Goal: Task Accomplishment & Management: Use online tool/utility

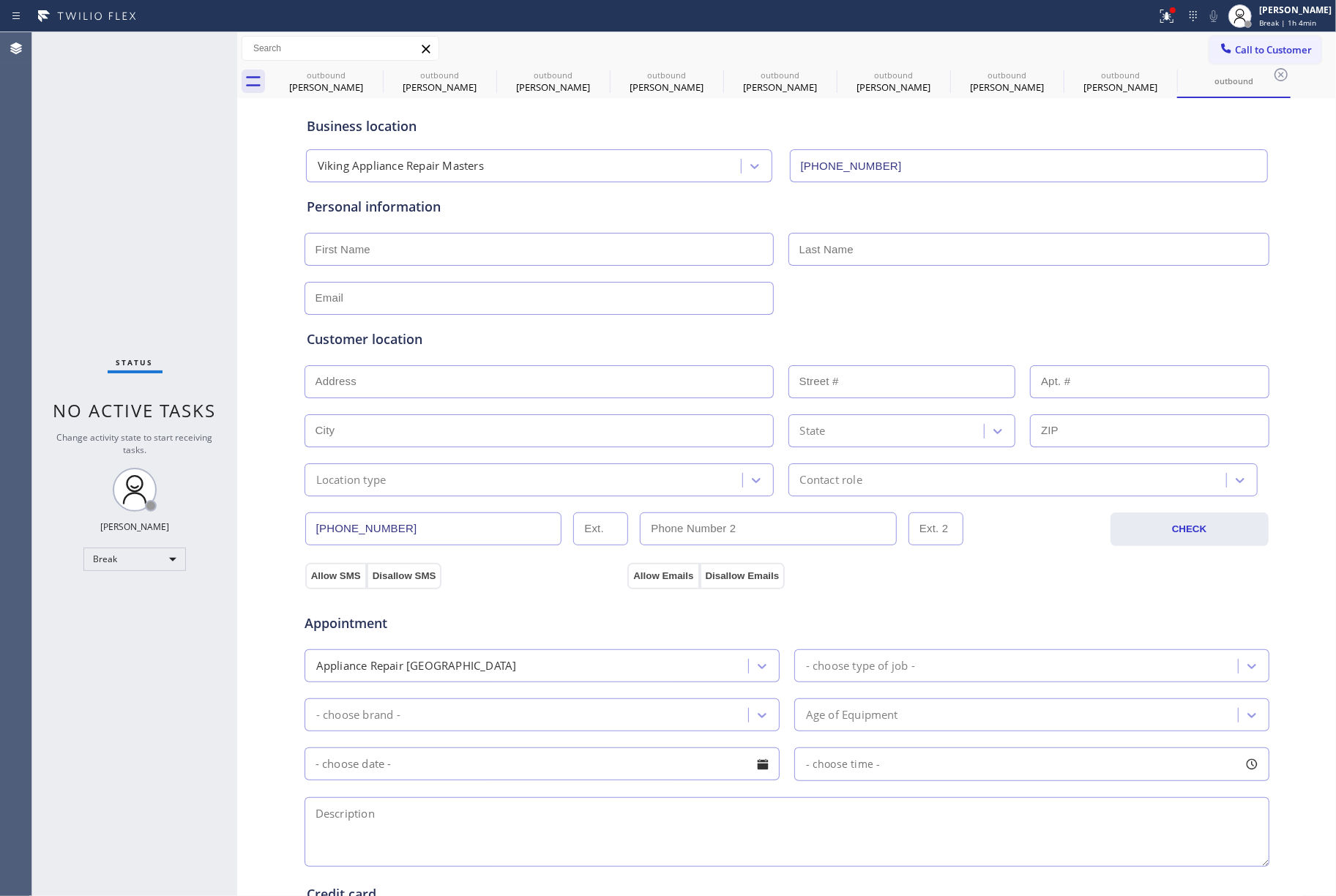
scroll to position [97, 0]
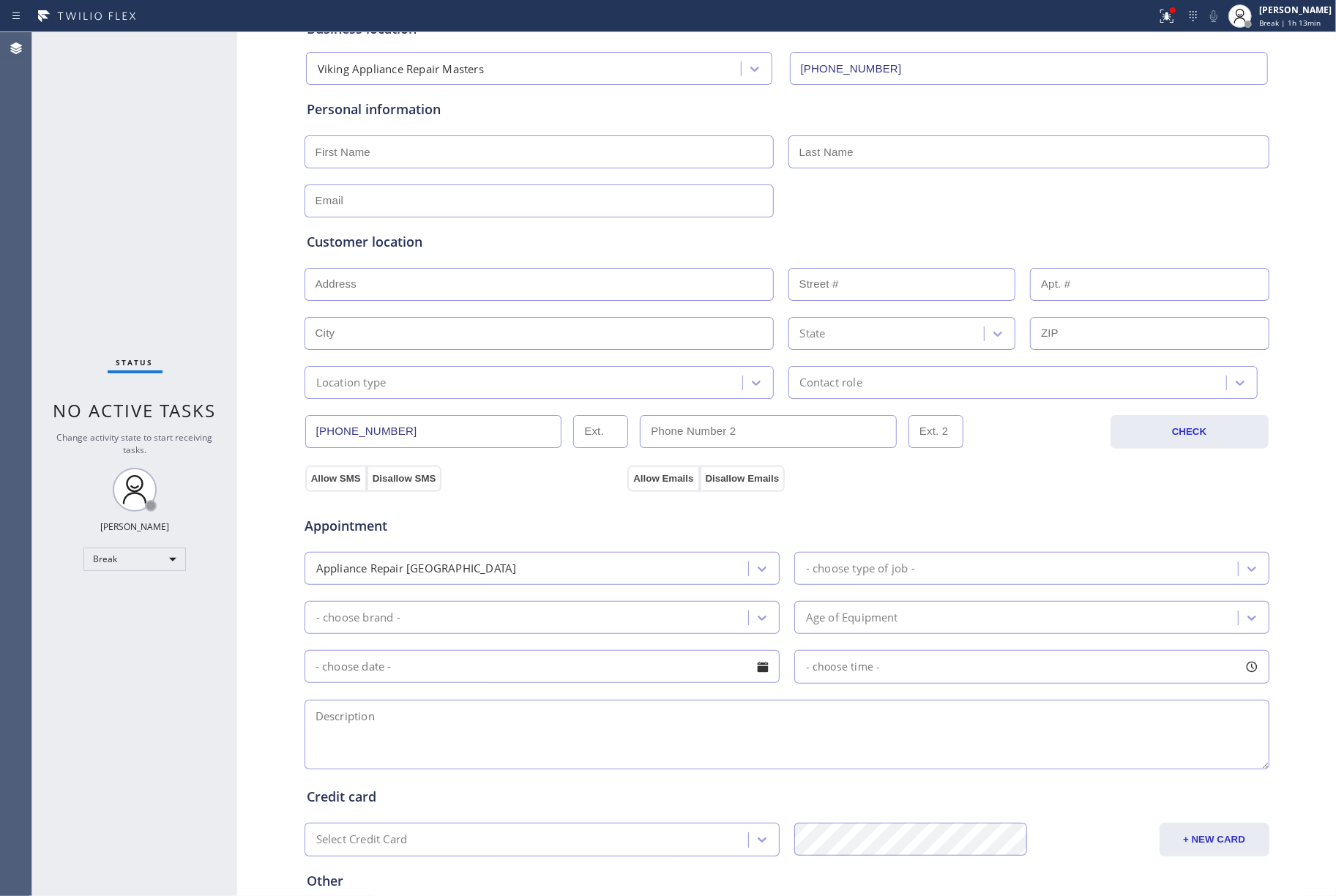
drag, startPoint x: 1289, startPoint y: 15, endPoint x: 1290, endPoint y: 54, distance: 39.0
click at [1289, 15] on div "[PERSON_NAME]" at bounding box center [1295, 10] width 72 height 13
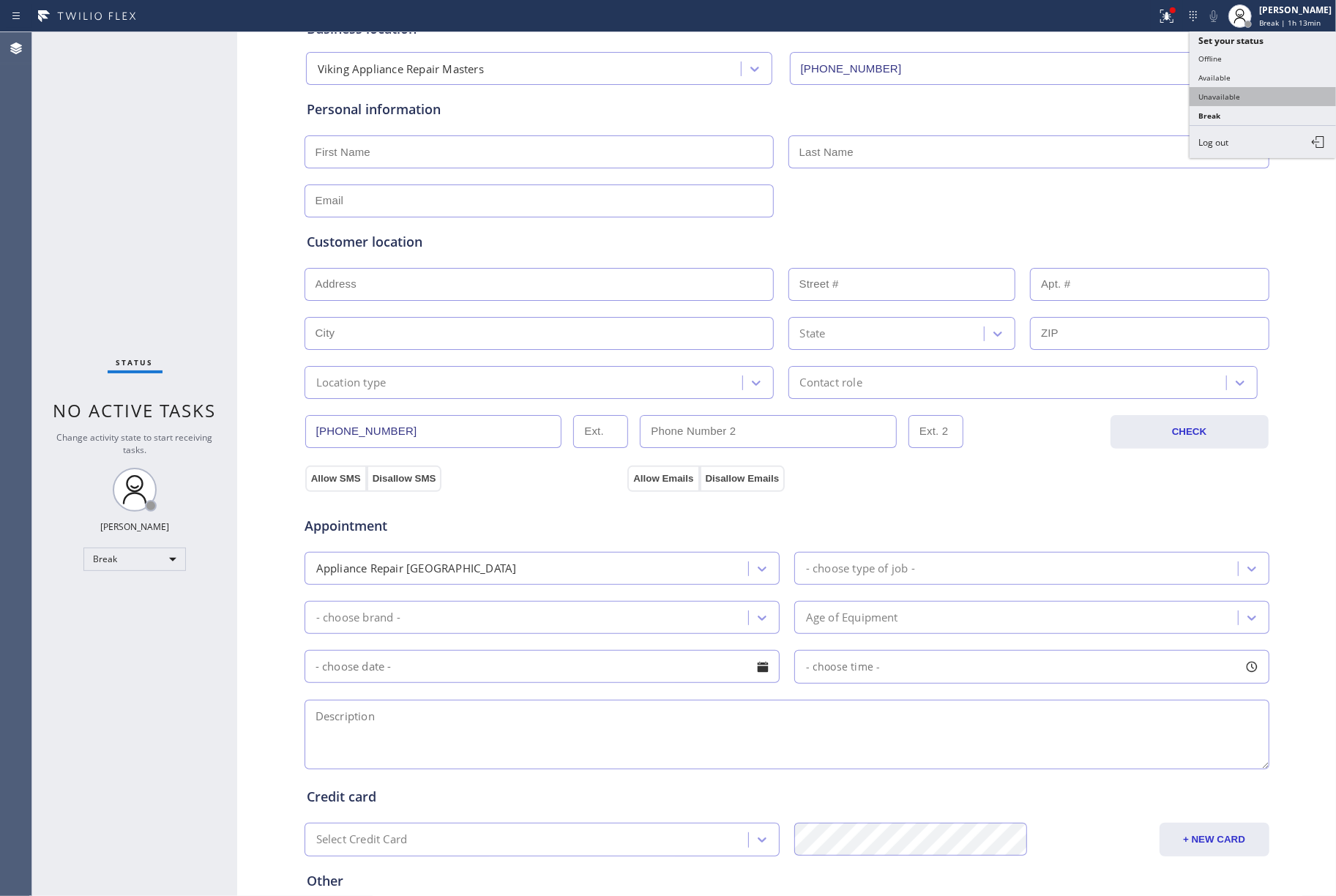
click at [1287, 87] on button "Unavailable" at bounding box center [1263, 97] width 146 height 19
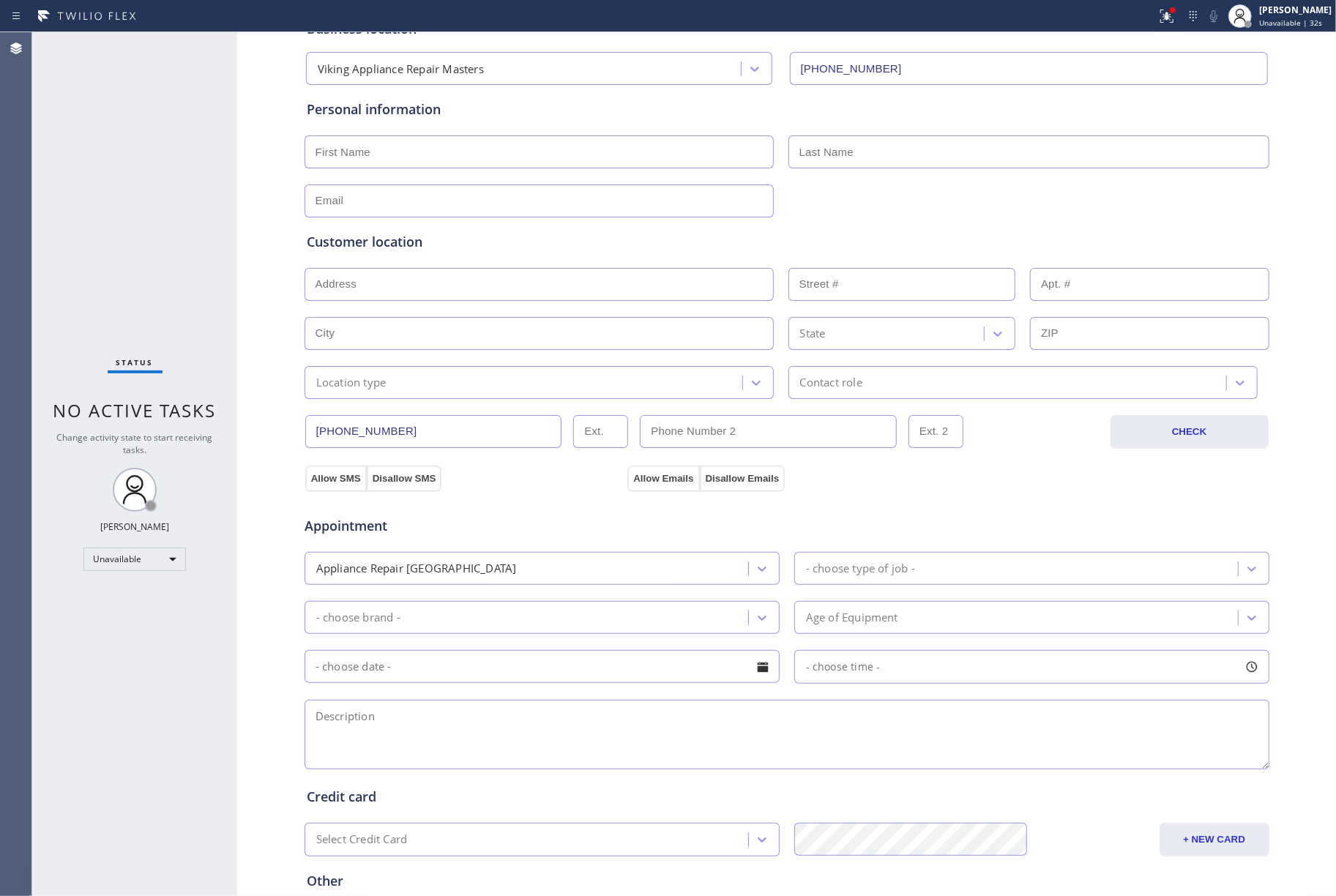
click at [88, 198] on div "Status No active tasks Change activity state to start receiving tasks. [PERSON_…" at bounding box center [134, 464] width 205 height 864
click at [1297, 23] on span "Unavailable | 4:21" at bounding box center [1292, 23] width 66 height 10
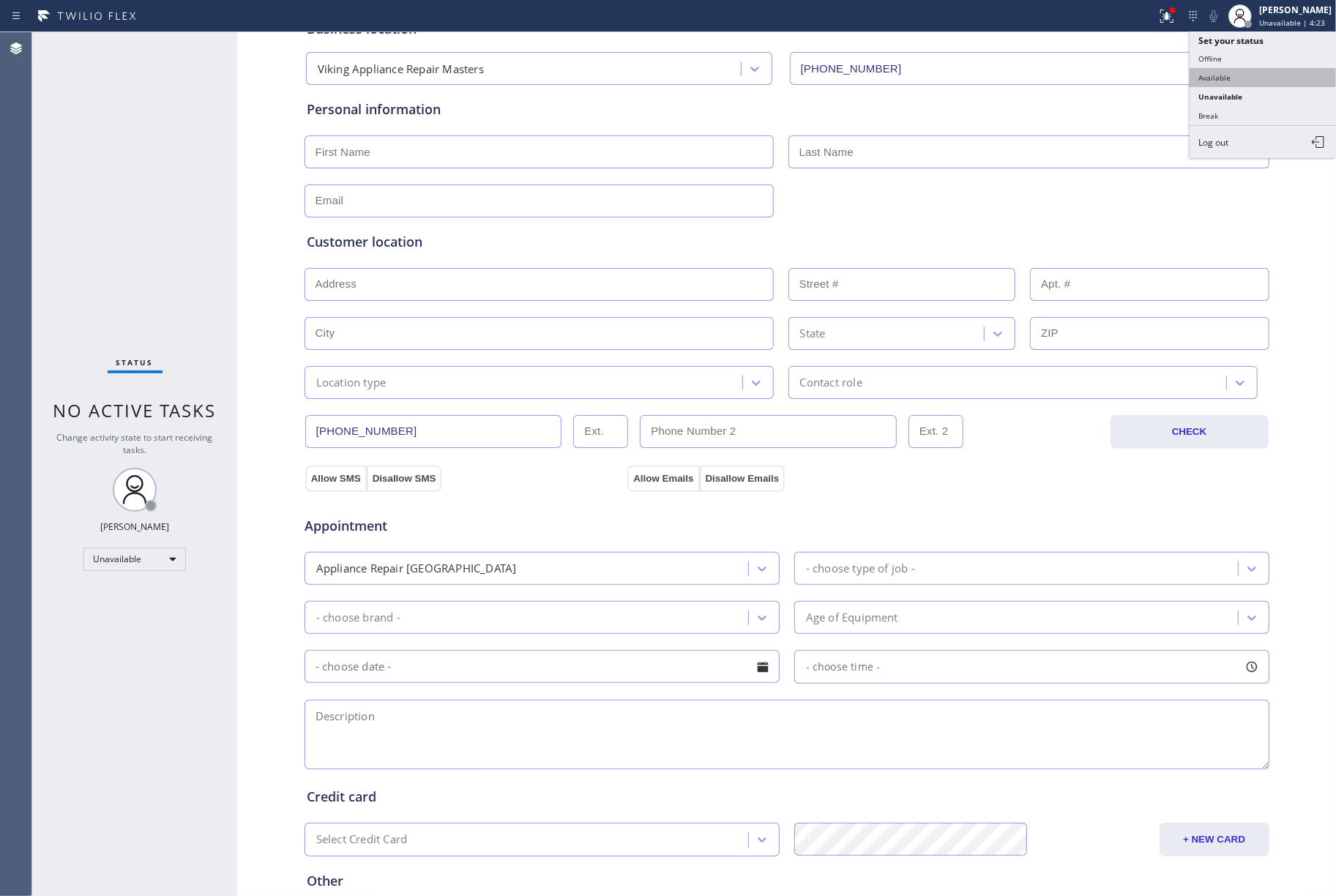
click at [1240, 73] on button "Available" at bounding box center [1263, 78] width 146 height 19
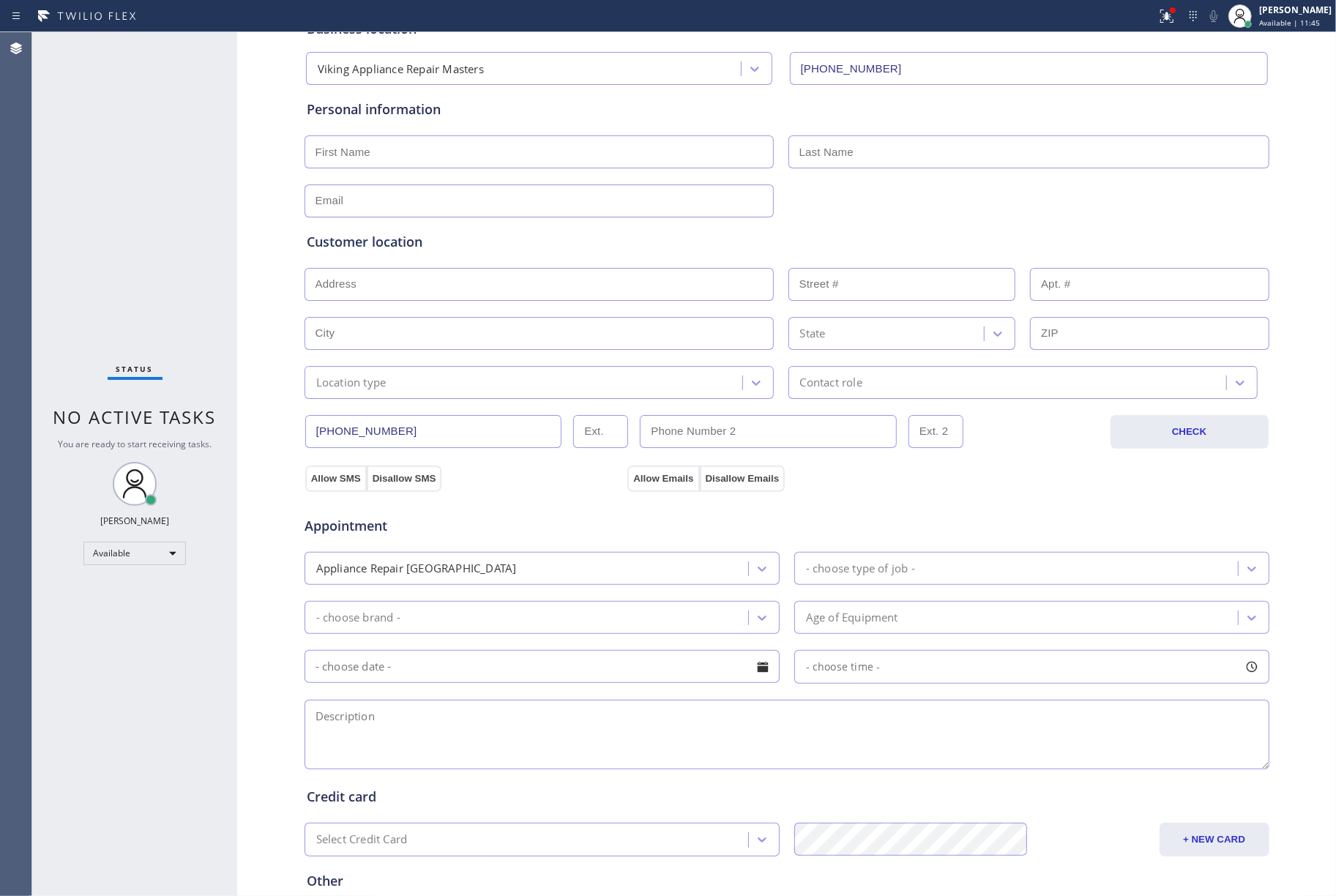
drag, startPoint x: 98, startPoint y: 147, endPoint x: 355, endPoint y: 3, distance: 294.6
click at [98, 141] on div "Status No active tasks You are ready to start receiving tasks. [PERSON_NAME]" at bounding box center [134, 464] width 205 height 864
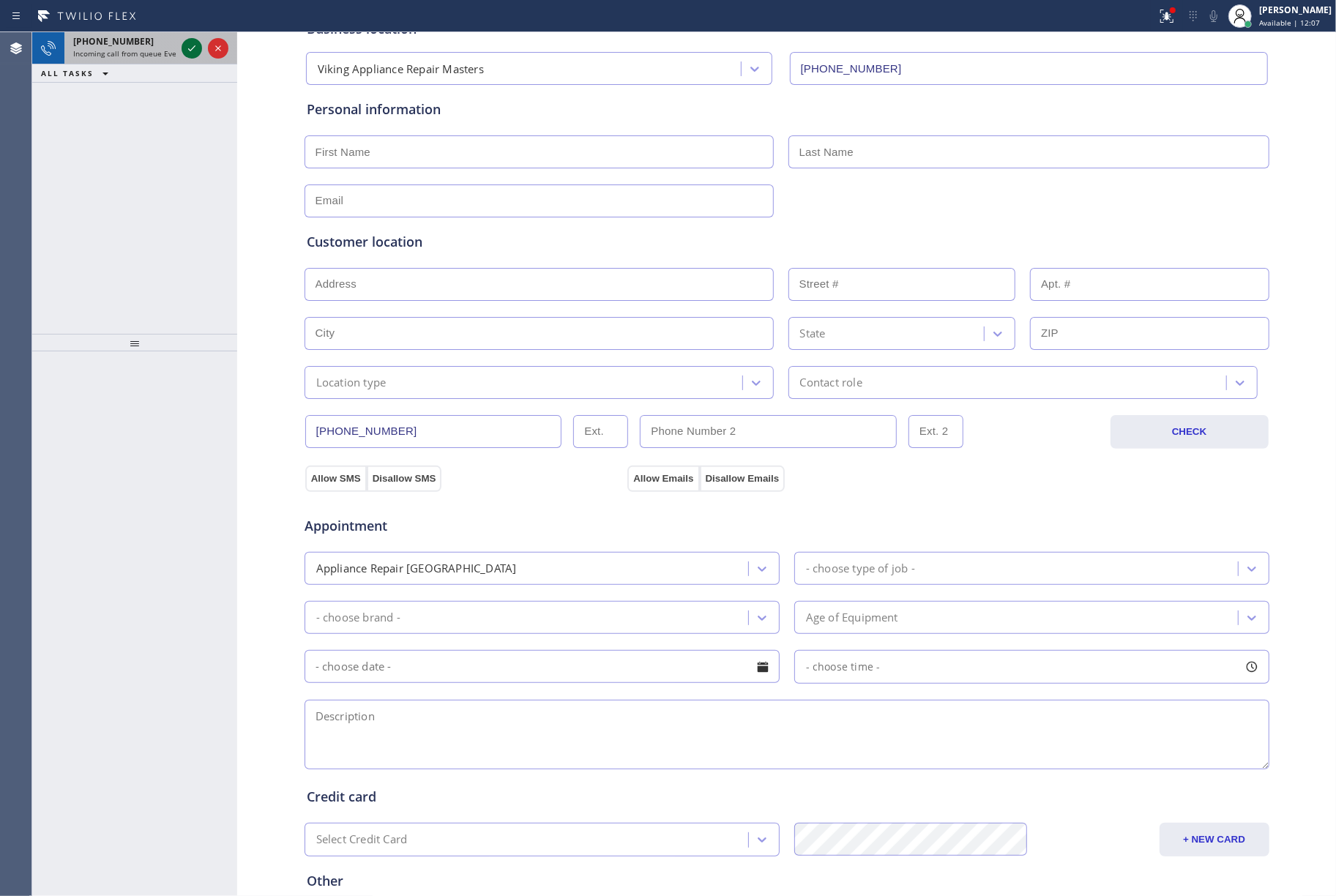
click at [190, 48] on icon at bounding box center [192, 48] width 18 height 18
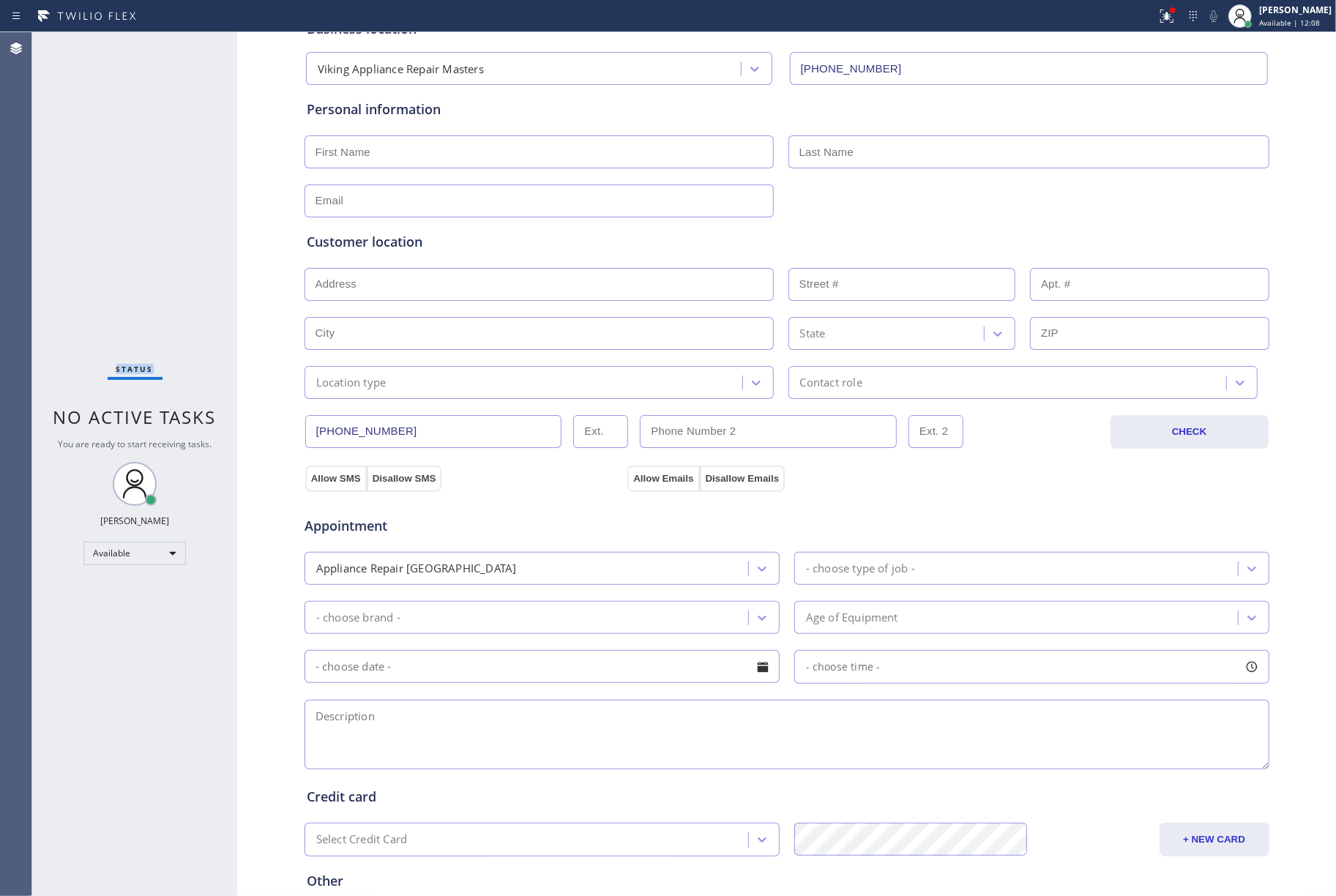
click at [190, 48] on div "Status No active tasks You are ready to start receiving tasks. [PERSON_NAME]" at bounding box center [134, 464] width 205 height 864
click at [173, 173] on div "Status No active tasks You are ready to start receiving tasks. [PERSON_NAME]" at bounding box center [134, 464] width 205 height 864
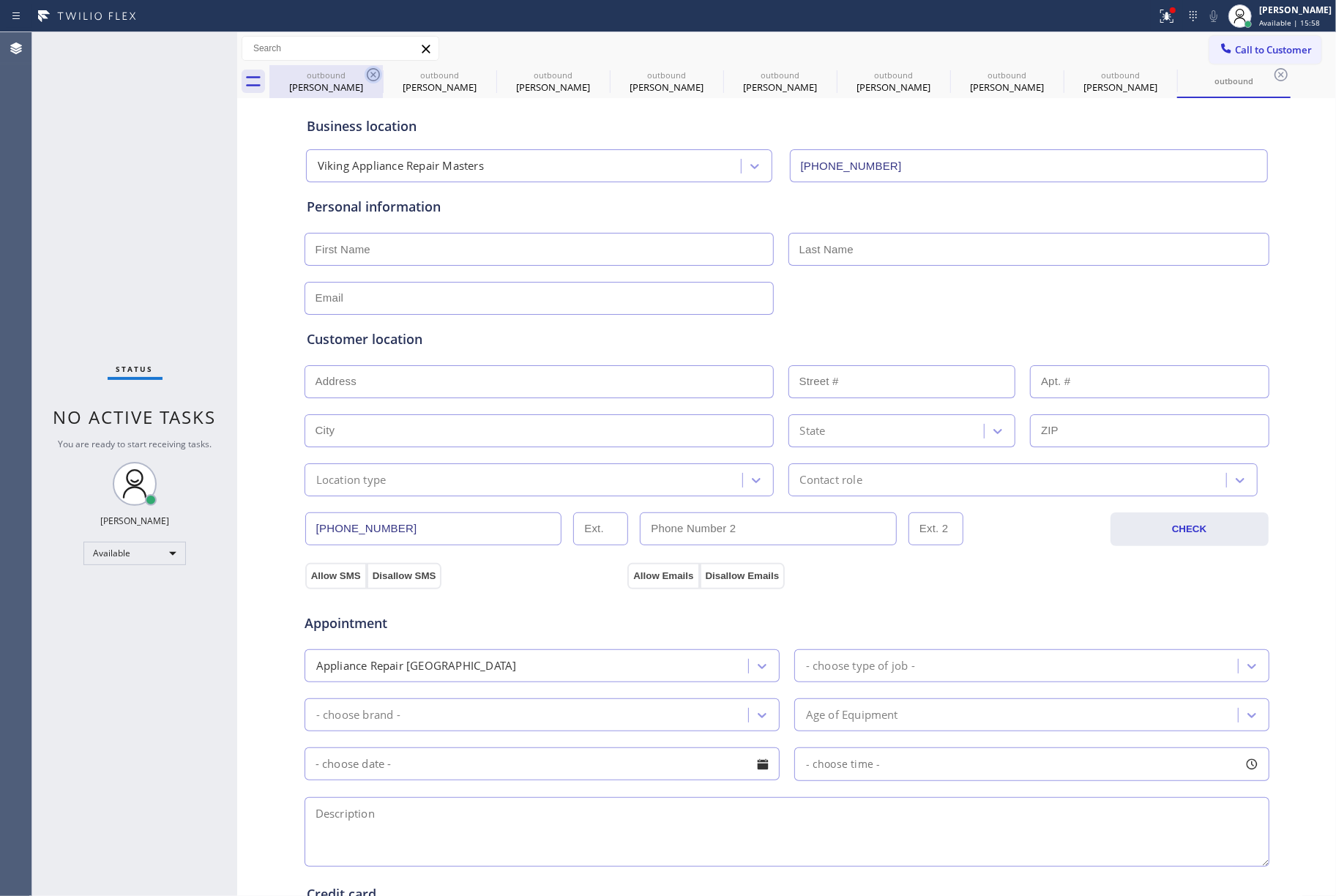
click at [375, 75] on icon at bounding box center [374, 75] width 18 height 18
click at [0, 0] on icon at bounding box center [0, 0] width 0 height 0
type input "[PHONE_NUMBER]"
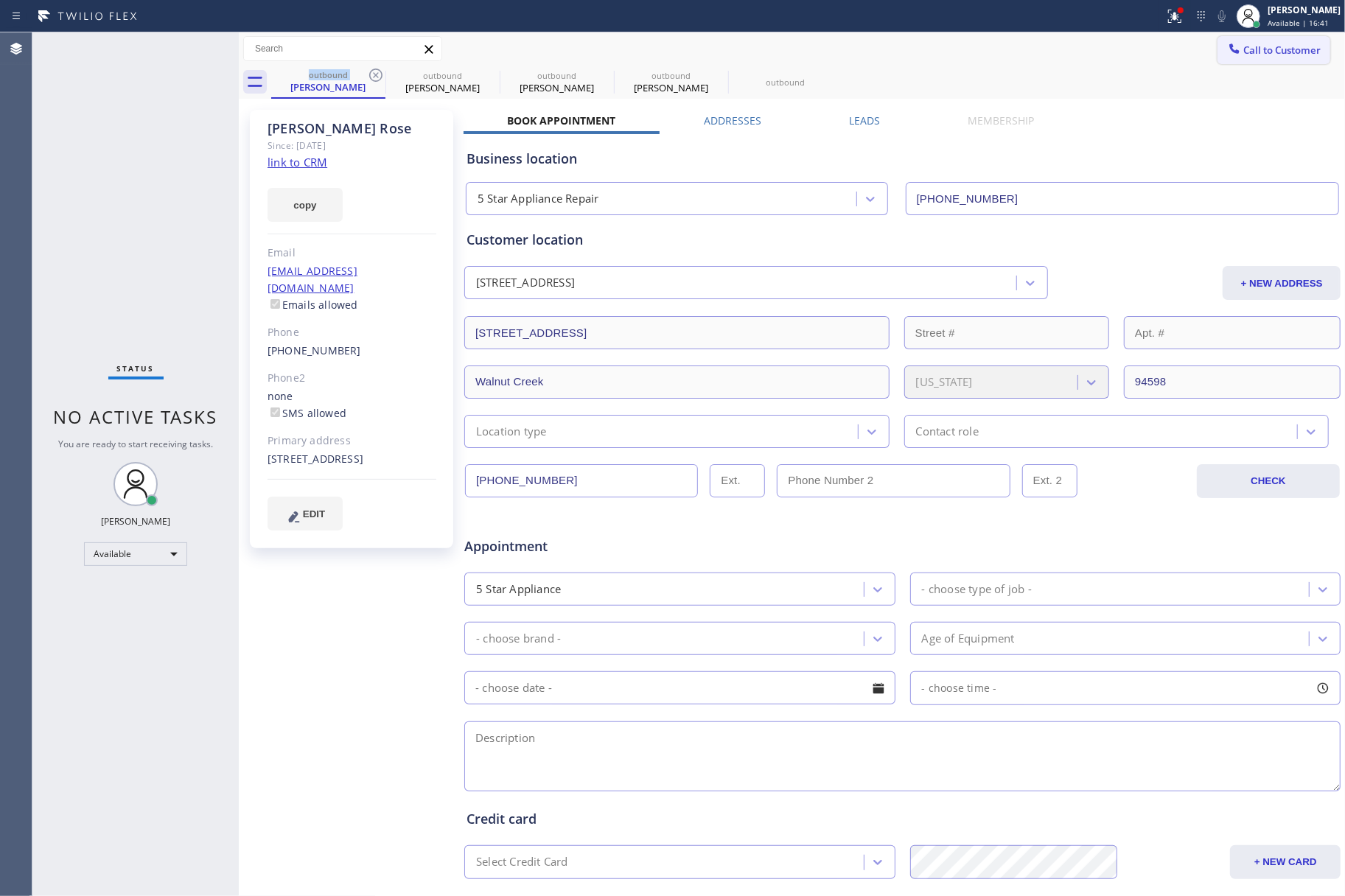
click at [1274, 59] on button "Call to Customer" at bounding box center [1274, 50] width 113 height 28
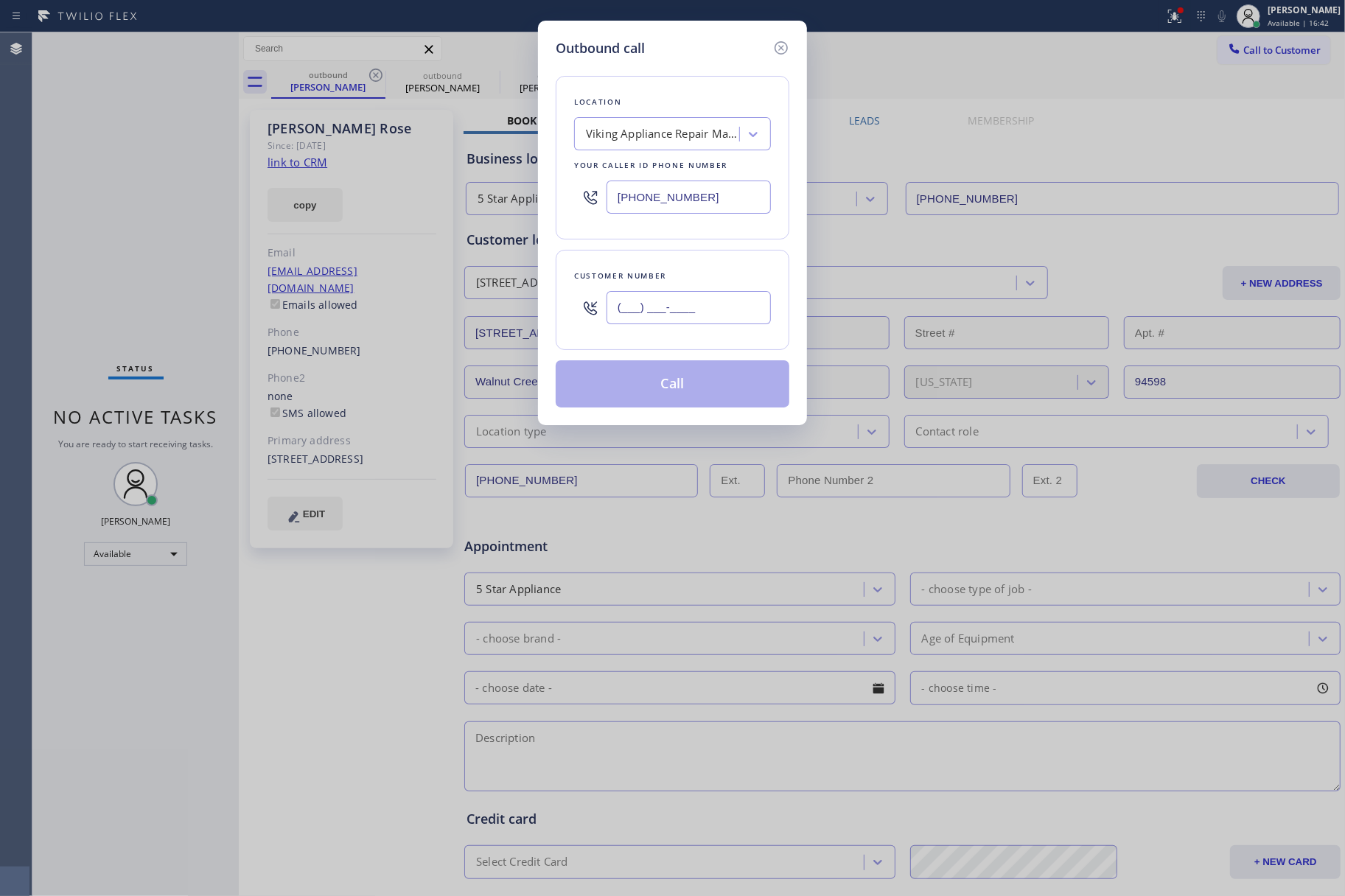
click at [709, 305] on input "(___) ___-____" at bounding box center [688, 308] width 165 height 33
paste input "310) 753-5697"
type input "[PHONE_NUMBER]"
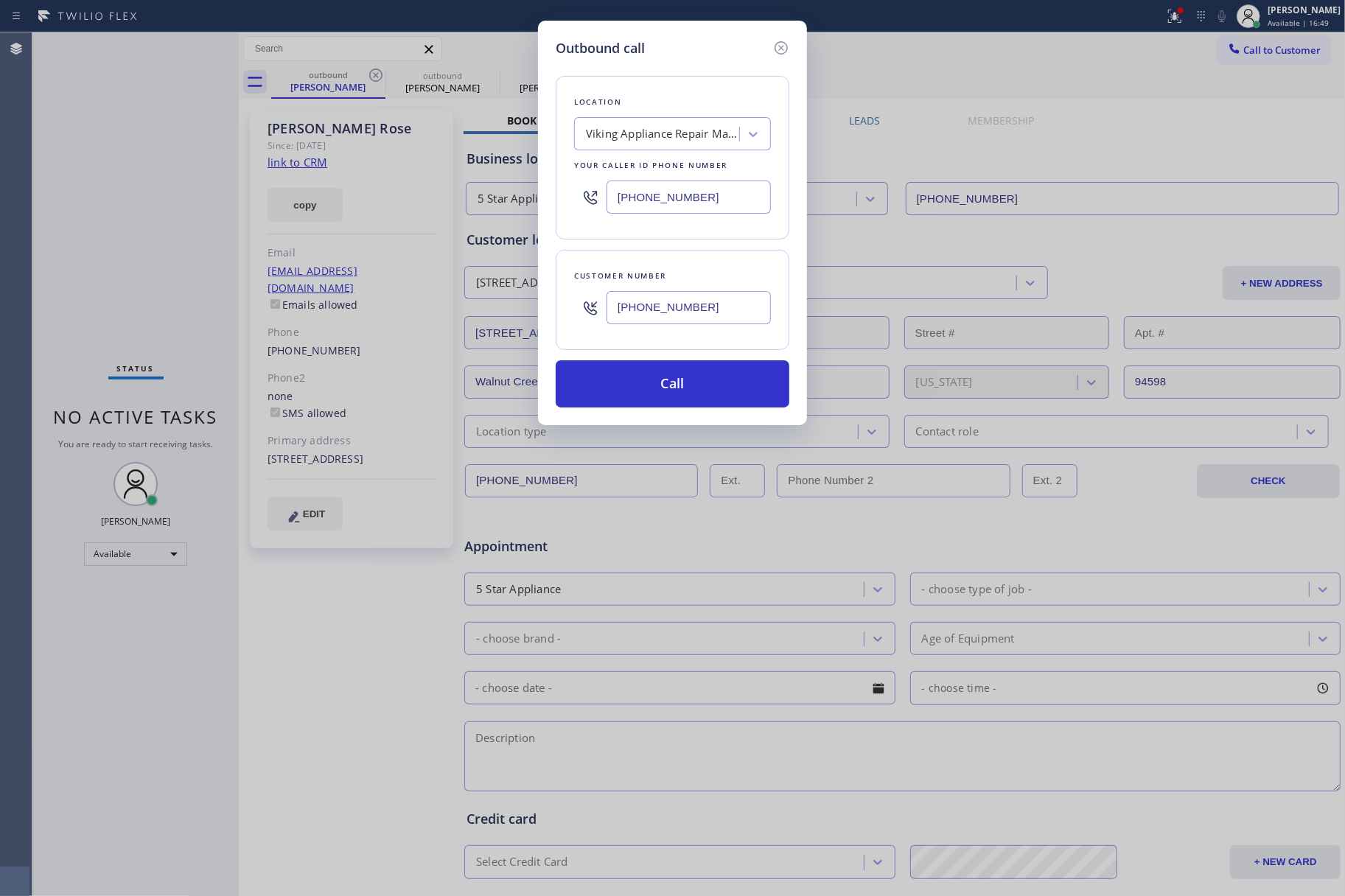
drag, startPoint x: 28, startPoint y: 143, endPoint x: 169, endPoint y: 157, distance: 141.7
click at [28, 143] on div "Outbound call Location Viking Appliance Repair Masters Your caller id phone num…" at bounding box center [672, 448] width 1345 height 896
click at [725, 126] on div "Viking Appliance Repair Masters" at bounding box center [663, 134] width 155 height 17
paste input "[GEOGRAPHIC_DATA] AC Installation"
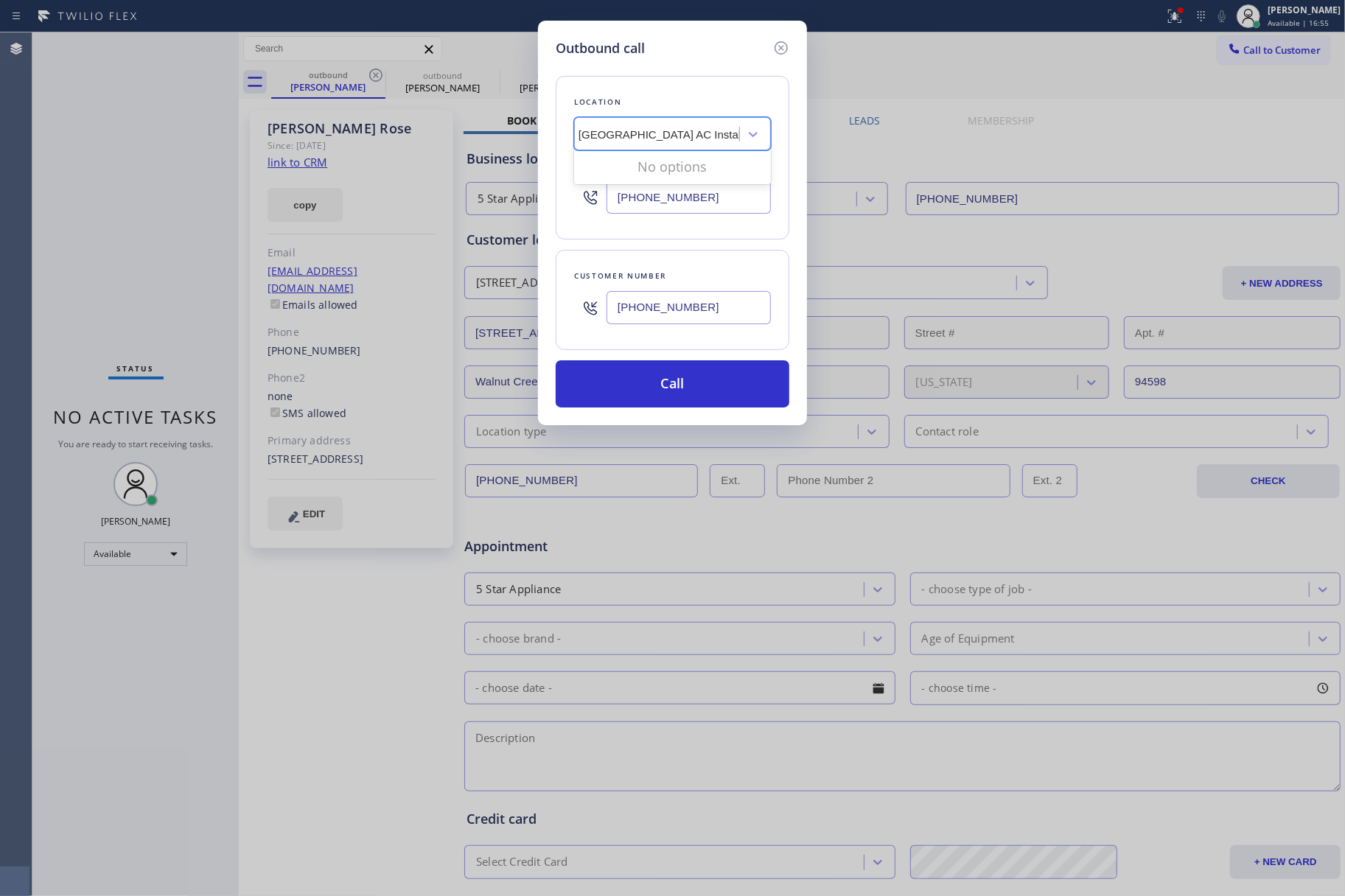
type input "[GEOGRAPHIC_DATA] AC Installation"
drag, startPoint x: 720, startPoint y: 210, endPoint x: 566, endPoint y: 198, distance: 154.5
click at [566, 198] on div "Location Viking Appliance Repair Masters Your caller id phone number [PHONE_NUM…" at bounding box center [672, 158] width 234 height 164
paste input "855) 731-4952"
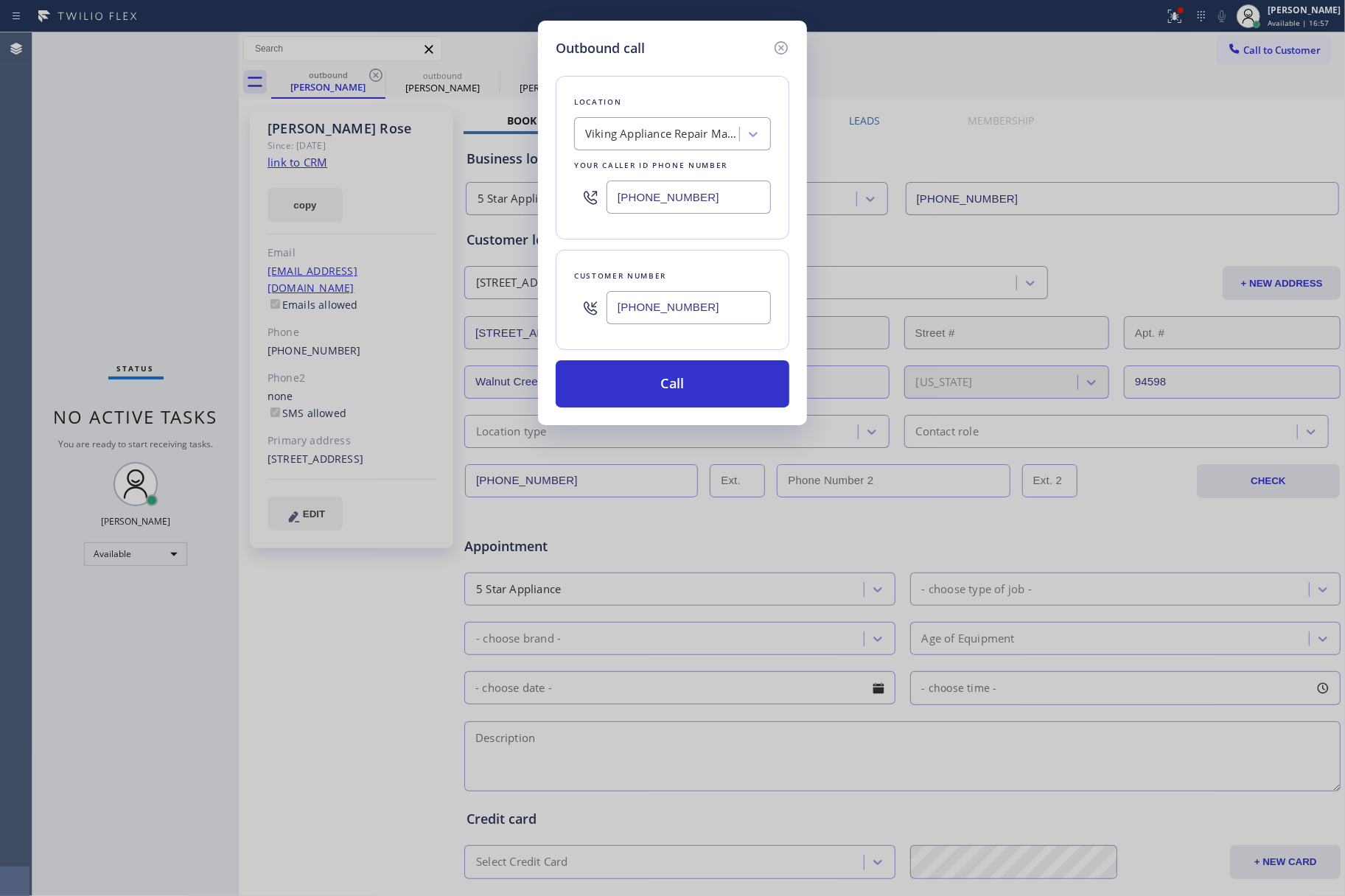
type input "[PHONE_NUMBER]"
click at [627, 92] on div "Location Viking Appliance Repair Masters Your caller id phone number [PHONE_NUM…" at bounding box center [672, 158] width 234 height 164
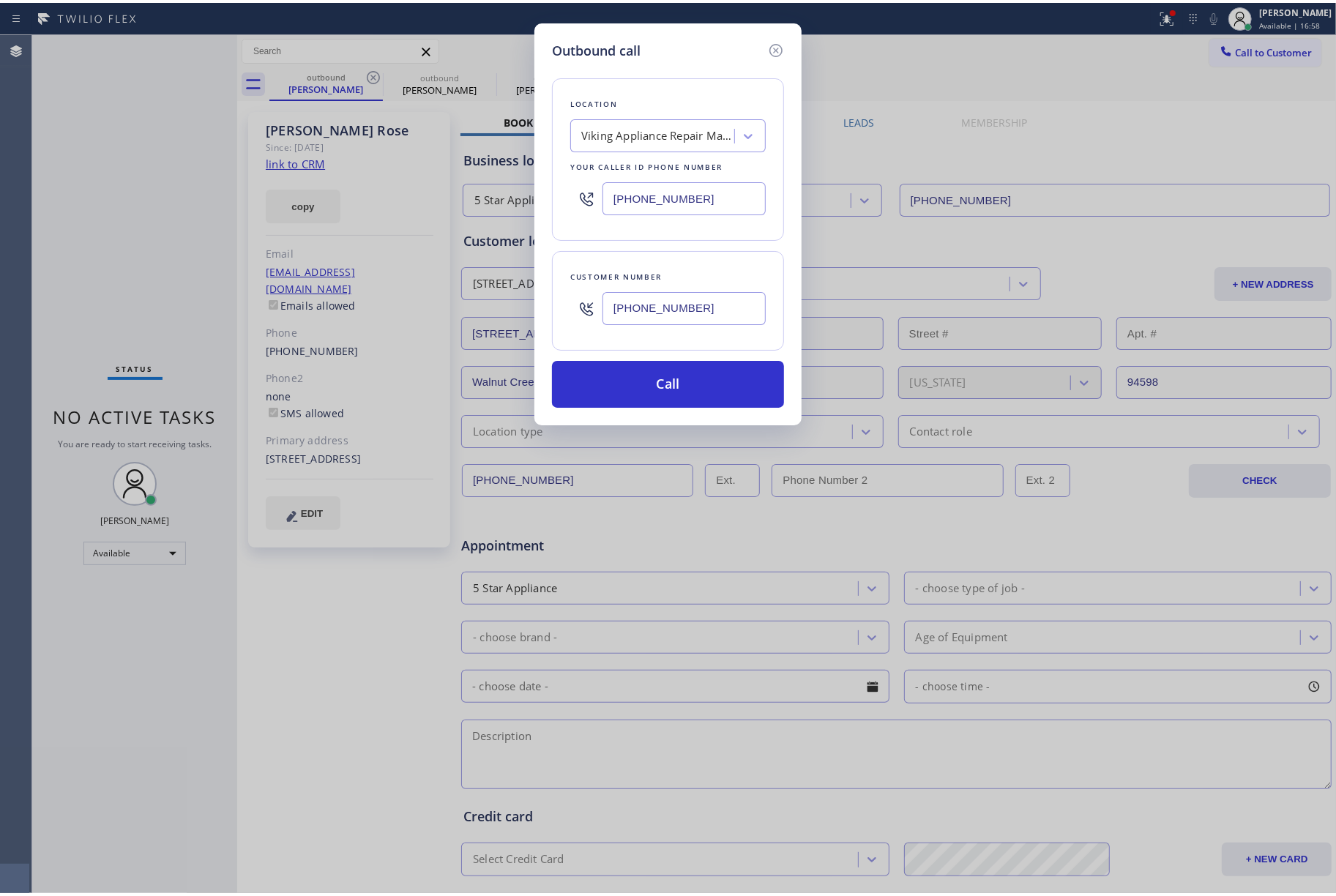
scroll to position [0, 0]
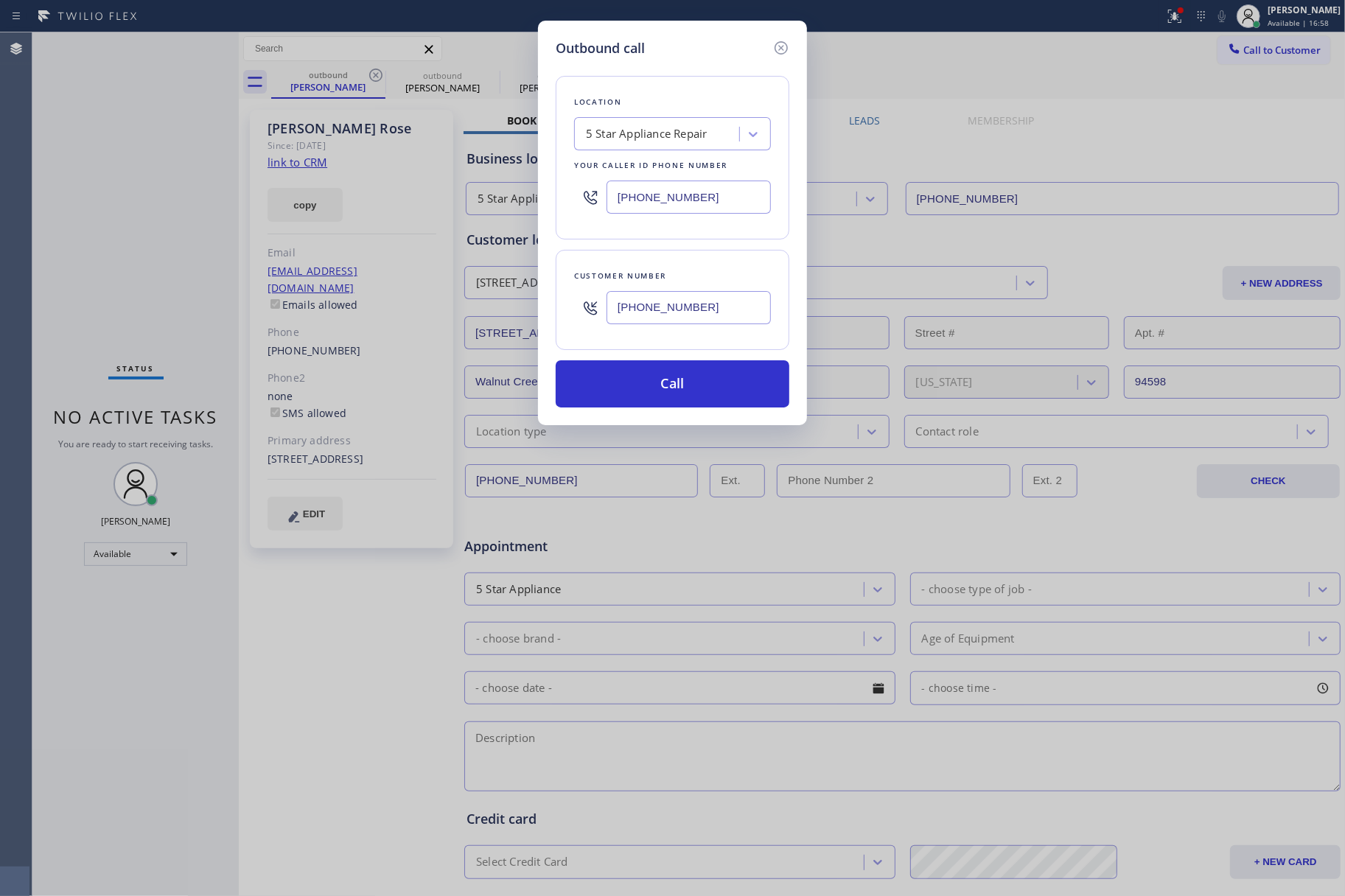
click at [645, 415] on div "Outbound call Location 5 Star Appliance Repair Your caller id phone number [PHO…" at bounding box center [672, 222] width 269 height 405
click at [654, 393] on button "Call" at bounding box center [672, 384] width 234 height 47
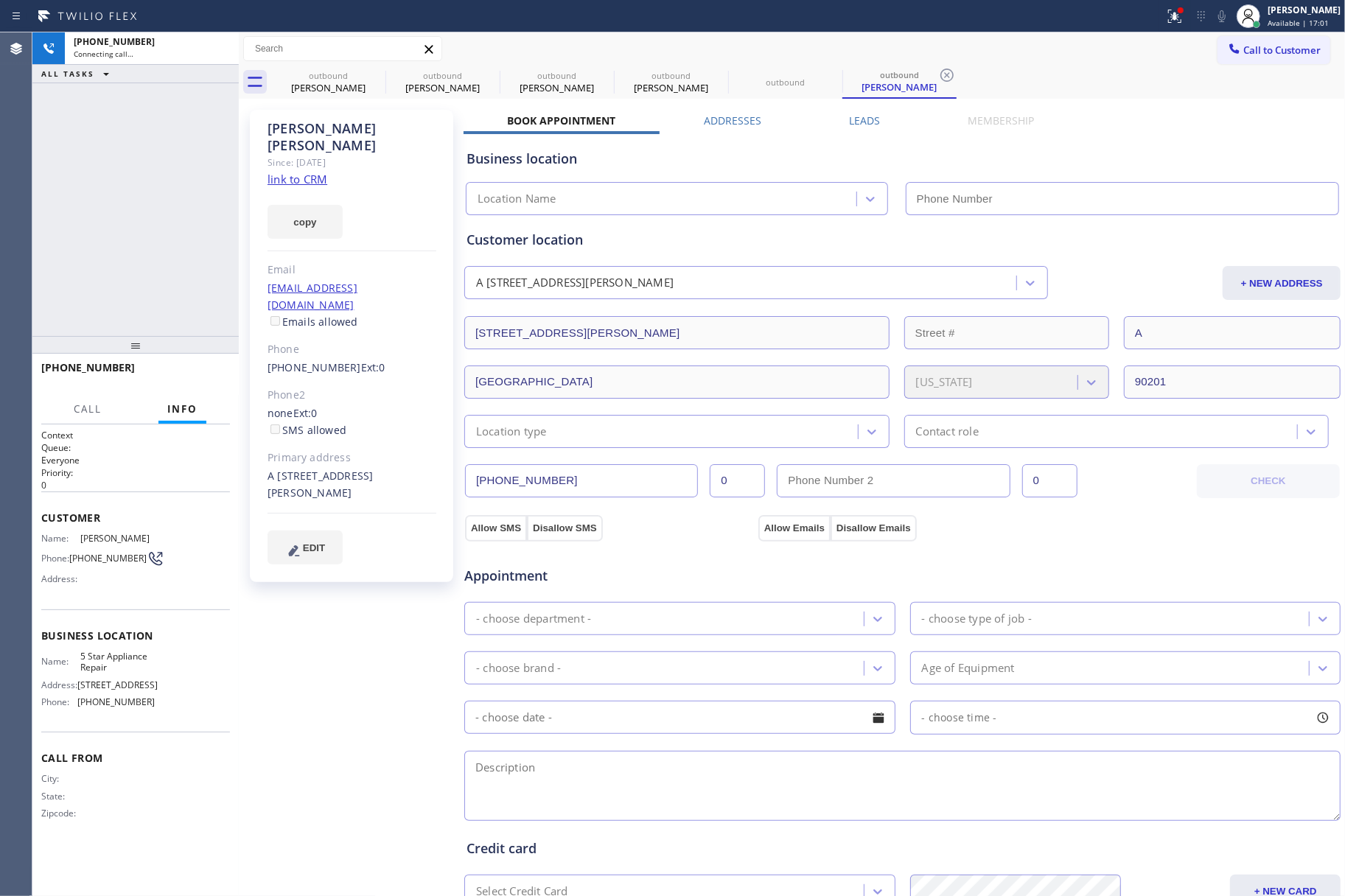
click at [107, 165] on div "[PHONE_NUMBER] Connecting call… ALL TASKS ALL TASKS ACTIVE TASKS TASKS IN WRAP …" at bounding box center [135, 184] width 207 height 303
click at [307, 188] on div "copy" at bounding box center [352, 213] width 169 height 51
click at [304, 172] on link "link to CRM" at bounding box center [297, 180] width 59 height 15
type input "[PHONE_NUMBER]"
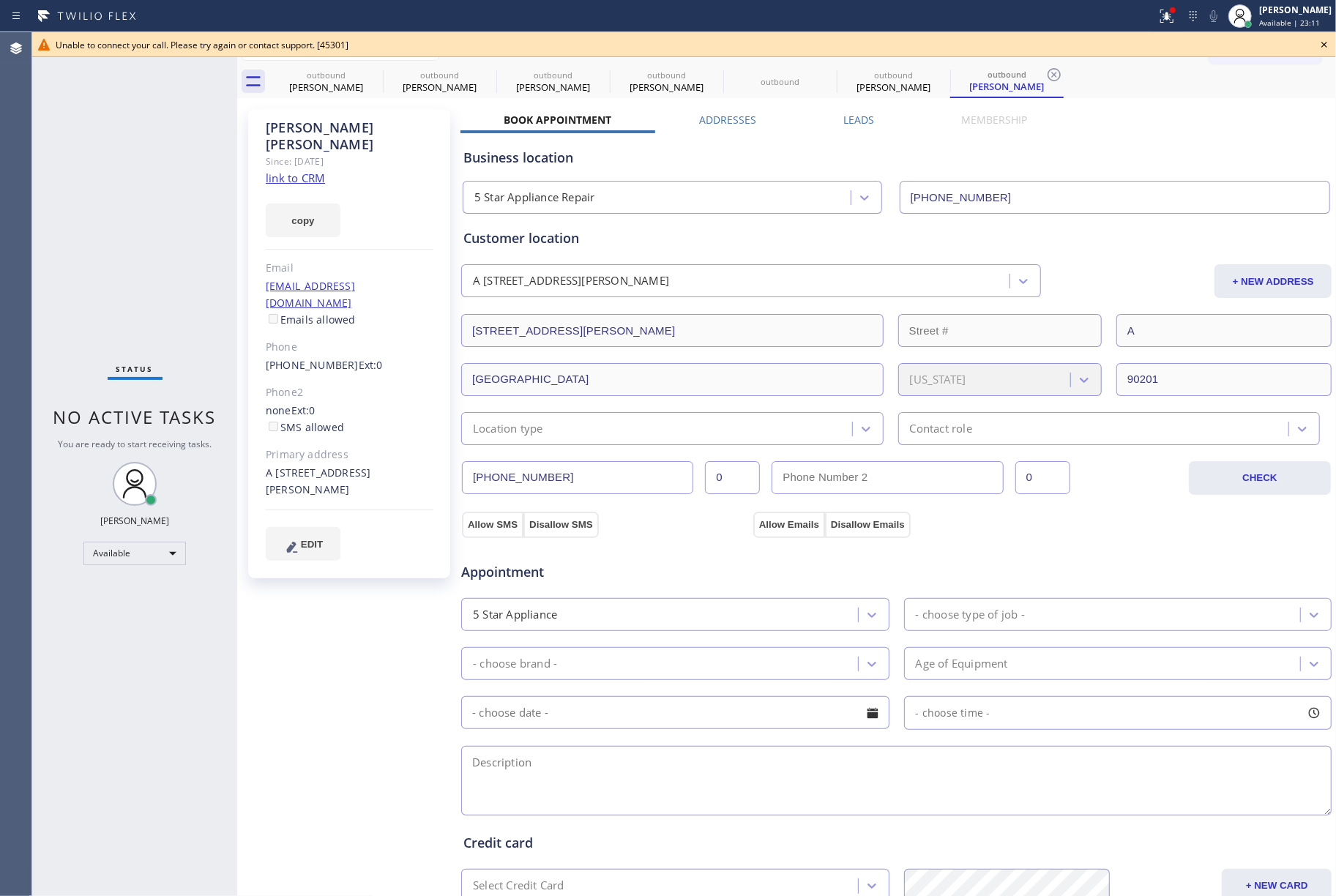
click at [1328, 41] on icon at bounding box center [1325, 45] width 18 height 18
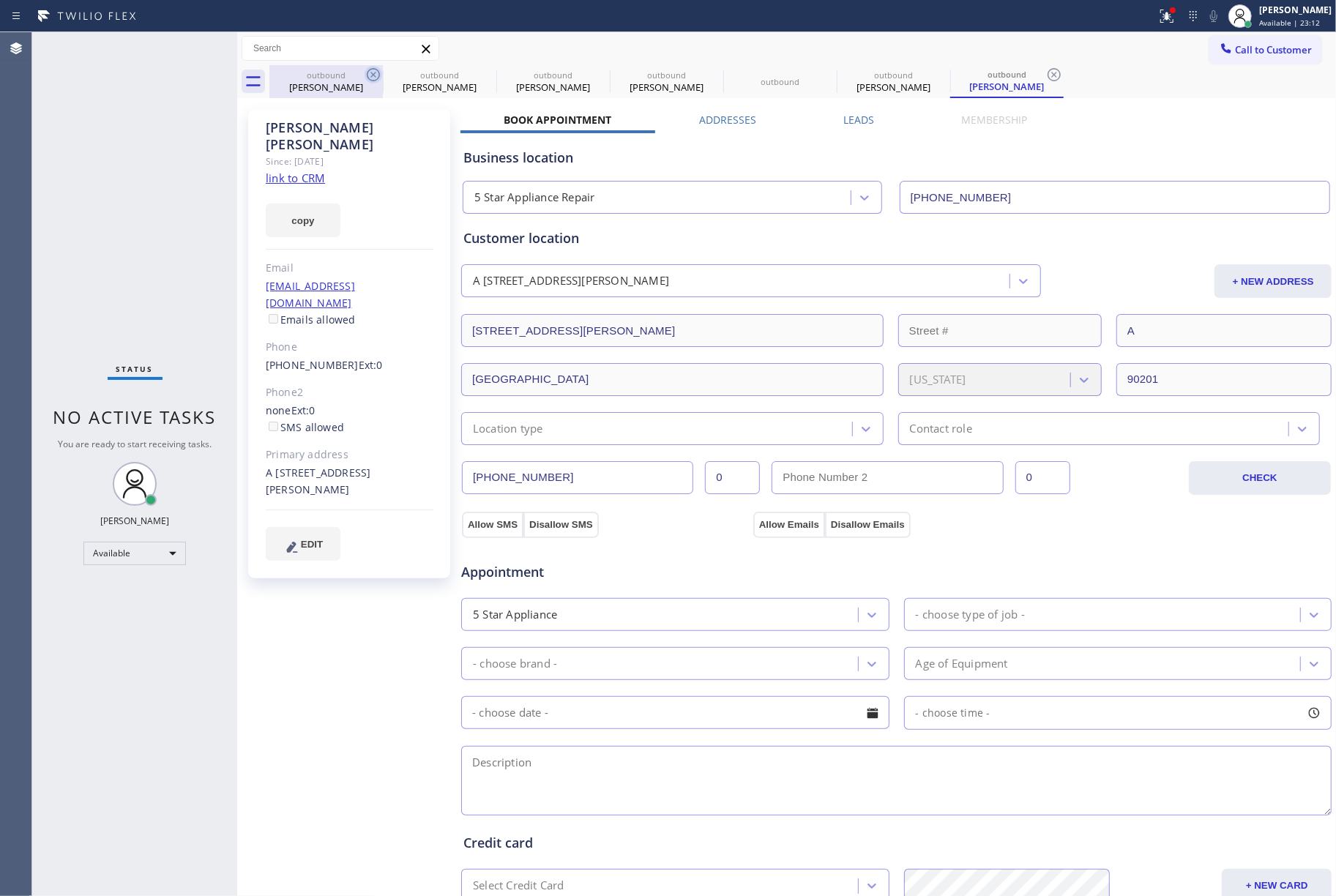
click at [376, 77] on icon at bounding box center [374, 75] width 18 height 18
click at [0, 0] on icon at bounding box center [0, 0] width 0 height 0
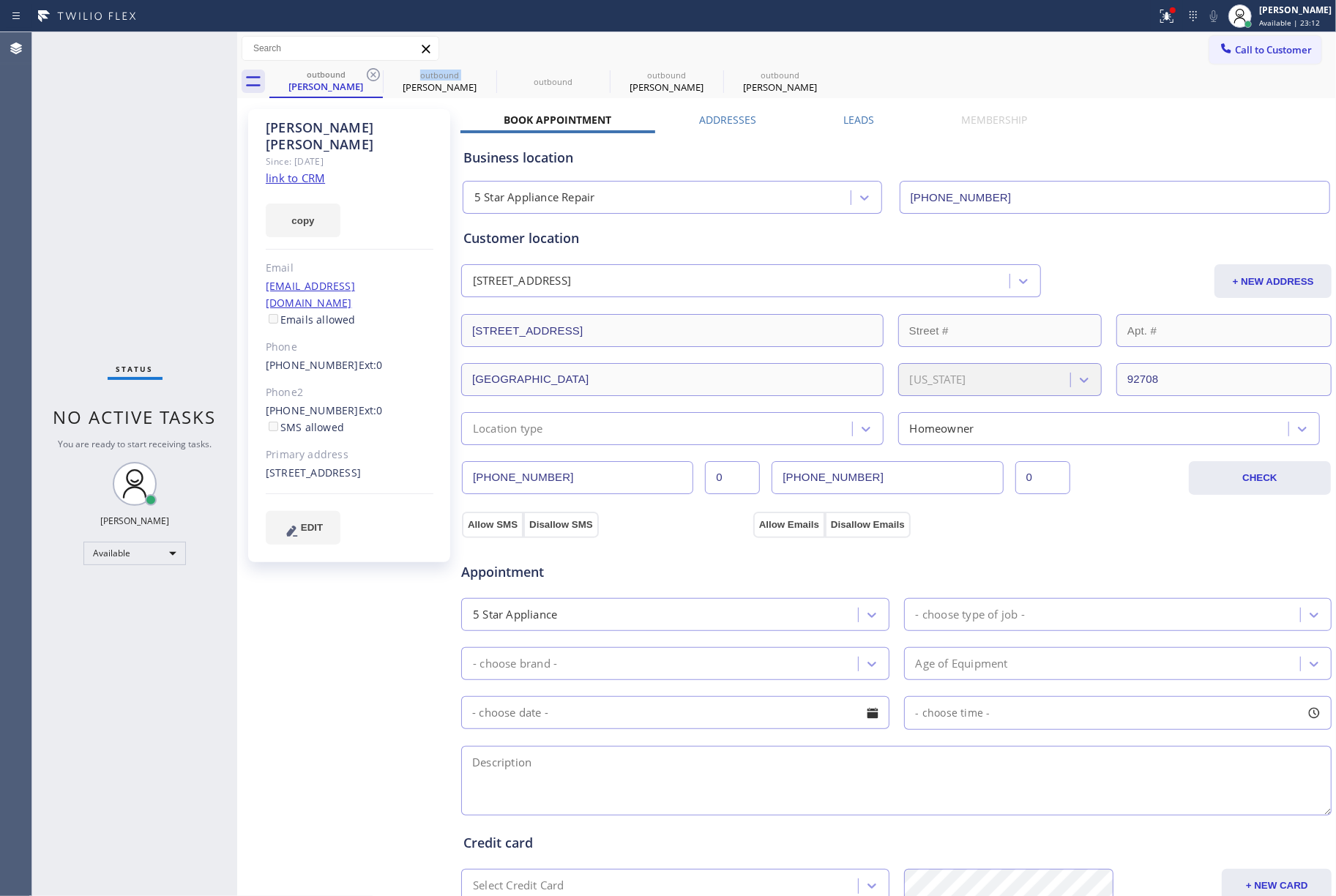
click at [376, 77] on icon at bounding box center [374, 75] width 18 height 18
type input "[PHONE_NUMBER]"
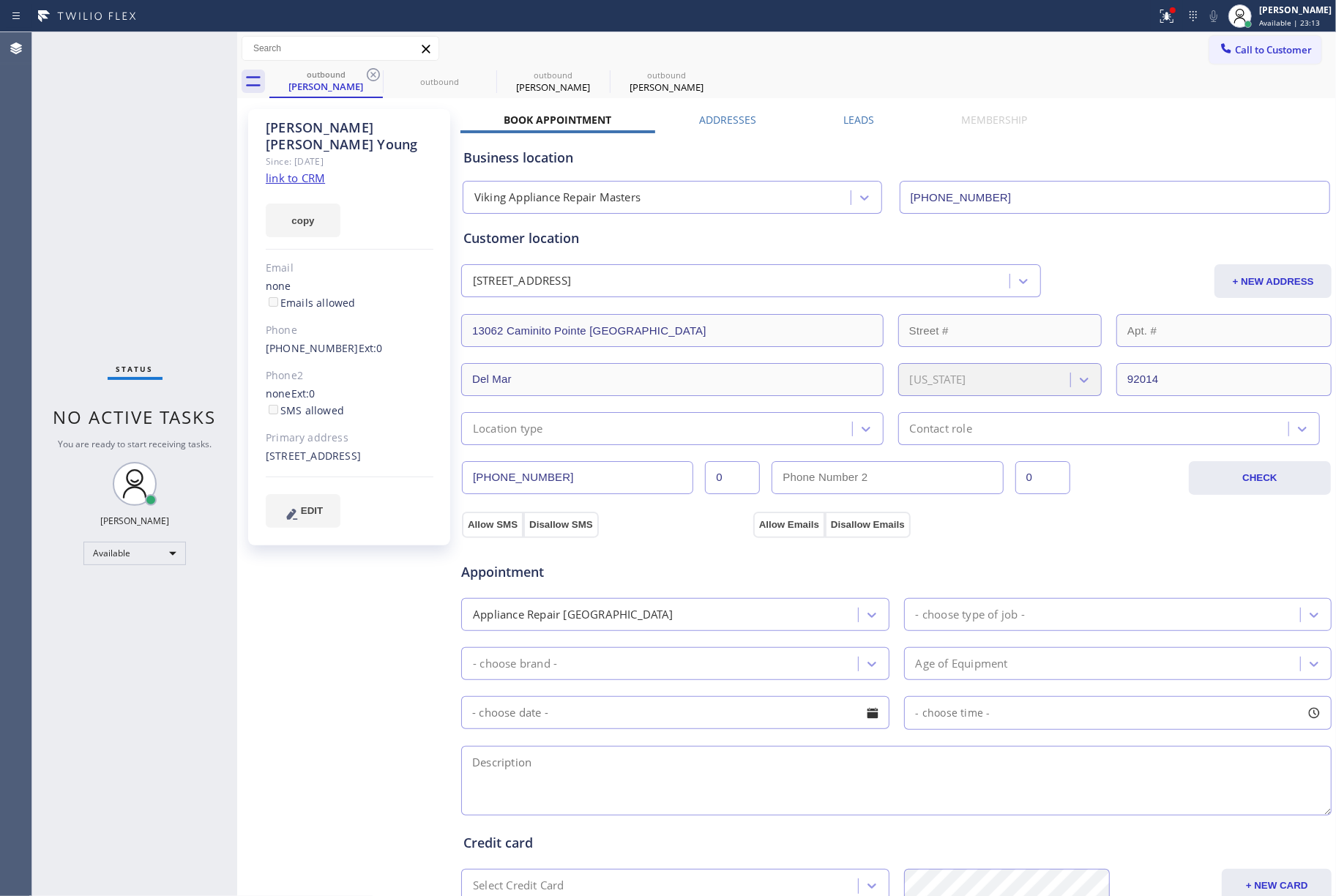
click at [376, 77] on icon at bounding box center [374, 75] width 18 height 18
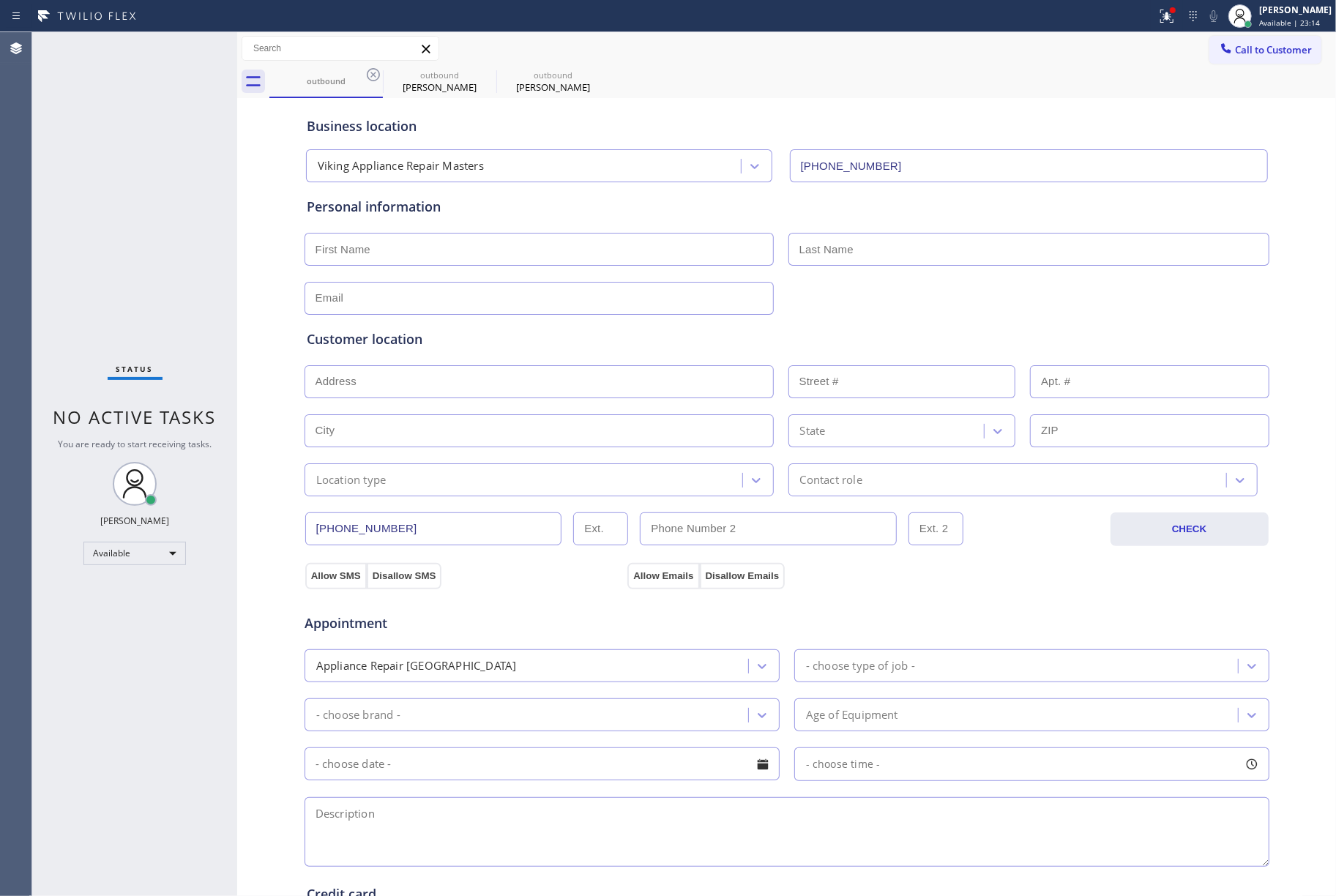
click at [376, 77] on icon at bounding box center [374, 75] width 18 height 18
type input "[PHONE_NUMBER]"
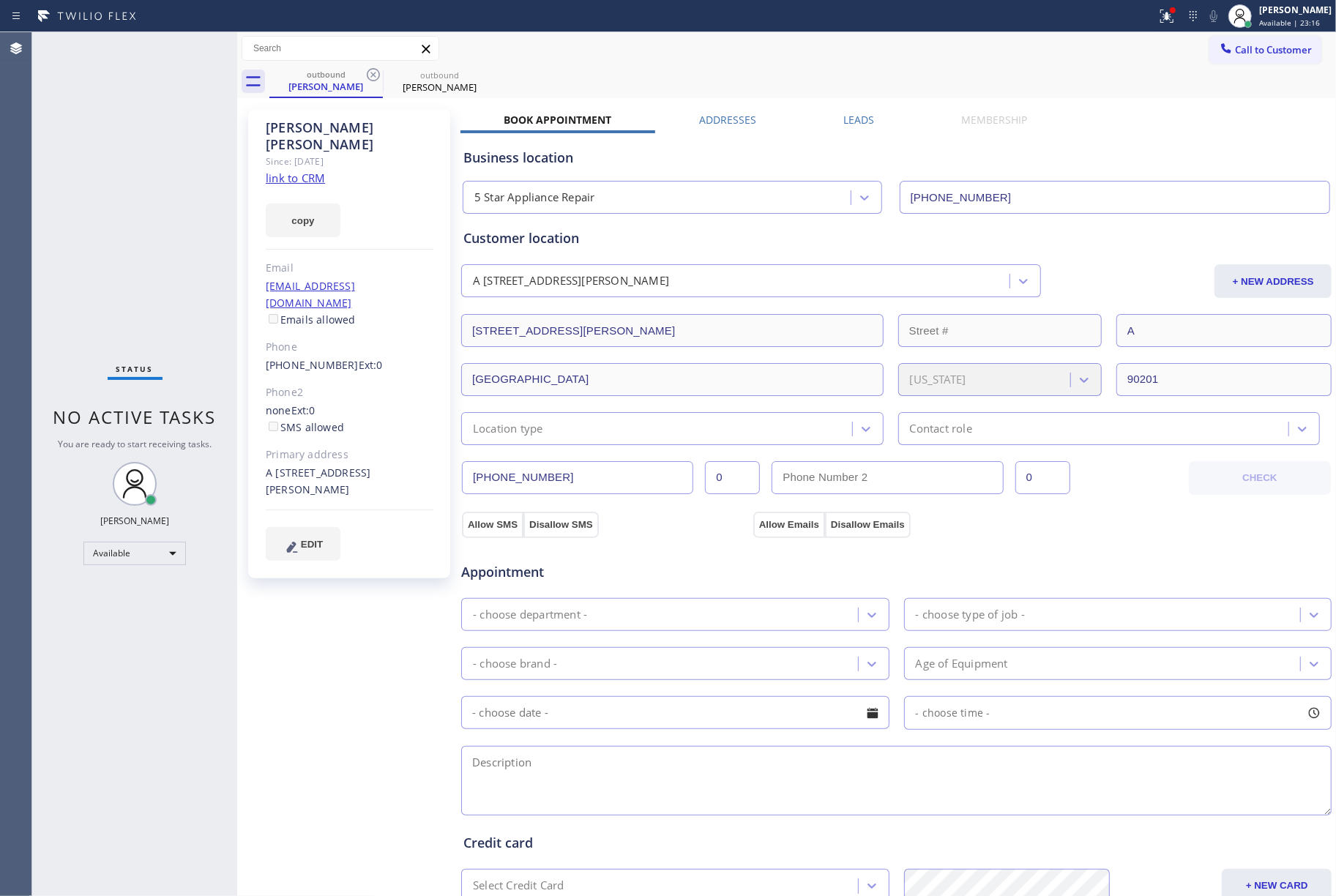
click at [376, 77] on icon at bounding box center [374, 75] width 18 height 18
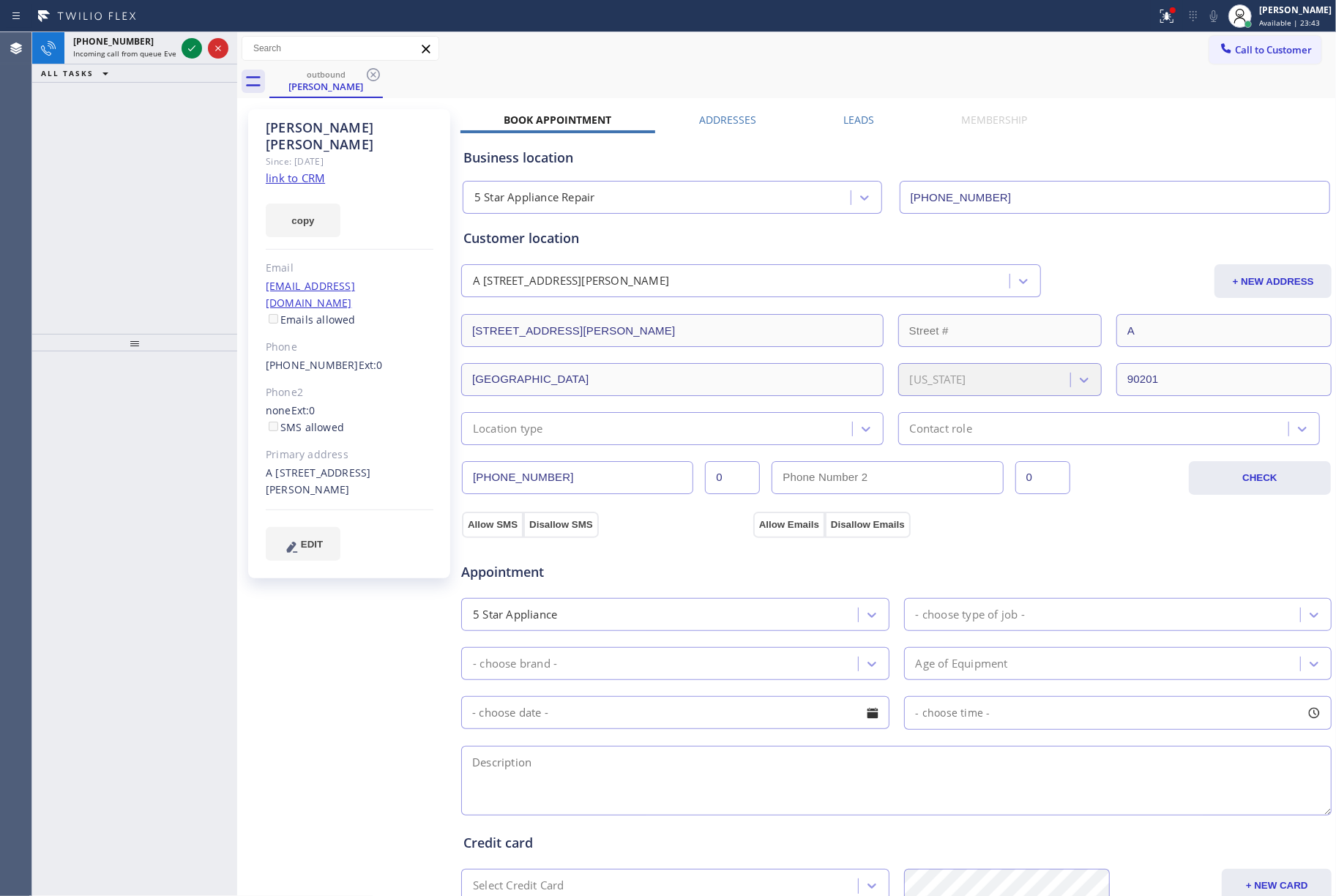
drag, startPoint x: 57, startPoint y: 190, endPoint x: 121, endPoint y: 138, distance: 82.5
click at [63, 189] on div "[PHONE_NUMBER] Incoming call from queue Everybody ALL TASKS ALL TASKS ACTIVE TA…" at bounding box center [134, 183] width 205 height 301
click at [193, 47] on icon at bounding box center [192, 48] width 18 height 18
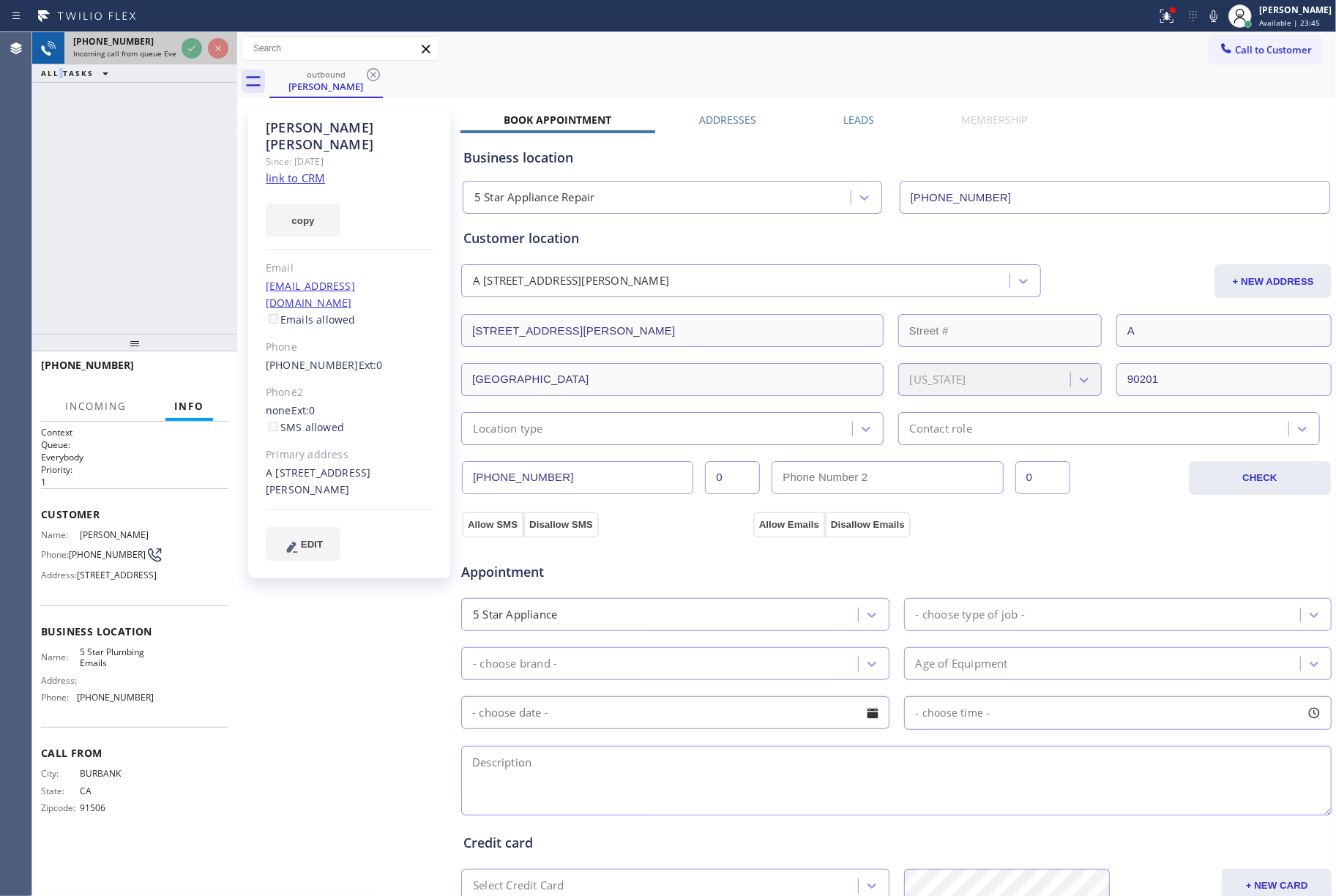
click at [193, 47] on icon at bounding box center [192, 48] width 18 height 18
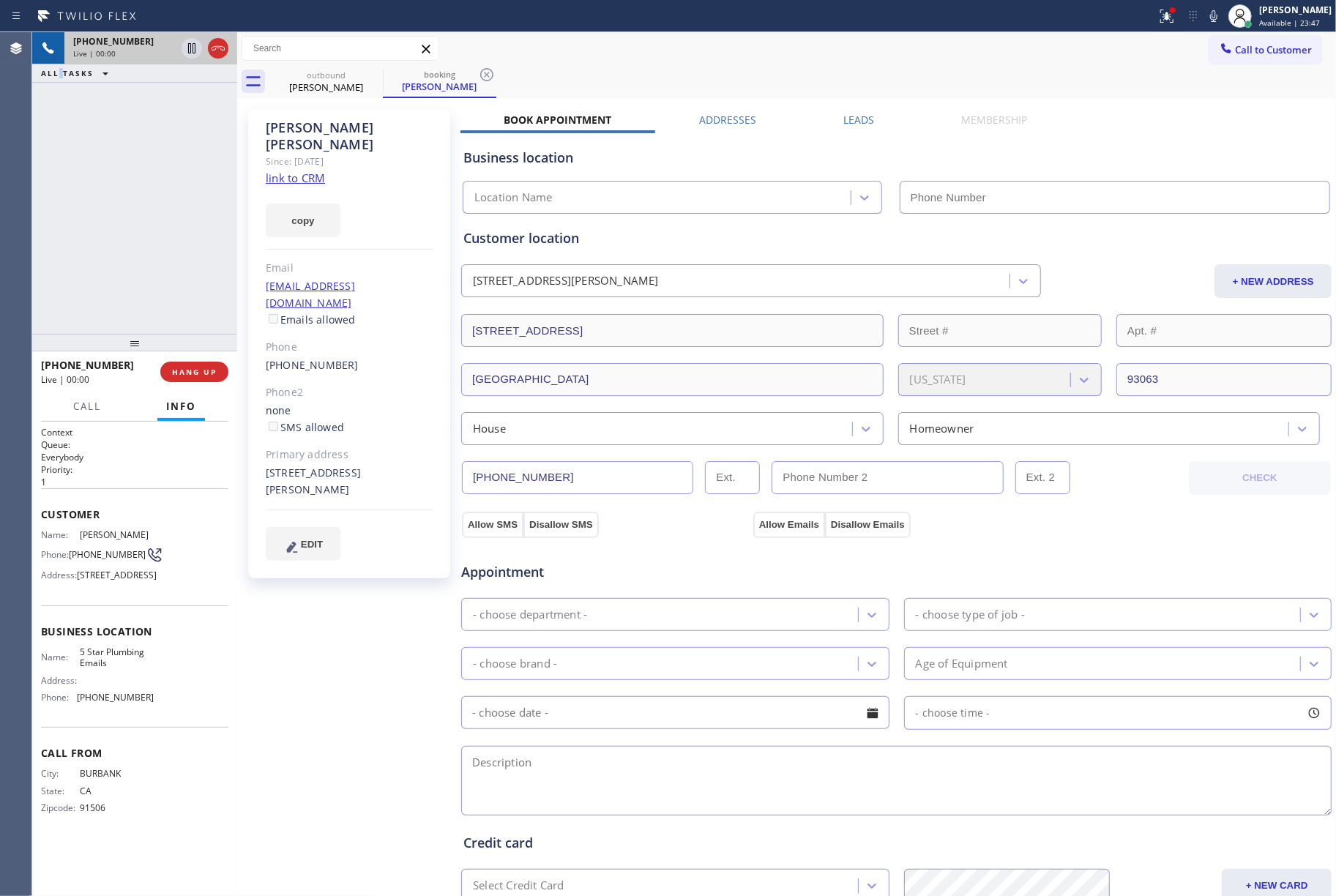
click at [130, 180] on div "[PHONE_NUMBER] Live | 00:00 ALL TASKS ALL TASKS ACTIVE TASKS TASKS IN WRAP UP" at bounding box center [134, 183] width 205 height 301
type input "[PHONE_NUMBER]"
click at [153, 153] on div "[PHONE_NUMBER] Live | 00:00 ALL TASKS ALL TASKS ACTIVE TASKS TASKS IN WRAP UP" at bounding box center [134, 183] width 205 height 301
click at [290, 171] on link "link to CRM" at bounding box center [295, 178] width 59 height 15
click at [102, 162] on div "[PHONE_NUMBER] Live | 01:59 ALL TASKS ALL TASKS ACTIVE TASKS TASKS IN WRAP UP" at bounding box center [134, 183] width 205 height 301
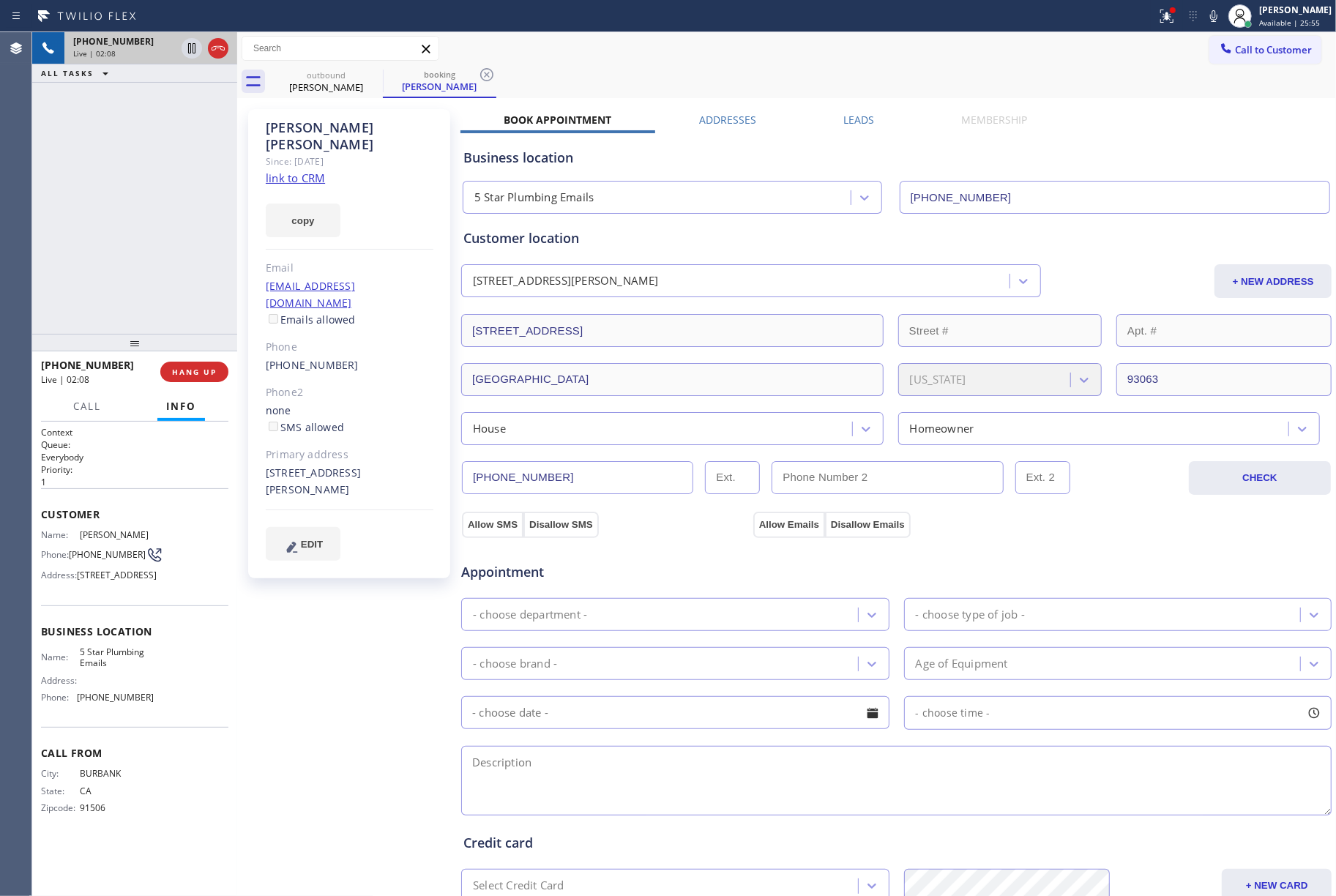
click at [135, 251] on div "[PHONE_NUMBER] Live | 02:08 ALL TASKS ALL TASKS ACTIVE TASKS TASKS IN WRAP UP" at bounding box center [134, 183] width 205 height 301
click at [205, 369] on span "HANG UP" at bounding box center [195, 372] width 45 height 10
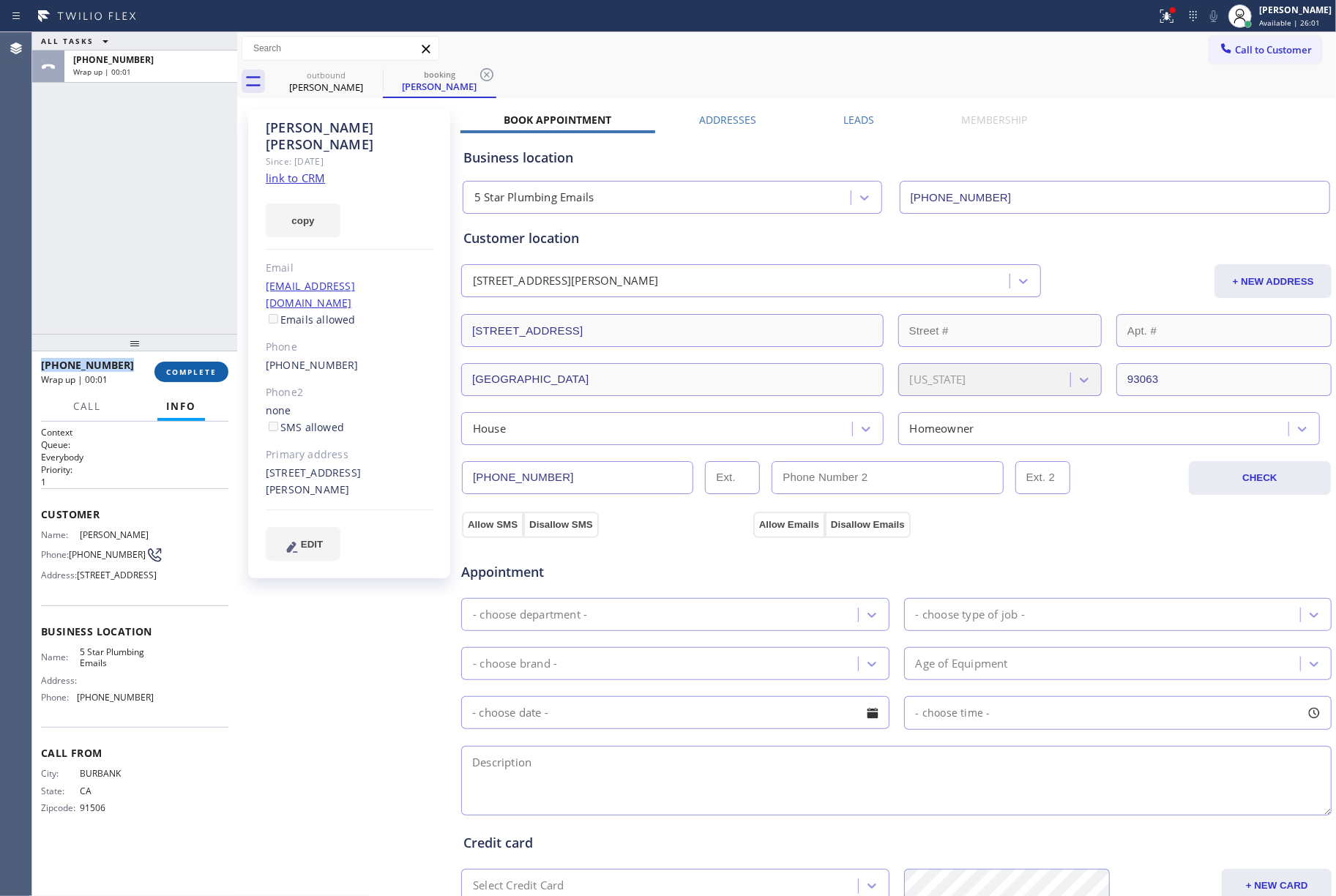
click at [186, 376] on button "COMPLETE" at bounding box center [191, 372] width 74 height 20
click at [180, 340] on div at bounding box center [134, 342] width 205 height 18
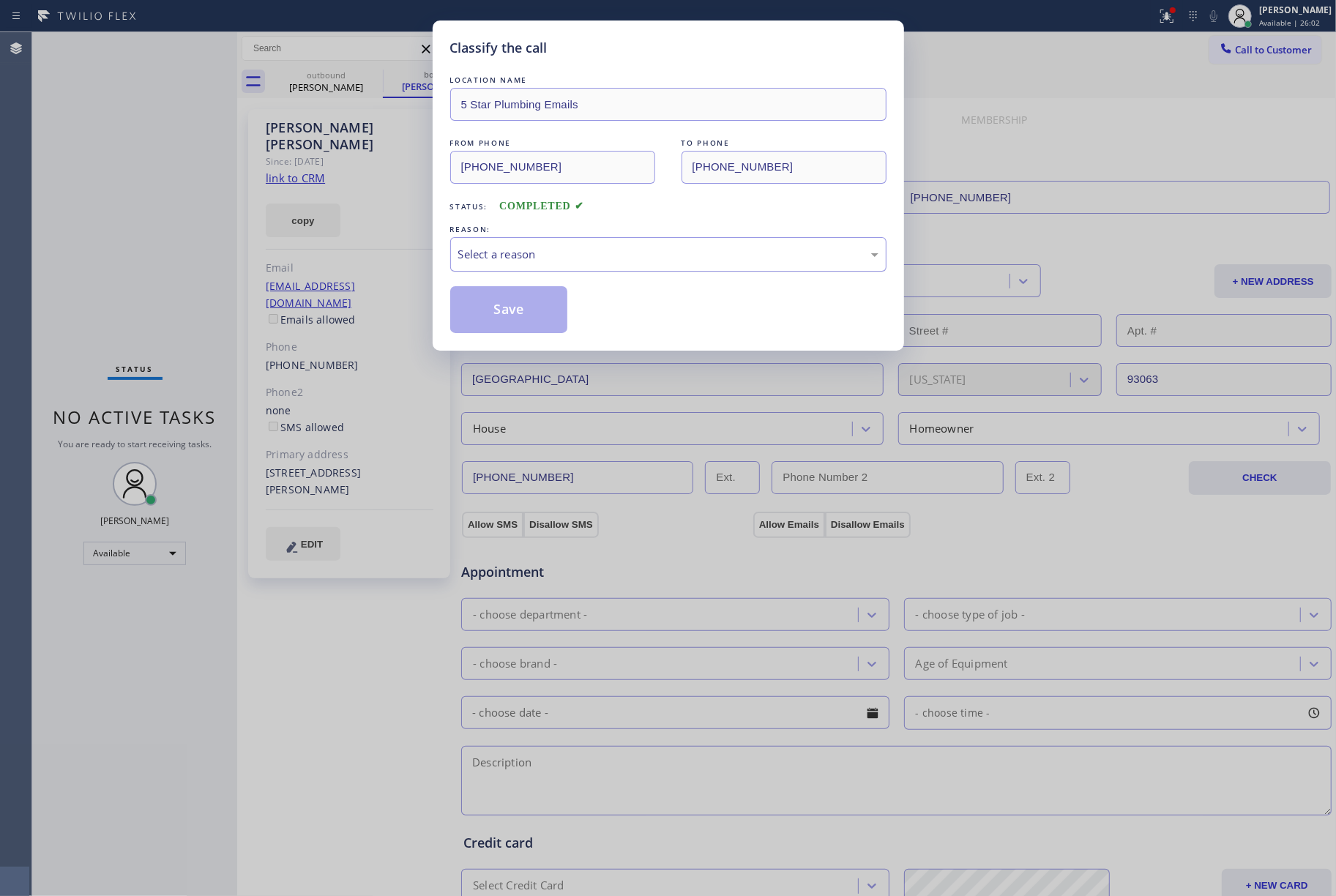
click at [551, 263] on div "Select a reason" at bounding box center [668, 254] width 420 height 17
click at [505, 317] on button "Save" at bounding box center [509, 310] width 118 height 47
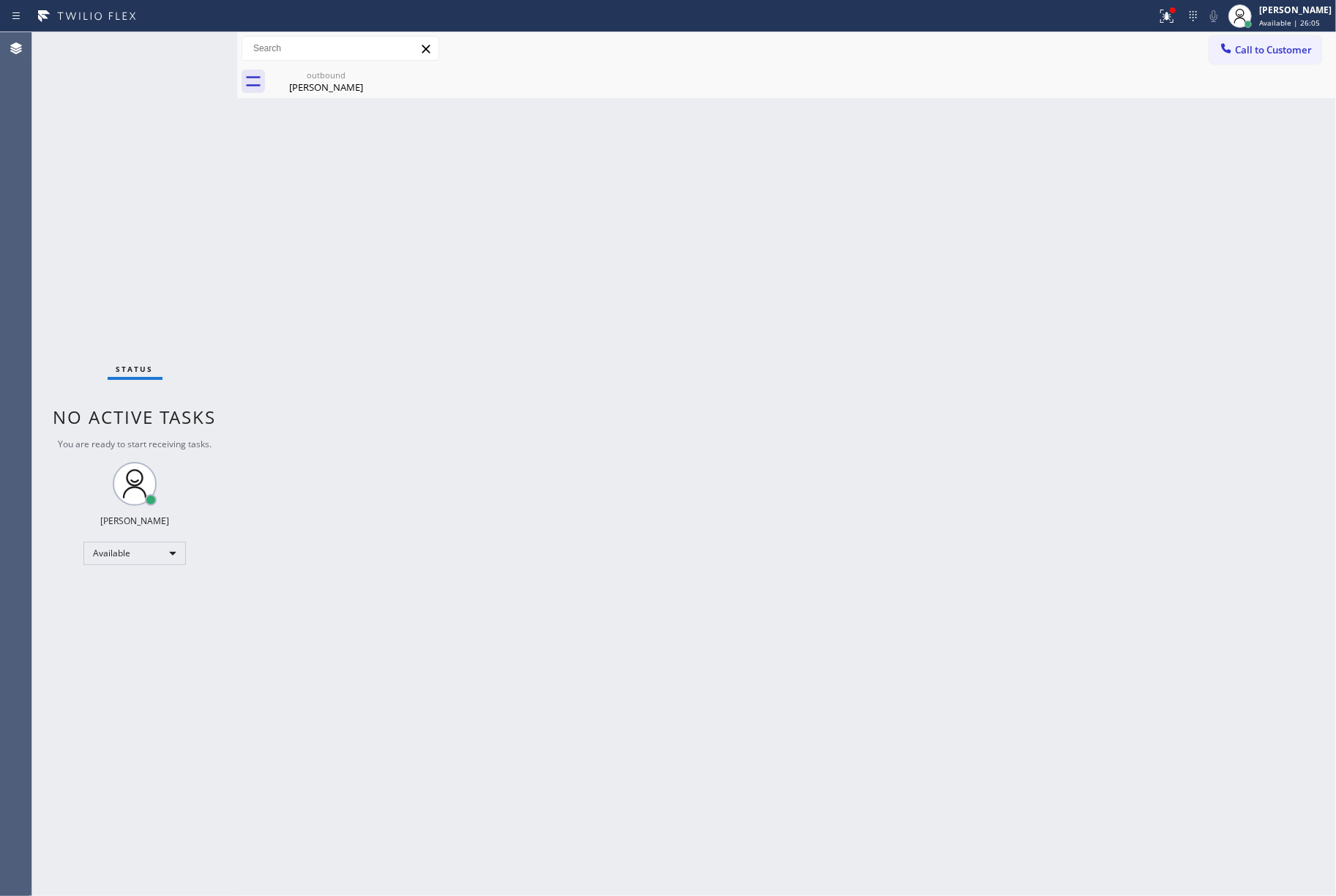
click at [1251, 65] on div "outbound [PERSON_NAME]" at bounding box center [802, 81] width 1067 height 33
drag, startPoint x: 1270, startPoint y: 50, endPoint x: 861, endPoint y: 163, distance: 424.3
click at [1258, 53] on span "Call to Customer" at bounding box center [1273, 50] width 77 height 13
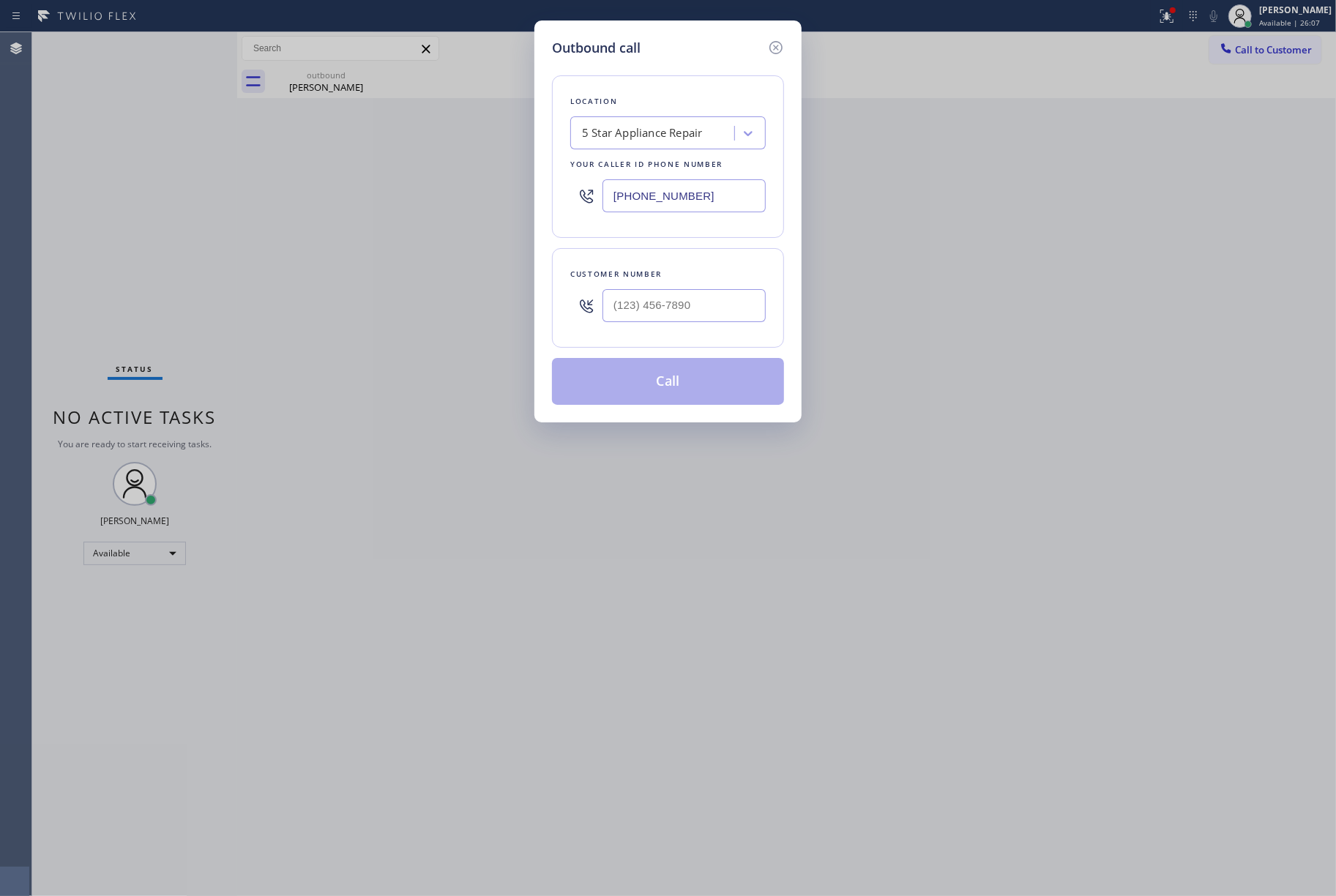
drag, startPoint x: 587, startPoint y: 211, endPoint x: 549, endPoint y: 211, distance: 38.0
click at [549, 211] on div "Outbound call Location 5 Star Appliance Repair Your caller id phone number [PHO…" at bounding box center [668, 221] width 267 height 402
paste input "562) 553-3424"
type input "[PHONE_NUMBER]"
click at [682, 308] on input "text" at bounding box center [684, 306] width 163 height 33
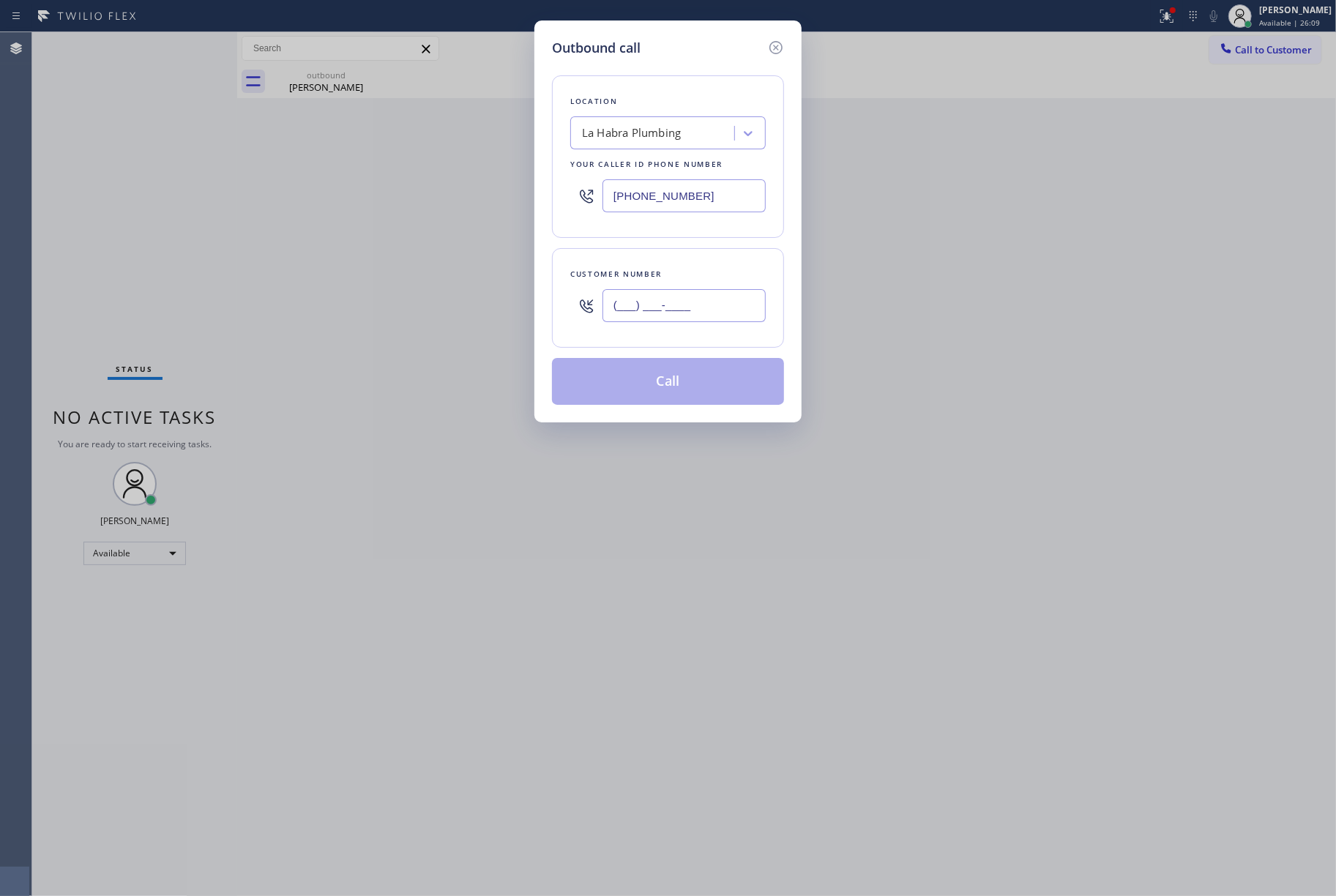
paste input "562) 689-1851"
type input "[PHONE_NUMBER]"
click at [682, 270] on div "Customer number" at bounding box center [668, 274] width 196 height 16
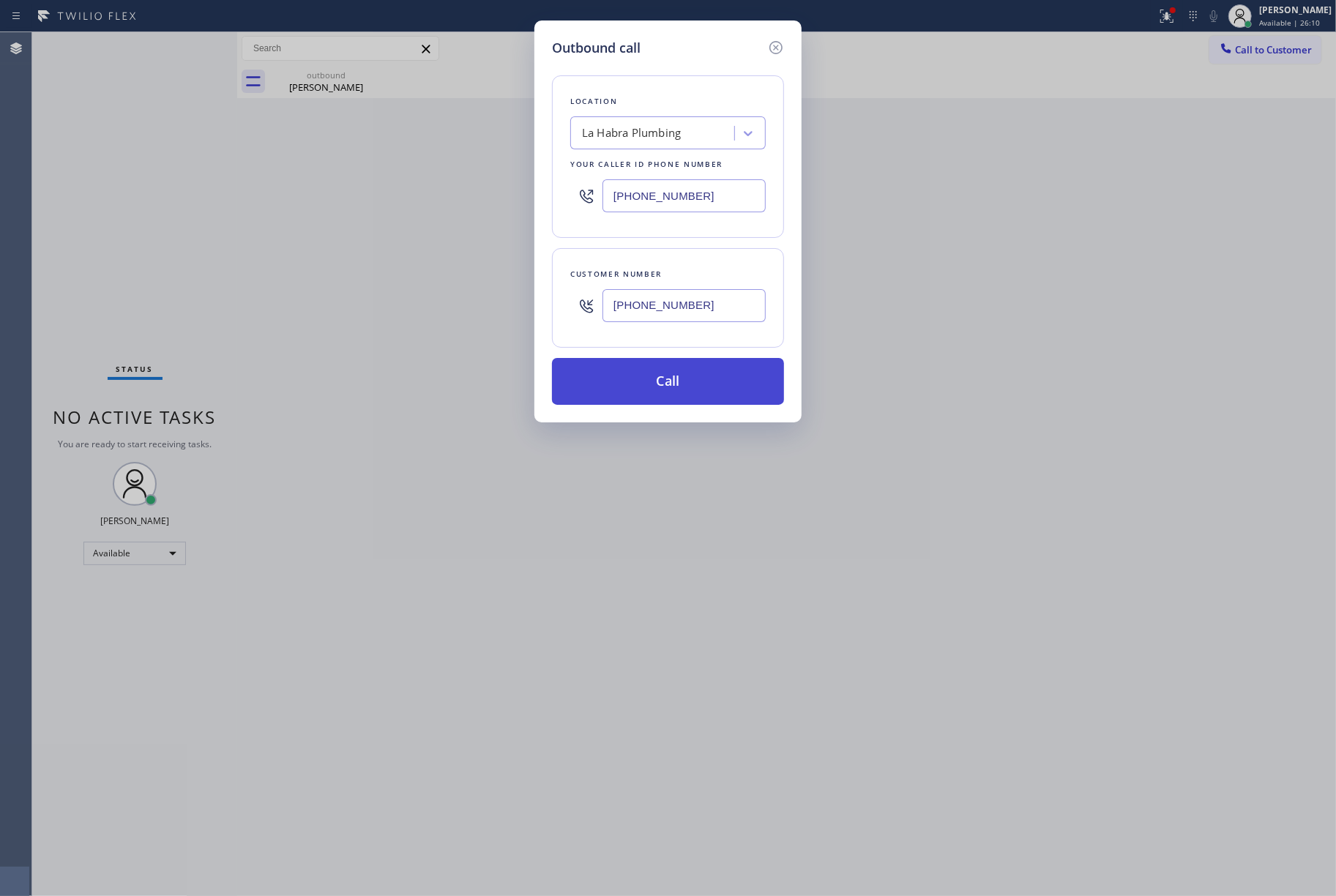
click at [714, 388] on button "Call" at bounding box center [668, 381] width 232 height 47
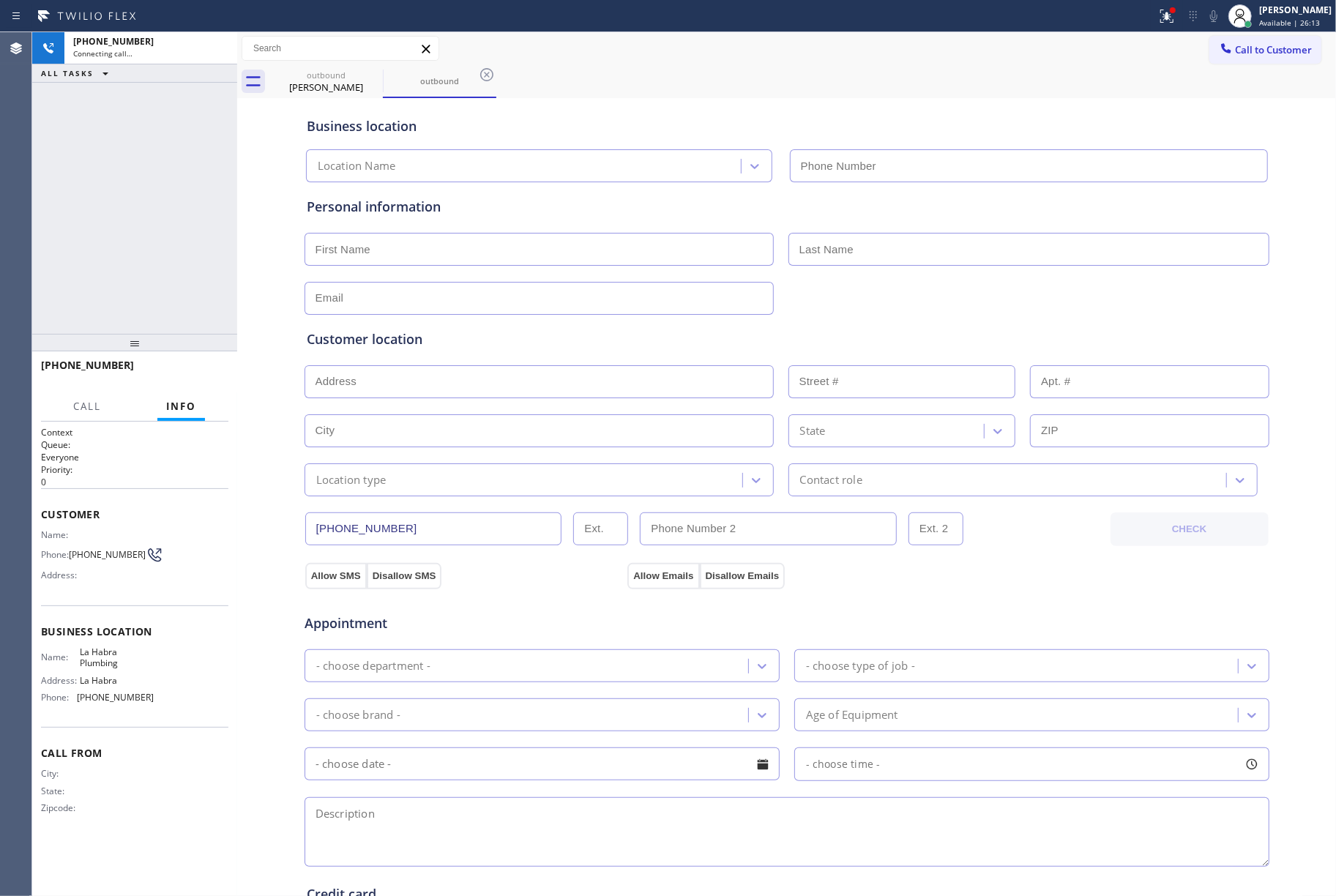
type input "[PHONE_NUMBER]"
click at [104, 245] on div "[PHONE_NUMBER] Live | 00:23 ALL TASKS ALL TASKS ACTIVE TASKS TASKS IN WRAP UP" at bounding box center [134, 183] width 205 height 301
click at [69, 248] on div "[PHONE_NUMBER] Live | 00:28 ALL TASKS ALL TASKS ACTIVE TASKS TASKS IN WRAP UP" at bounding box center [134, 183] width 205 height 301
click at [171, 369] on button "HANG UP" at bounding box center [194, 372] width 68 height 20
click at [171, 369] on span "COMPLETE" at bounding box center [192, 372] width 51 height 10
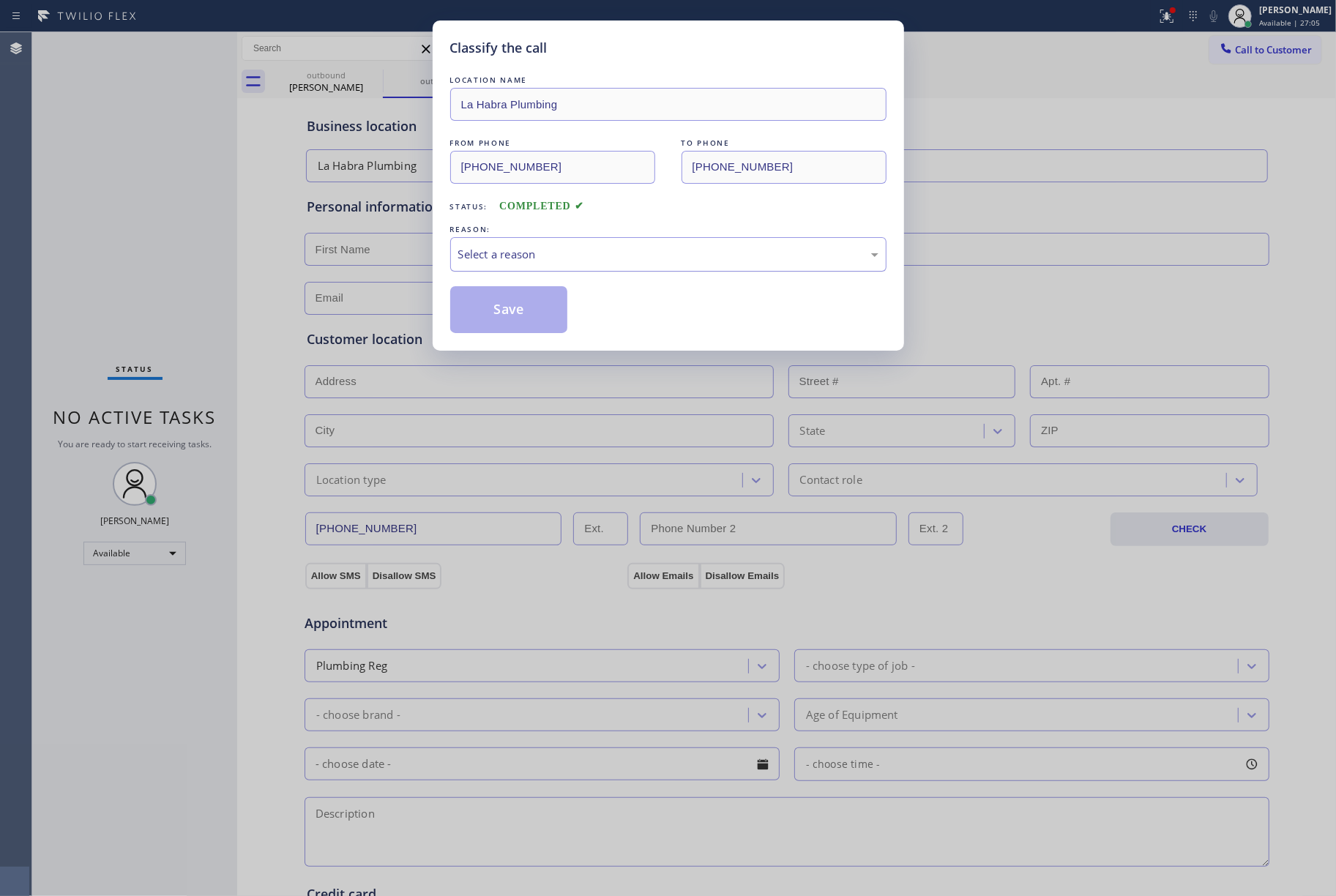
click at [508, 264] on div "Select a reason" at bounding box center [668, 254] width 437 height 34
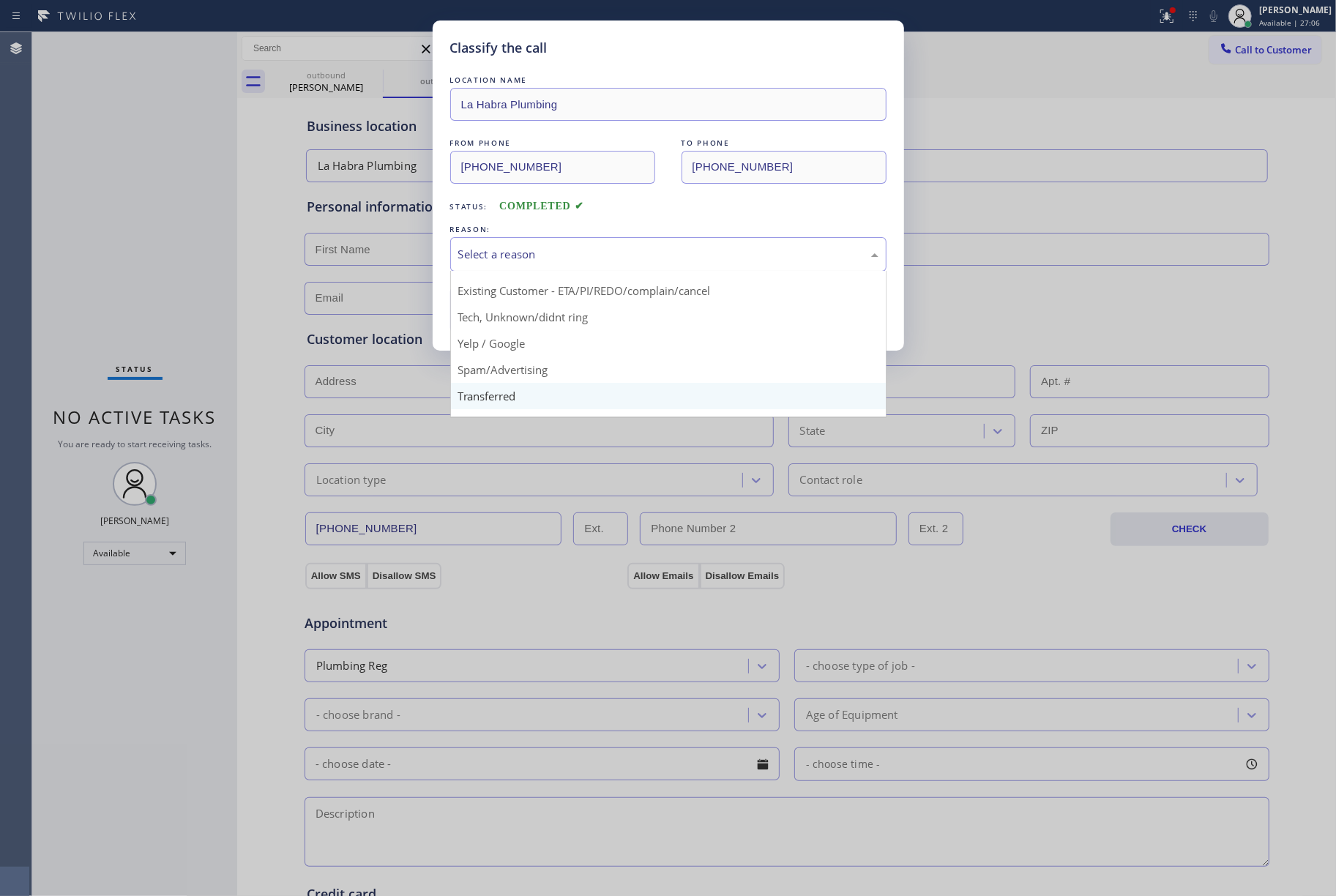
scroll to position [93, 0]
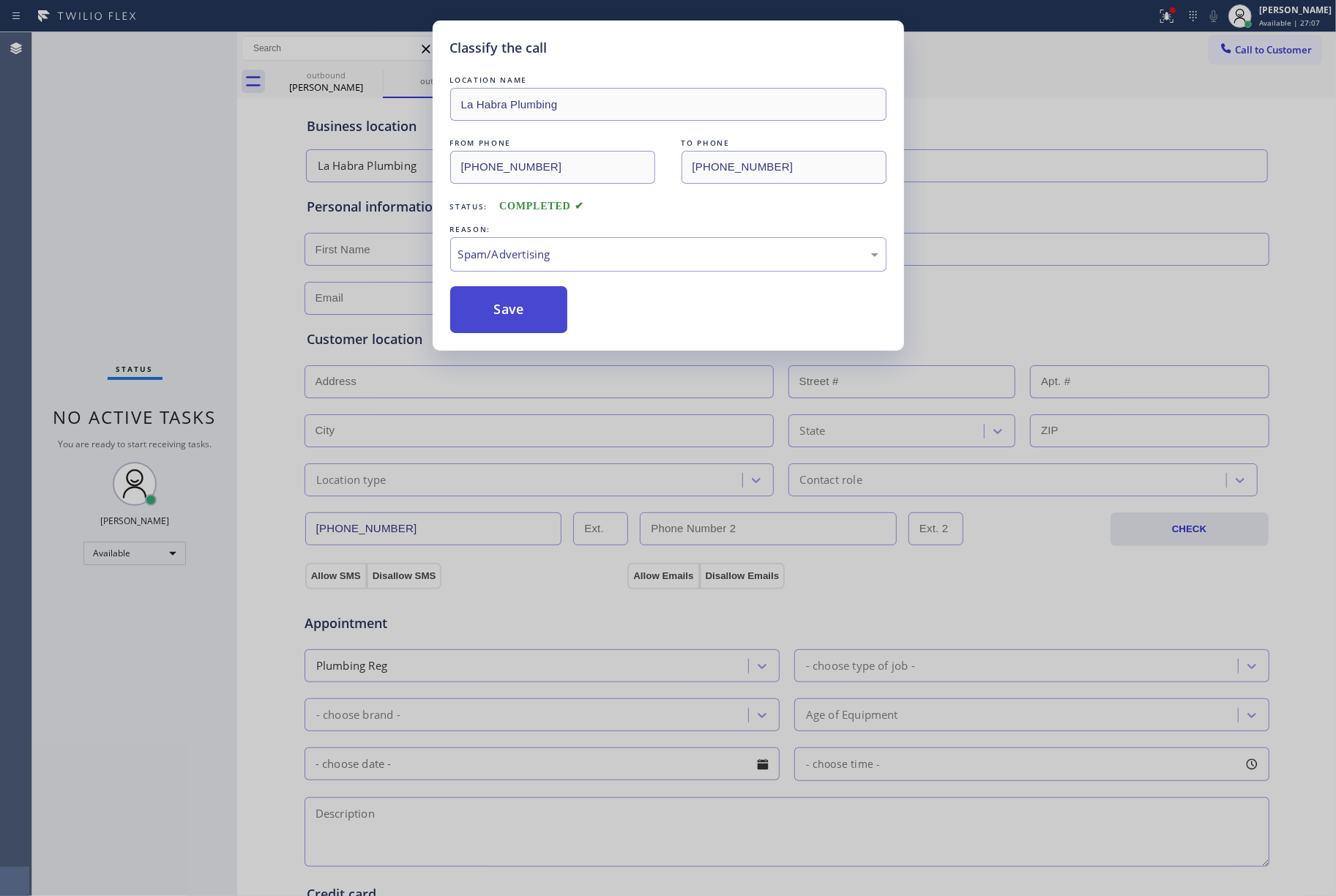
click at [525, 311] on button "Save" at bounding box center [509, 310] width 118 height 47
type input "[PHONE_NUMBER]"
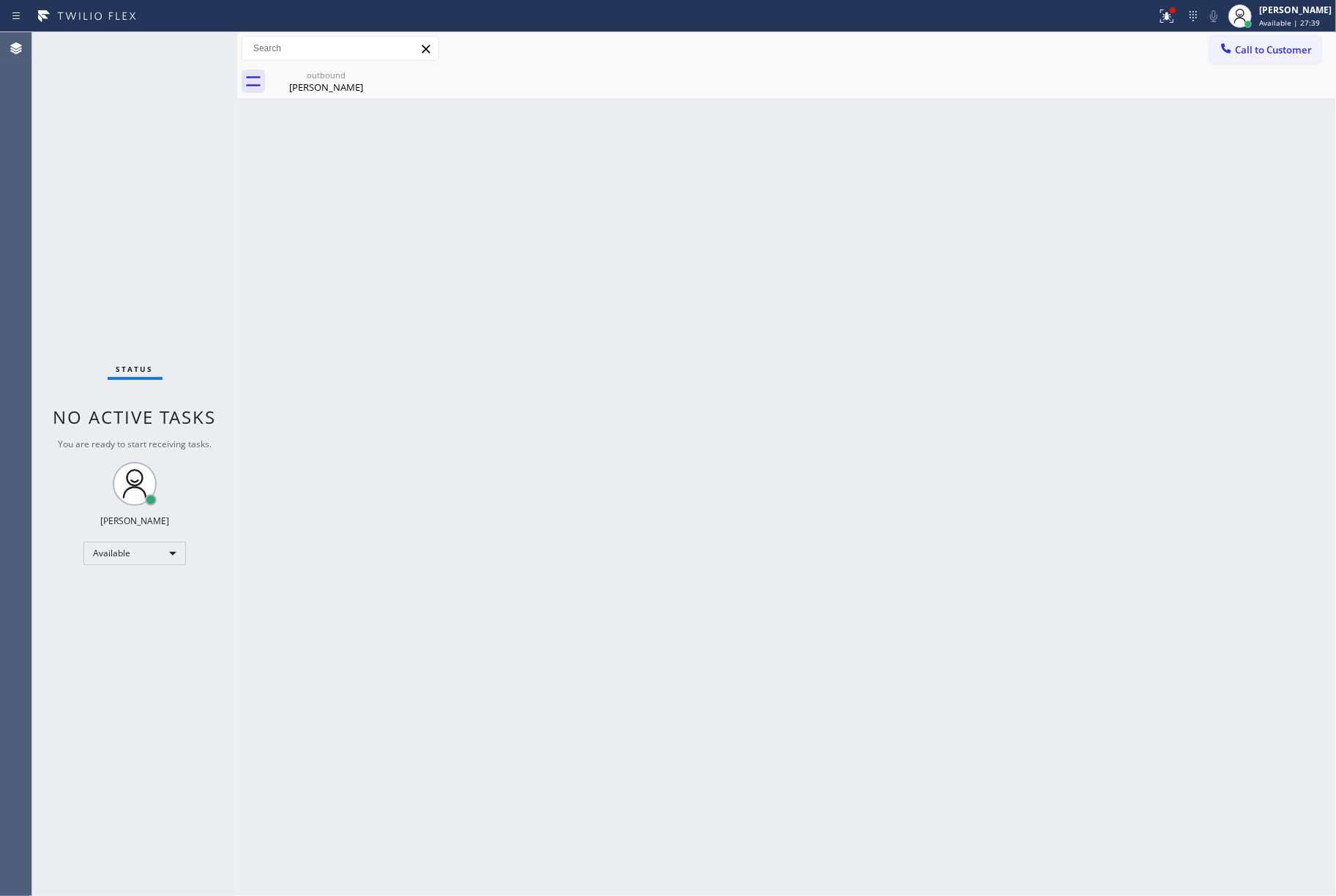
click at [90, 126] on div "Status No active tasks You are ready to start receiving tasks. [PERSON_NAME]" at bounding box center [134, 464] width 205 height 864
click at [1290, 58] on button "Call to Customer" at bounding box center [1266, 49] width 112 height 28
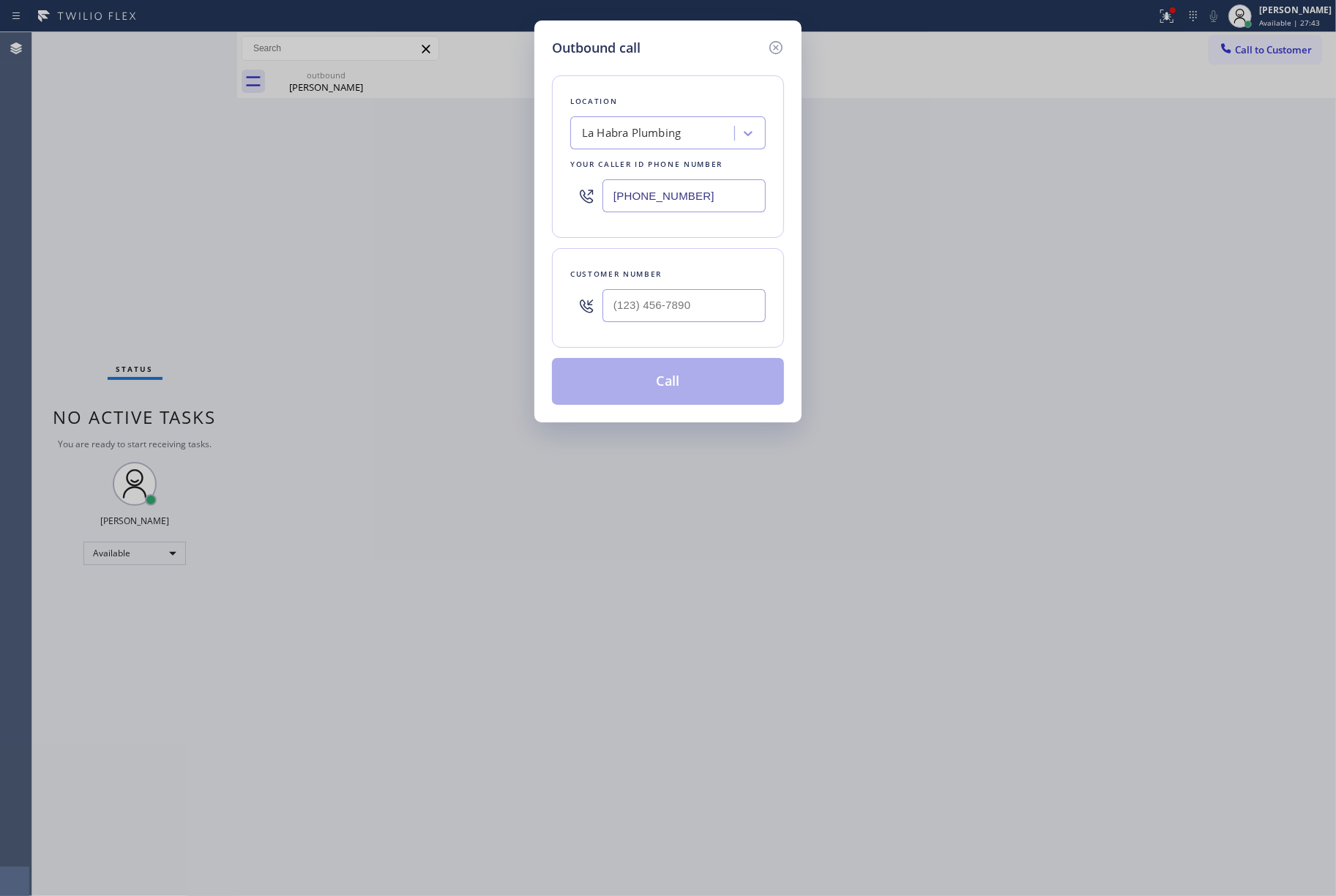
drag, startPoint x: 750, startPoint y: 286, endPoint x: 718, endPoint y: 307, distance: 38.3
click at [743, 291] on div at bounding box center [684, 306] width 163 height 48
click at [717, 307] on input "(___) ___-____" at bounding box center [684, 306] width 163 height 33
paste input "714) 206-5189"
type input "[PHONE_NUMBER]"
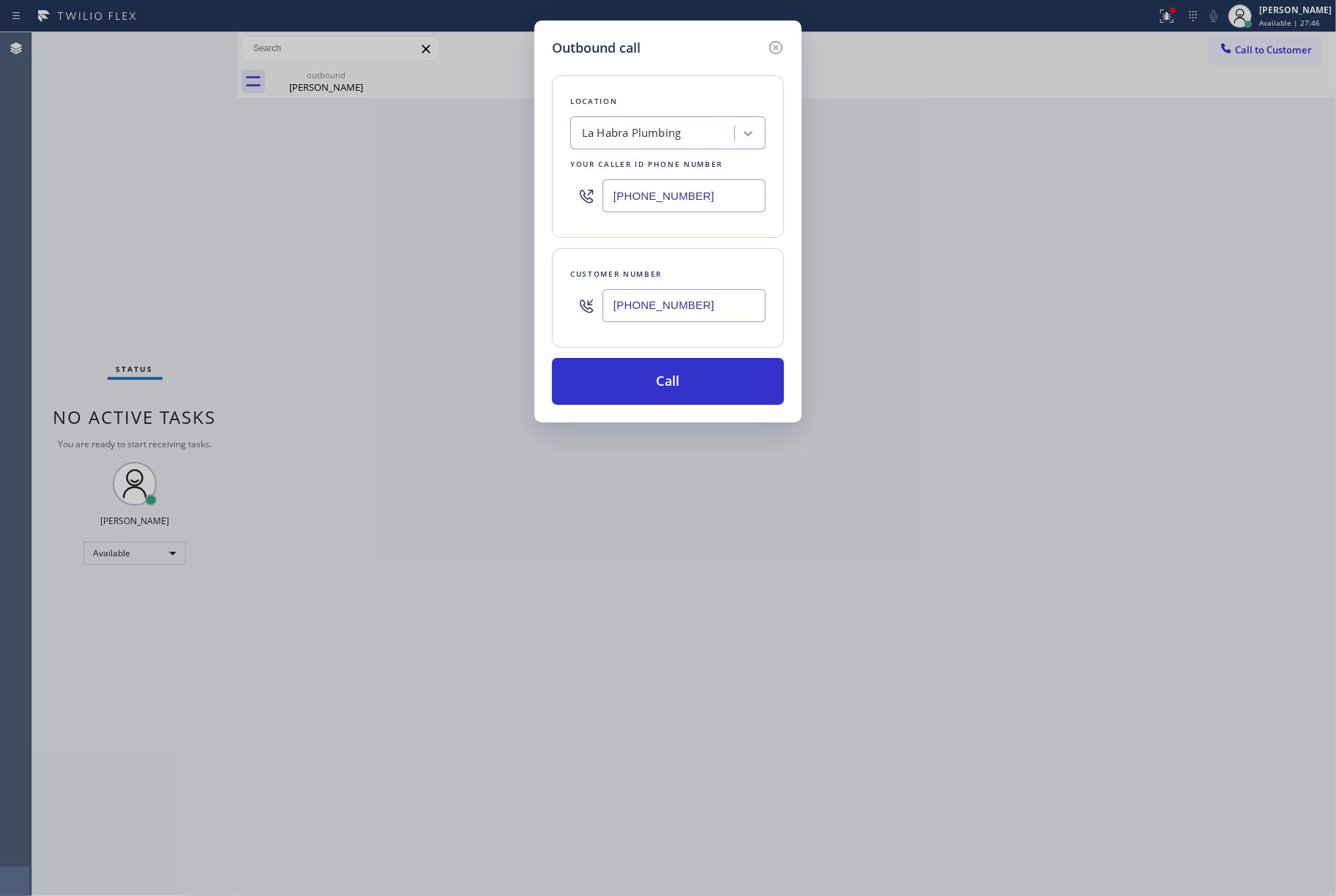
drag, startPoint x: 705, startPoint y: 198, endPoint x: 608, endPoint y: 140, distance: 113.0
click at [566, 177] on div "Location [GEOGRAPHIC_DATA] Plumbing Your caller id phone number [PHONE_NUMBER]" at bounding box center [668, 157] width 232 height 163
paste input "855) 731-4952"
type input "[PHONE_NUMBER]"
click at [654, 102] on div "Location" at bounding box center [668, 101] width 196 height 16
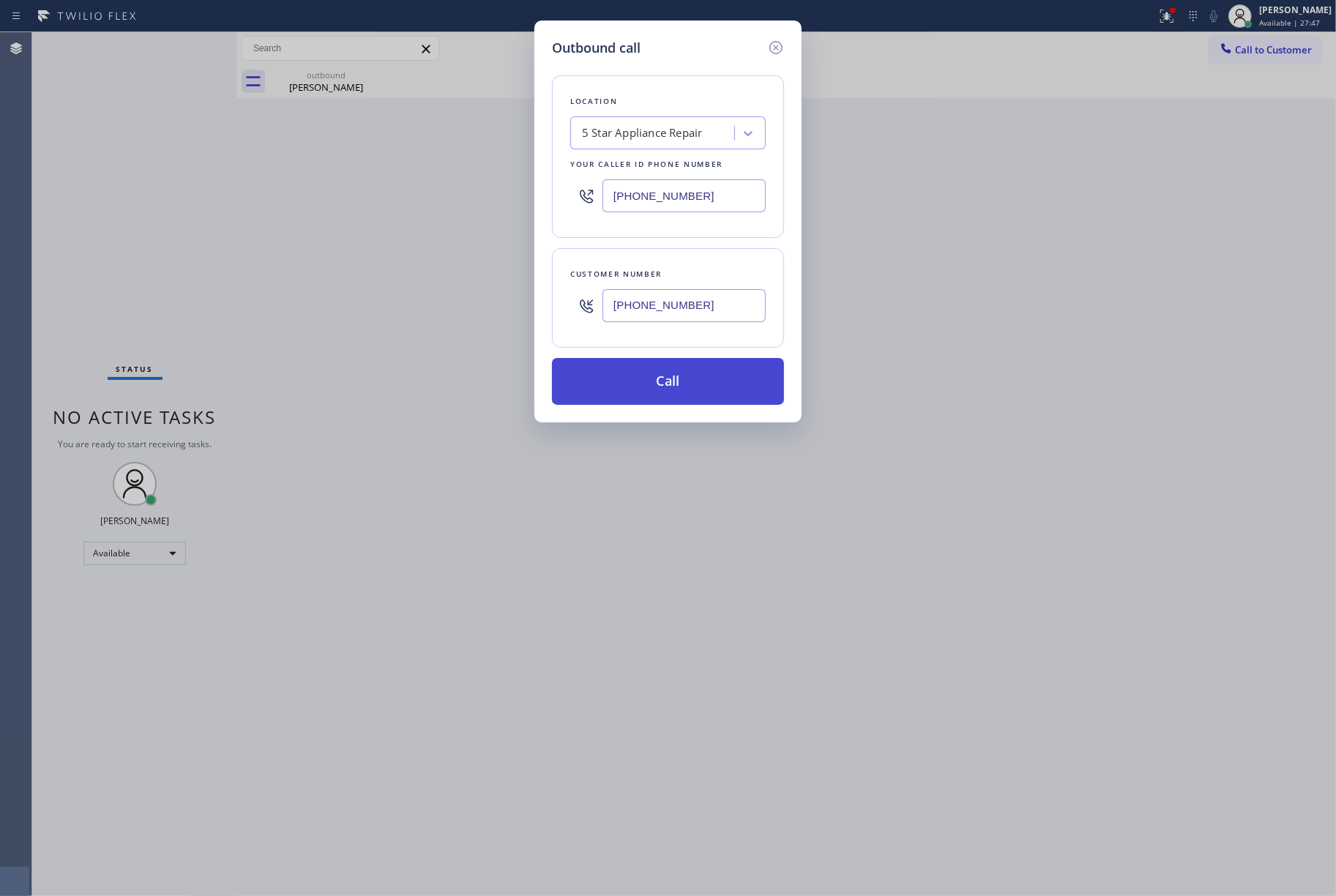
click at [614, 389] on button "Call" at bounding box center [668, 381] width 232 height 47
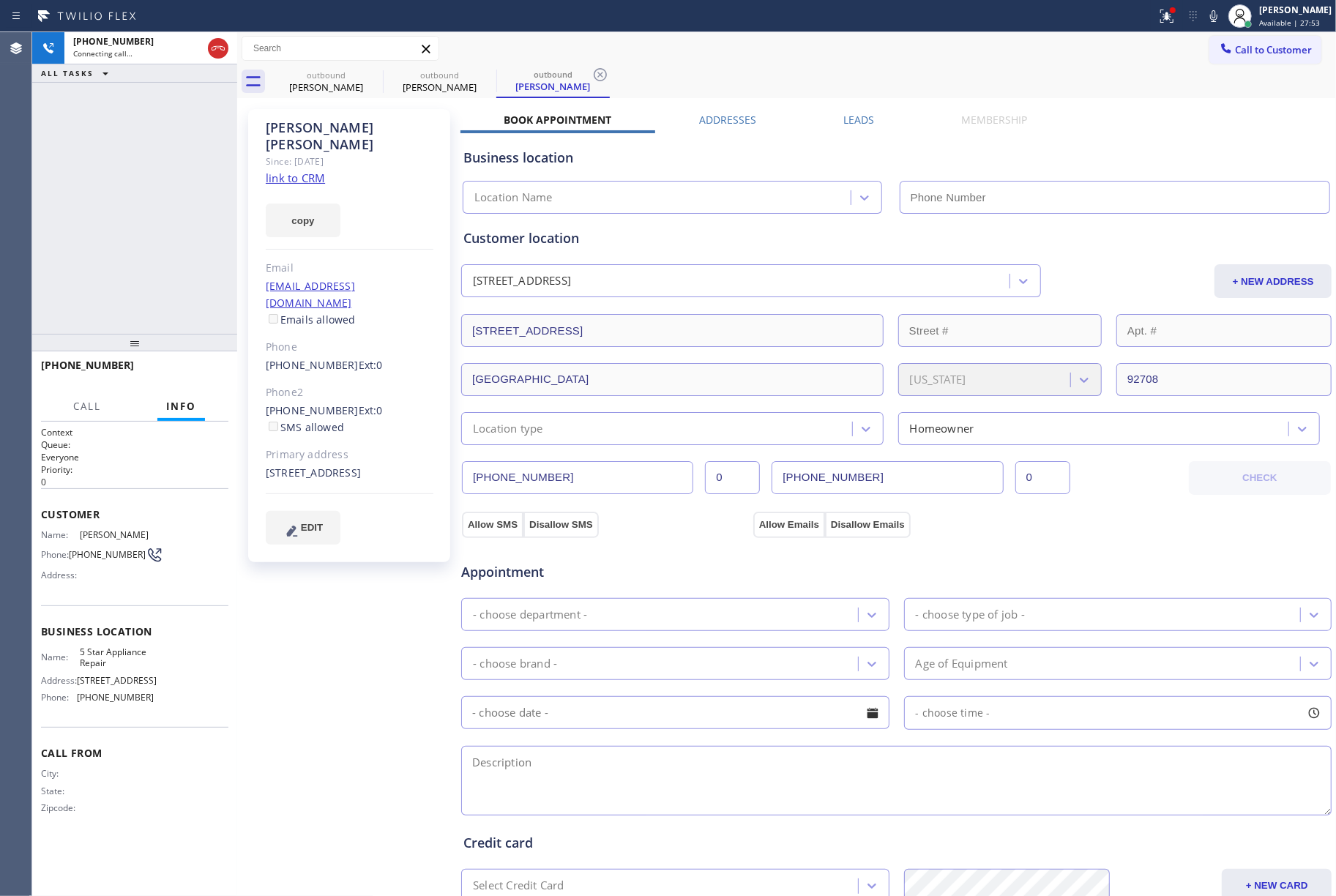
type input "[PHONE_NUMBER]"
click at [77, 286] on div "[PHONE_NUMBER] Connecting call… ALL TASKS ALL TASKS ACTIVE TASKS TASKS IN WRAP …" at bounding box center [134, 183] width 205 height 301
click at [179, 255] on div "[PHONE_NUMBER] Live | 00:00 ALL TASKS ALL TASKS ACTIVE TASKS TASKS IN WRAP UP" at bounding box center [134, 183] width 205 height 301
click at [853, 113] on label "Leads" at bounding box center [858, 119] width 31 height 14
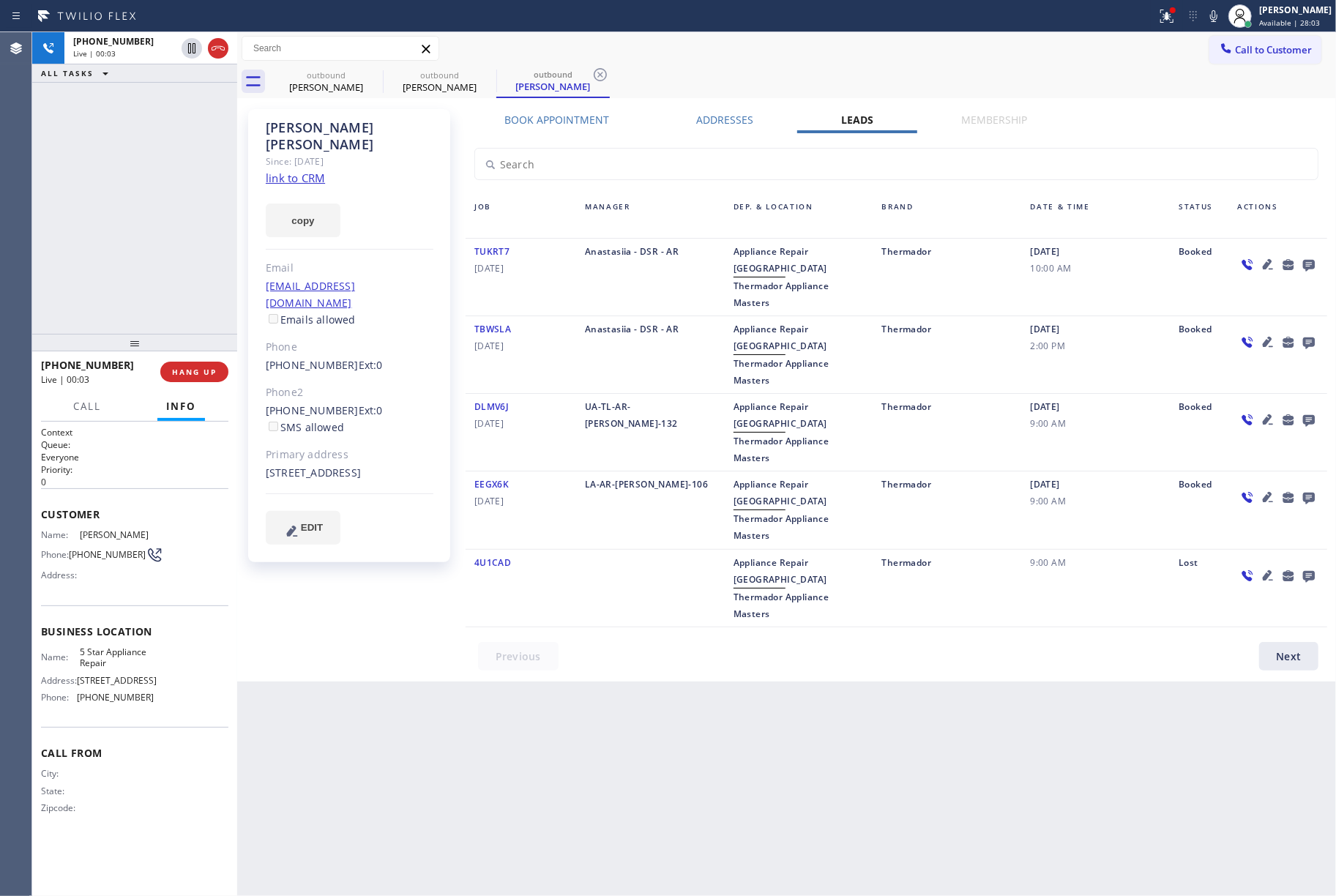
click at [853, 60] on div "Call to Customer Outbound call Location 5 Star Appliance Repair Your caller id …" at bounding box center [787, 48] width 1099 height 25
click at [1058, 654] on div "Back to Dashboard Change Sender ID Customers Technicians Select a contact Outbo…" at bounding box center [787, 464] width 1099 height 864
click at [1269, 269] on icon at bounding box center [1268, 264] width 18 height 18
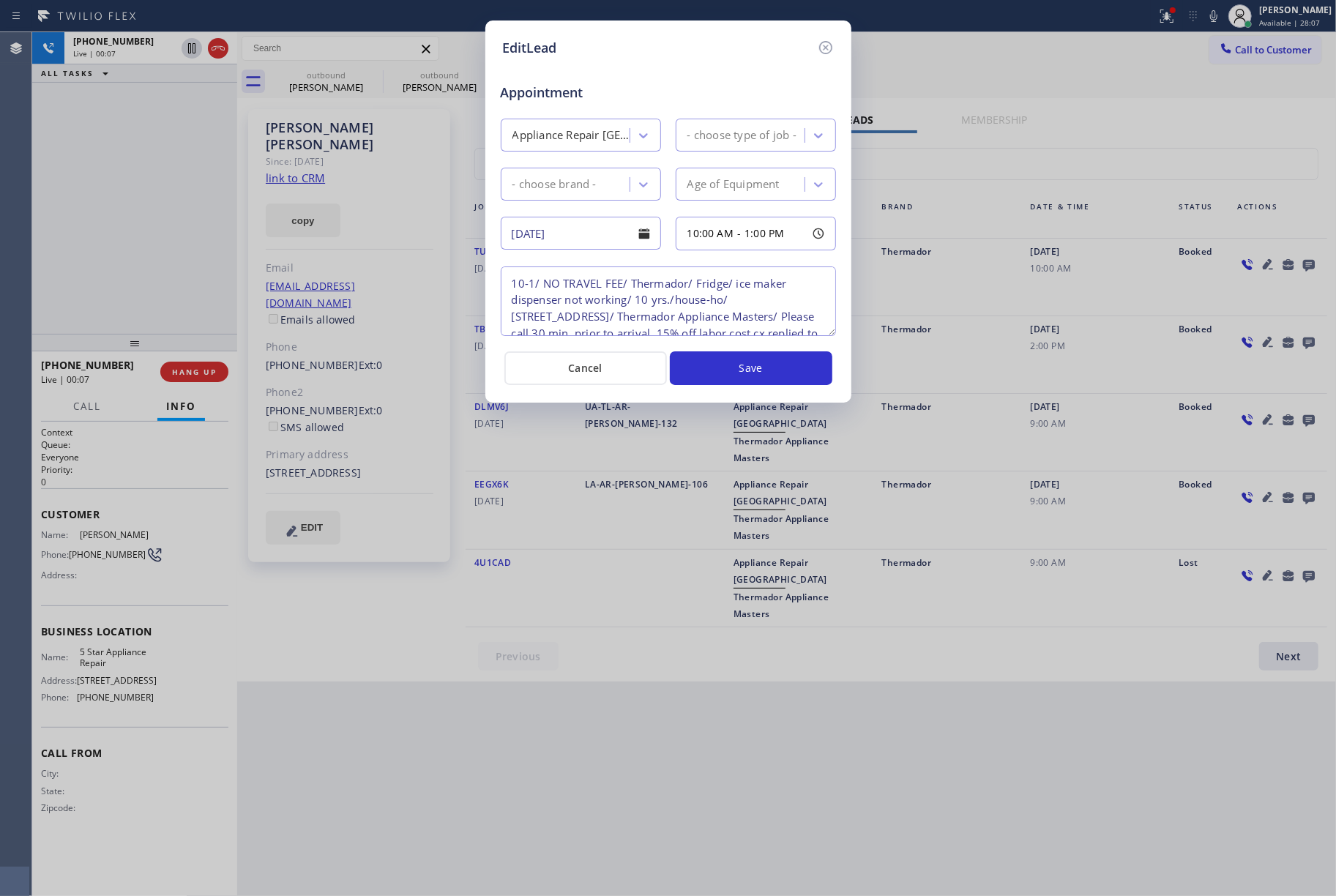
type textarea "10-1/ NO TRAVEL FEE/ Thermador/ Fridge/ ice maker dispenser not working/ 10 yrs…"
click at [825, 48] on icon at bounding box center [825, 48] width 13 height 13
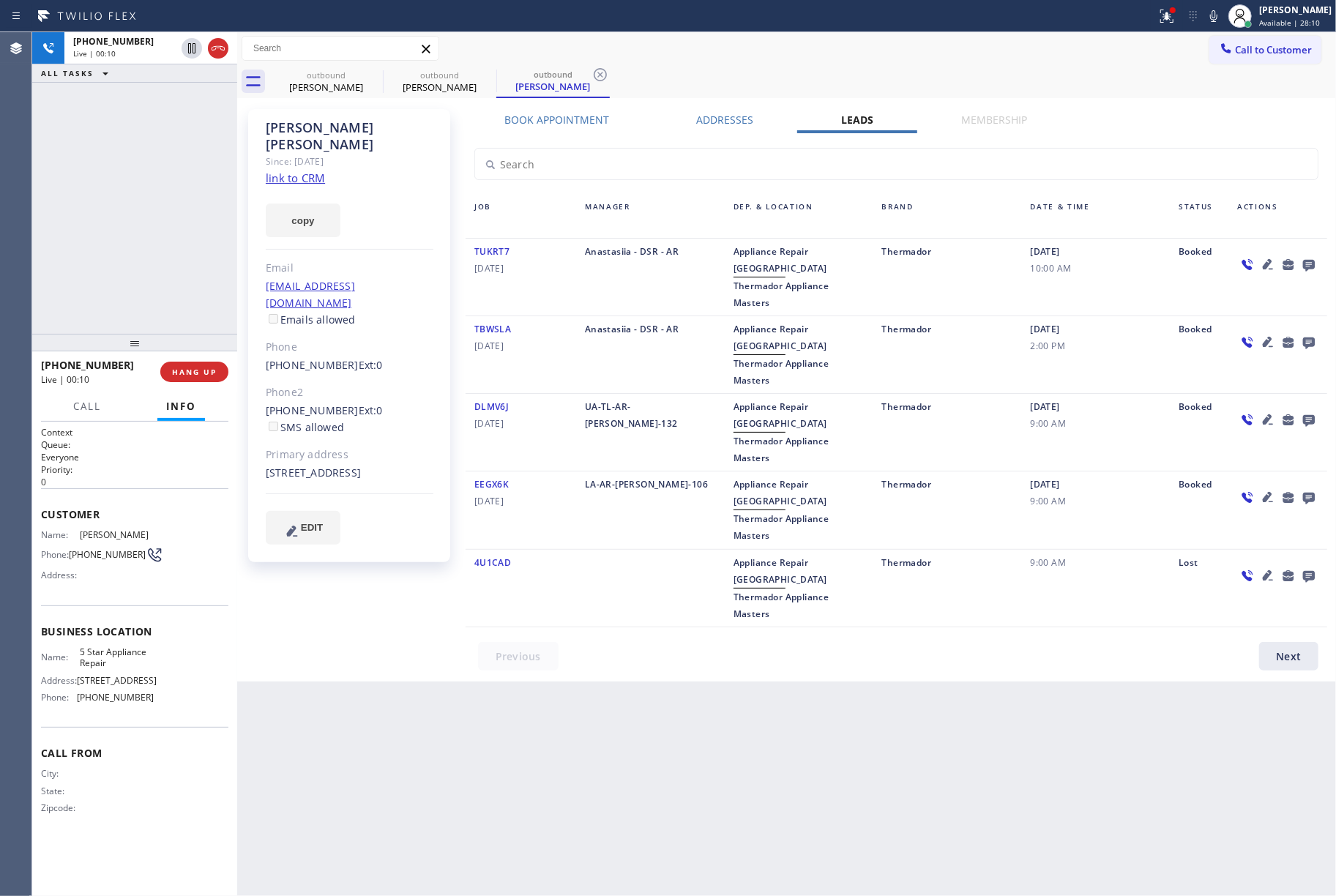
click at [1306, 260] on icon at bounding box center [1309, 266] width 12 height 12
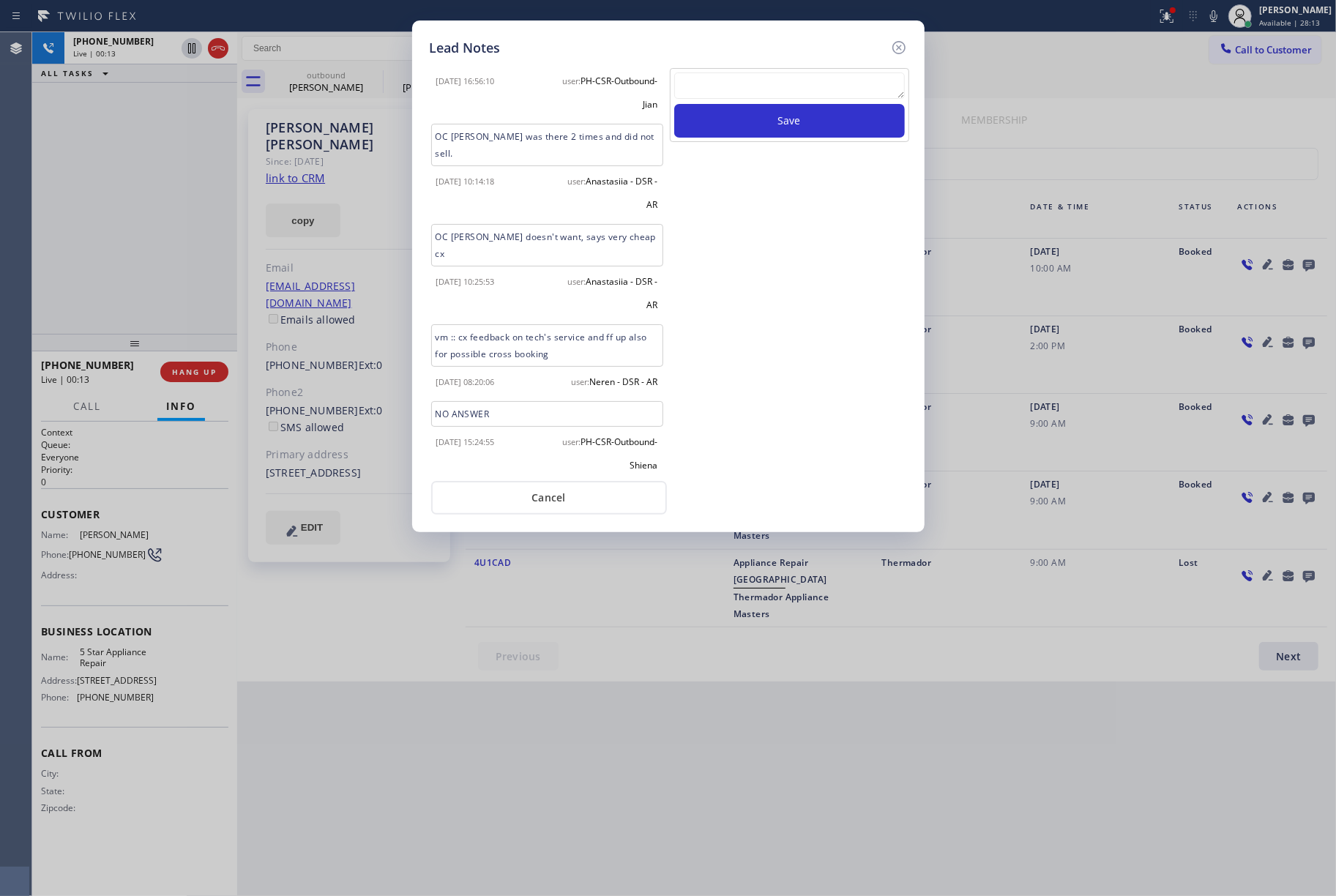
scroll to position [727, 0]
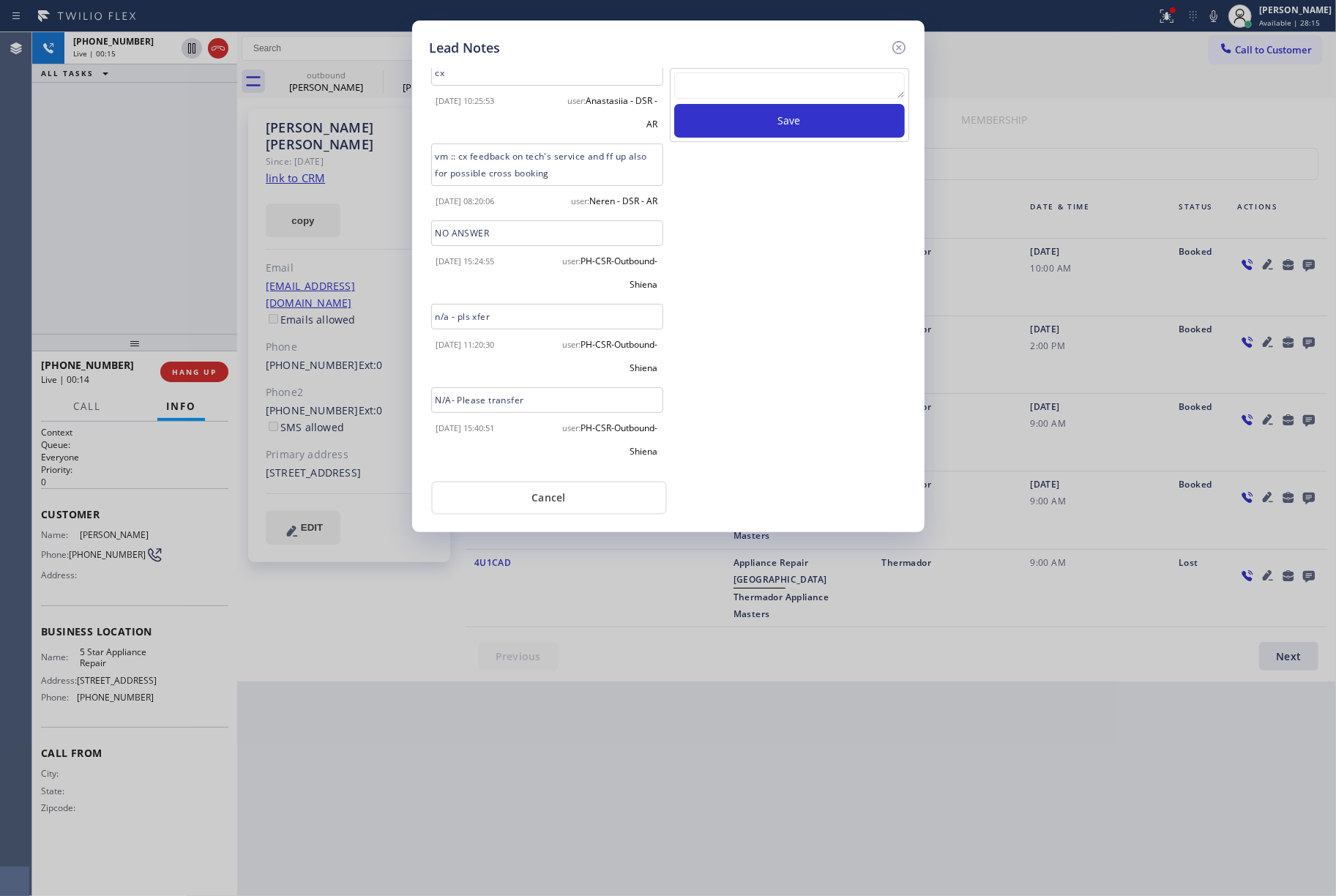
click at [773, 378] on div "Save" at bounding box center [790, 269] width 243 height 403
click at [739, 80] on textarea at bounding box center [790, 85] width 231 height 26
type textarea "all good"
click at [751, 114] on button "Save" at bounding box center [790, 120] width 231 height 34
click at [903, 47] on icon at bounding box center [899, 48] width 18 height 18
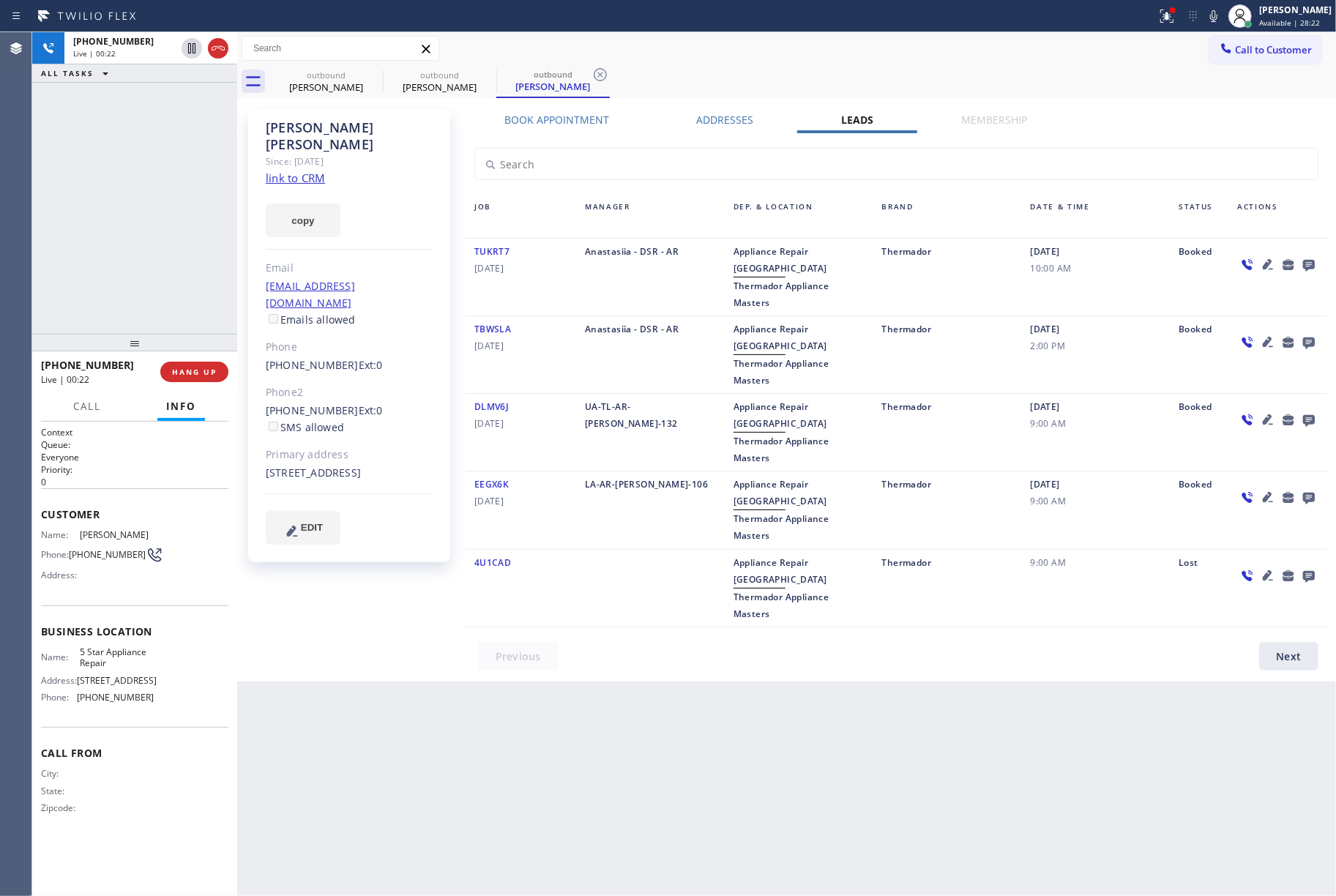
drag, startPoint x: 1031, startPoint y: 45, endPoint x: 853, endPoint y: 53, distance: 178.2
click at [1028, 45] on div "Call to Customer Outbound call Location 5 Star Appliance Repair Your caller id …" at bounding box center [787, 48] width 1099 height 25
click at [309, 171] on link "link to CRM" at bounding box center [295, 178] width 59 height 15
drag, startPoint x: 1222, startPoint y: 20, endPoint x: 1175, endPoint y: 6, distance: 49.0
click at [1222, 20] on icon at bounding box center [1214, 16] width 18 height 18
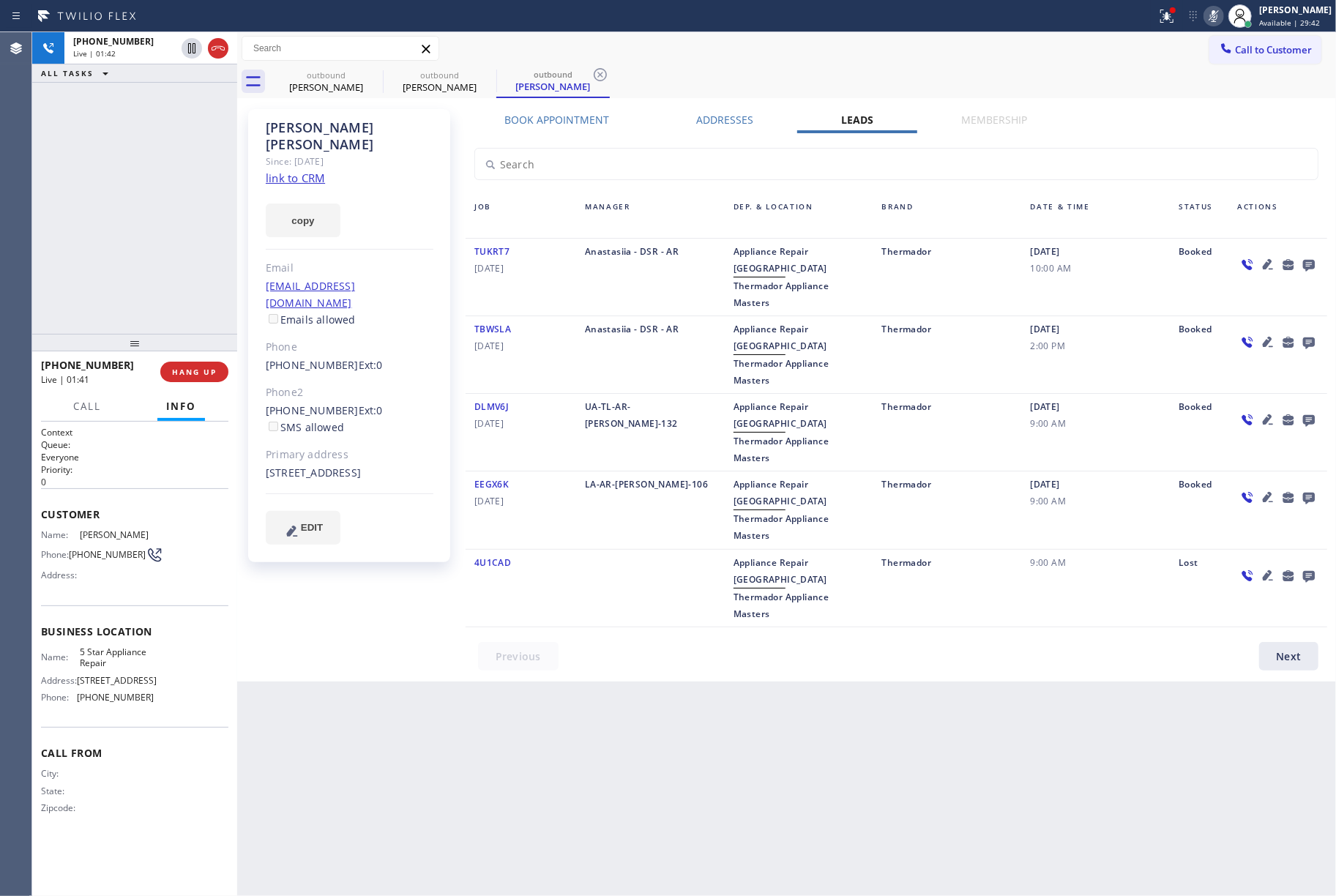
click at [1217, 16] on icon at bounding box center [1214, 16] width 7 height 12
click at [174, 373] on span "COMPLETE" at bounding box center [192, 372] width 51 height 10
click at [166, 289] on div "ALL TASKS ALL TASKS ACTIVE TASKS TASKS IN WRAP UP [PHONE_NUMBER] Wrap up | 05:40" at bounding box center [134, 183] width 205 height 301
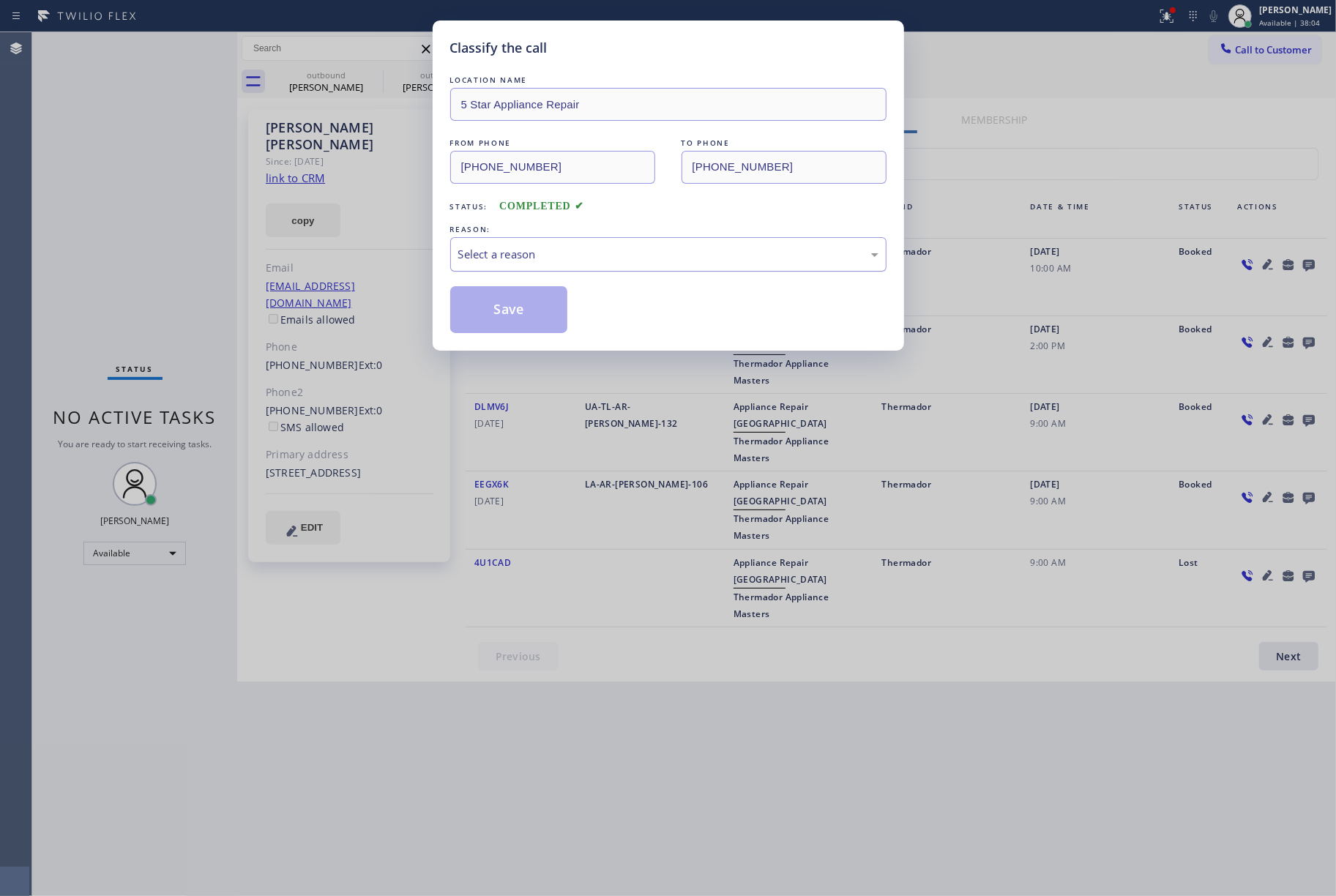
click at [524, 242] on div "Select a reason" at bounding box center [668, 254] width 437 height 34
click at [528, 304] on button "Save" at bounding box center [509, 310] width 118 height 47
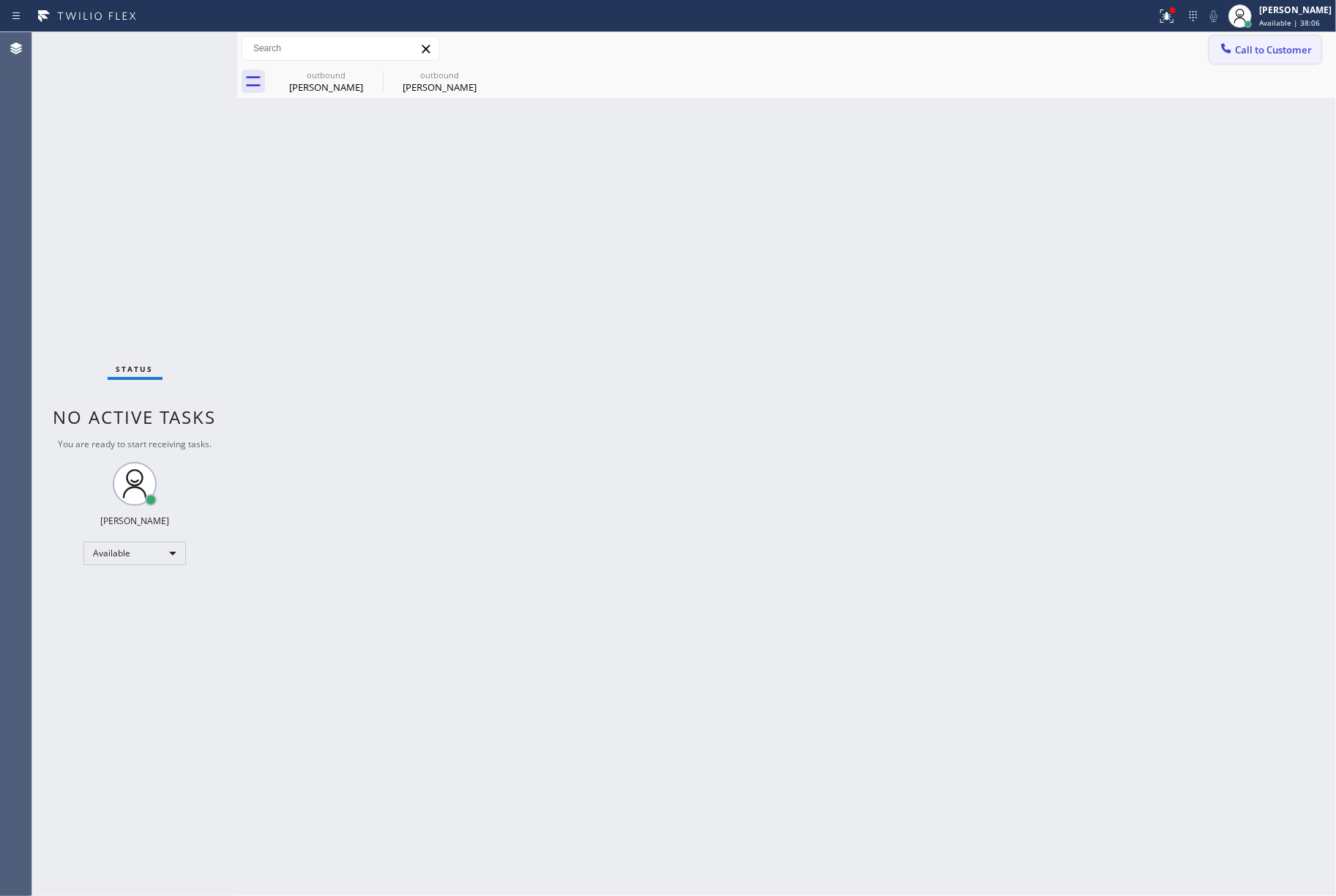
click at [1282, 54] on span "Call to Customer" at bounding box center [1273, 50] width 77 height 13
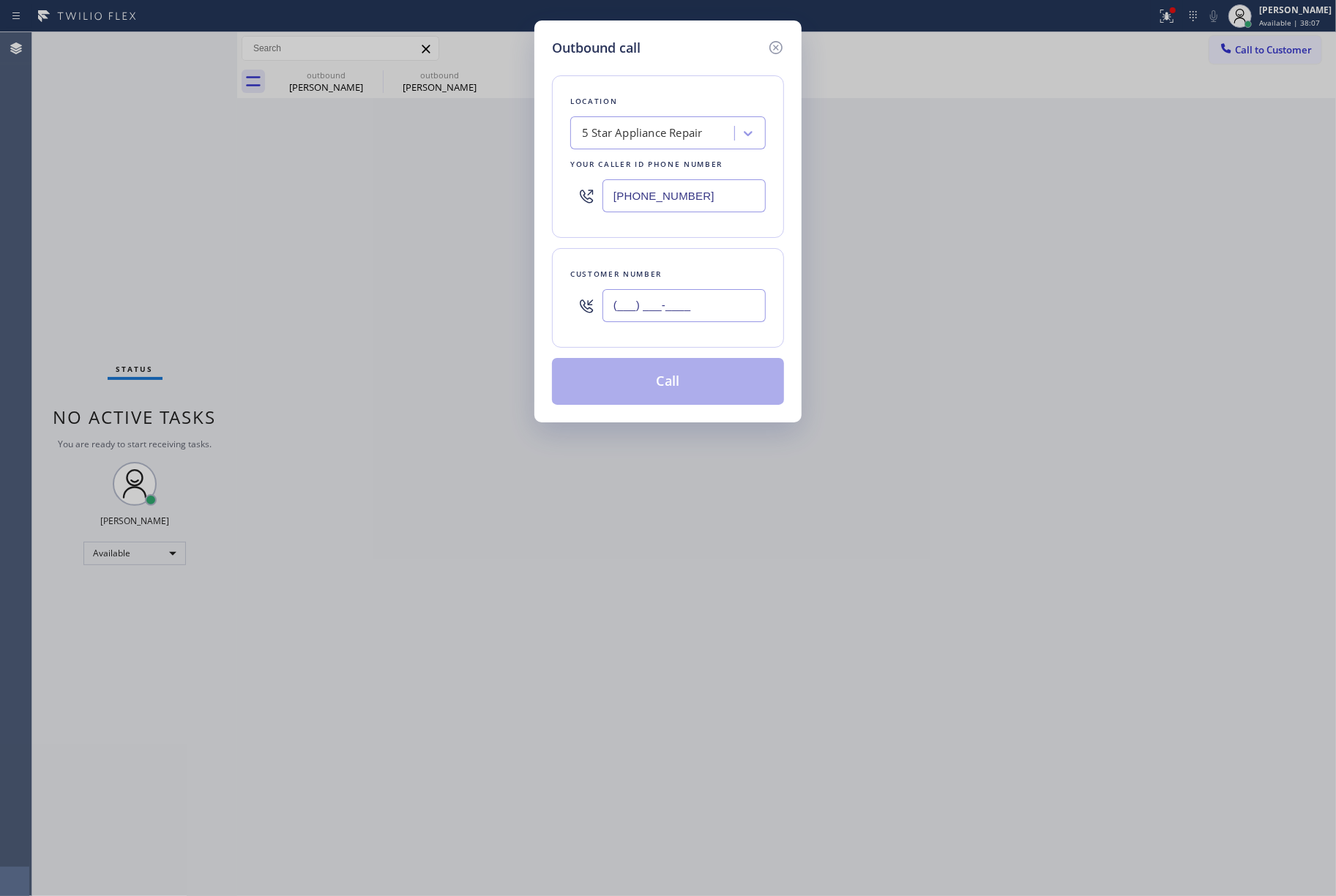
click at [696, 308] on input "(___) ___-____" at bounding box center [684, 306] width 163 height 33
paste input "310) 779-2232"
type input "[PHONE_NUMBER]"
click at [699, 259] on div "Customer number [PHONE_NUMBER]" at bounding box center [668, 298] width 232 height 99
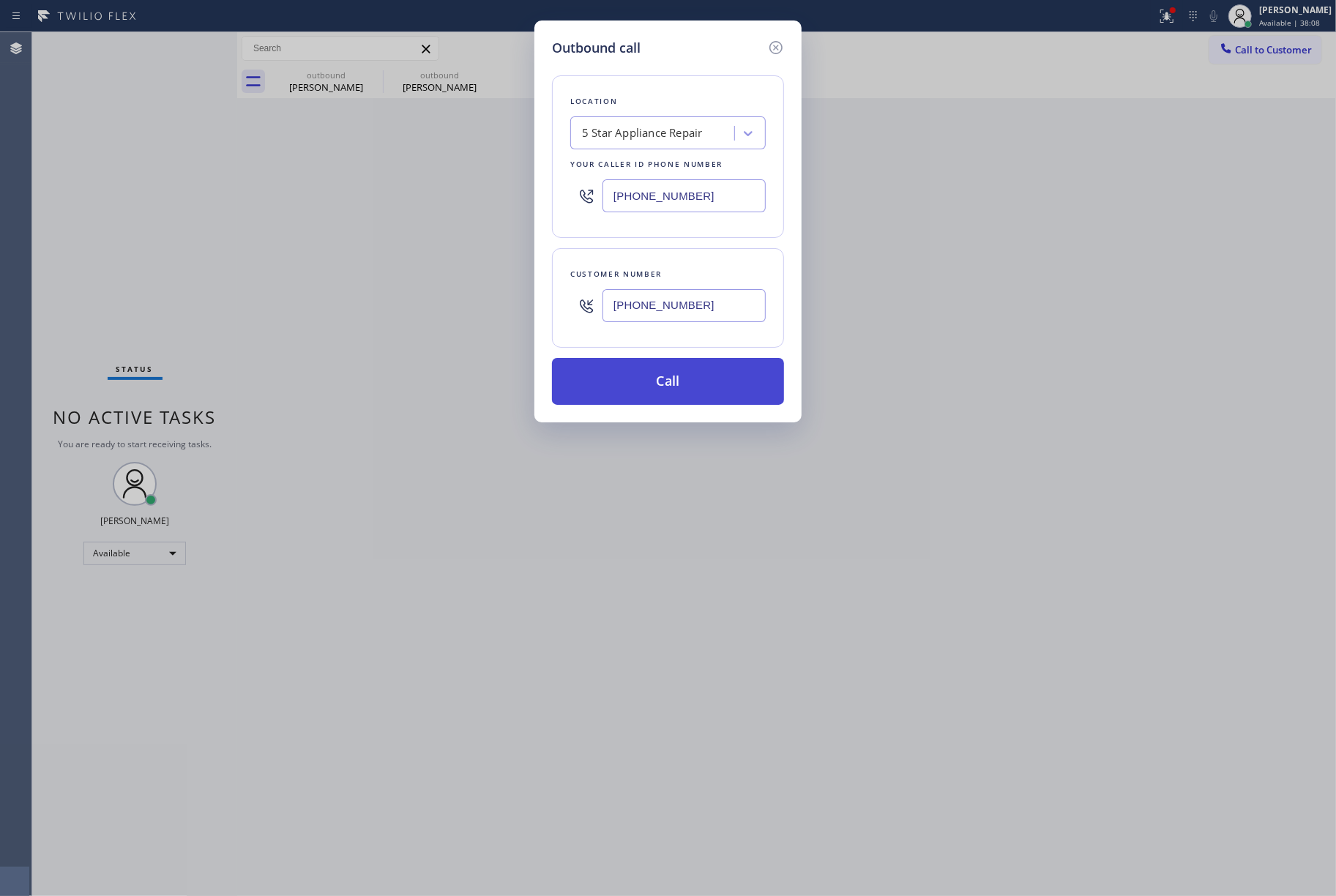
click at [688, 383] on button "Call" at bounding box center [668, 381] width 232 height 47
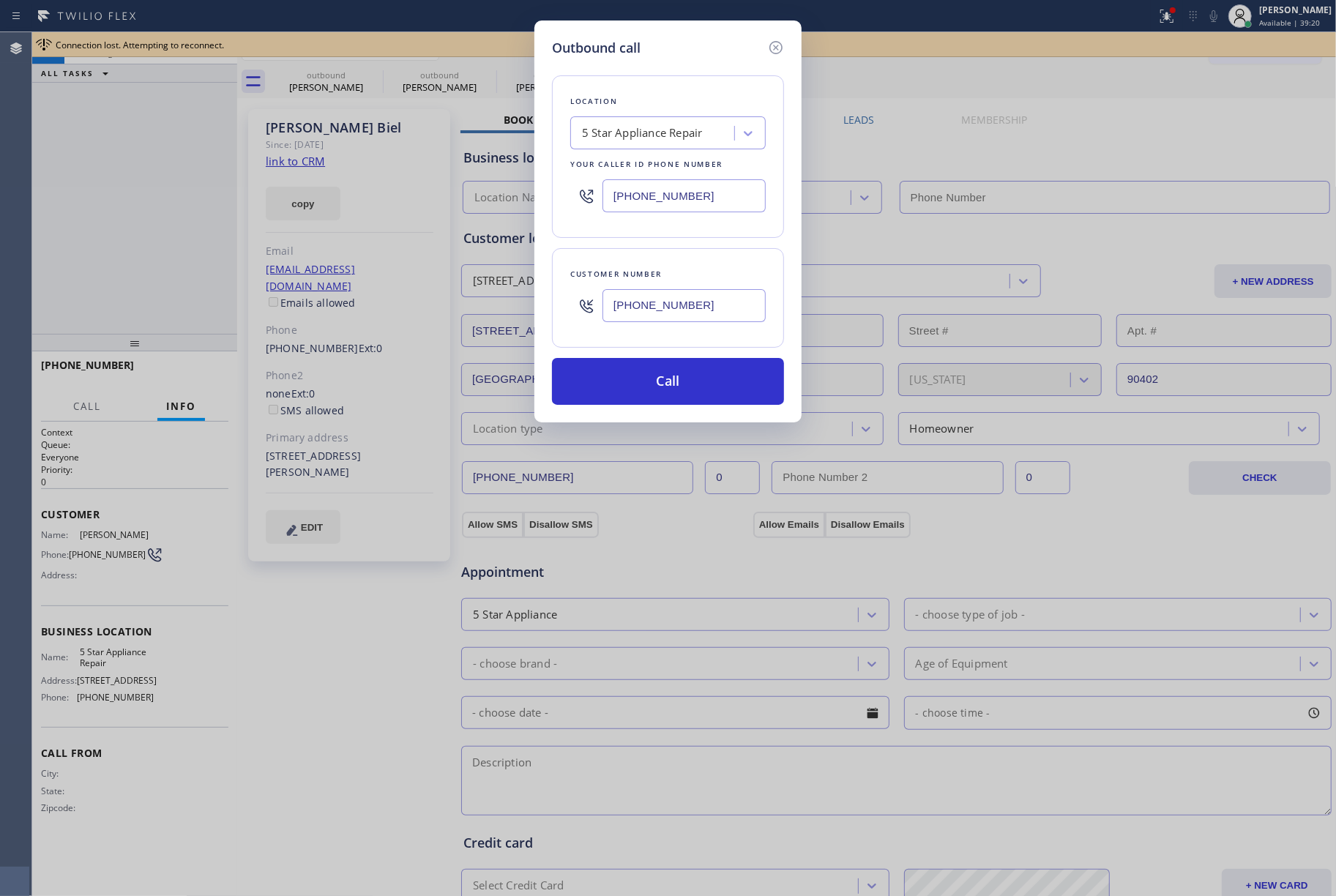
type input "[PHONE_NUMBER]"
click at [772, 48] on icon at bounding box center [776, 48] width 18 height 18
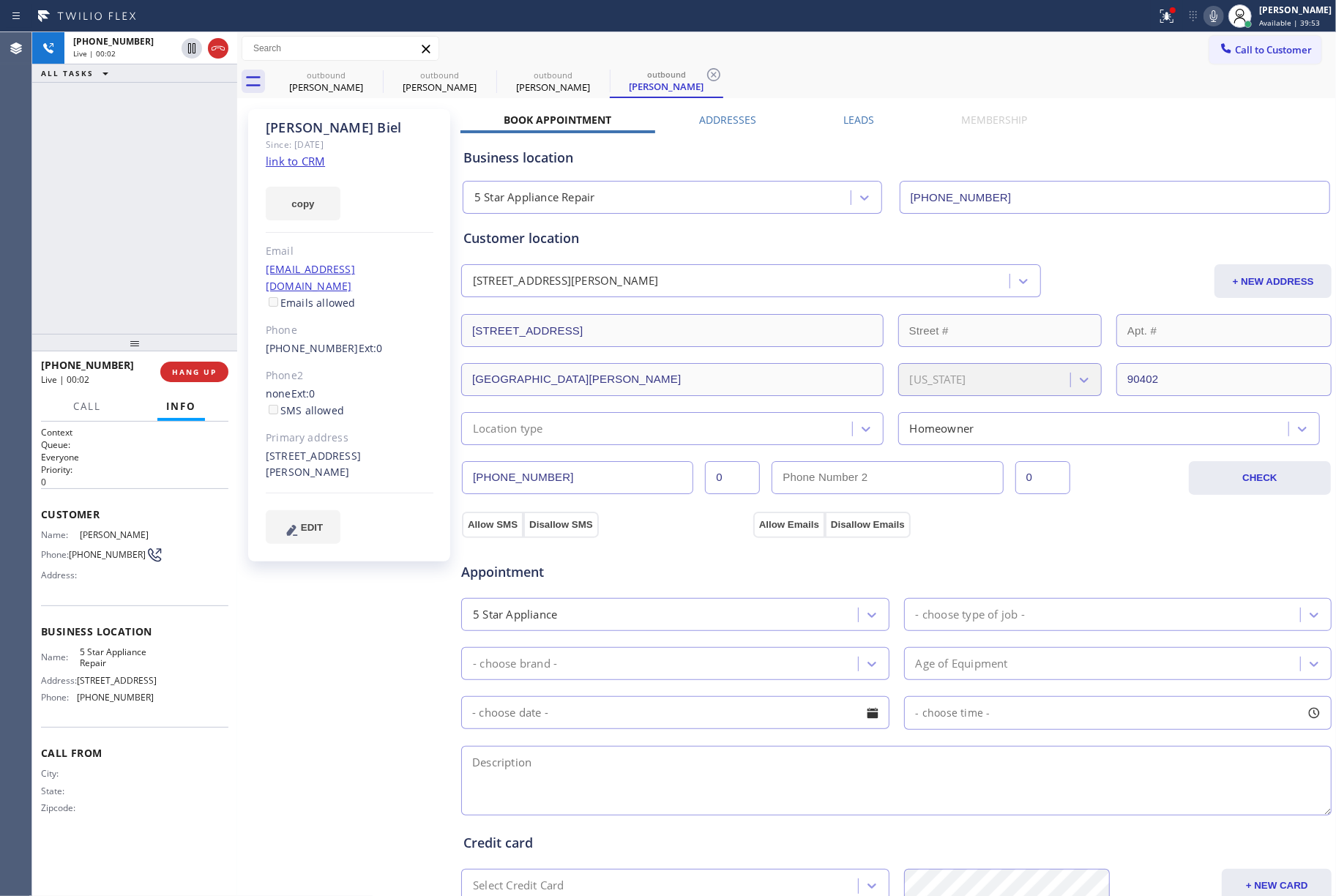
click at [96, 219] on div "[PHONE_NUMBER] Live | 00:02 ALL TASKS ALL TASKS ACTIVE TASKS TASKS IN WRAP UP" at bounding box center [134, 183] width 205 height 301
click at [213, 366] on button "HANG UP" at bounding box center [194, 372] width 68 height 20
click at [201, 265] on div "[PHONE_NUMBER] Live | 00:03 ALL TASKS ALL TASKS ACTIVE TASKS TASKS IN WRAP UP" at bounding box center [134, 183] width 205 height 301
drag, startPoint x: 205, startPoint y: 375, endPoint x: 163, endPoint y: 244, distance: 137.6
click at [204, 375] on span "COMPLETE" at bounding box center [192, 372] width 51 height 10
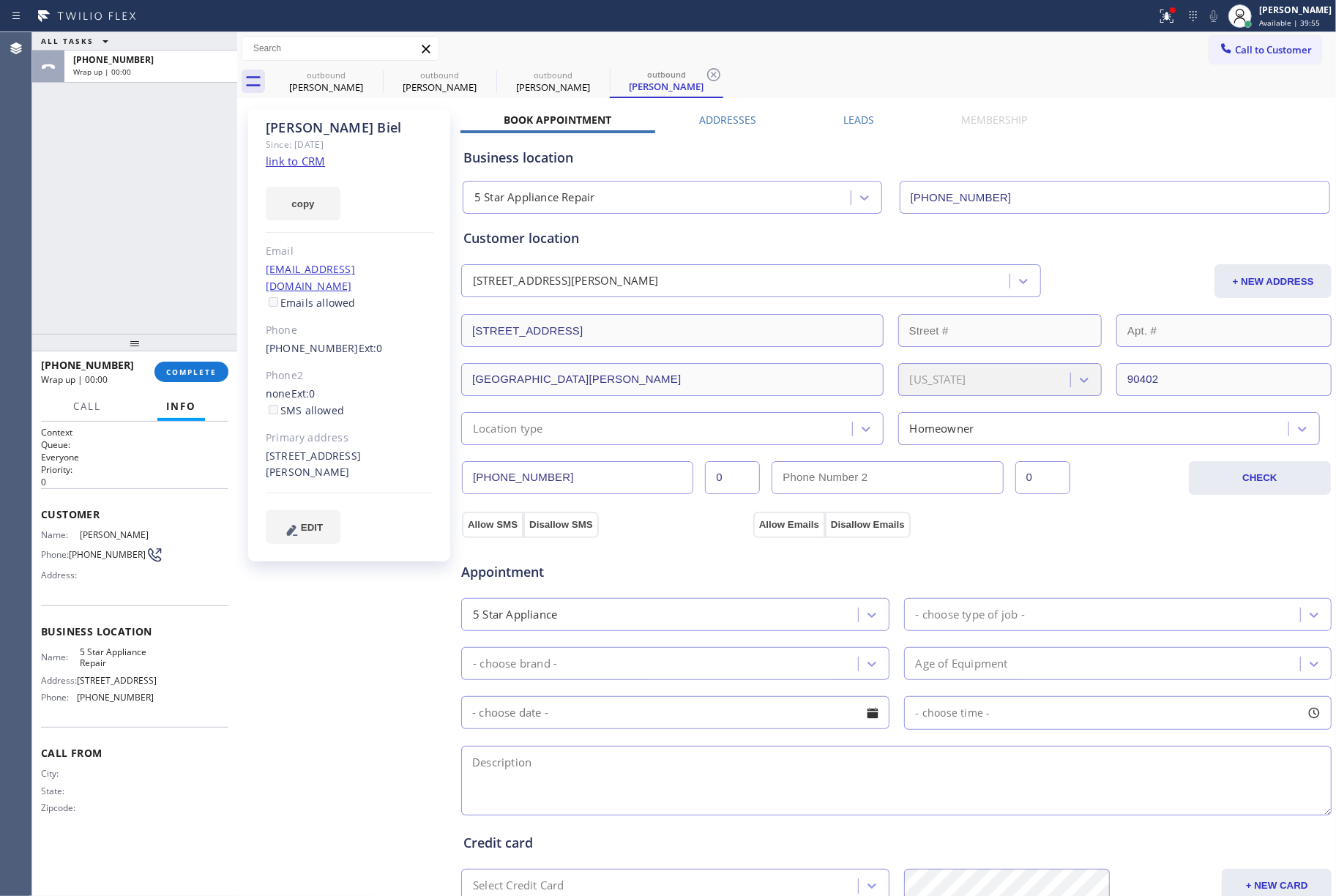
click at [163, 244] on div "ALL TASKS ALL TASKS ACTIVE TASKS TASKS IN WRAP UP [PHONE_NUMBER] Wrap up | 00:00" at bounding box center [134, 183] width 205 height 301
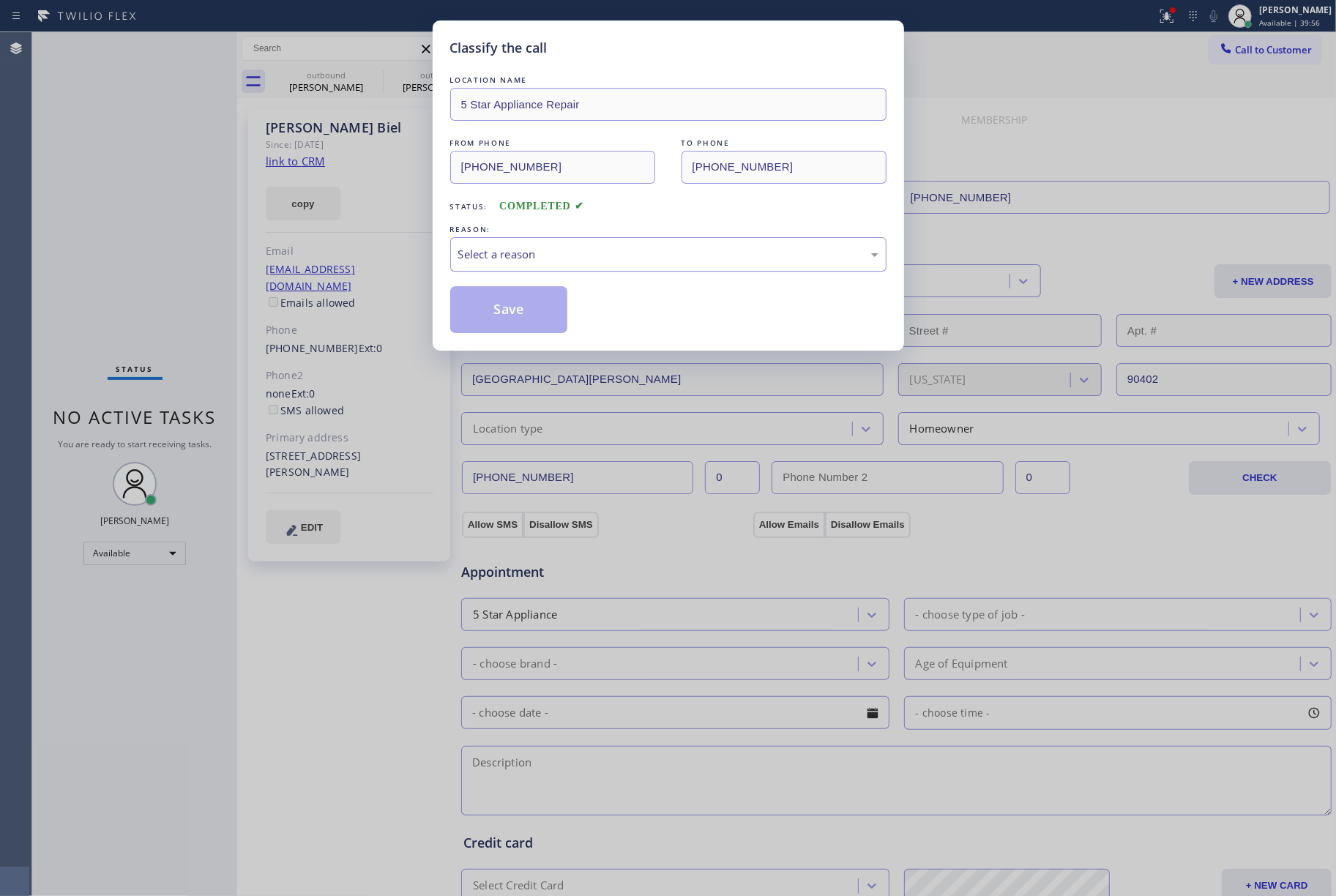
click at [555, 247] on div "Select a reason" at bounding box center [668, 254] width 420 height 17
click at [505, 311] on button "Save" at bounding box center [509, 310] width 118 height 47
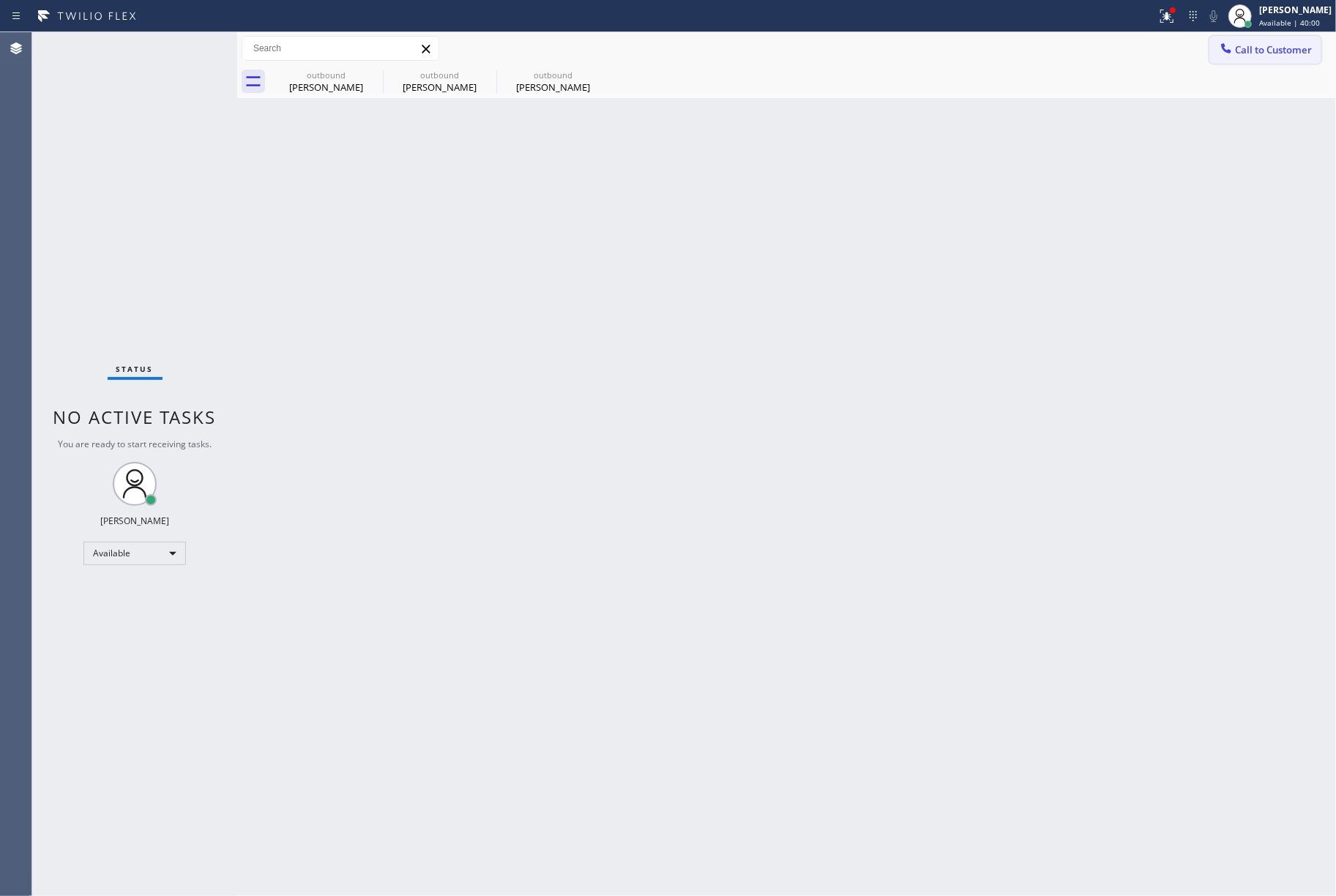
click at [1259, 40] on button "Call to Customer" at bounding box center [1266, 49] width 112 height 28
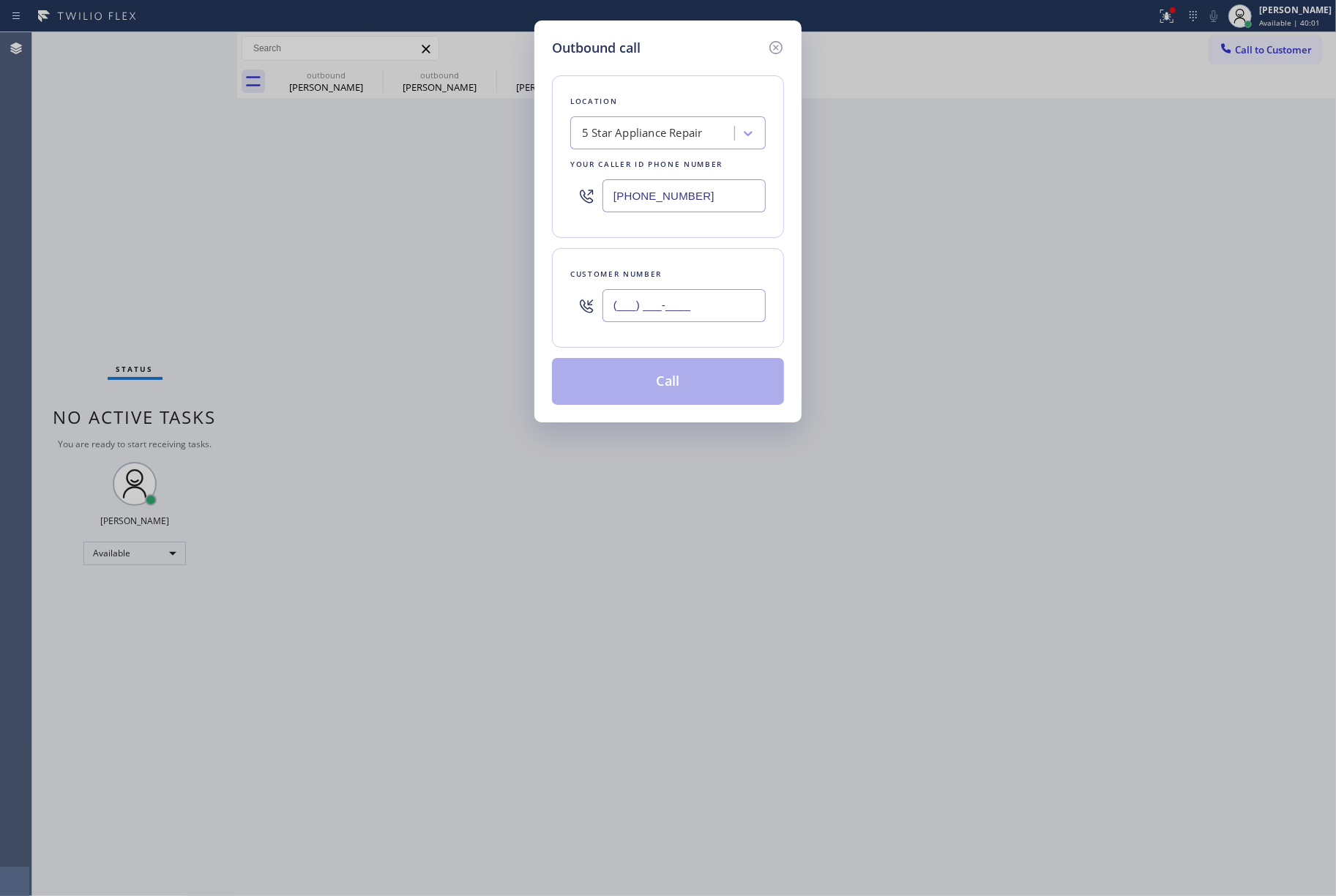
click at [675, 307] on input "(___) ___-____" at bounding box center [684, 306] width 163 height 33
paste input "626) 665-1422"
type input "[PHONE_NUMBER]"
click at [679, 274] on div "Customer number" at bounding box center [668, 274] width 196 height 16
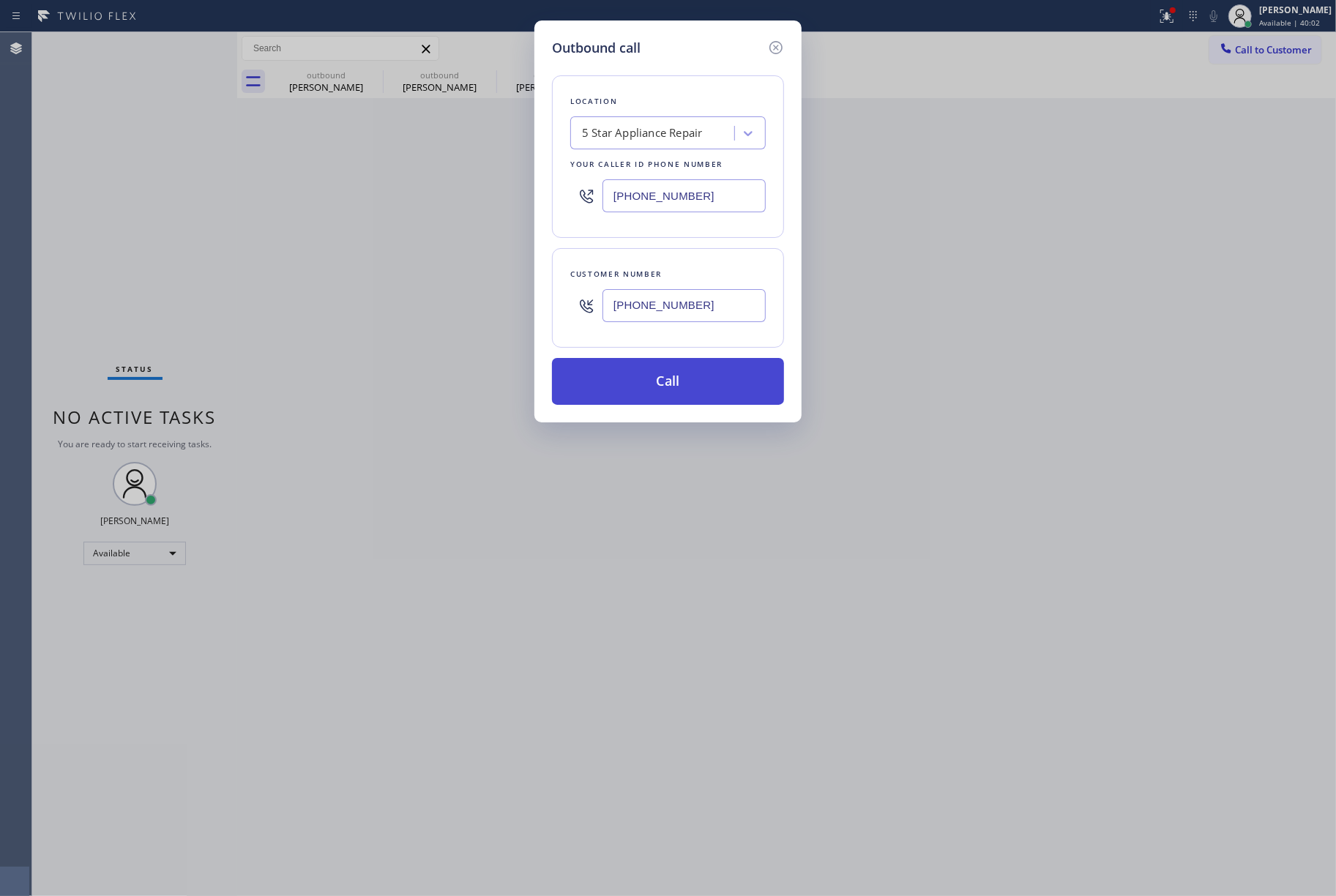
click at [667, 387] on button "Call" at bounding box center [668, 381] width 232 height 47
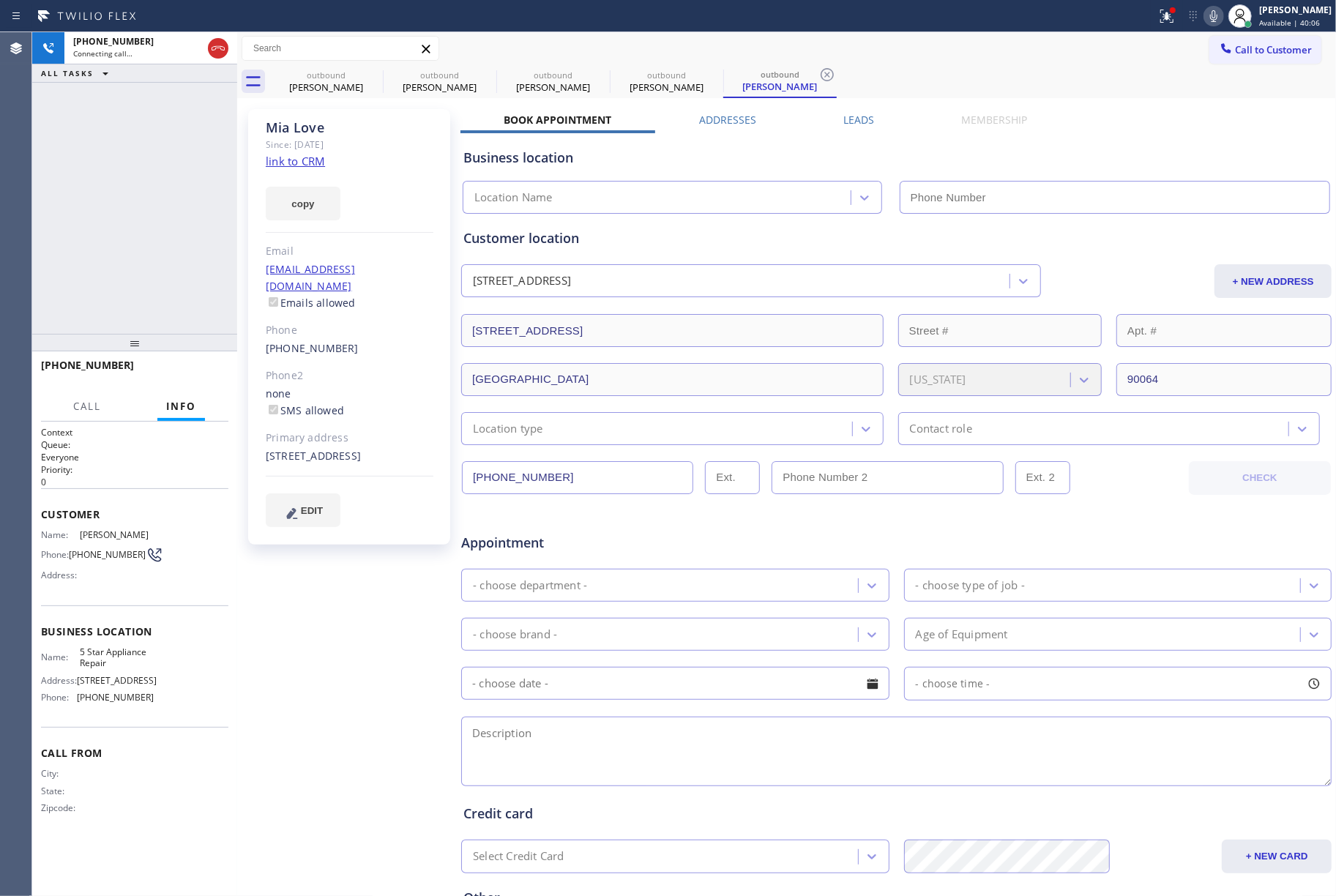
type input "[PHONE_NUMBER]"
click at [91, 212] on div "[PHONE_NUMBER] Live | 00:00 ALL TASKS ALL TASKS ACTIVE TASKS TASKS IN WRAP UP" at bounding box center [134, 183] width 205 height 301
click at [222, 361] on div "[PHONE_NUMBER] Live | 00:00 HANG UP" at bounding box center [134, 372] width 187 height 38
click at [192, 295] on div "[PHONE_NUMBER] Live | 00:01 ALL TASKS ALL TASKS ACTIVE TASKS TASKS IN WRAP UP" at bounding box center [134, 183] width 205 height 301
click at [188, 365] on button "HANG UP" at bounding box center [194, 372] width 68 height 20
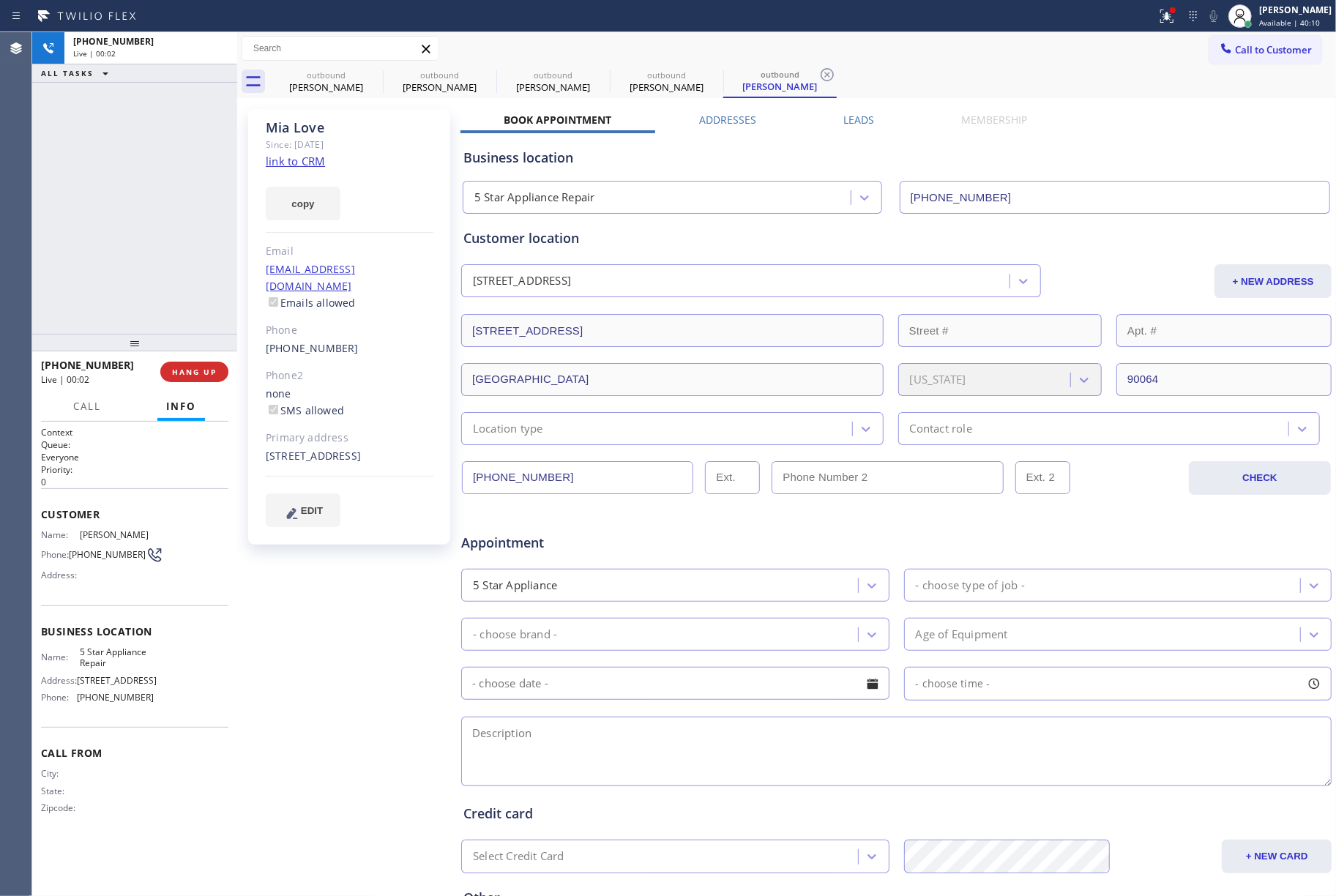
click at [166, 264] on div "[PHONE_NUMBER] Live | 00:02 ALL TASKS ALL TASKS ACTIVE TASKS TASKS IN WRAP UP" at bounding box center [134, 183] width 205 height 301
click at [183, 357] on div "[PHONE_NUMBER] Live | 00:02 HANG UP" at bounding box center [134, 372] width 187 height 38
drag, startPoint x: 213, startPoint y: 369, endPoint x: 205, endPoint y: 338, distance: 32.0
click at [213, 369] on span "COMPLETE" at bounding box center [192, 372] width 51 height 10
click at [188, 295] on div "ALL TASKS ALL TASKS ACTIVE TASKS TASKS IN WRAP UP [PHONE_NUMBER] Wrap up | 00:00" at bounding box center [134, 183] width 205 height 301
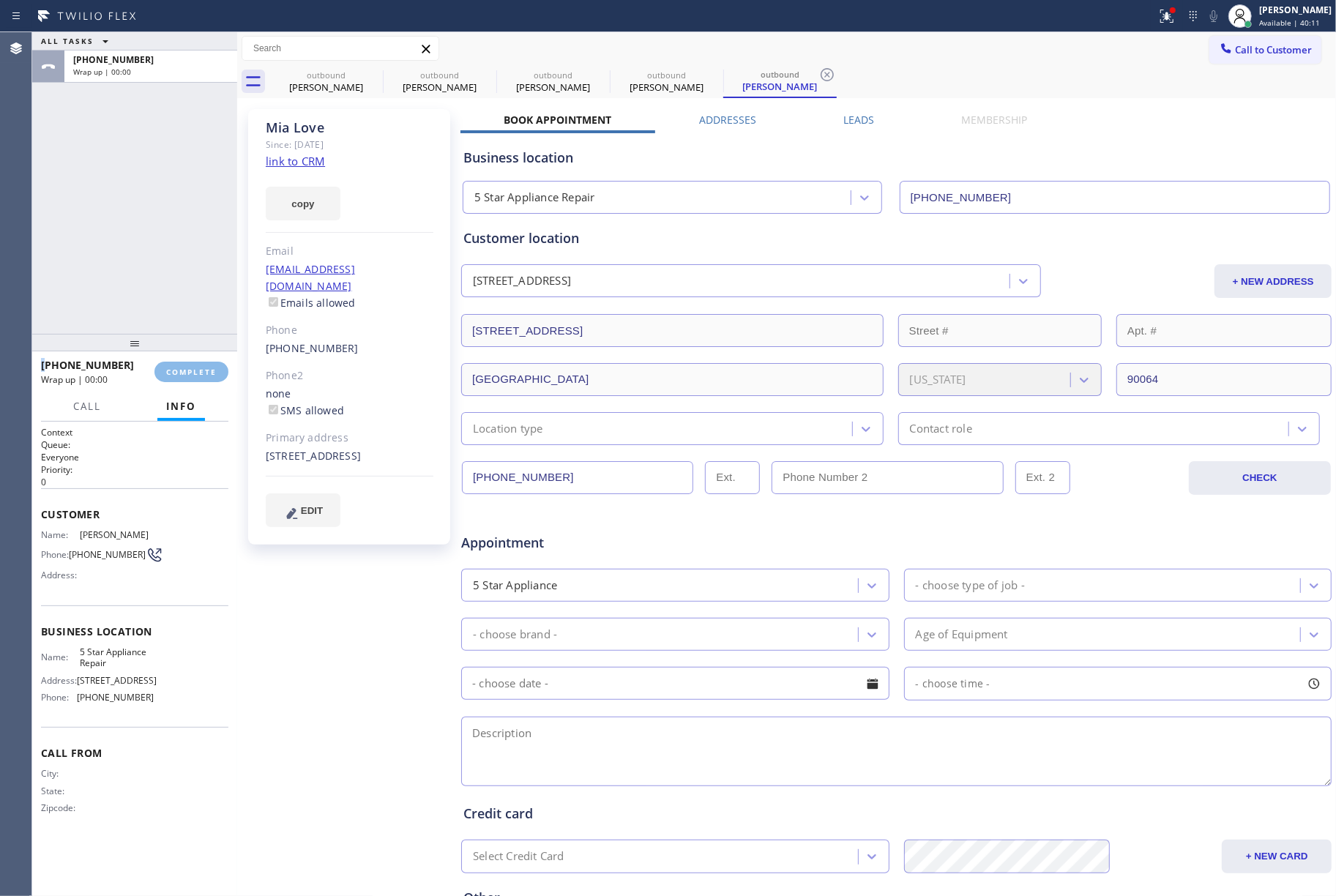
click at [188, 295] on div "ALL TASKS ALL TASKS ACTIVE TASKS TASKS IN WRAP UP [PHONE_NUMBER] Wrap up | 00:00" at bounding box center [134, 183] width 205 height 301
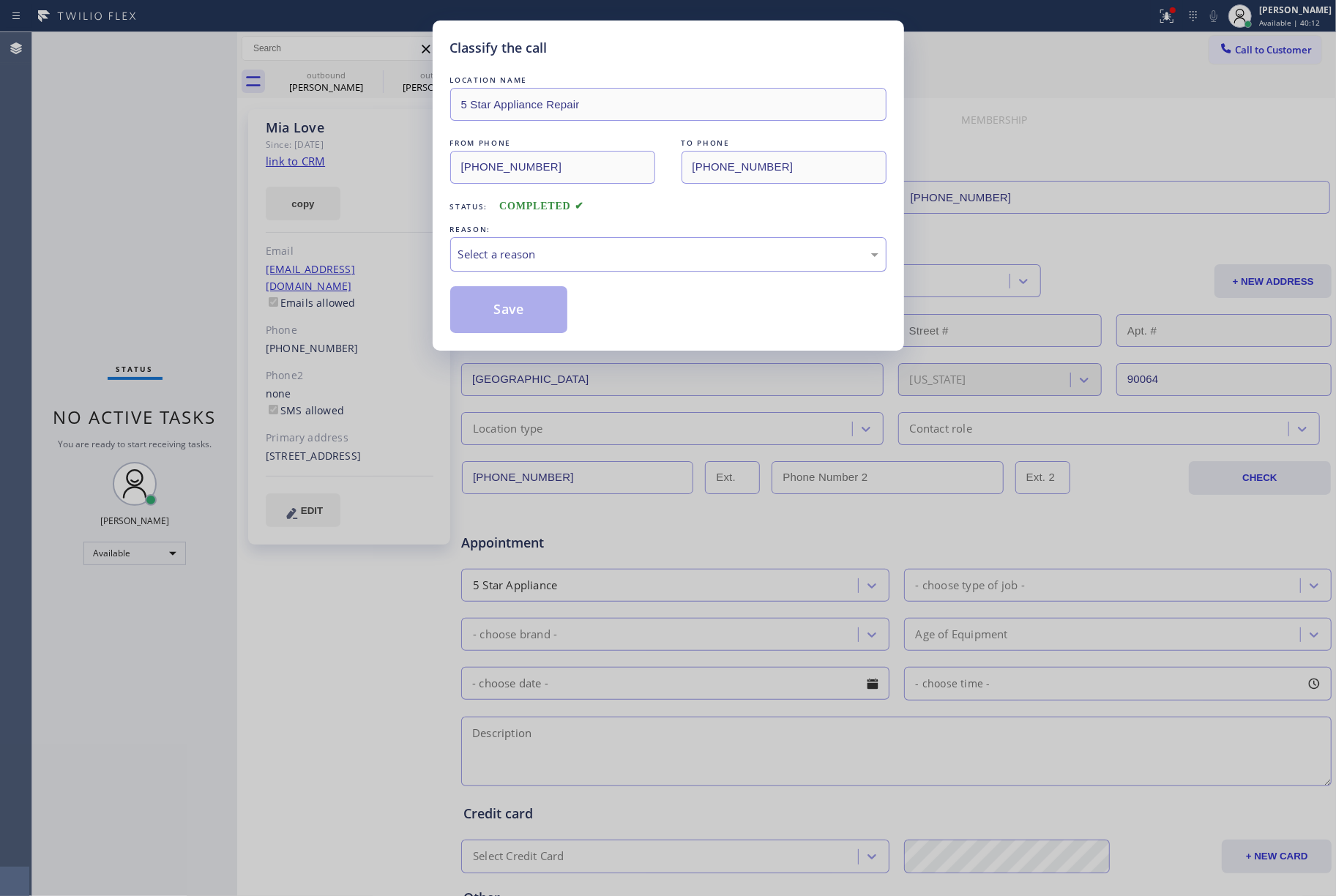
click at [549, 256] on div "Select a reason" at bounding box center [668, 254] width 420 height 17
click at [508, 318] on button "Save" at bounding box center [509, 310] width 118 height 47
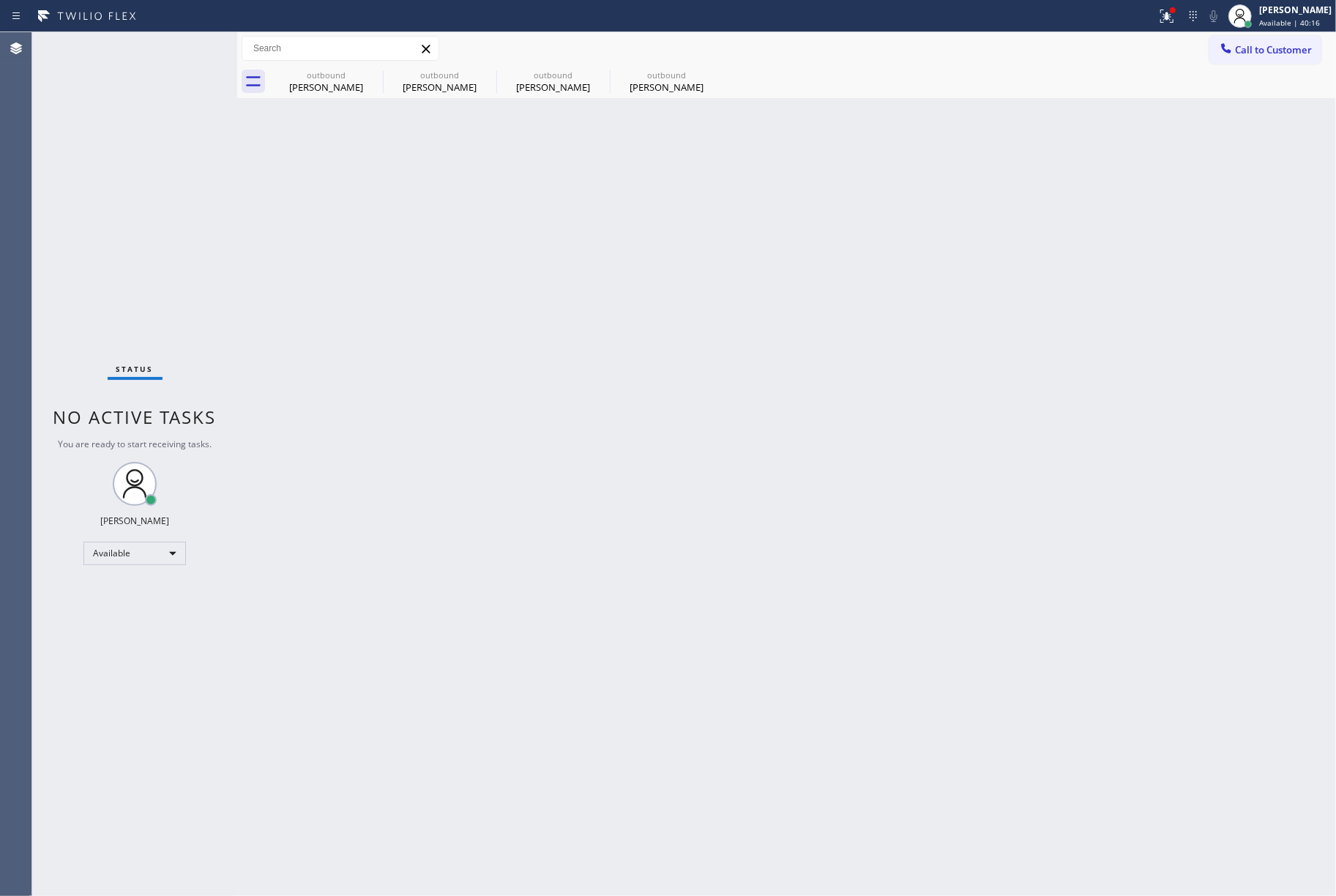
drag, startPoint x: 1272, startPoint y: 46, endPoint x: 1199, endPoint y: 63, distance: 75.0
click at [1271, 46] on span "Call to Customer" at bounding box center [1273, 50] width 77 height 13
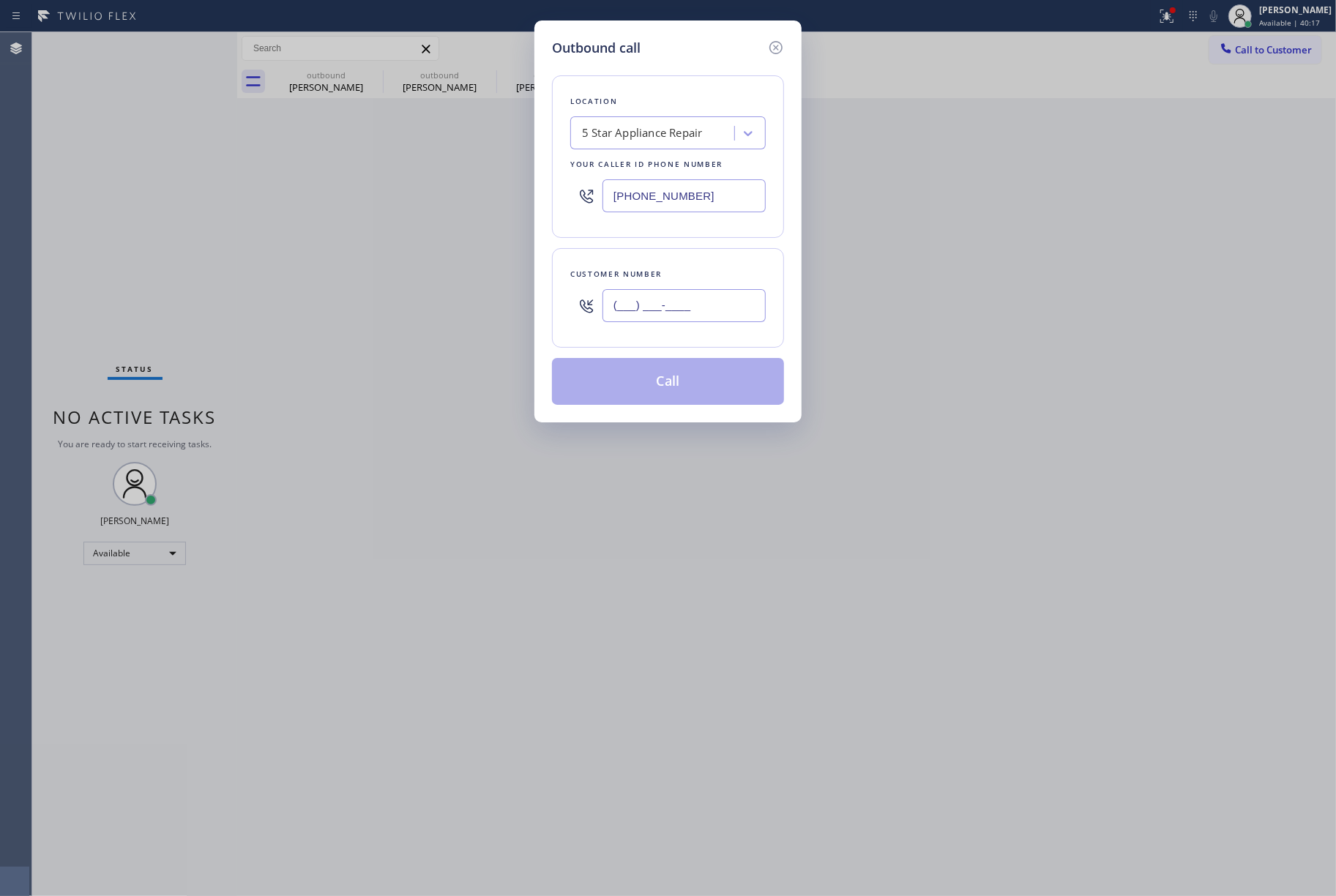
click at [675, 309] on input "(___) ___-____" at bounding box center [684, 306] width 163 height 33
paste input "626) 319-5878"
type input "[PHONE_NUMBER]"
click at [679, 254] on div "Customer number [PHONE_NUMBER]" at bounding box center [668, 298] width 232 height 99
click at [666, 372] on button "Call" at bounding box center [668, 381] width 232 height 47
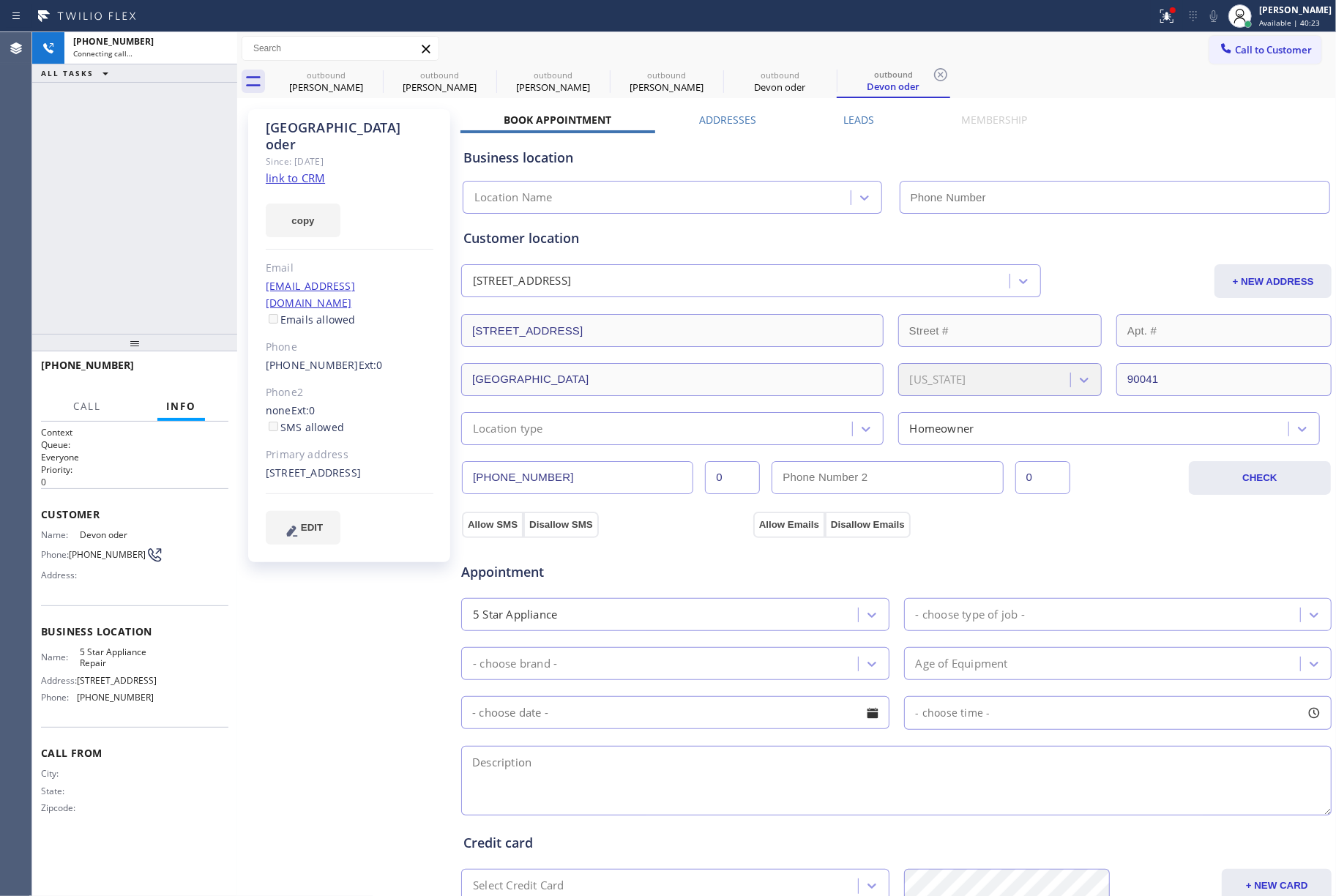
type input "[PHONE_NUMBER]"
drag, startPoint x: 101, startPoint y: 185, endPoint x: 209, endPoint y: 67, distance: 160.0
click at [101, 182] on div "[PHONE_NUMBER] Connecting call… ALL TASKS ALL TASKS ACTIVE TASKS TASKS IN WRAP …" at bounding box center [134, 183] width 205 height 301
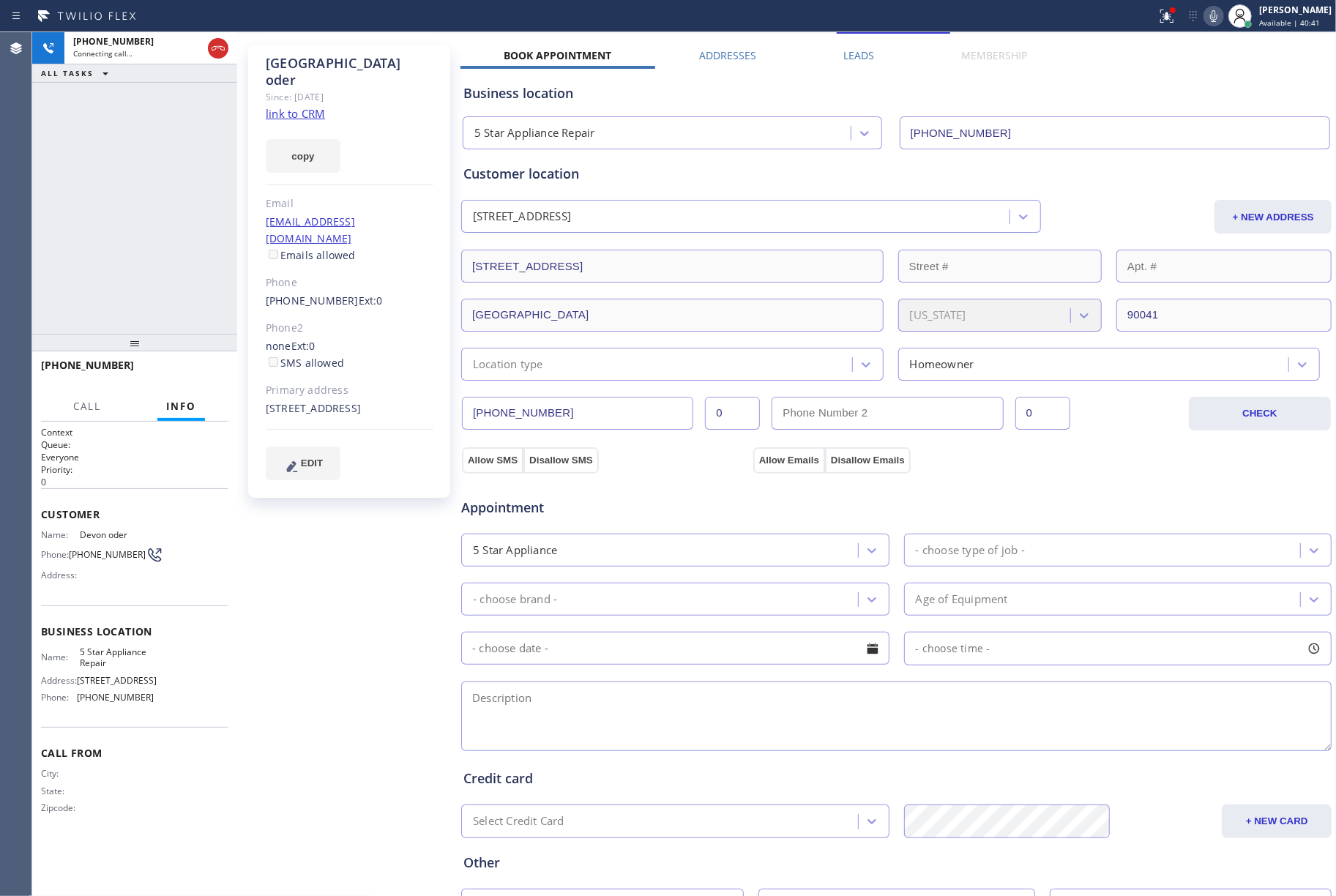
scroll to position [97, 0]
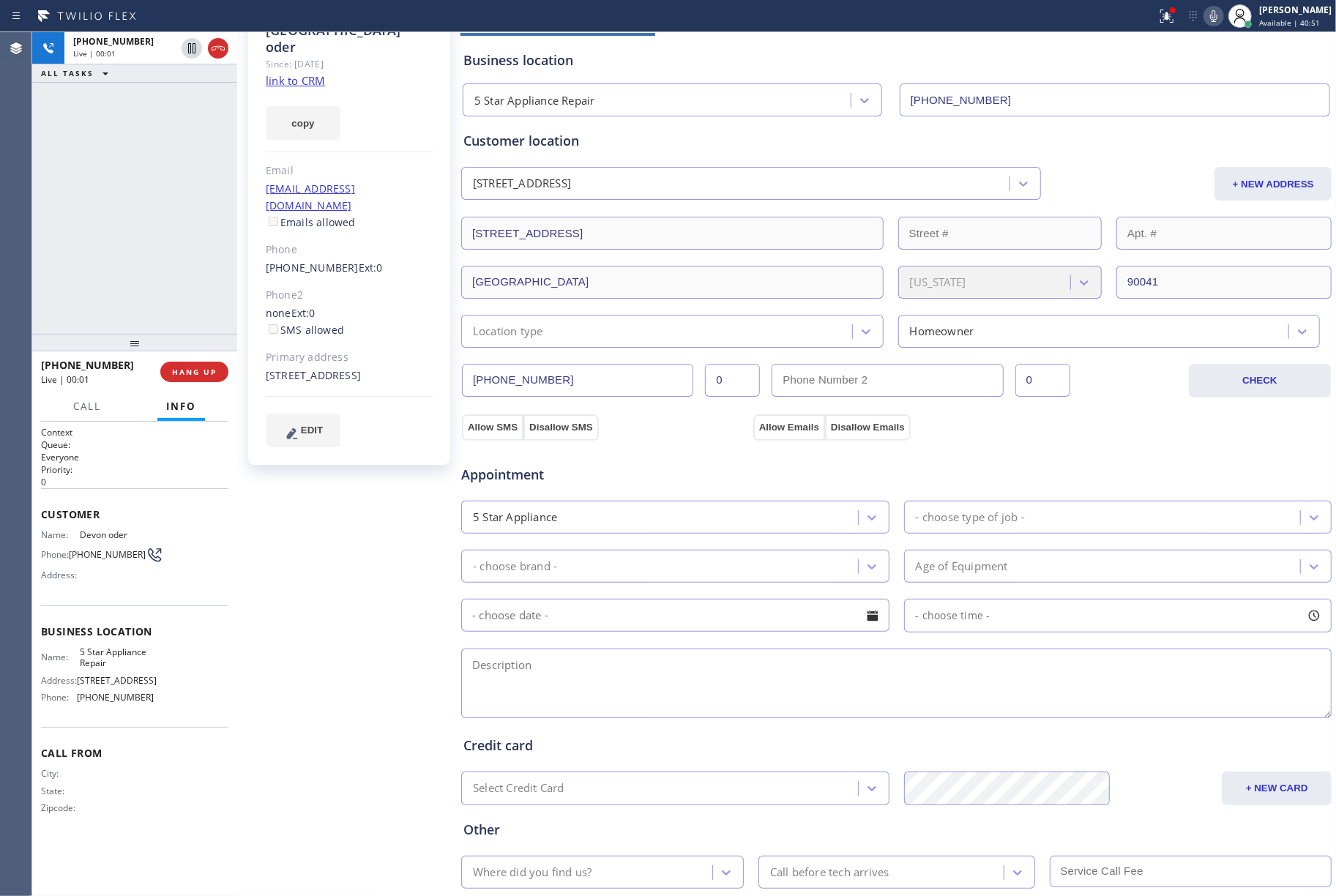
click at [112, 252] on div "[PHONE_NUMBER] Live | 00:01 ALL TASKS ALL TASKS ACTIVE TASKS TASKS IN WRAP UP" at bounding box center [134, 183] width 205 height 301
click at [211, 366] on button "HANG UP" at bounding box center [194, 372] width 68 height 20
click at [199, 372] on span "HANG UP" at bounding box center [195, 372] width 45 height 10
click at [182, 292] on div "ALL TASKS ALL TASKS ACTIVE TASKS TASKS IN WRAP UP [PHONE_NUMBER] Wrap up | 00:00" at bounding box center [134, 183] width 205 height 301
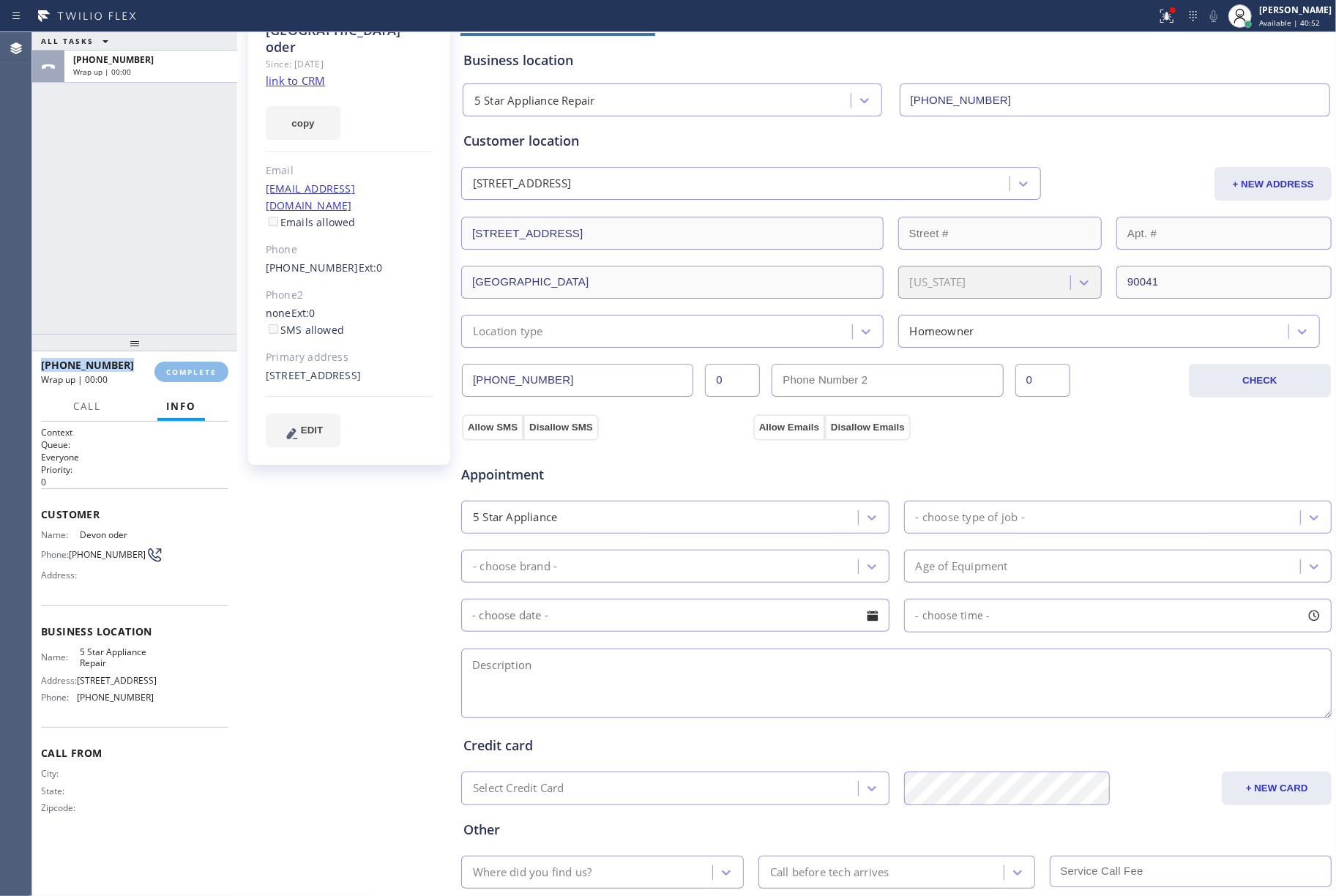
click at [182, 292] on div "ALL TASKS ALL TASKS ACTIVE TASKS TASKS IN WRAP UP [PHONE_NUMBER] Wrap up | 00:00" at bounding box center [134, 183] width 205 height 301
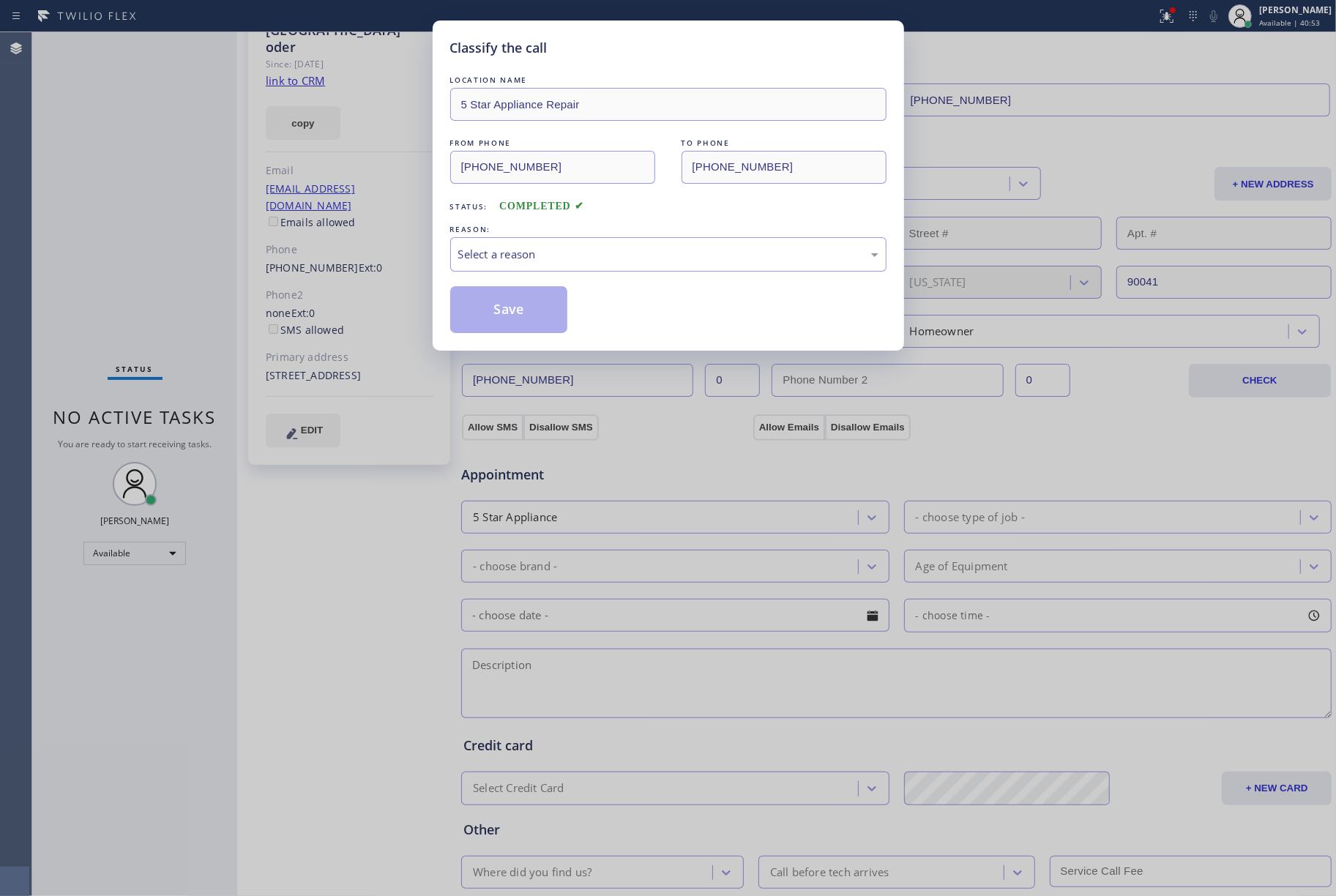
click at [178, 367] on div "Classify the call LOCATION NAME 5 Star Appliance Repair FROM PHONE [PHONE_NUMBE…" at bounding box center [668, 448] width 1336 height 896
click at [577, 261] on div "Select a reason" at bounding box center [668, 254] width 420 height 17
click at [531, 325] on button "Save" at bounding box center [509, 310] width 118 height 47
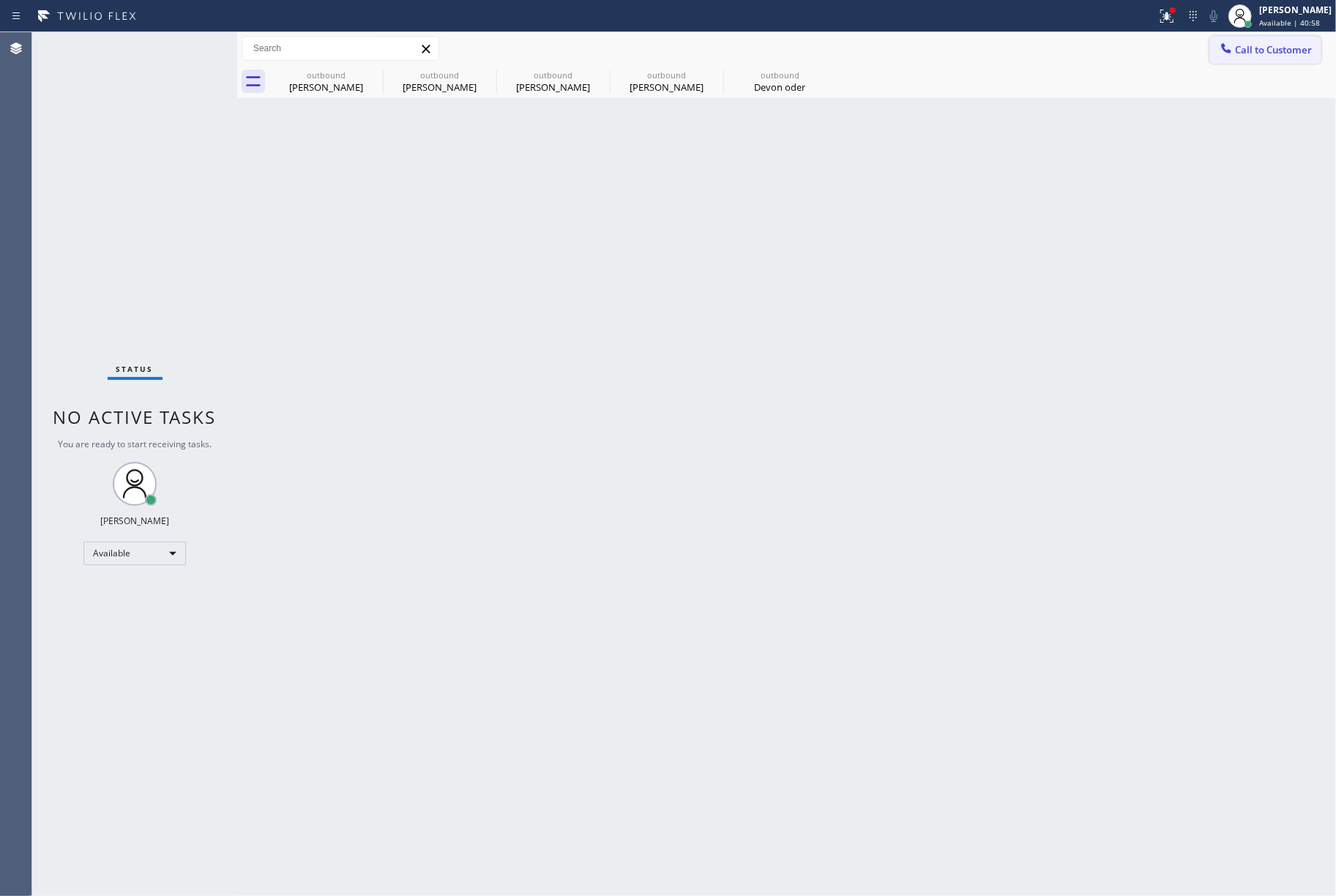
click at [1262, 40] on button "Call to Customer" at bounding box center [1266, 49] width 112 height 28
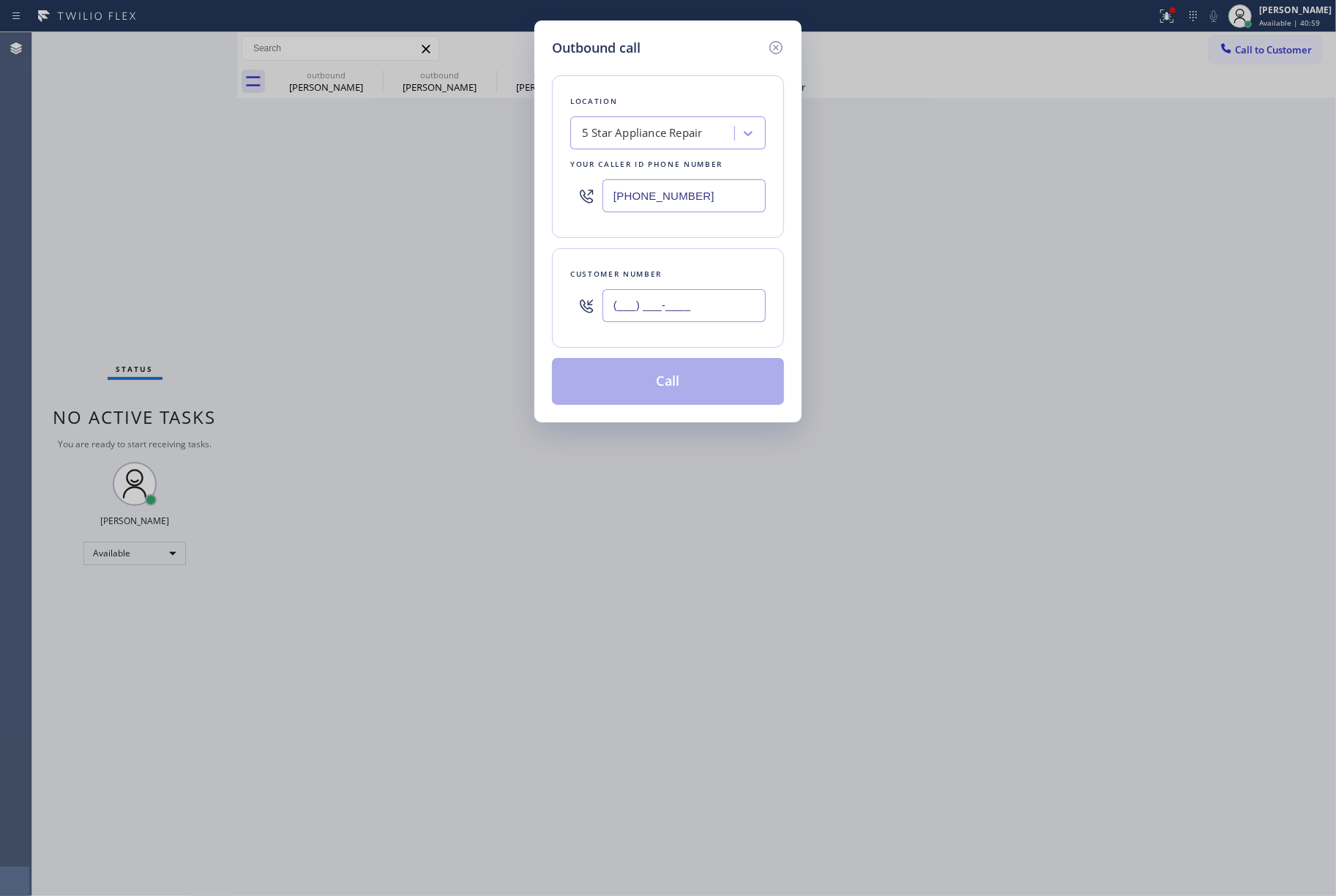
click at [679, 292] on input "(___) ___-____" at bounding box center [684, 306] width 163 height 33
paste input "213) 462-5205"
type input "[PHONE_NUMBER]"
click at [678, 256] on div "Customer number [PHONE_NUMBER]" at bounding box center [668, 298] width 232 height 99
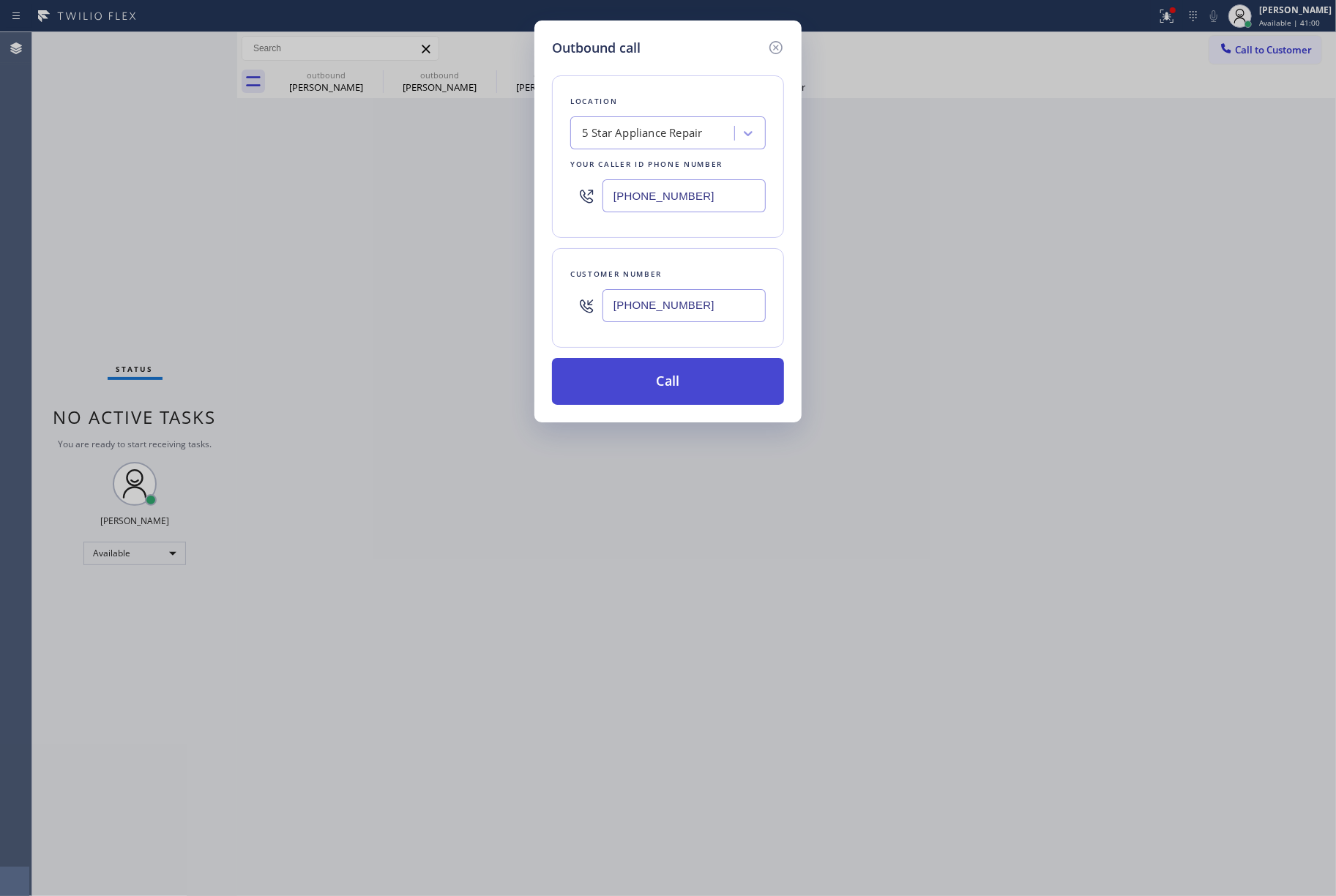
click at [668, 375] on button "Call" at bounding box center [668, 381] width 232 height 47
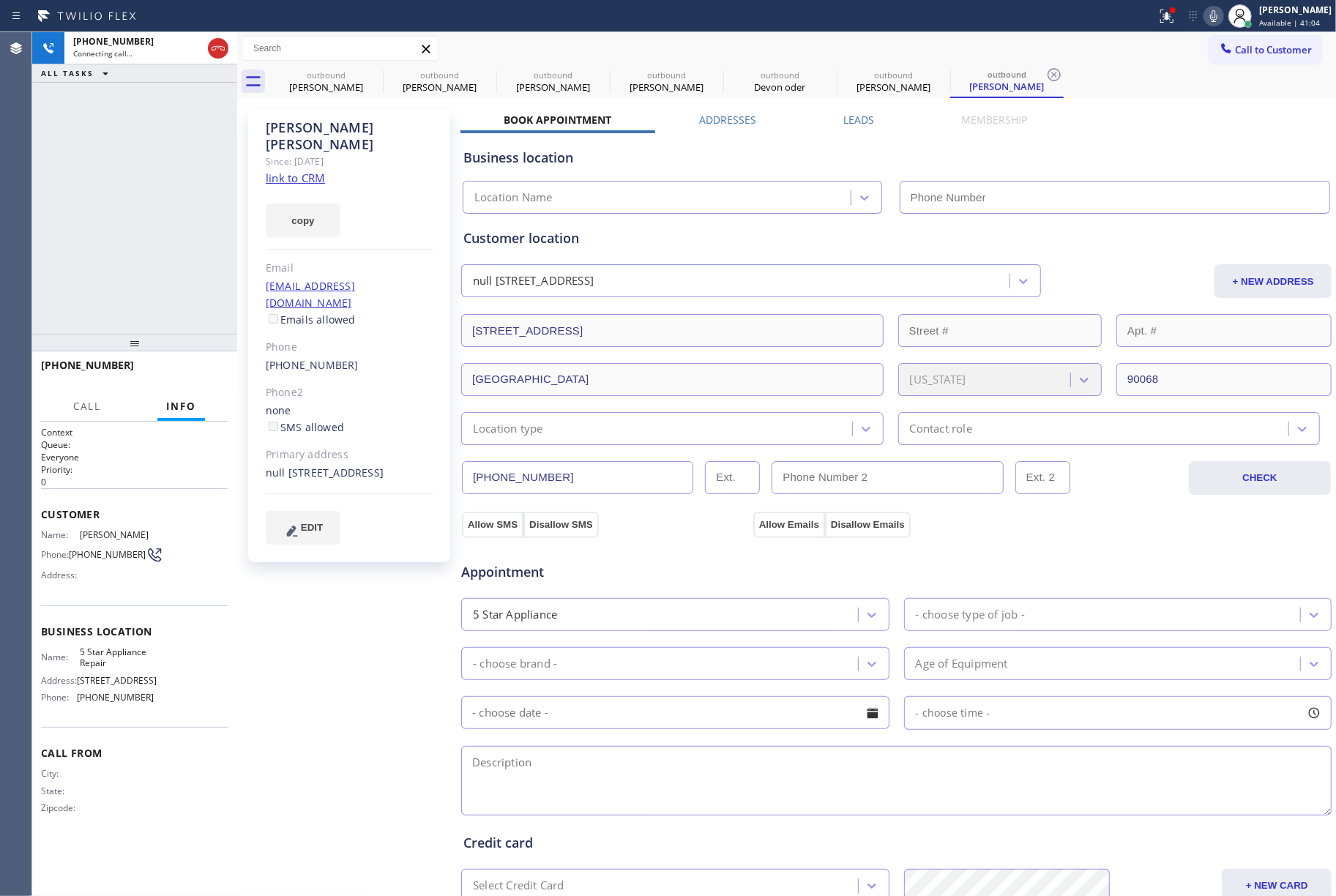
type input "[PHONE_NUMBER]"
click at [110, 245] on div "[PHONE_NUMBER] Connecting call… ALL TASKS ALL TASKS ACTIVE TASKS TASKS IN WRAP …" at bounding box center [134, 183] width 205 height 301
click at [125, 233] on div "[PHONE_NUMBER] Connecting call… ALL TASKS ALL TASKS ACTIVE TASKS TASKS IN WRAP …" at bounding box center [134, 183] width 205 height 301
click at [221, 51] on icon at bounding box center [219, 48] width 18 height 18
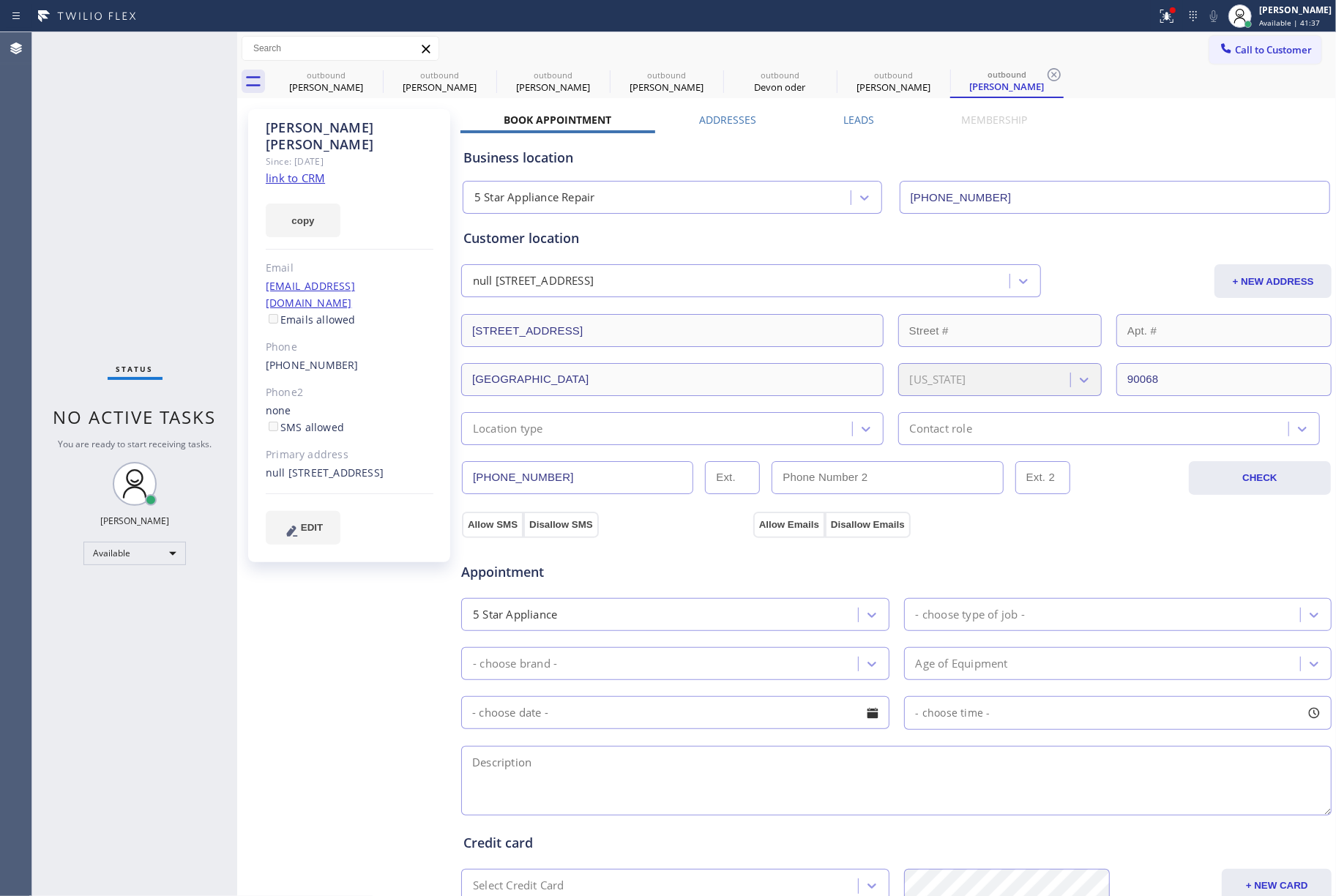
click at [1239, 63] on button "Call to Customer" at bounding box center [1266, 49] width 112 height 28
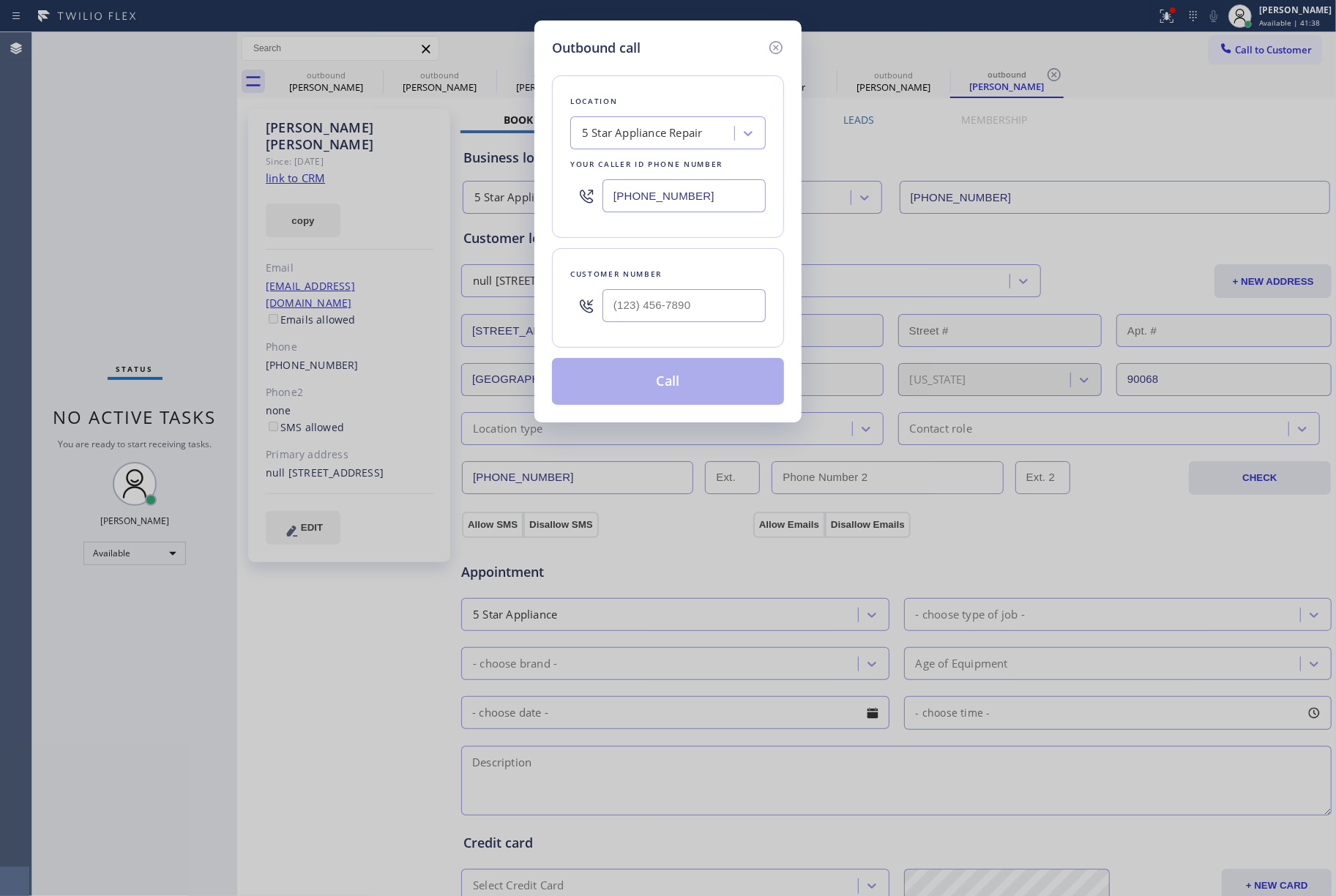
drag, startPoint x: 701, startPoint y: 198, endPoint x: 563, endPoint y: 198, distance: 138.0
click at [563, 198] on div "Location 5 Star Appliance Repair Your caller id phone number [PHONE_NUMBER]" at bounding box center [668, 157] width 232 height 163
paste input "562) 553-3424"
type input "[PHONE_NUMBER]"
click at [722, 319] on input "text" at bounding box center [684, 306] width 163 height 33
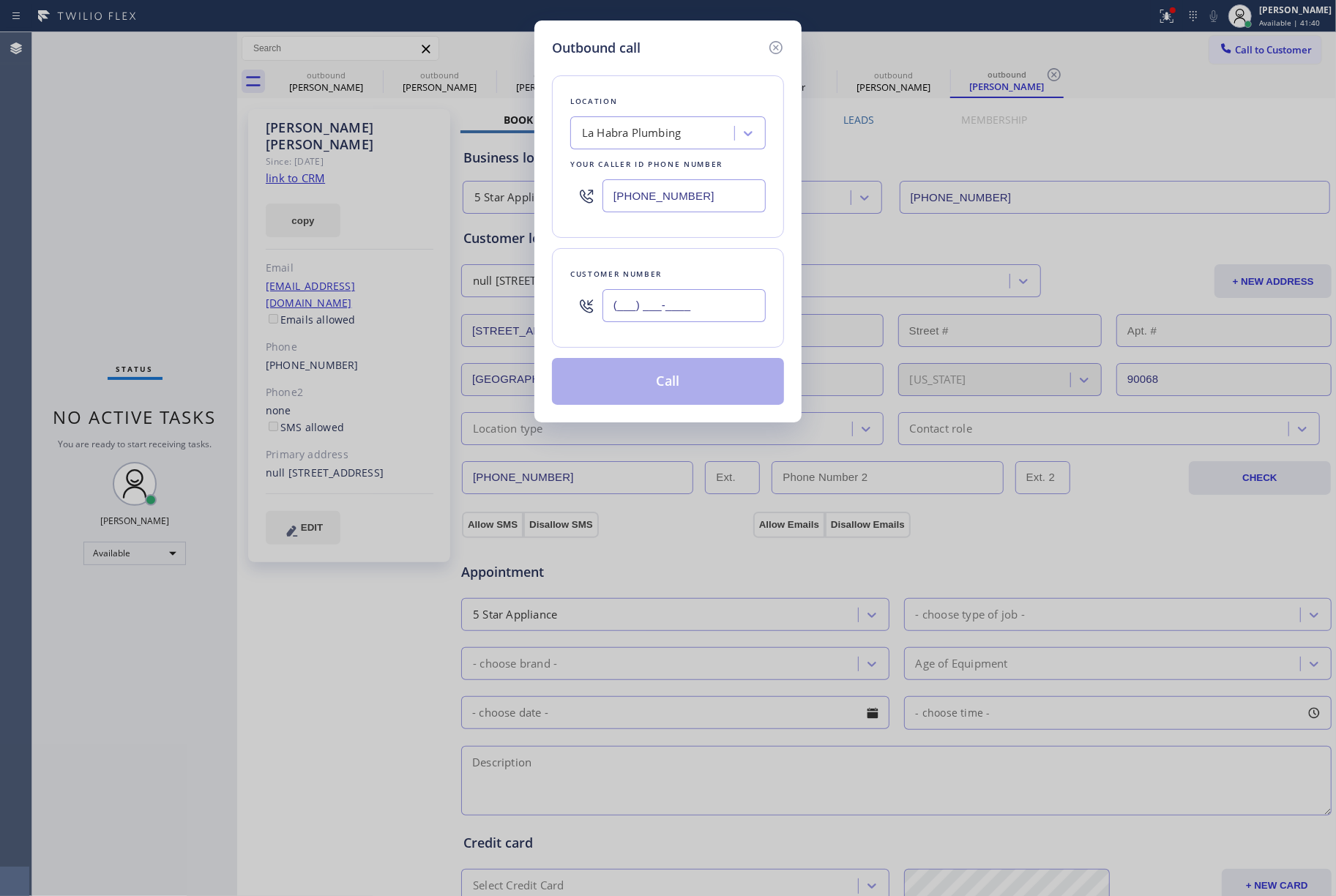
paste input "562) 689-1851"
type input "[PHONE_NUMBER]"
click at [709, 272] on div "Customer number" at bounding box center [668, 274] width 196 height 16
drag, startPoint x: 62, startPoint y: 177, endPoint x: 256, endPoint y: 188, distance: 194.3
click at [70, 177] on div "Outbound call Location [GEOGRAPHIC_DATA] Plumbing Your caller id phone number […" at bounding box center [668, 448] width 1336 height 896
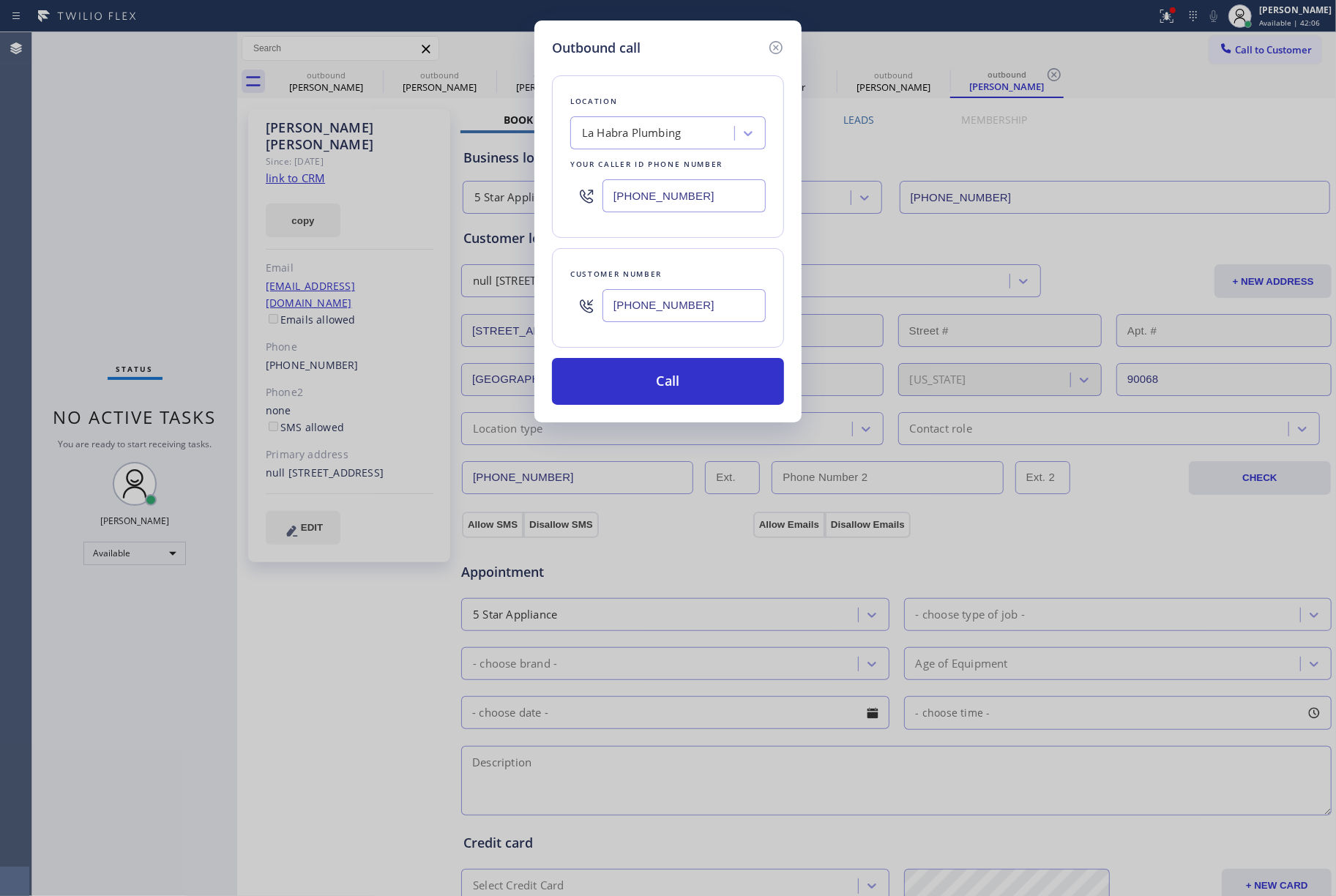
click at [109, 178] on div "Outbound call Location [GEOGRAPHIC_DATA] Plumbing Your caller id phone number […" at bounding box center [668, 448] width 1336 height 896
click at [681, 361] on button "Call" at bounding box center [668, 381] width 232 height 47
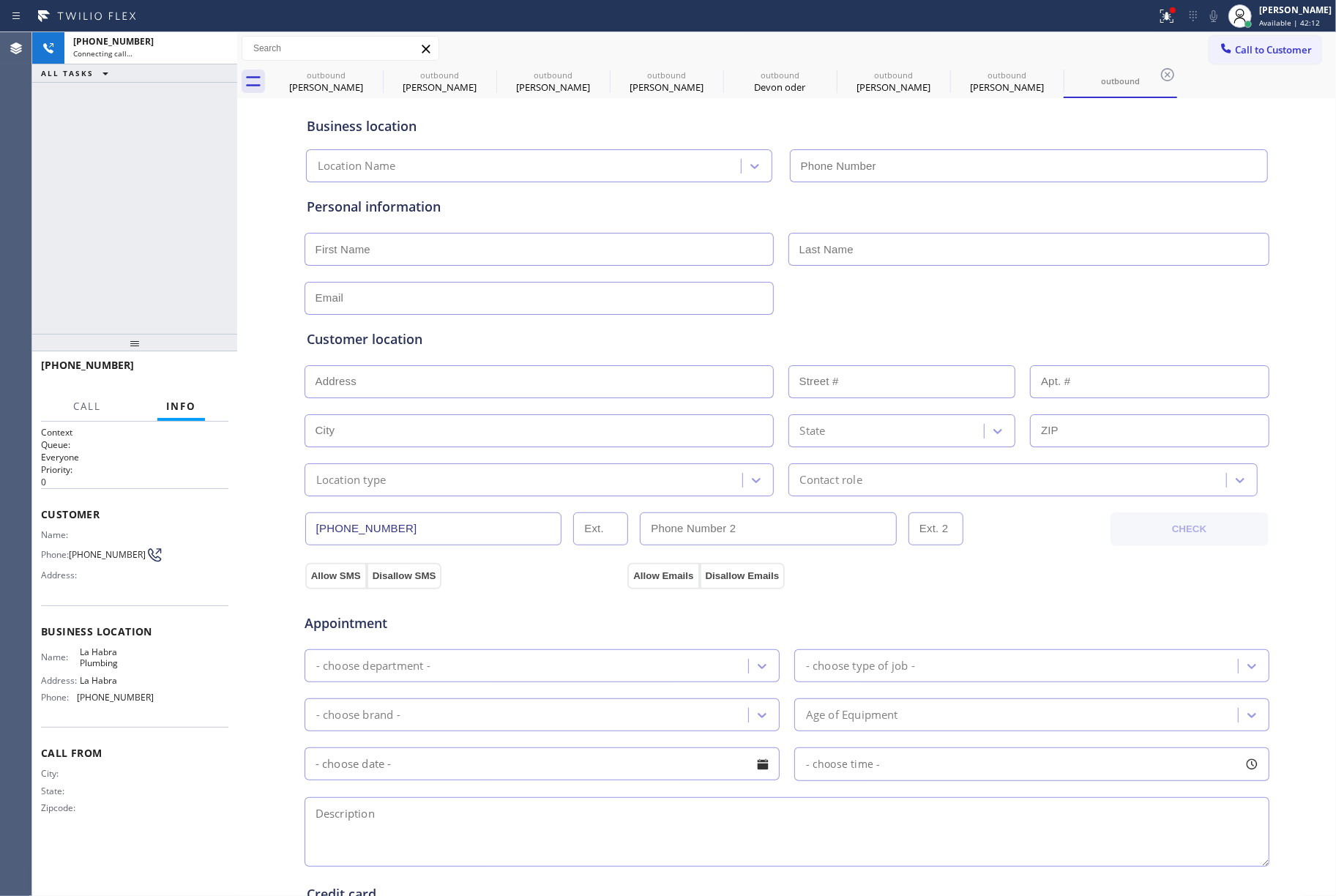
type input "[PHONE_NUMBER]"
click at [96, 235] on div "[PHONE_NUMBER] Live | 00:09 ALL TASKS ALL TASKS ACTIVE TASKS TASKS IN WRAP UP" at bounding box center [134, 183] width 205 height 301
click at [110, 287] on div "[PHONE_NUMBER] Live | 00:36 ALL TASKS ALL TASKS ACTIVE TASKS TASKS IN WRAP UP" at bounding box center [134, 183] width 205 height 301
click at [186, 373] on span "HANG UP" at bounding box center [195, 372] width 45 height 10
click at [169, 308] on div "[PHONE_NUMBER] Live | 00:40 ALL TASKS ALL TASKS ACTIVE TASKS TASKS IN WRAP UP" at bounding box center [134, 183] width 205 height 301
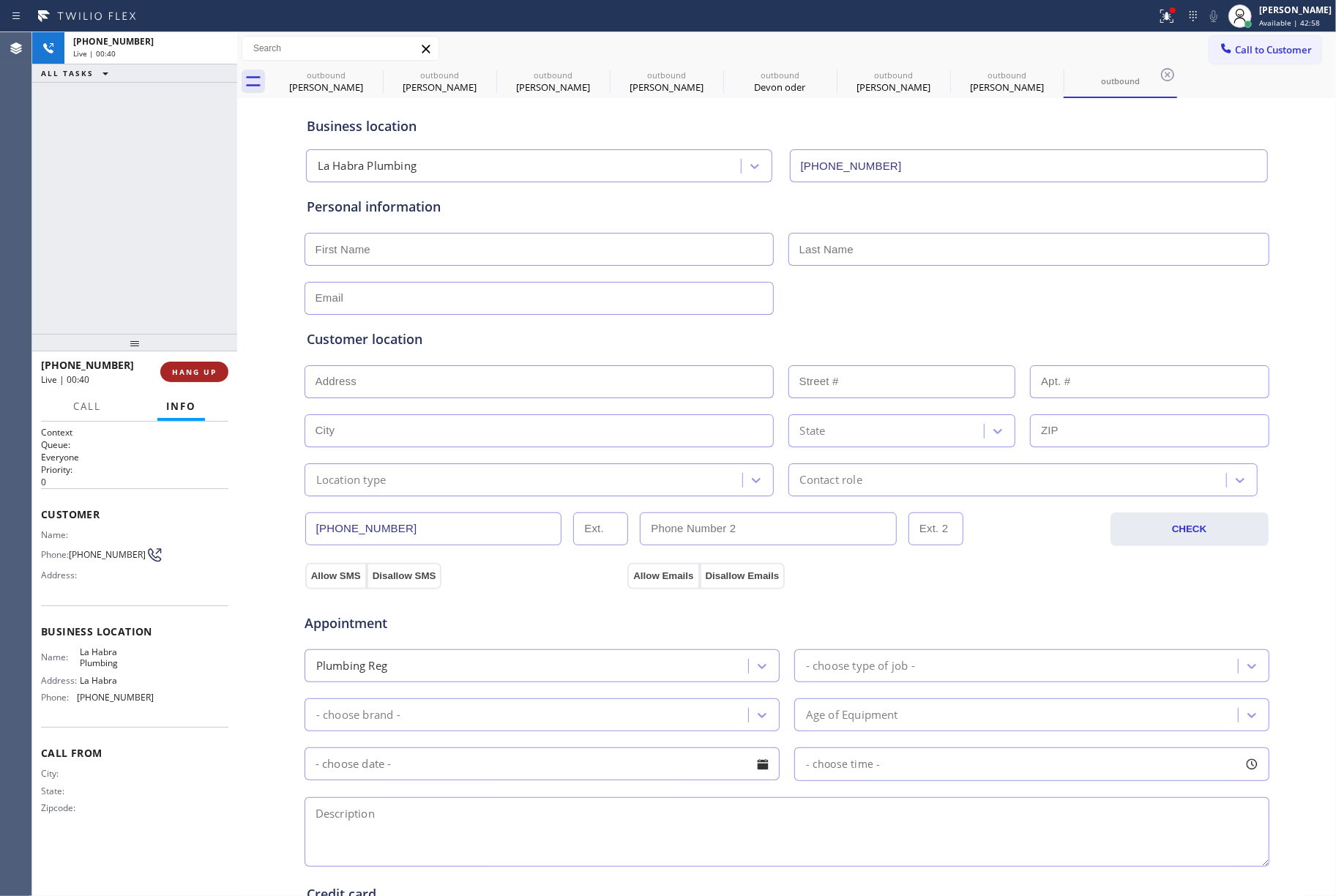
click at [194, 375] on span "HANG UP" at bounding box center [195, 372] width 45 height 10
click at [92, 212] on div "ALL TASKS ALL TASKS ACTIVE TASKS TASKS IN WRAP UP [PHONE_NUMBER] Wrap up | 00:09" at bounding box center [134, 183] width 205 height 301
click at [179, 369] on span "COMPLETE" at bounding box center [192, 372] width 51 height 10
click at [172, 296] on div "ALL TASKS ALL TASKS ACTIVE TASKS TASKS IN WRAP UP [PHONE_NUMBER] Wrap up | 00:10" at bounding box center [134, 183] width 205 height 301
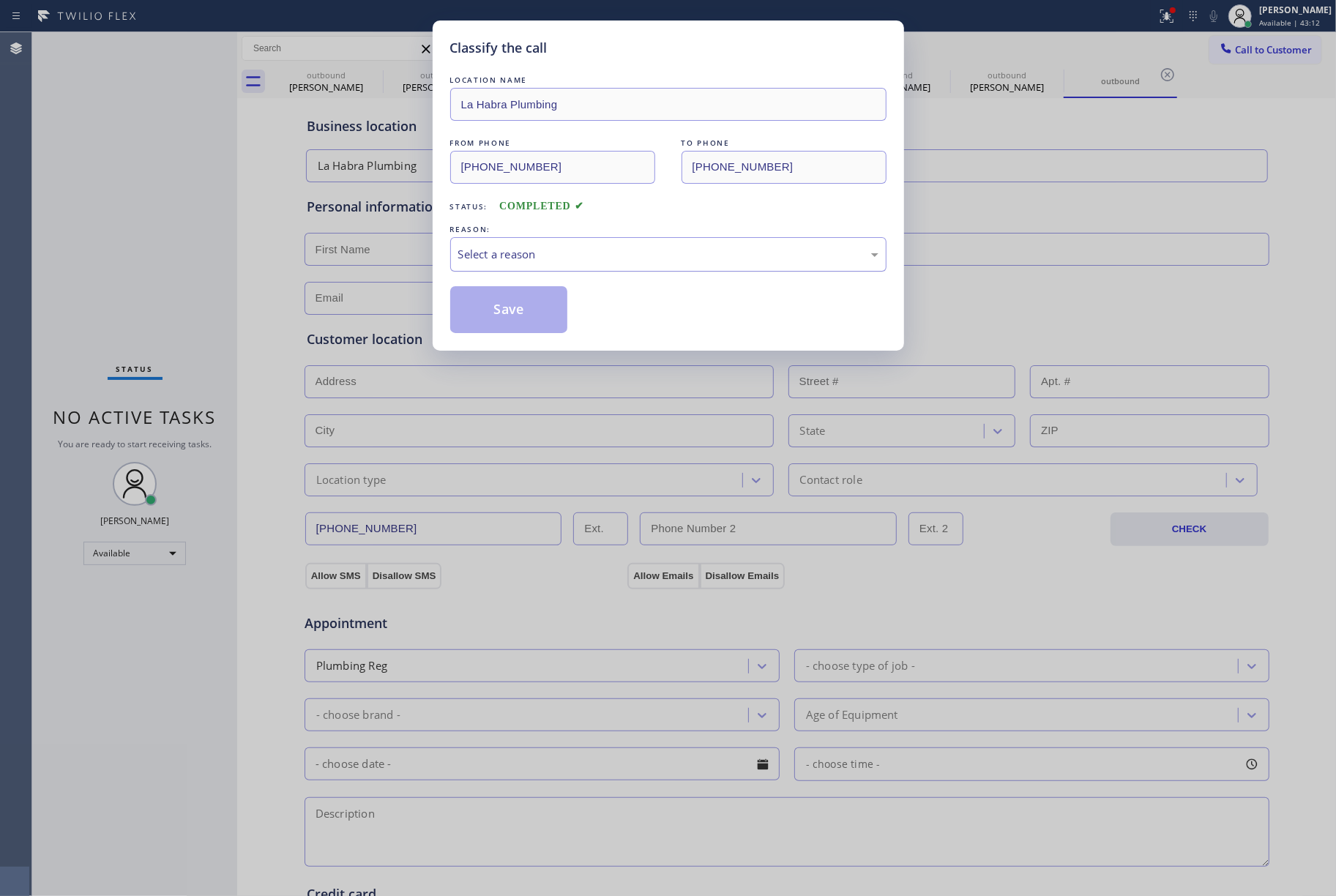
click at [546, 258] on div "Select a reason" at bounding box center [668, 254] width 420 height 17
click at [519, 315] on button "Save" at bounding box center [509, 310] width 118 height 47
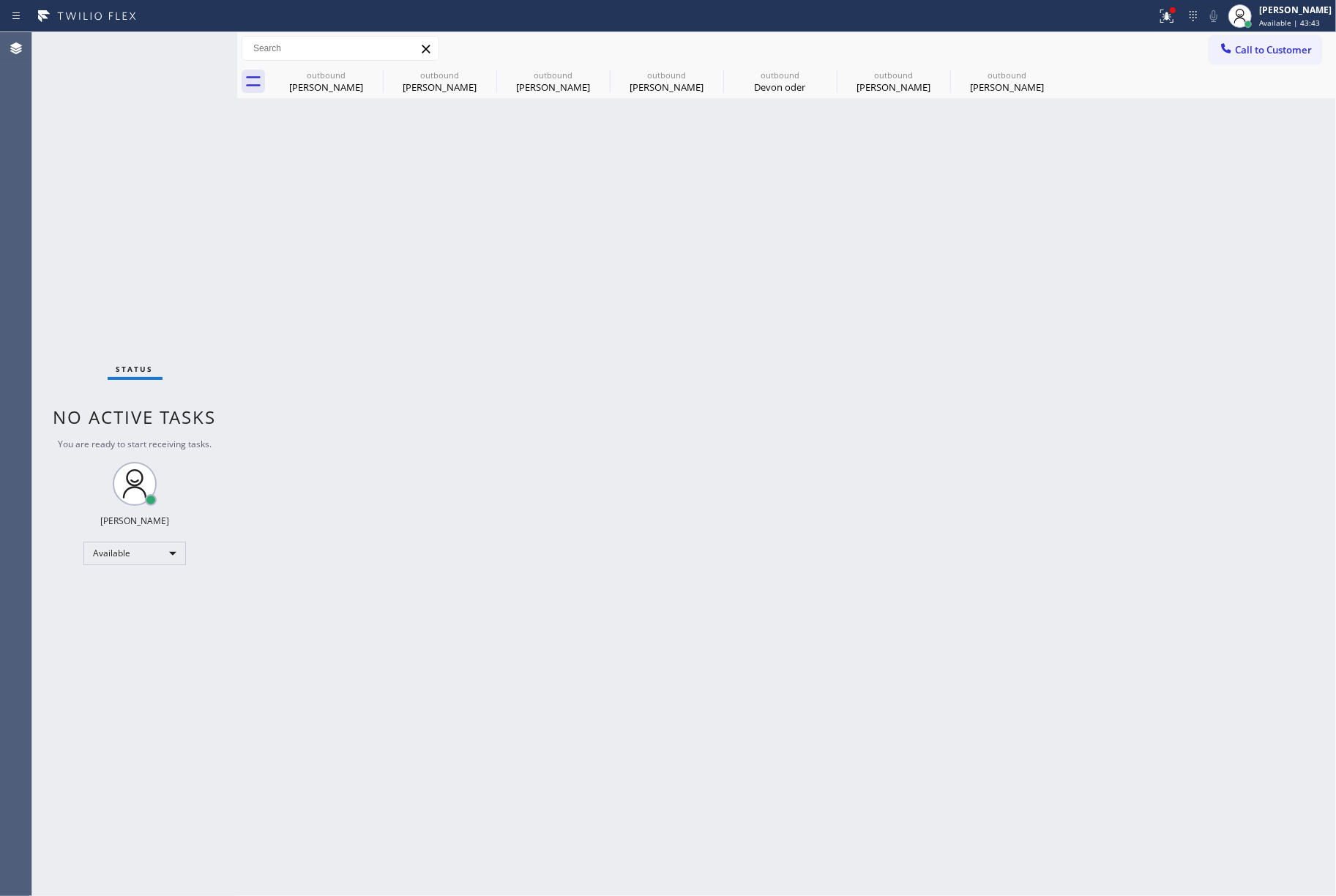
click at [77, 182] on div "Status No active tasks You are ready to start receiving tasks. [PERSON_NAME]" at bounding box center [134, 464] width 205 height 864
click at [685, 612] on div "Back to Dashboard Change Sender ID Customers Technicians Select a contact Outbo…" at bounding box center [787, 464] width 1099 height 864
click at [69, 208] on div "Status No active tasks You are ready to start receiving tasks. [PERSON_NAME]" at bounding box center [134, 464] width 205 height 864
click at [1248, 54] on span "Call to Customer" at bounding box center [1273, 50] width 77 height 13
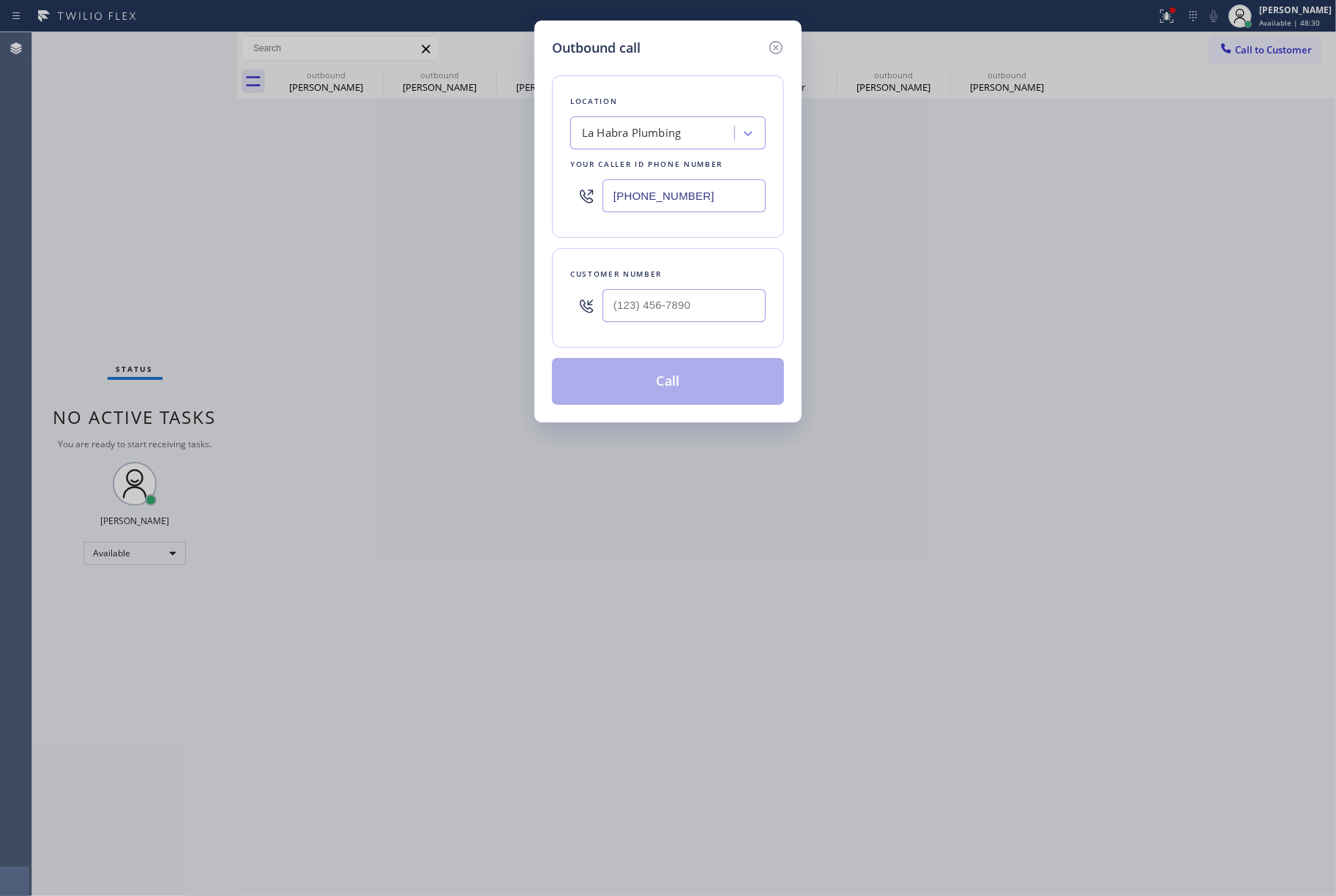
click at [662, 285] on div at bounding box center [684, 306] width 163 height 48
click at [661, 311] on input "(___) ___-____" at bounding box center [684, 306] width 163 height 33
paste input "805) 501-3945"
type input "[PHONE_NUMBER]"
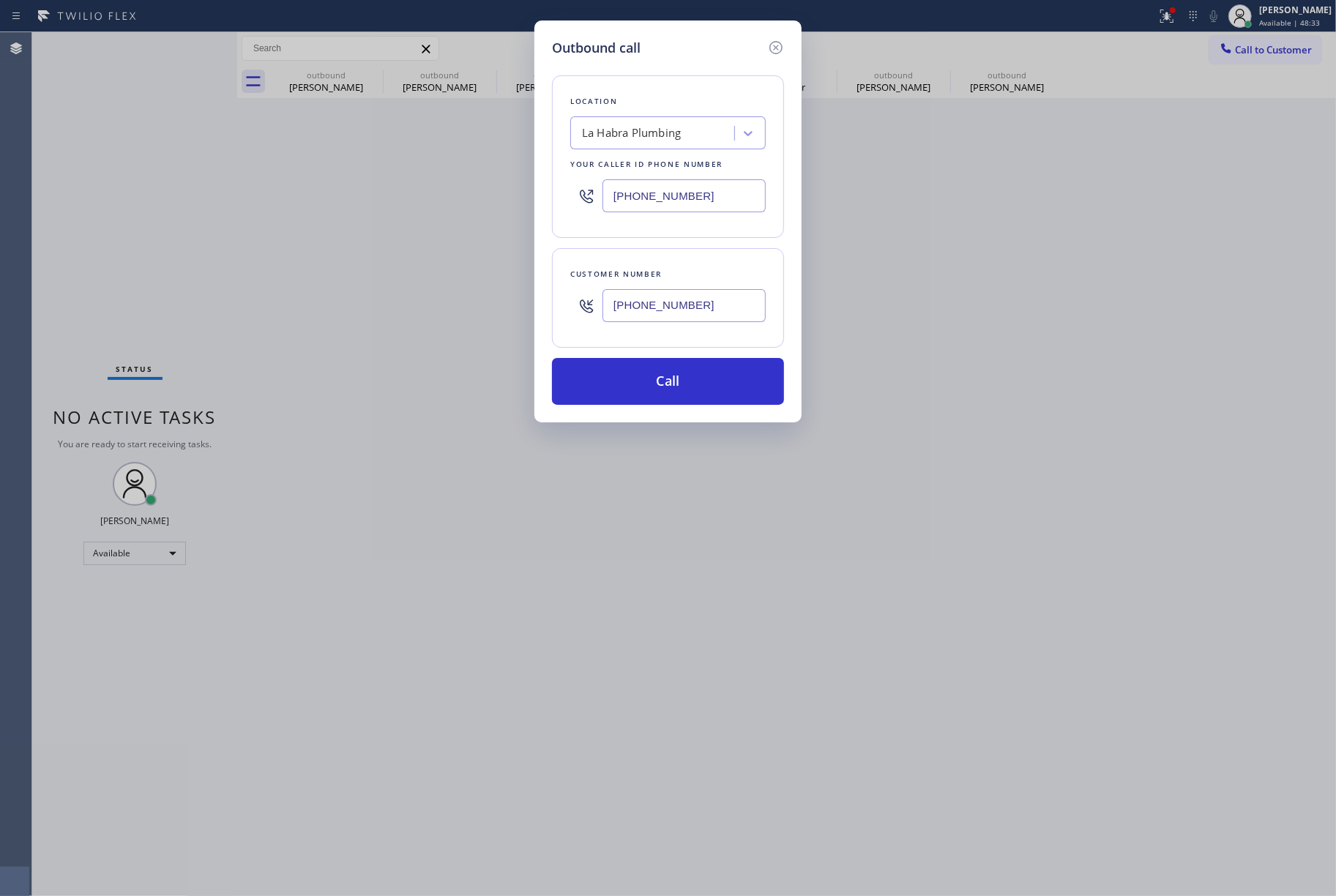
drag, startPoint x: 697, startPoint y: 196, endPoint x: 600, endPoint y: 149, distance: 107.8
click at [549, 199] on div "Outbound call Location [GEOGRAPHIC_DATA] Plumbing Your caller id phone number […" at bounding box center [668, 221] width 267 height 402
paste input "855) 731-4952"
type input "[PHONE_NUMBER]"
click at [663, 75] on div "Location [GEOGRAPHIC_DATA] Plumbing Your caller id phone number [PHONE_NUMBER]" at bounding box center [668, 157] width 232 height 163
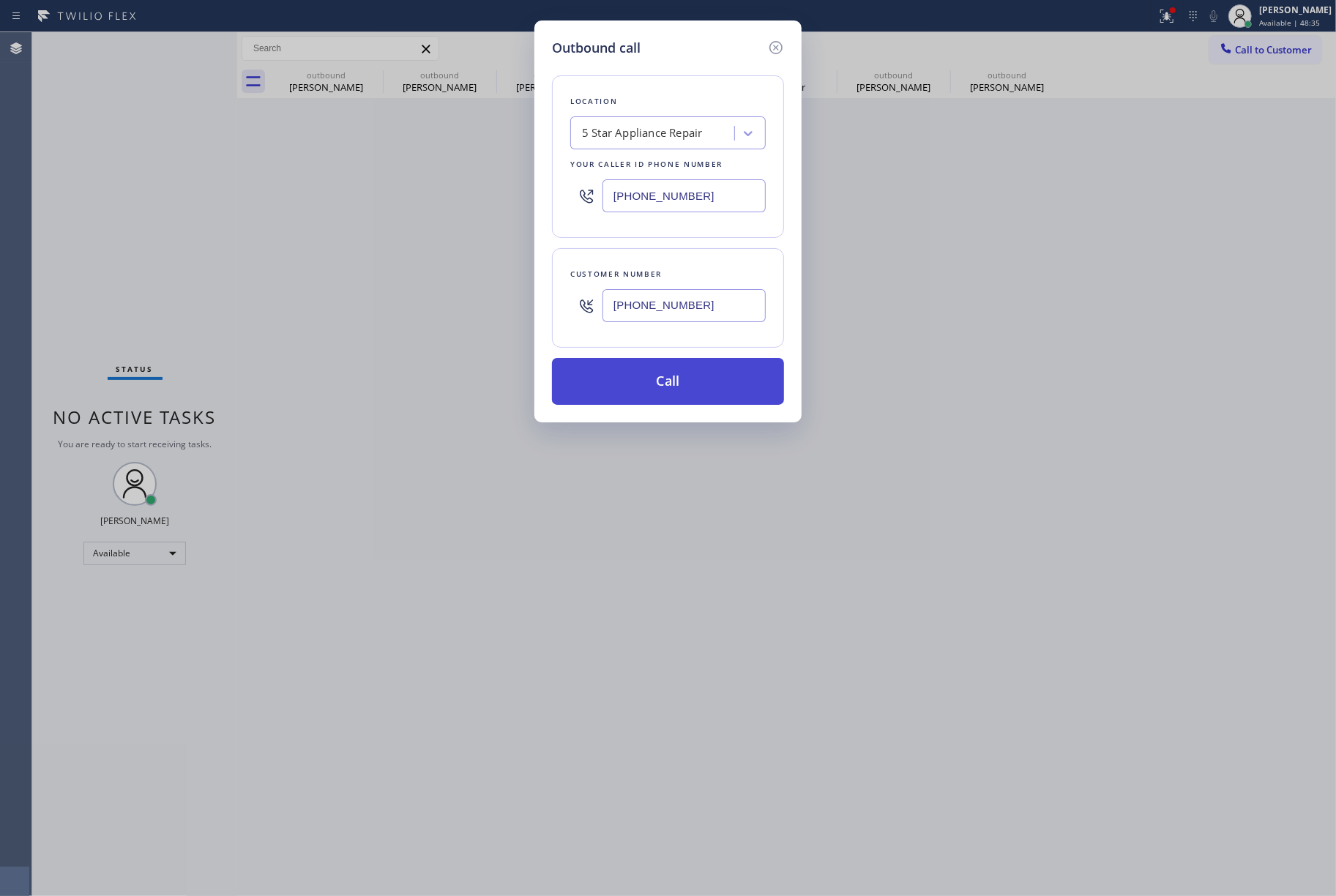
click at [665, 382] on button "Call" at bounding box center [668, 381] width 232 height 47
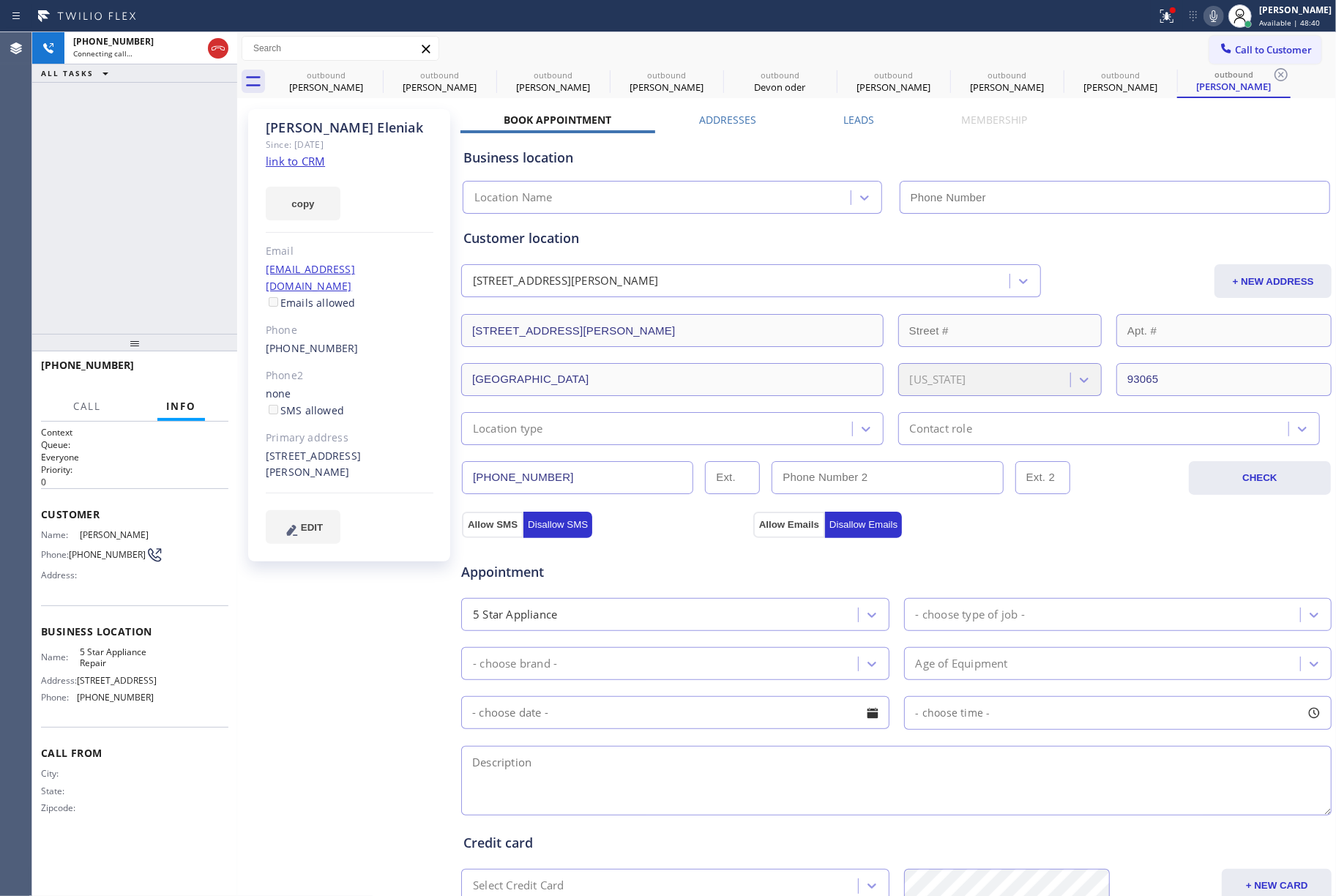
type input "[PHONE_NUMBER]"
click at [54, 222] on div "[PHONE_NUMBER] Live | 00:01 ALL TASKS ALL TASKS ACTIVE TASKS TASKS IN WRAP UP" at bounding box center [134, 183] width 205 height 301
click at [183, 369] on span "HANG UP" at bounding box center [195, 372] width 45 height 10
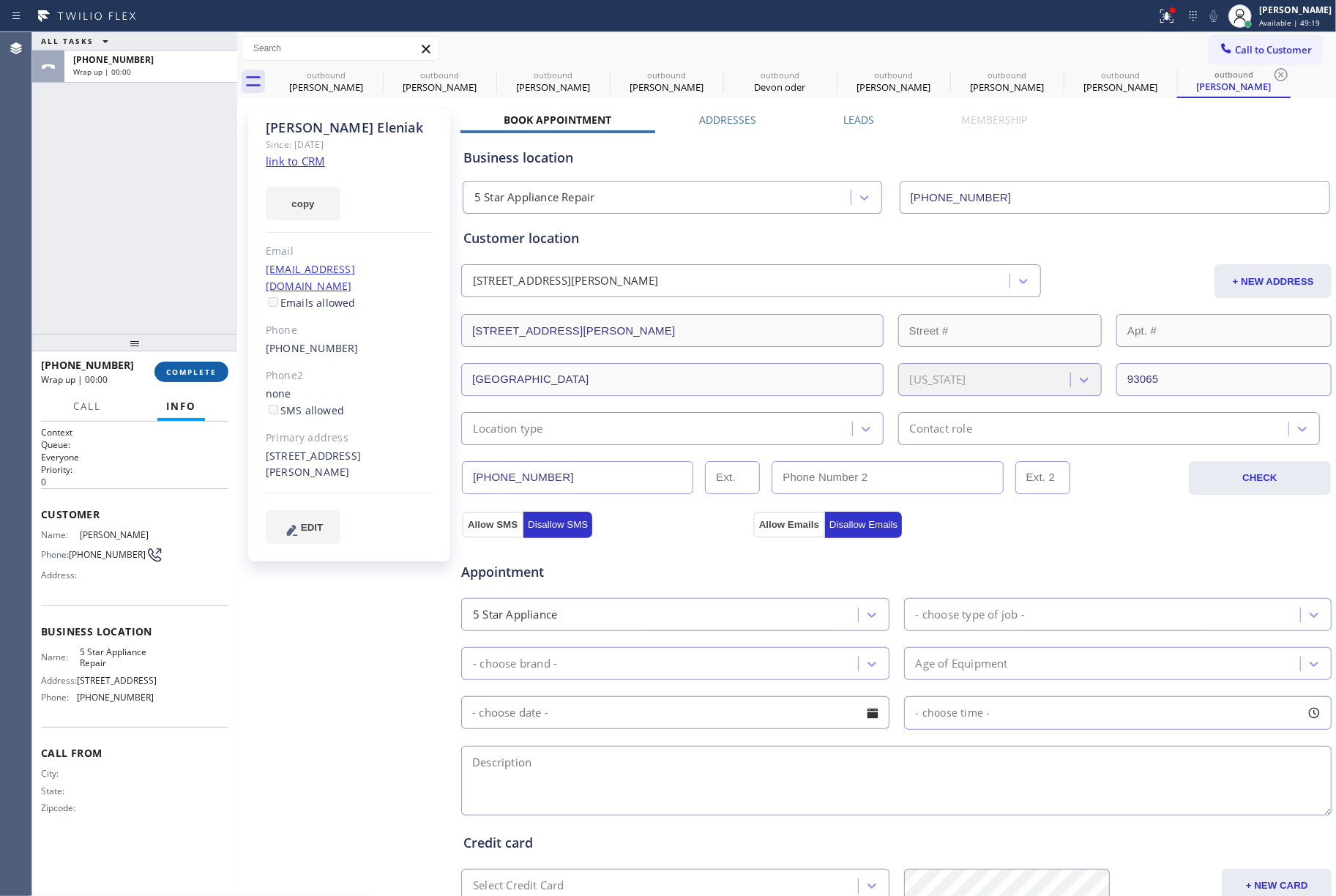
click at [189, 372] on span "COMPLETE" at bounding box center [192, 372] width 51 height 10
click at [170, 292] on div "ALL TASKS ALL TASKS ACTIVE TASKS TASKS IN WRAP UP [PHONE_NUMBER] Wrap up | 00:00" at bounding box center [134, 183] width 205 height 301
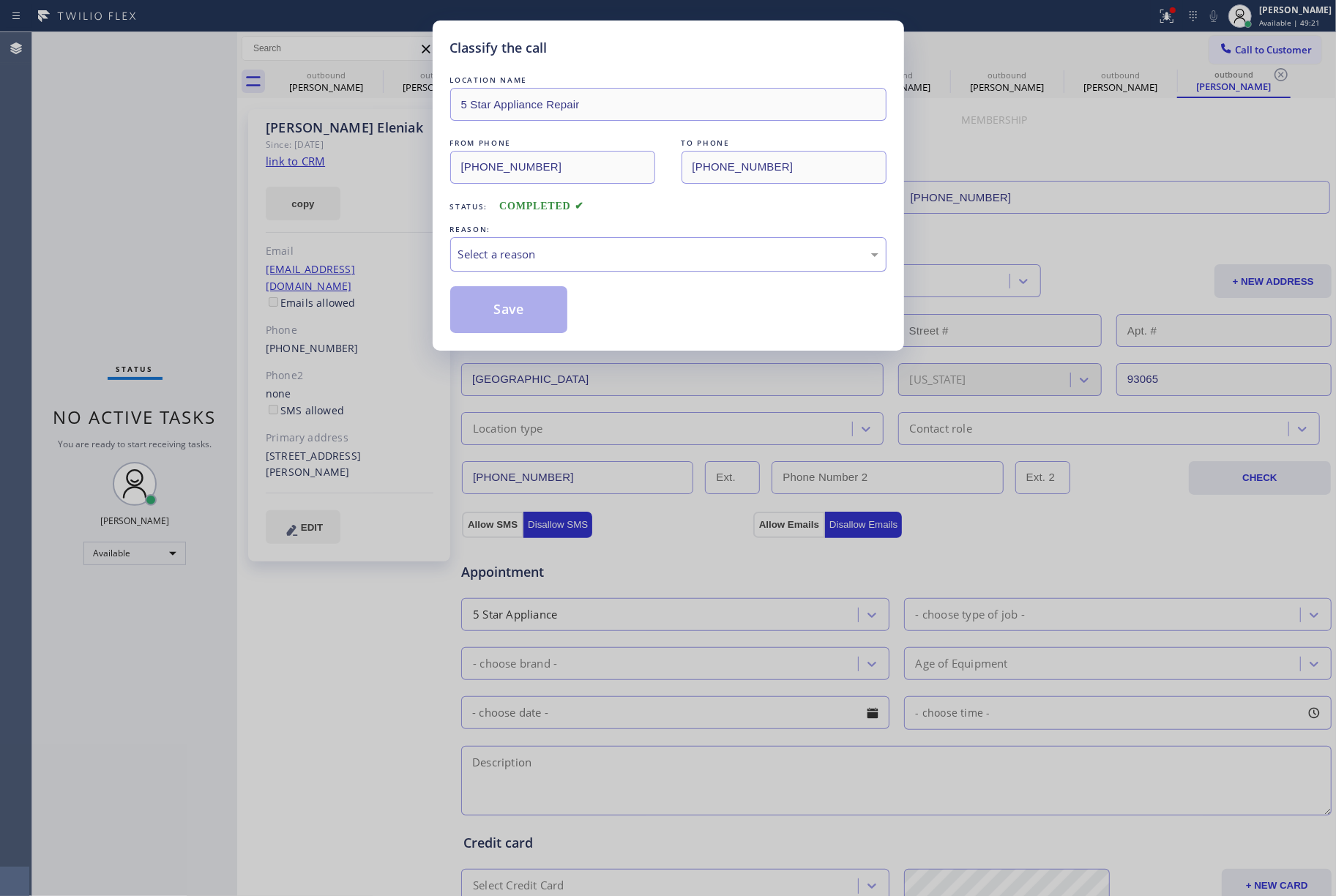
click at [568, 254] on div "Select a reason" at bounding box center [668, 254] width 420 height 17
click at [496, 322] on button "Save" at bounding box center [509, 310] width 118 height 47
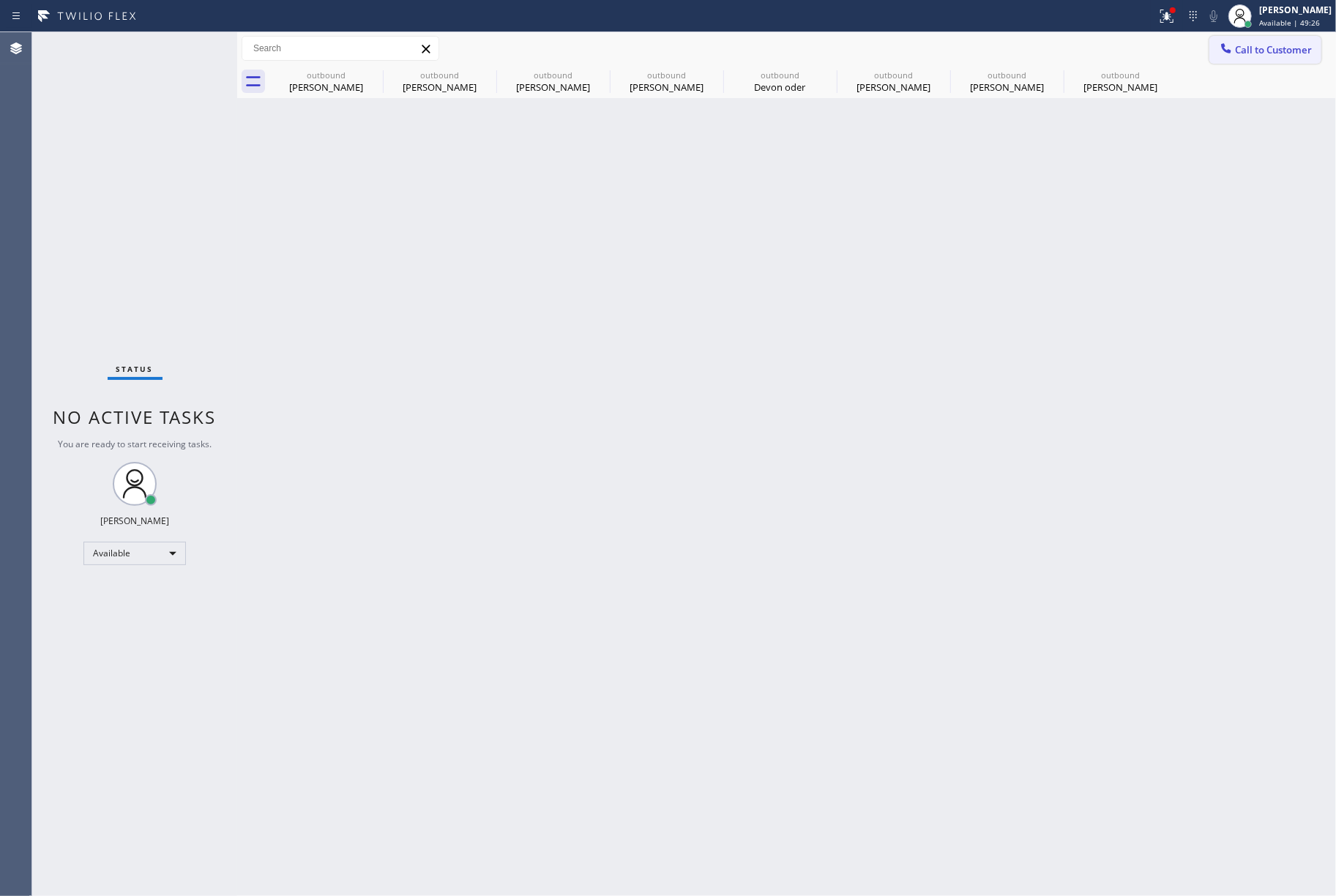
click at [1297, 53] on span "Call to Customer" at bounding box center [1273, 50] width 77 height 13
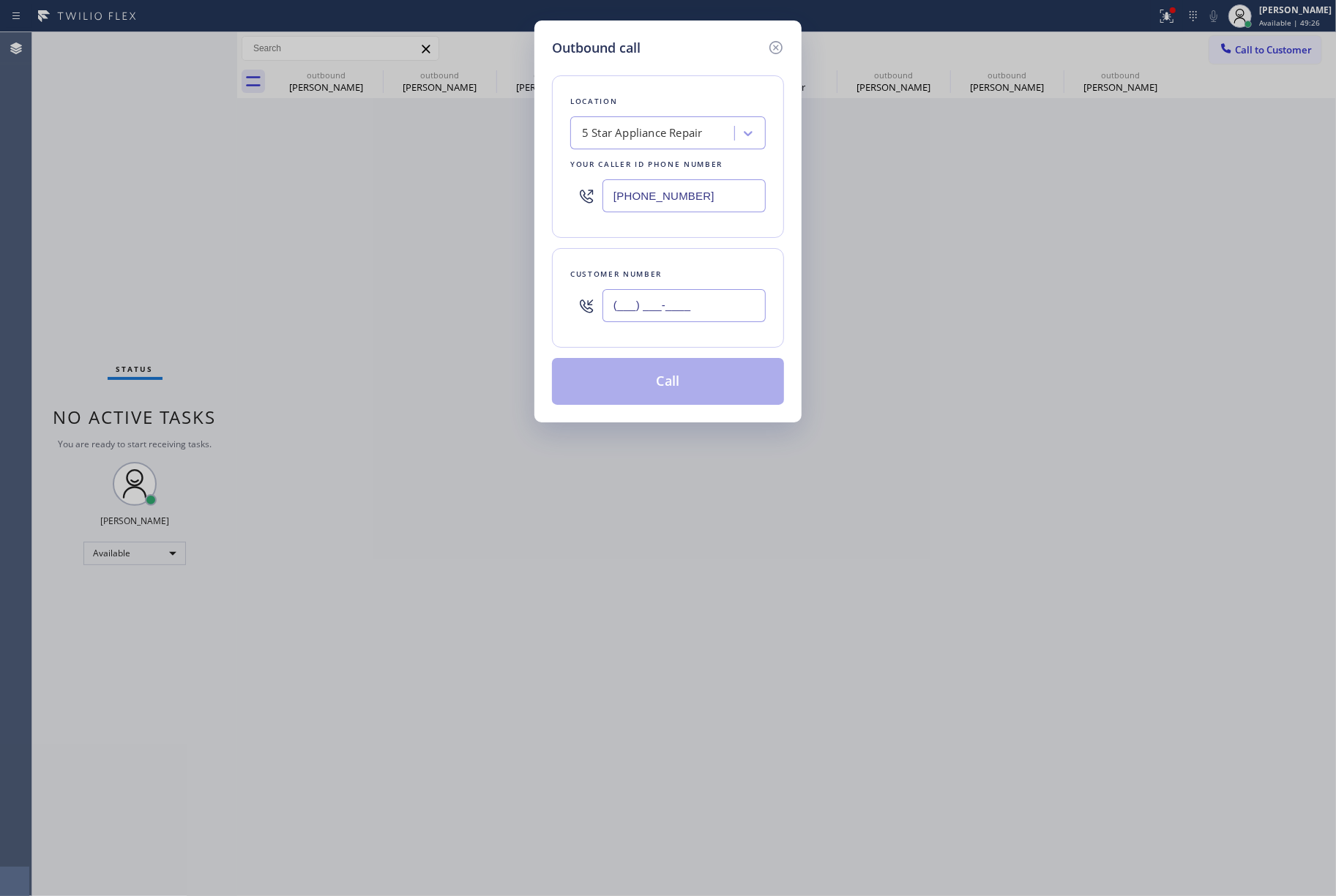
click at [639, 309] on input "(___) ___-____" at bounding box center [684, 306] width 163 height 33
paste input "661) 209-2359"
type input "[PHONE_NUMBER]"
click at [640, 267] on div "Customer number" at bounding box center [668, 274] width 196 height 16
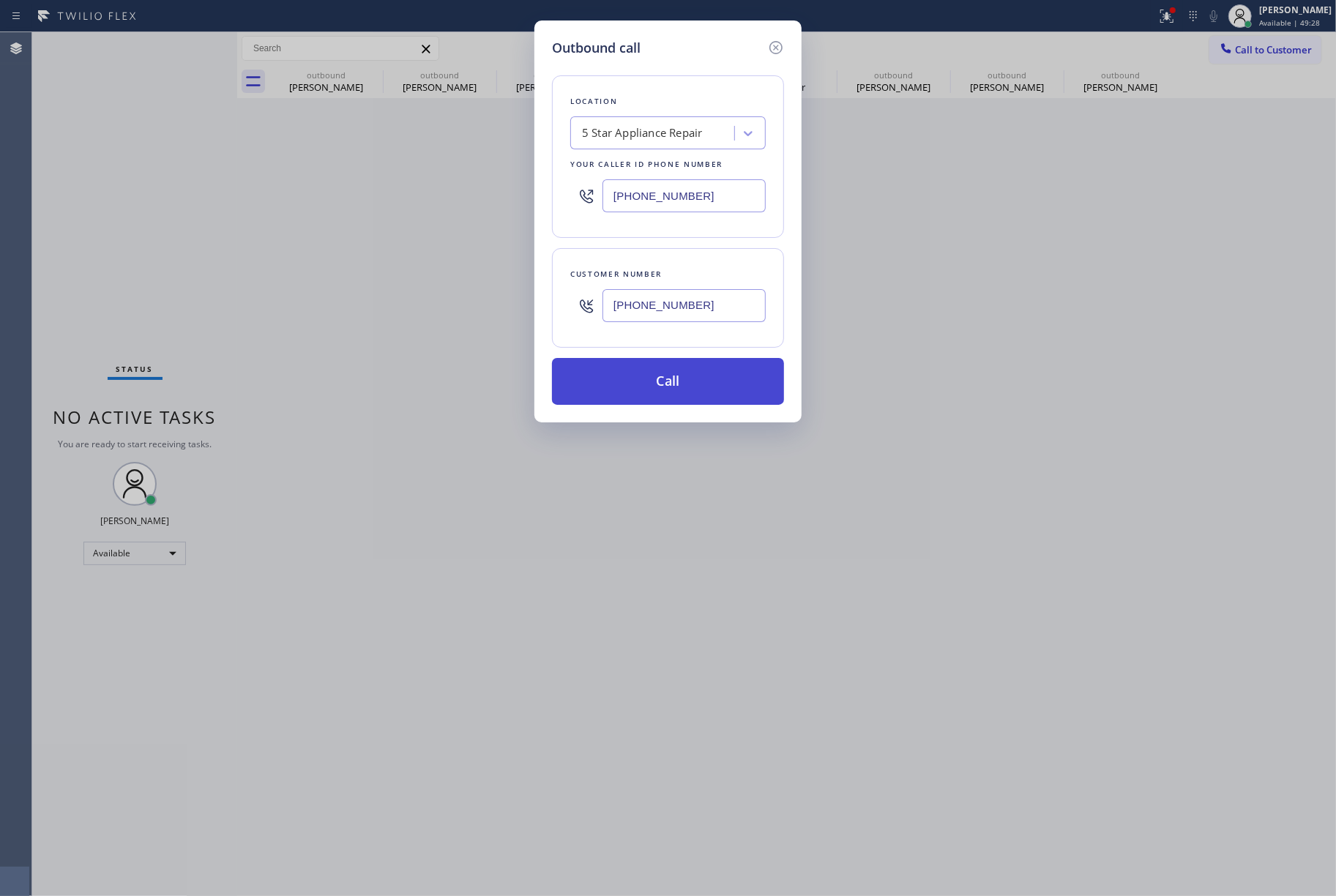
click at [659, 382] on button "Call" at bounding box center [668, 381] width 232 height 47
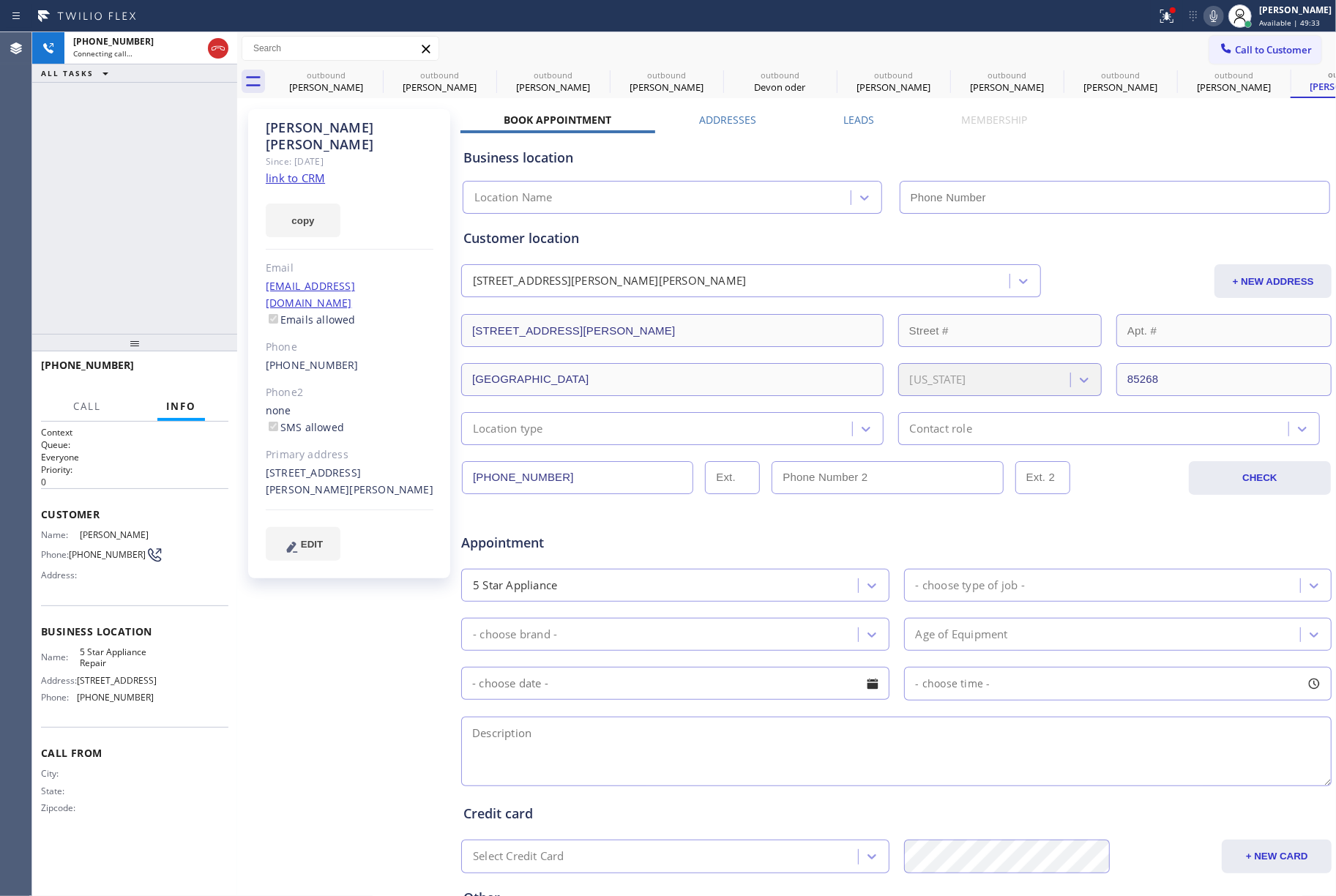
type input "[PHONE_NUMBER]"
click at [96, 167] on div "[PHONE_NUMBER] Connecting call… ALL TASKS ALL TASKS ACTIVE TASKS TASKS IN WRAP …" at bounding box center [134, 183] width 205 height 301
click at [179, 365] on button "HANG UP" at bounding box center [194, 372] width 68 height 20
click at [182, 369] on span "HANG UP" at bounding box center [195, 372] width 45 height 10
click at [174, 284] on div "ALL TASKS ALL TASKS ACTIVE TASKS TASKS IN WRAP UP [PHONE_NUMBER] Wrap up | 00:00" at bounding box center [134, 183] width 205 height 301
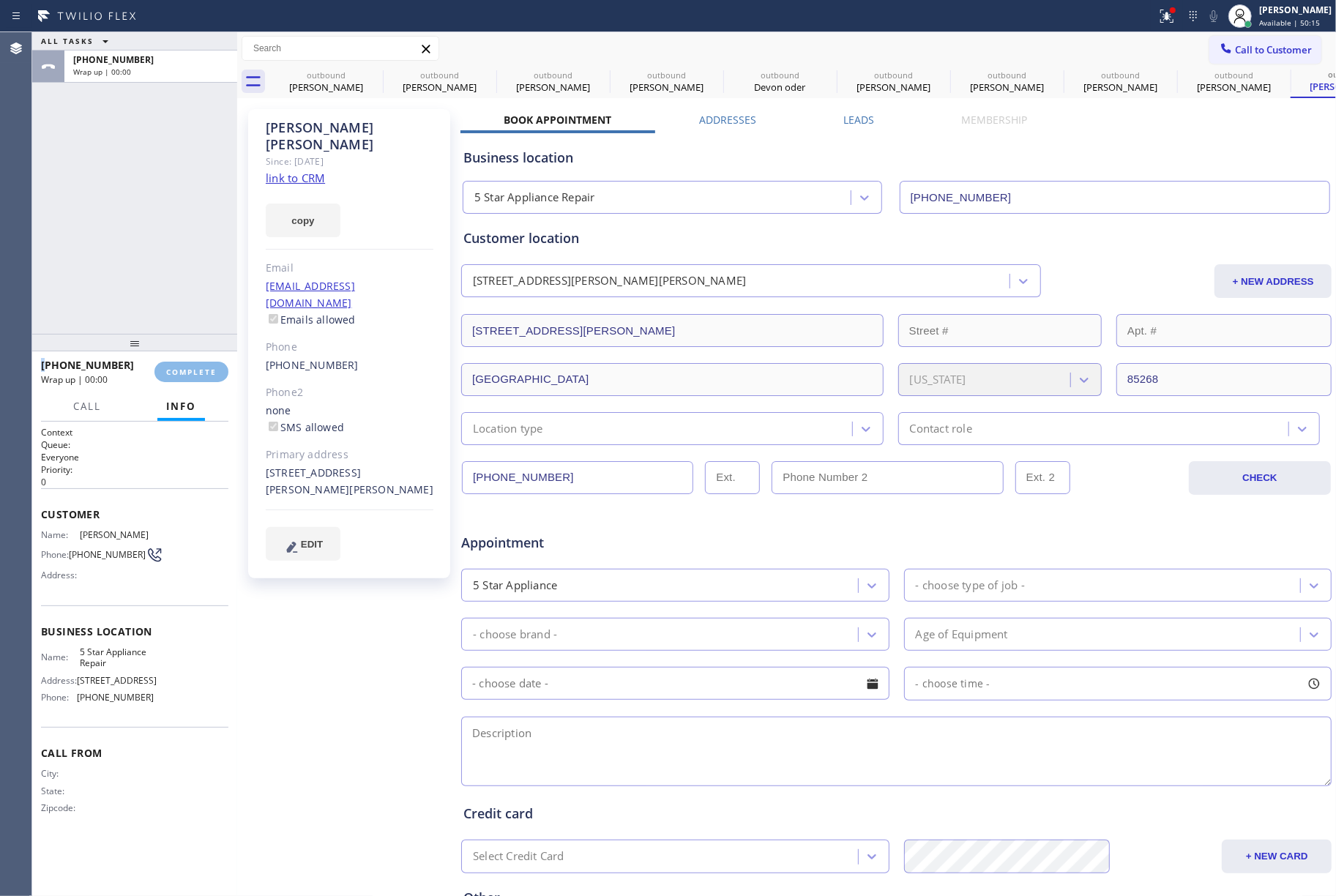
click at [174, 284] on div "ALL TASKS ALL TASKS ACTIVE TASKS TASKS IN WRAP UP [PHONE_NUMBER] Wrap up | 00:00" at bounding box center [134, 183] width 205 height 301
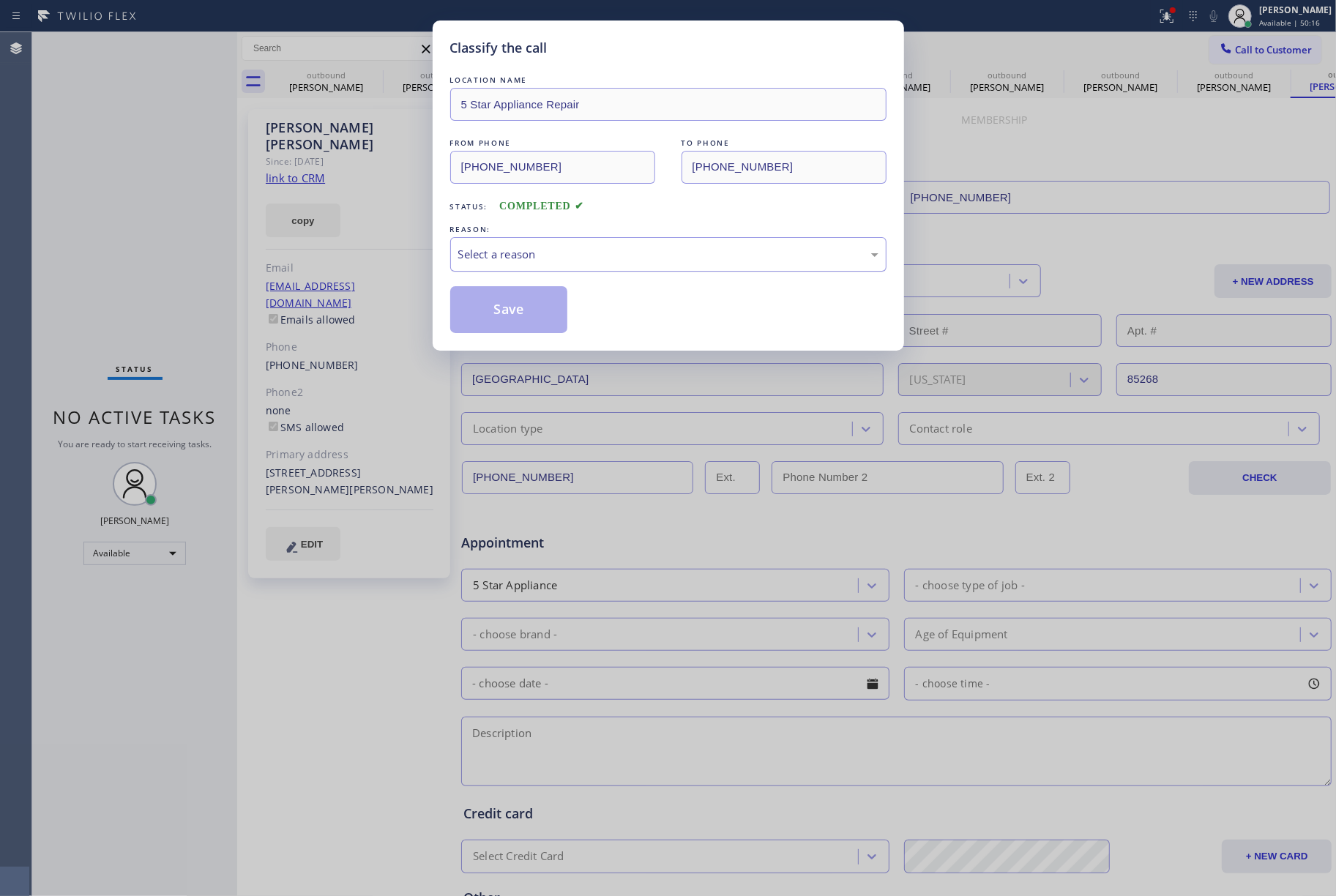
click at [511, 256] on div "Select a reason" at bounding box center [668, 254] width 420 height 17
click at [487, 309] on button "Save" at bounding box center [509, 310] width 118 height 47
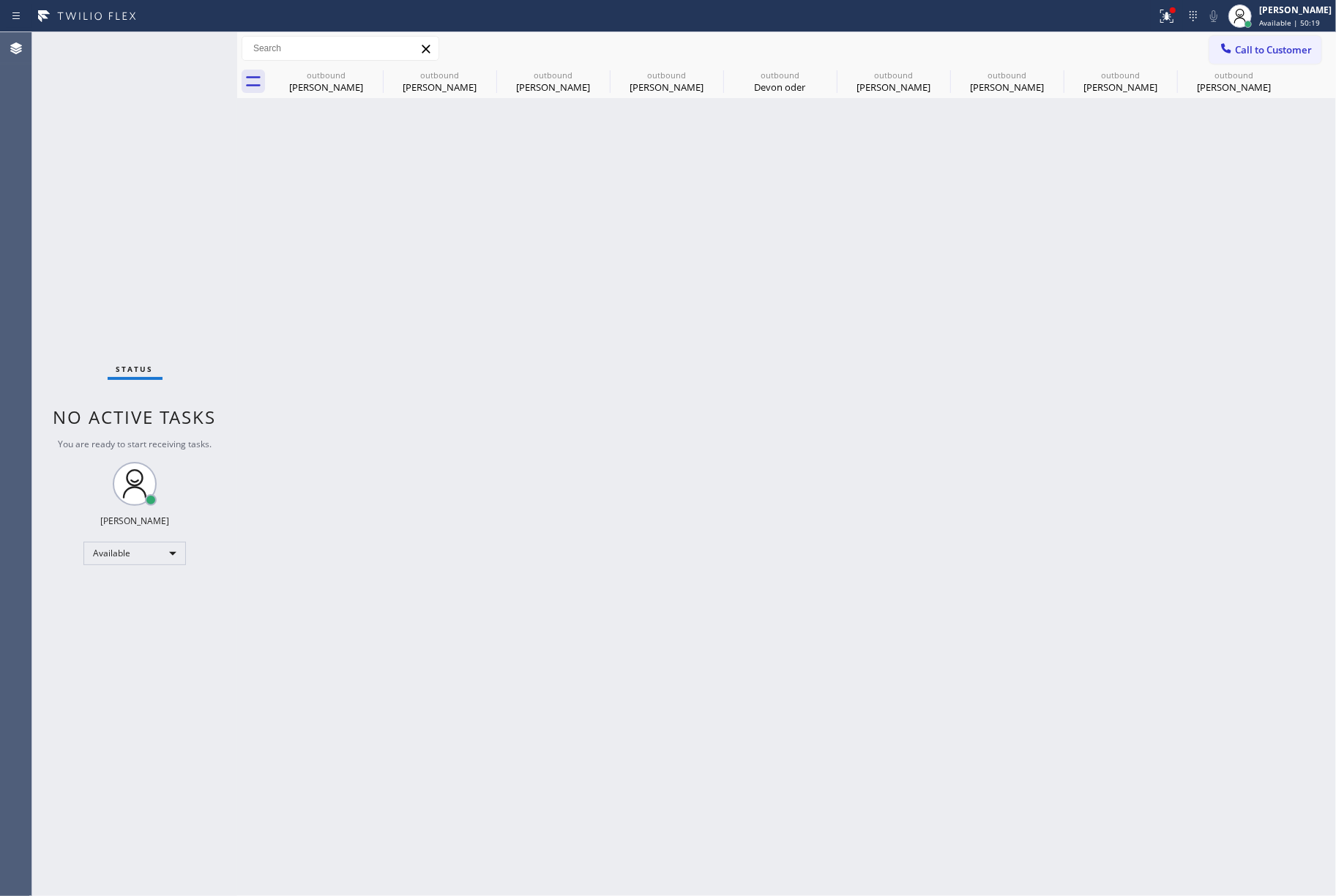
click at [97, 183] on div "Status No active tasks You are ready to start receiving tasks. [PERSON_NAME]" at bounding box center [134, 464] width 205 height 864
click at [74, 166] on div "Status No active tasks You are ready to start receiving tasks. [PERSON_NAME]" at bounding box center [134, 464] width 205 height 864
click at [869, 519] on div "Back to Dashboard Change Sender ID Customers Technicians Select a contact Outbo…" at bounding box center [787, 464] width 1099 height 864
drag, startPoint x: 111, startPoint y: 159, endPoint x: 206, endPoint y: 133, distance: 98.5
click at [110, 157] on div "Status No active tasks You are ready to start receiving tasks. [PERSON_NAME]" at bounding box center [134, 464] width 205 height 864
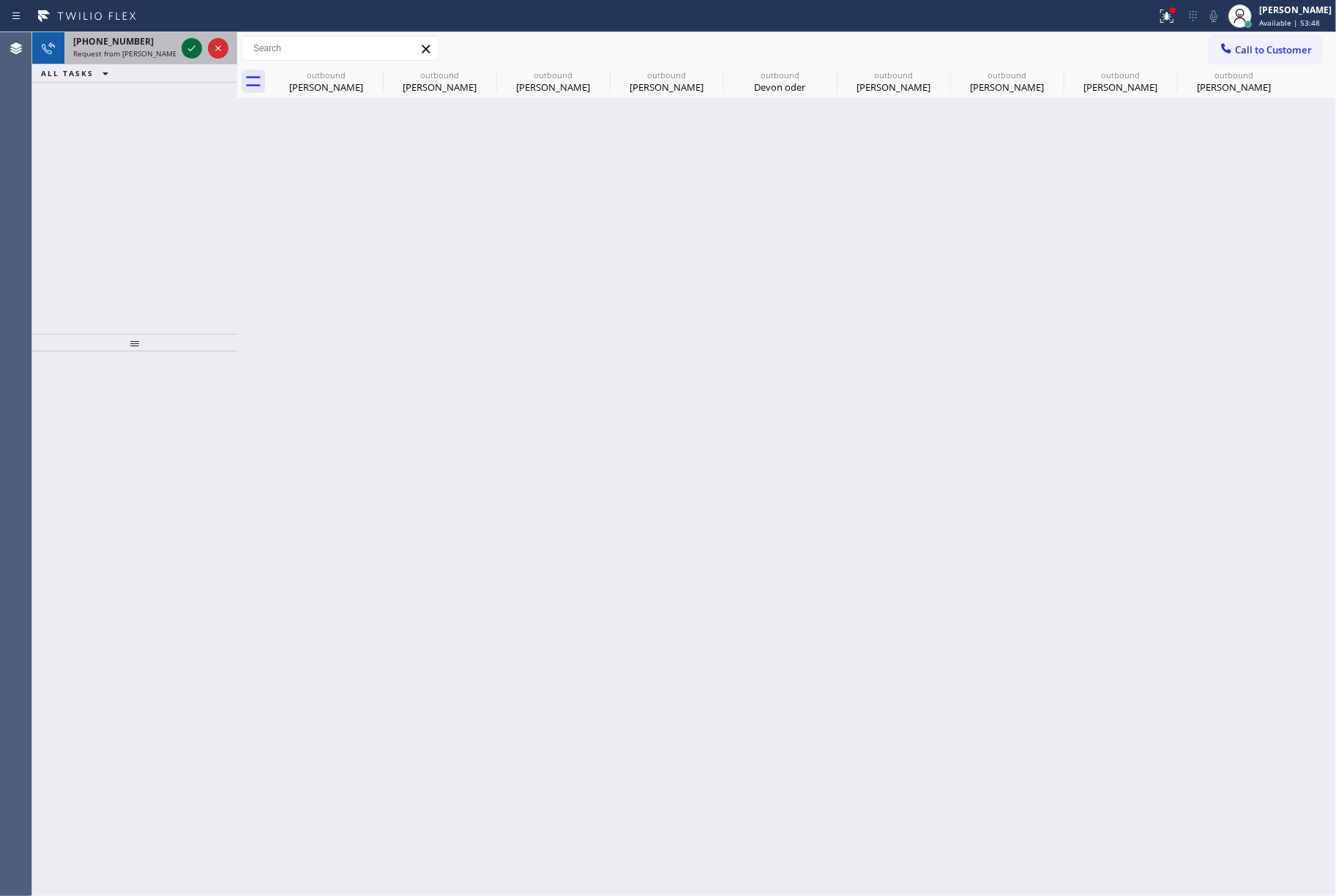
click at [193, 43] on icon at bounding box center [192, 48] width 18 height 18
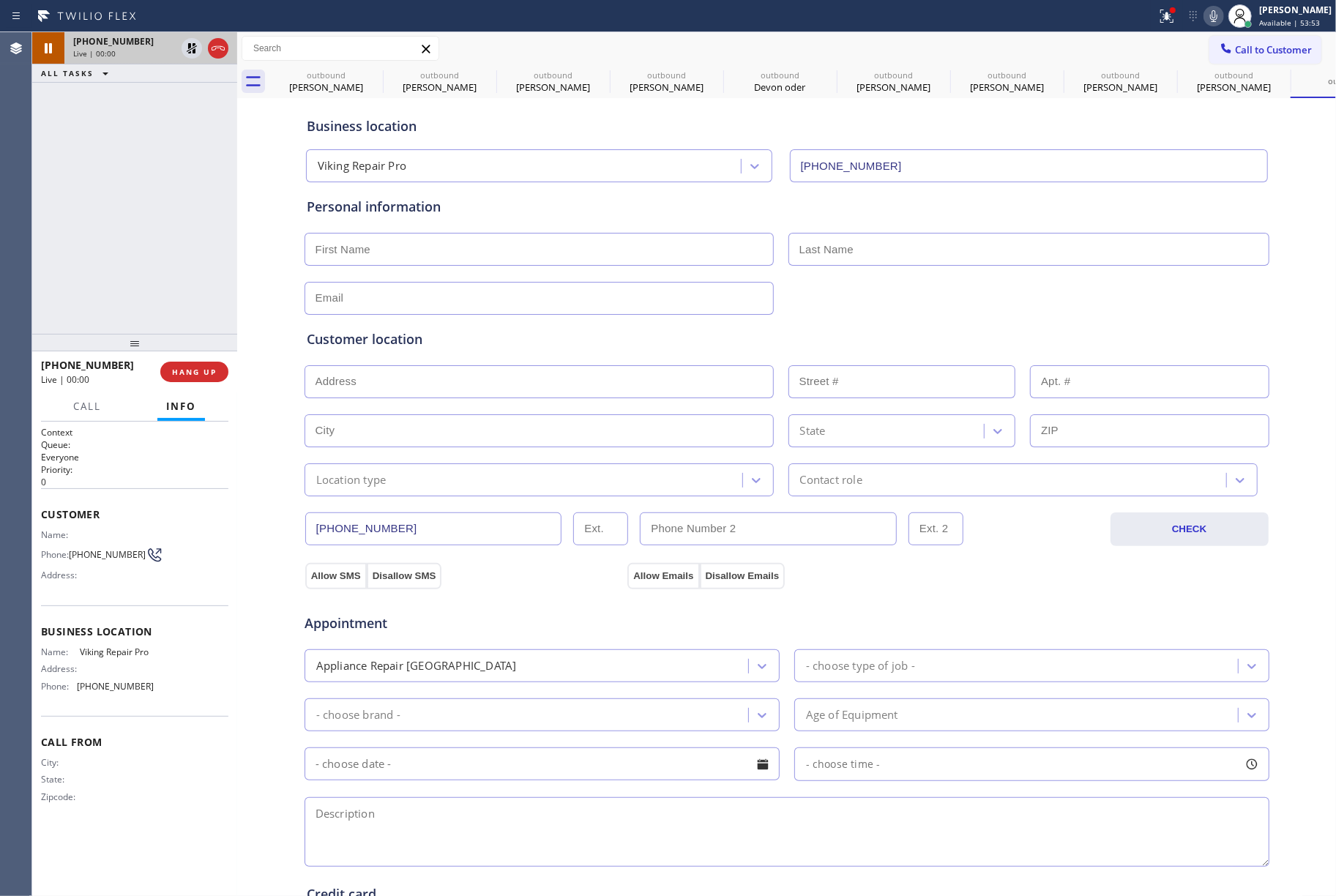
click at [154, 188] on div "[PHONE_NUMBER] Live | 00:00 ALL TASKS ALL TASKS ACTIVE TASKS TASKS IN WRAP UP" at bounding box center [134, 183] width 205 height 301
click at [134, 181] on div "[PHONE_NUMBER] Live | 00:00 ALL TASKS ALL TASKS ACTIVE TASKS TASKS IN WRAP UP" at bounding box center [134, 183] width 205 height 301
drag, startPoint x: 36, startPoint y: 146, endPoint x: 76, endPoint y: 166, distance: 44.7
click at [37, 149] on div "[PHONE_NUMBER] Live | 00:16 ALL TASKS ALL TASKS ACTIVE TASKS TASKS IN WRAP UP" at bounding box center [134, 183] width 205 height 301
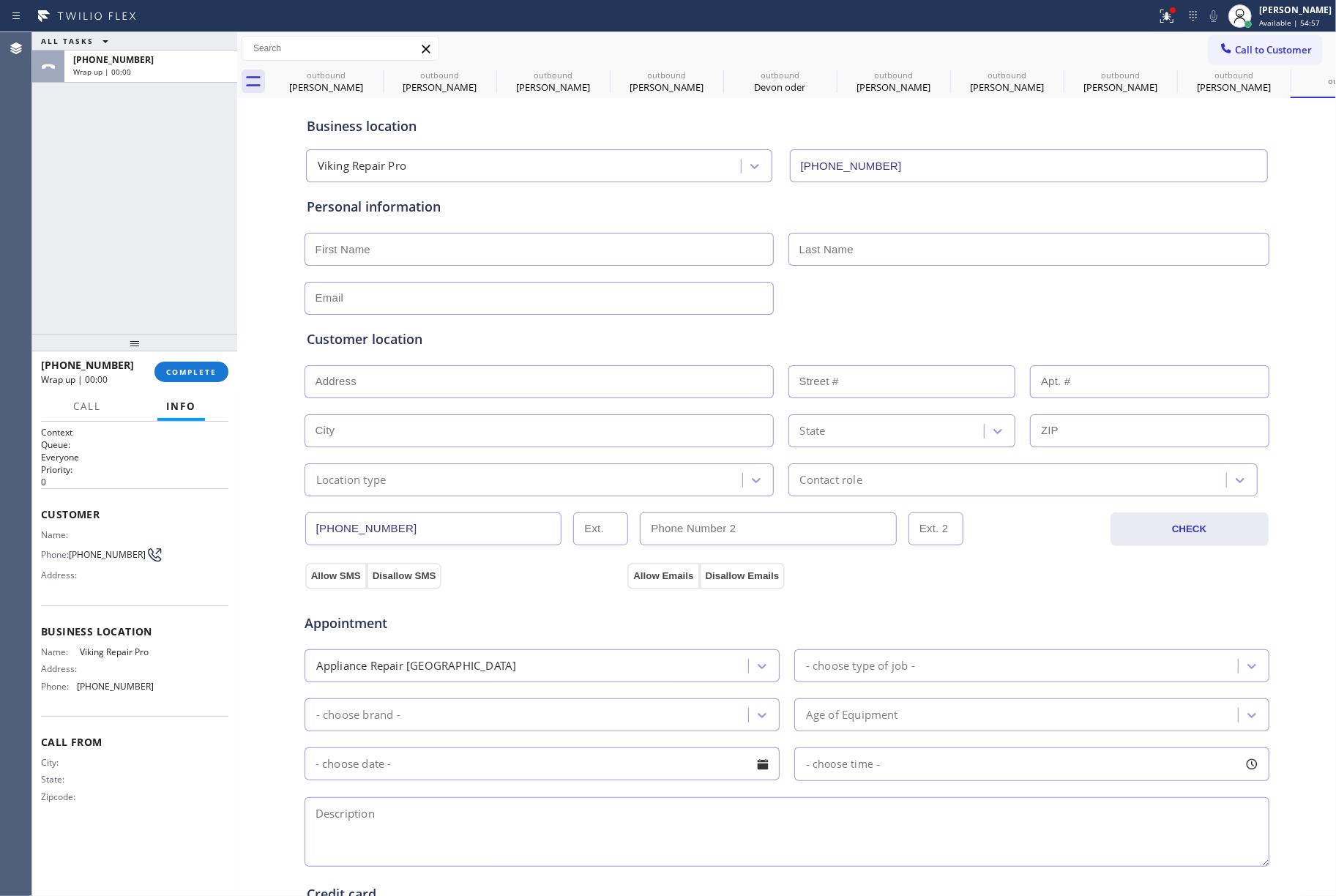
click at [92, 552] on span "[PHONE_NUMBER]" at bounding box center [107, 554] width 77 height 11
copy div "[PHONE_NUMBER]"
click at [118, 252] on div "ALL TASKS ALL TASKS ACTIVE TASKS TASKS IN WRAP UP [PHONE_NUMBER] Wrap up | 00:21" at bounding box center [134, 183] width 205 height 301
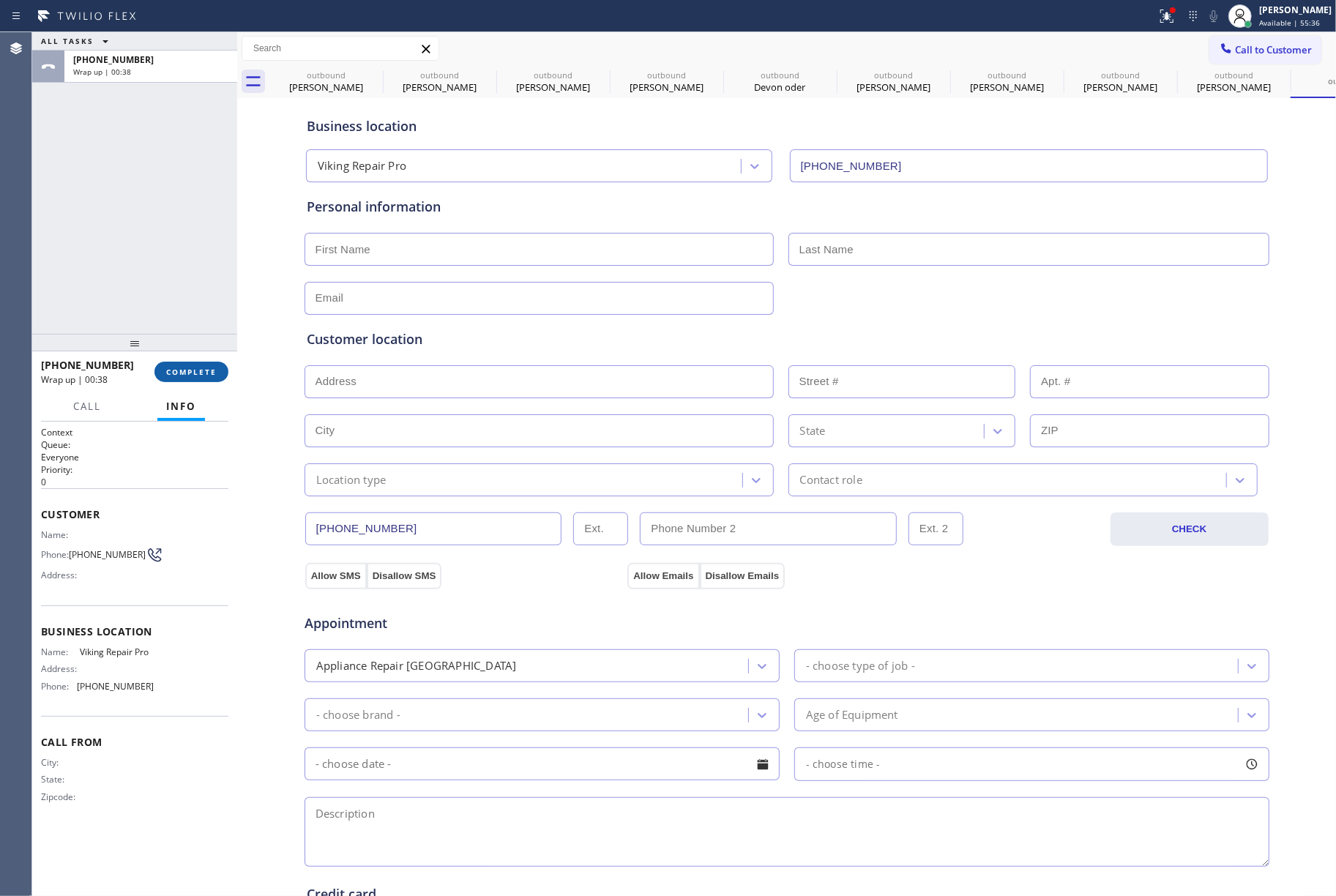
click at [182, 369] on span "COMPLETE" at bounding box center [192, 372] width 51 height 10
click at [161, 277] on div "ALL TASKS ALL TASKS ACTIVE TASKS TASKS IN WRAP UP [PHONE_NUMBER] Wrap up | 00:38" at bounding box center [134, 183] width 205 height 301
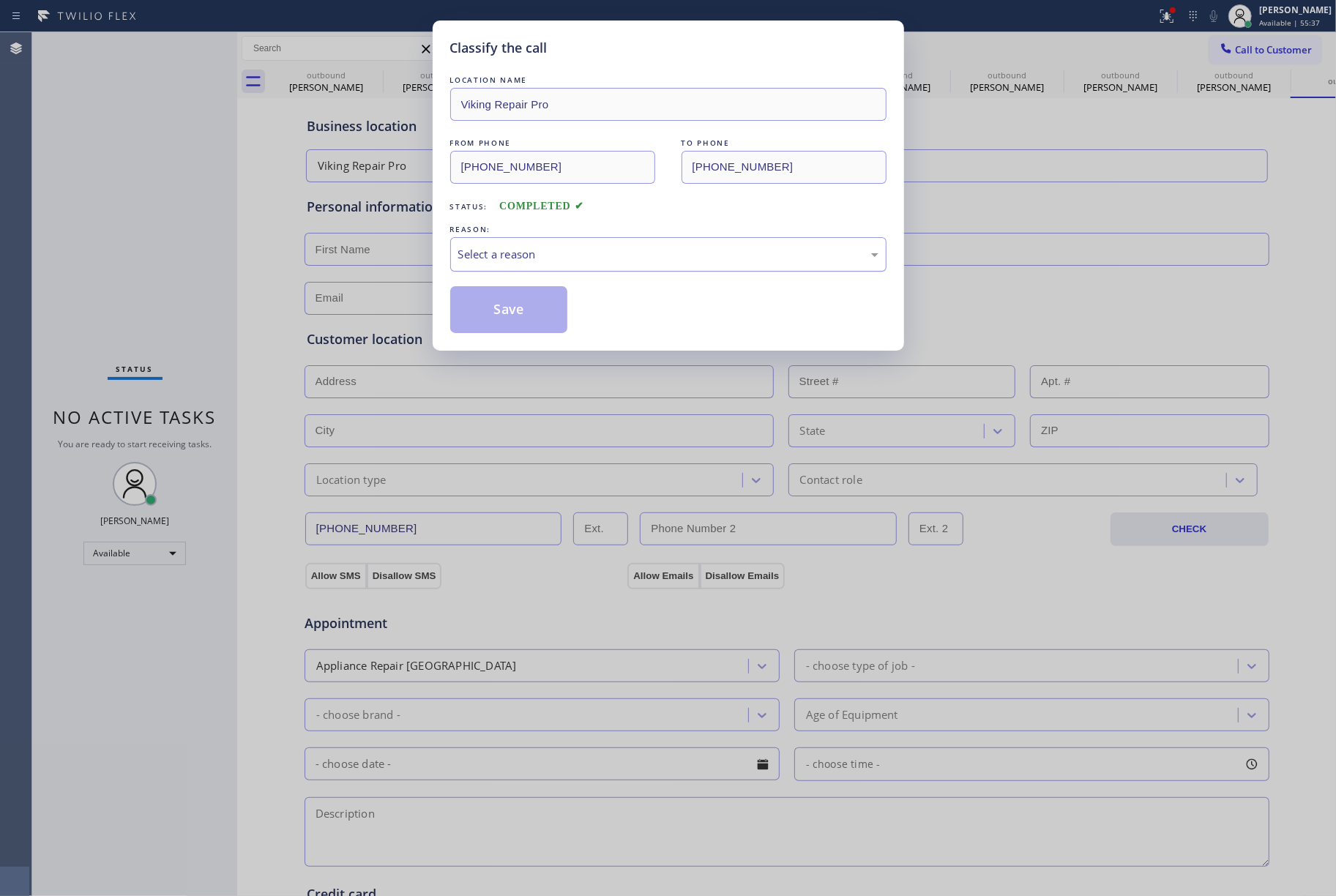
click at [533, 264] on div "Select a reason" at bounding box center [668, 254] width 437 height 34
click at [530, 308] on button "Save" at bounding box center [509, 310] width 118 height 47
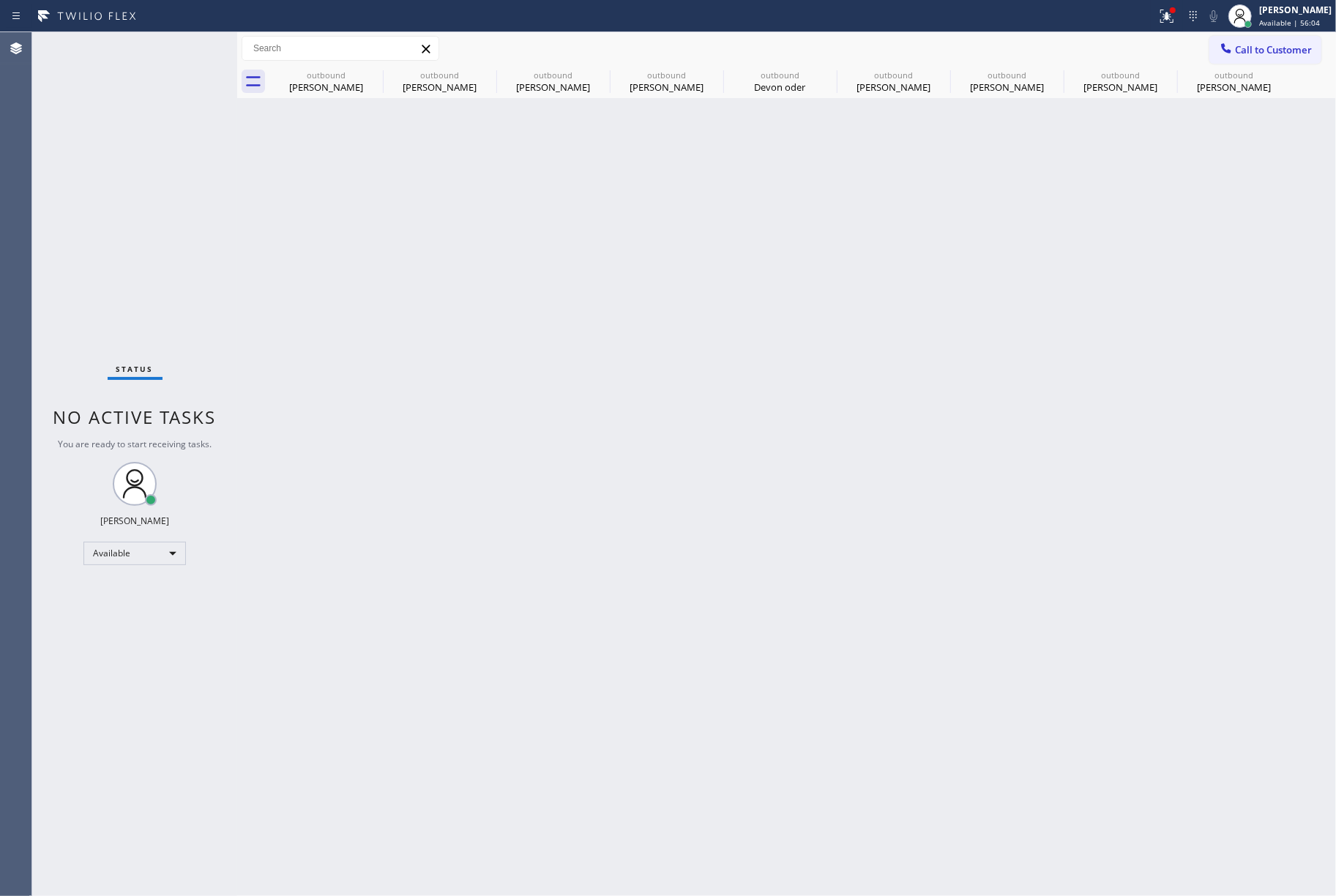
drag, startPoint x: 823, startPoint y: 444, endPoint x: 721, endPoint y: 305, distance: 172.4
click at [822, 444] on div "Back to Dashboard Change Sender ID Customers Technicians Select a contact Outbo…" at bounding box center [787, 464] width 1099 height 864
click at [369, 78] on icon at bounding box center [374, 75] width 13 height 13
click at [0, 0] on icon at bounding box center [0, 0] width 0 height 0
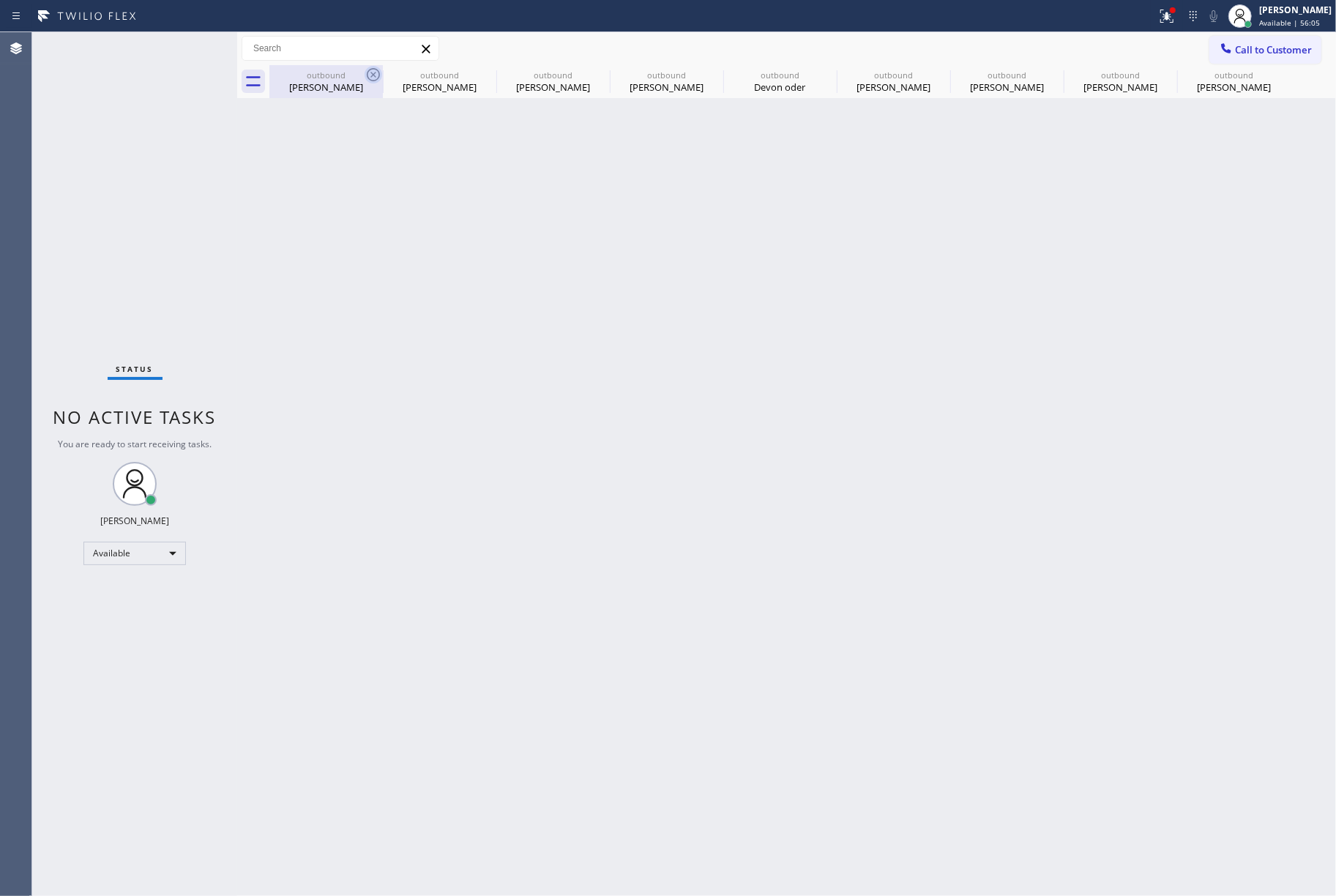
click at [0, 0] on icon at bounding box center [0, 0] width 0 height 0
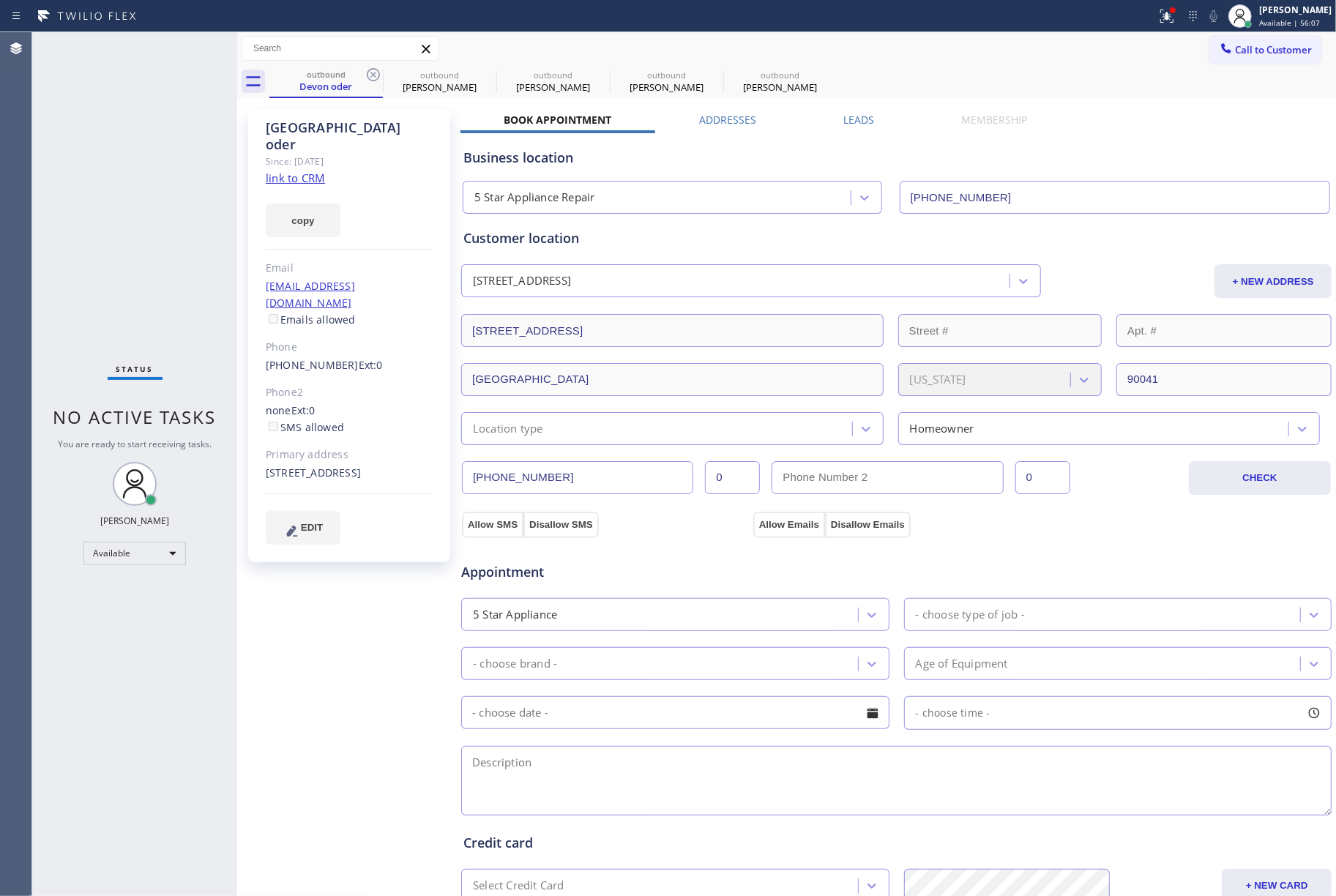
click at [369, 78] on icon at bounding box center [374, 75] width 13 height 13
click at [1240, 58] on button "Call to Customer" at bounding box center [1266, 49] width 112 height 28
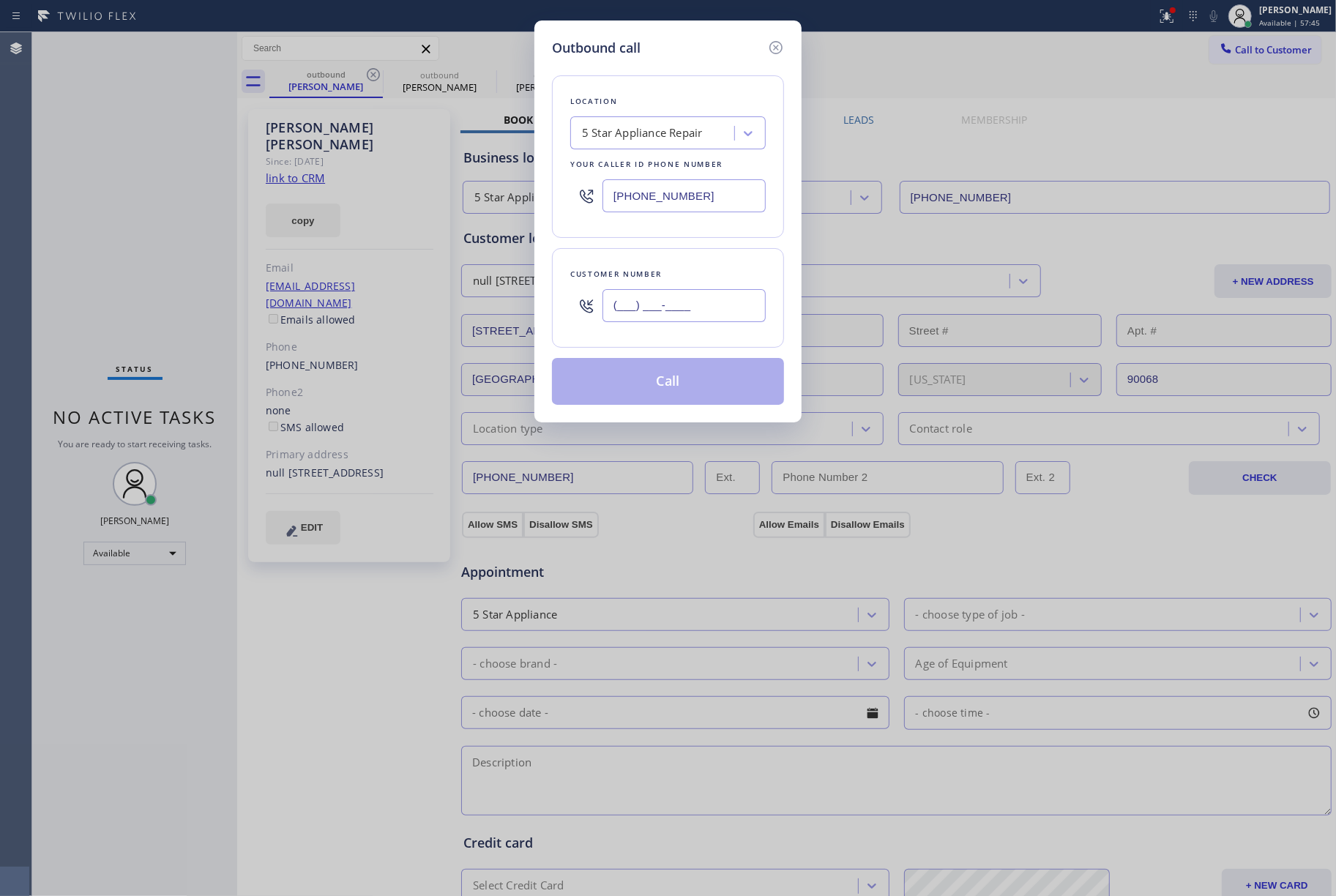
click at [653, 306] on input "(___) ___-____" at bounding box center [684, 306] width 163 height 33
paste input "805) 501-3945"
type input "[PHONE_NUMBER]"
click at [675, 257] on div "Customer number [PHONE_NUMBER]" at bounding box center [668, 298] width 232 height 99
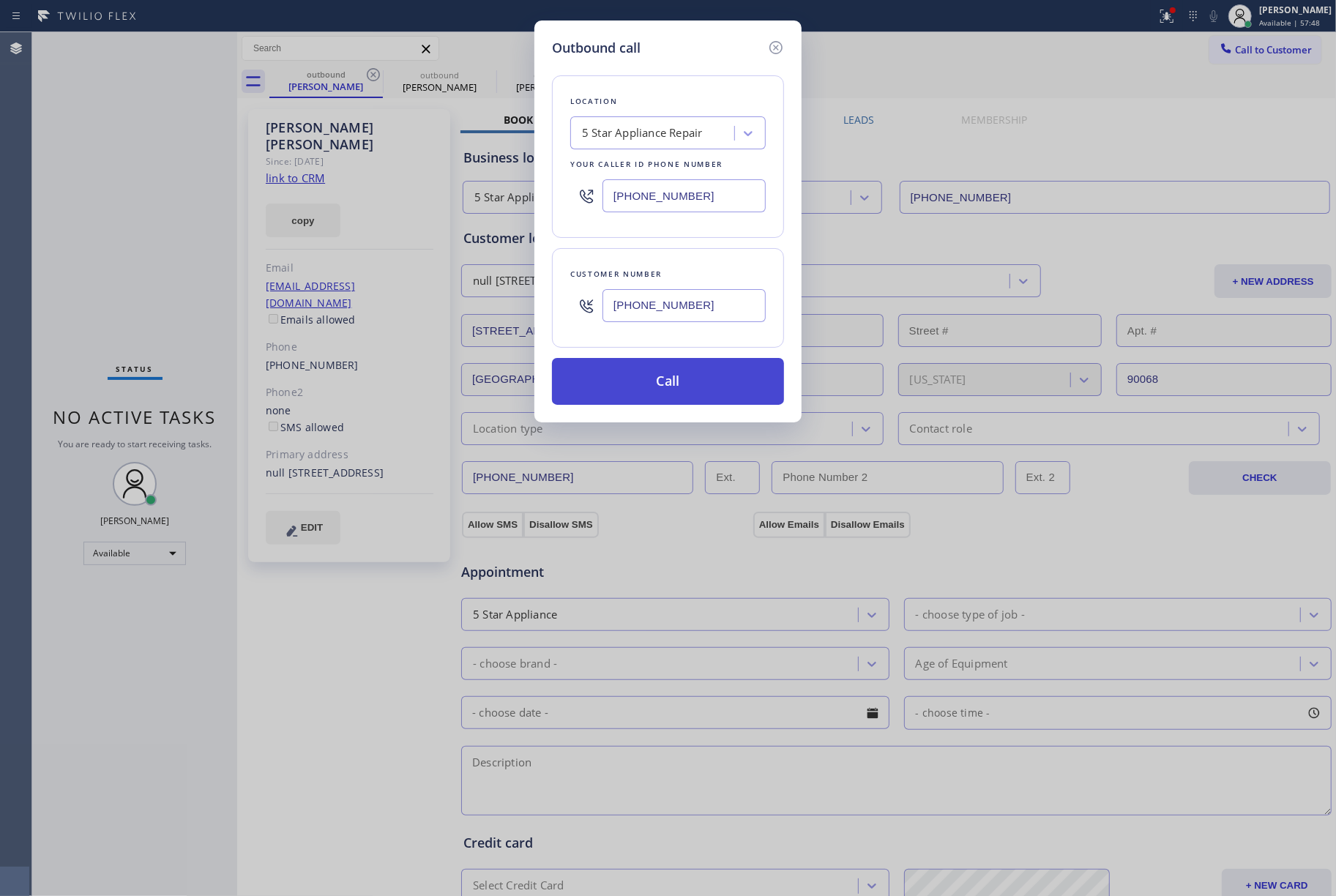
click at [754, 365] on button "Call" at bounding box center [668, 381] width 232 height 47
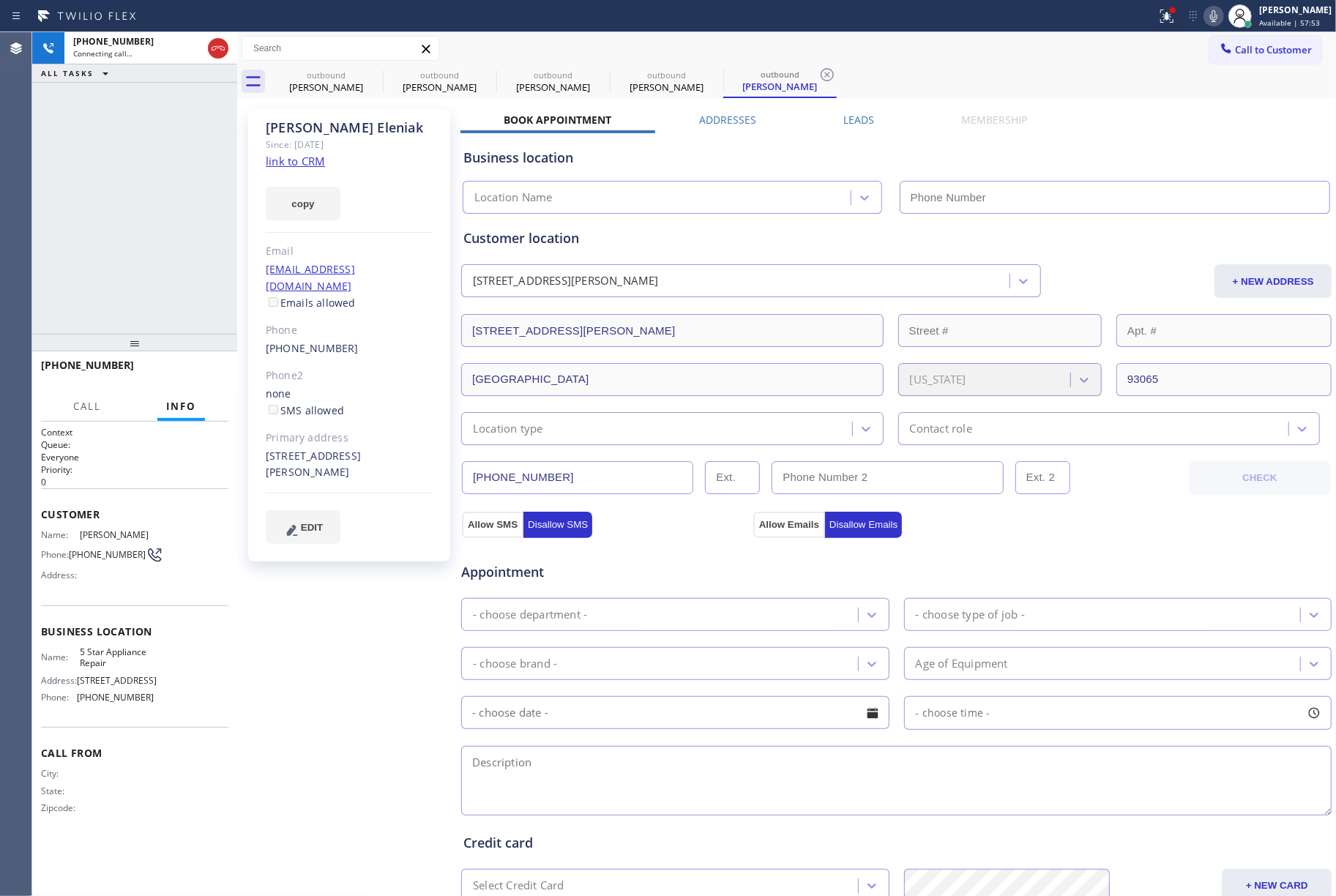
type input "[PHONE_NUMBER]"
click at [127, 267] on div "[PHONE_NUMBER] Connecting call… ALL TASKS ALL TASKS ACTIVE TASKS TASKS IN WRAP …" at bounding box center [134, 183] width 205 height 301
drag, startPoint x: 72, startPoint y: 210, endPoint x: 554, endPoint y: 386, distance: 513.1
click at [73, 210] on div "[PHONE_NUMBER] Connecting call… ALL TASKS ALL TASKS ACTIVE TASKS TASKS IN WRAP …" at bounding box center [134, 183] width 205 height 301
click at [142, 163] on div "[PHONE_NUMBER] Connecting call… ALL TASKS ALL TASKS ACTIVE TASKS TASKS IN WRAP …" at bounding box center [134, 183] width 205 height 301
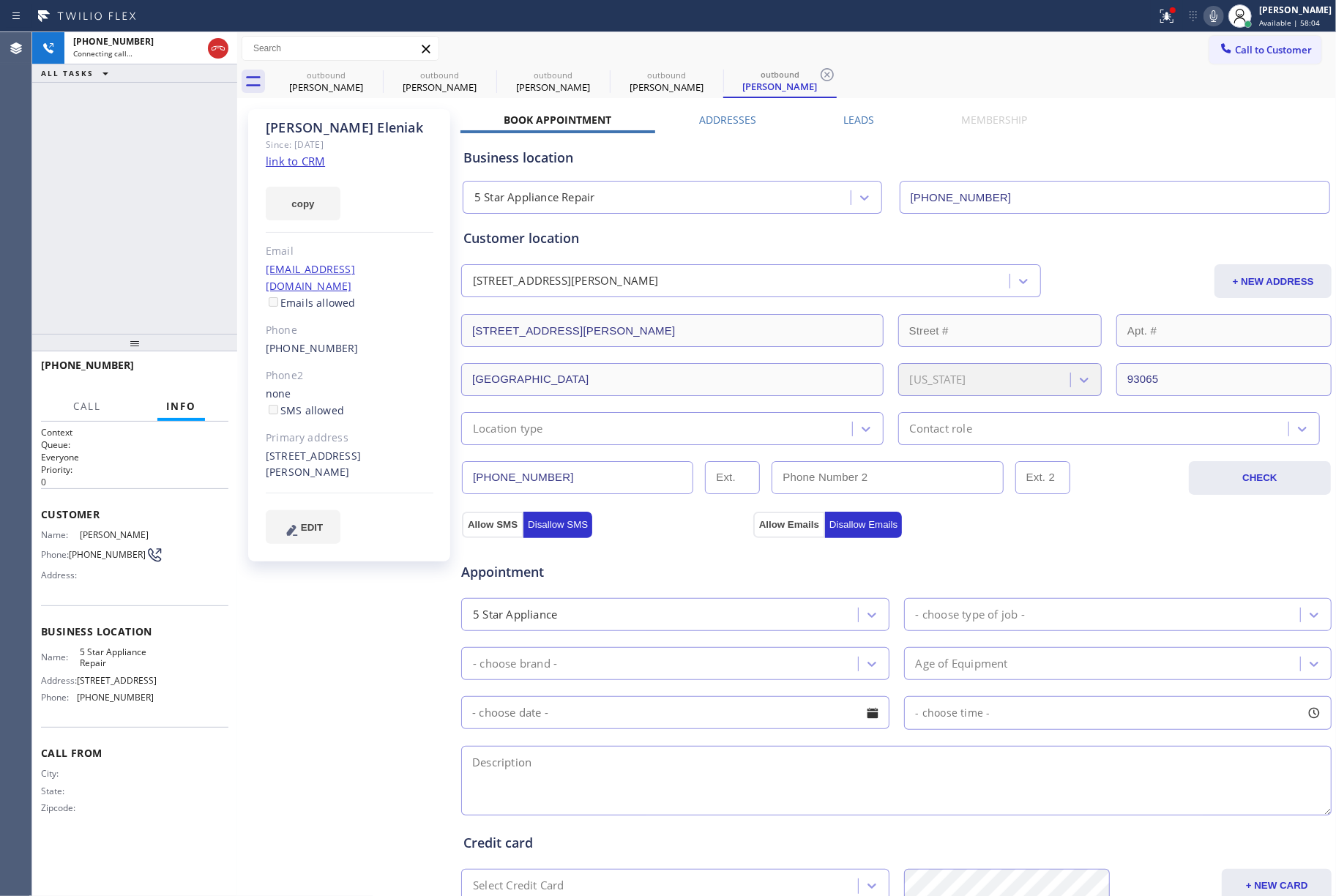
click at [107, 200] on div "[PHONE_NUMBER] Connecting call… ALL TASKS ALL TASKS ACTIVE TASKS TASKS IN WRAP …" at bounding box center [134, 183] width 205 height 301
click at [199, 362] on button "HANG UP" at bounding box center [194, 372] width 68 height 20
click at [169, 274] on div "[PHONE_NUMBER] Live | 00:10 ALL TASKS ALL TASKS ACTIVE TASKS TASKS IN WRAP UP" at bounding box center [134, 183] width 205 height 301
click at [185, 367] on span "HANG UP" at bounding box center [195, 372] width 45 height 10
click at [147, 259] on div "ALL TASKS ALL TASKS ACTIVE TASKS TASKS IN WRAP UP [PHONE_NUMBER] Wrap up | 00:00" at bounding box center [134, 183] width 205 height 301
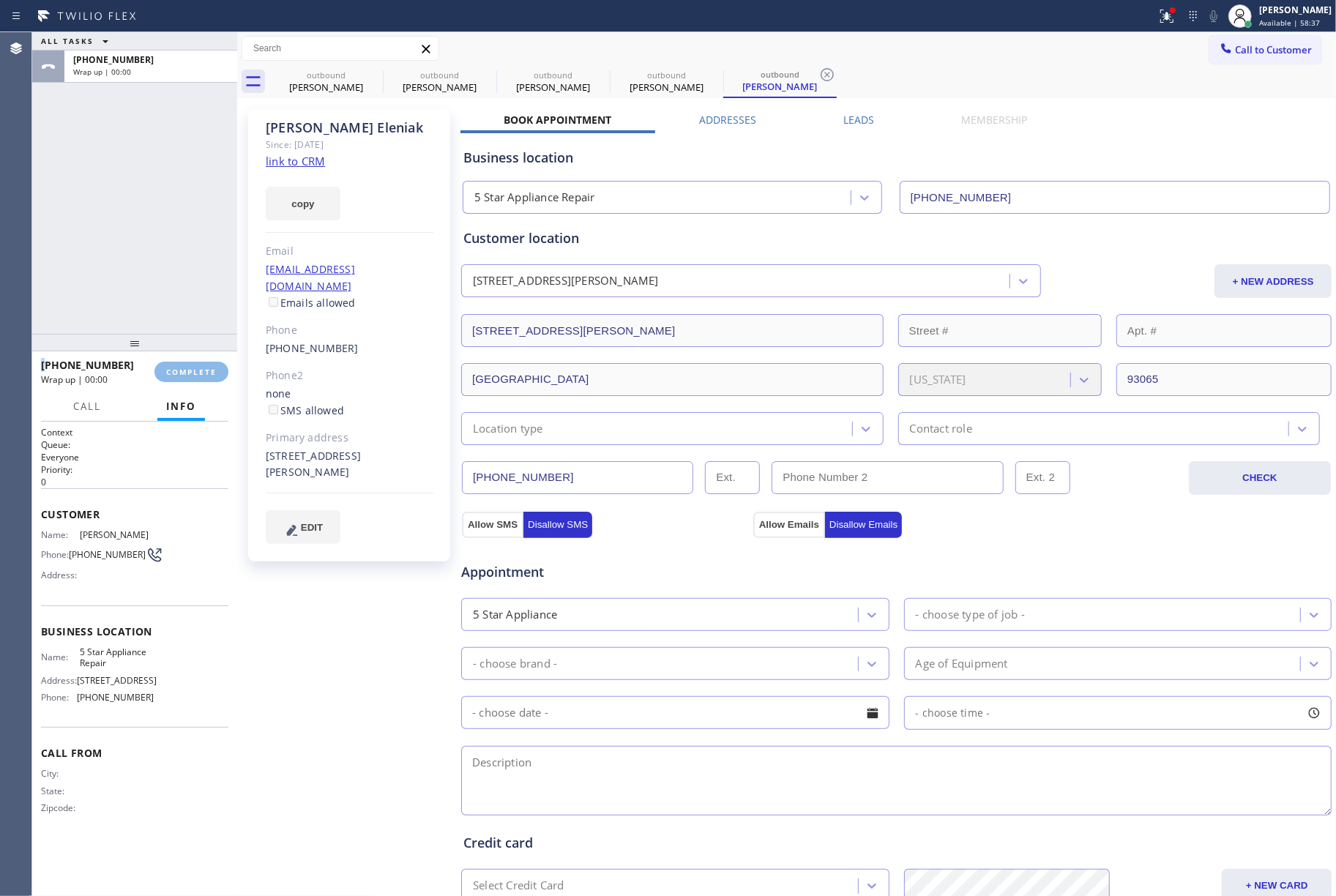
click at [146, 258] on div "ALL TASKS ALL TASKS ACTIVE TASKS TASKS IN WRAP UP [PHONE_NUMBER] Wrap up | 00:00" at bounding box center [134, 183] width 205 height 301
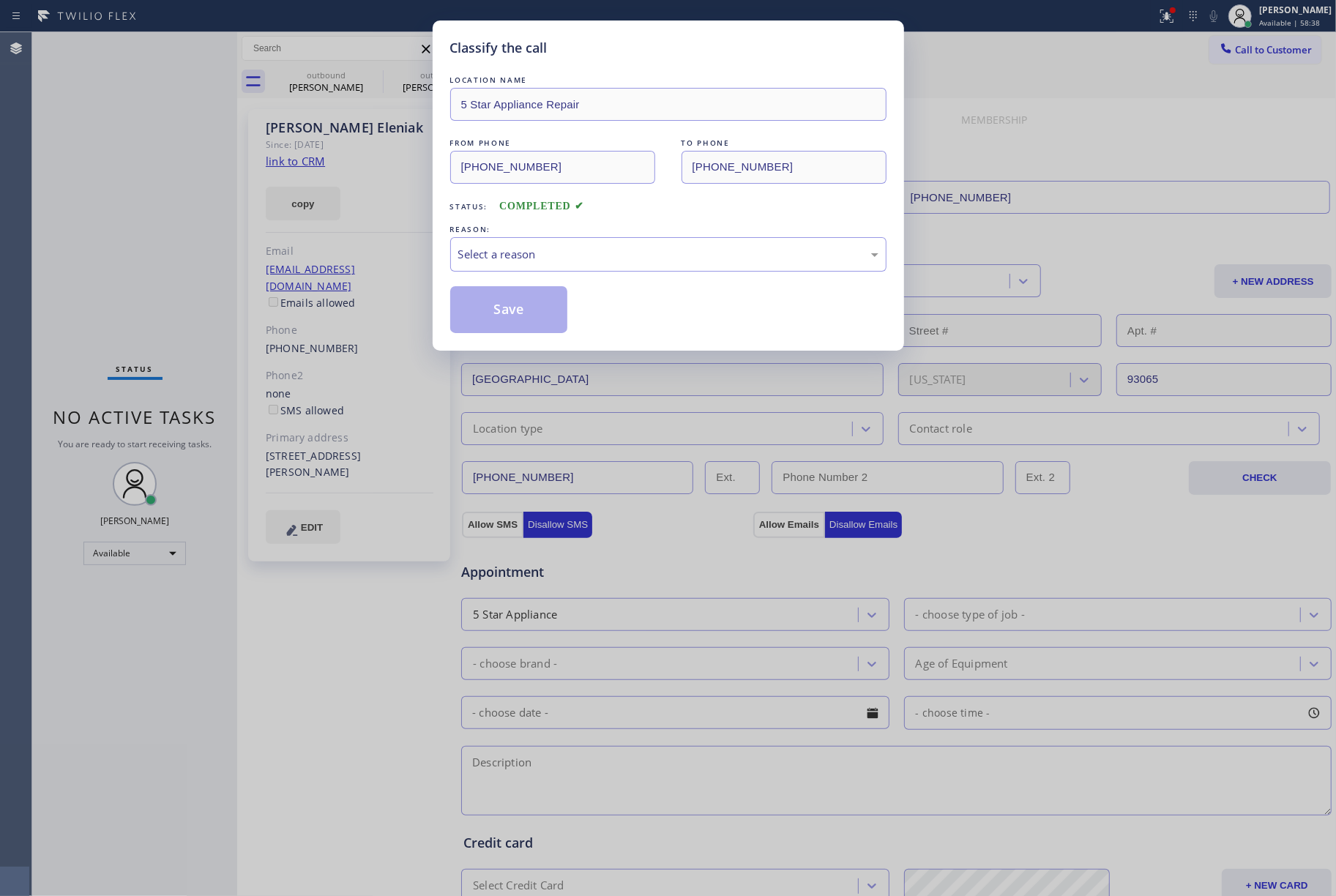
click at [184, 372] on div "Classify the call LOCATION NAME 5 Star Appliance Repair FROM PHONE [PHONE_NUMBE…" at bounding box center [668, 448] width 1336 height 896
click at [502, 258] on div "Select a reason" at bounding box center [668, 254] width 420 height 17
click at [482, 310] on button "Save" at bounding box center [509, 310] width 118 height 47
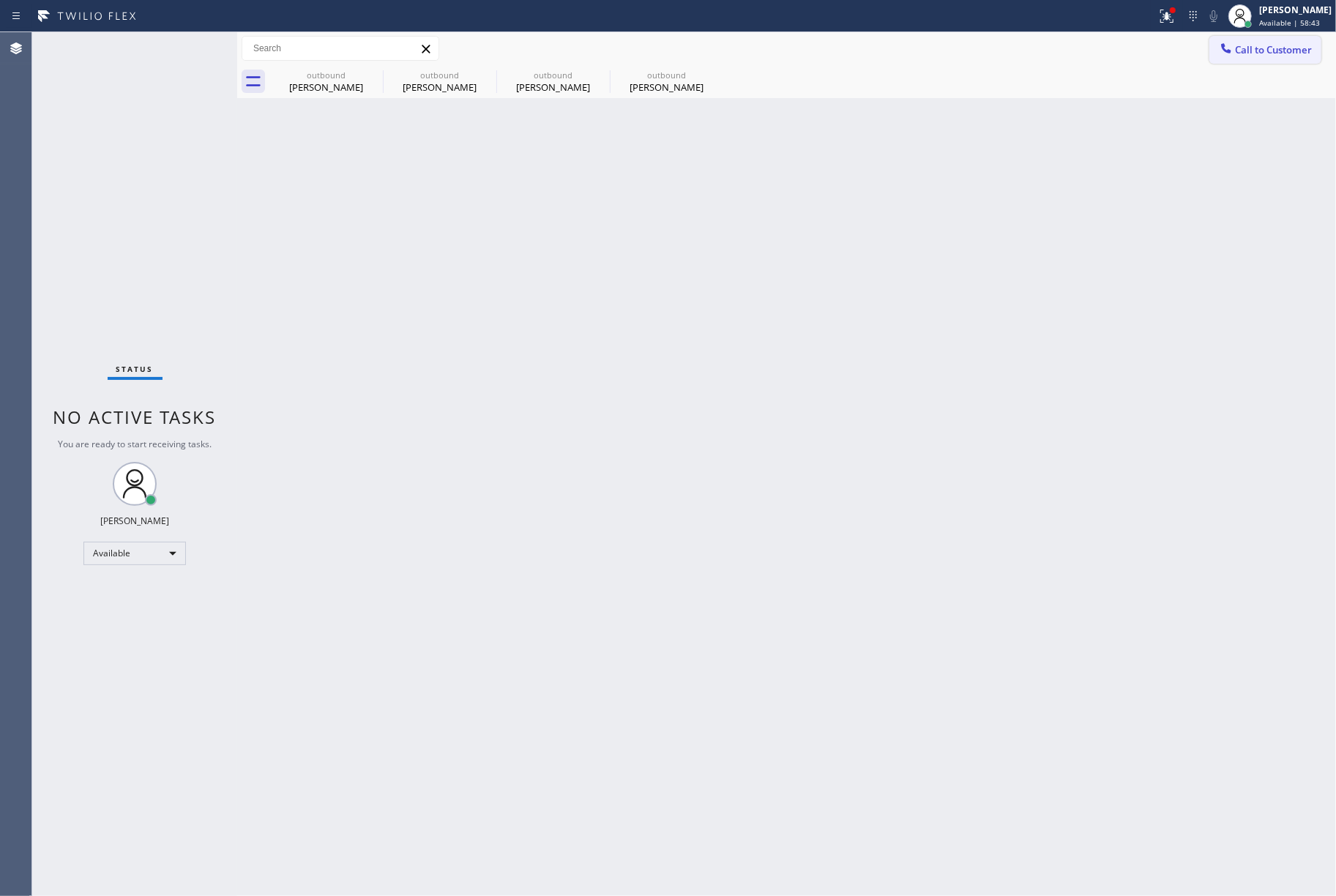
click at [1249, 56] on span "Call to Customer" at bounding box center [1273, 50] width 77 height 13
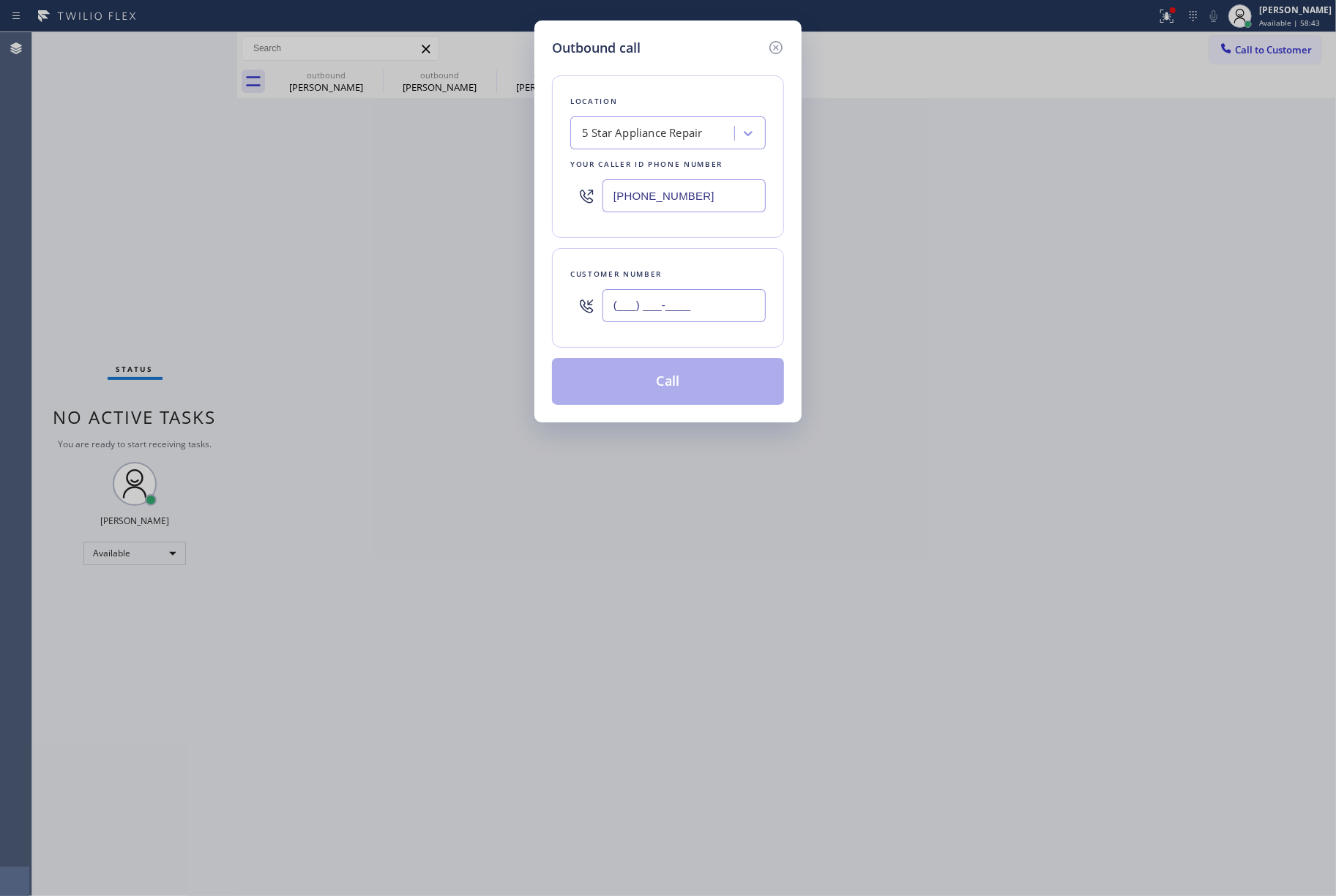
click at [622, 307] on input "(___) ___-____" at bounding box center [684, 306] width 163 height 33
paste input "661) 209-2359"
type input "[PHONE_NUMBER]"
click at [634, 252] on div "Customer number [PHONE_NUMBER]" at bounding box center [668, 298] width 232 height 99
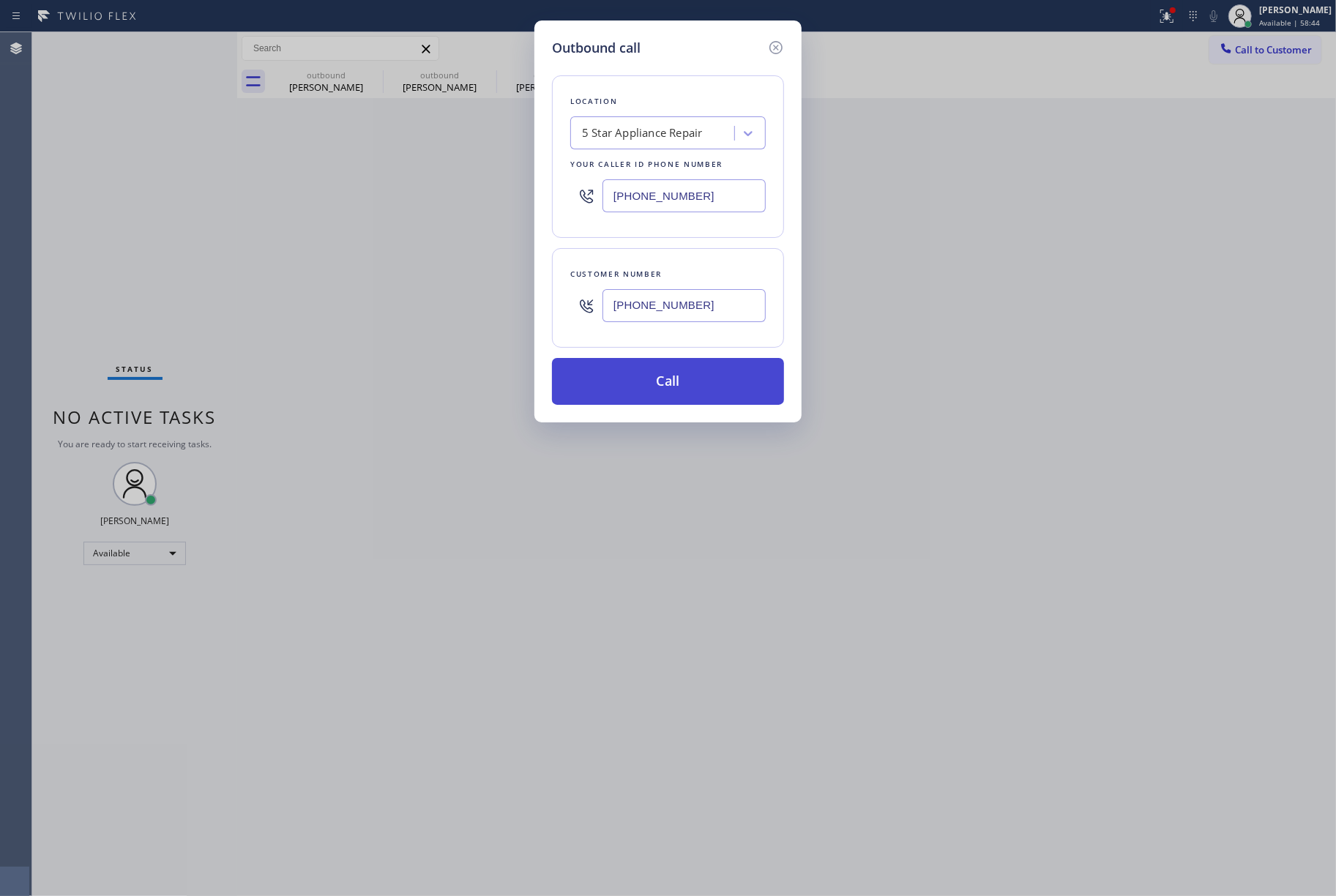
click at [646, 381] on button "Call" at bounding box center [668, 381] width 232 height 47
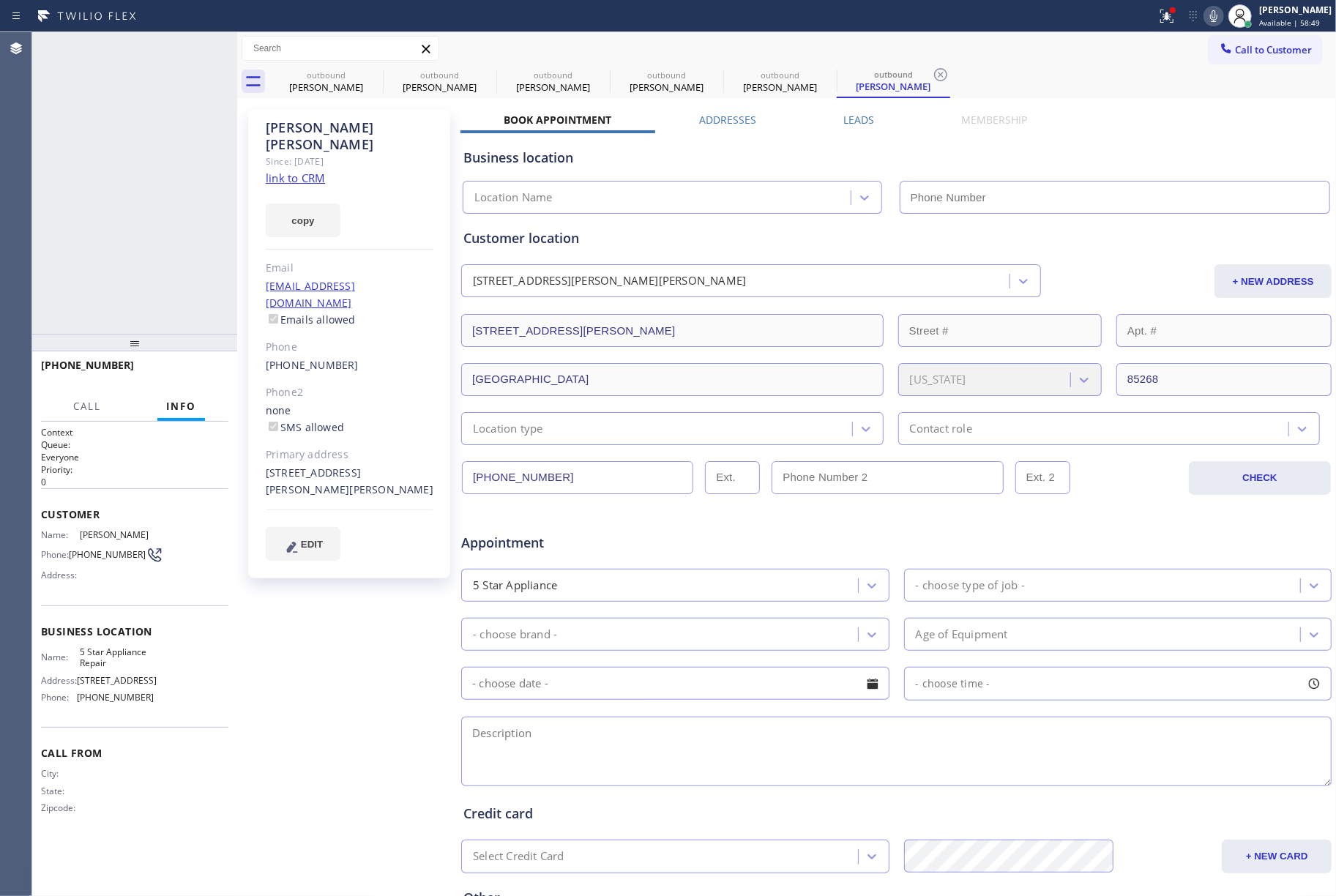
type input "[PHONE_NUMBER]"
click at [169, 360] on div "[PHONE_NUMBER] Live | 00:10 HANG UP" at bounding box center [134, 372] width 187 height 38
click at [189, 369] on span "HANG UP" at bounding box center [195, 372] width 45 height 10
click at [178, 369] on span "HANG UP" at bounding box center [195, 372] width 45 height 10
click at [179, 278] on div "[PHONE_NUMBER] Live | 00:11 ALL TASKS ALL TASKS ACTIVE TASKS TASKS IN WRAP UP" at bounding box center [134, 183] width 205 height 301
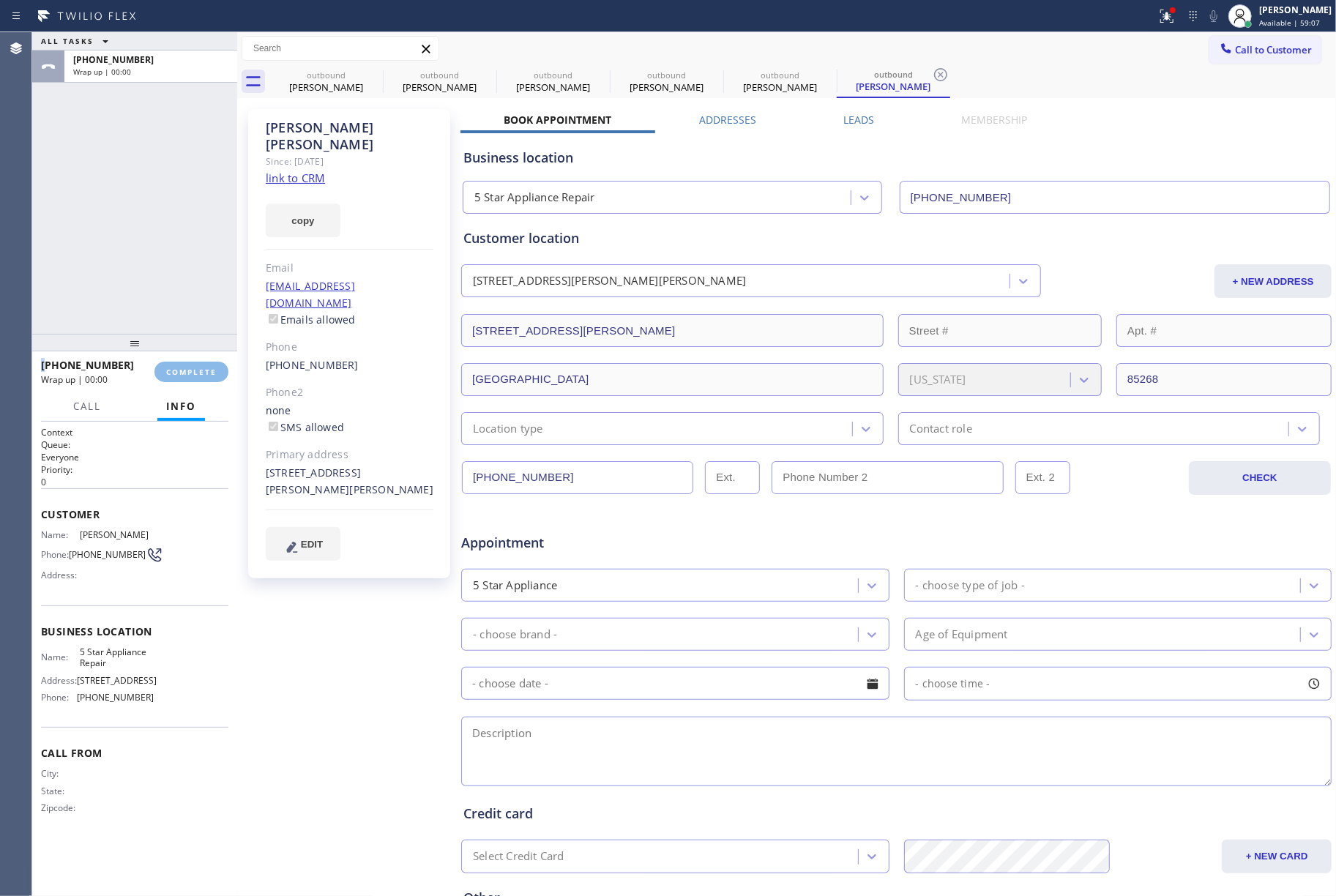
click at [179, 278] on div "ALL TASKS ALL TASKS ACTIVE TASKS TASKS IN WRAP UP [PHONE_NUMBER] Wrap up | 00:00" at bounding box center [134, 183] width 205 height 301
click at [216, 367] on button "COMPLETE" at bounding box center [191, 372] width 74 height 20
click at [202, 287] on div "ALL TASKS ALL TASKS ACTIVE TASKS TASKS IN WRAP UP [PHONE_NUMBER] Wrap up | 00:00" at bounding box center [134, 183] width 205 height 301
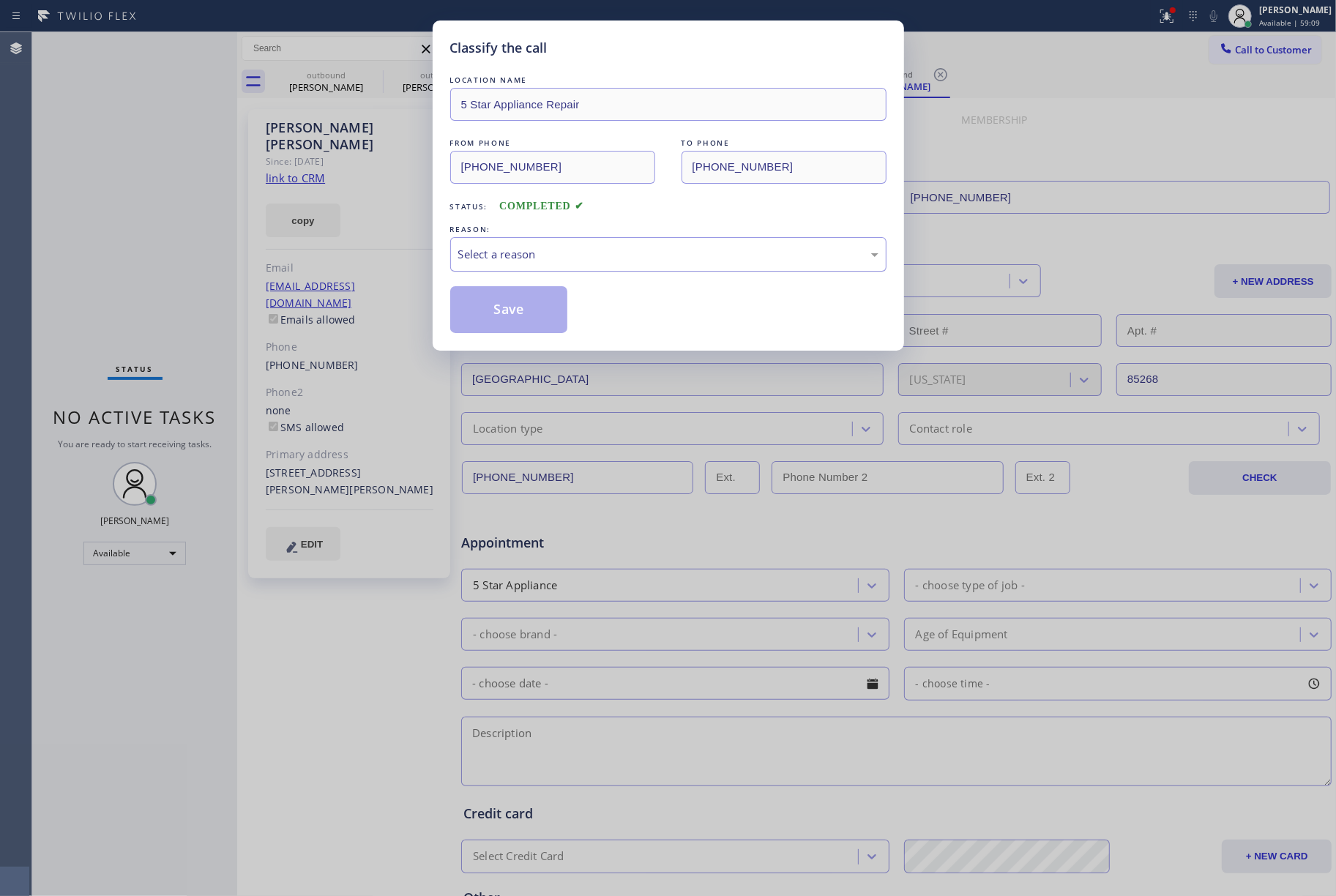
click at [587, 245] on div "Select a reason" at bounding box center [668, 254] width 437 height 34
click at [499, 322] on button "Save" at bounding box center [509, 310] width 118 height 47
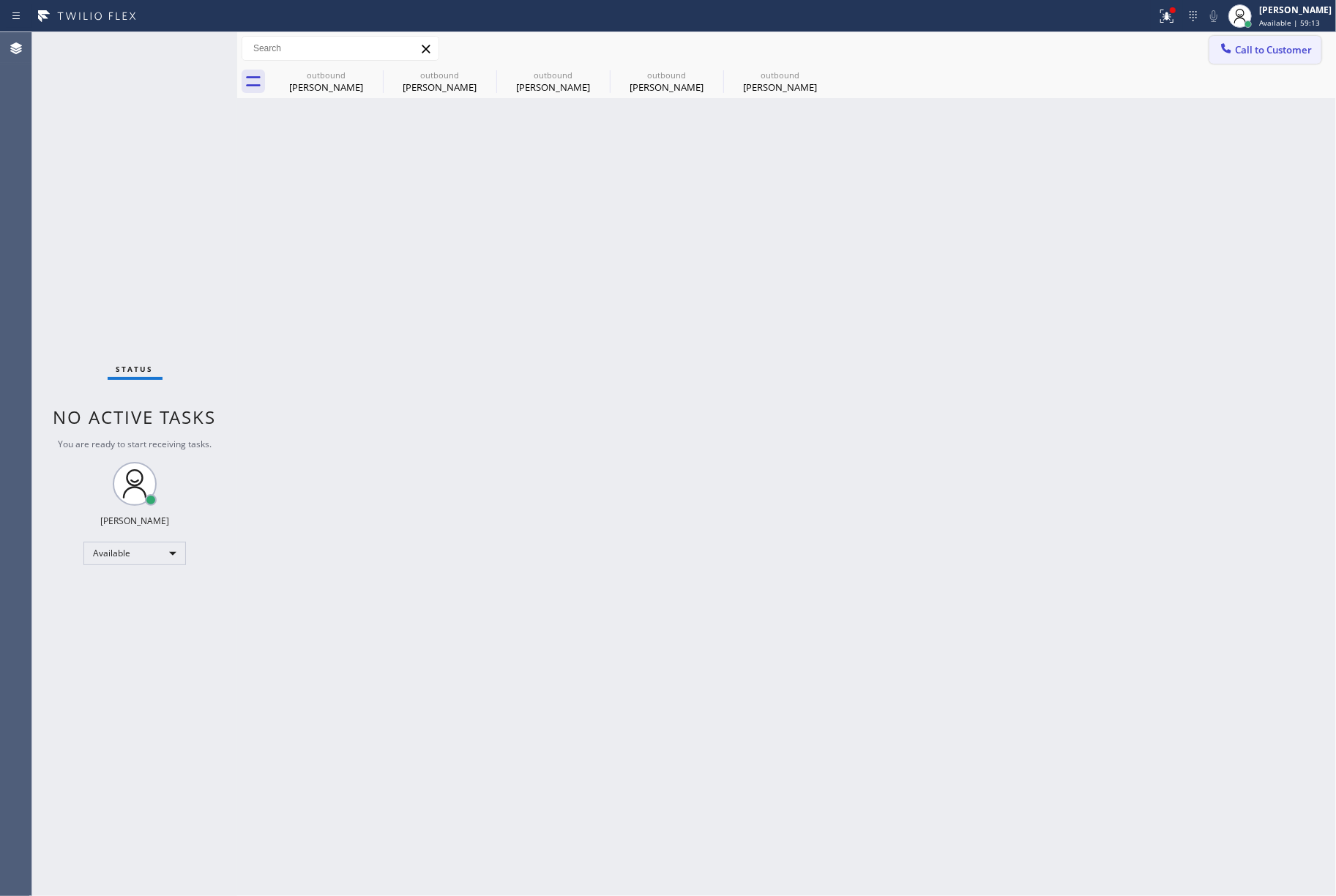
click at [1220, 48] on icon at bounding box center [1226, 48] width 15 height 15
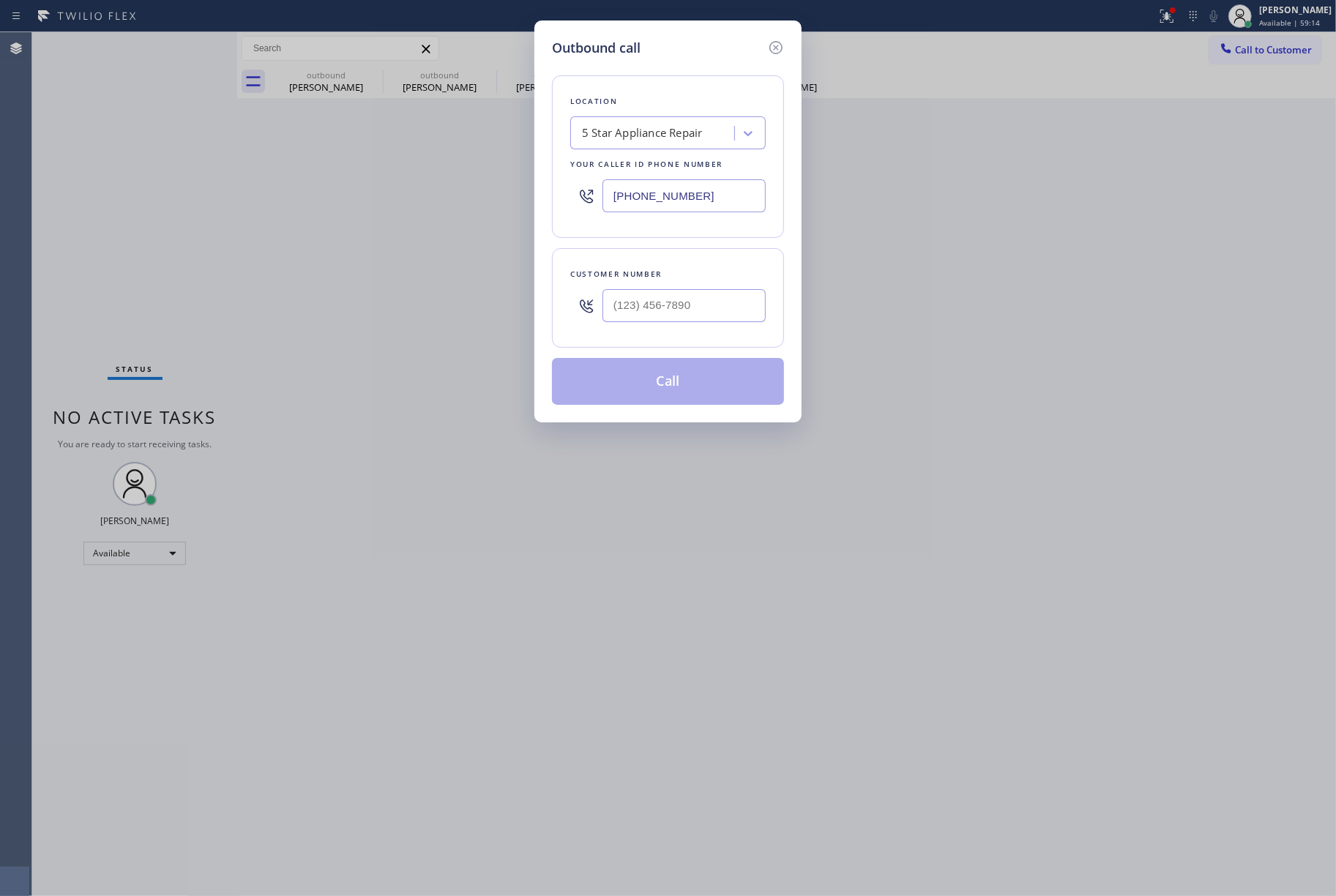
click at [654, 339] on div "Customer number" at bounding box center [668, 298] width 232 height 99
click at [655, 309] on input "(___) ___-____" at bounding box center [684, 306] width 163 height 33
paste input "818) 880-9900"
type input "[PHONE_NUMBER]"
click at [655, 251] on div "Customer number [PHONE_NUMBER]" at bounding box center [668, 298] width 232 height 99
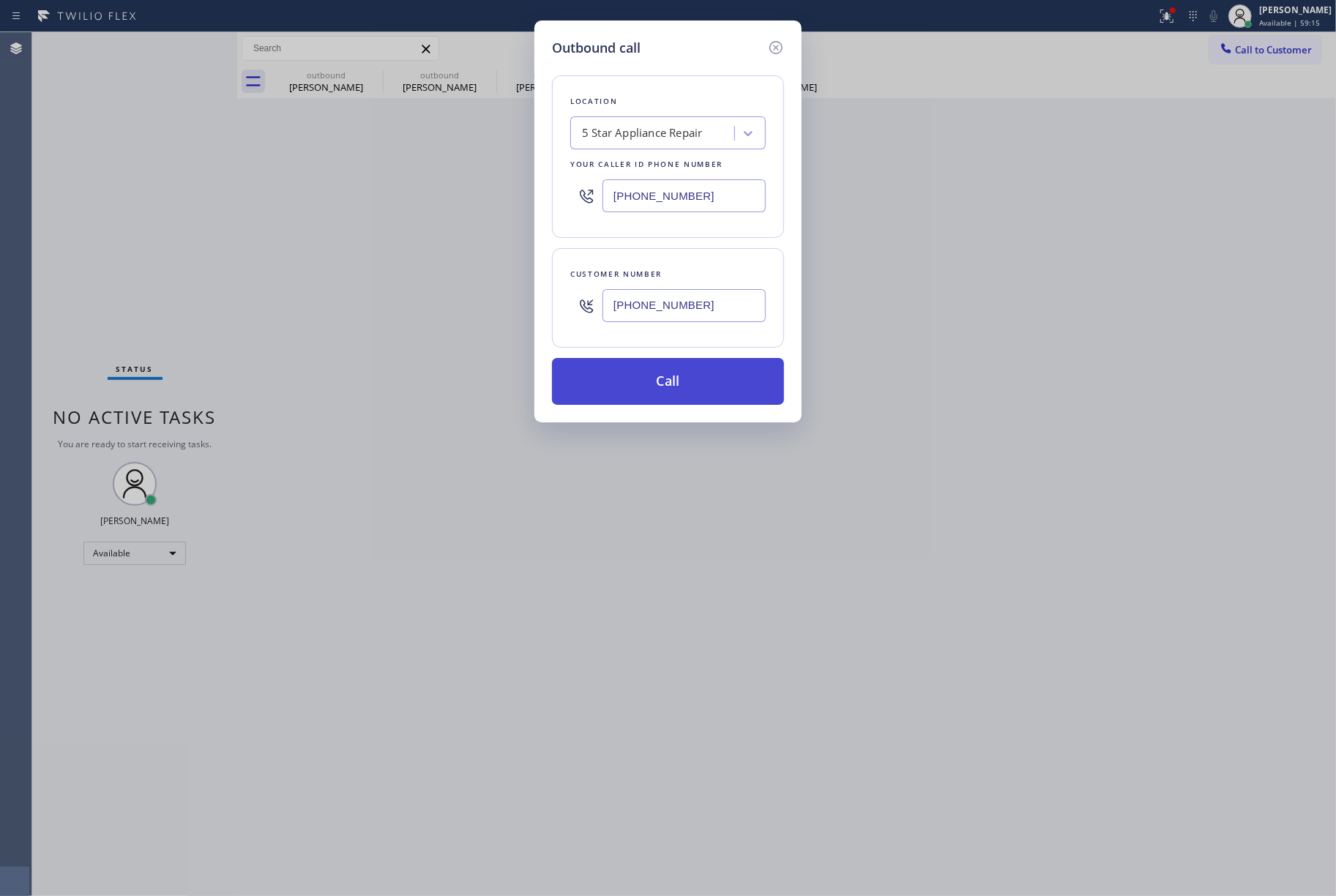
click at [647, 390] on button "Call" at bounding box center [668, 381] width 232 height 47
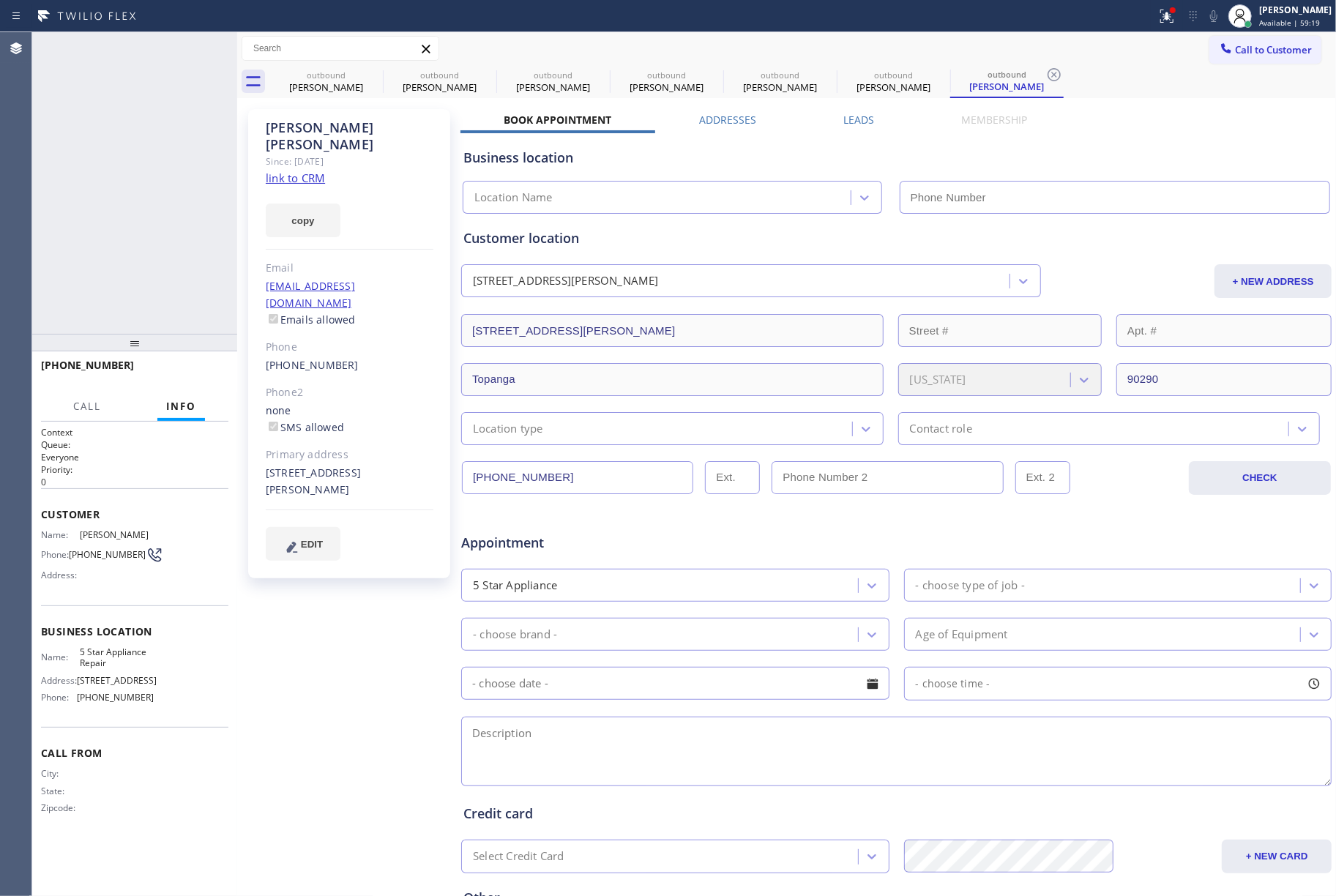
type input "[PHONE_NUMBER]"
click at [200, 372] on span "HANG UP" at bounding box center [195, 372] width 45 height 10
drag, startPoint x: 199, startPoint y: 339, endPoint x: 200, endPoint y: 394, distance: 55.0
click at [199, 351] on div at bounding box center [134, 342] width 205 height 18
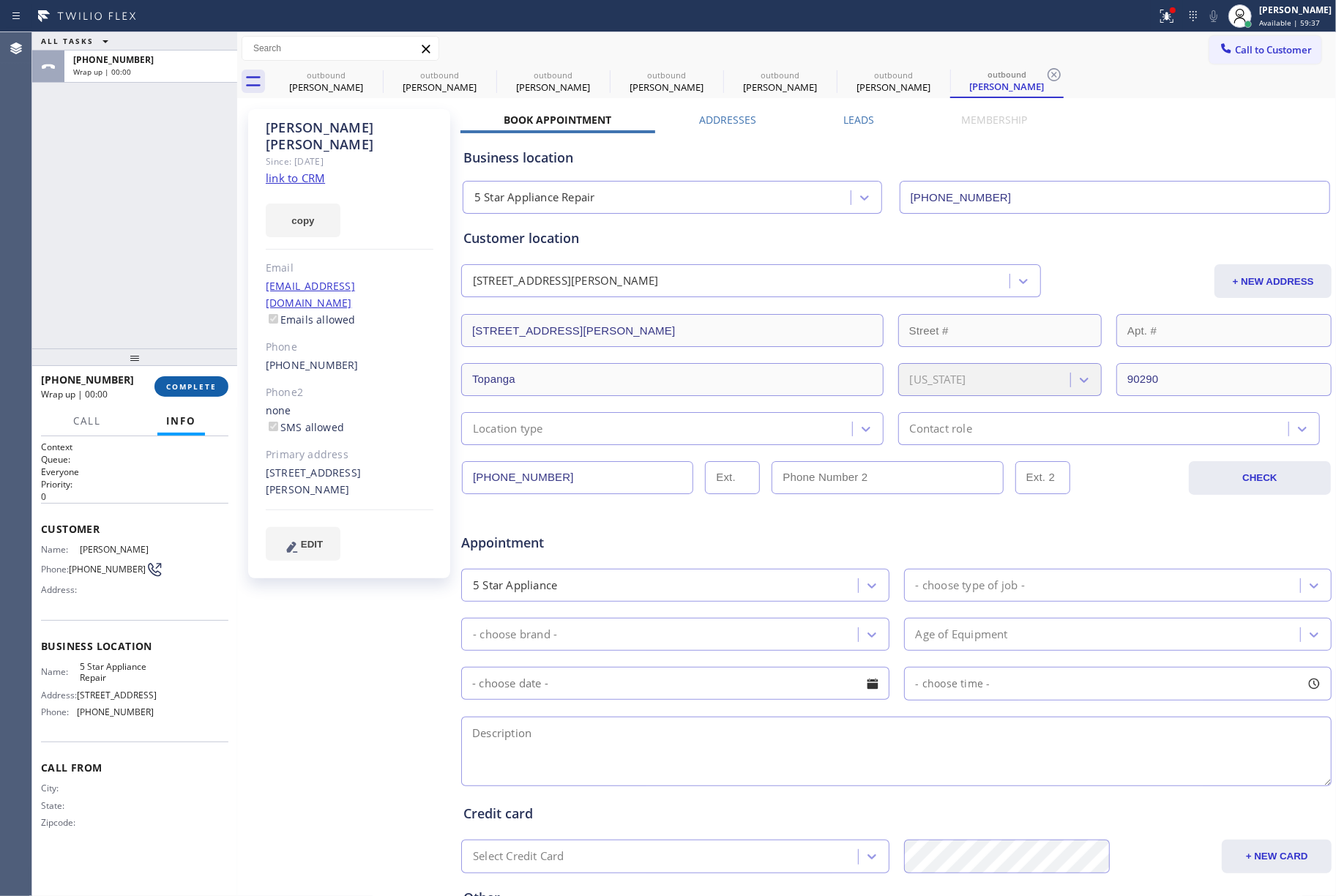
click at [200, 382] on span "COMPLETE" at bounding box center [192, 386] width 51 height 10
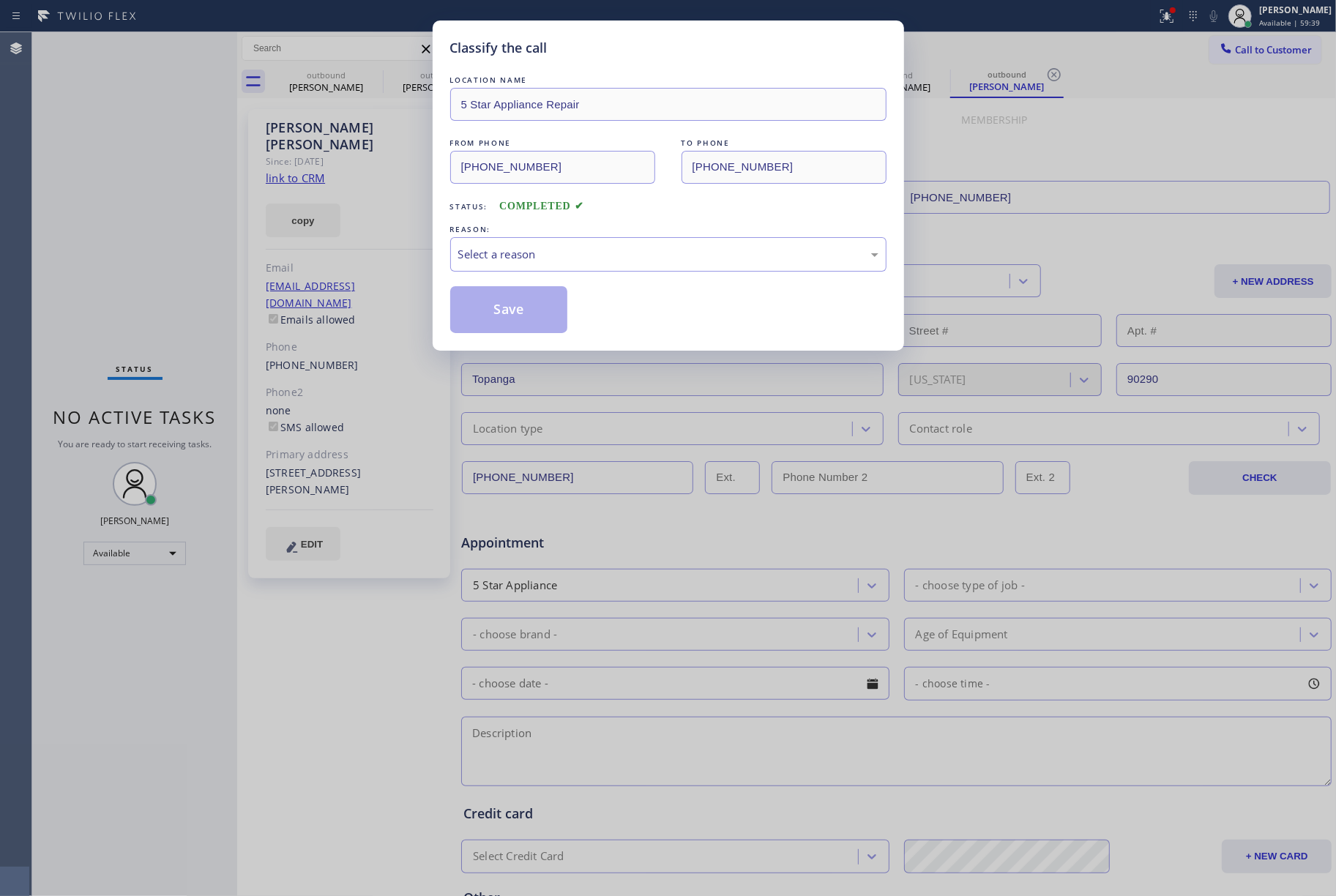
click at [169, 232] on div "Classify the call LOCATION NAME 5 Star Appliance Repair FROM PHONE [PHONE_NUMBE…" at bounding box center [668, 448] width 1336 height 896
click at [492, 236] on div "REASON:" at bounding box center [668, 229] width 437 height 16
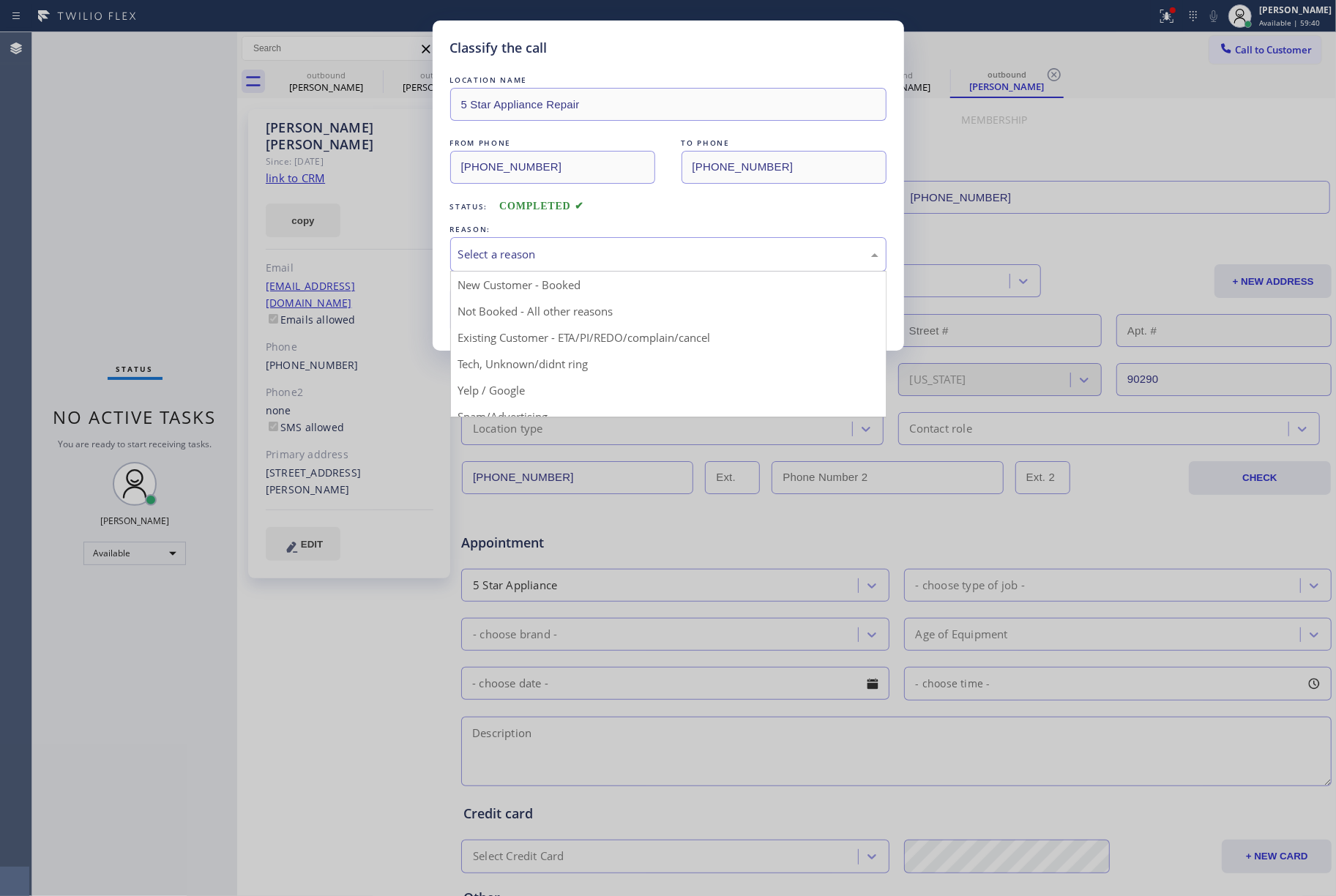
click at [484, 249] on div "Select a reason" at bounding box center [668, 254] width 420 height 17
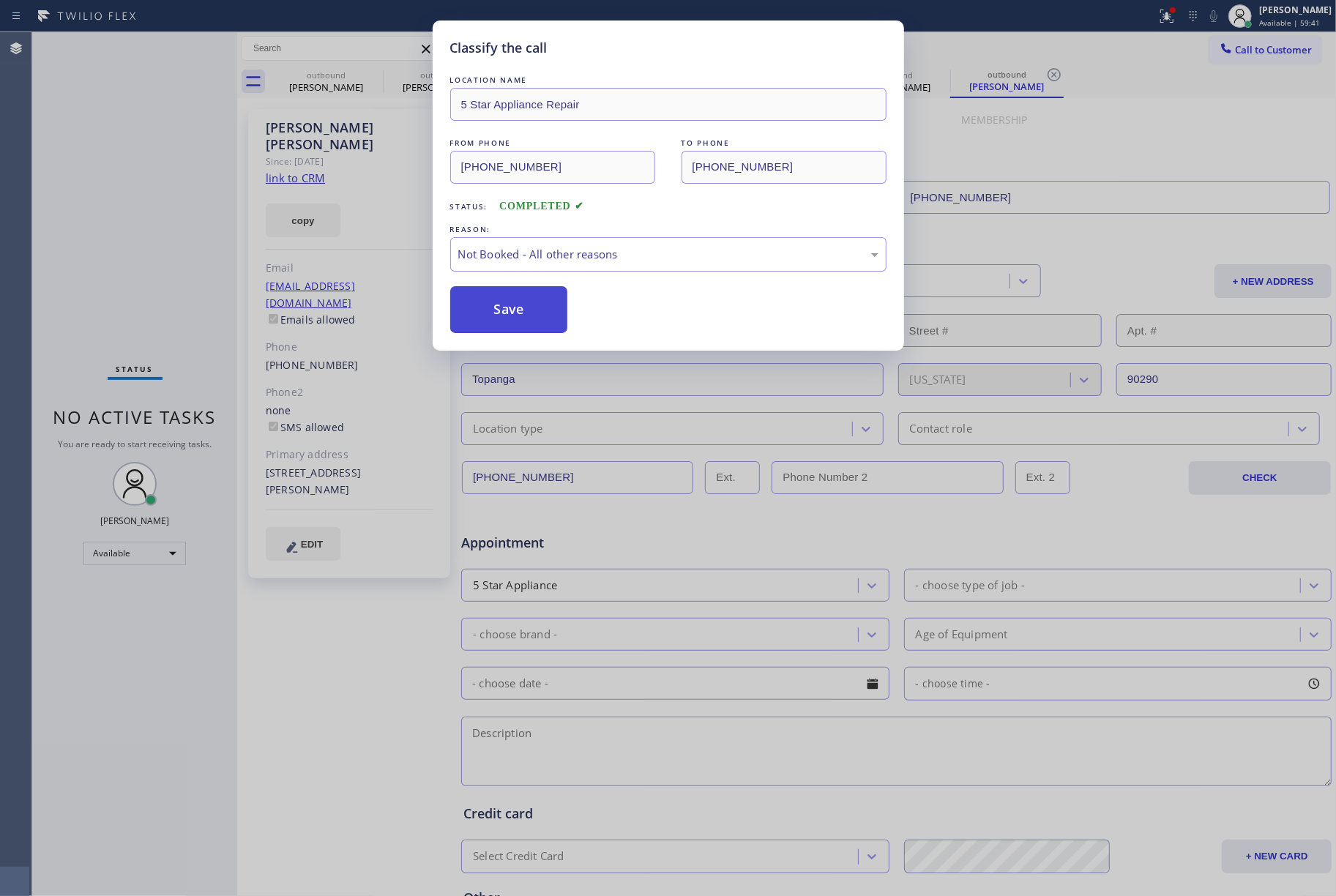
click at [499, 310] on button "Save" at bounding box center [509, 310] width 118 height 47
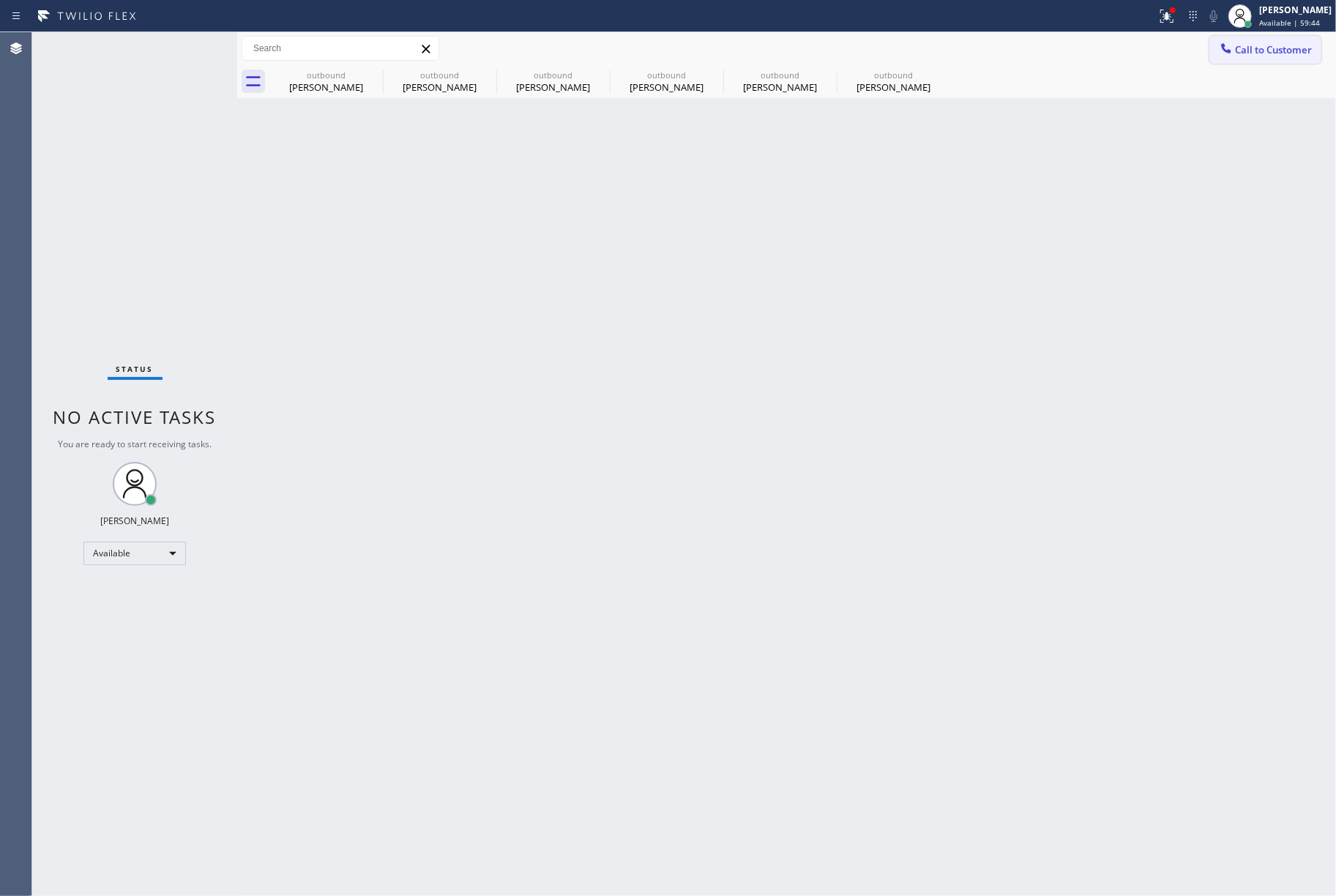
click at [1284, 53] on span "Call to Customer" at bounding box center [1273, 50] width 77 height 13
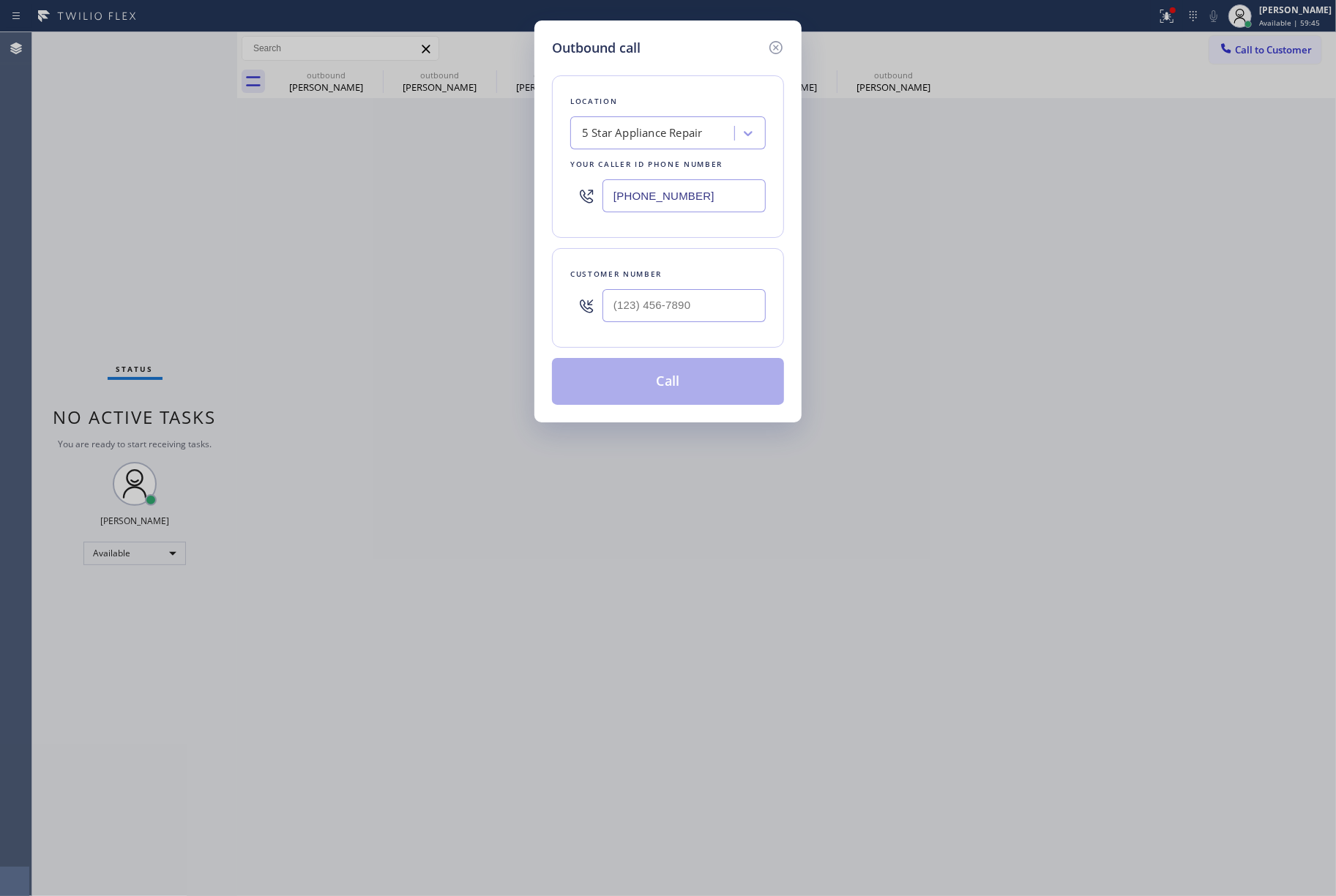
click at [652, 287] on div at bounding box center [684, 306] width 163 height 48
click at [674, 315] on input "(___) ___-____" at bounding box center [684, 306] width 163 height 33
paste input "914) 806-2261"
type input "[PHONE_NUMBER]"
click at [689, 246] on div "Location 5 Star Appliance Repair Your caller id phone number [PHONE_NUMBER] Cus…" at bounding box center [668, 231] width 232 height 347
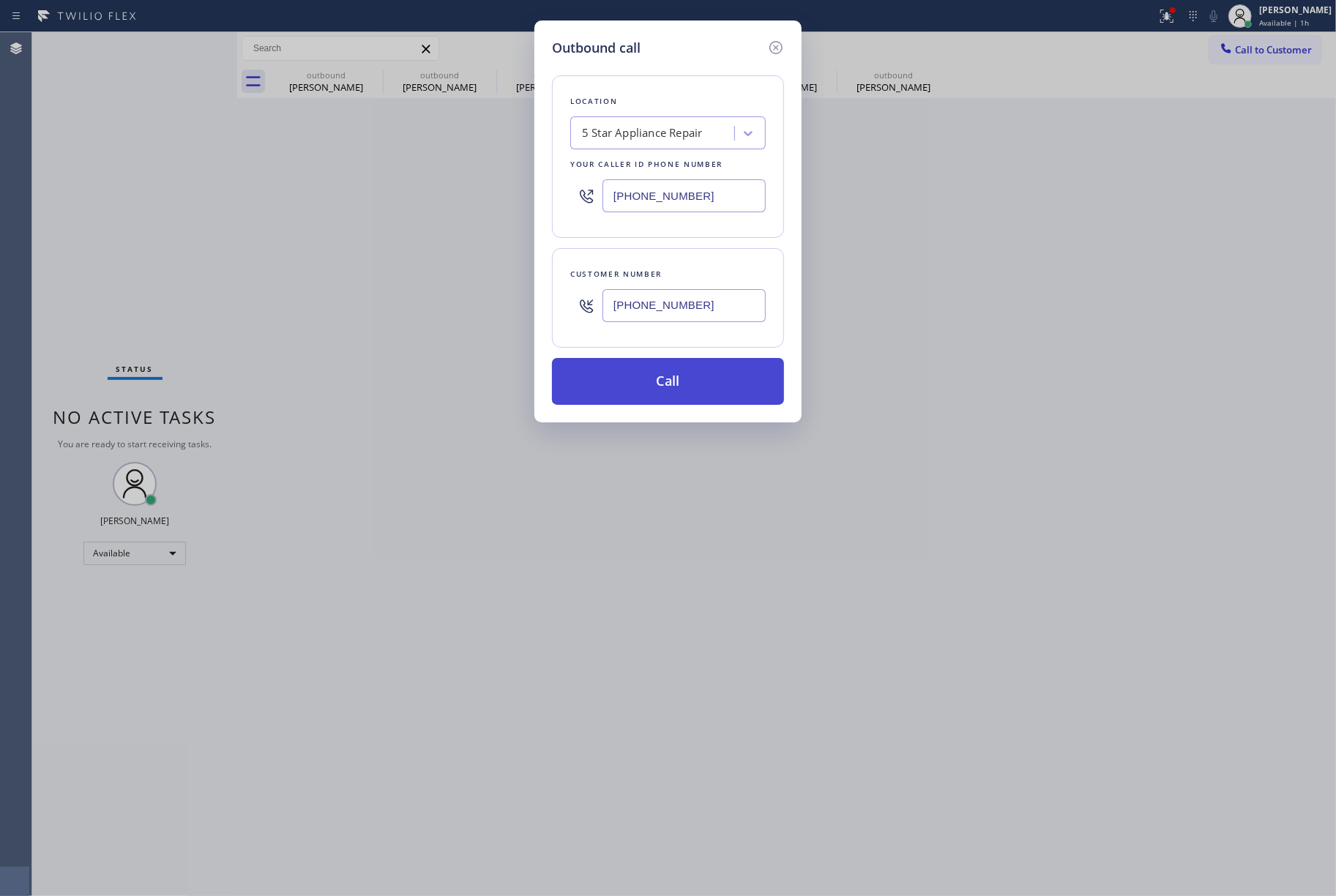
click at [650, 361] on button "Call" at bounding box center [668, 381] width 232 height 47
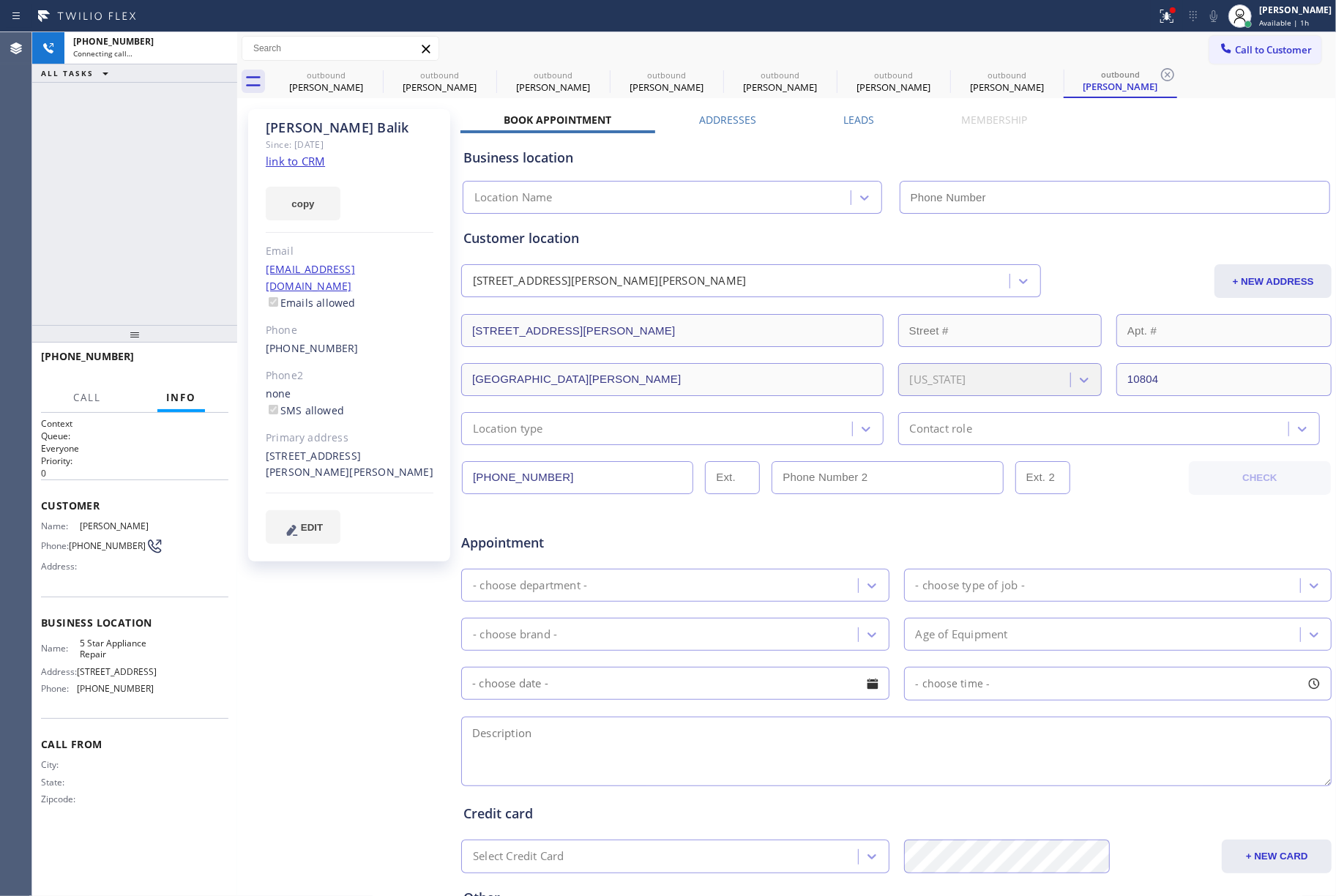
type input "[PHONE_NUMBER]"
click at [126, 199] on div "[PHONE_NUMBER] Connecting call… ALL TASKS ALL TASKS ACTIVE TASKS TASKS IN WRAP …" at bounding box center [134, 178] width 205 height 292
drag, startPoint x: 220, startPoint y: 355, endPoint x: 183, endPoint y: 274, distance: 89.1
click at [219, 355] on button "HANG UP" at bounding box center [194, 363] width 68 height 20
click at [188, 354] on button "HANG UP" at bounding box center [194, 363] width 68 height 20
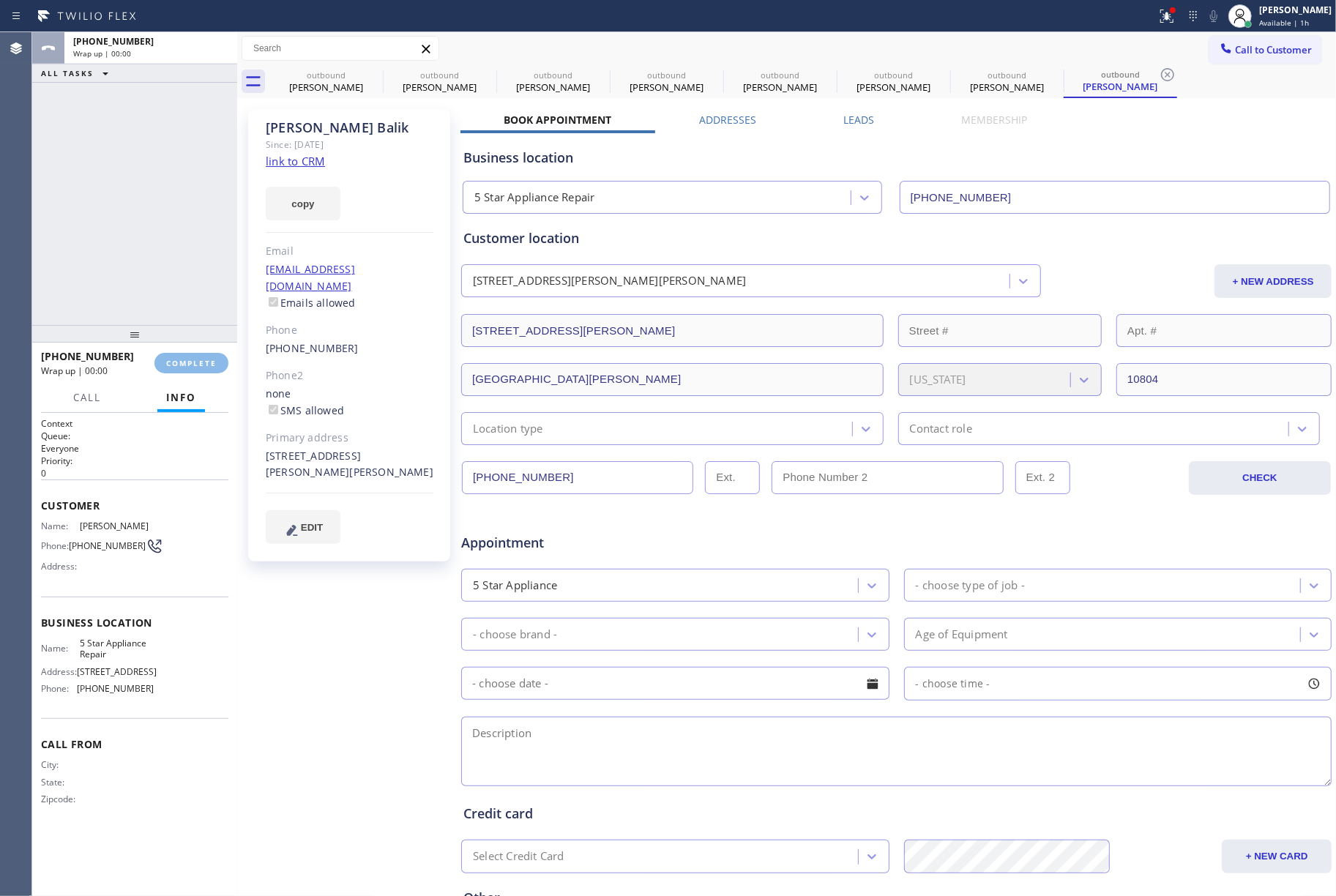
click at [200, 283] on div "ALL TASKS ALL TASKS ACTIVE TASKS TASKS IN WRAP UP [PHONE_NUMBER] Wrap up | 00:00" at bounding box center [134, 178] width 205 height 292
click at [188, 365] on span "COMPLETE" at bounding box center [192, 363] width 51 height 10
click at [150, 237] on div "ALL TASKS ALL TASKS ACTIVE TASKS TASKS IN WRAP UP [PHONE_NUMBER] Wrap up | 00:01" at bounding box center [134, 178] width 205 height 292
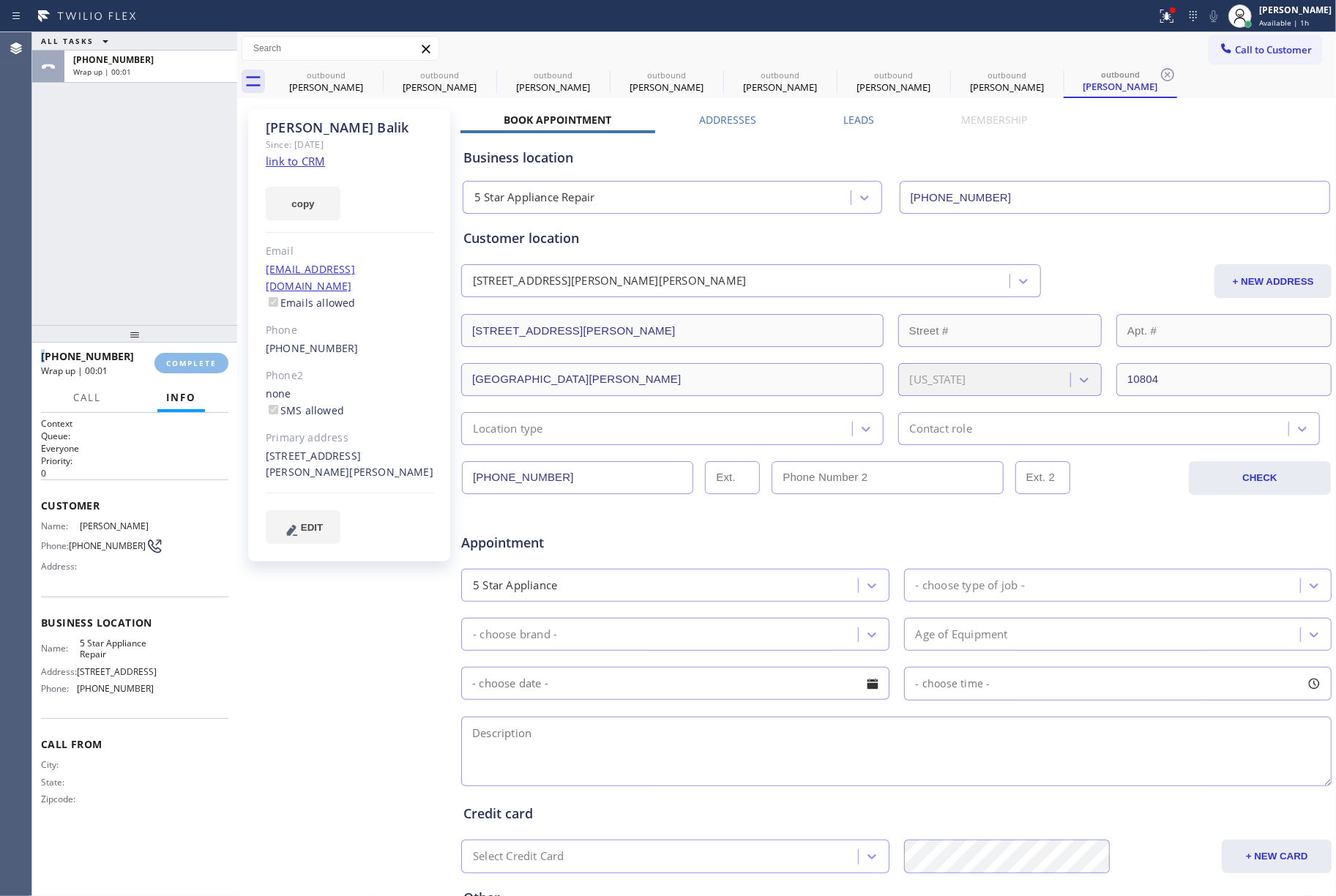
click at [150, 237] on div "ALL TASKS ALL TASKS ACTIVE TASKS TASKS IN WRAP UP [PHONE_NUMBER] Wrap up | 00:01" at bounding box center [134, 178] width 205 height 292
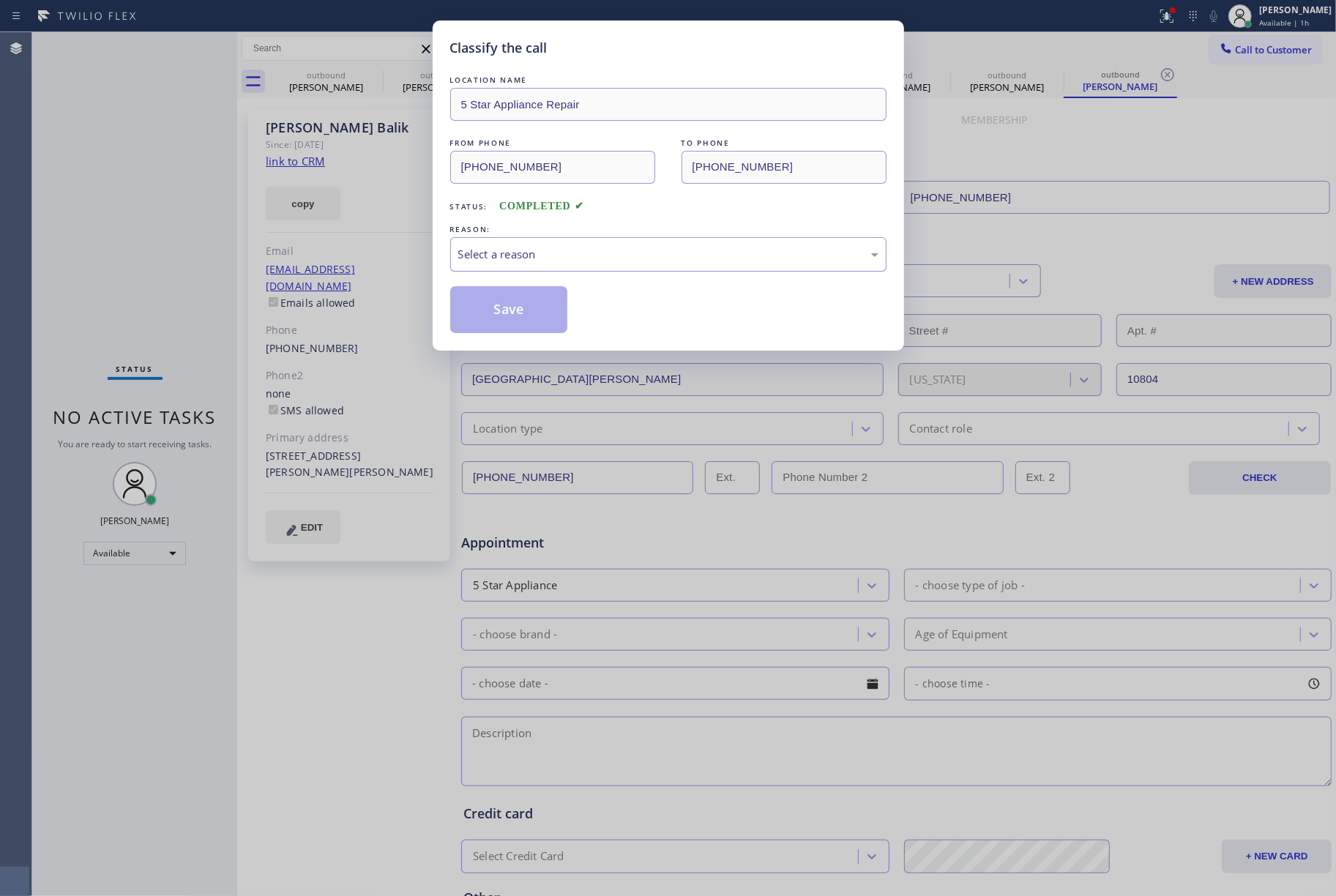
click at [551, 256] on div "Select a reason" at bounding box center [668, 254] width 420 height 17
click at [511, 313] on button "Save" at bounding box center [509, 310] width 118 height 47
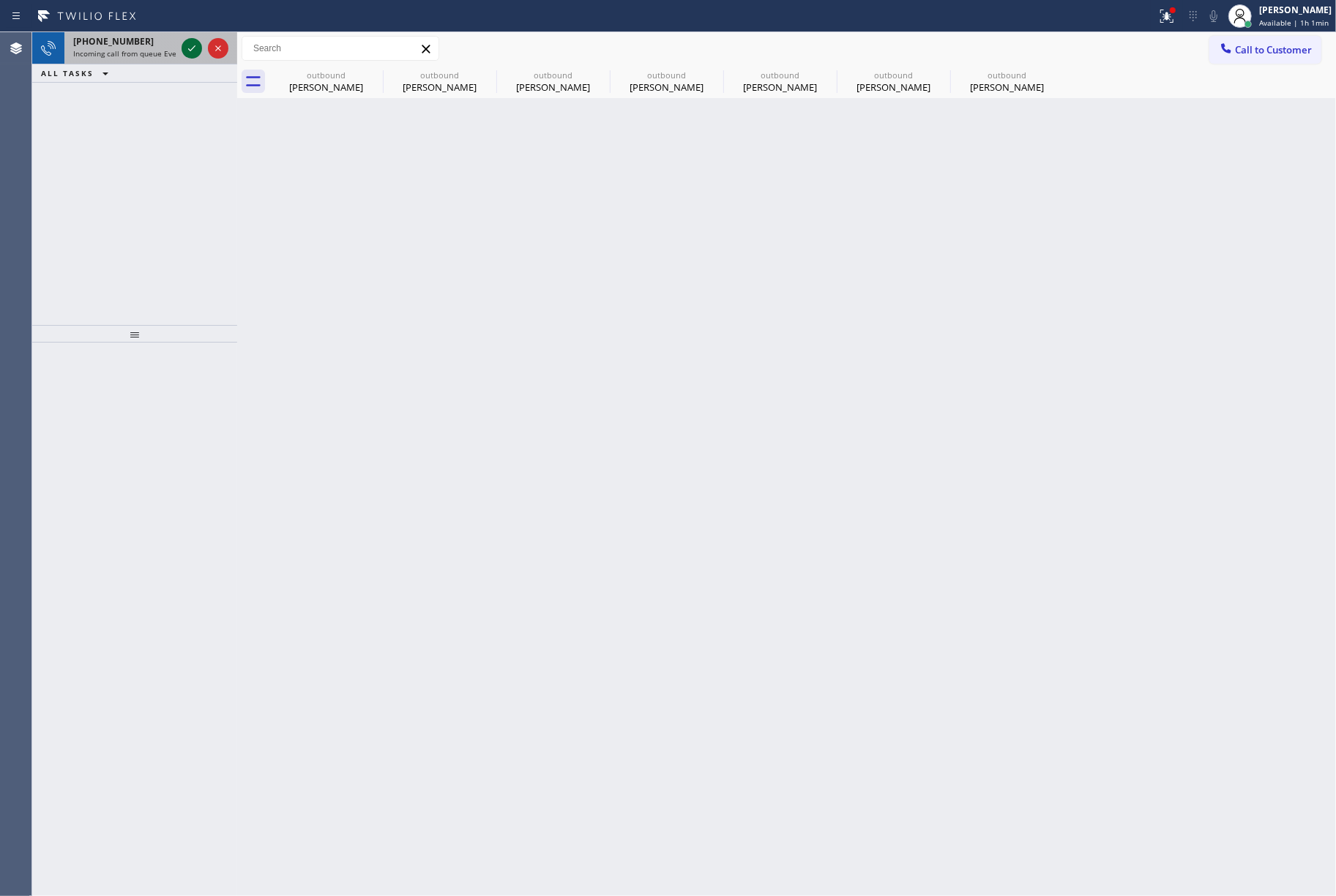
click at [185, 40] on icon at bounding box center [192, 48] width 18 height 18
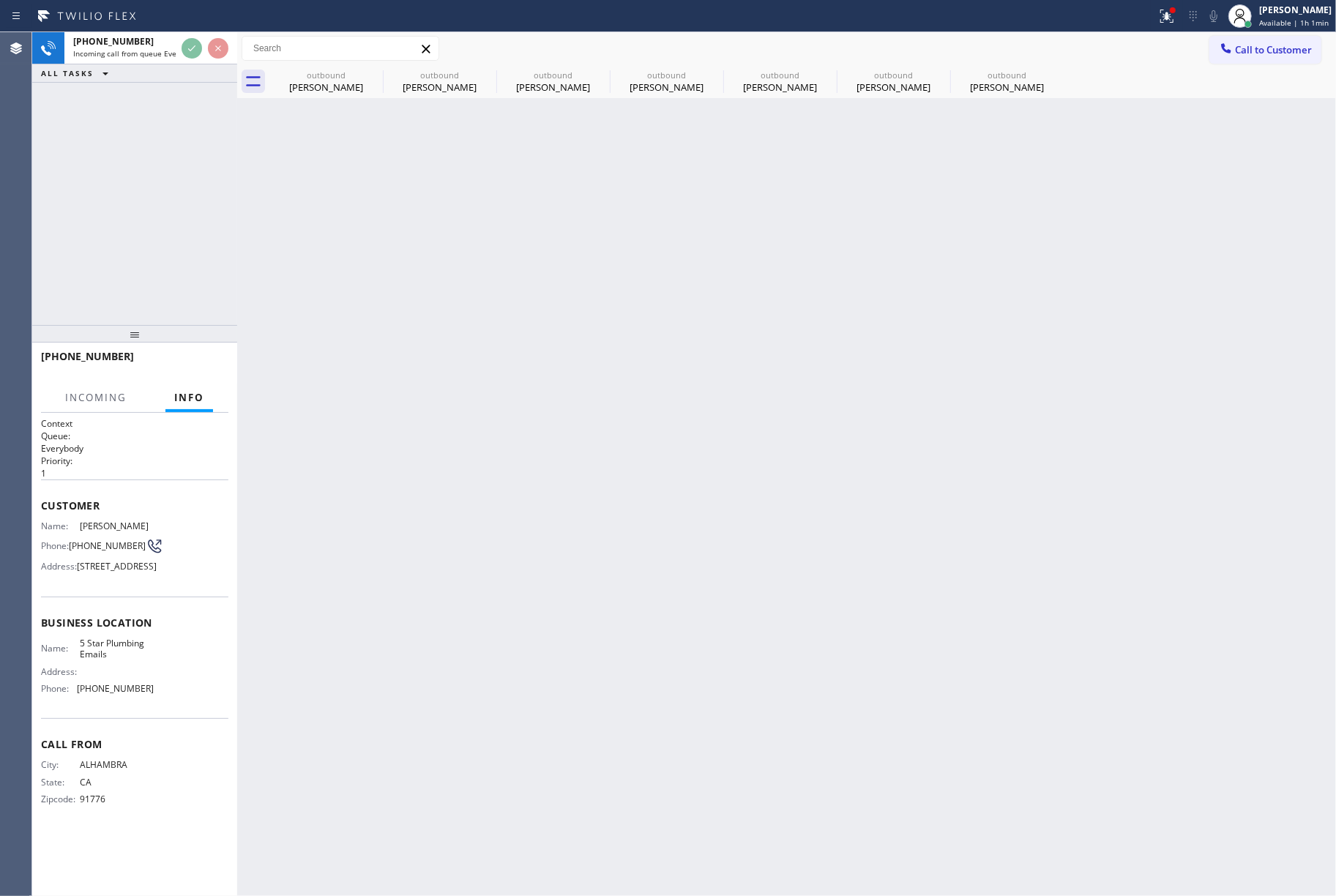
click at [180, 58] on div at bounding box center [205, 48] width 53 height 32
click at [148, 152] on div "[PHONE_NUMBER] Live | 00:00 ALL TASKS ALL TASKS ACTIVE TASKS TASKS IN WRAP UP" at bounding box center [134, 178] width 205 height 292
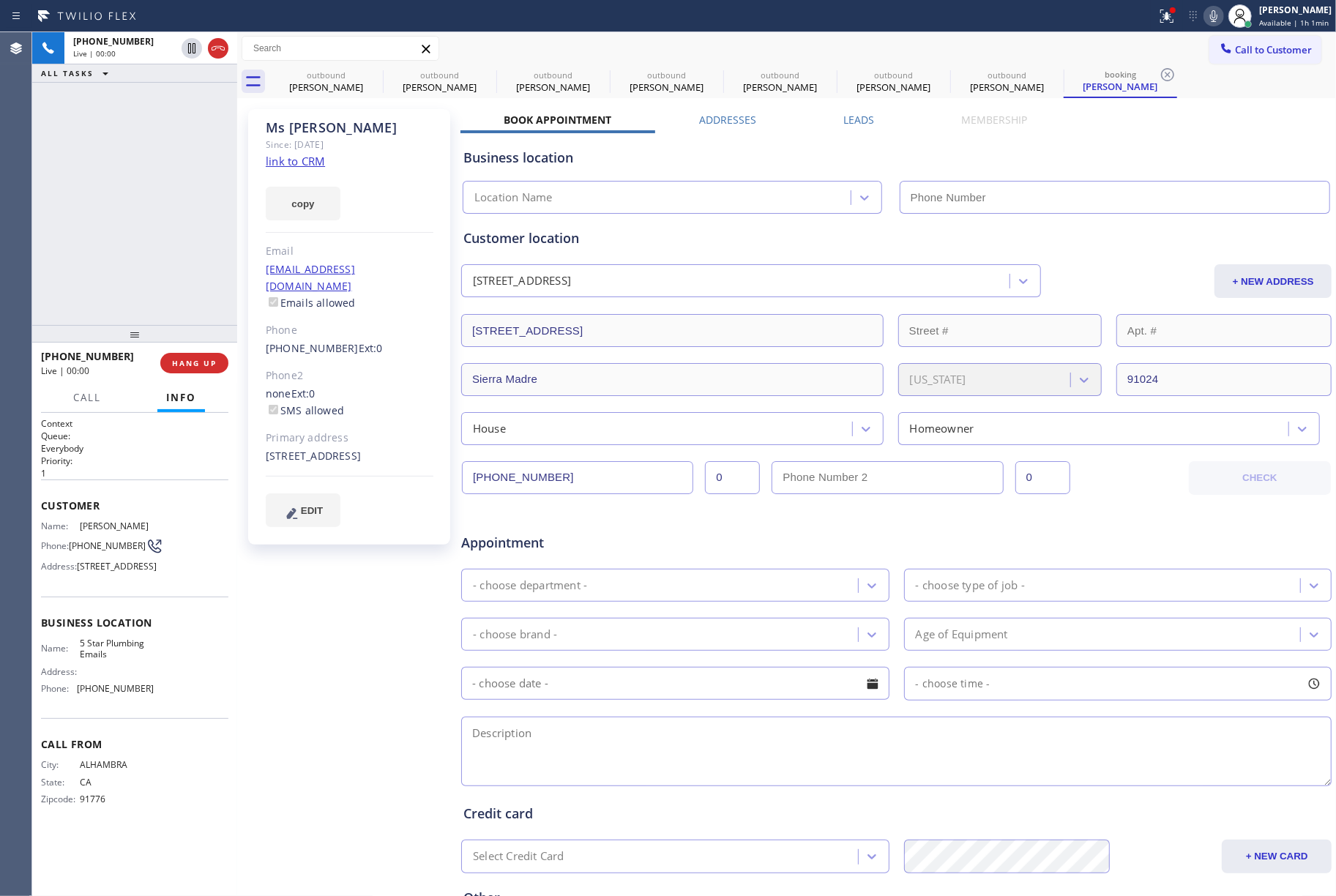
type input "[PHONE_NUMBER]"
click at [303, 158] on link "link to CRM" at bounding box center [295, 161] width 59 height 15
click at [314, 701] on div "[PERSON_NAME] Since: [DATE] link to CRM copy Email [EMAIL_ADDRESS][DOMAIN_NAME]…" at bounding box center [351, 575] width 219 height 948
click at [96, 660] on span "5 Star Plumbing Emails" at bounding box center [116, 648] width 73 height 22
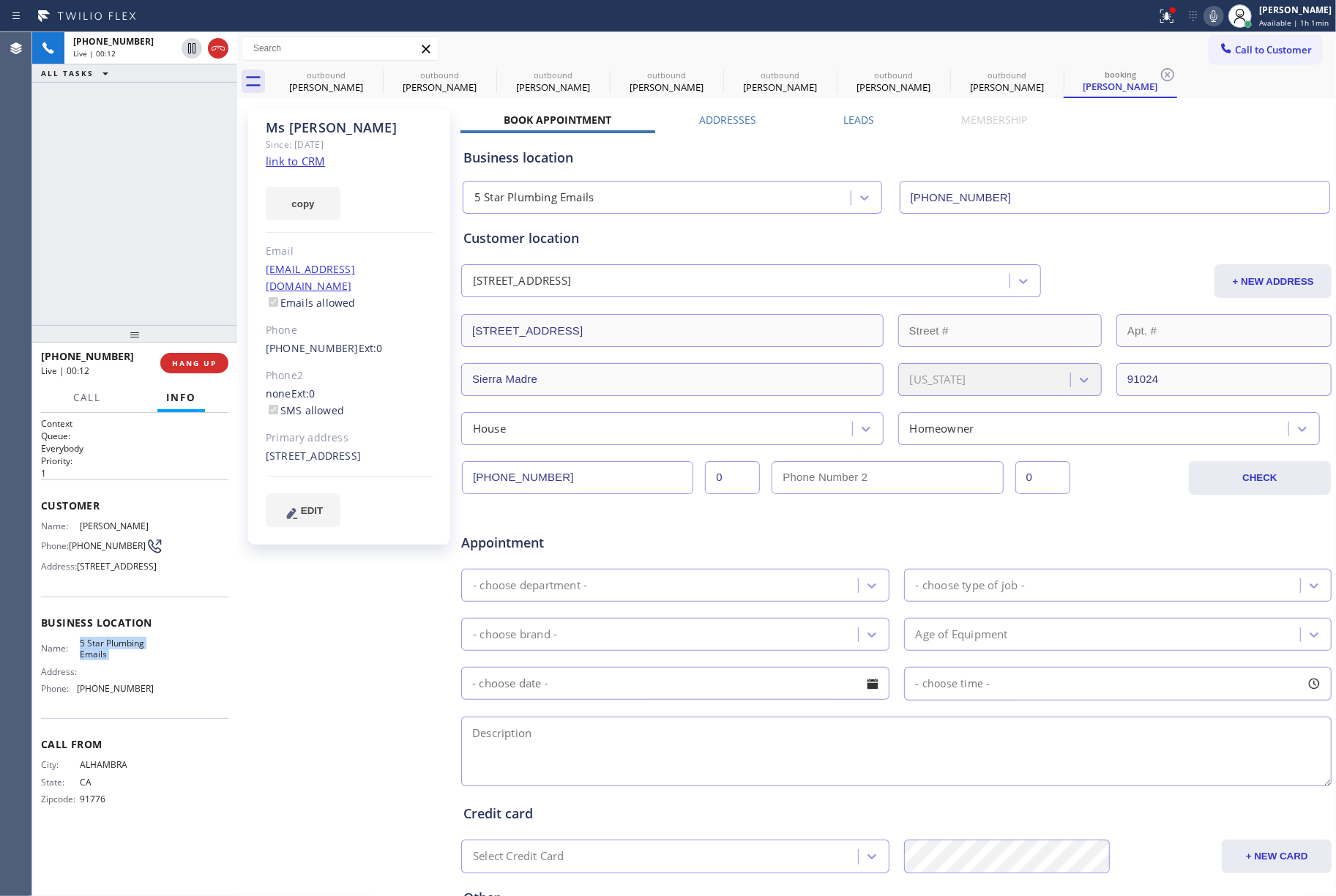
click at [96, 660] on span "5 Star Plumbing Emails" at bounding box center [116, 648] width 73 height 22
copy span "5 Star Plumbing Emails"
click at [167, 359] on span "COMPLETE" at bounding box center [192, 363] width 51 height 10
click at [156, 236] on div "ALL TASKS ALL TASKS ACTIVE TASKS TASKS IN WRAP UP [PHONE_NUMBER] Wrap up | 00:08" at bounding box center [134, 178] width 205 height 292
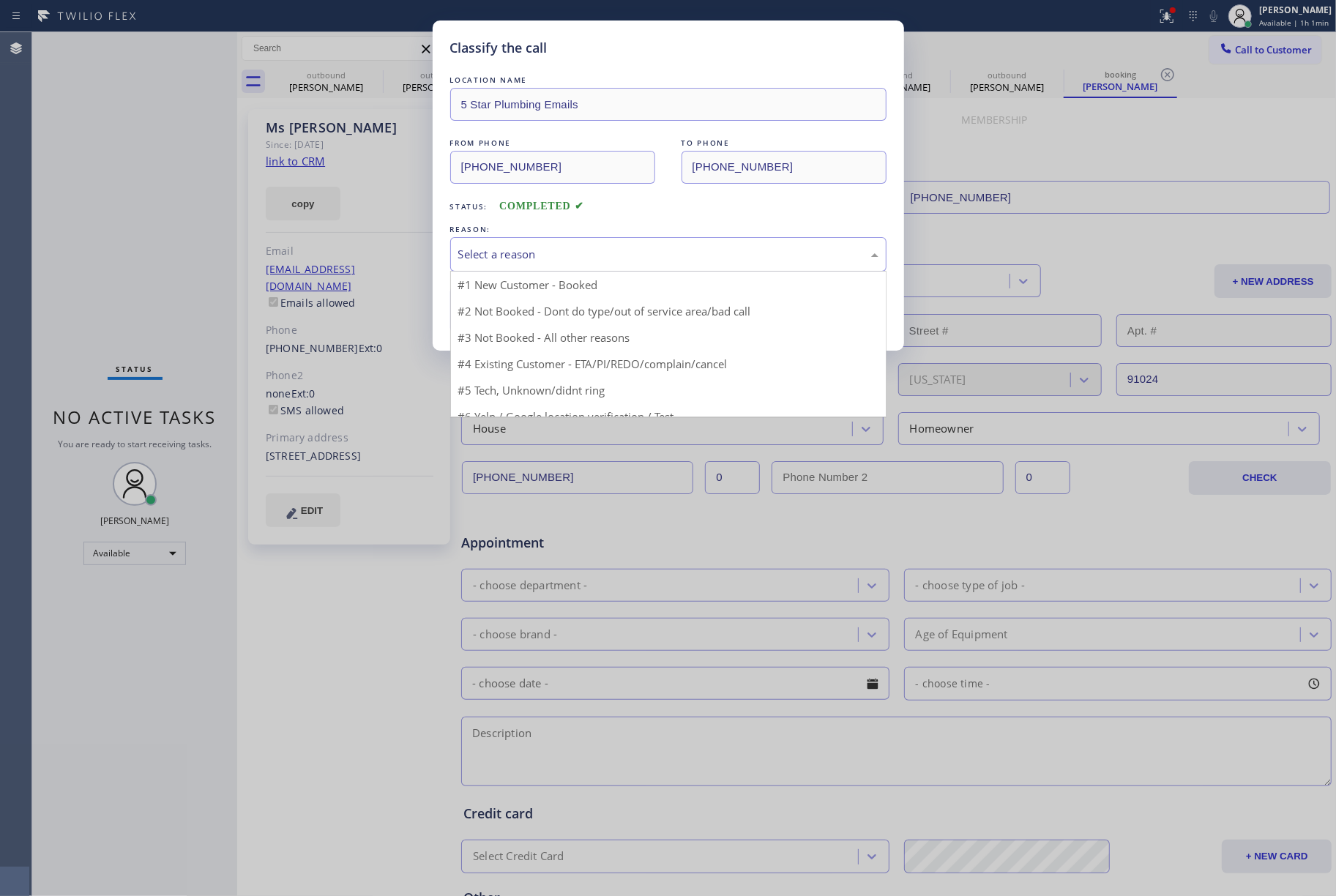
click at [546, 256] on div "Select a reason" at bounding box center [668, 254] width 420 height 17
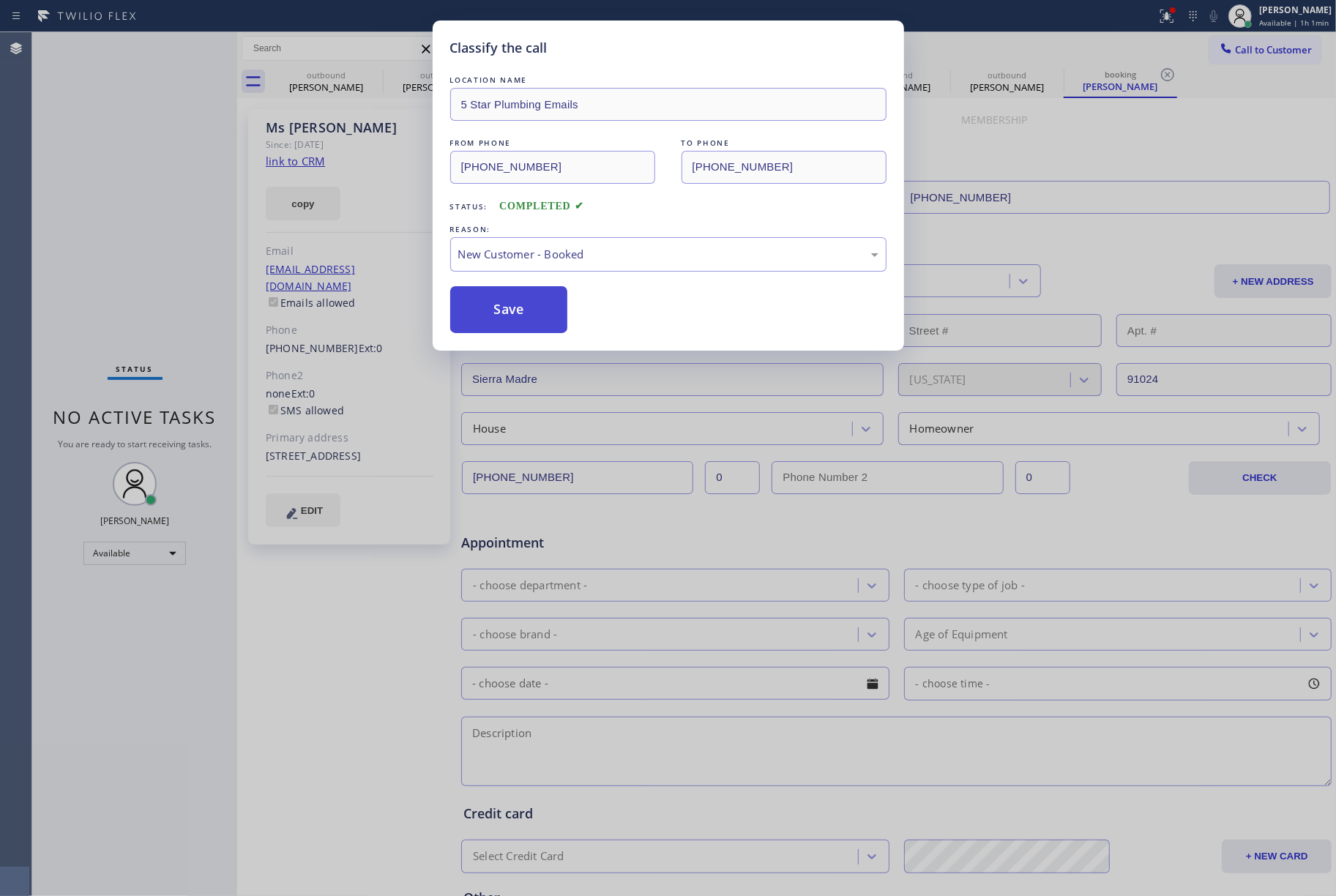
click at [511, 302] on button "Save" at bounding box center [509, 310] width 118 height 47
type input "[PHONE_NUMBER]"
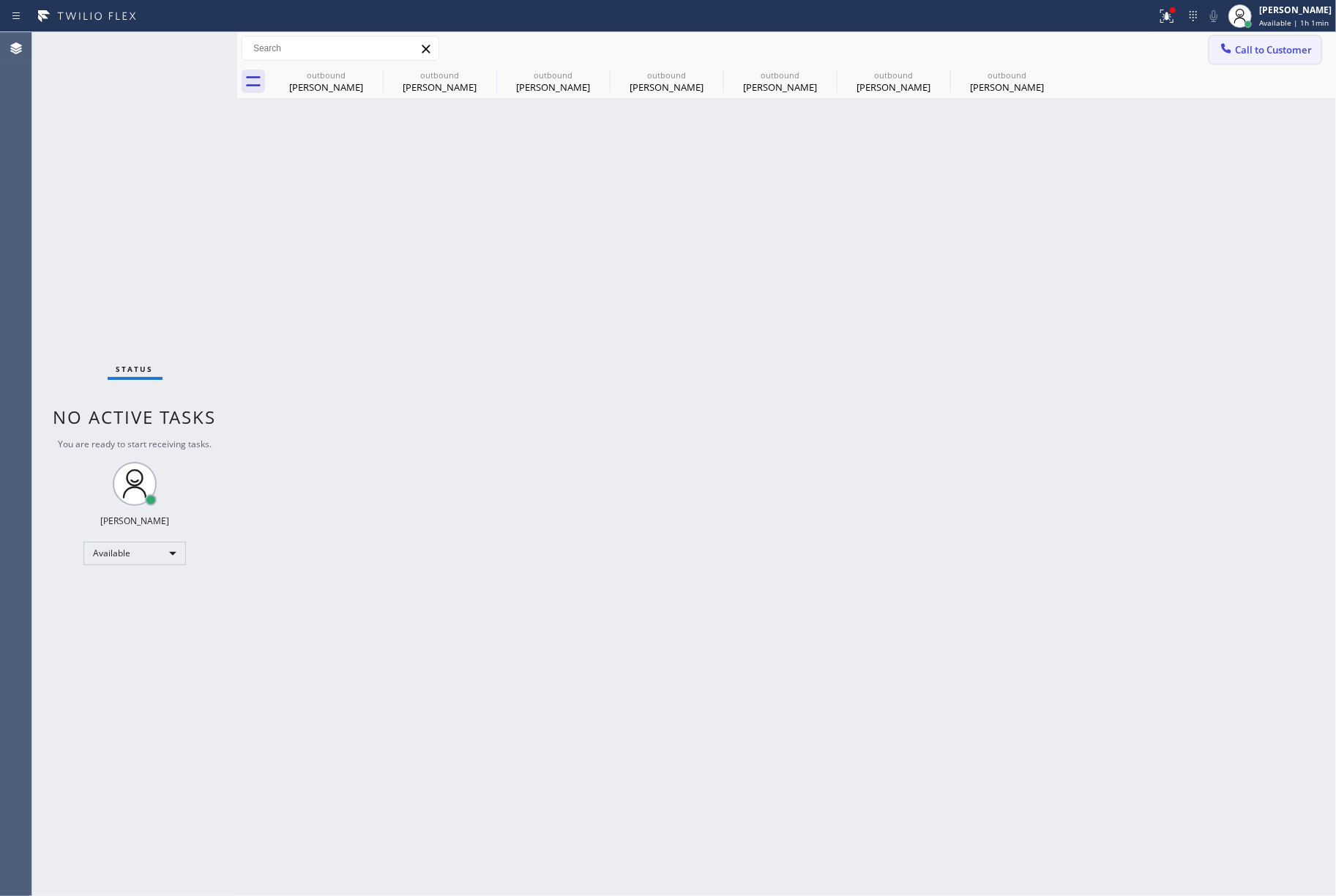
click at [1262, 58] on button "Call to Customer" at bounding box center [1266, 49] width 112 height 28
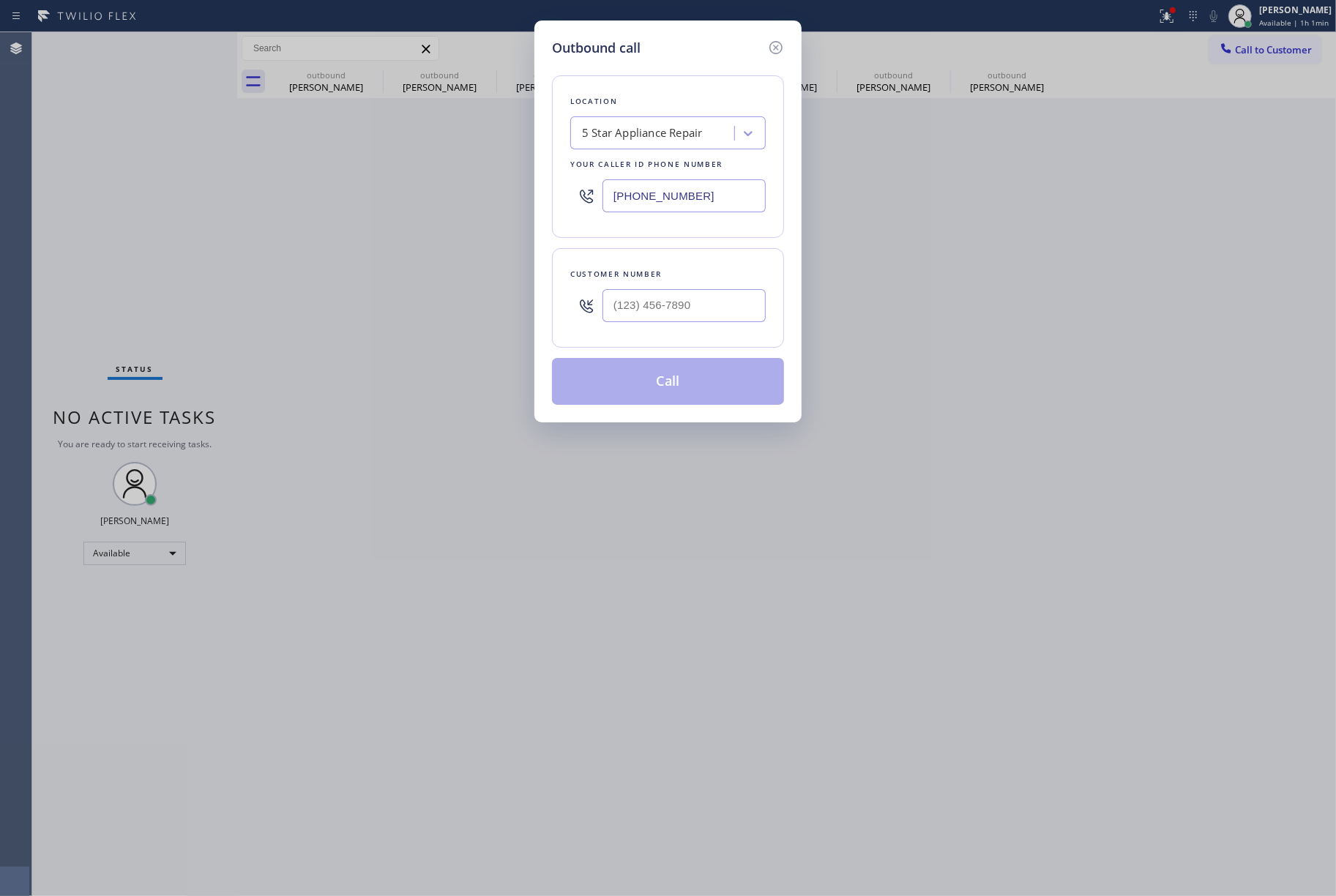
drag, startPoint x: 681, startPoint y: 199, endPoint x: 663, endPoint y: 200, distance: 18.0
click at [663, 200] on input "[PHONE_NUMBER]" at bounding box center [684, 195] width 163 height 33
drag, startPoint x: 706, startPoint y: 196, endPoint x: 540, endPoint y: 196, distance: 166.0
click at [540, 196] on div "Outbound call Location 5 Star Appliance Repair Your caller id phone number [PHO…" at bounding box center [668, 221] width 267 height 402
click at [617, 320] on input "(___) ___-____" at bounding box center [684, 306] width 163 height 33
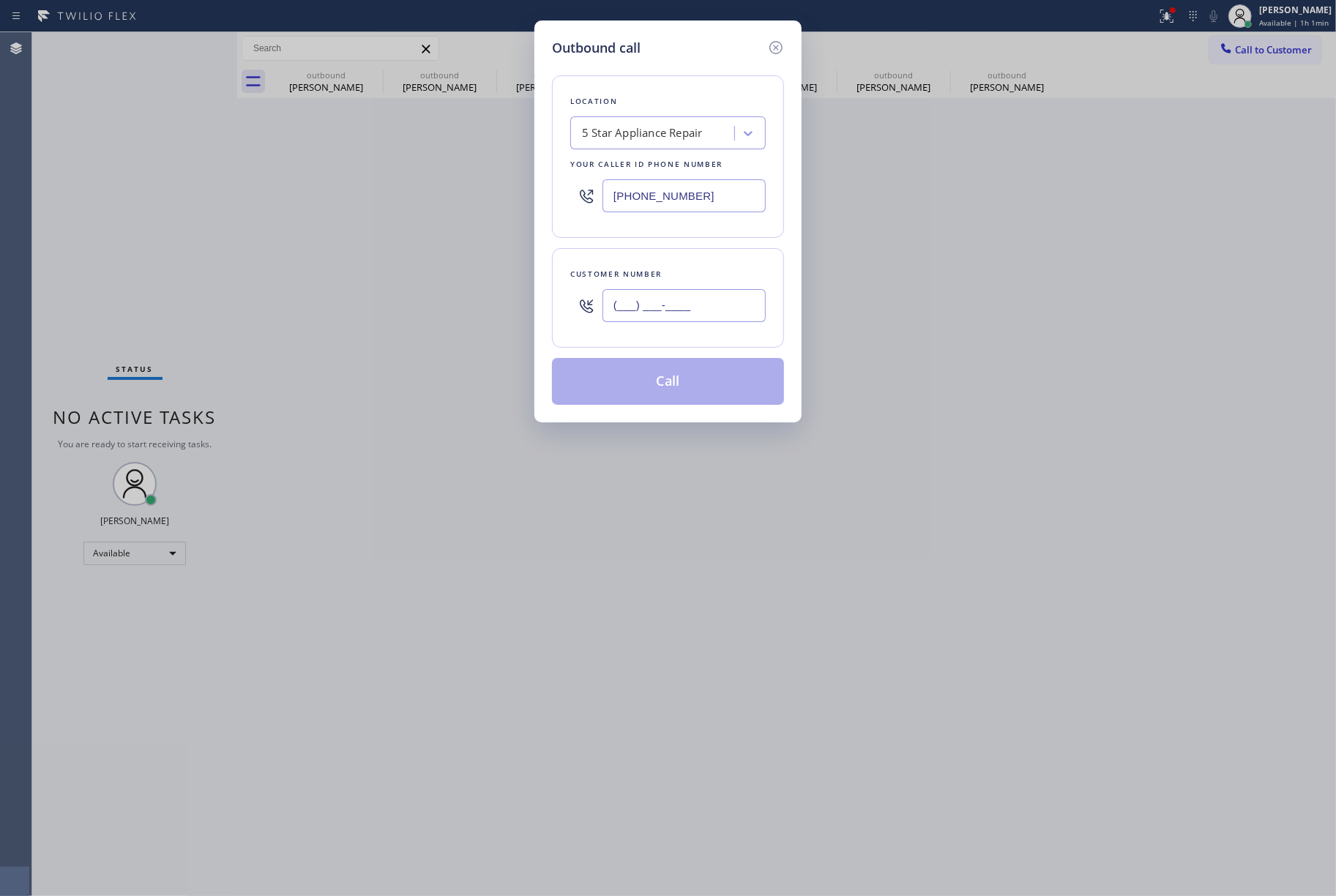
paste input "626) 484-4591"
type input "[PHONE_NUMBER]"
click at [640, 268] on div "Customer number" at bounding box center [668, 274] width 196 height 16
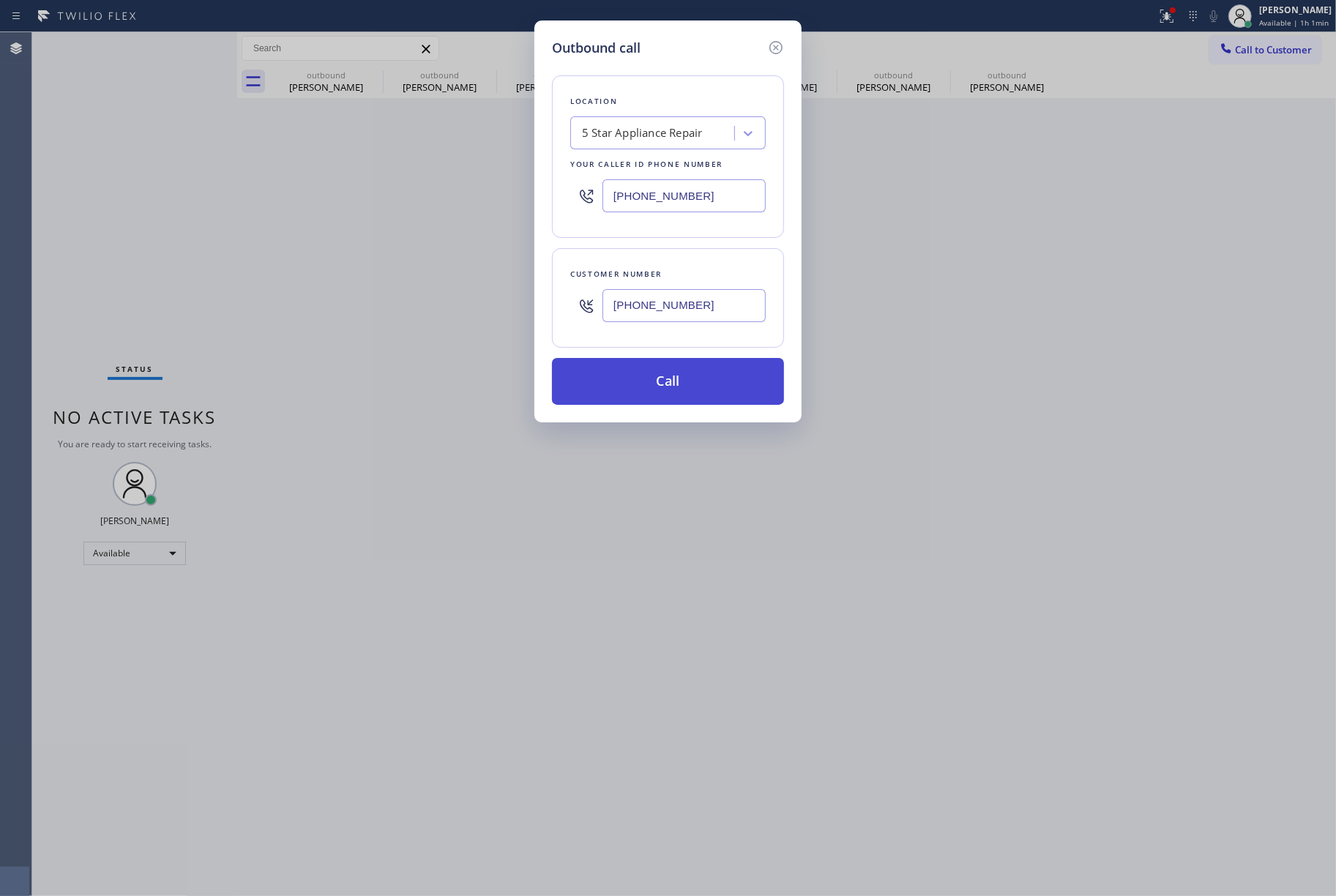
click at [681, 381] on button "Call" at bounding box center [668, 381] width 232 height 47
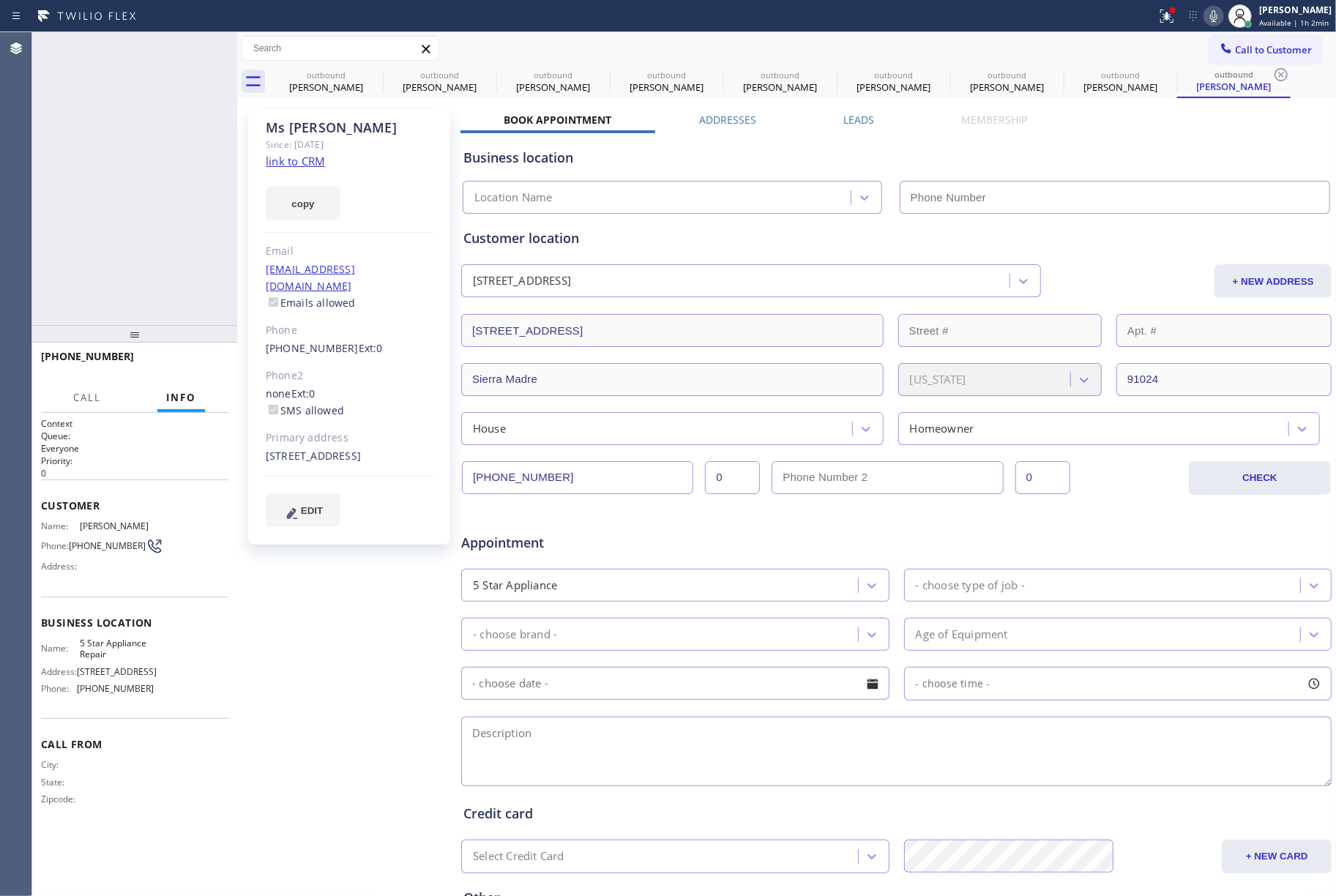
type input "[PHONE_NUMBER]"
click at [205, 354] on button "HANG UP" at bounding box center [194, 363] width 68 height 20
click at [183, 290] on div "[PHONE_NUMBER] Live | 00:13 ALL TASKS ALL TASKS ACTIVE TASKS TASKS IN WRAP UP" at bounding box center [134, 178] width 205 height 292
click at [197, 366] on span "HANG UP" at bounding box center [195, 363] width 45 height 10
click at [160, 257] on div "ALL TASKS ALL TASKS ACTIVE TASKS TASKS IN WRAP UP [PHONE_NUMBER] Wrap up | 00:00" at bounding box center [134, 178] width 205 height 292
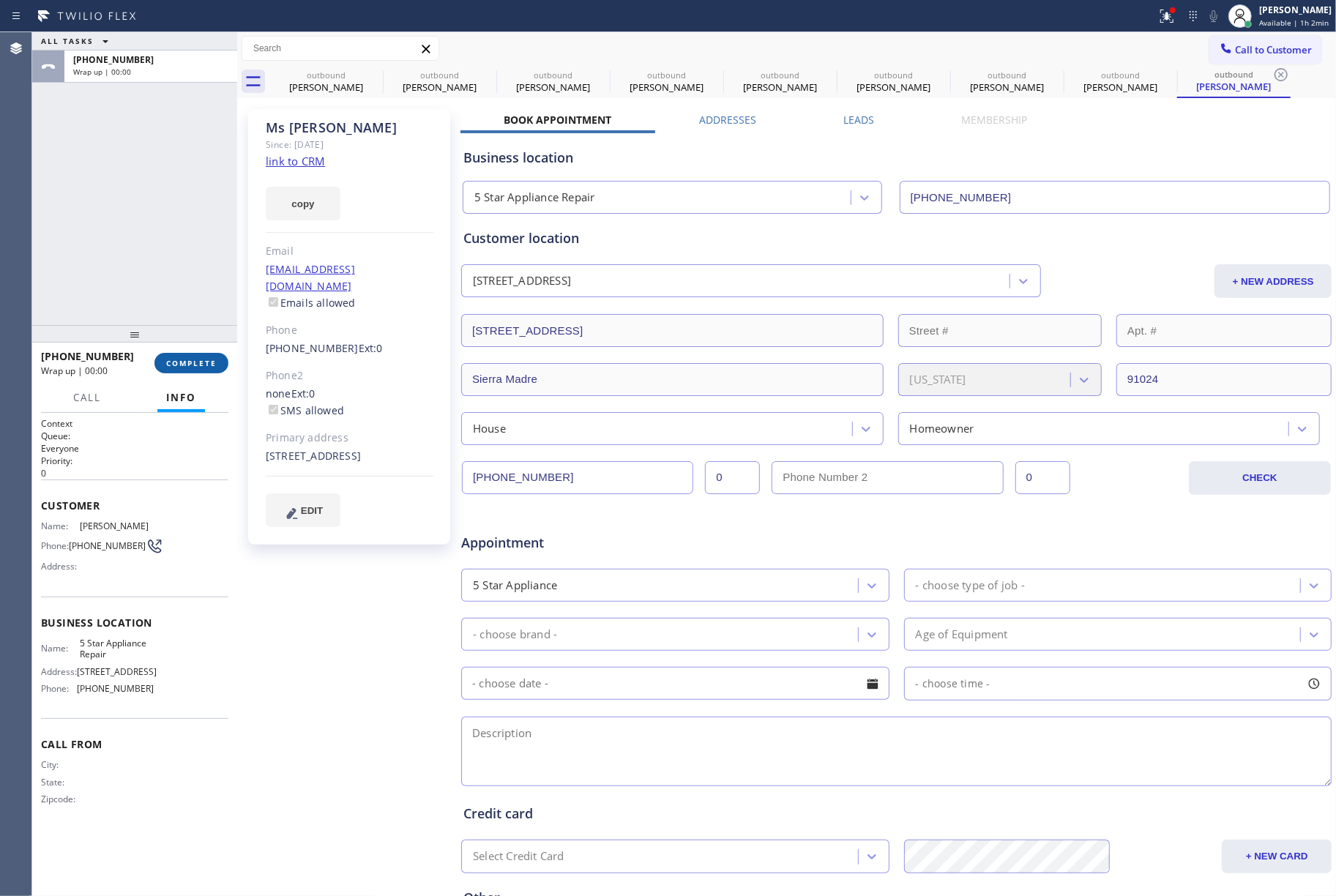
click at [210, 358] on span "COMPLETE" at bounding box center [192, 363] width 51 height 10
click at [148, 285] on div "ALL TASKS ALL TASKS ACTIVE TASKS TASKS IN WRAP UP [PHONE_NUMBER] Wrap up | 00:00" at bounding box center [134, 178] width 205 height 292
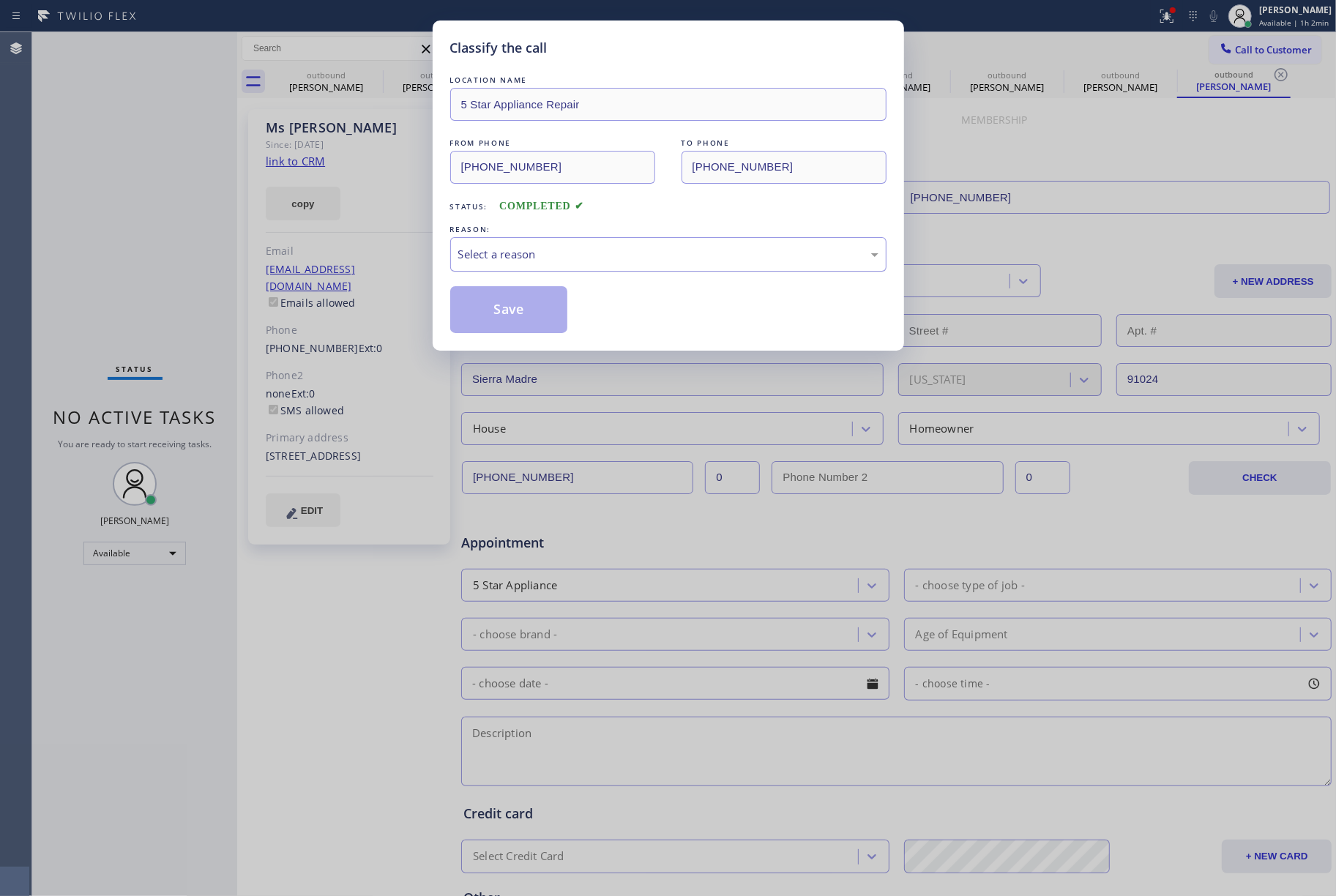
click at [571, 258] on div "Select a reason" at bounding box center [668, 254] width 420 height 17
click at [513, 304] on button "Save" at bounding box center [509, 310] width 118 height 47
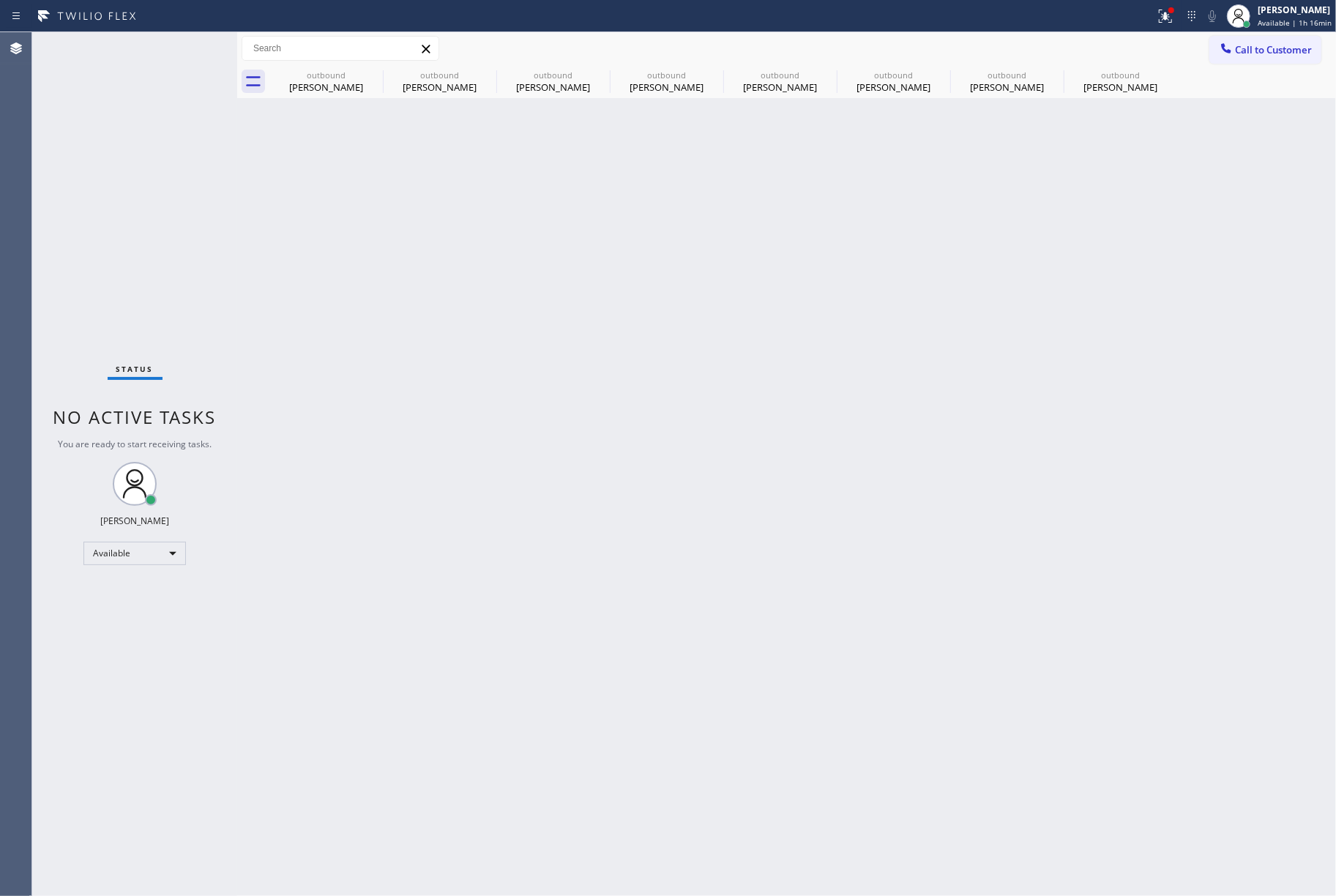
drag, startPoint x: 103, startPoint y: 156, endPoint x: 237, endPoint y: 18, distance: 192.4
click at [103, 156] on div "Status No active tasks You are ready to start receiving tasks. [PERSON_NAME]" at bounding box center [134, 464] width 205 height 864
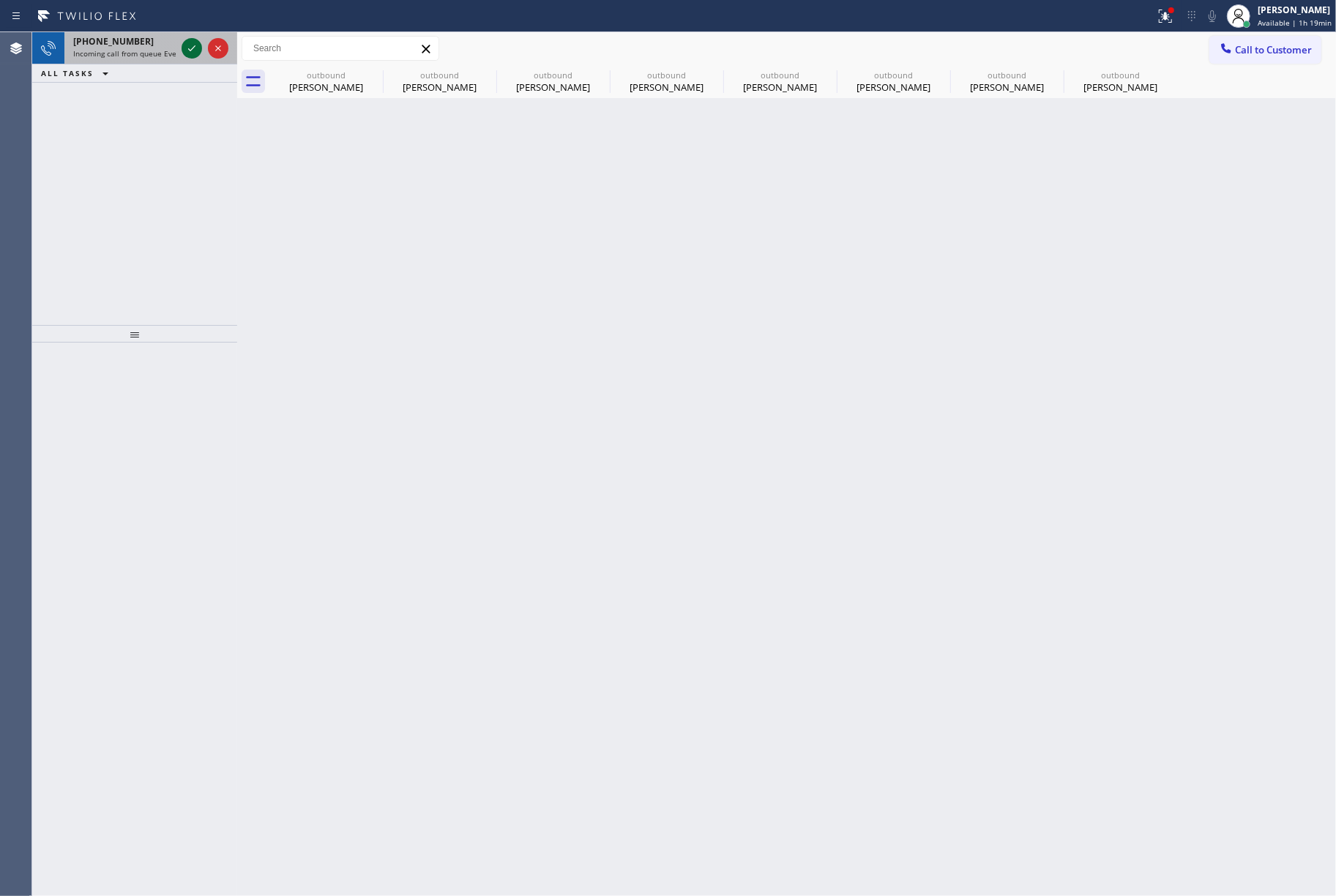
click at [193, 46] on icon at bounding box center [192, 48] width 18 height 18
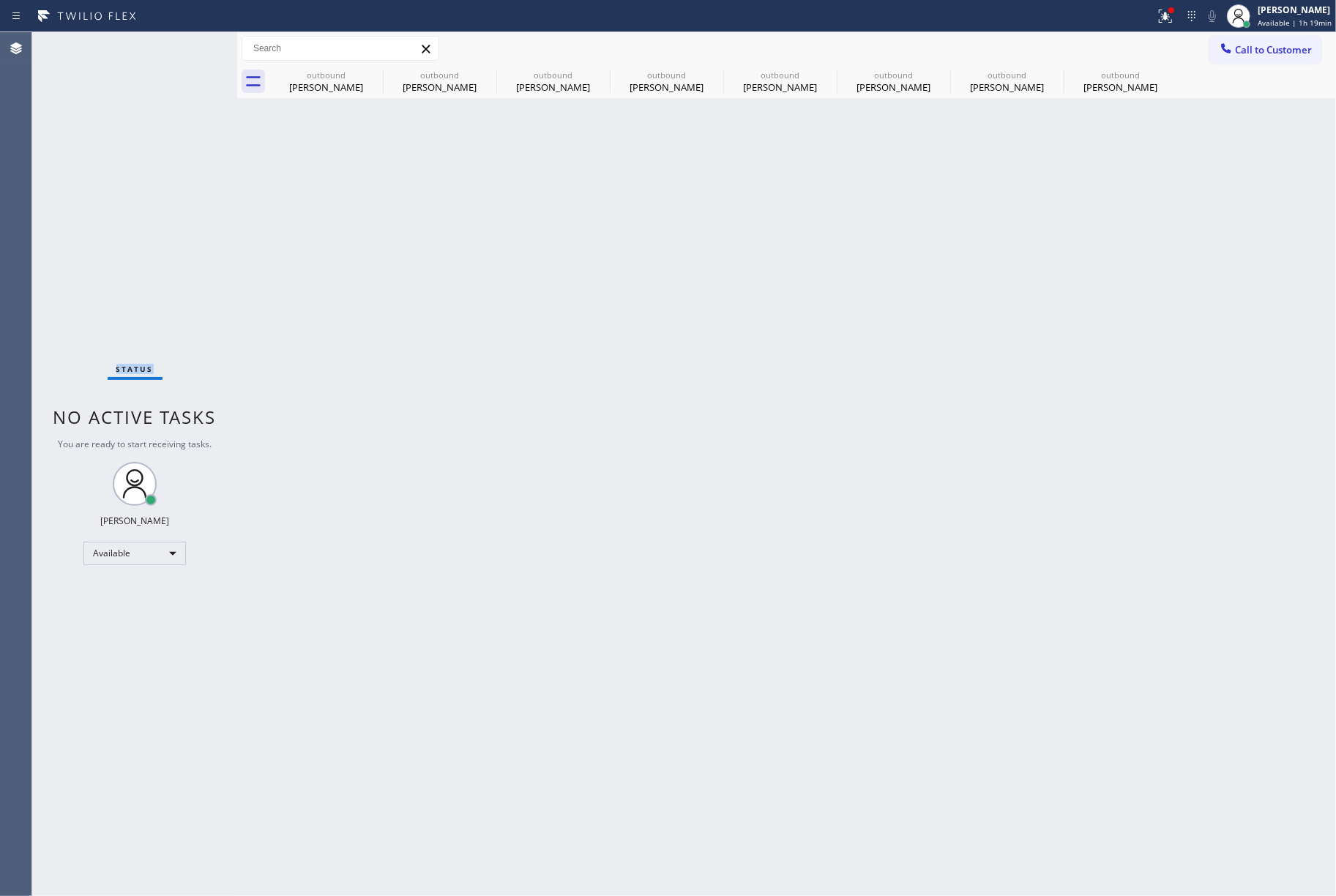
click at [193, 46] on div "Status No active tasks You are ready to start receiving tasks. [PERSON_NAME]" at bounding box center [134, 464] width 205 height 864
click at [713, 307] on div "Back to Dashboard Change Sender ID Customers Technicians Select a contact Outbo…" at bounding box center [787, 464] width 1099 height 864
click at [1245, 36] on button "Call to Customer" at bounding box center [1266, 49] width 112 height 28
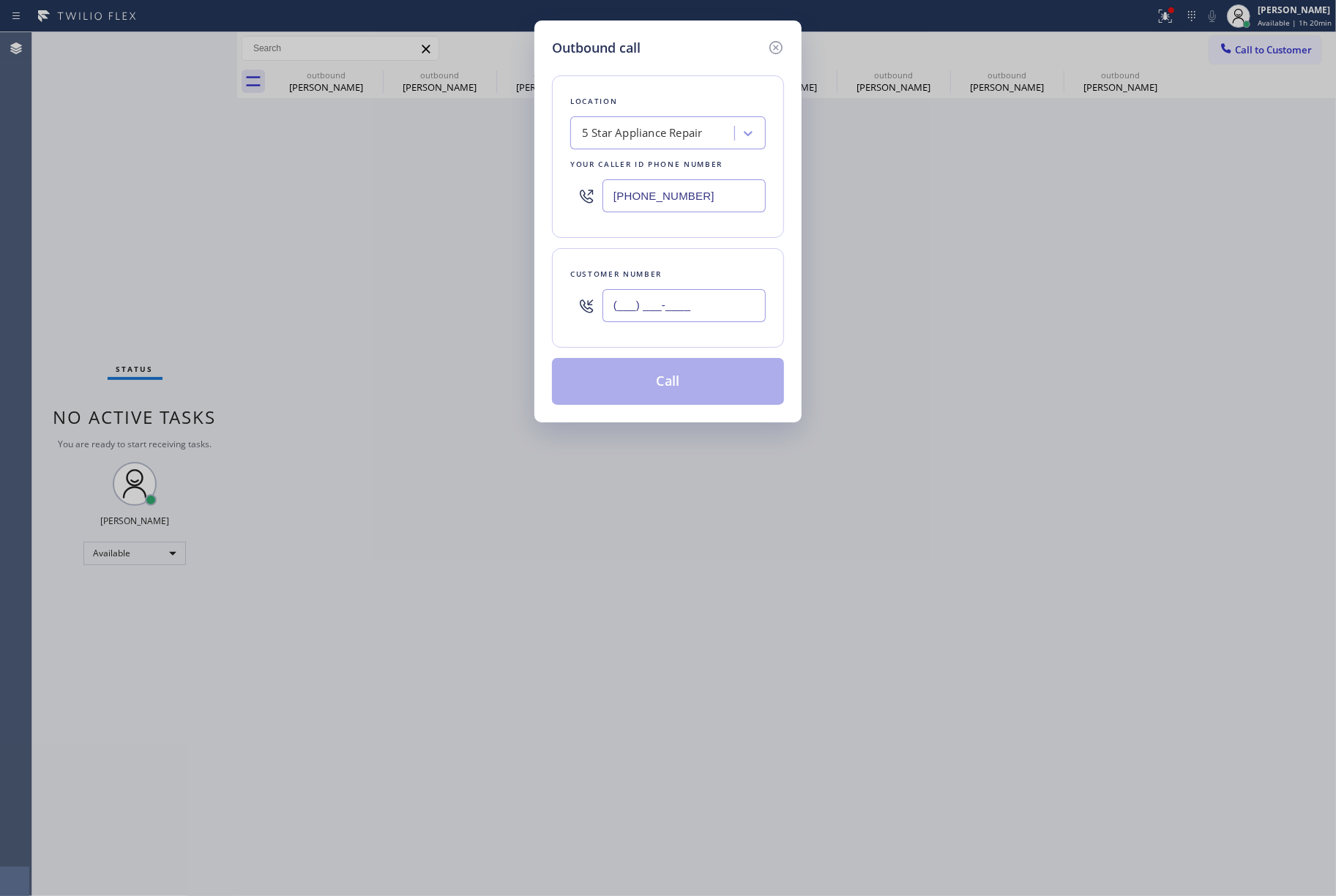
click at [712, 298] on input "(___) ___-____" at bounding box center [684, 306] width 163 height 33
paste input "562) 682-9563"
type input "[PHONE_NUMBER]"
click at [712, 281] on div "Customer number" at bounding box center [668, 274] width 196 height 16
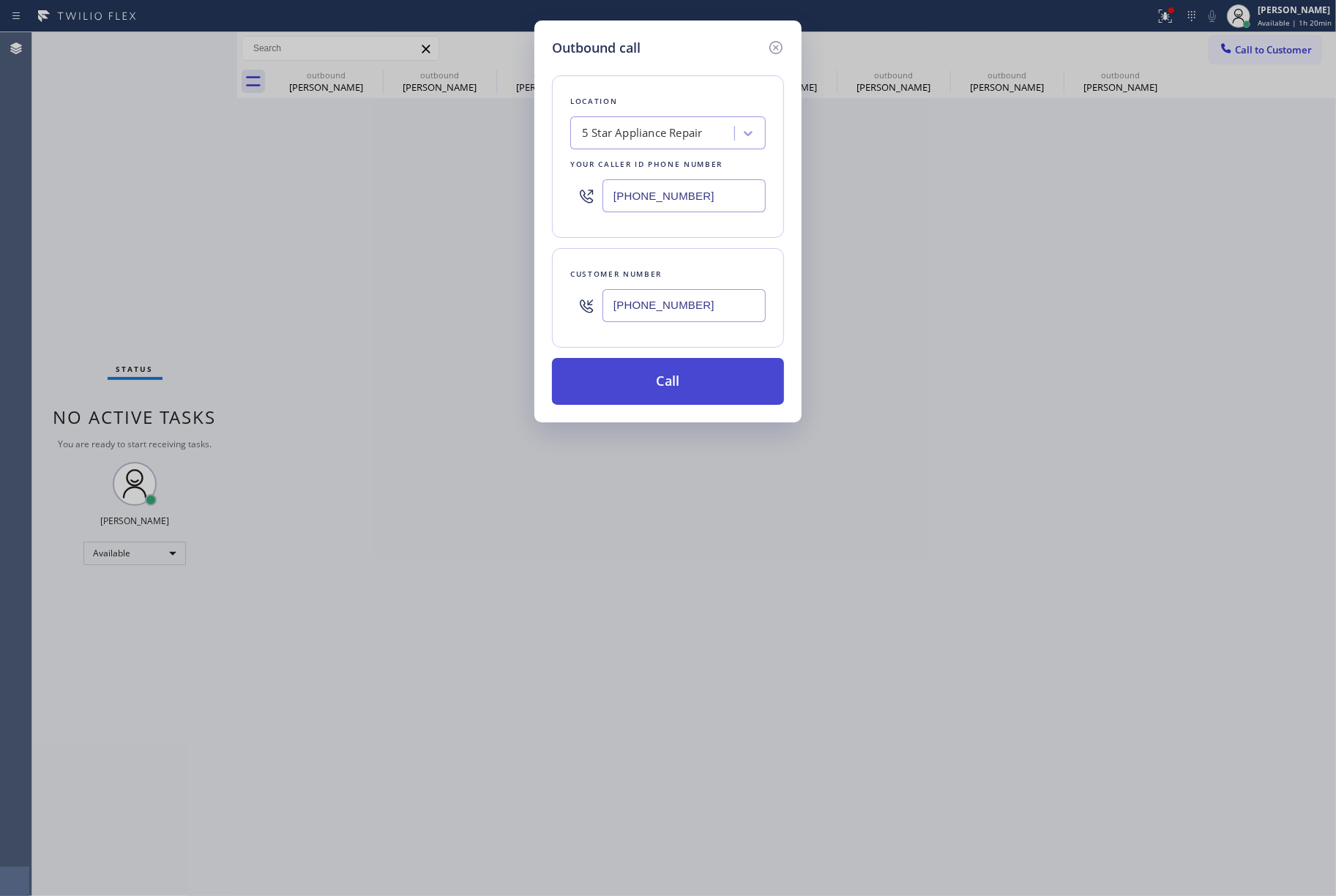
click at [705, 391] on button "Call" at bounding box center [668, 381] width 232 height 47
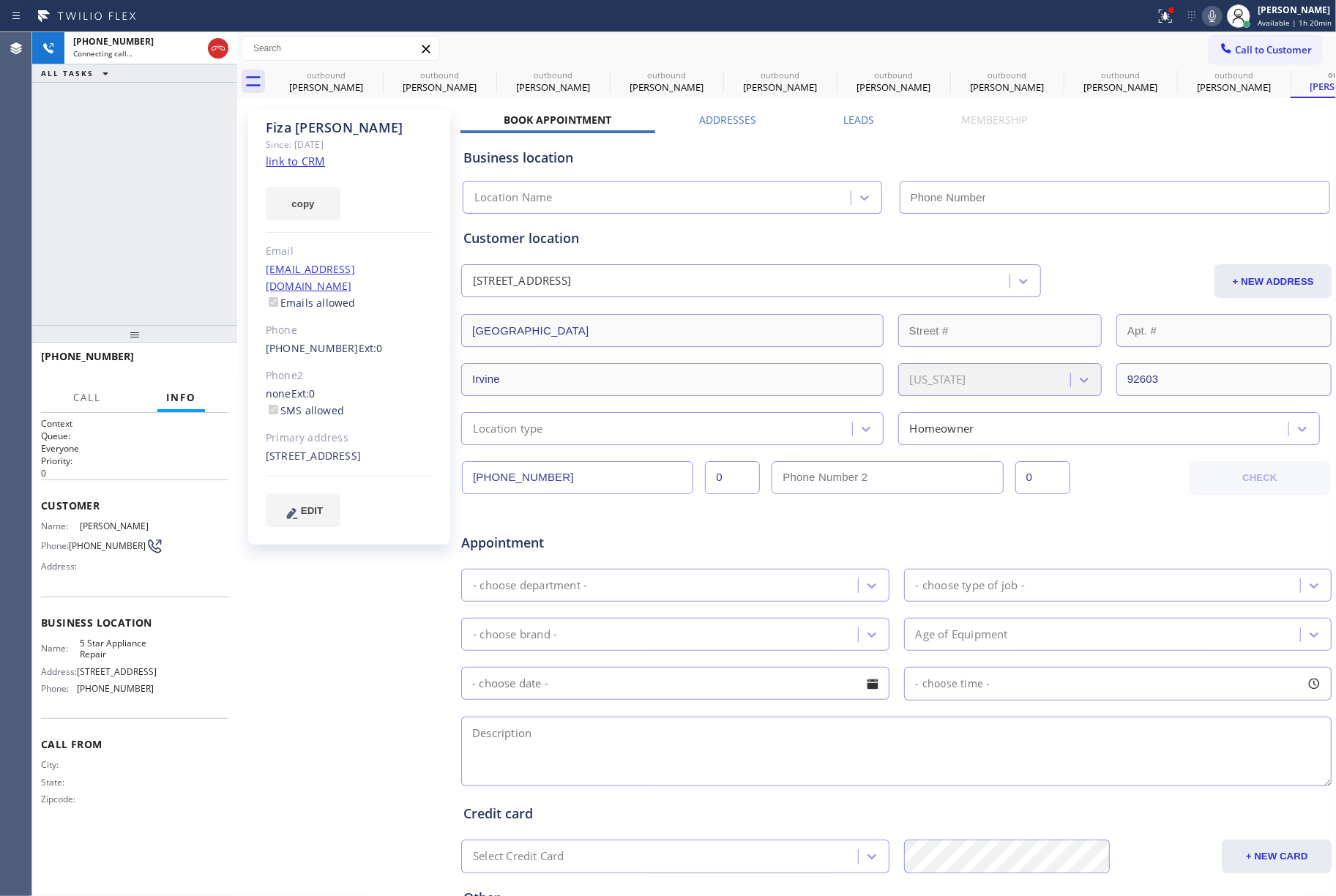
type input "[PHONE_NUMBER]"
drag, startPoint x: 19, startPoint y: 213, endPoint x: 49, endPoint y: 231, distance: 35.0
click at [19, 213] on div "Agent Desktop" at bounding box center [16, 464] width 31 height 864
click at [195, 362] on span "HANG UP" at bounding box center [195, 363] width 45 height 10
click at [178, 301] on div "[PHONE_NUMBER] Live | 00:01 ALL TASKS ALL TASKS ACTIVE TASKS TASKS IN WRAP UP" at bounding box center [134, 178] width 205 height 292
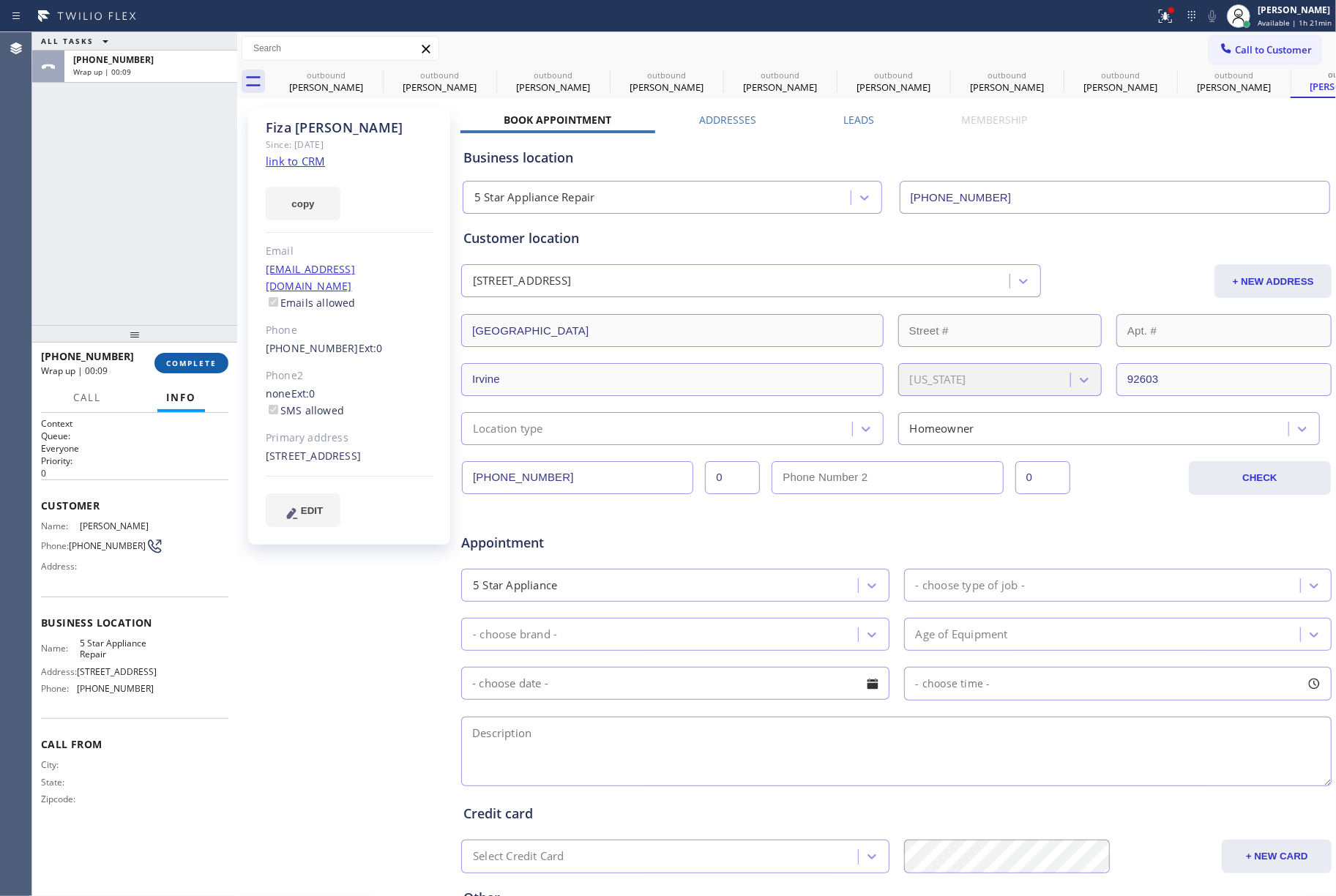
click at [198, 359] on span "COMPLETE" at bounding box center [192, 363] width 51 height 10
drag, startPoint x: 174, startPoint y: 296, endPoint x: 190, endPoint y: 365, distance: 70.8
click at [175, 304] on div "ALL TASKS ALL TASKS ACTIVE TASKS TASKS IN WRAP UP [PHONE_NUMBER] Wrap up | 00:09" at bounding box center [134, 178] width 205 height 292
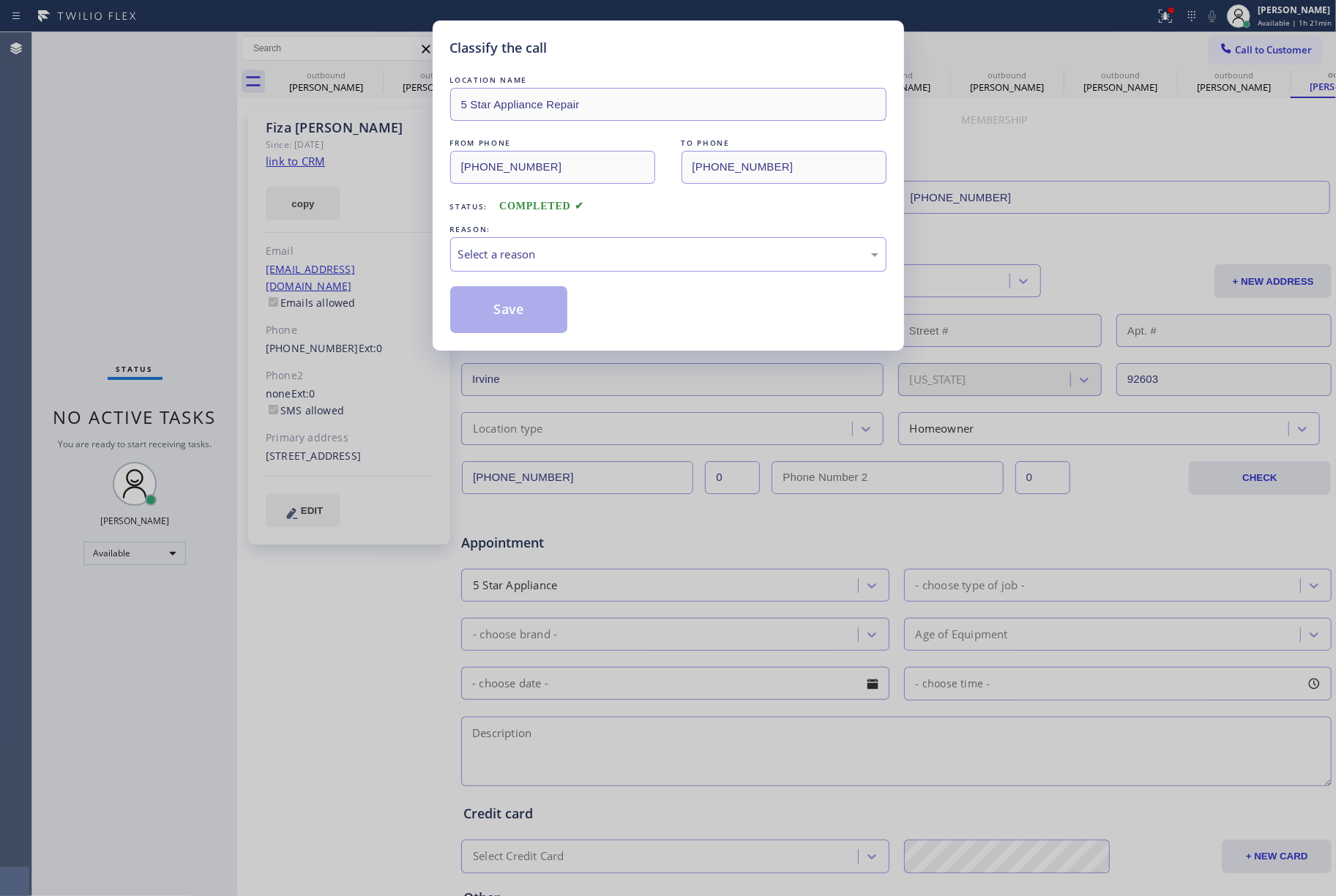
drag, startPoint x: 203, startPoint y: 257, endPoint x: 232, endPoint y: 256, distance: 29.0
click at [206, 256] on div "Classify the call LOCATION NAME 5 Star Appliance Repair FROM PHONE [PHONE_NUMBE…" at bounding box center [668, 448] width 1336 height 896
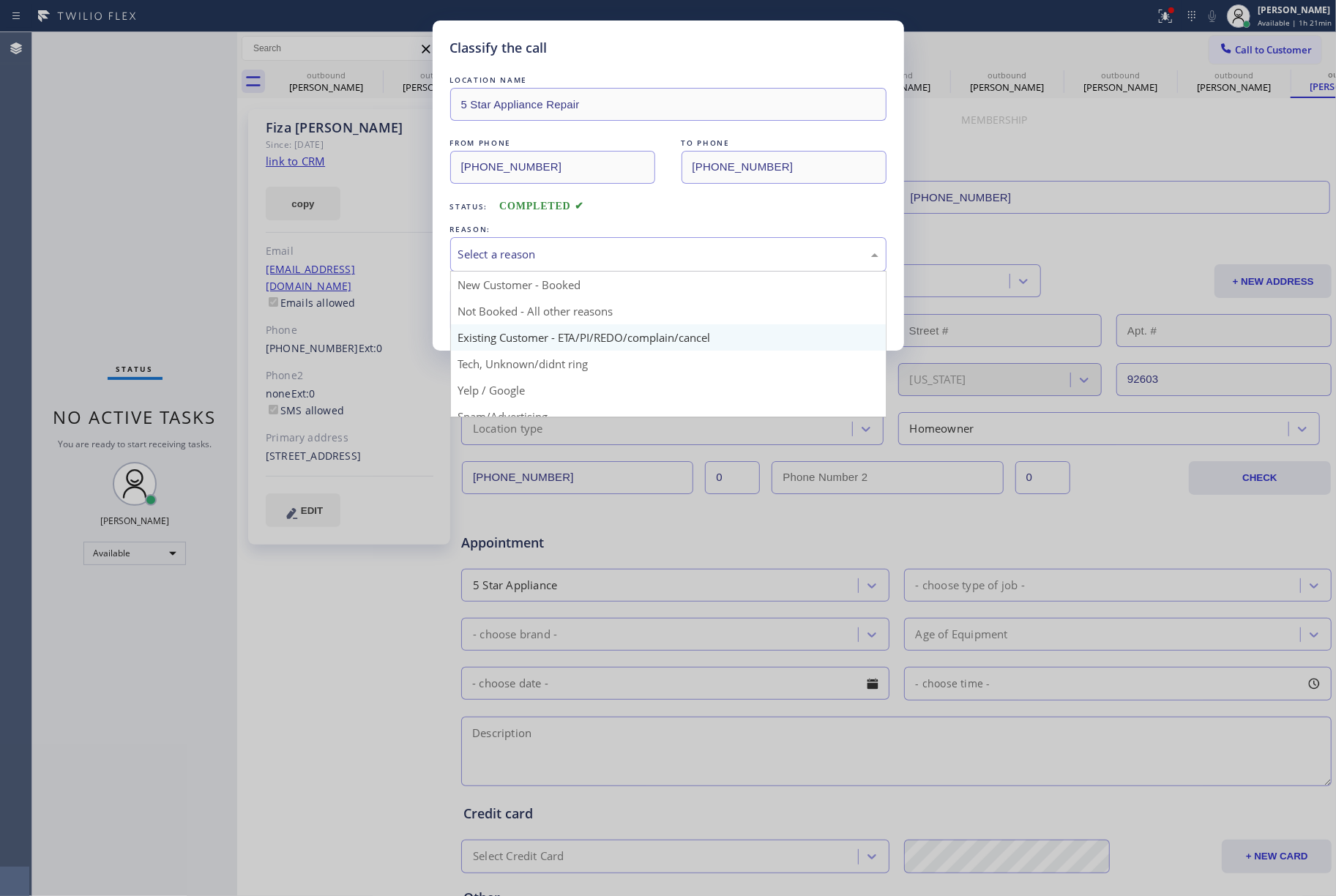
drag, startPoint x: 625, startPoint y: 250, endPoint x: 564, endPoint y: 338, distance: 107.1
click at [622, 260] on div "Select a reason" at bounding box center [668, 254] width 420 height 17
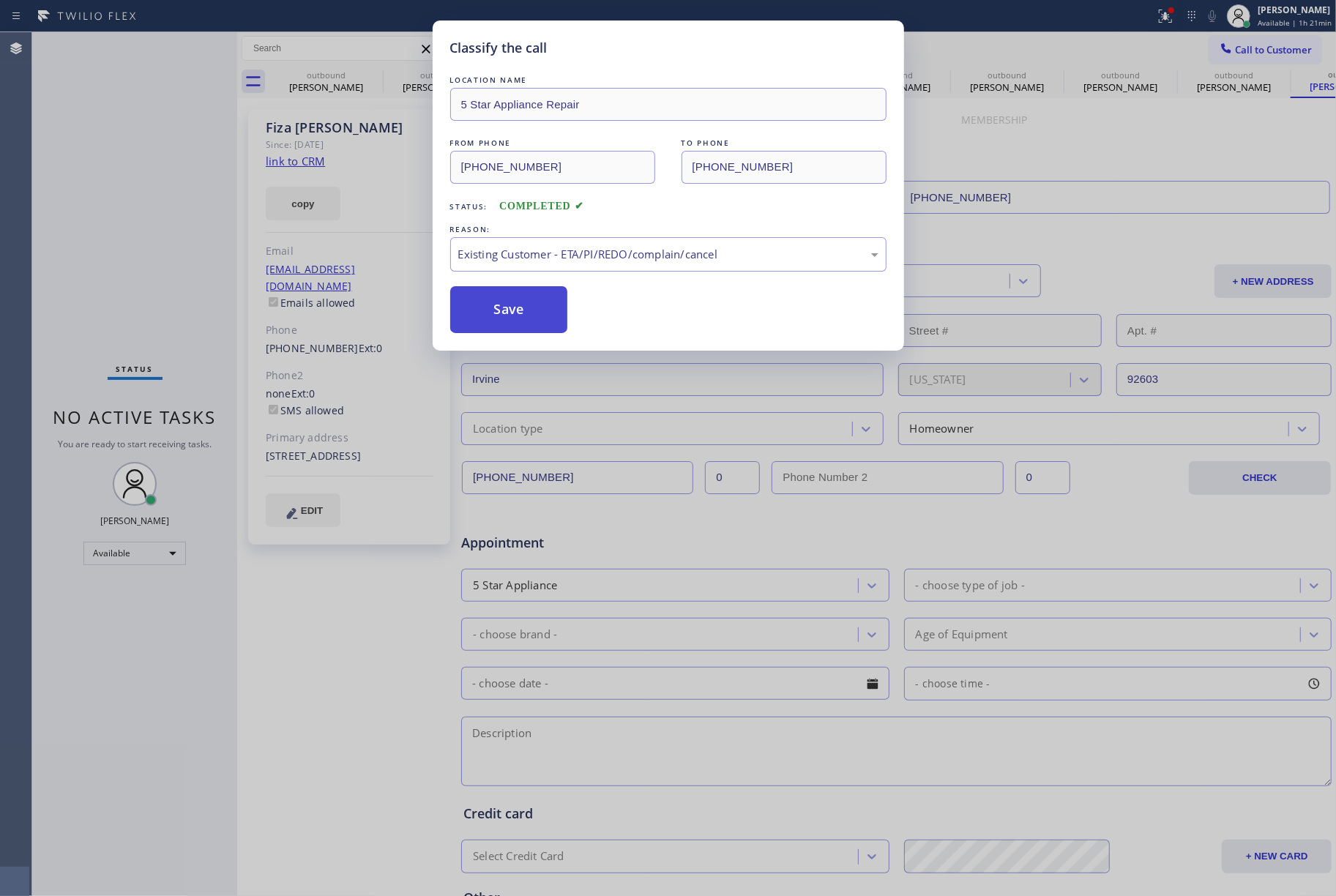
click at [490, 311] on button "Save" at bounding box center [509, 310] width 118 height 47
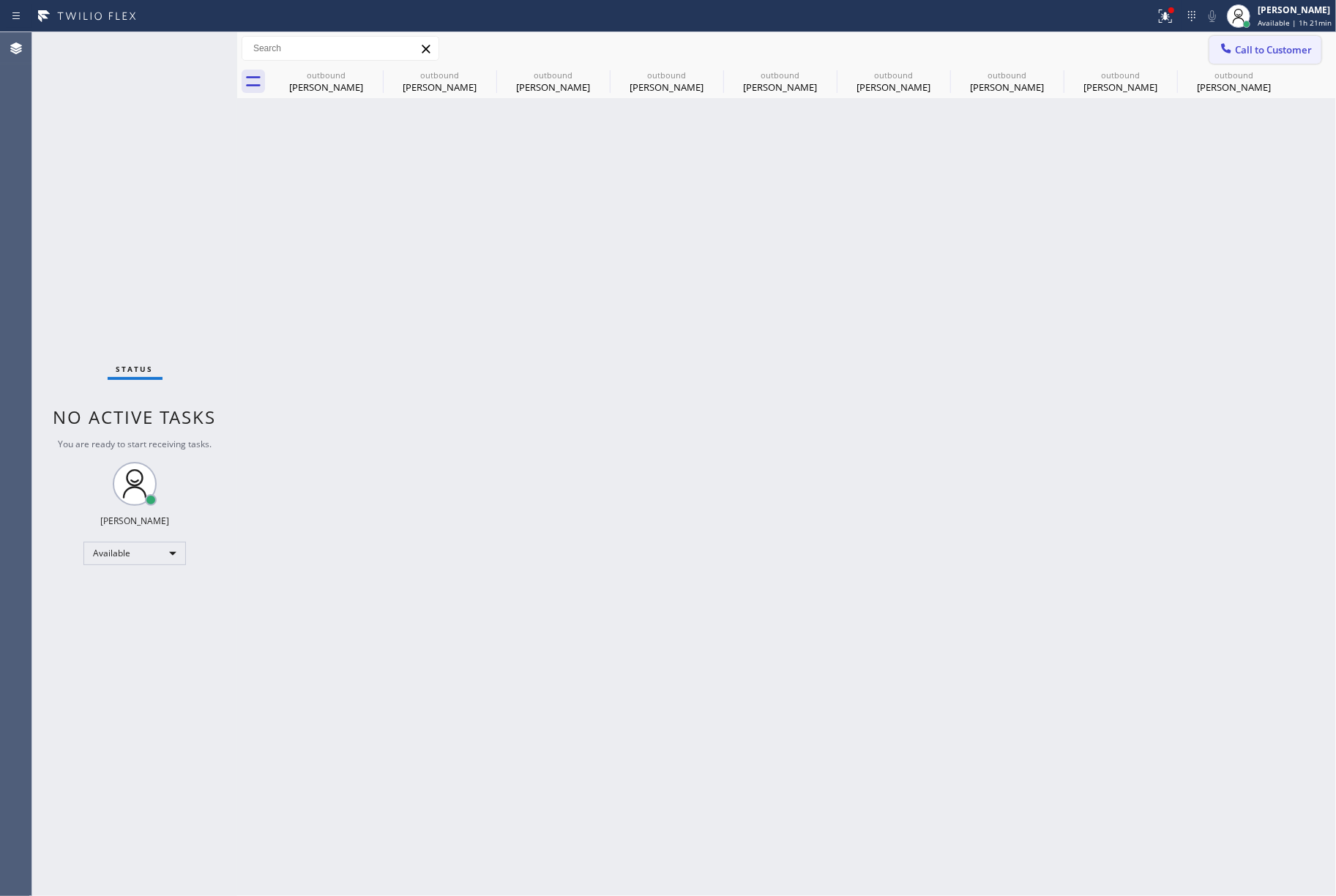
click at [1268, 39] on button "Call to Customer" at bounding box center [1266, 49] width 112 height 28
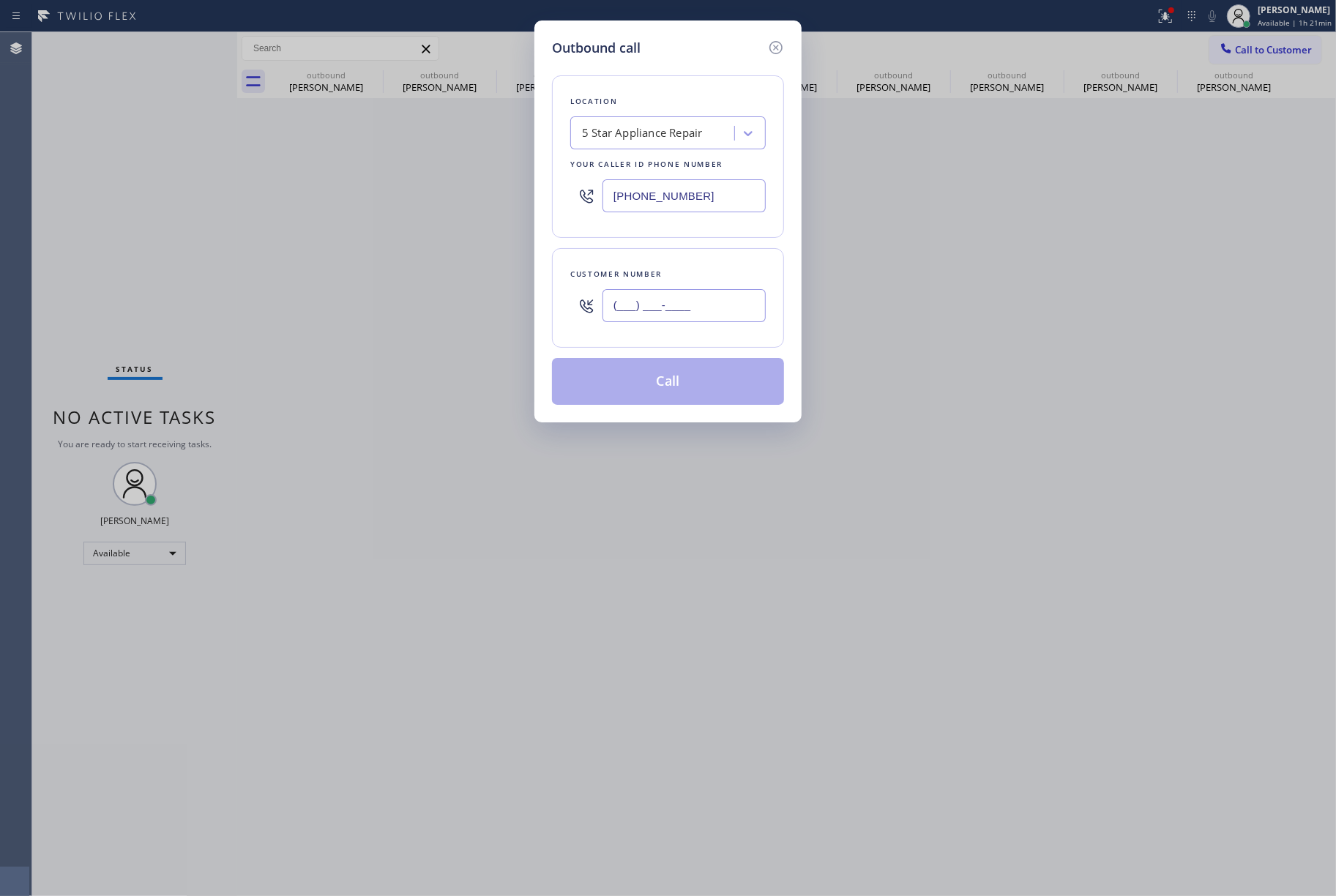
click at [650, 302] on input "(___) ___-____" at bounding box center [684, 306] width 163 height 33
paste input "206) 437-8973"
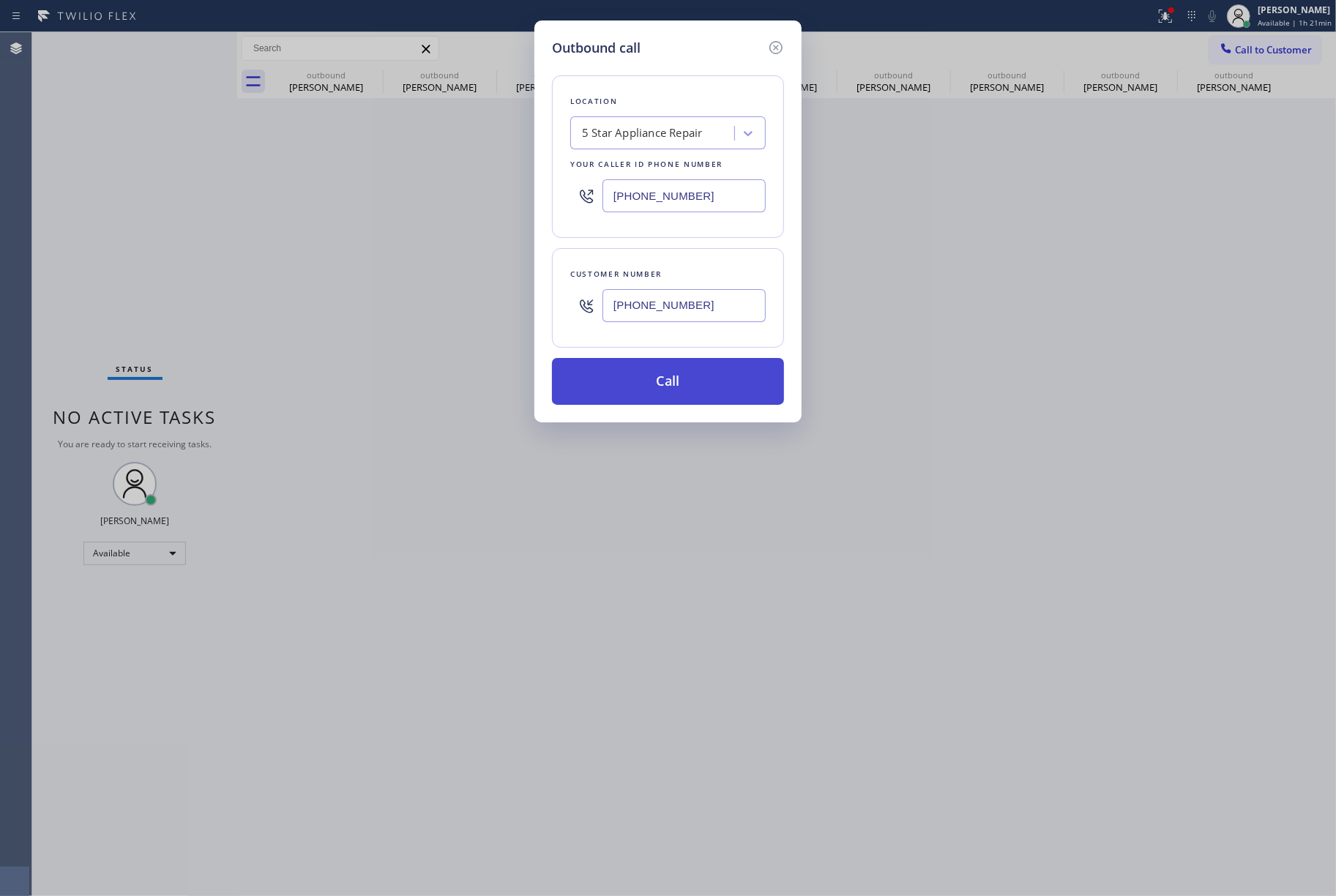
type input "[PHONE_NUMBER]"
click at [684, 383] on button "Call" at bounding box center [668, 381] width 232 height 47
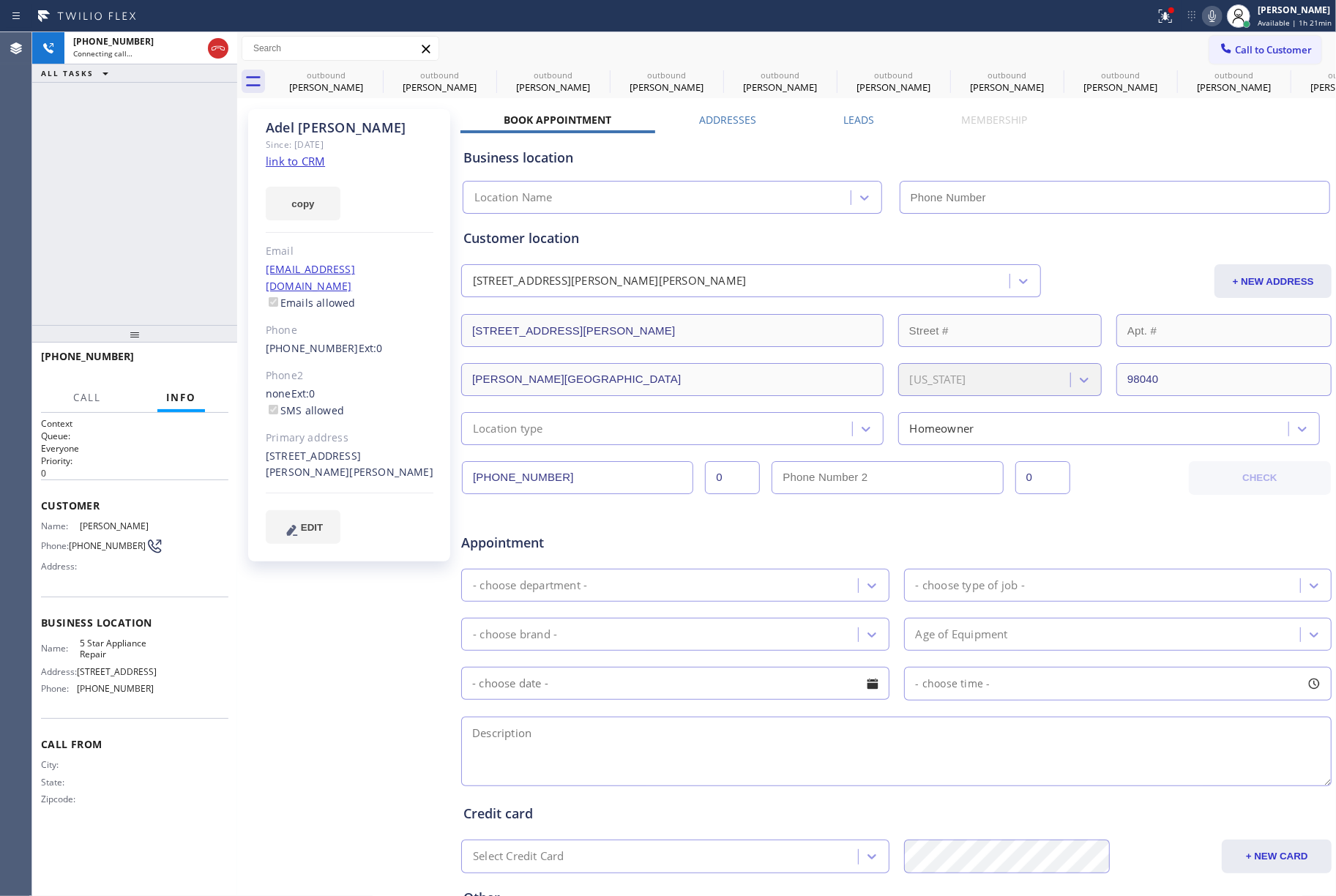
type input "[PHONE_NUMBER]"
click at [57, 179] on div "[PHONE_NUMBER] Connecting call… ALL TASKS ALL TASKS ACTIVE TASKS TASKS IN WRAP …" at bounding box center [134, 178] width 205 height 292
click at [89, 195] on div "[PHONE_NUMBER] Connecting call… ALL TASKS ALL TASKS ACTIVE TASKS TASKS IN WRAP …" at bounding box center [134, 178] width 205 height 292
click at [99, 212] on div "[PHONE_NUMBER] Connecting call… ALL TASKS ALL TASKS ACTIVE TASKS TASKS IN WRAP …" at bounding box center [134, 178] width 205 height 292
click at [101, 155] on div "[PHONE_NUMBER] Connecting call… ALL TASKS ALL TASKS ACTIVE TASKS TASKS IN WRAP …" at bounding box center [134, 178] width 205 height 292
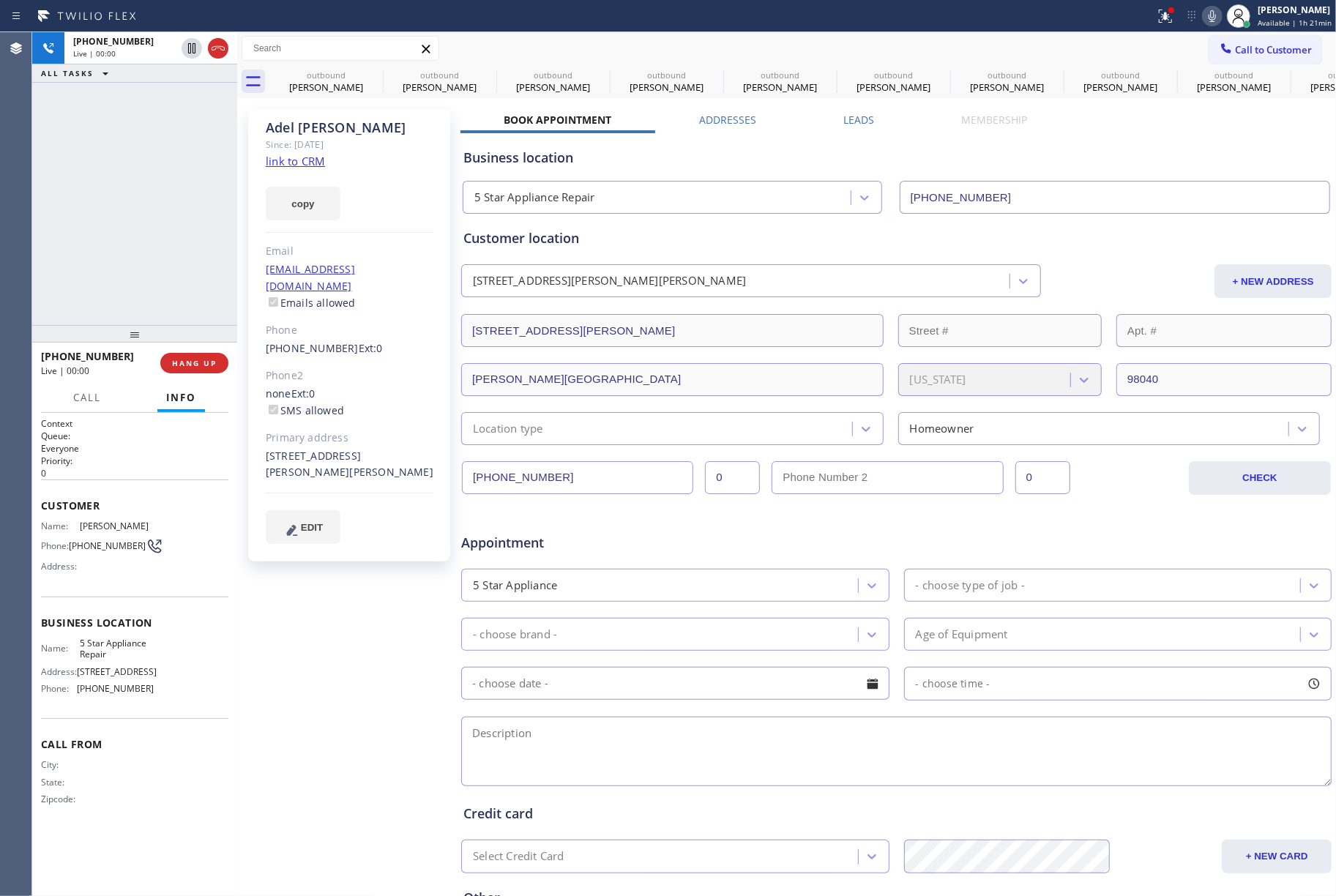
click at [169, 222] on div "[PHONE_NUMBER] Live | 00:00 ALL TASKS ALL TASKS ACTIVE TASKS TASKS IN WRAP UP" at bounding box center [134, 178] width 205 height 292
click at [196, 372] on button "HANG UP" at bounding box center [194, 363] width 68 height 20
click at [179, 300] on div "[PHONE_NUMBER] Live | 00:01 ALL TASKS ALL TASKS ACTIVE TASKS TASKS IN WRAP UP" at bounding box center [134, 178] width 205 height 292
click at [179, 353] on button "HANG UP" at bounding box center [194, 363] width 68 height 20
click at [164, 290] on div "ALL TASKS ALL TASKS ACTIVE TASKS TASKS IN WRAP UP [PHONE_NUMBER] Wrap up | 00:00" at bounding box center [134, 178] width 205 height 292
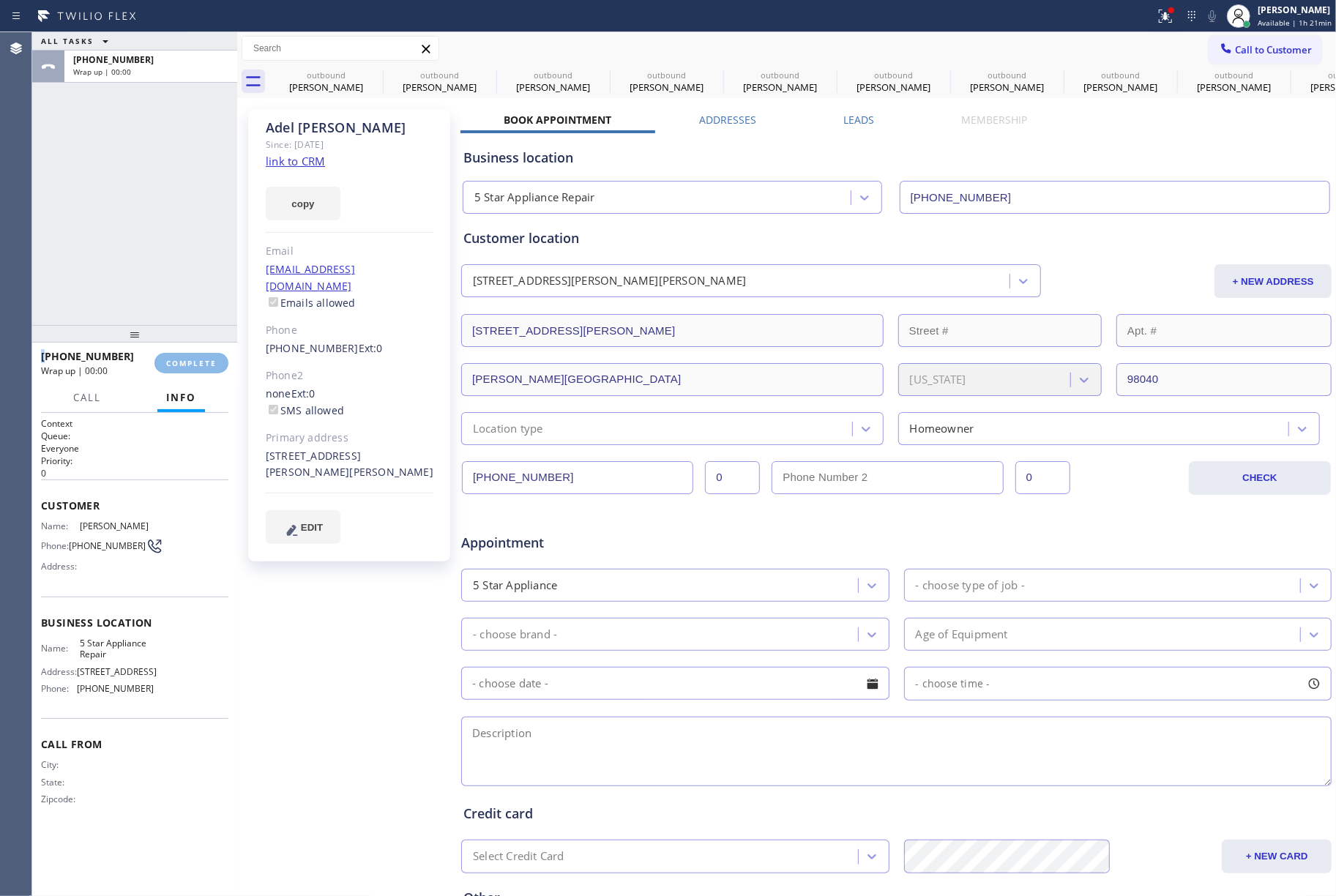
click at [164, 290] on div "ALL TASKS ALL TASKS ACTIVE TASKS TASKS IN WRAP UP [PHONE_NUMBER] Wrap up | 00:00" at bounding box center [134, 178] width 205 height 292
drag, startPoint x: 164, startPoint y: 290, endPoint x: 200, endPoint y: 367, distance: 85.0
click at [164, 290] on div "ALL TASKS ALL TASKS ACTIVE TASKS TASKS IN WRAP UP [PHONE_NUMBER] Wrap up | 00:00" at bounding box center [134, 178] width 205 height 292
click at [201, 361] on span "COMPLETE" at bounding box center [192, 363] width 51 height 10
click at [150, 268] on div "ALL TASKS ALL TASKS ACTIVE TASKS TASKS IN WRAP UP [PHONE_NUMBER] Wrap up | 00:00" at bounding box center [134, 178] width 205 height 292
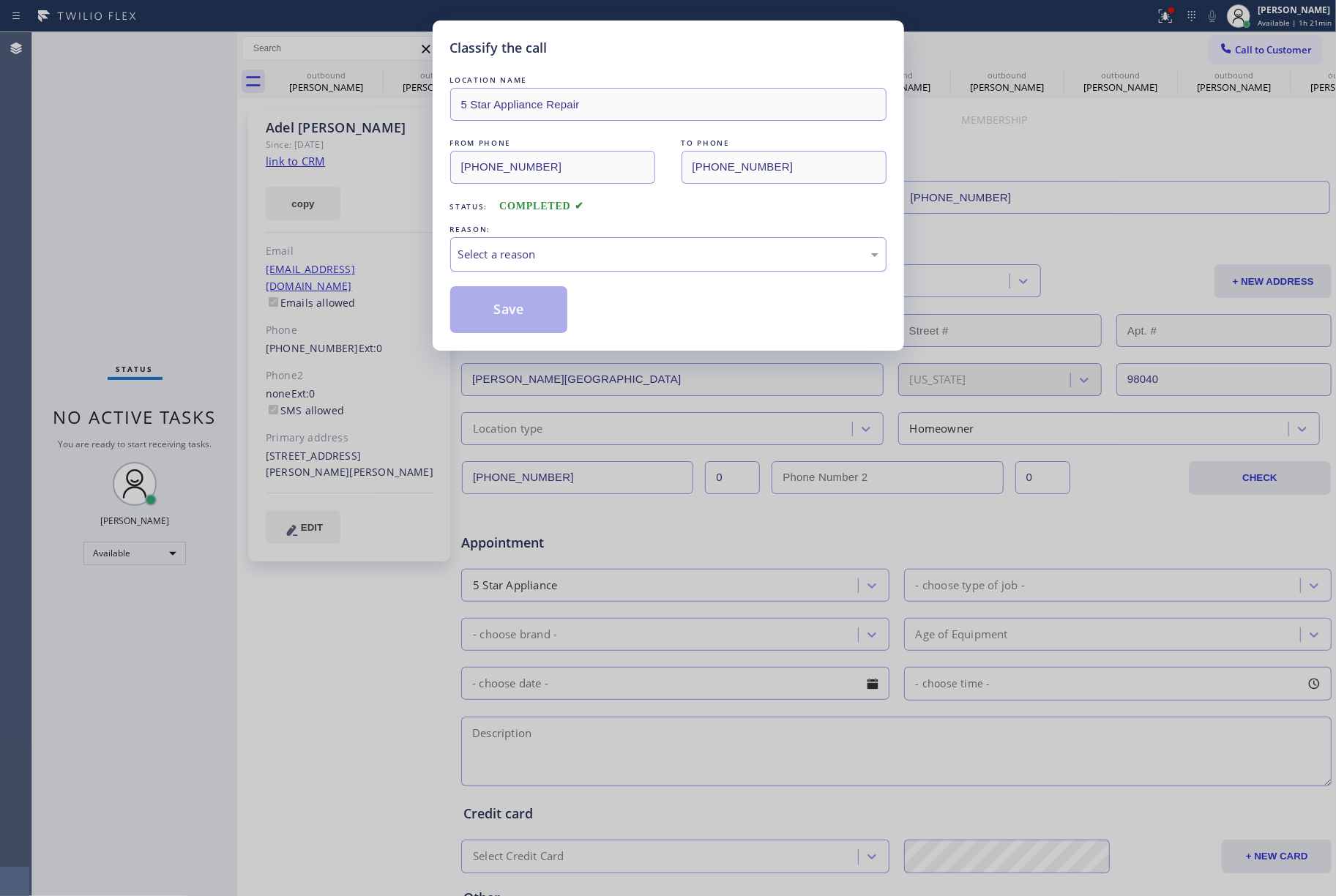
click at [581, 257] on div "Select a reason" at bounding box center [668, 254] width 420 height 17
click at [514, 315] on button "Save" at bounding box center [509, 310] width 118 height 47
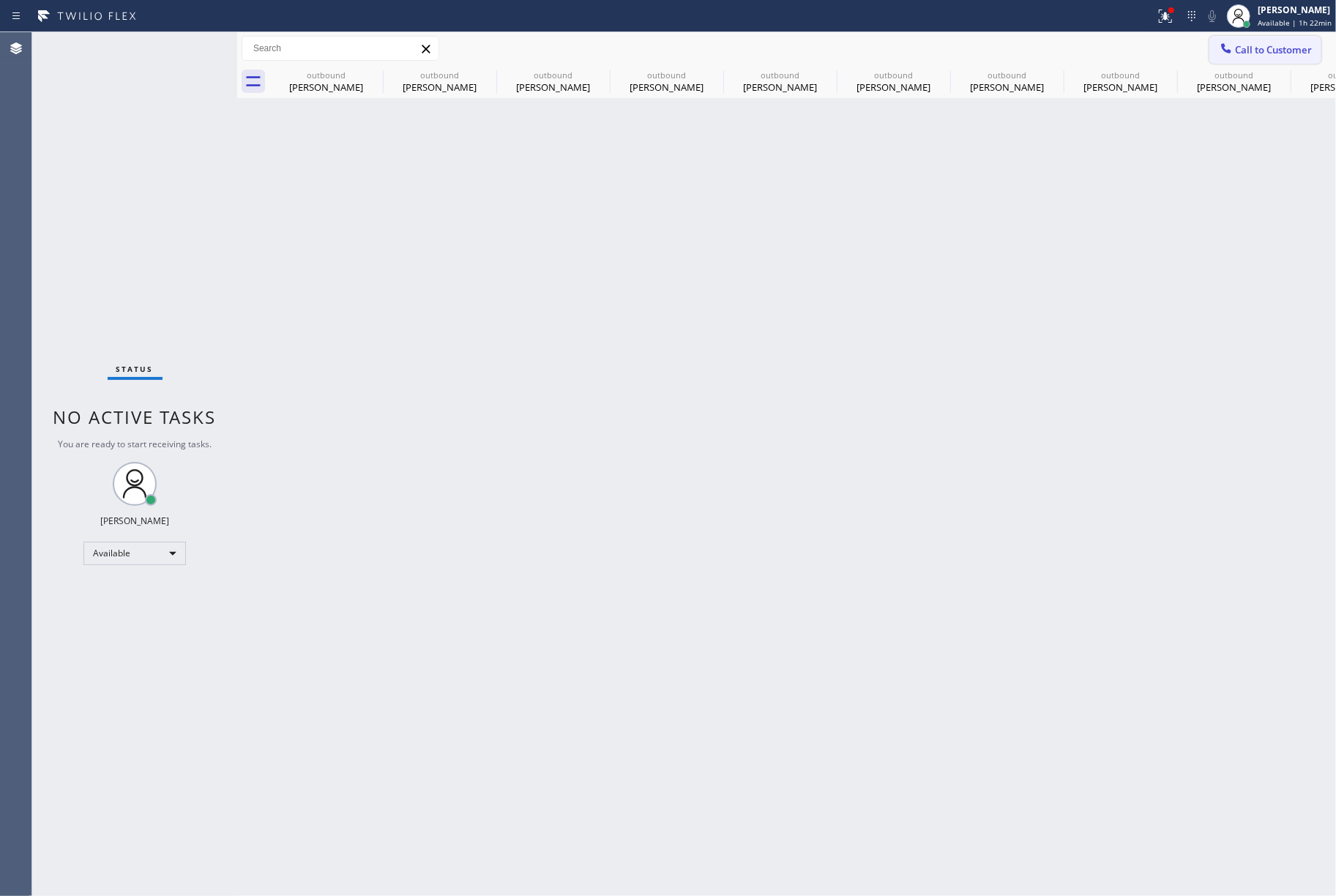
click at [1283, 51] on span "Call to Customer" at bounding box center [1273, 50] width 77 height 13
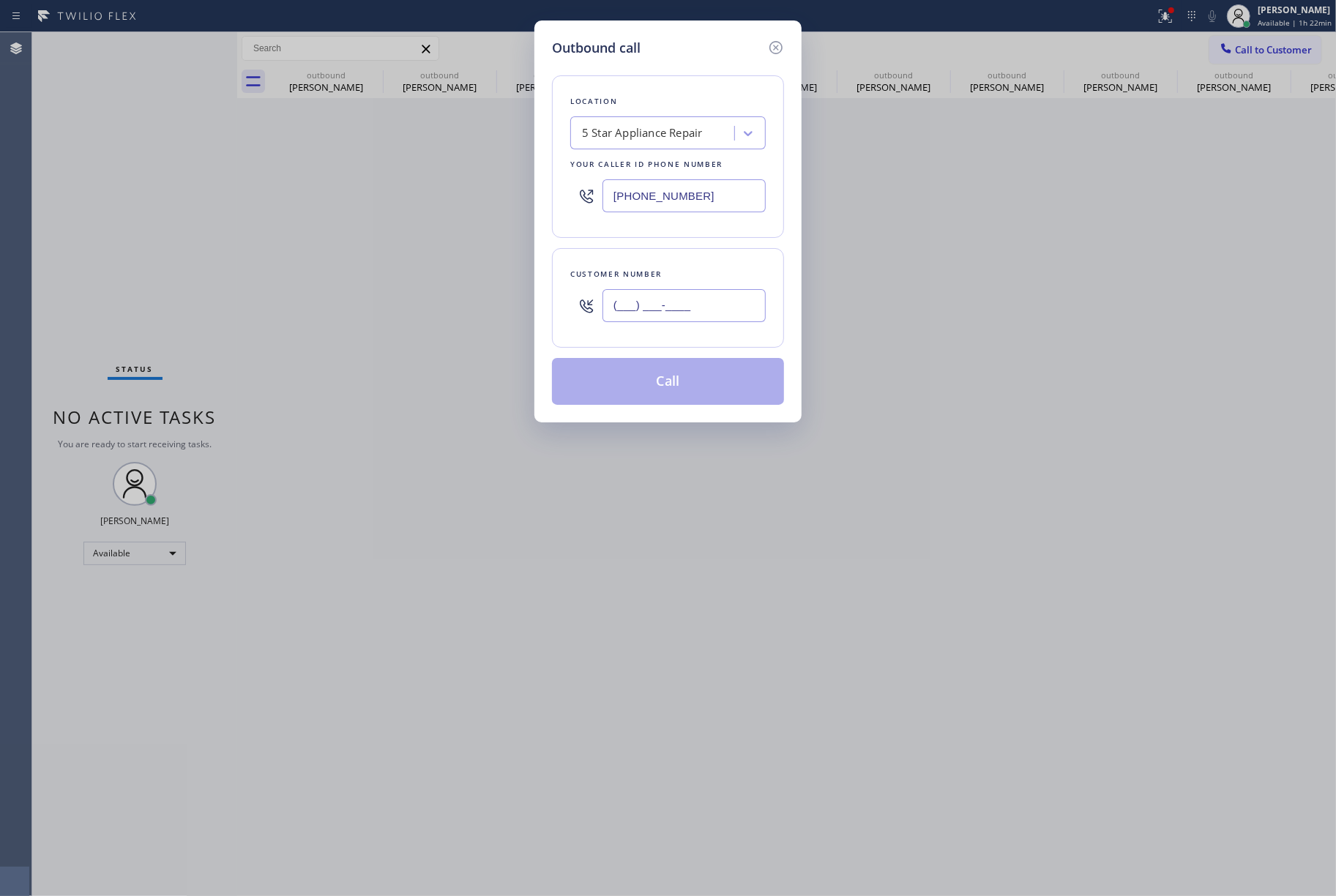
click at [642, 296] on input "(___) ___-____" at bounding box center [684, 306] width 163 height 33
paste input "303) 885-5445"
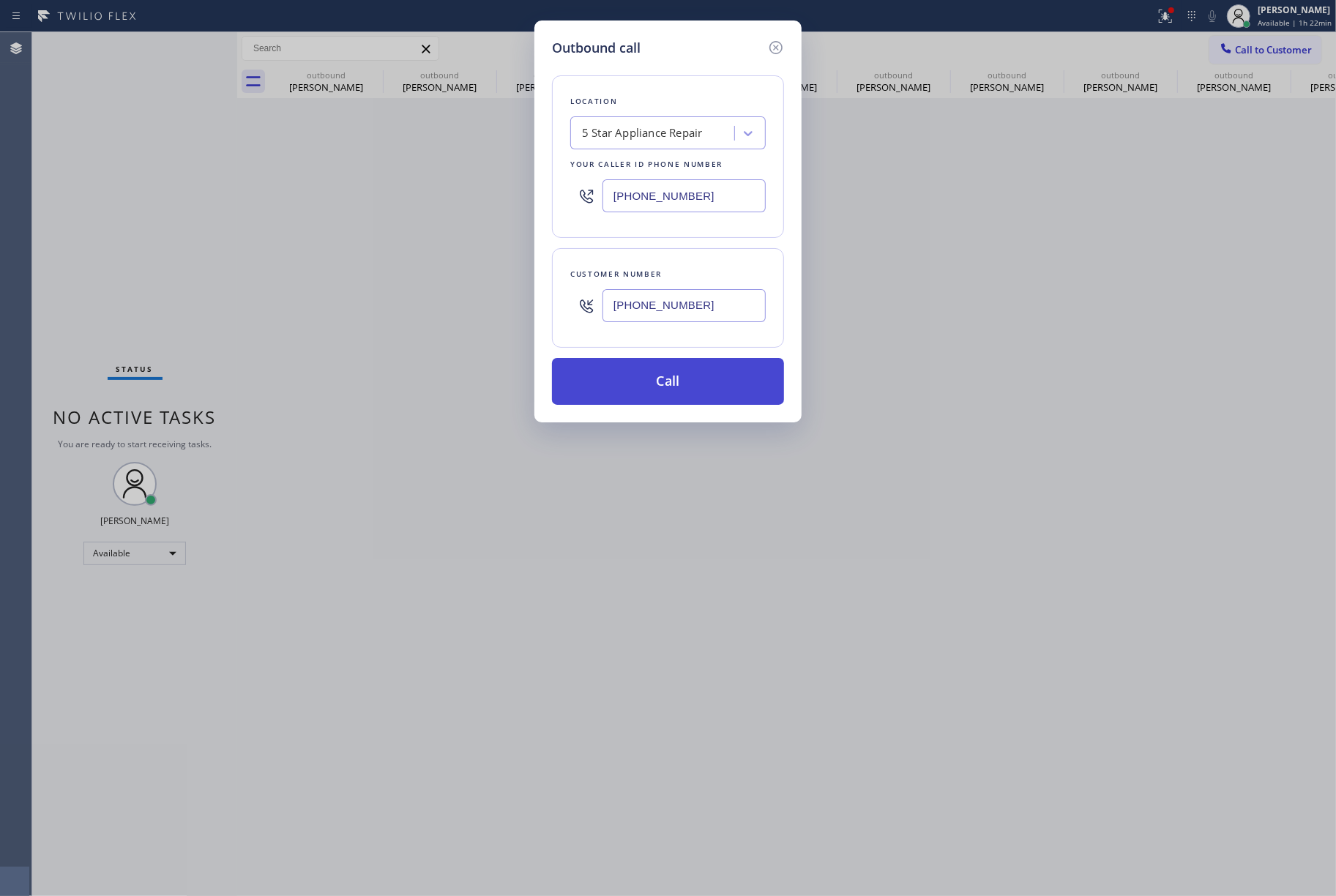
type input "[PHONE_NUMBER]"
click at [679, 389] on button "Call" at bounding box center [668, 381] width 232 height 47
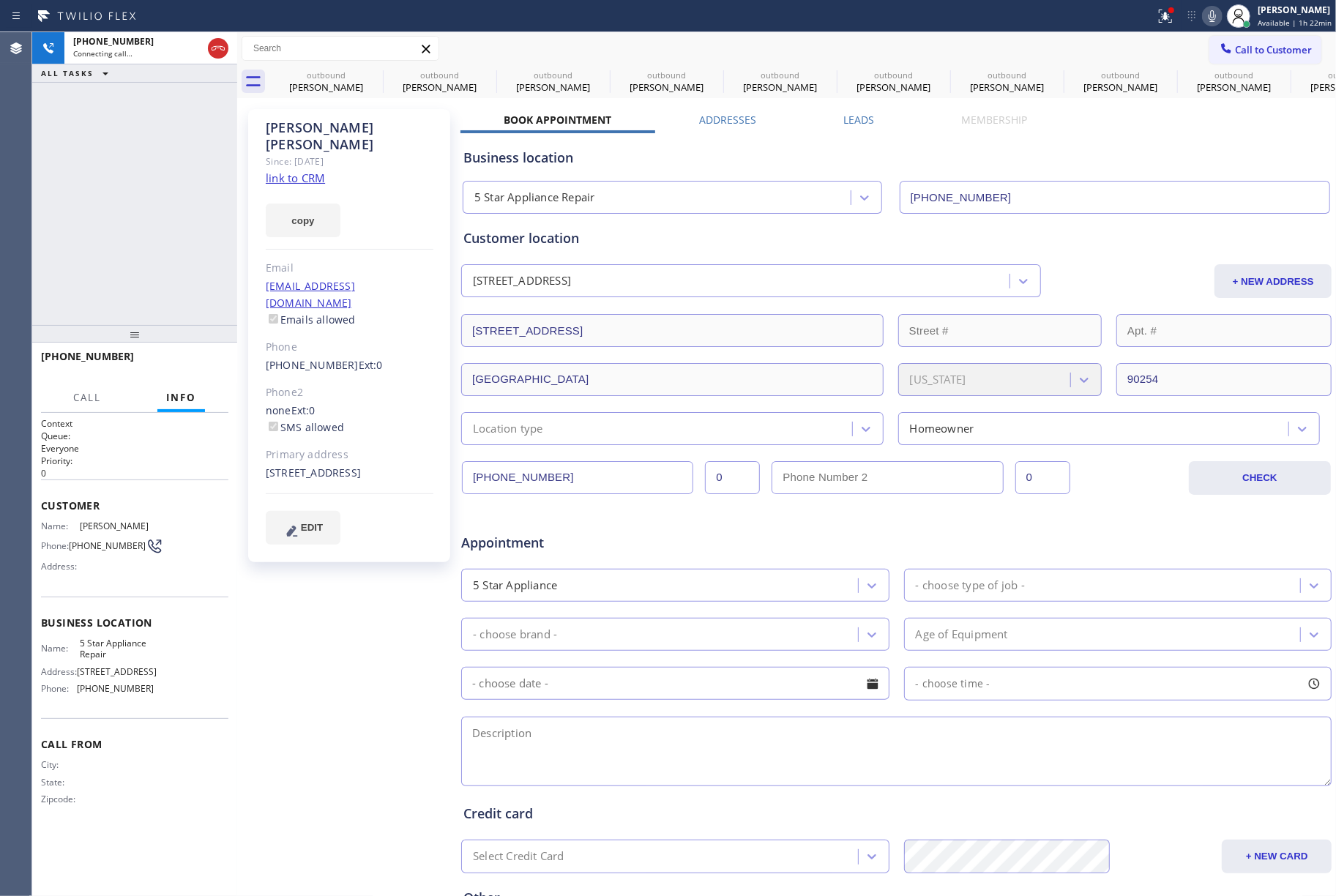
type input "[PHONE_NUMBER]"
click at [116, 216] on div "[PHONE_NUMBER] Connecting call… ALL TASKS ALL TASKS ACTIVE TASKS TASKS IN WRAP …" at bounding box center [134, 178] width 205 height 292
click at [196, 367] on span "HANG UP" at bounding box center [195, 363] width 45 height 10
click at [173, 289] on div "[PHONE_NUMBER] Live | 00:00 ALL TASKS ALL TASKS ACTIVE TASKS TASKS IN WRAP UP" at bounding box center [134, 178] width 205 height 292
click at [191, 370] on button "COMPLETE" at bounding box center [191, 363] width 74 height 20
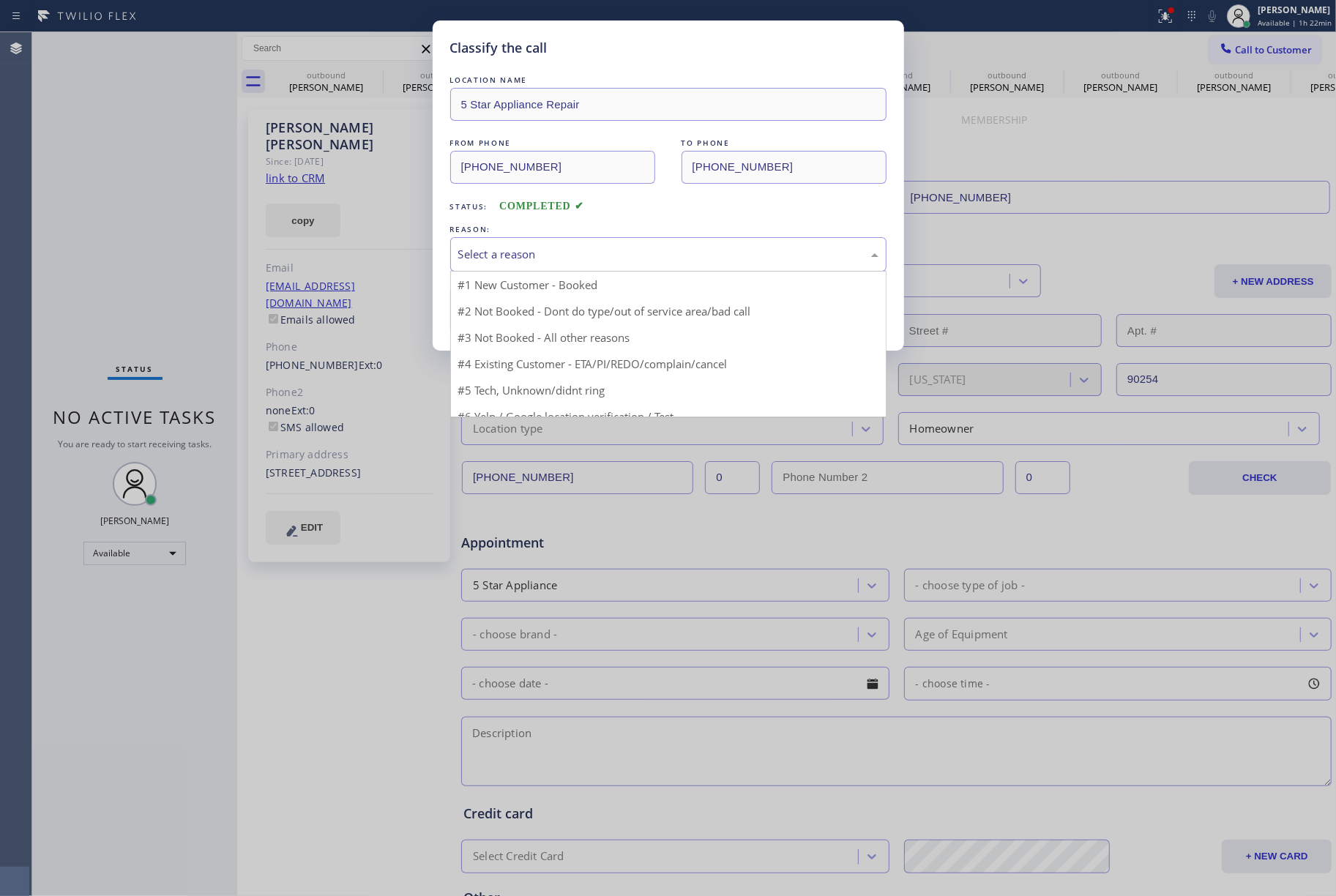
click at [587, 251] on div "Select a reason" at bounding box center [668, 254] width 420 height 17
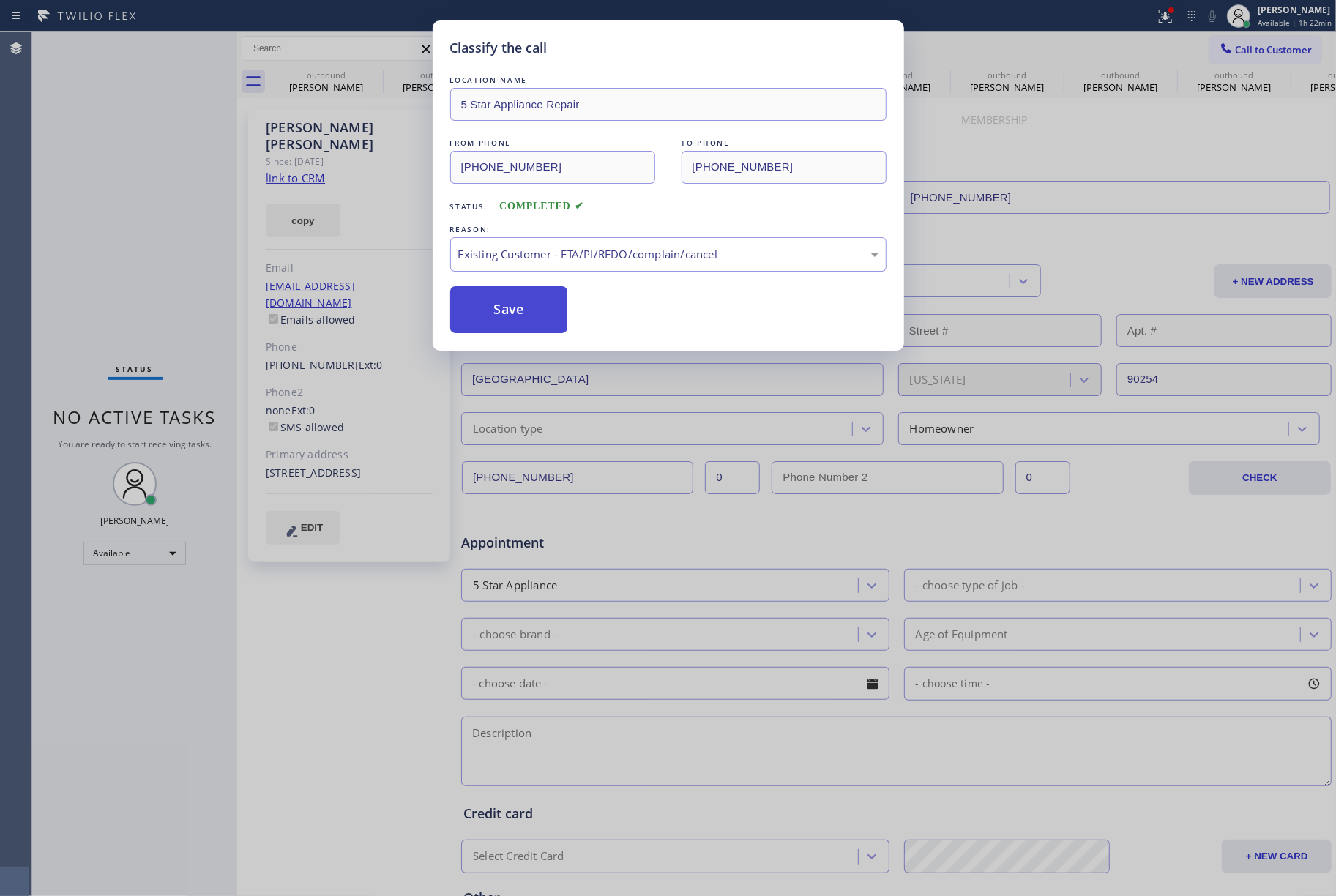
click at [508, 312] on button "Save" at bounding box center [509, 310] width 118 height 47
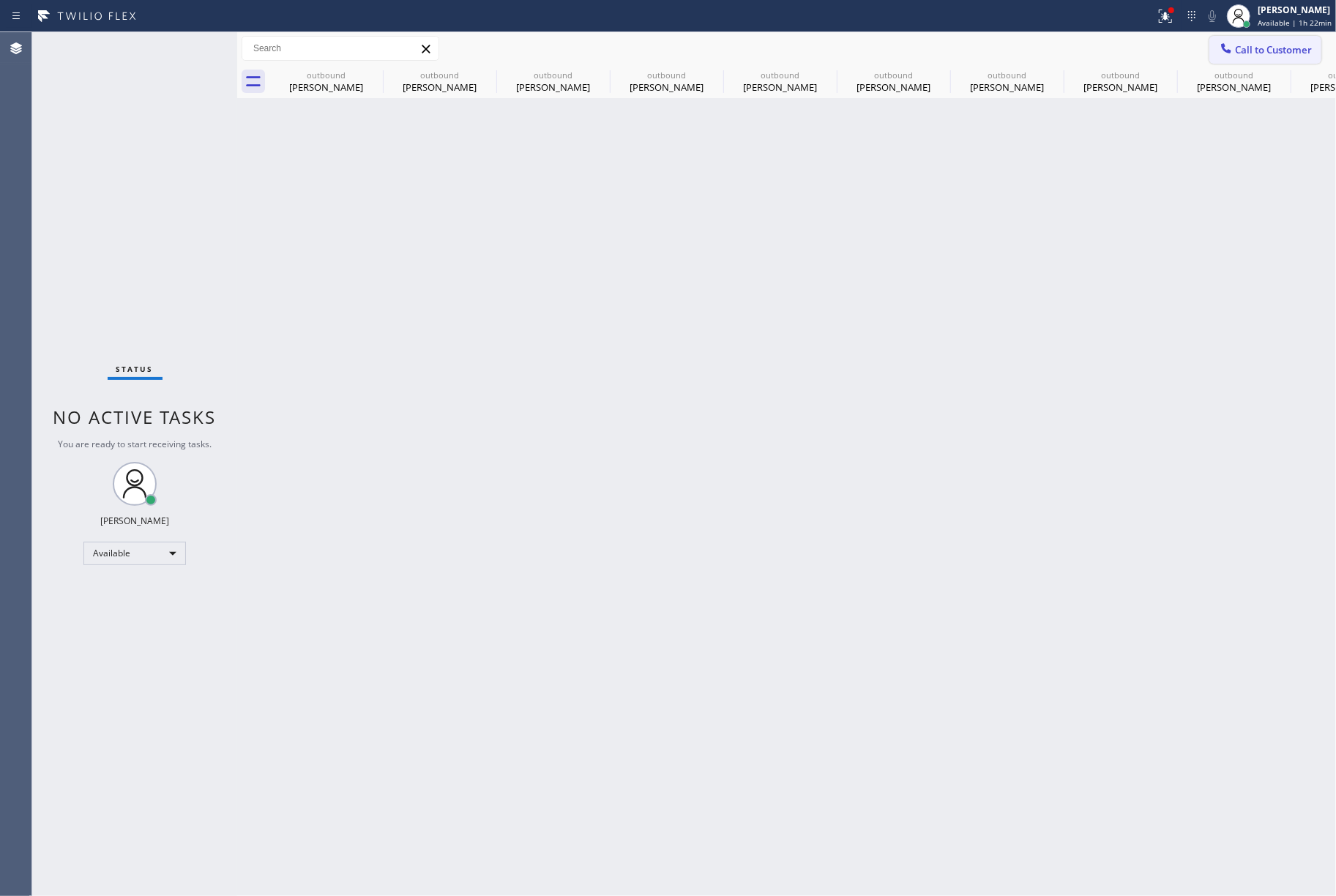
click at [1278, 48] on span "Call to Customer" at bounding box center [1273, 50] width 77 height 13
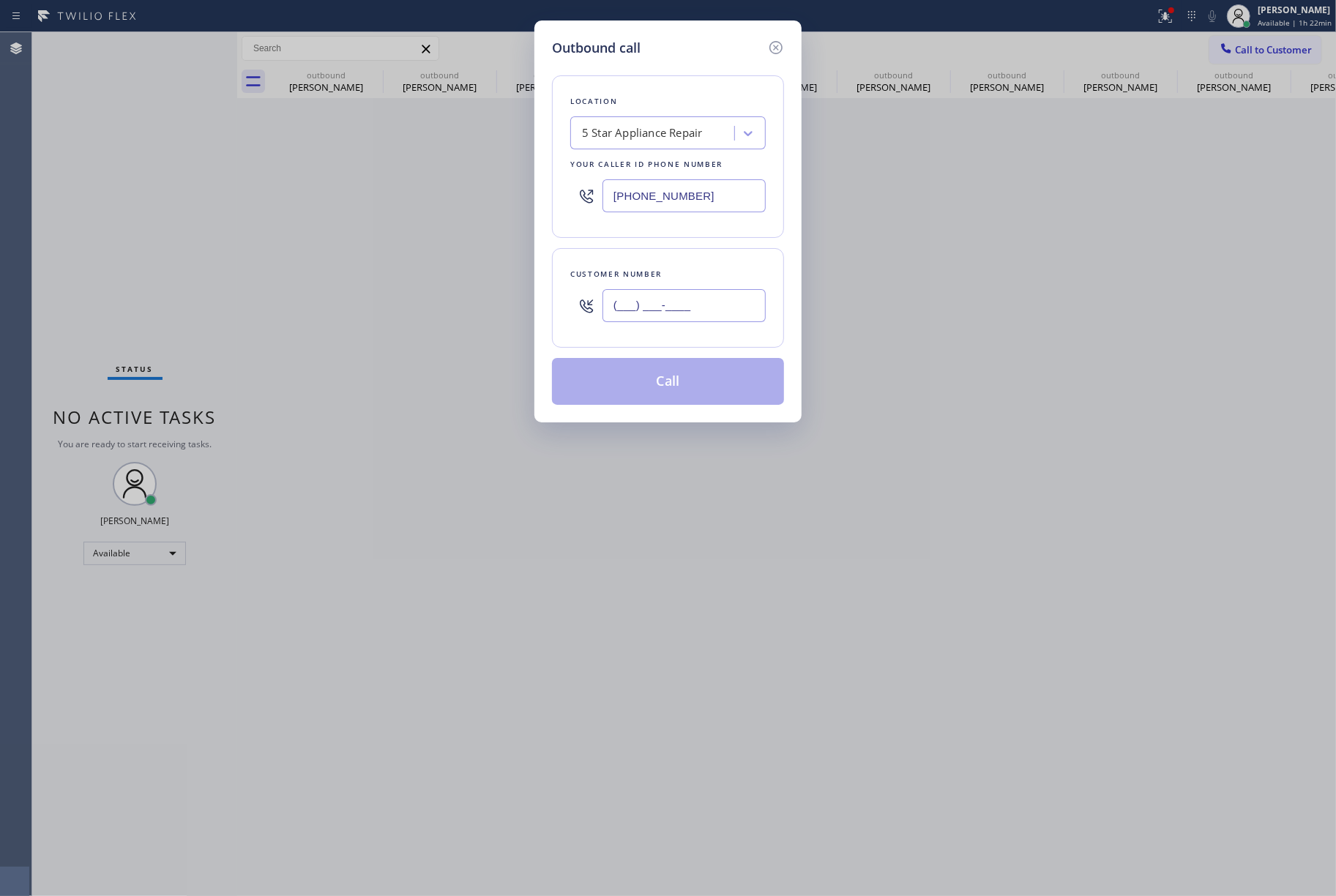
click at [667, 298] on input "(___) ___-____" at bounding box center [684, 306] width 163 height 33
paste input "917) 969-8449"
type input "[PHONE_NUMBER]"
click at [681, 276] on div "Customer number" at bounding box center [668, 274] width 196 height 16
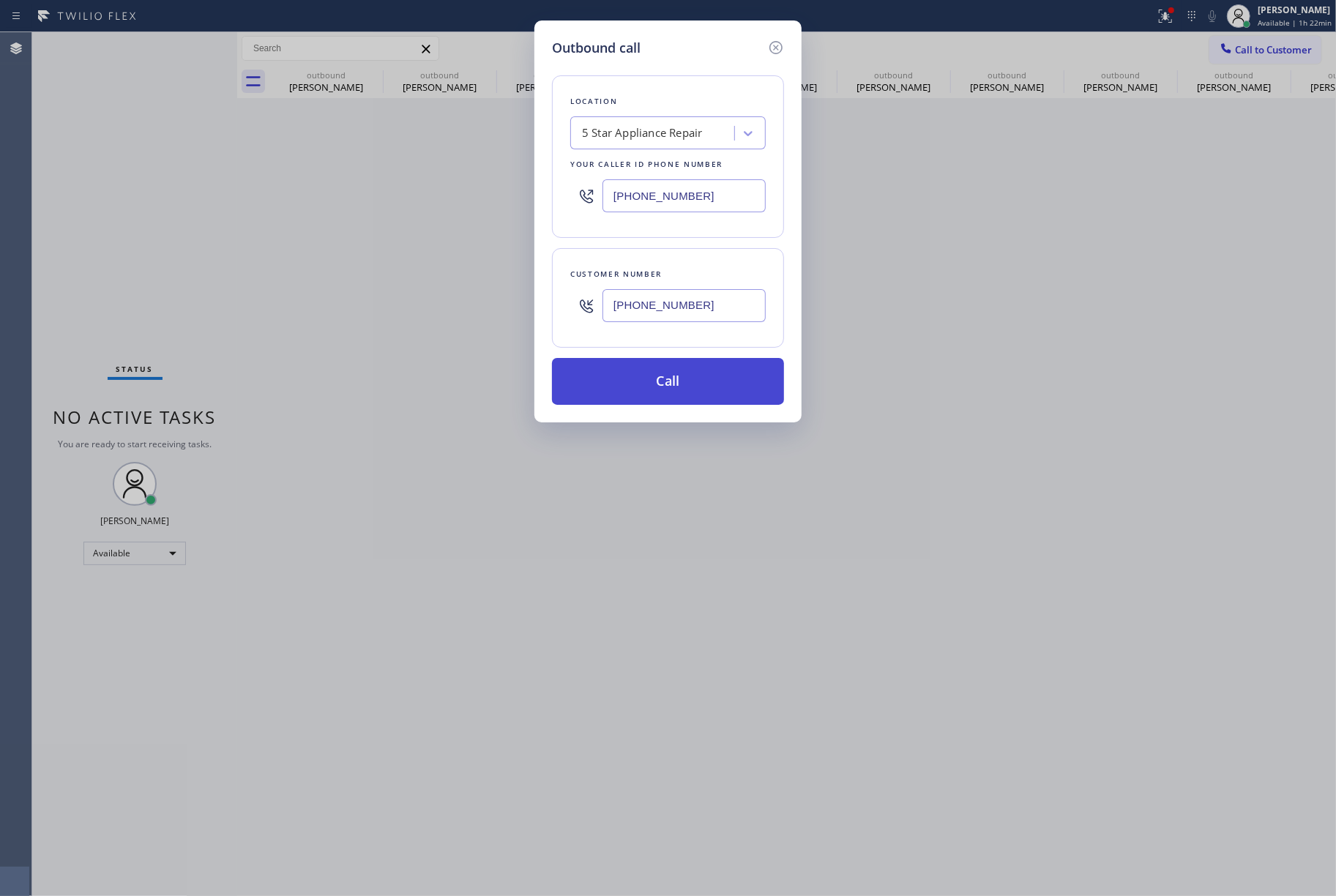
click at [679, 387] on button "Call" at bounding box center [668, 381] width 232 height 47
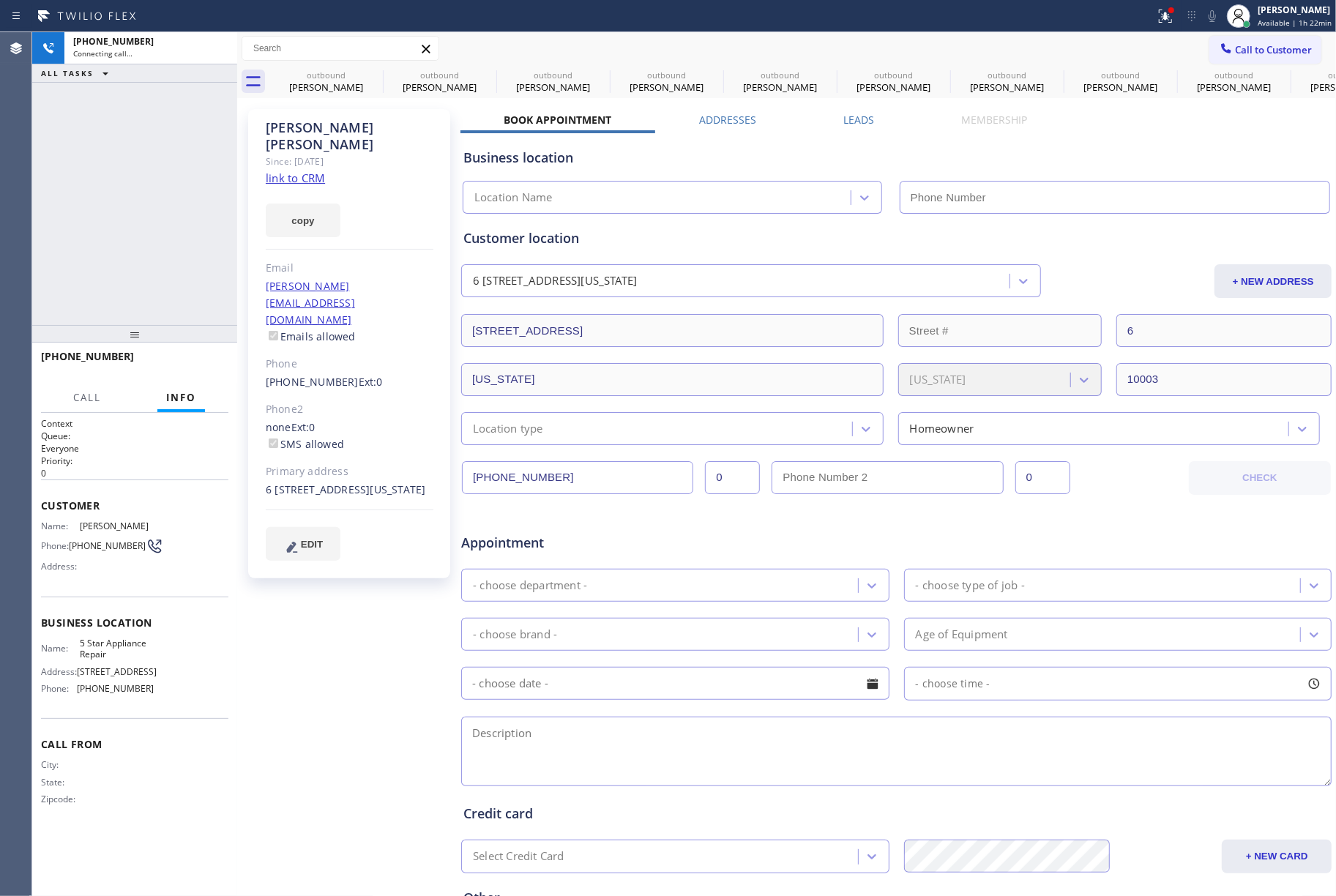
click at [130, 171] on div "[PHONE_NUMBER] Connecting call… ALL TASKS ALL TASKS ACTIVE TASKS TASKS IN WRAP …" at bounding box center [134, 178] width 205 height 292
type input "[PHONE_NUMBER]"
click at [142, 226] on div "[PHONE_NUMBER] Live | 00:01 ALL TASKS ALL TASKS ACTIVE TASKS TASKS IN WRAP UP" at bounding box center [134, 178] width 205 height 292
drag, startPoint x: 209, startPoint y: 365, endPoint x: 157, endPoint y: 263, distance: 114.5
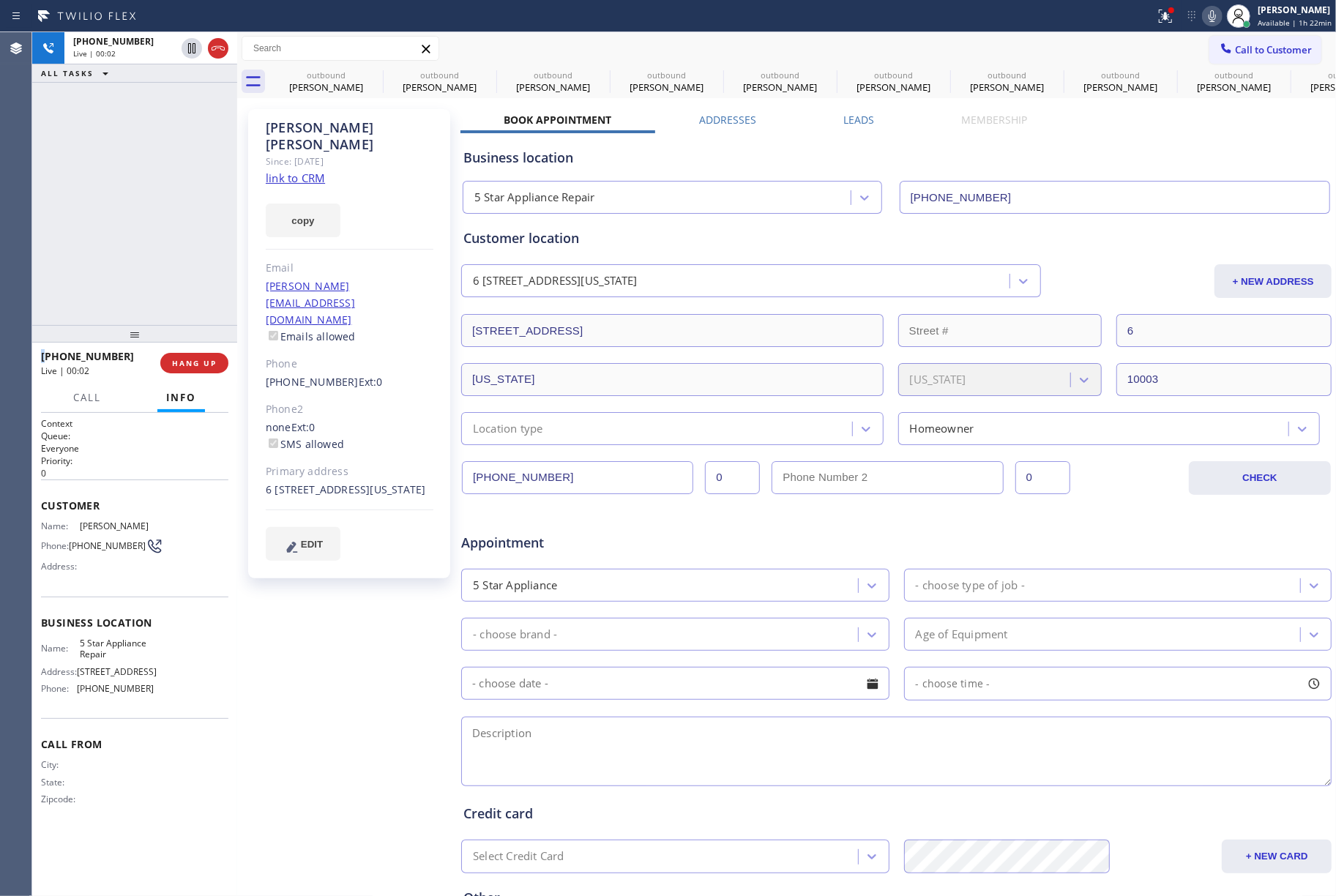
click at [209, 364] on span "HANG UP" at bounding box center [195, 363] width 45 height 10
click at [151, 250] on div "[PHONE_NUMBER] Live | 00:03 ALL TASKS ALL TASKS ACTIVE TASKS TASKS IN WRAP UP" at bounding box center [134, 178] width 205 height 292
click at [193, 360] on span "COMPLETE" at bounding box center [192, 363] width 51 height 10
click at [159, 231] on div "ALL TASKS ALL TASKS ACTIVE TASKS TASKS IN WRAP UP [PHONE_NUMBER] Wrap up | 00:00" at bounding box center [134, 178] width 205 height 292
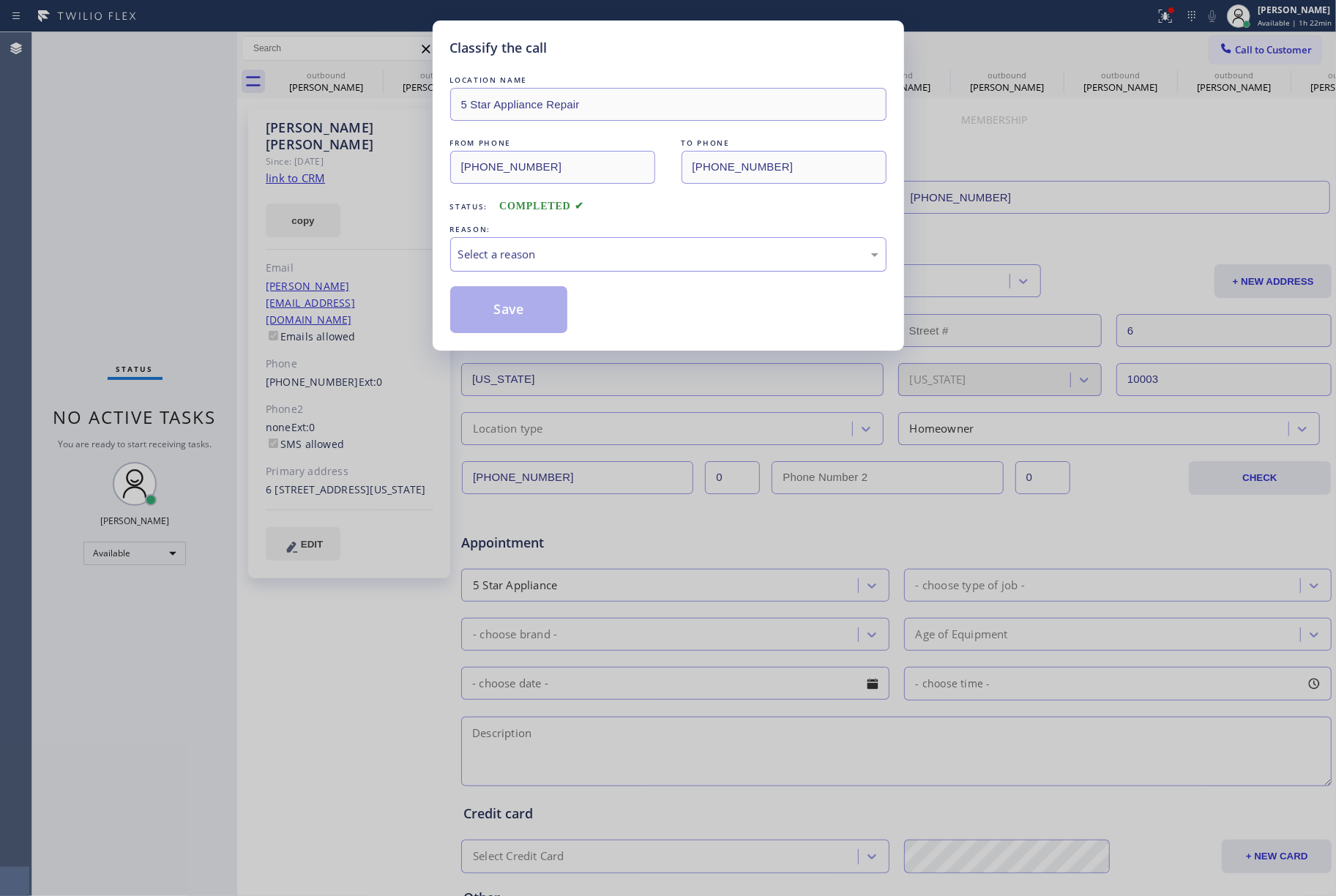
click at [540, 251] on div "Select a reason" at bounding box center [668, 254] width 420 height 17
click at [501, 310] on button "Save" at bounding box center [509, 310] width 118 height 47
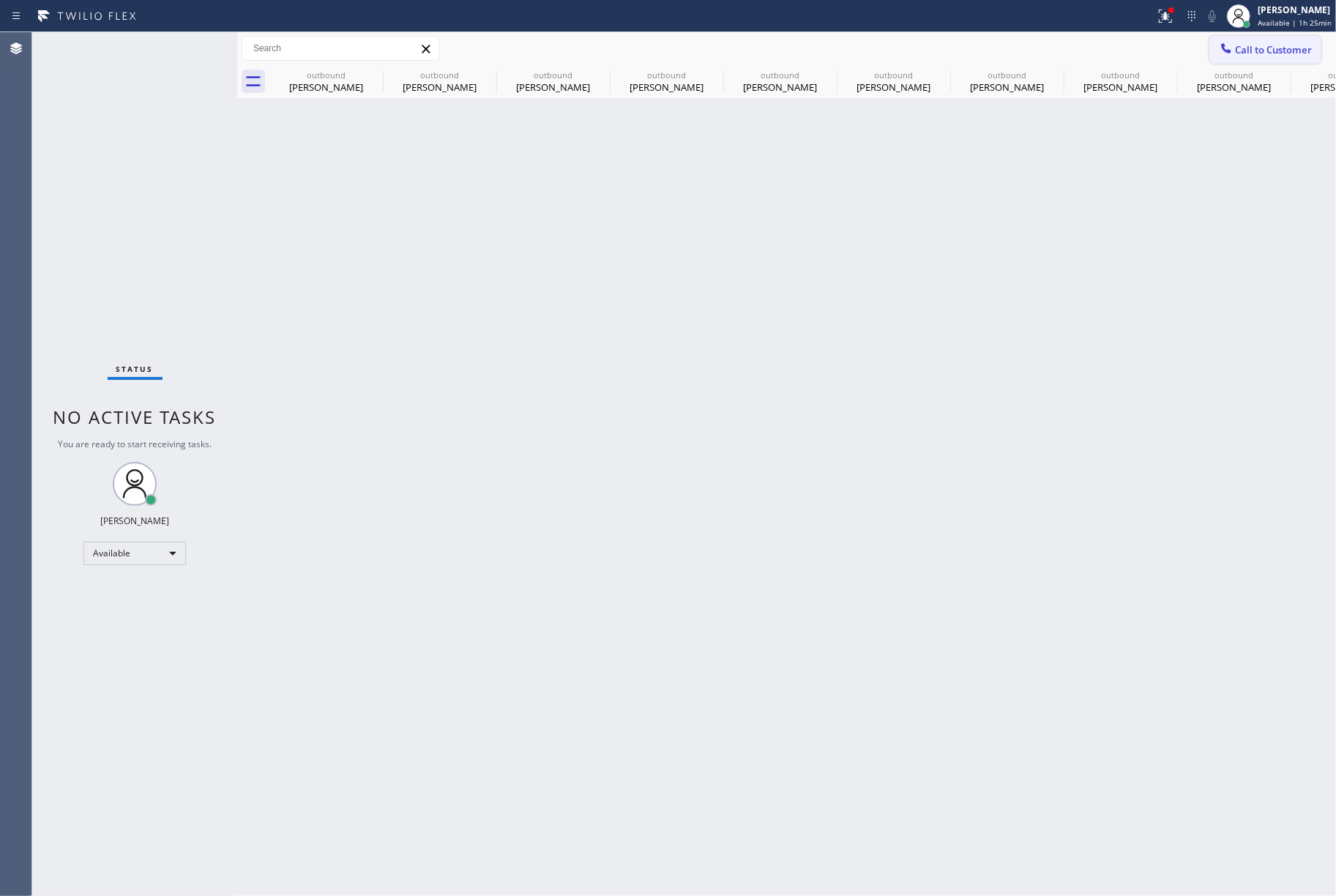
click at [1262, 43] on span "Call to Customer" at bounding box center [1273, 50] width 77 height 13
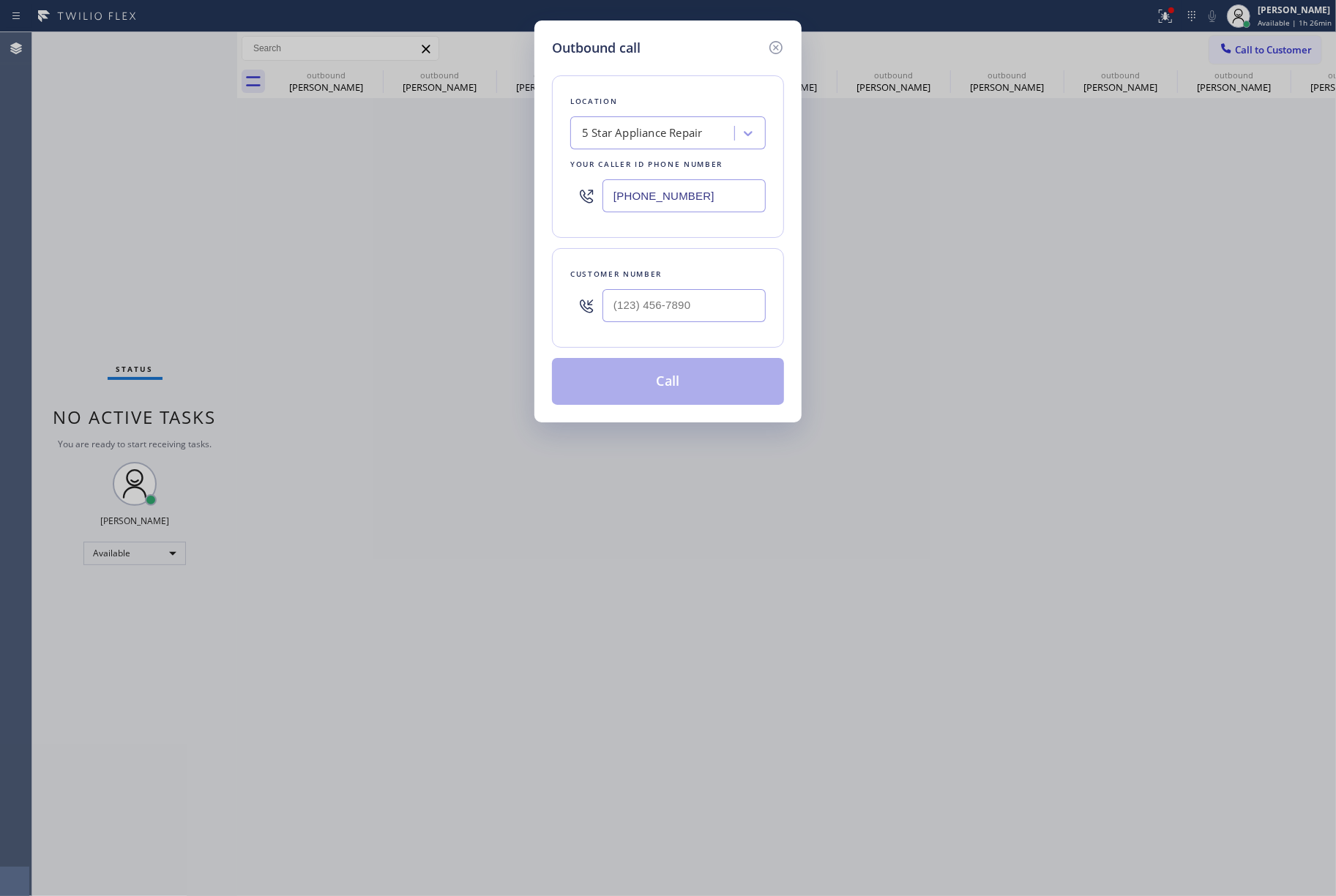
drag, startPoint x: 707, startPoint y: 192, endPoint x: 880, endPoint y: 3, distance: 256.2
click at [531, 179] on div "Outbound call Location 5 Star Appliance Repair Your caller id phone number [PHO…" at bounding box center [668, 448] width 1336 height 896
paste input "213) 566-9111"
type input "[PHONE_NUMBER]"
click at [640, 306] on input "(___) ___-____" at bounding box center [684, 306] width 163 height 33
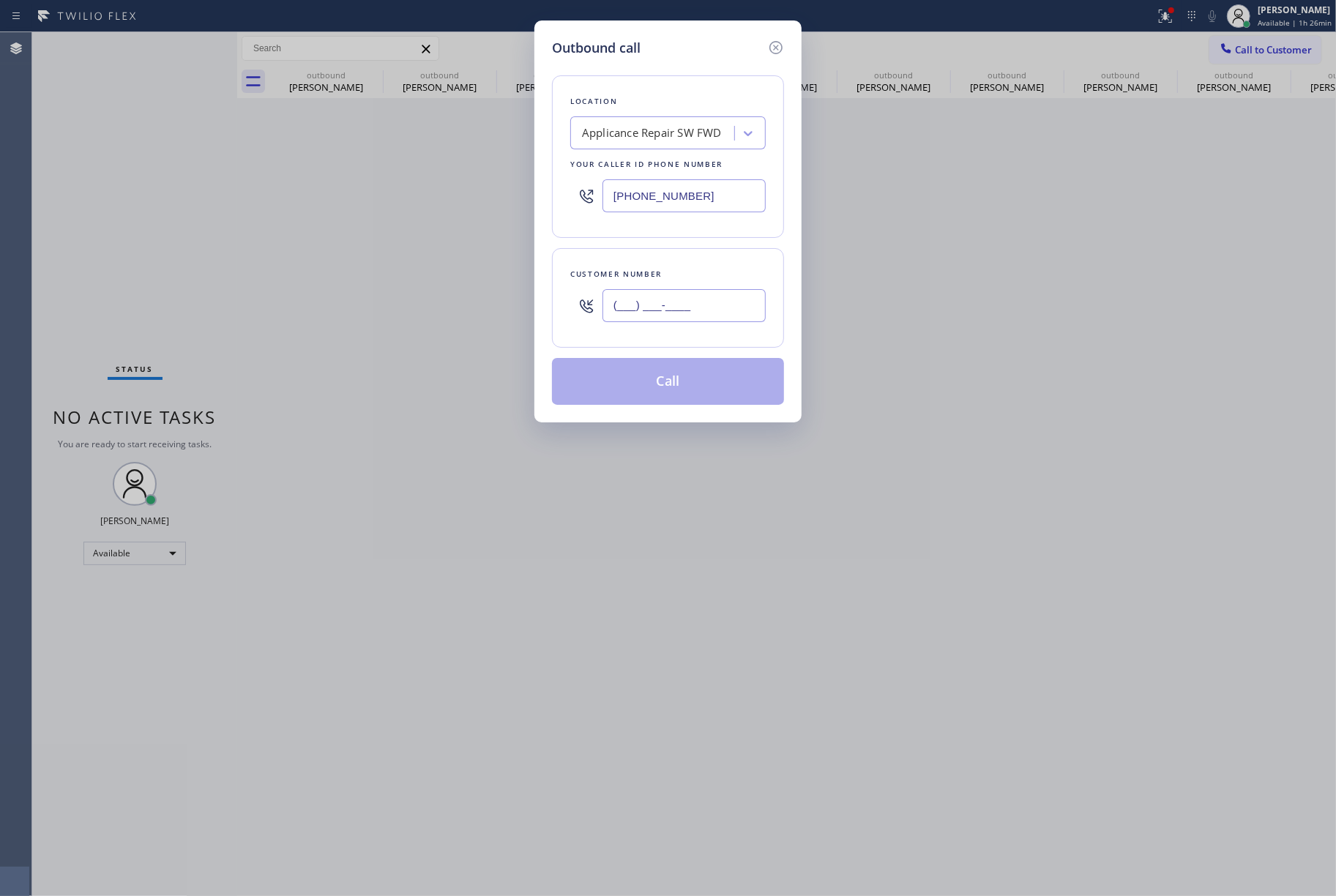
paste input "510) 589-6534"
type input "[PHONE_NUMBER]"
click at [677, 267] on div "Customer number" at bounding box center [668, 274] width 196 height 16
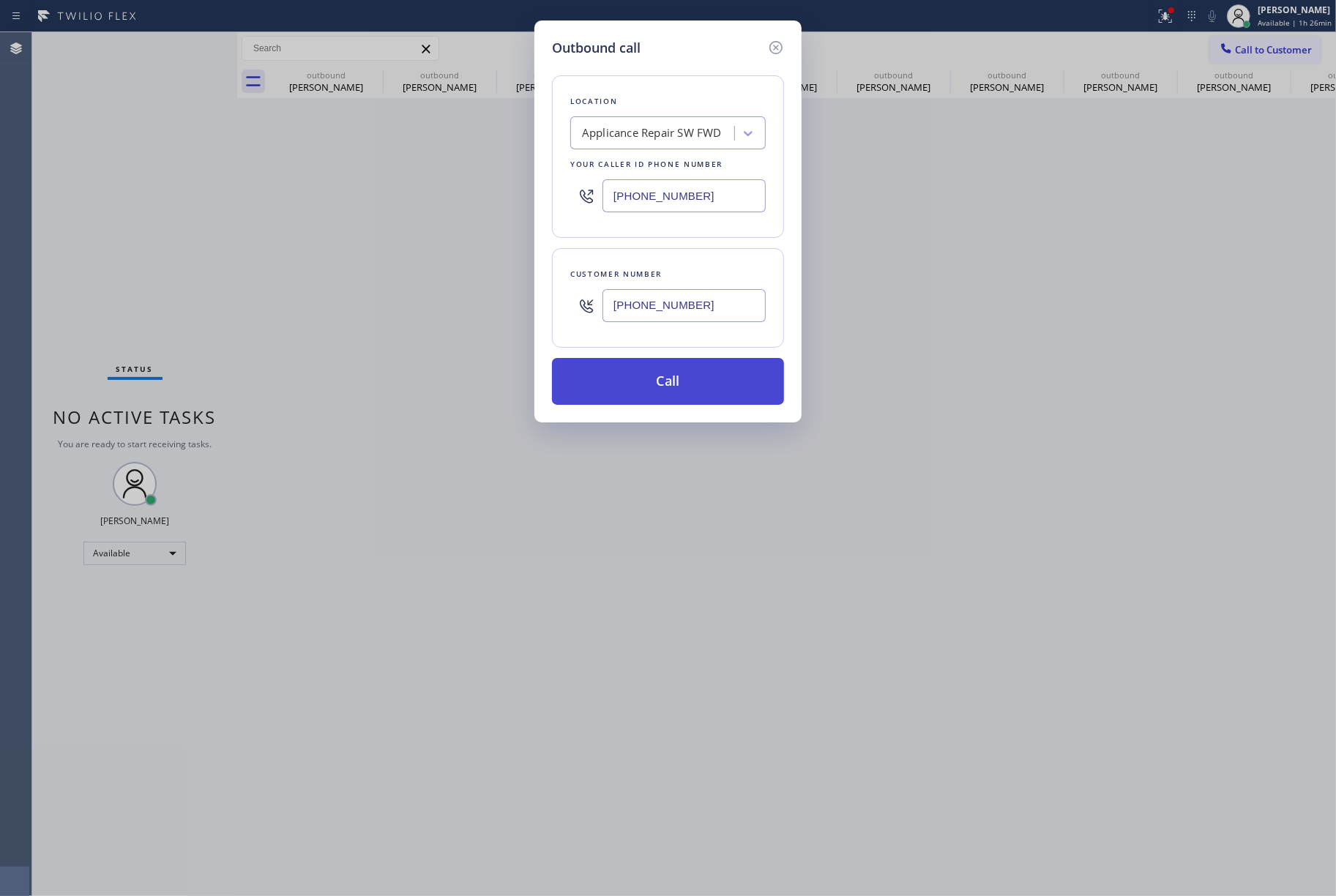
click at [688, 375] on button "Call" at bounding box center [668, 381] width 232 height 47
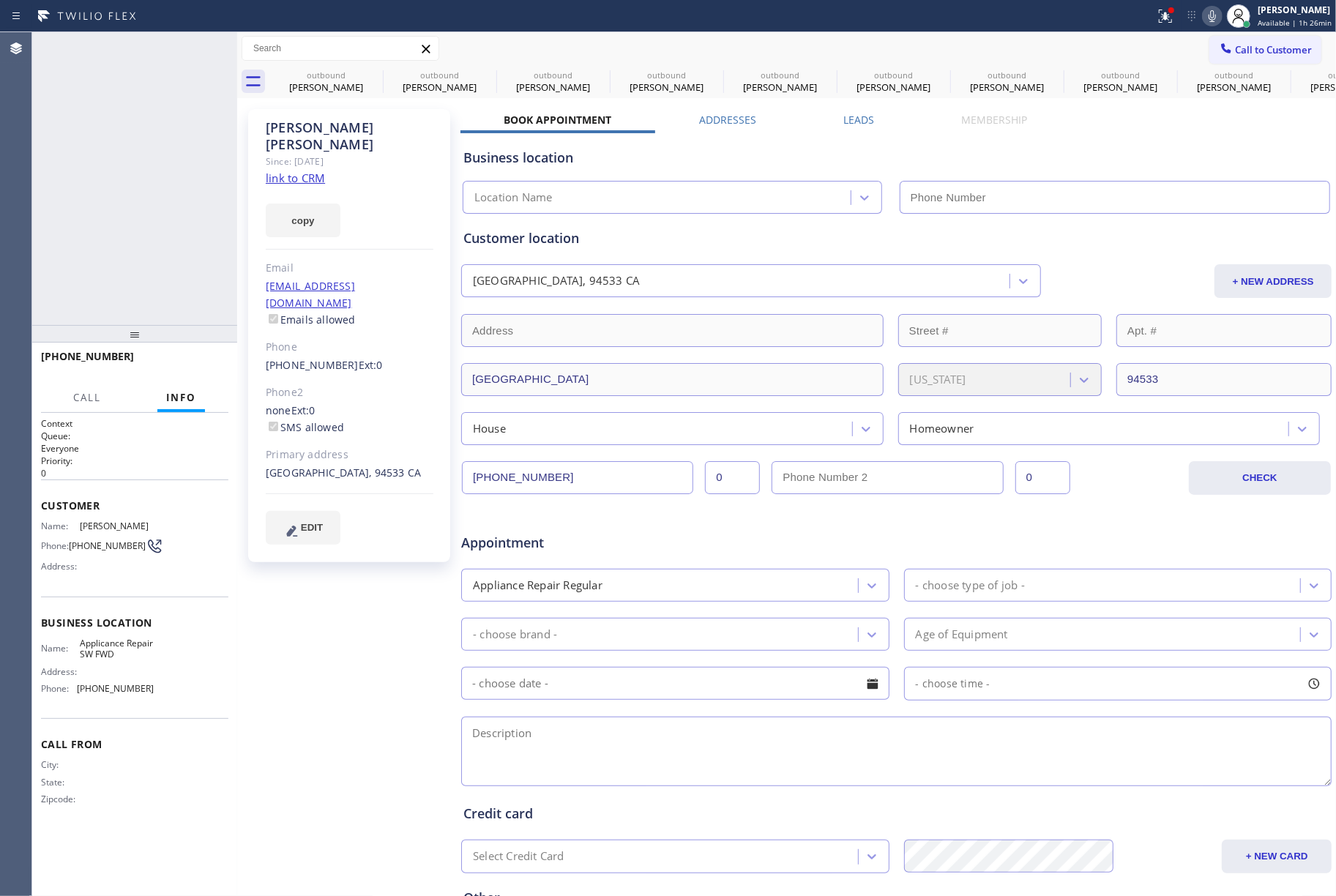
type input "[PHONE_NUMBER]"
click at [169, 366] on span "COMPLETE" at bounding box center [192, 363] width 51 height 10
click at [164, 250] on div "ALL TASKS ALL TASKS ACTIVE TASKS TASKS IN WRAP UP [PHONE_NUMBER] Wrap up | 00:32" at bounding box center [134, 178] width 205 height 292
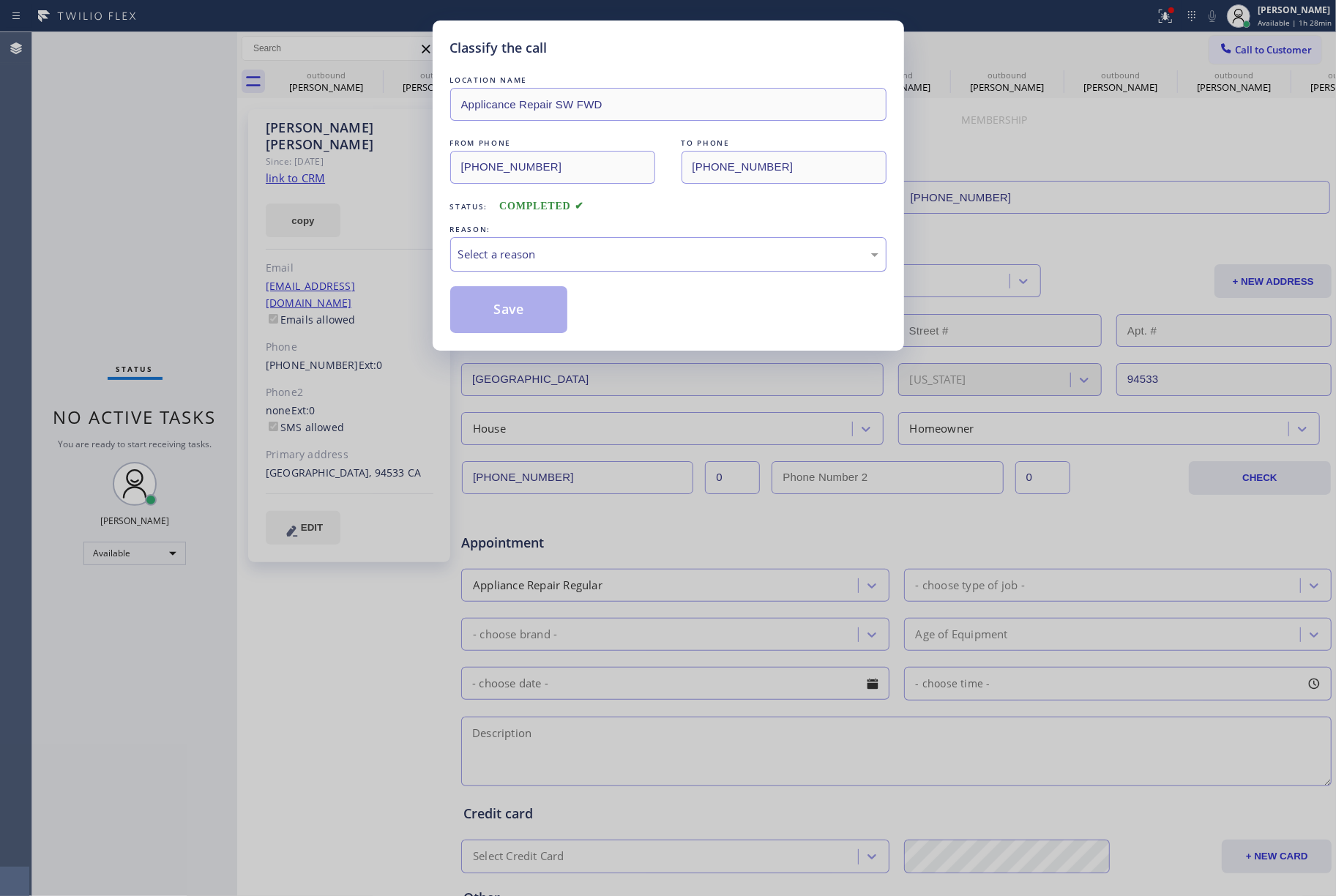
click at [560, 261] on div "Select a reason" at bounding box center [668, 254] width 420 height 17
click at [495, 306] on button "Save" at bounding box center [509, 310] width 118 height 47
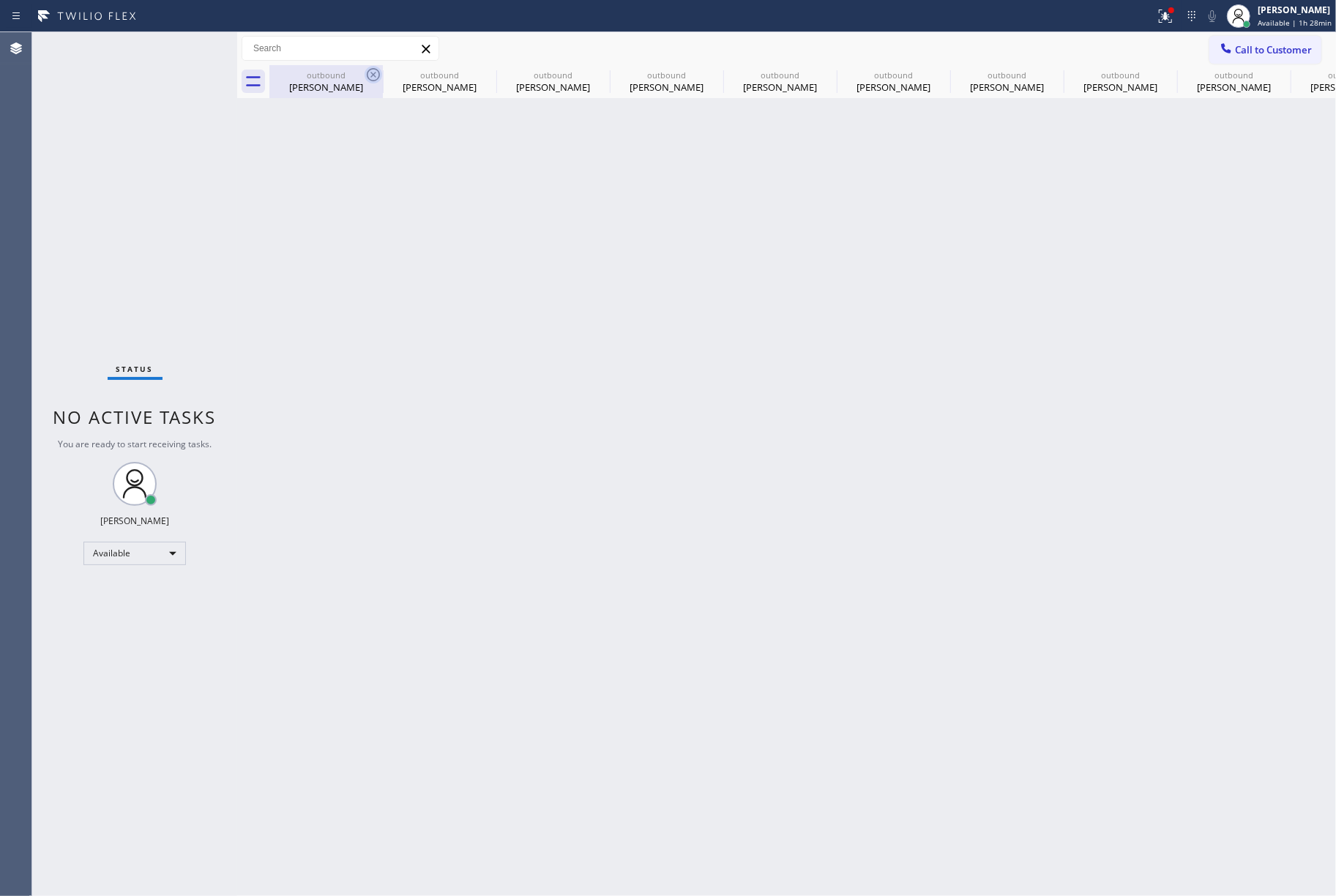
click at [370, 77] on icon at bounding box center [374, 75] width 13 height 13
click at [0, 0] on icon at bounding box center [0, 0] width 0 height 0
type input "[PHONE_NUMBER]"
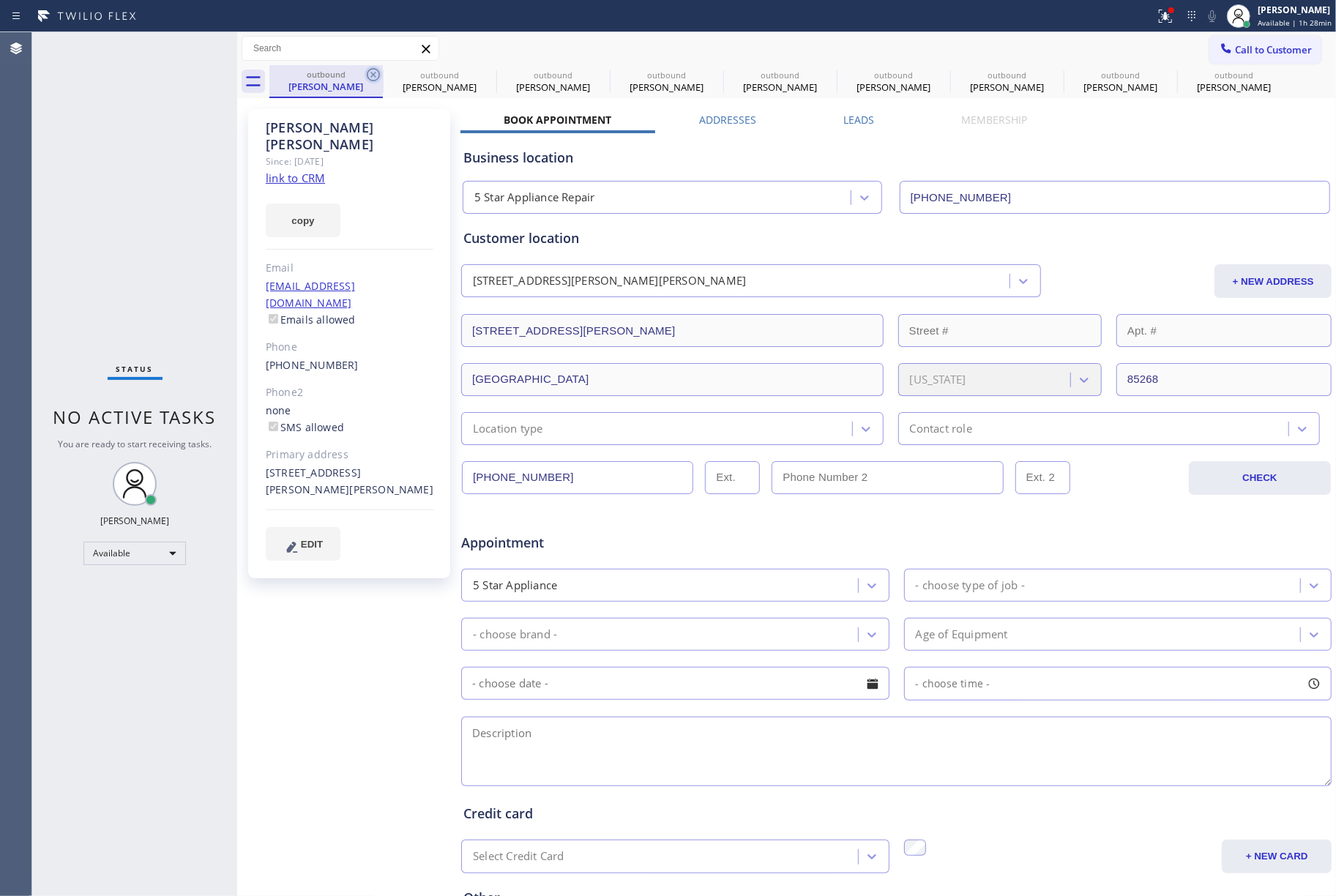
click at [372, 80] on icon at bounding box center [374, 75] width 13 height 13
click at [0, 0] on icon at bounding box center [0, 0] width 0 height 0
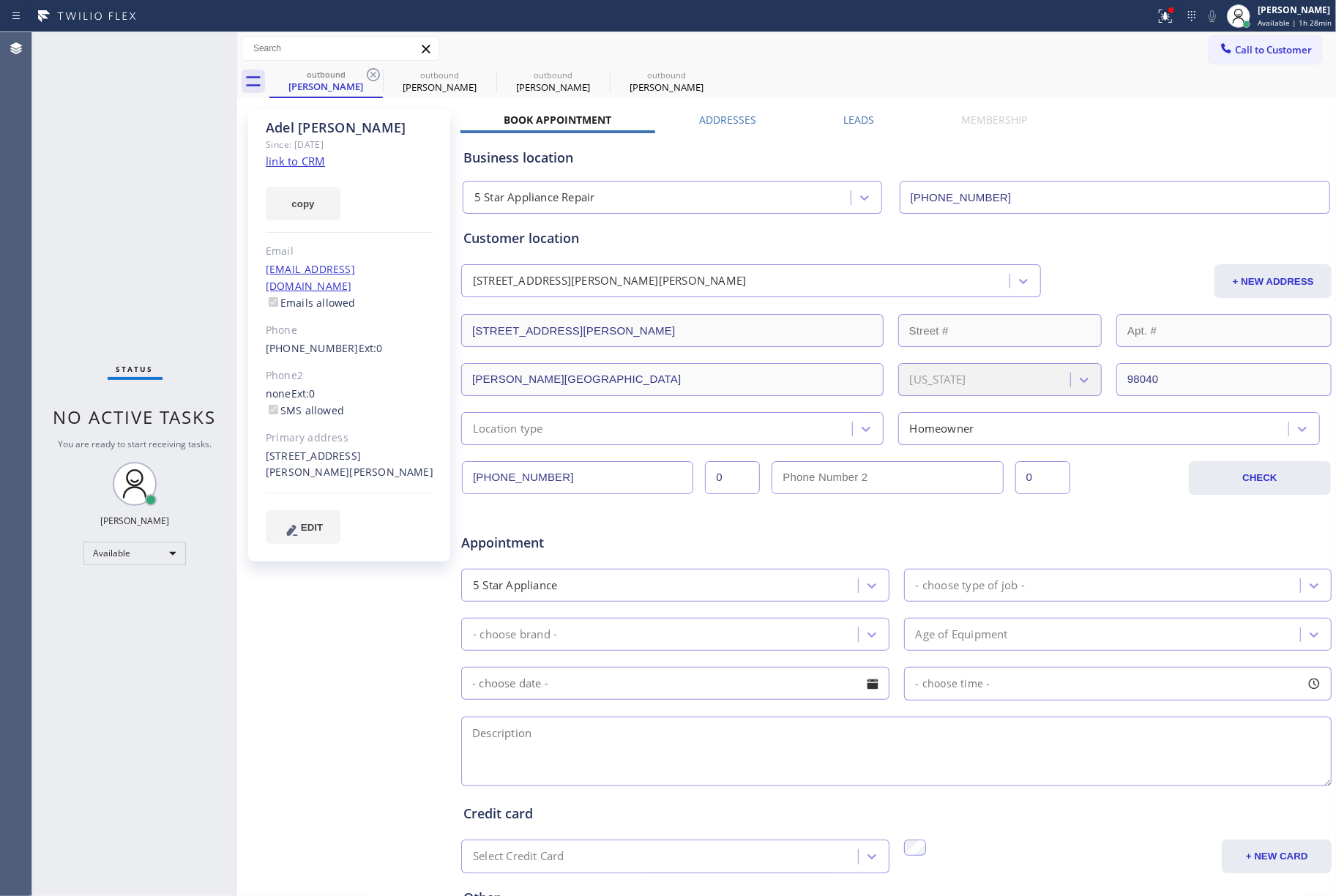
click at [372, 80] on icon at bounding box center [374, 75] width 13 height 13
click at [0, 0] on icon at bounding box center [0, 0] width 0 height 0
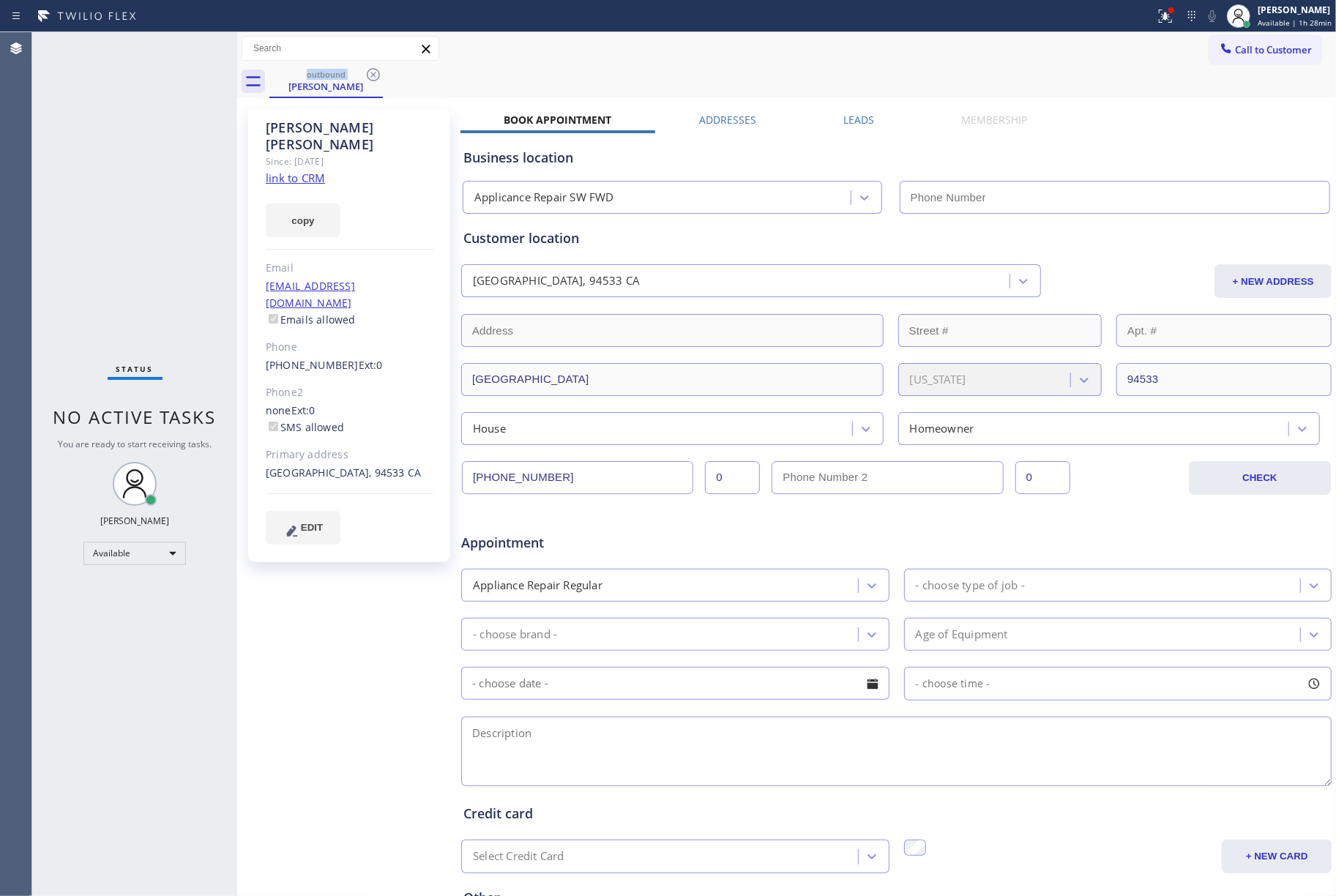
click at [372, 80] on icon at bounding box center [374, 75] width 13 height 13
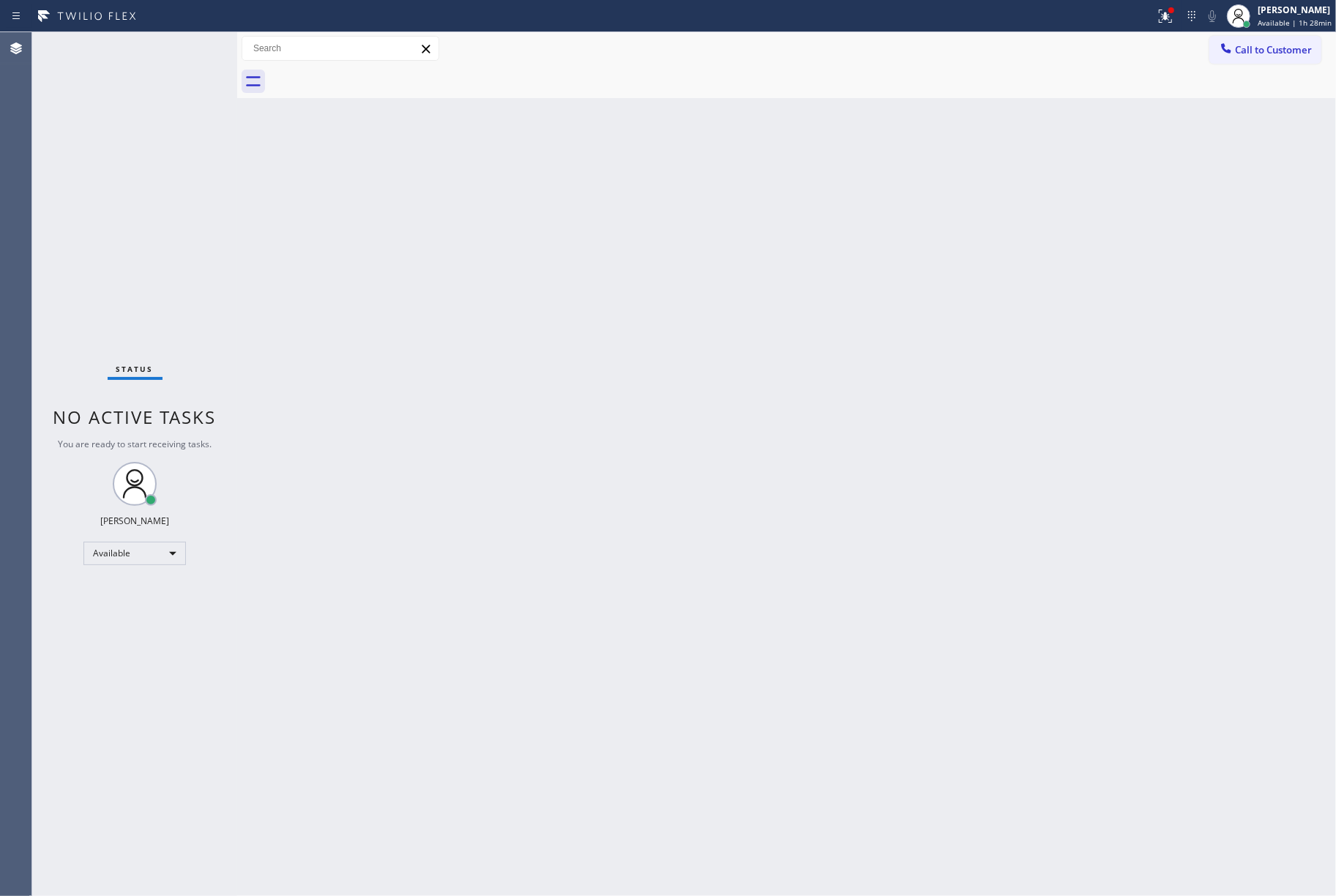
click at [372, 80] on div at bounding box center [802, 81] width 1067 height 33
click at [1260, 41] on button "Call to Customer" at bounding box center [1266, 49] width 112 height 28
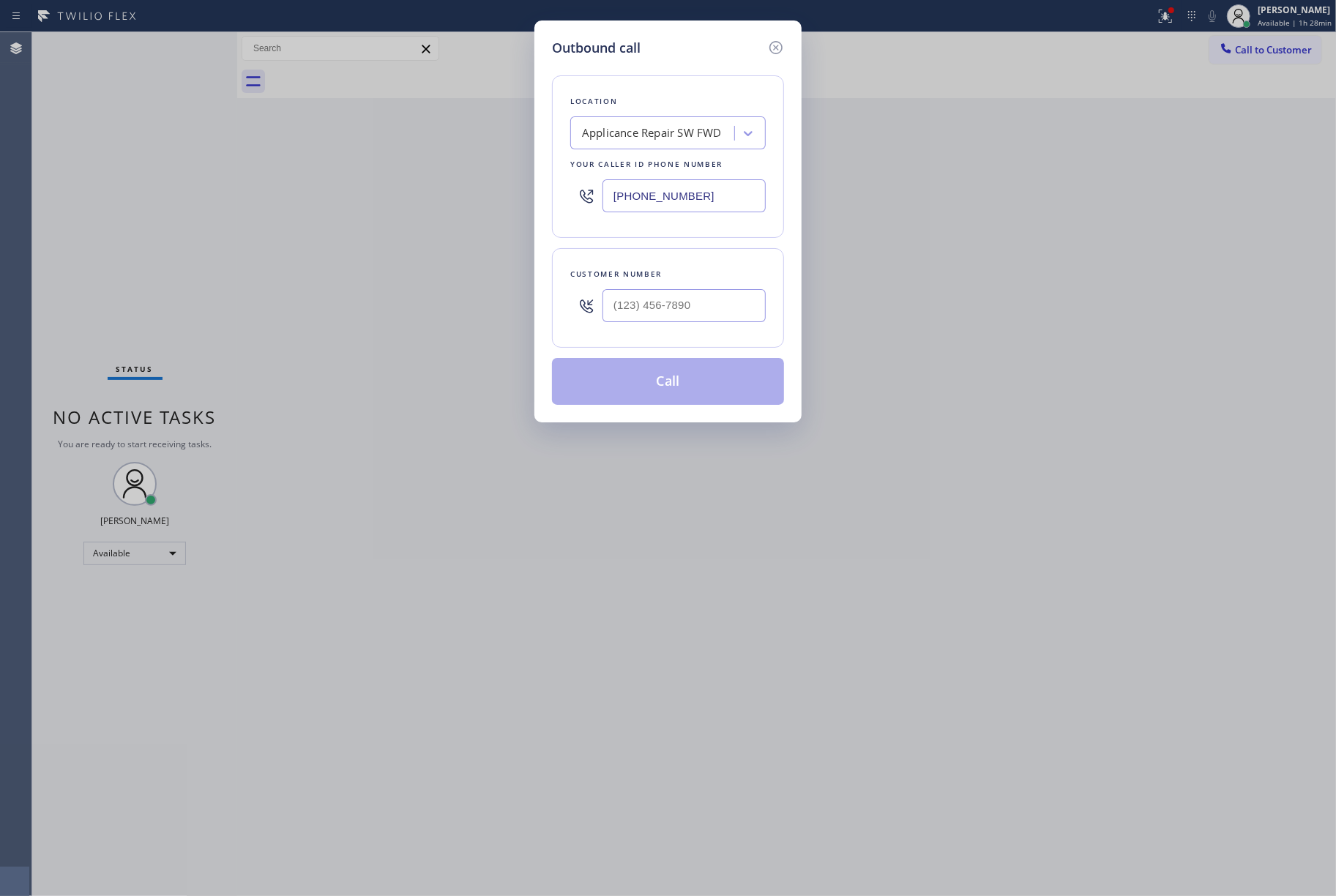
click at [705, 288] on div at bounding box center [684, 306] width 163 height 48
click at [700, 295] on input "(___) ___-____" at bounding box center [684, 306] width 163 height 33
paste input "602) 499-9522"
type input "[PHONE_NUMBER]"
click at [742, 872] on div "Outbound call Location Applicance Repair SW FWD Your caller id phone number [PH…" at bounding box center [668, 448] width 1336 height 896
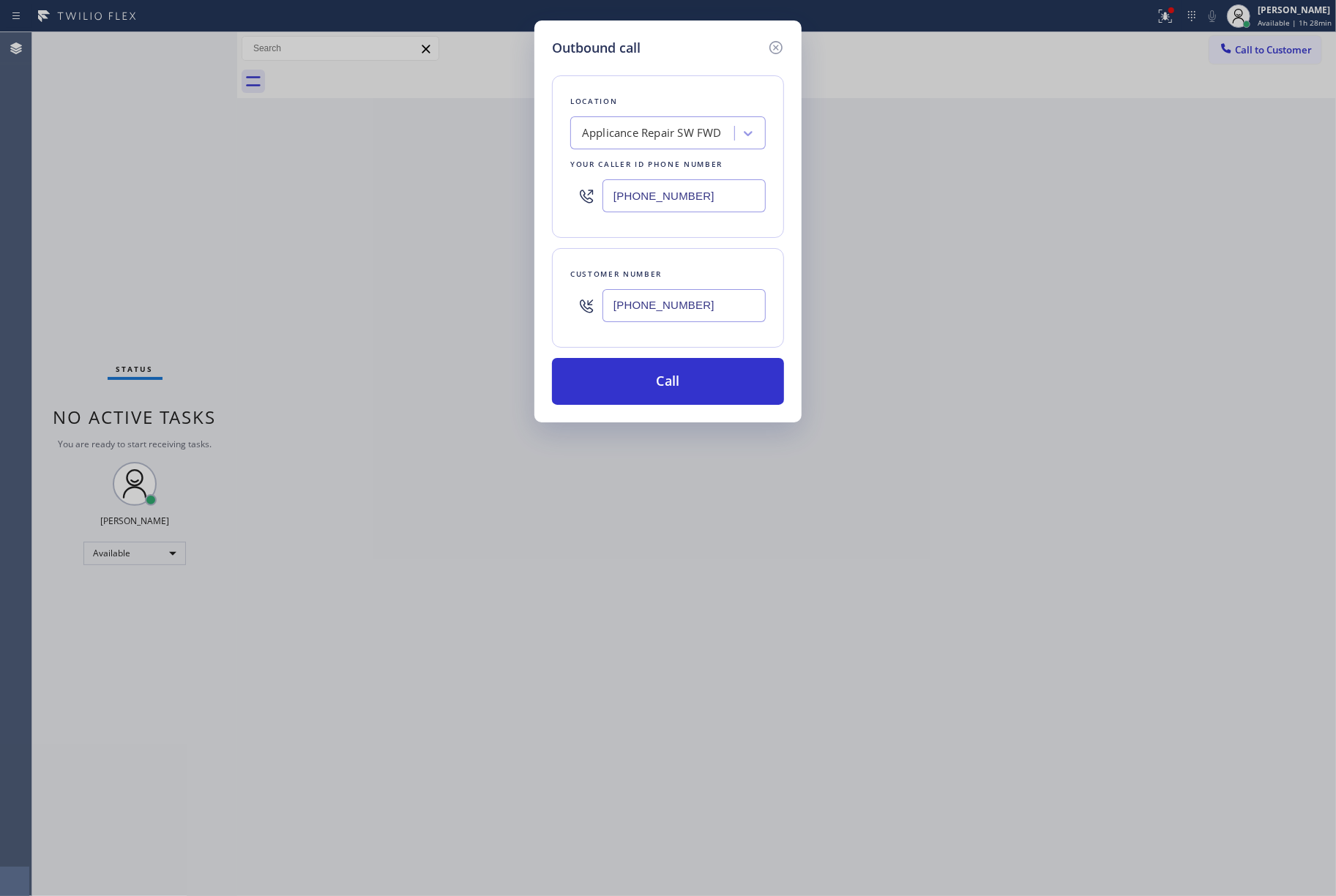
click at [51, 180] on div "Outbound call Location Applicance Repair SW FWD Your caller id phone number [PH…" at bounding box center [668, 448] width 1336 height 896
click at [662, 141] on div "Applicance Repair SW FWD" at bounding box center [652, 134] width 140 height 17
paste input "Samsung Appliance Repair [GEOGRAPHIC_DATA]"
type input "Samsung Appliance Repair [GEOGRAPHIC_DATA]"
click at [637, 166] on div "Samsung Appliance Repair [GEOGRAPHIC_DATA]" at bounding box center [668, 171] width 196 height 41
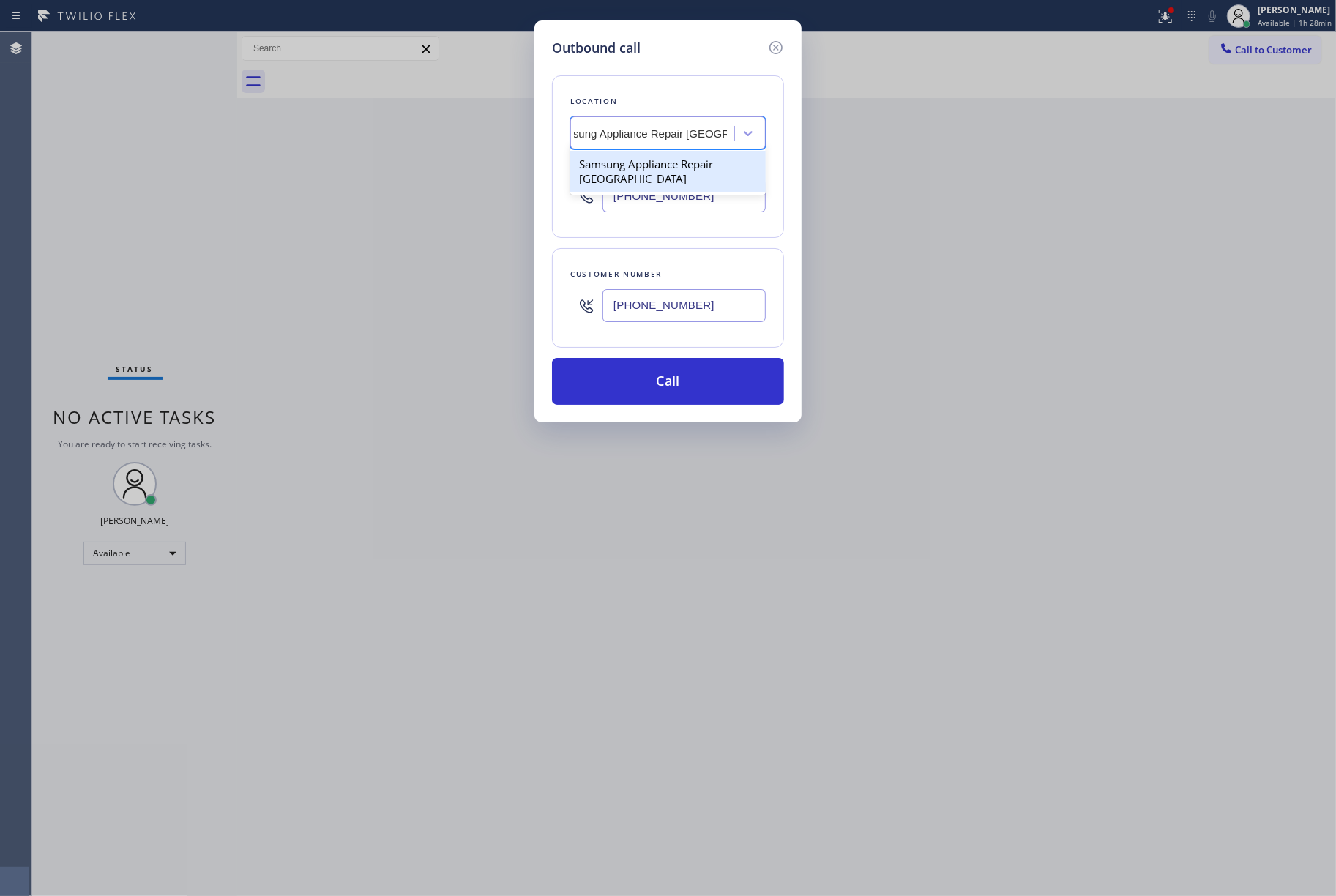
type input "[PHONE_NUMBER]"
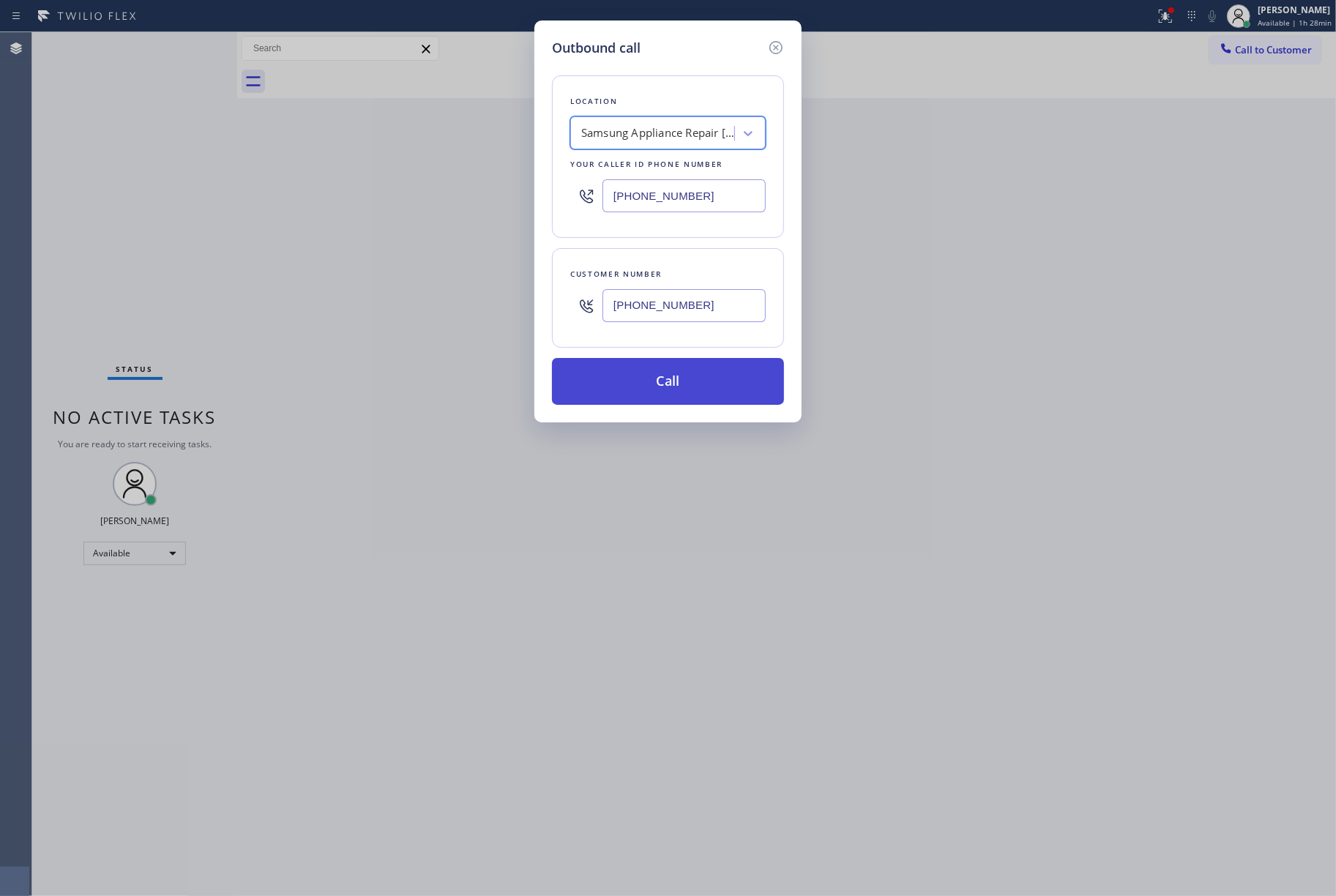
click at [647, 373] on button "Call" at bounding box center [668, 381] width 232 height 47
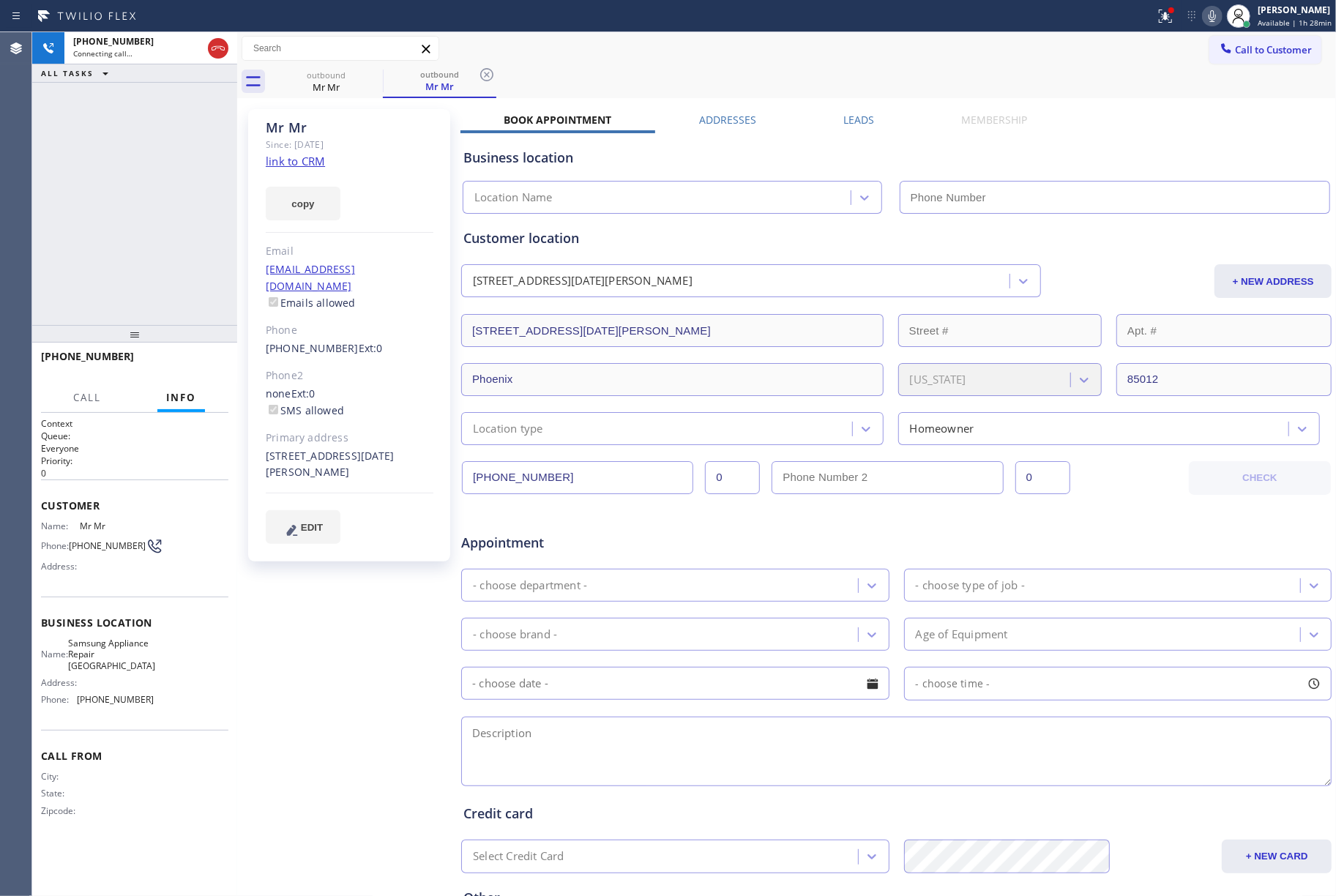
type input "[PHONE_NUMBER]"
click at [141, 158] on div "[PHONE_NUMBER] Connecting call… ALL TASKS ALL TASKS ACTIVE TASKS TASKS IN WRAP …" at bounding box center [134, 178] width 205 height 292
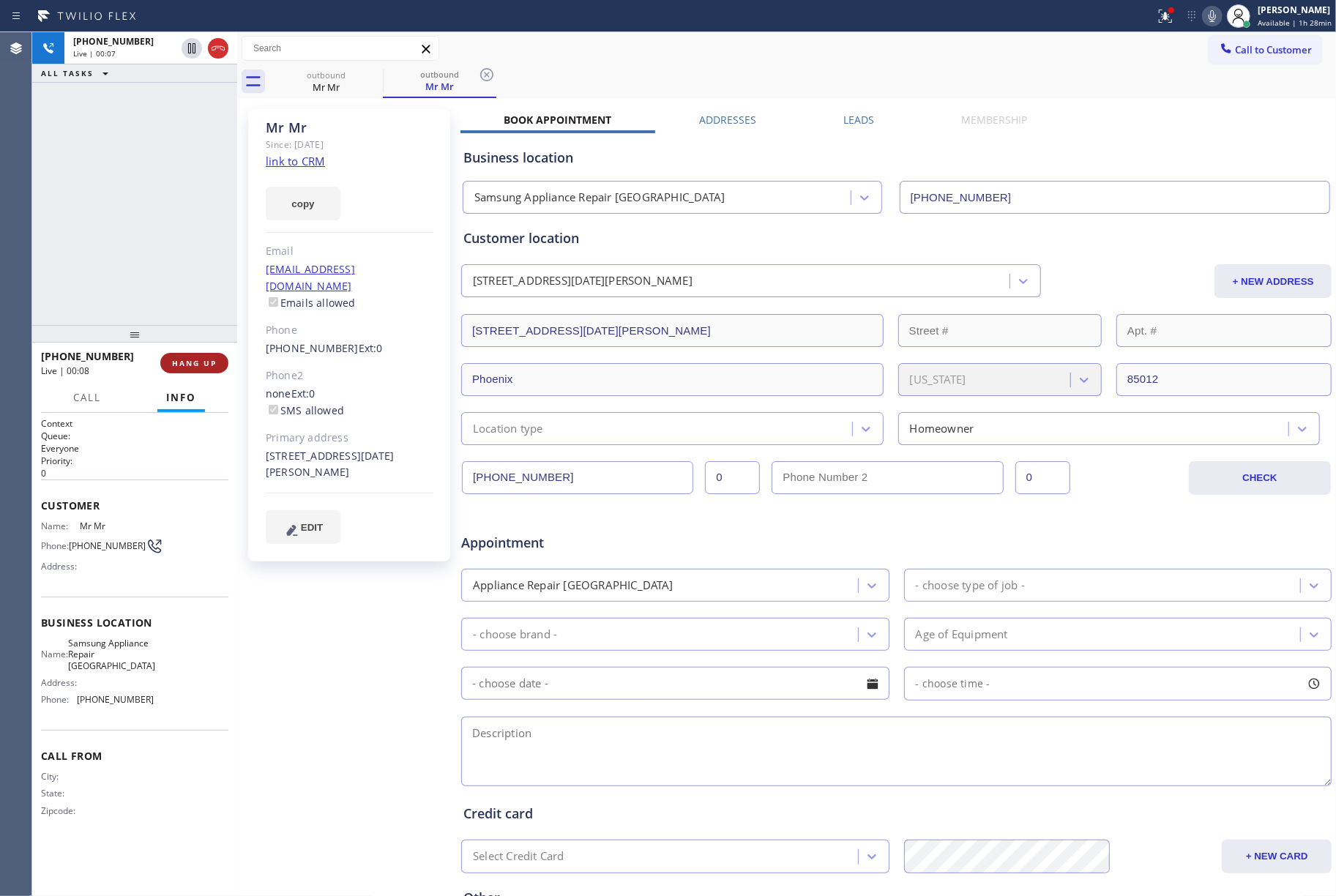
click at [207, 356] on button "HANG UP" at bounding box center [194, 363] width 68 height 20
click at [163, 281] on div "[PHONE_NUMBER] Live | 00:07 ALL TASKS ALL TASKS ACTIVE TASKS TASKS IN WRAP UP" at bounding box center [134, 178] width 205 height 292
click at [167, 346] on div "[PHONE_NUMBER] Live | 00:08 HANG UP" at bounding box center [134, 363] width 187 height 38
click at [183, 362] on span "COMPLETE" at bounding box center [192, 363] width 51 height 10
click at [181, 261] on div "ALL TASKS ALL TASKS ACTIVE TASKS TASKS IN WRAP UP [PHONE_NUMBER] Wrap up | 00:00" at bounding box center [134, 178] width 205 height 292
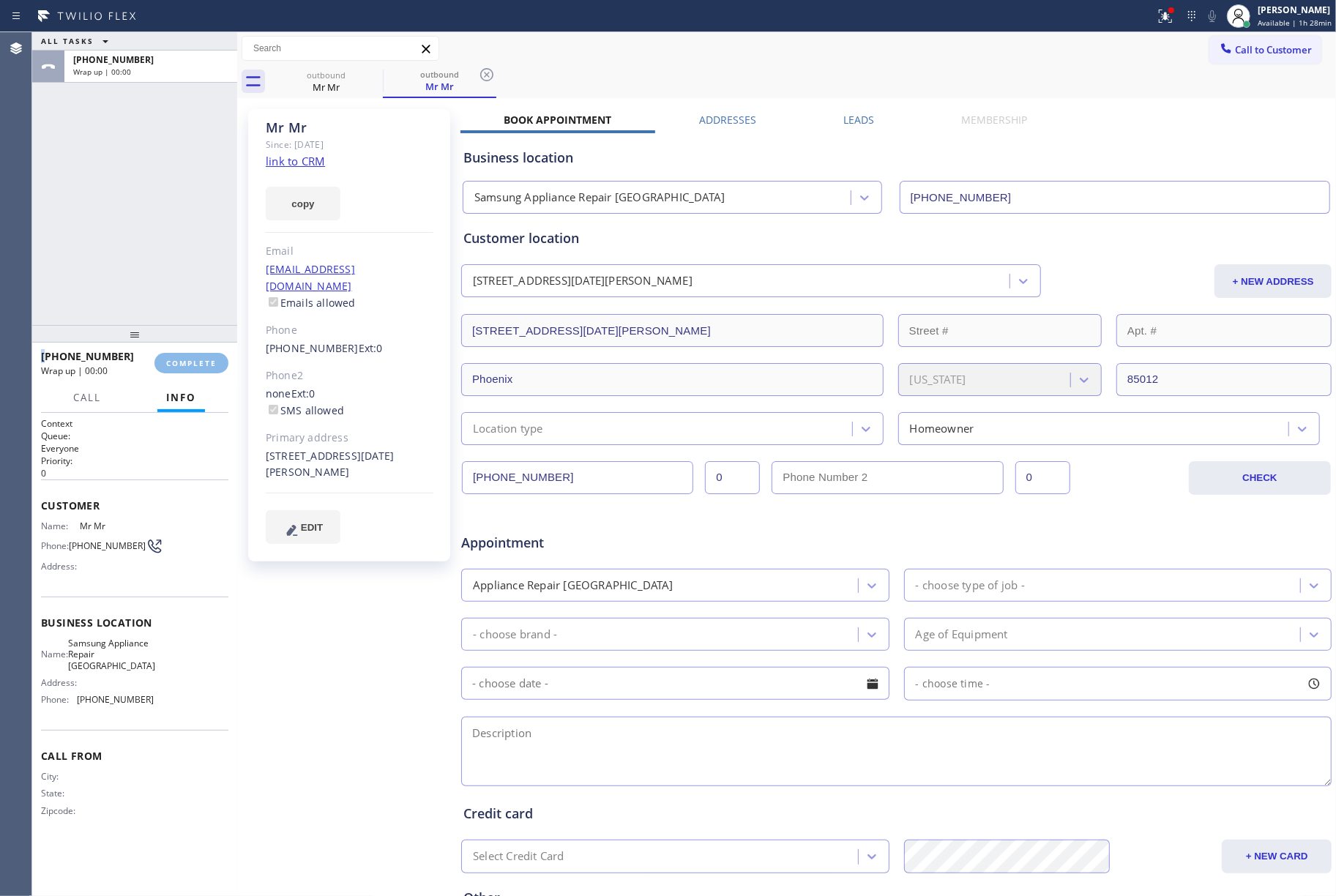
click at [181, 261] on div "ALL TASKS ALL TASKS ACTIVE TASKS TASKS IN WRAP UP [PHONE_NUMBER] Wrap up | 00:00" at bounding box center [134, 178] width 205 height 292
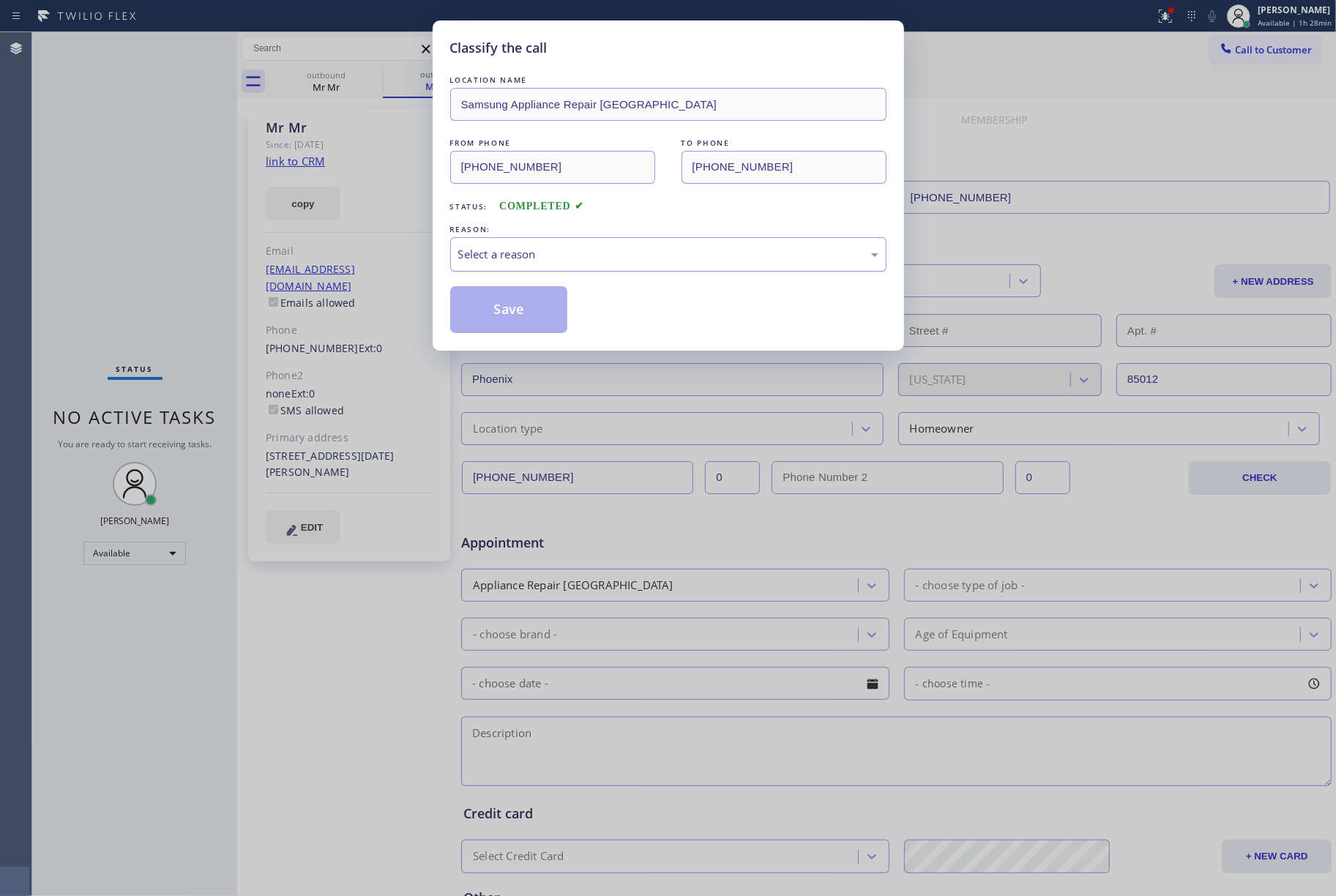
drag, startPoint x: 516, startPoint y: 245, endPoint x: 516, endPoint y: 257, distance: 12.0
click at [516, 252] on div "Select a reason" at bounding box center [668, 254] width 437 height 34
click at [498, 306] on button "Save" at bounding box center [509, 310] width 118 height 47
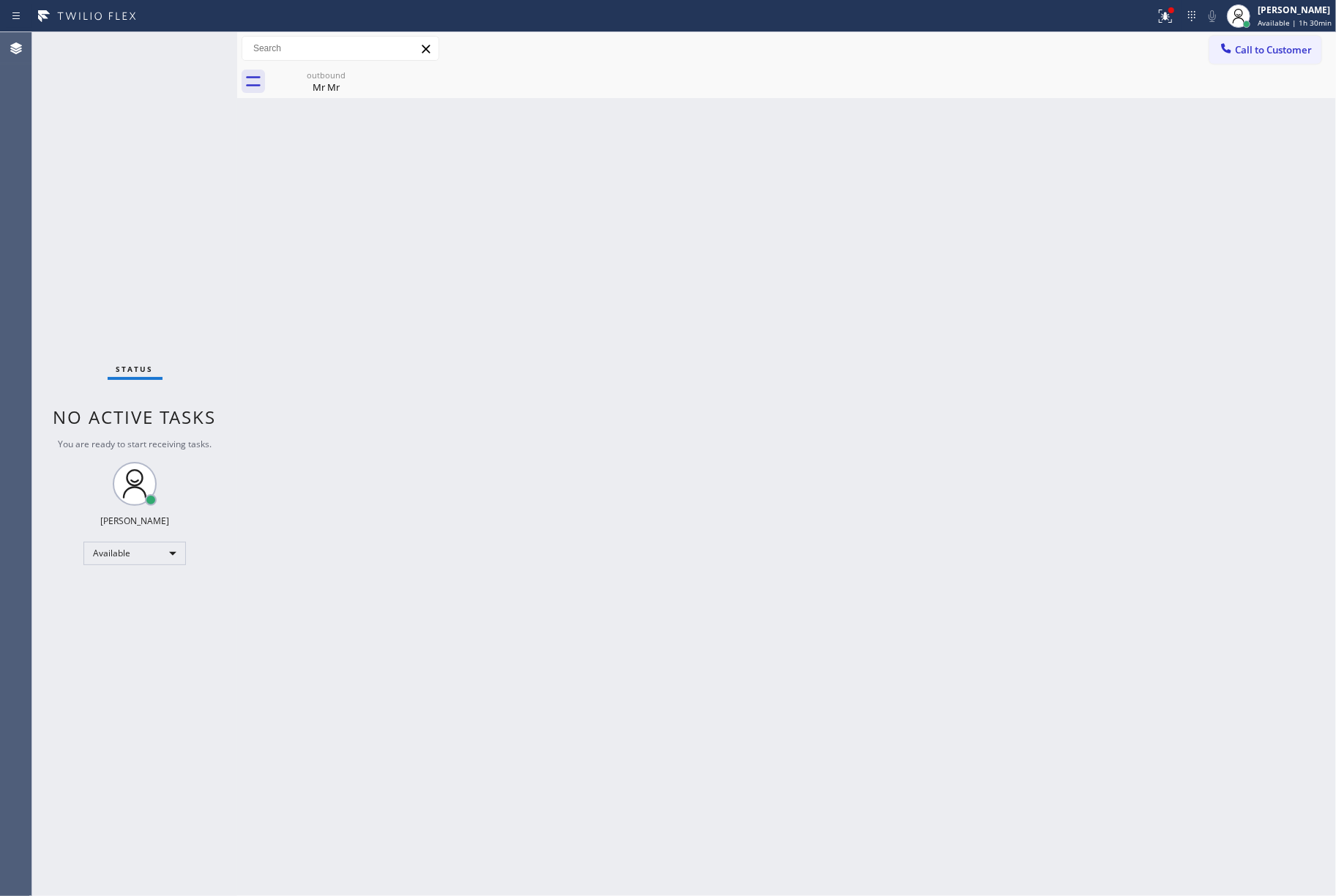
click at [145, 232] on div "Status No active tasks You are ready to start receiving tasks. [PERSON_NAME]" at bounding box center [134, 464] width 205 height 864
click at [1254, 48] on span "Call to Customer" at bounding box center [1273, 50] width 77 height 13
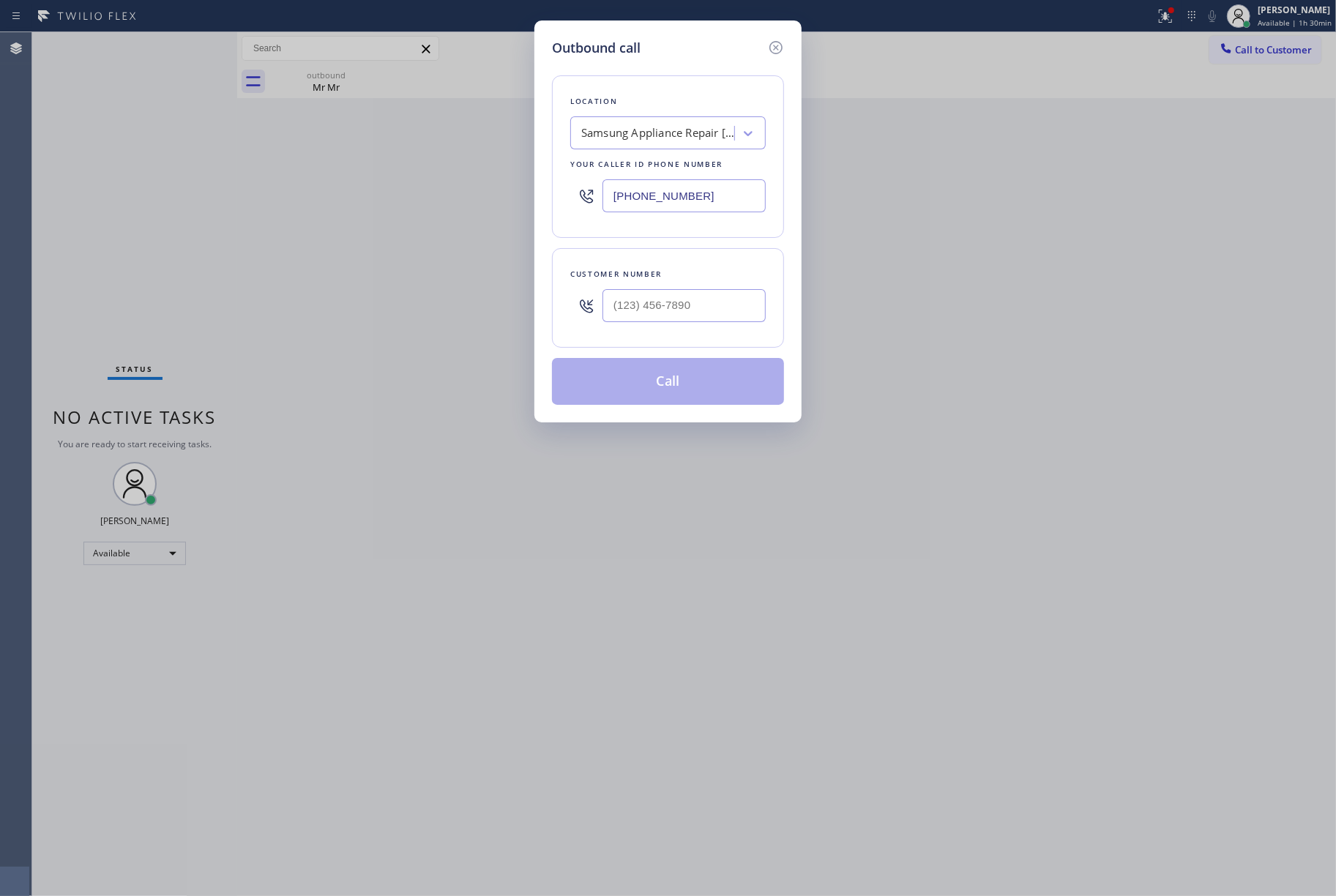
click at [595, 289] on div at bounding box center [586, 306] width 32 height 48
click at [636, 301] on input "(___) ___-____" at bounding box center [684, 306] width 163 height 33
paste input "909) 373-6460"
type input "[PHONE_NUMBER]"
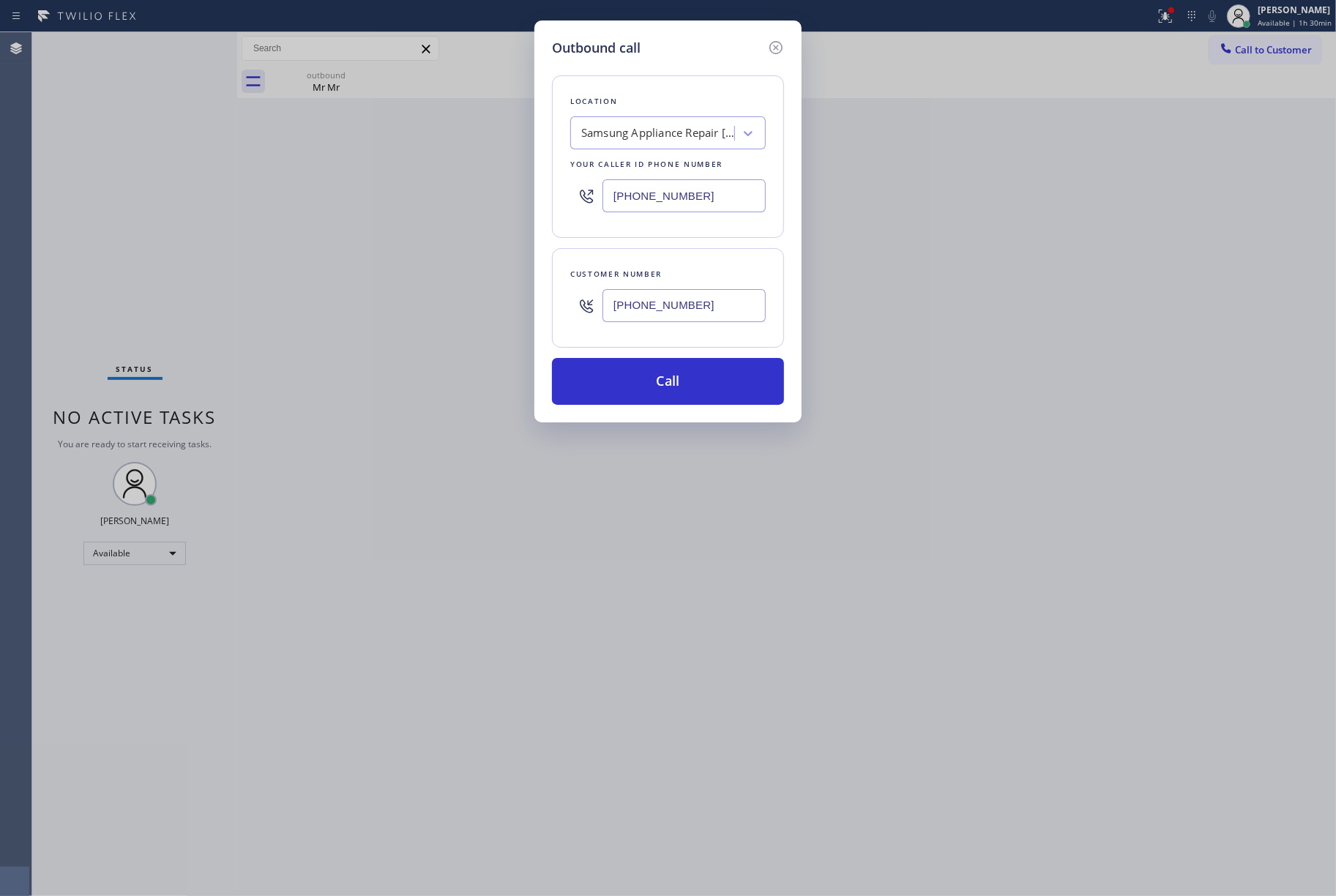
drag, startPoint x: 735, startPoint y: 200, endPoint x: 583, endPoint y: 195, distance: 152.1
click at [580, 200] on div "[PHONE_NUMBER]" at bounding box center [668, 196] width 196 height 48
paste input "855) 731-4952"
type input "[PHONE_NUMBER]"
click at [661, 87] on div "Location Samsung Appliance Repair [GEOGRAPHIC_DATA] Your caller id phone number…" at bounding box center [668, 157] width 232 height 163
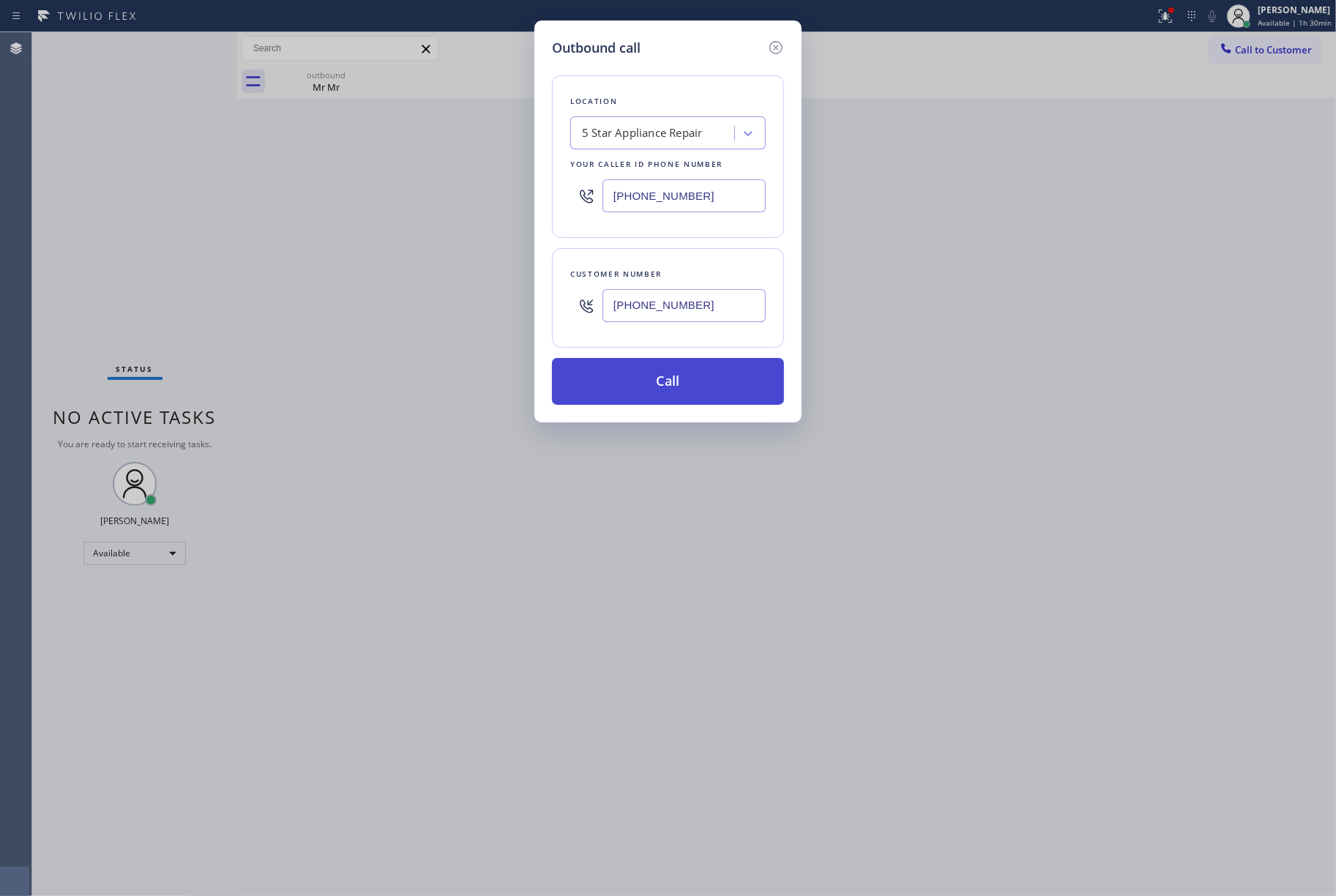
click at [663, 397] on button "Call" at bounding box center [668, 381] width 232 height 47
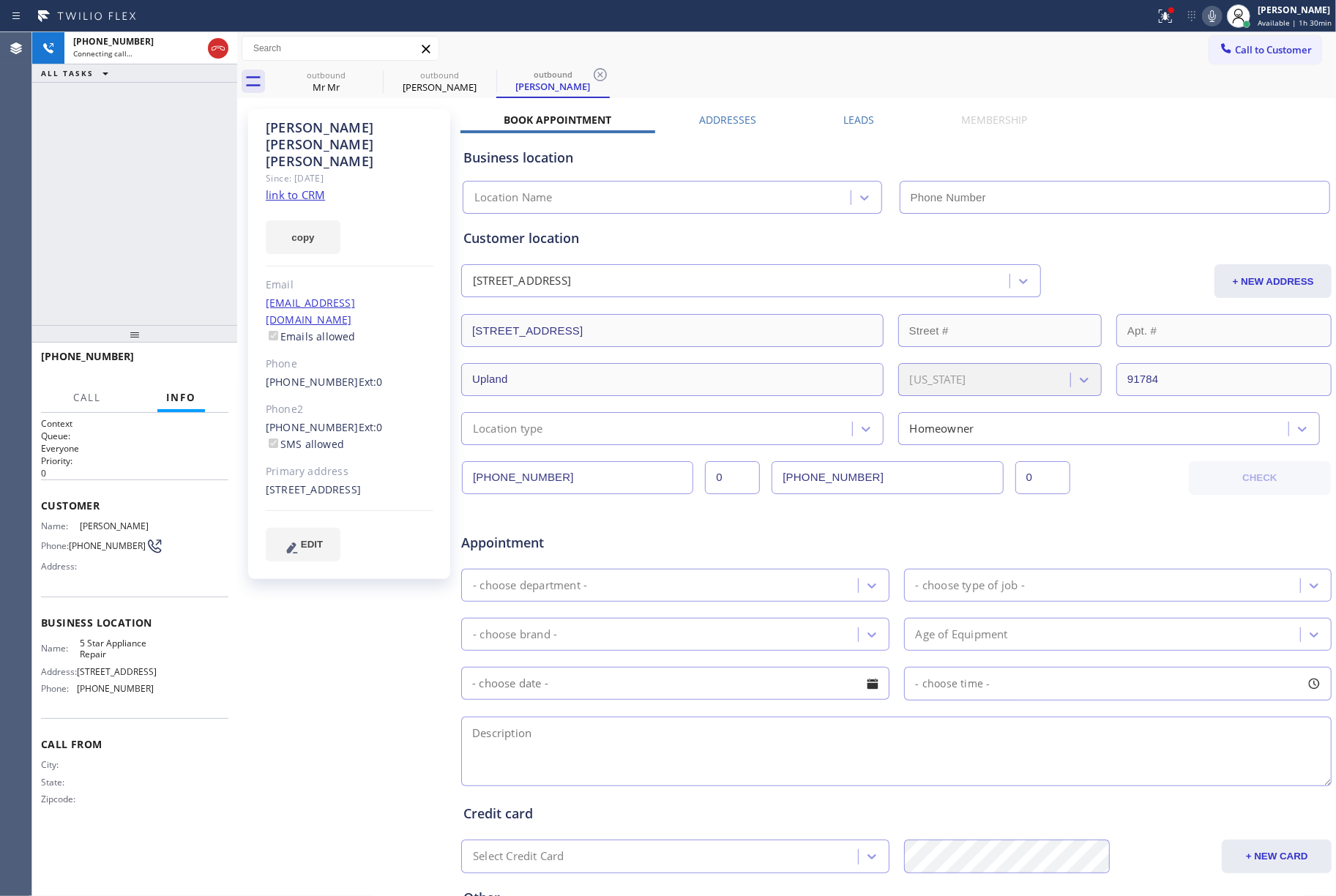
type input "[PHONE_NUMBER]"
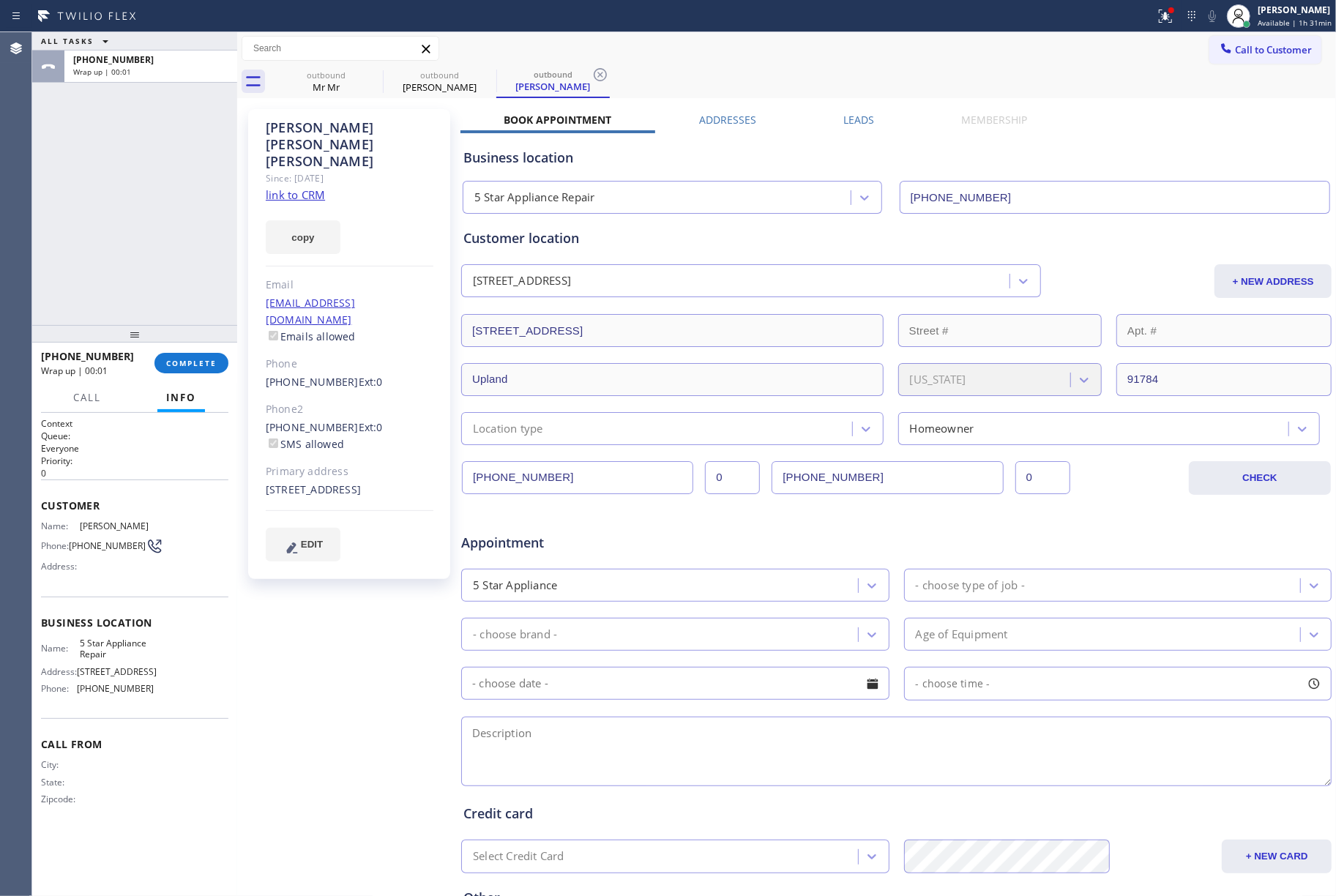
drag, startPoint x: 106, startPoint y: 211, endPoint x: 114, endPoint y: 207, distance: 8.9
click at [106, 211] on div "ALL TASKS ALL TASKS ACTIVE TASKS TASKS IN WRAP UP [PHONE_NUMBER] Wrap up | 00:01" at bounding box center [134, 178] width 205 height 292
click at [199, 361] on span "COMPLETE" at bounding box center [192, 363] width 51 height 10
click at [199, 276] on div "ALL TASKS ALL TASKS ACTIVE TASKS TASKS IN WRAP UP [PHONE_NUMBER] Wrap up | 00:02" at bounding box center [134, 178] width 205 height 292
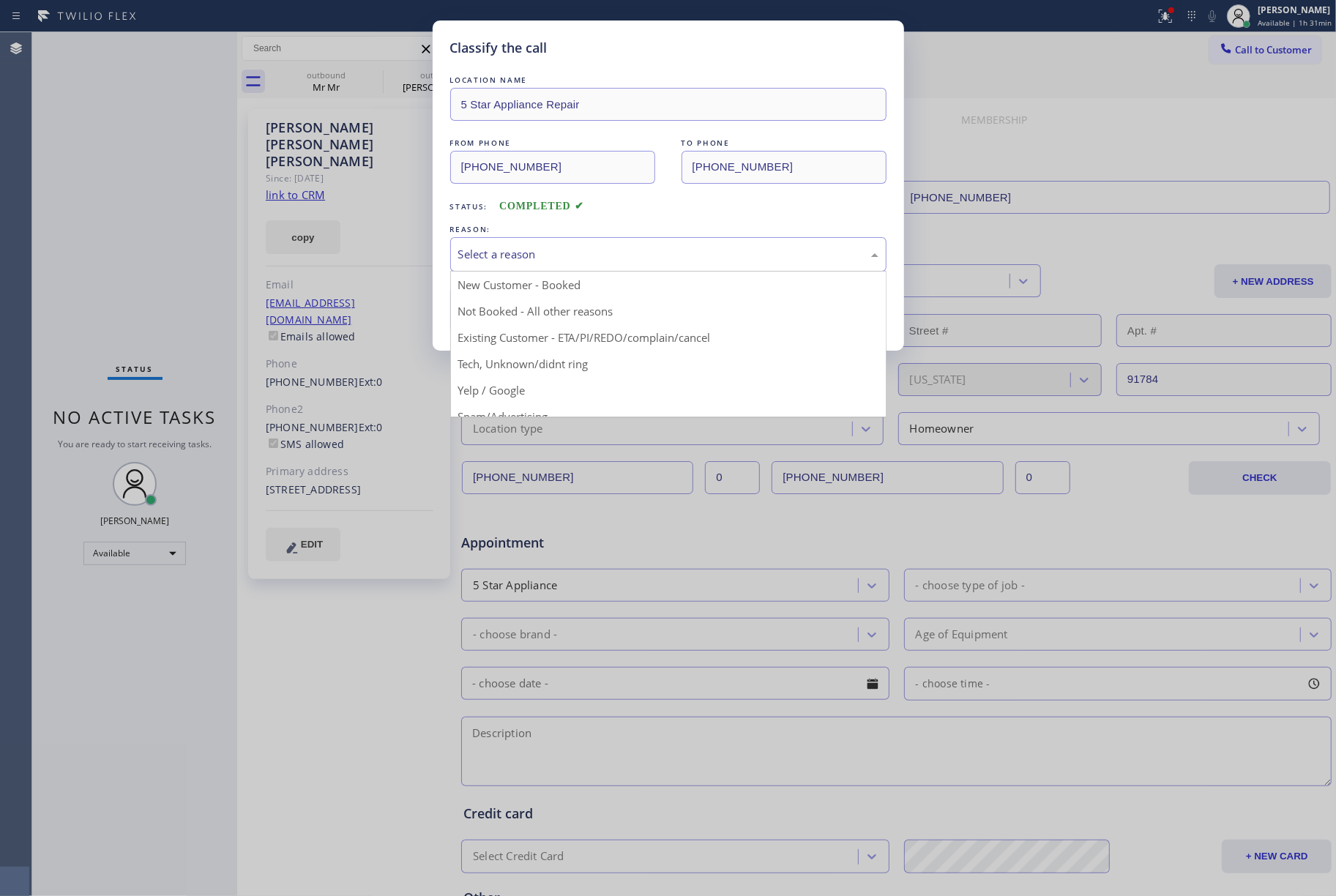
click at [618, 247] on div "Select a reason" at bounding box center [668, 254] width 420 height 17
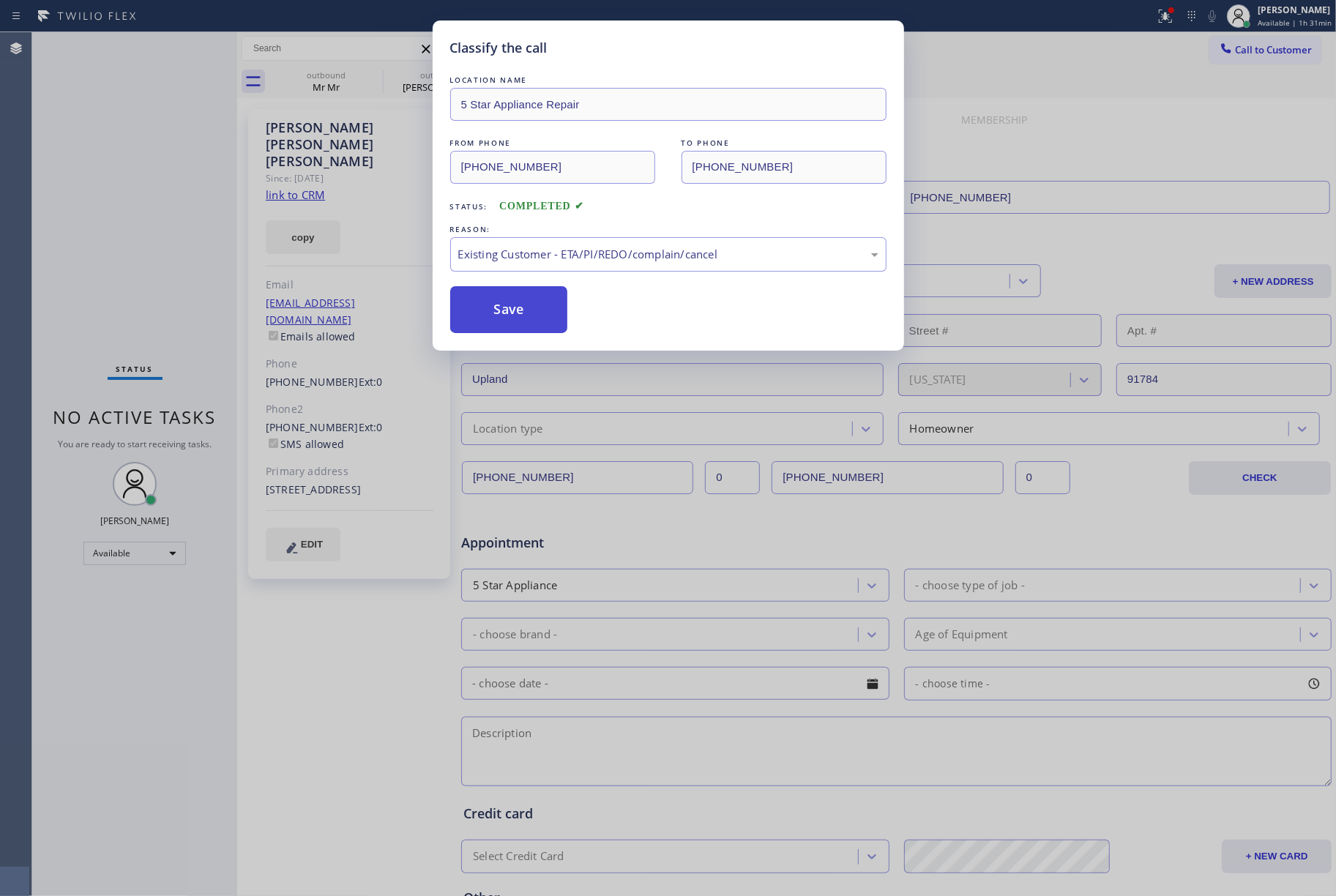
click at [517, 314] on button "Save" at bounding box center [509, 310] width 118 height 47
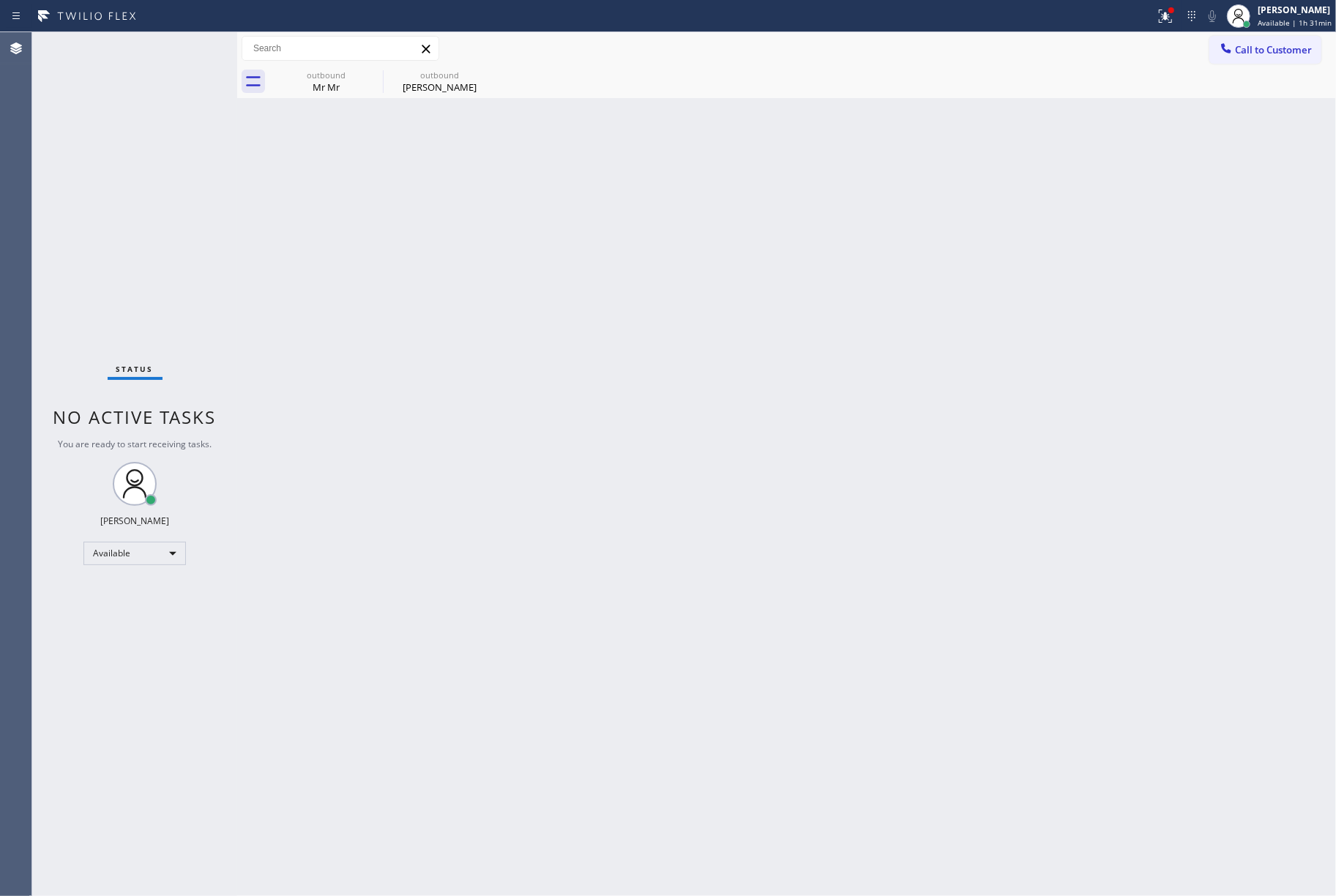
drag, startPoint x: 1297, startPoint y: 57, endPoint x: 812, endPoint y: 227, distance: 513.9
click at [1296, 57] on button "Call to Customer" at bounding box center [1266, 49] width 112 height 28
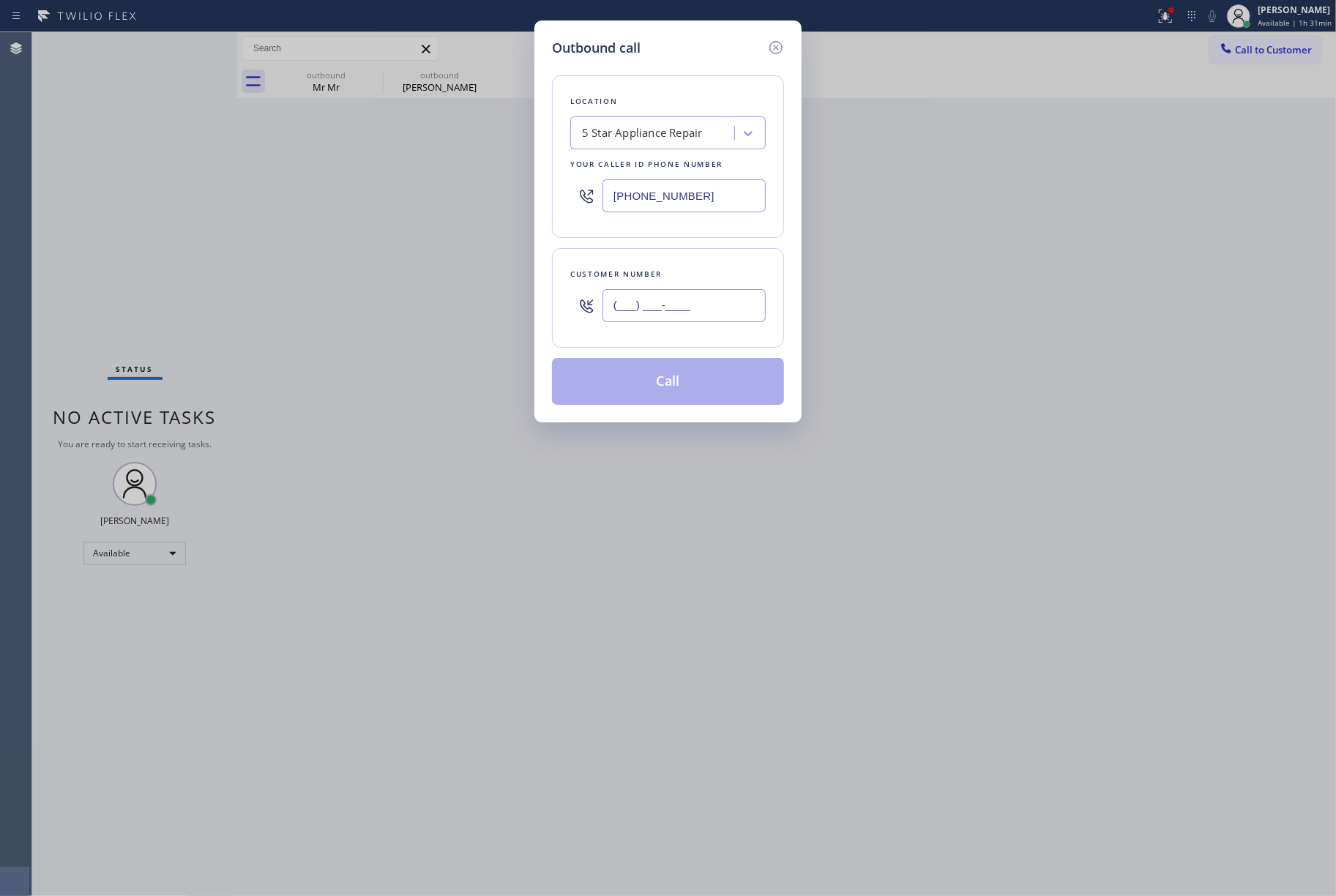
click at [722, 309] on input "(___) ___-____" at bounding box center [684, 306] width 163 height 33
paste input "805) 272-8172"
type input "[PHONE_NUMBER]"
click at [703, 268] on div "Customer number" at bounding box center [668, 274] width 196 height 16
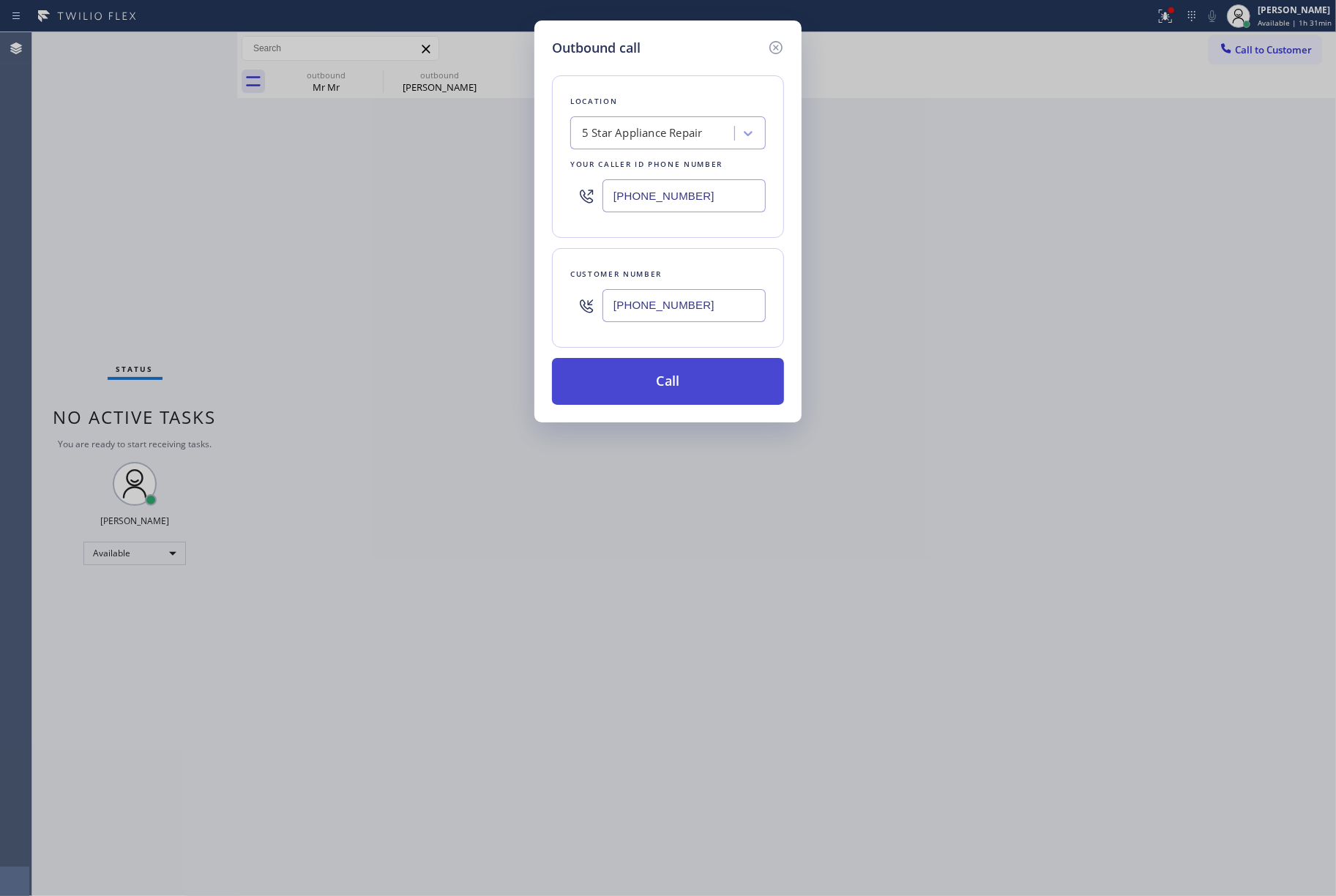
click at [680, 385] on button "Call" at bounding box center [668, 381] width 232 height 47
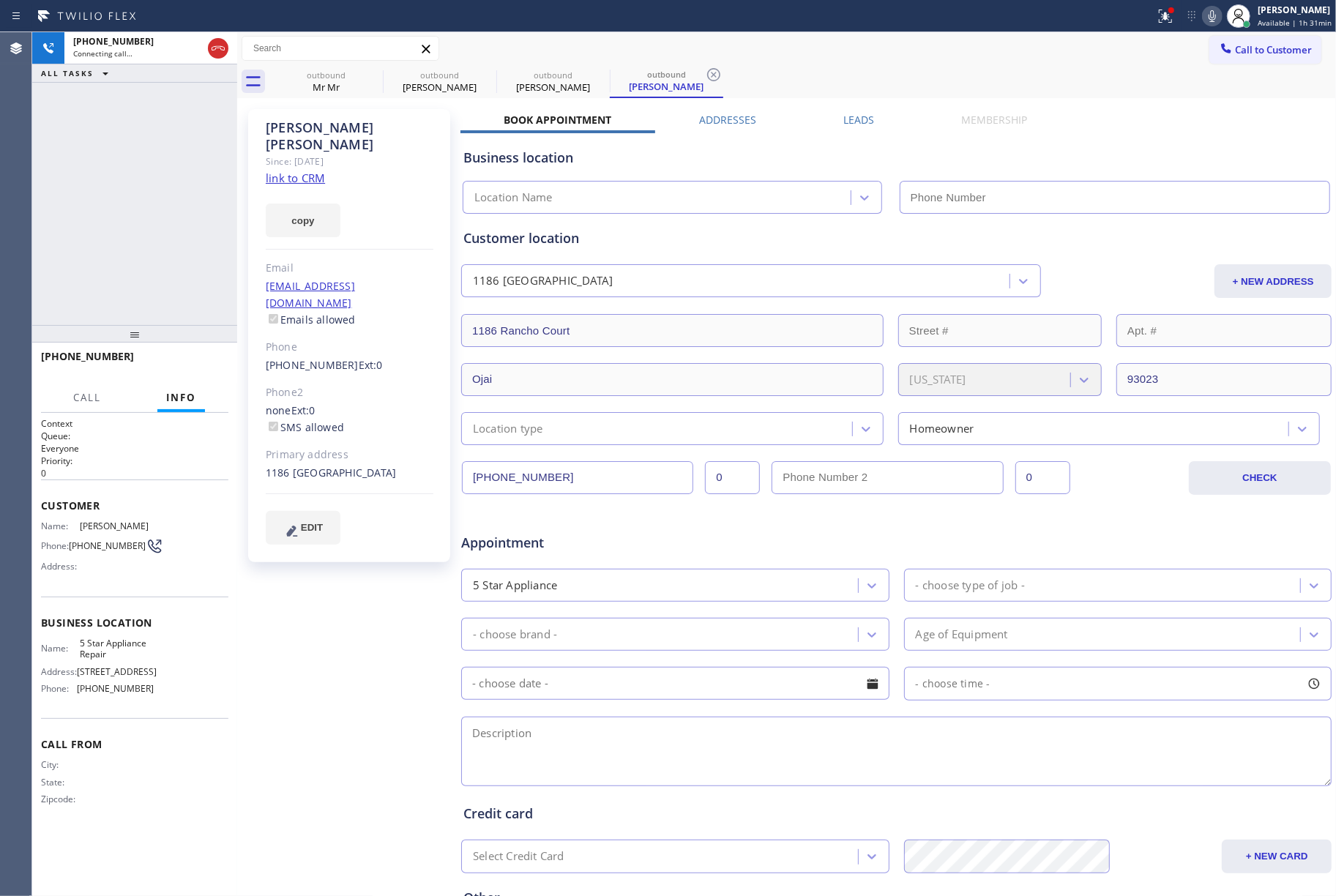
type input "[PHONE_NUMBER]"
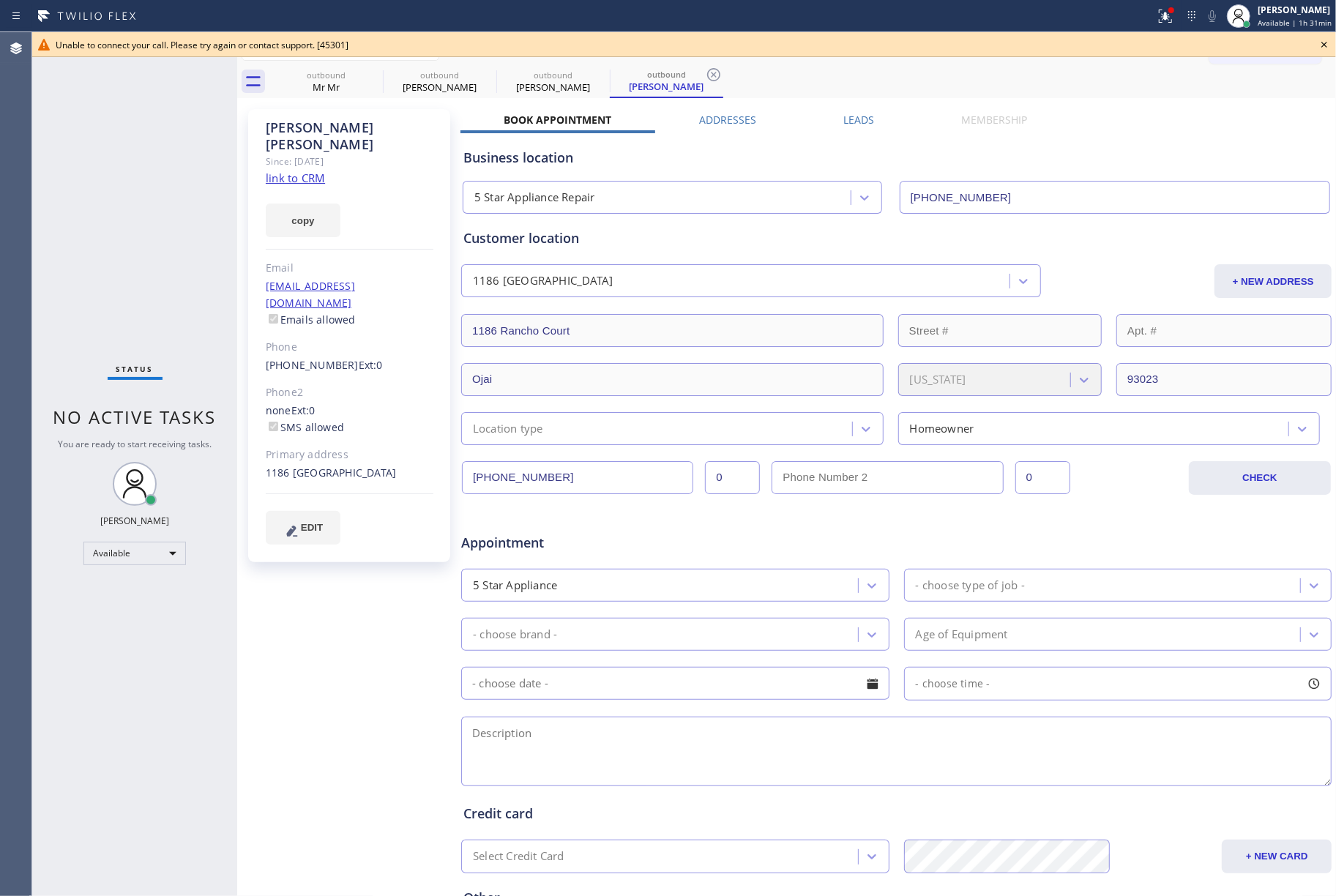
click at [1326, 43] on icon at bounding box center [1325, 45] width 18 height 18
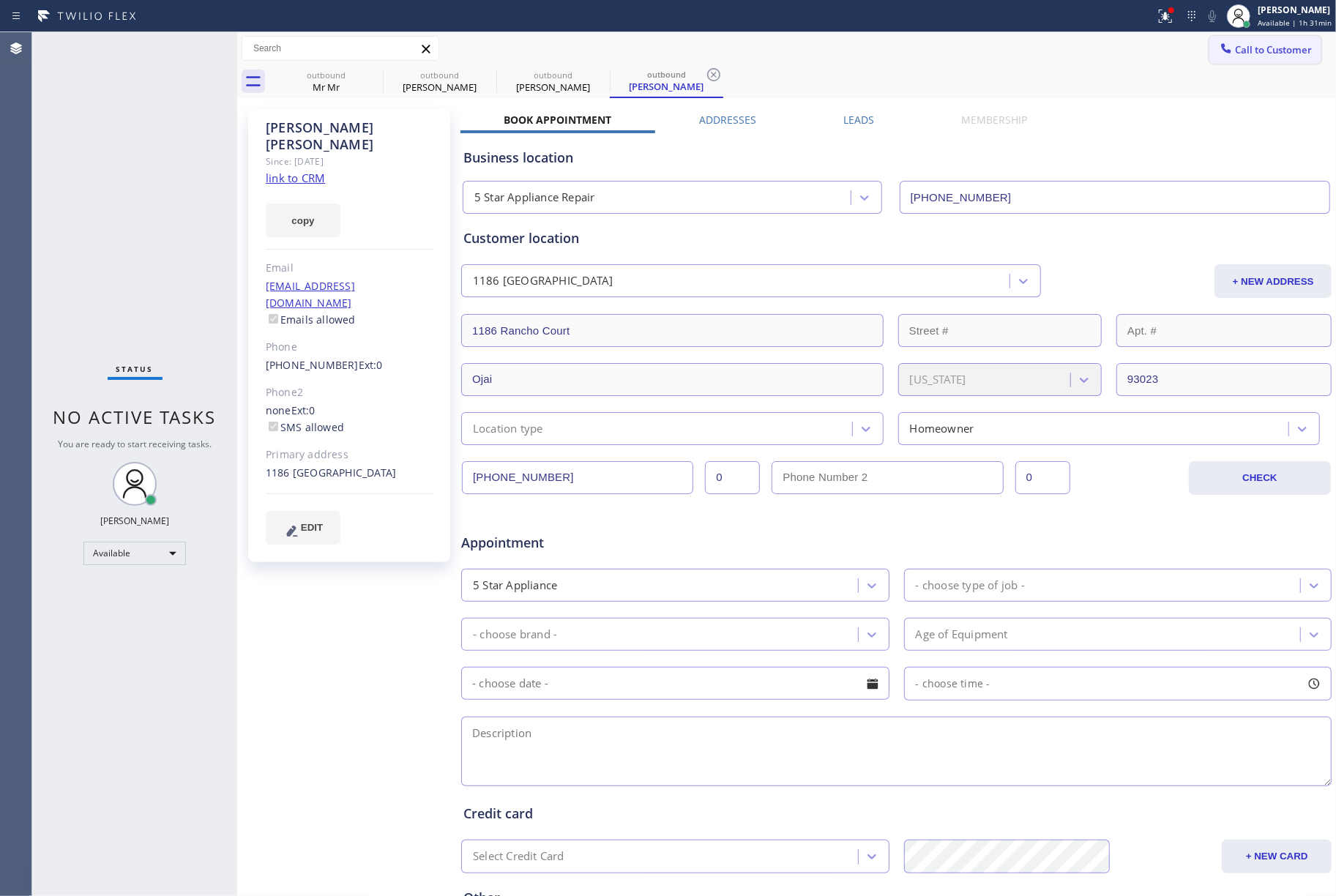
click at [1235, 43] on span "Call to Customer" at bounding box center [1273, 50] width 77 height 13
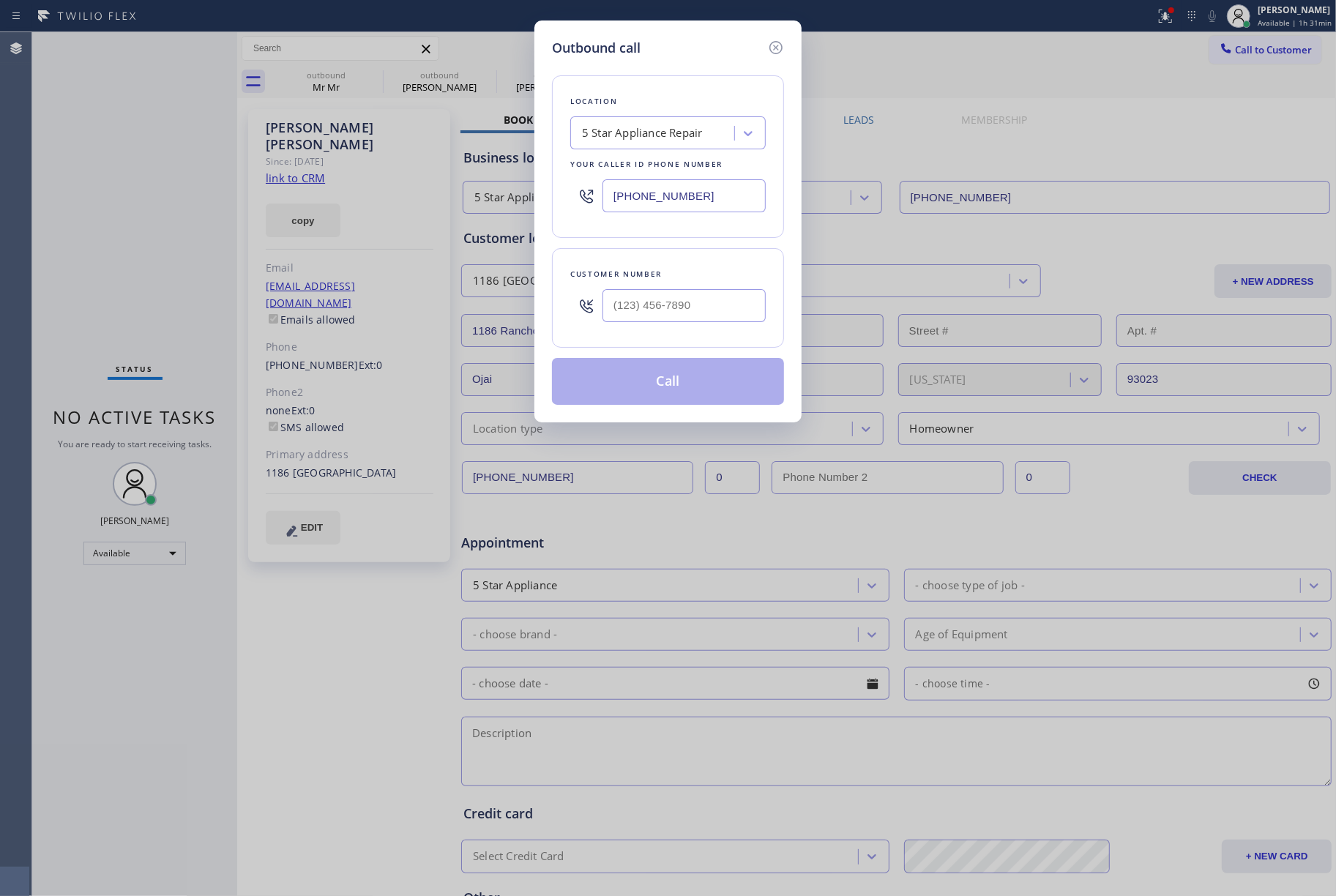
click at [694, 328] on div at bounding box center [684, 306] width 163 height 48
click at [701, 306] on input "(___) ___-____" at bounding box center [684, 306] width 163 height 33
paste input "225) 288-1951"
type input "[PHONE_NUMBER]"
click at [715, 270] on div "Customer number" at bounding box center [668, 274] width 196 height 16
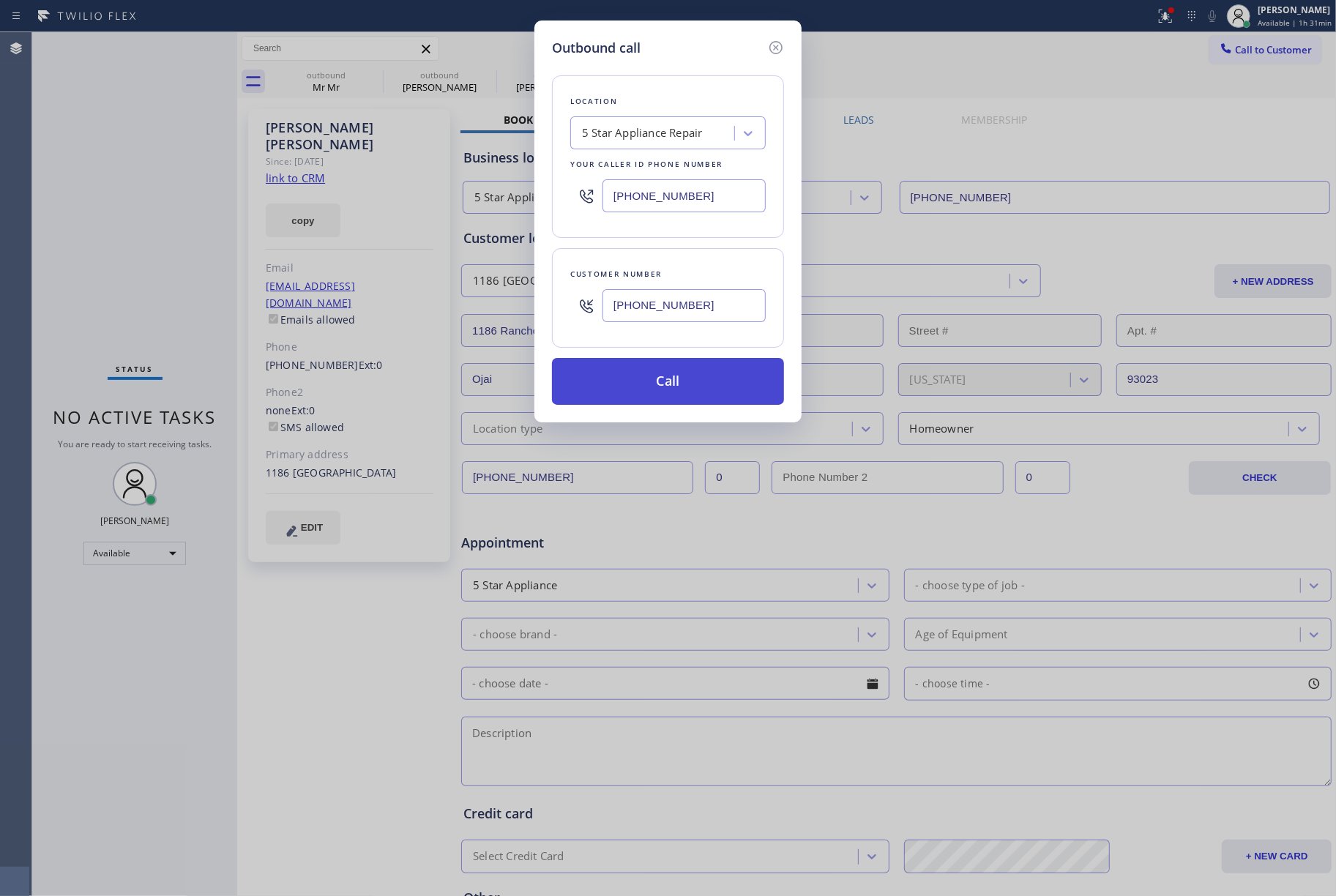
click at [702, 393] on button "Call" at bounding box center [668, 381] width 232 height 47
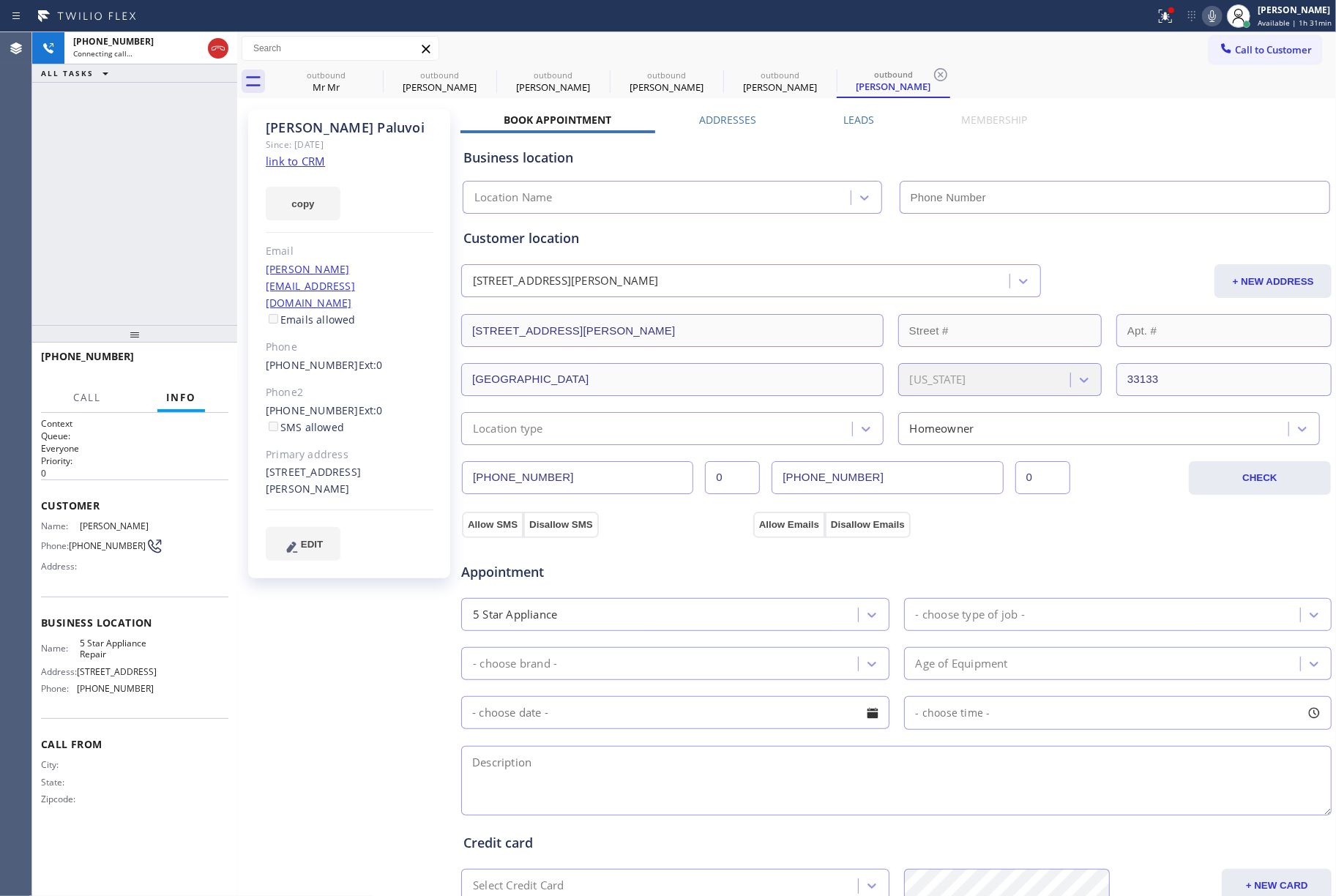
type input "[PHONE_NUMBER]"
click at [89, 177] on div "[PHONE_NUMBER] Connecting call… ALL TASKS ALL TASKS ACTIVE TASKS TASKS IN WRAP …" at bounding box center [134, 178] width 205 height 292
click at [32, 229] on div "[PHONE_NUMBER] Connecting call… ALL TASKS ALL TASKS ACTIVE TASKS TASKS IN WRAP …" at bounding box center [134, 178] width 205 height 292
click at [91, 215] on div "[PHONE_NUMBER] Live | 00:00 ALL TASKS ALL TASKS ACTIVE TASKS TASKS IN WRAP UP" at bounding box center [134, 178] width 205 height 292
click at [190, 359] on span "HANG UP" at bounding box center [195, 363] width 45 height 10
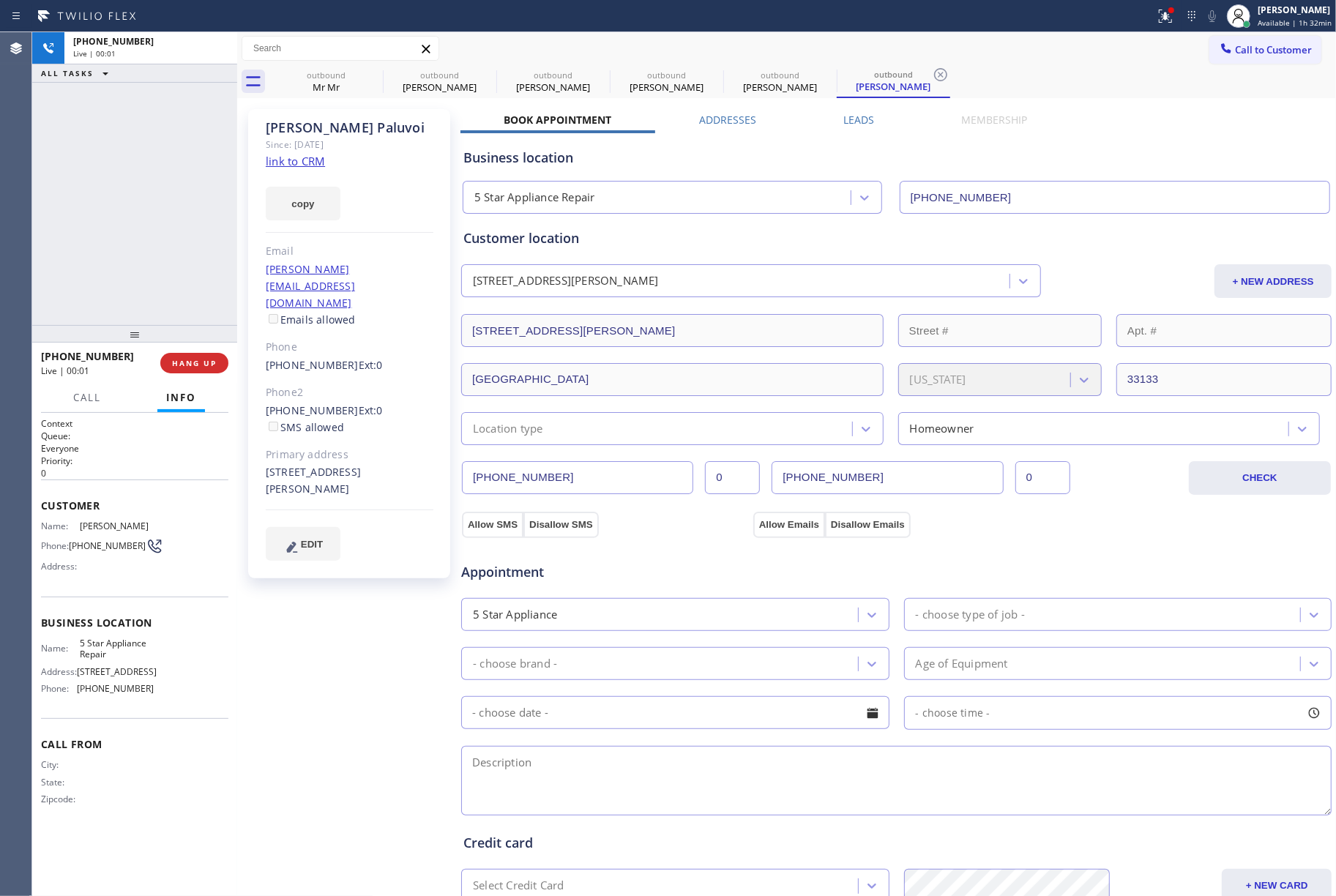
click at [201, 351] on div "[PHONE_NUMBER] Live | 00:01 HANG UP" at bounding box center [134, 363] width 187 height 38
click at [204, 360] on span "COMPLETE" at bounding box center [192, 363] width 51 height 10
click at [194, 269] on div "ALL TASKS ALL TASKS ACTIVE TASKS TASKS IN WRAP UP [PHONE_NUMBER] Wrap up | 00:00" at bounding box center [134, 178] width 205 height 292
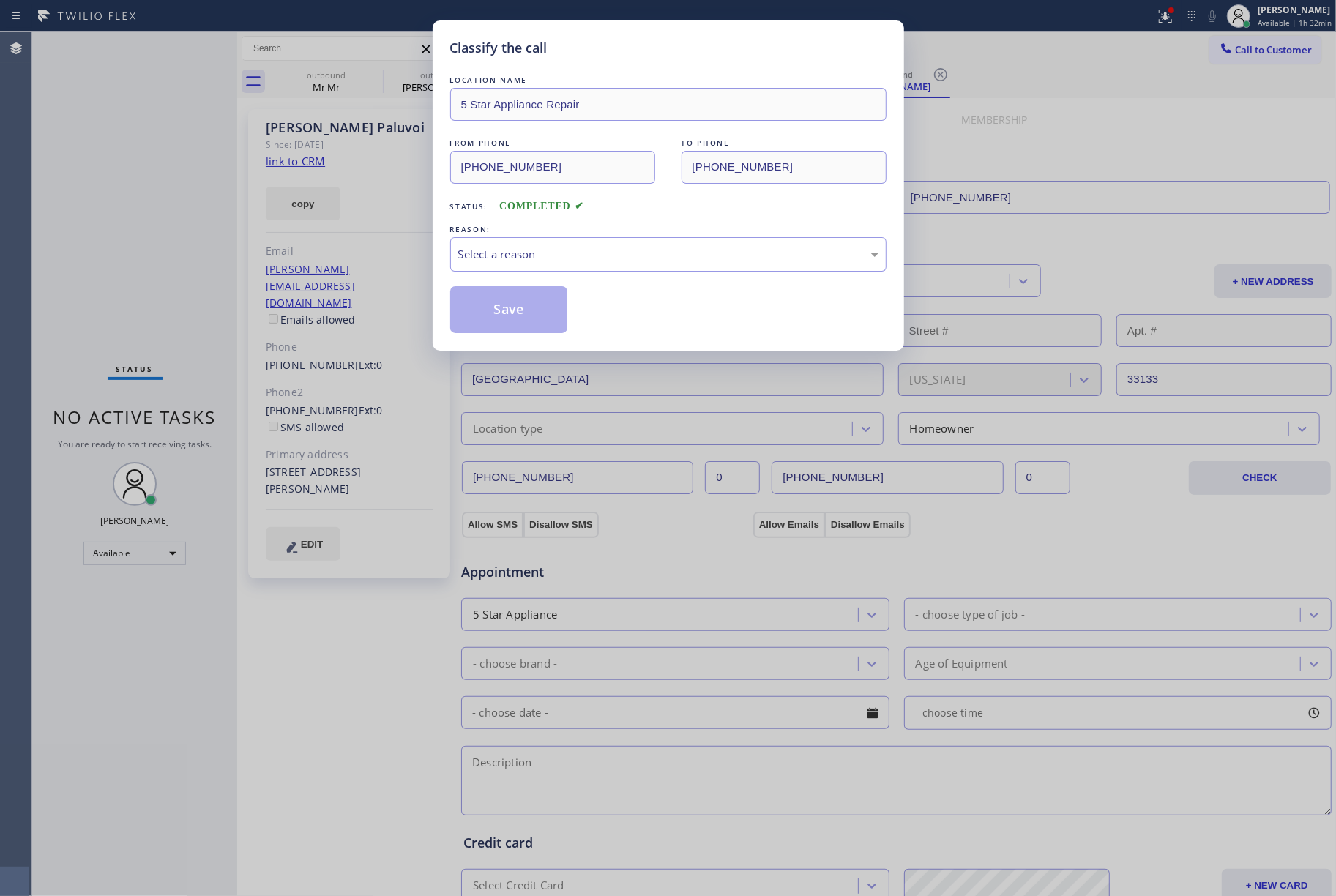
click at [206, 358] on div "Classify the call LOCATION NAME 5 Star Appliance Repair FROM PHONE [PHONE_NUMBE…" at bounding box center [668, 448] width 1336 height 896
click at [542, 256] on div "Select a reason" at bounding box center [668, 254] width 420 height 17
click at [498, 311] on button "Save" at bounding box center [509, 310] width 118 height 47
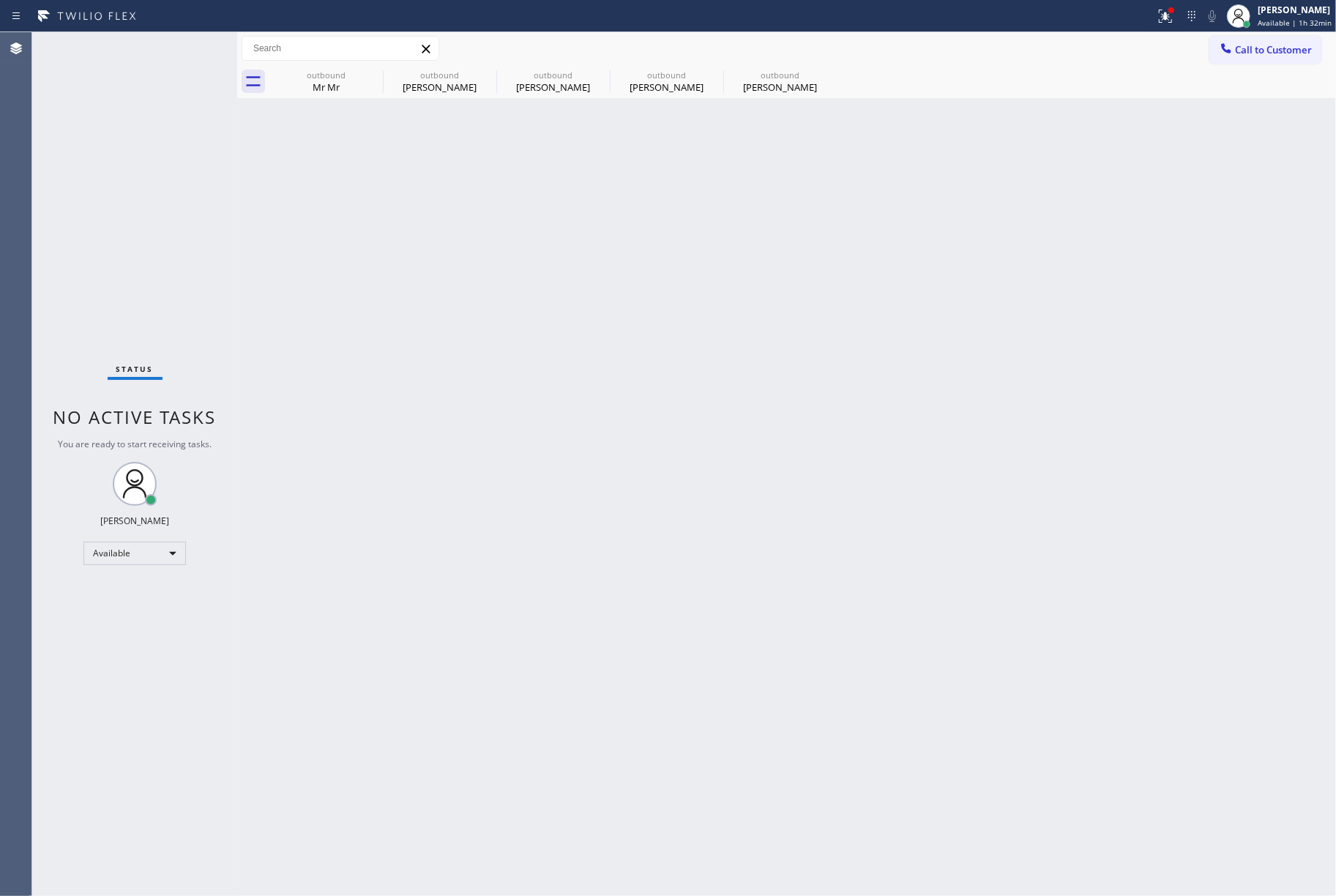
click at [1252, 54] on span "Call to Customer" at bounding box center [1273, 50] width 77 height 13
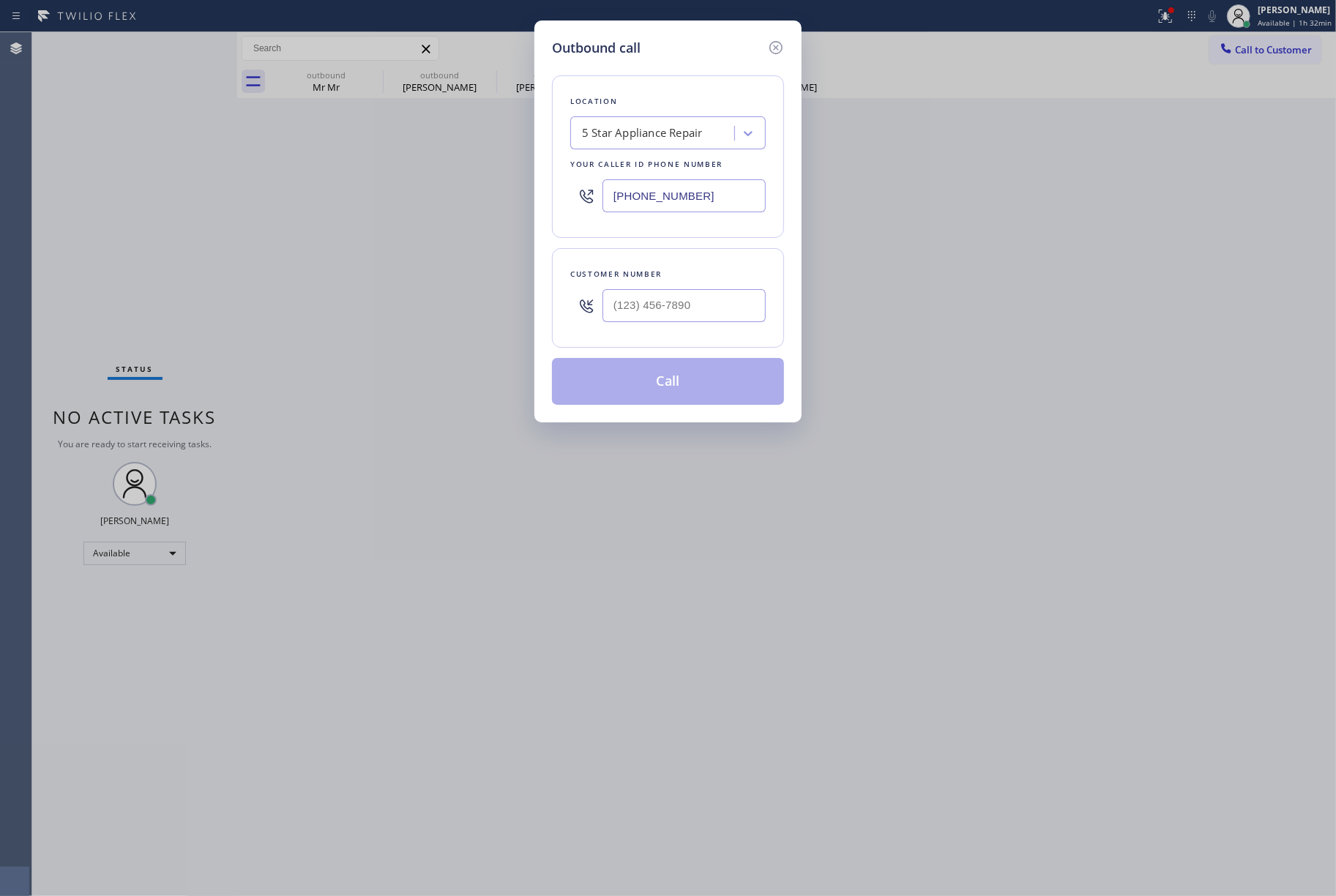
click at [701, 301] on input "text" at bounding box center [684, 306] width 163 height 33
paste input "text"
type input "(___) ___-____"
click at [704, 270] on div "Customer number" at bounding box center [668, 274] width 196 height 16
click at [682, 333] on div "Customer number" at bounding box center [668, 298] width 232 height 99
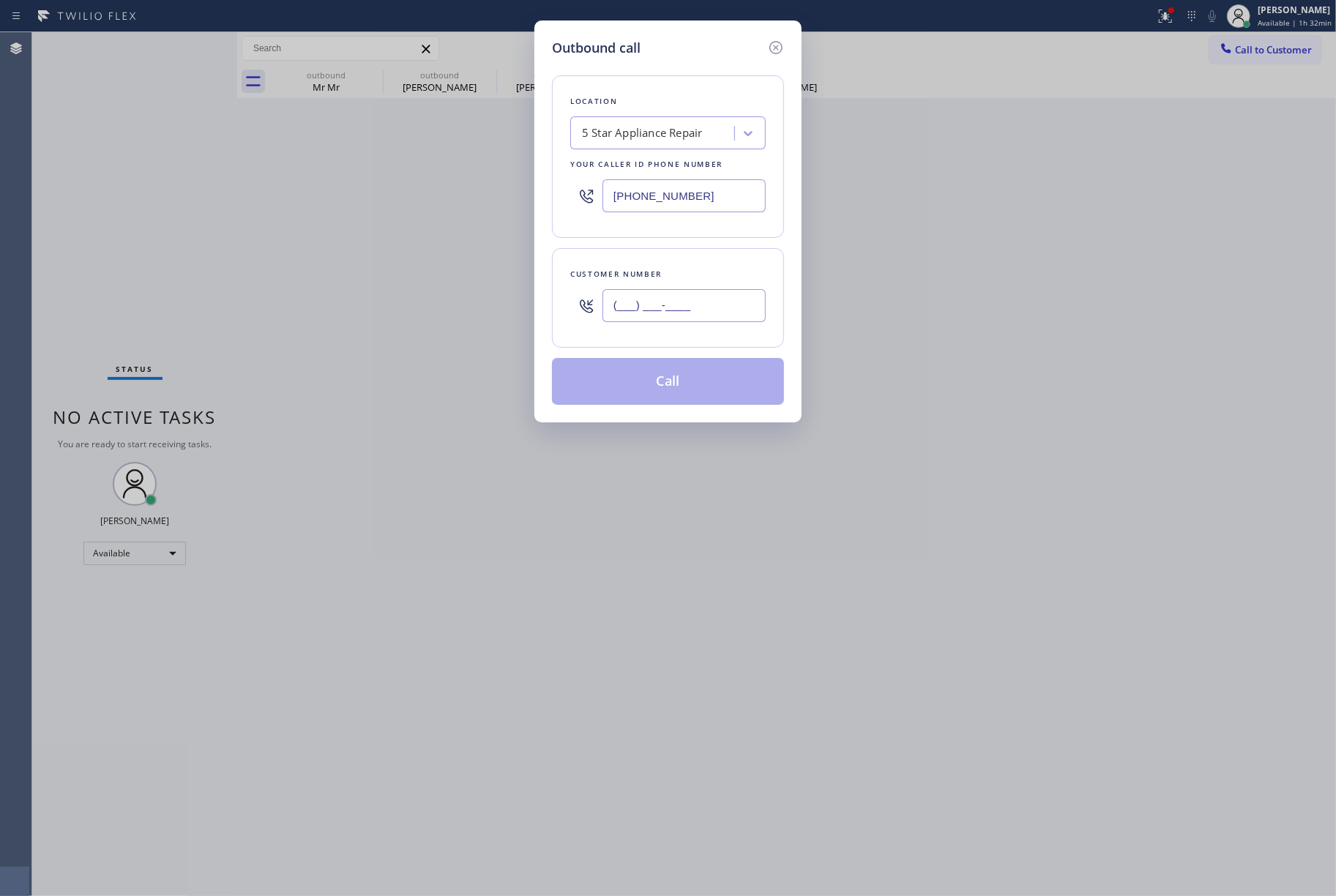
click at [686, 316] on input "(___) ___-____" at bounding box center [684, 306] width 163 height 33
paste input "914) 522-7795"
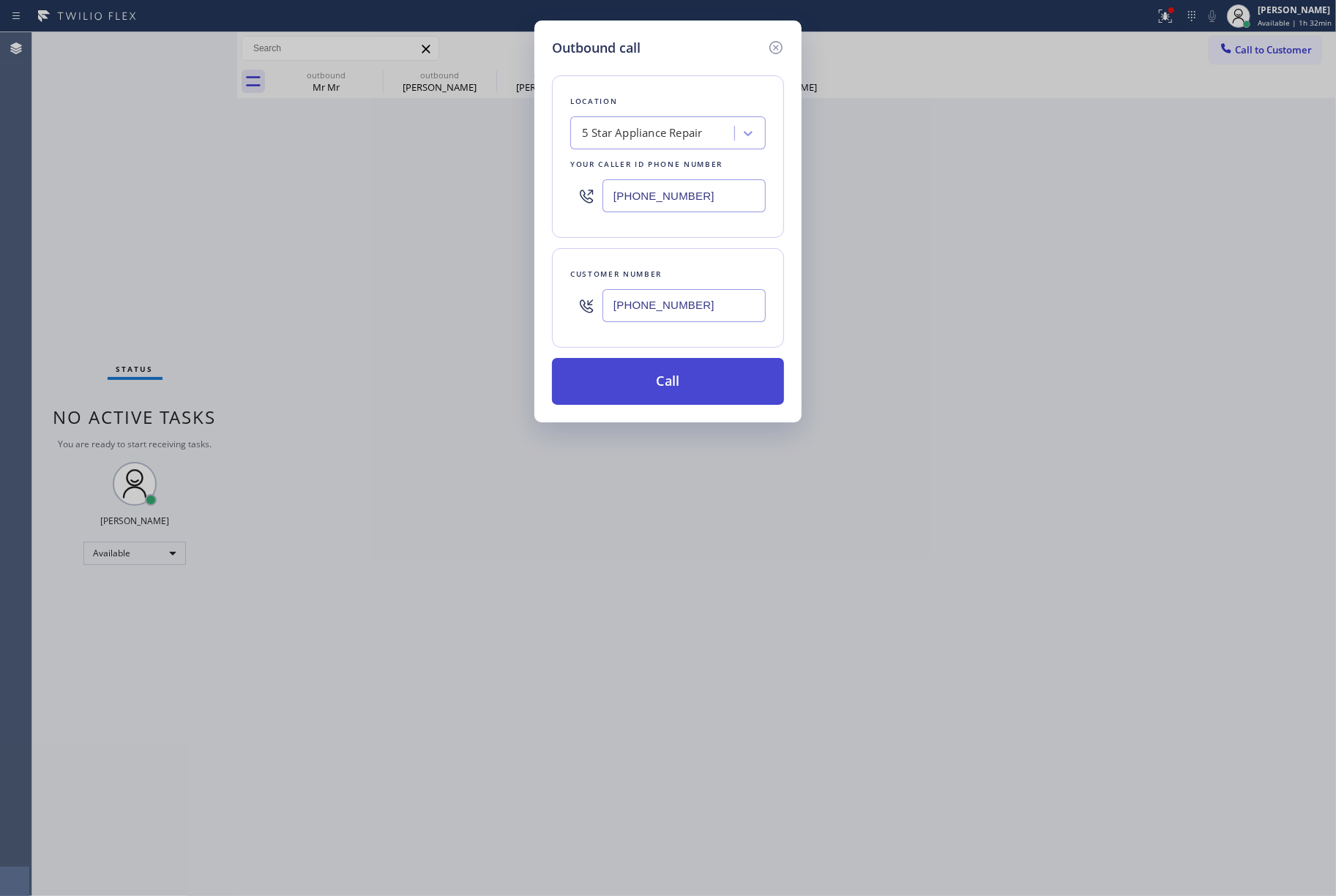
type input "[PHONE_NUMBER]"
click at [709, 373] on button "Call" at bounding box center [668, 381] width 232 height 47
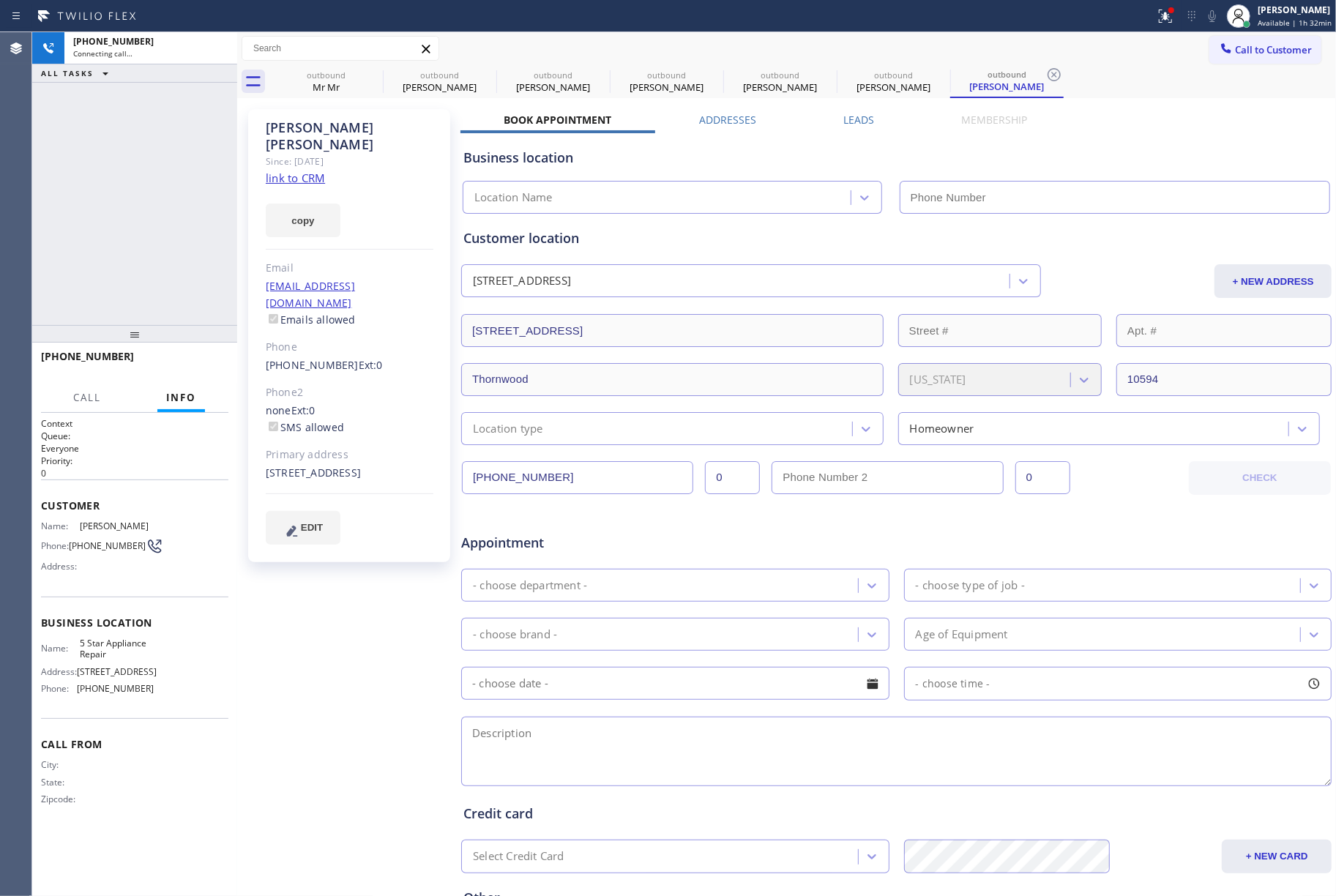
type input "[PHONE_NUMBER]"
click at [80, 172] on div "[PHONE_NUMBER] Live | 00:03 ALL TASKS ALL TASKS ACTIVE TASKS TASKS IN WRAP UP" at bounding box center [134, 178] width 205 height 292
click at [181, 367] on button "HANG UP" at bounding box center [194, 363] width 68 height 20
drag, startPoint x: 172, startPoint y: 300, endPoint x: 187, endPoint y: 343, distance: 45.5
click at [173, 305] on div "[PHONE_NUMBER] Live | 00:04 ALL TASKS ALL TASKS ACTIVE TASKS TASKS IN WRAP UP" at bounding box center [134, 178] width 205 height 292
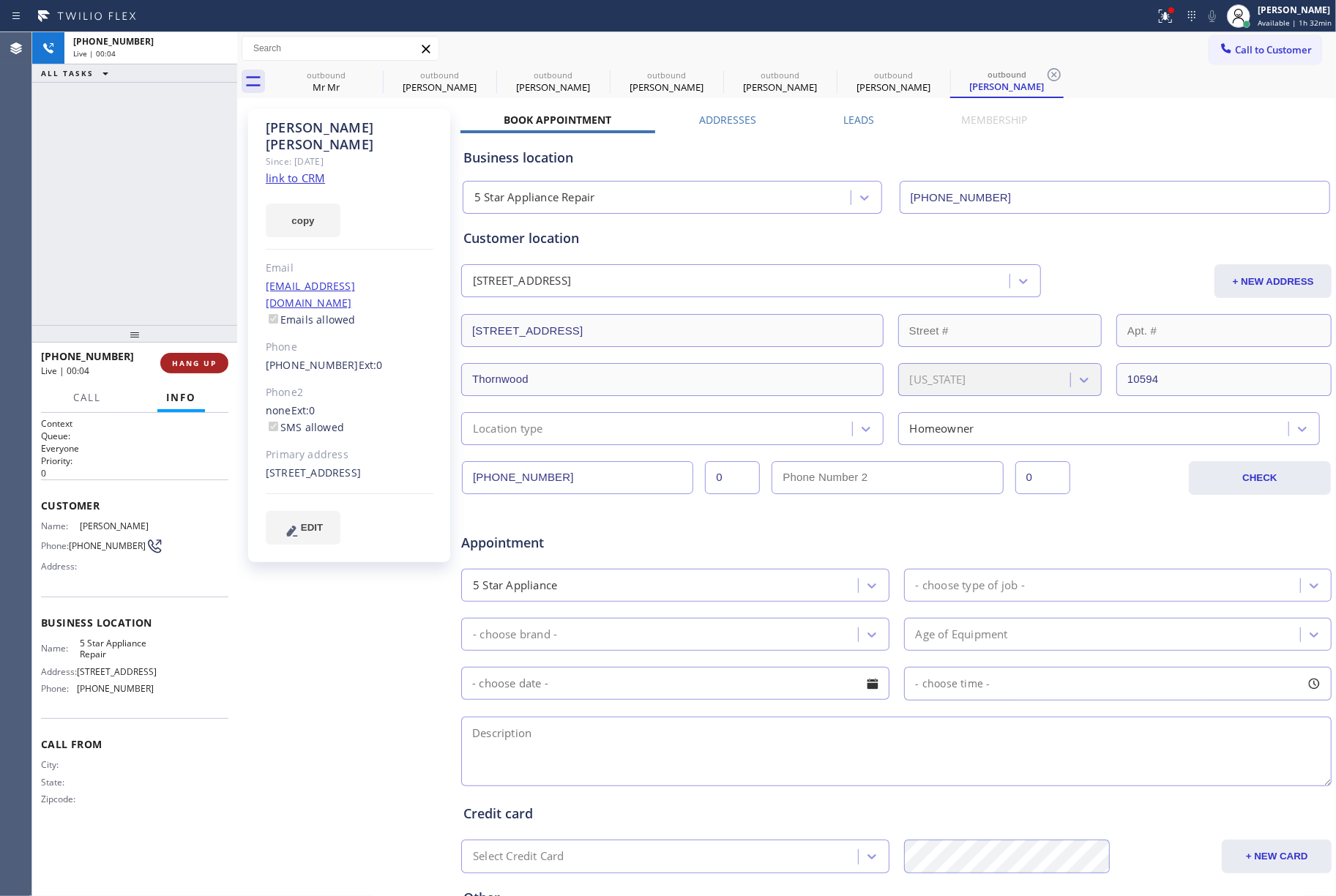
click at [192, 366] on span "HANG UP" at bounding box center [195, 363] width 45 height 10
click at [168, 251] on div "ALL TASKS ALL TASKS ACTIVE TASKS TASKS IN WRAP UP [PHONE_NUMBER] Wrap up | 00:00" at bounding box center [134, 178] width 205 height 292
click at [210, 356] on button "COMPLETE" at bounding box center [191, 363] width 74 height 20
click at [190, 305] on div "ALL TASKS ALL TASKS ACTIVE TASKS TASKS IN WRAP UP [PHONE_NUMBER] Wrap up | 00:00" at bounding box center [134, 178] width 205 height 292
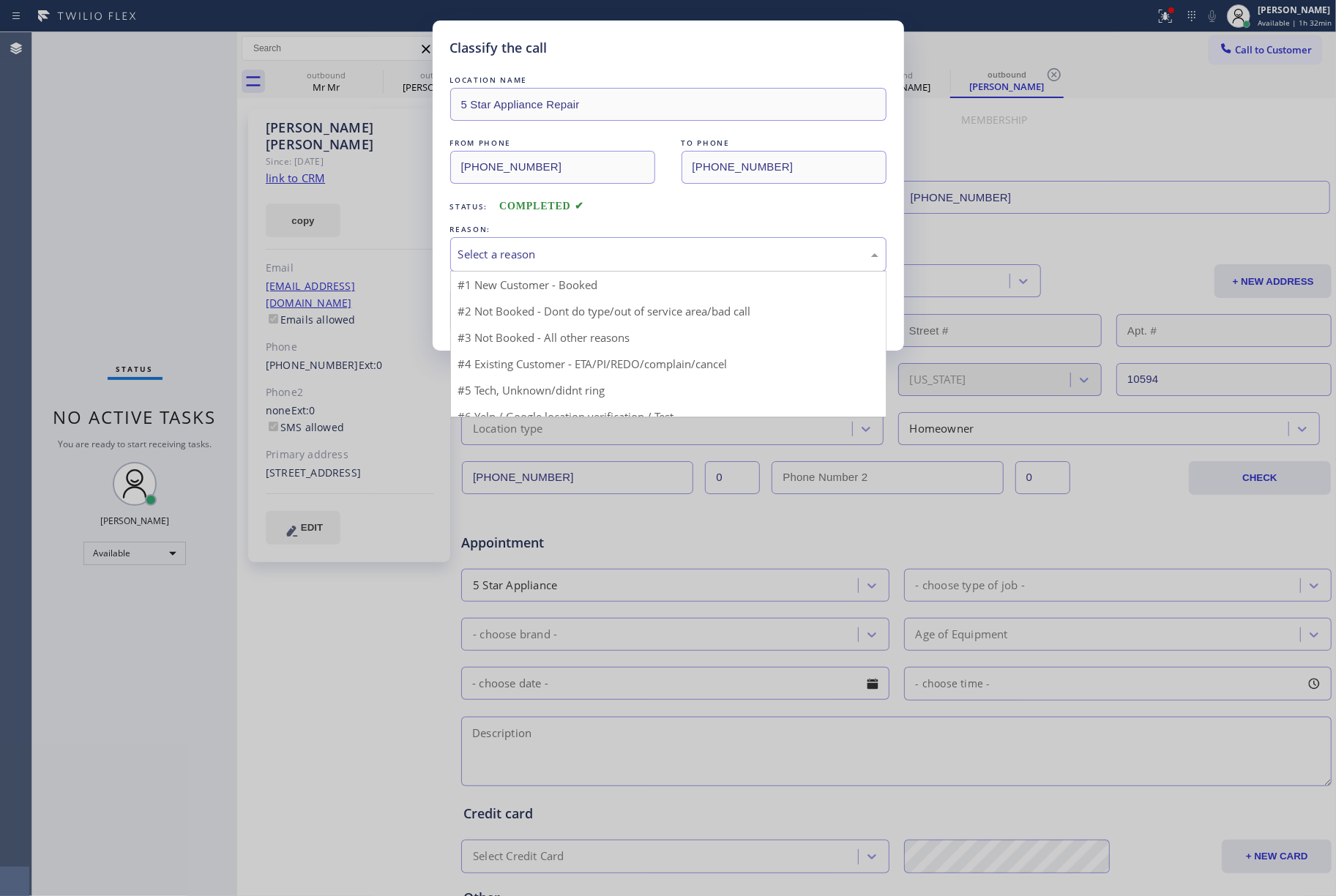
click at [551, 248] on div "Select a reason" at bounding box center [668, 254] width 420 height 17
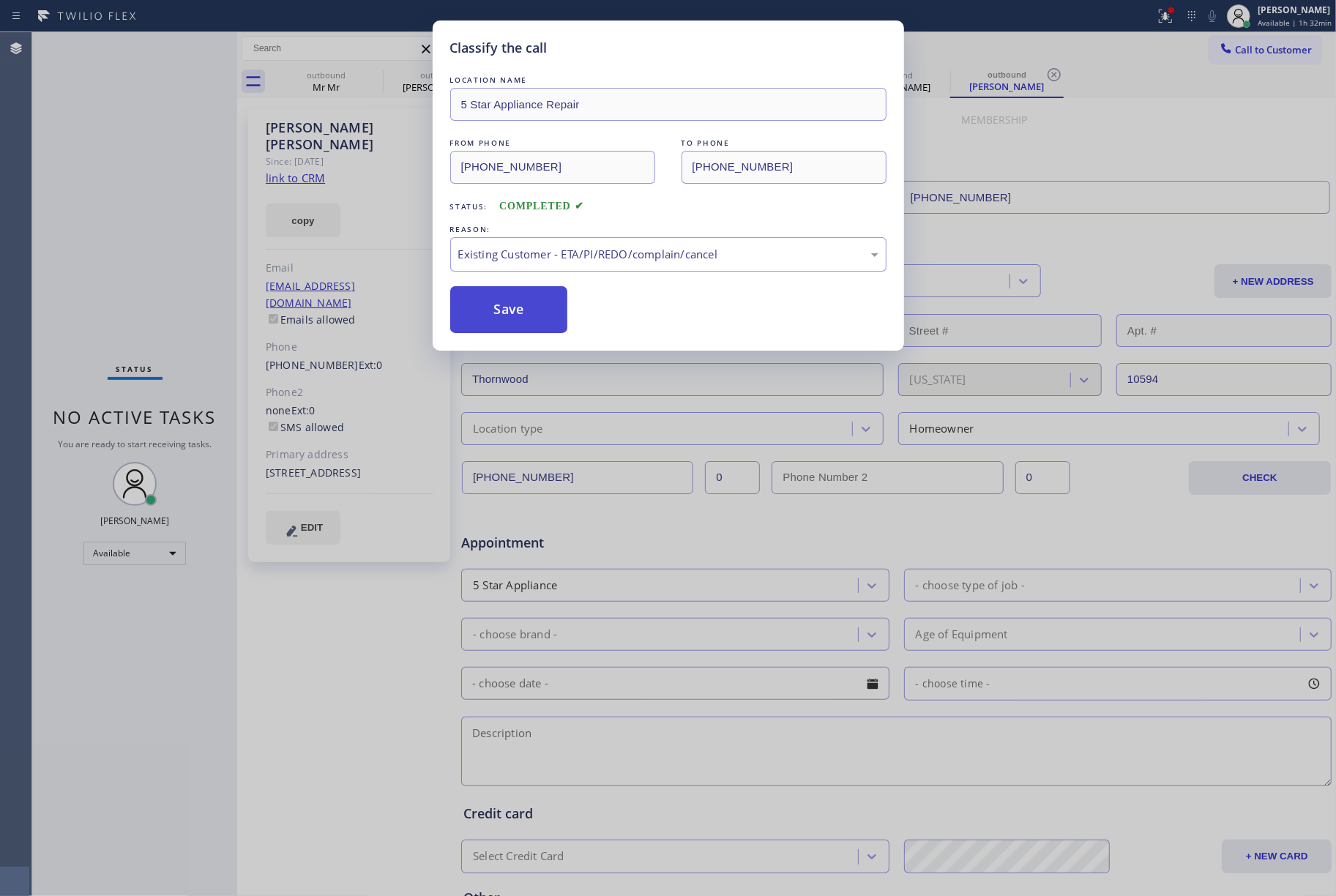
click at [528, 315] on button "Save" at bounding box center [509, 310] width 118 height 47
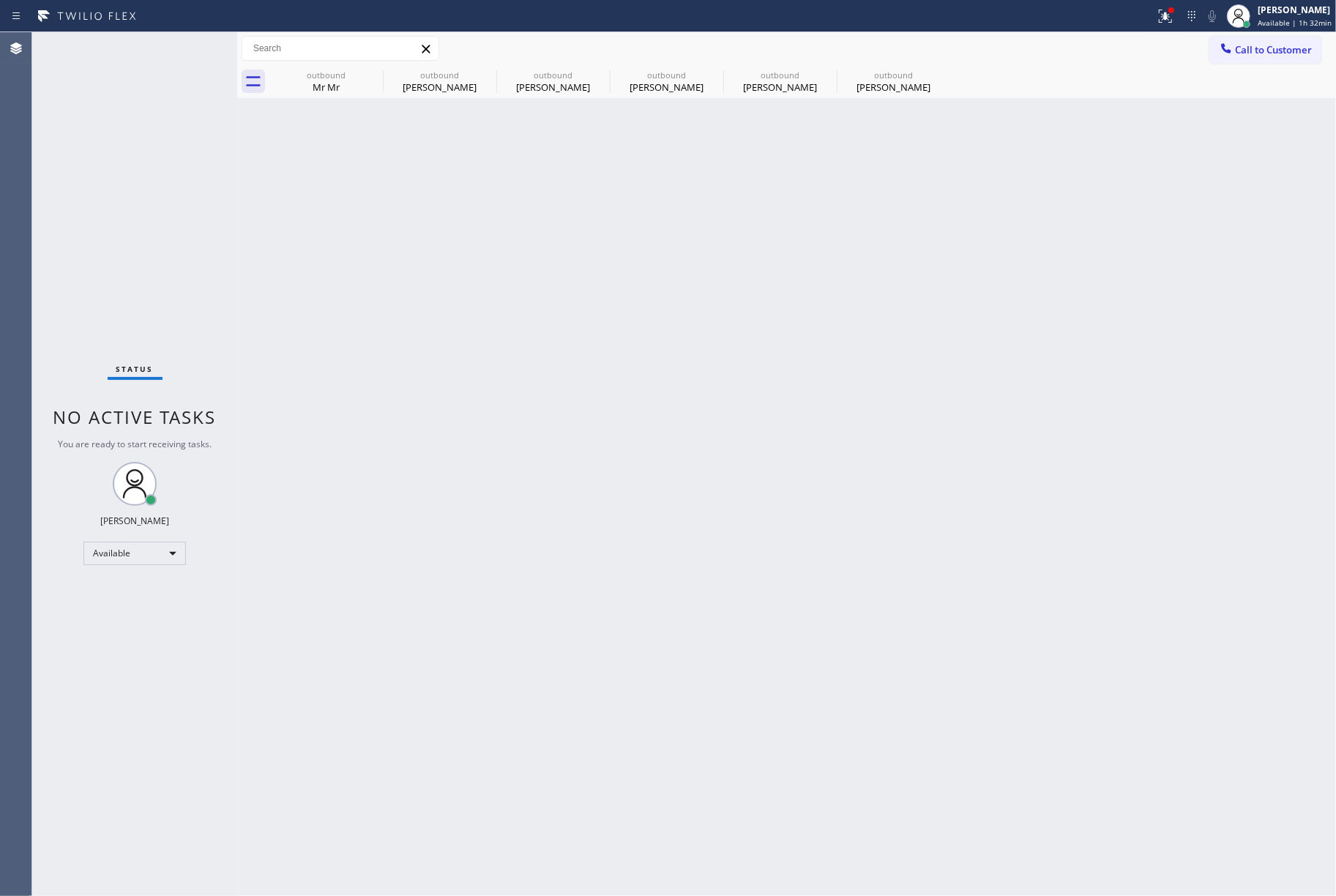
click at [1323, 54] on div "Call to Customer Outbound call Location 5 Star Appliance Repair Your caller id …" at bounding box center [1273, 48] width 127 height 25
click at [1267, 38] on button "Call to Customer" at bounding box center [1266, 49] width 112 height 28
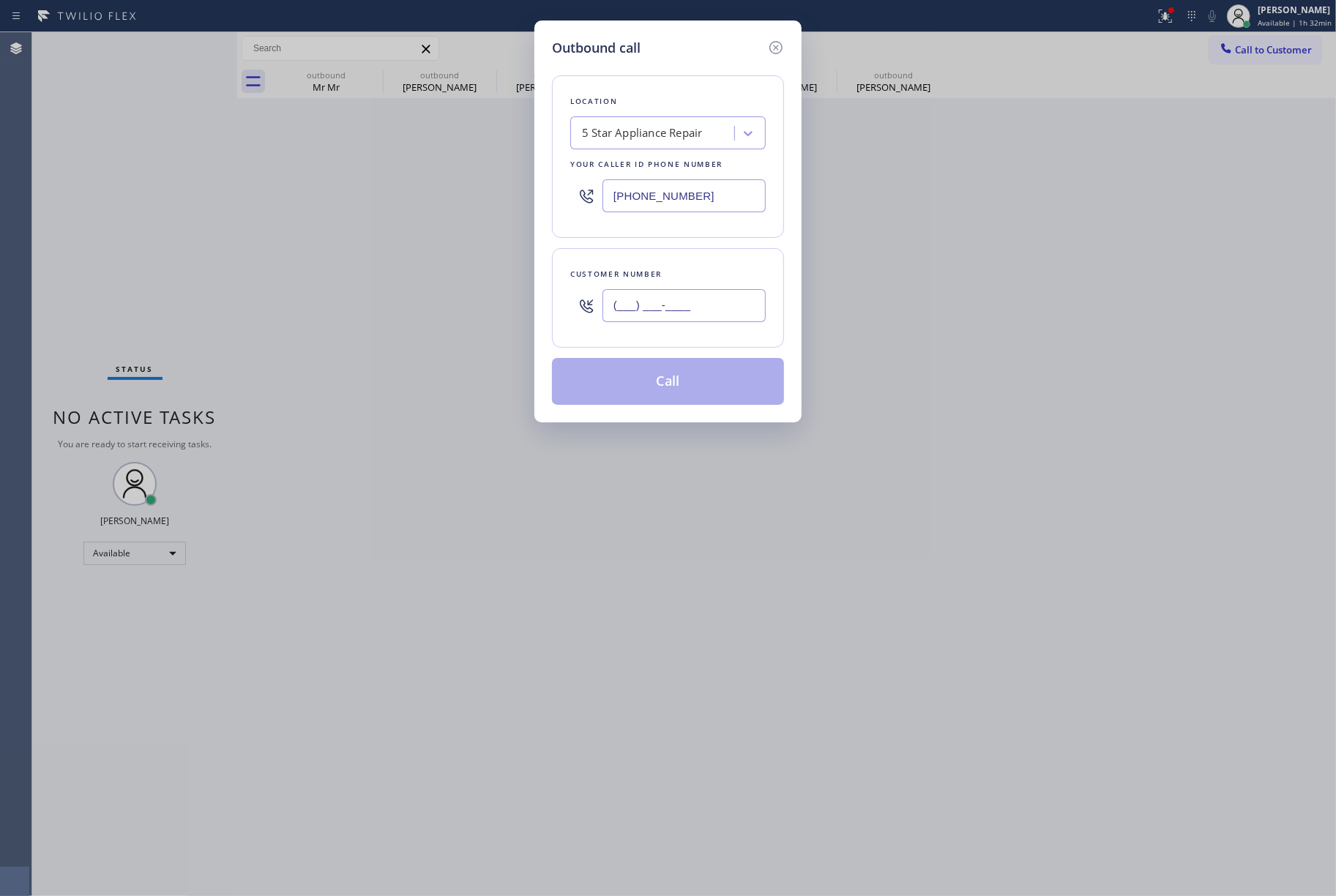
click at [735, 322] on input "(___) ___-____" at bounding box center [684, 306] width 163 height 33
paste input "917) 597-8118"
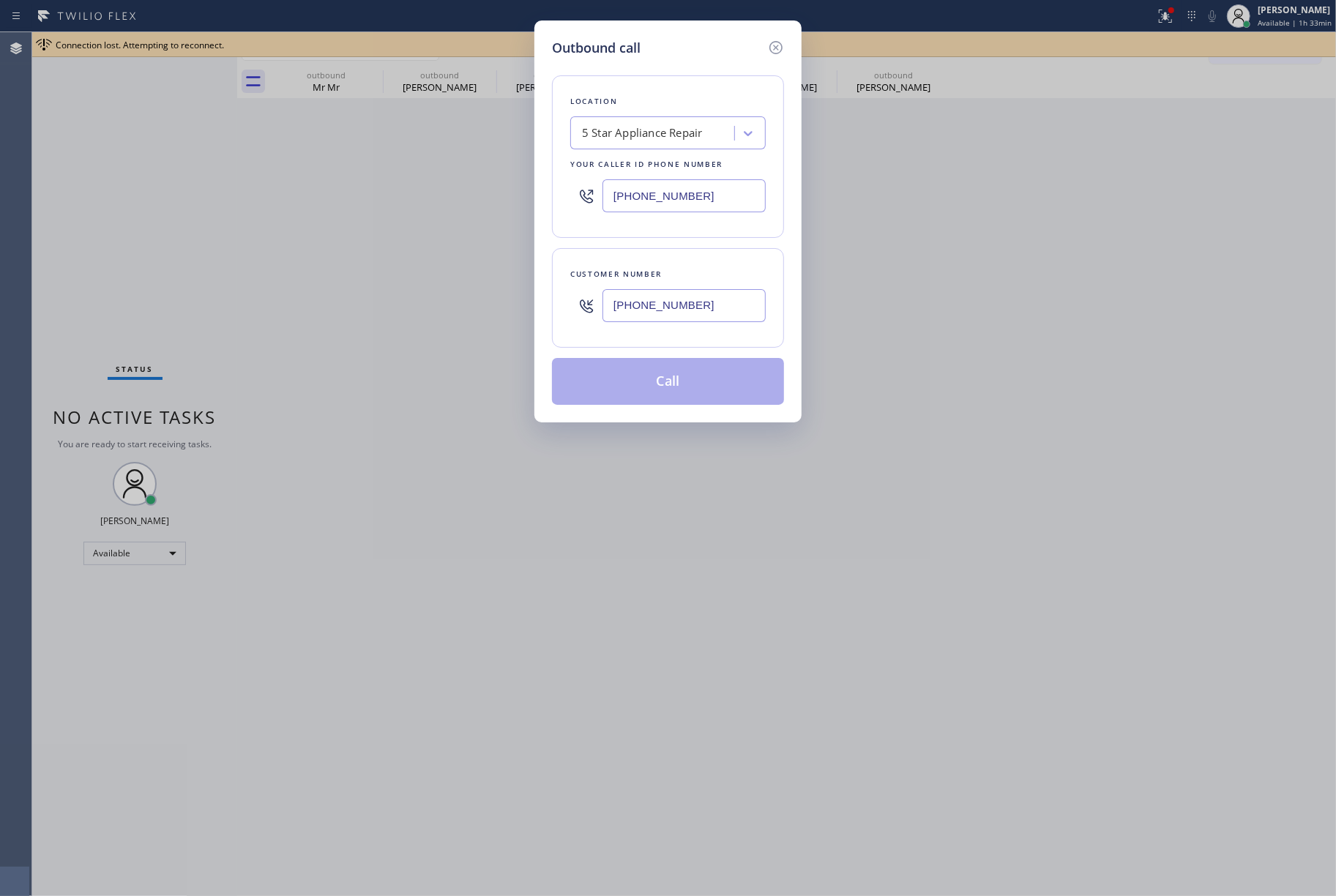
type input "[PHONE_NUMBER]"
click at [715, 278] on div "Customer number" at bounding box center [668, 274] width 196 height 16
click at [701, 375] on button "Call" at bounding box center [668, 381] width 232 height 47
click at [1224, 249] on div "Outbound call Location 5 Star Appliance Repair Your caller id phone number [PHO…" at bounding box center [668, 448] width 1336 height 896
click at [1189, 297] on div "Outbound call Location 5 Star Appliance Repair Your caller id phone number [PHO…" at bounding box center [668, 448] width 1336 height 896
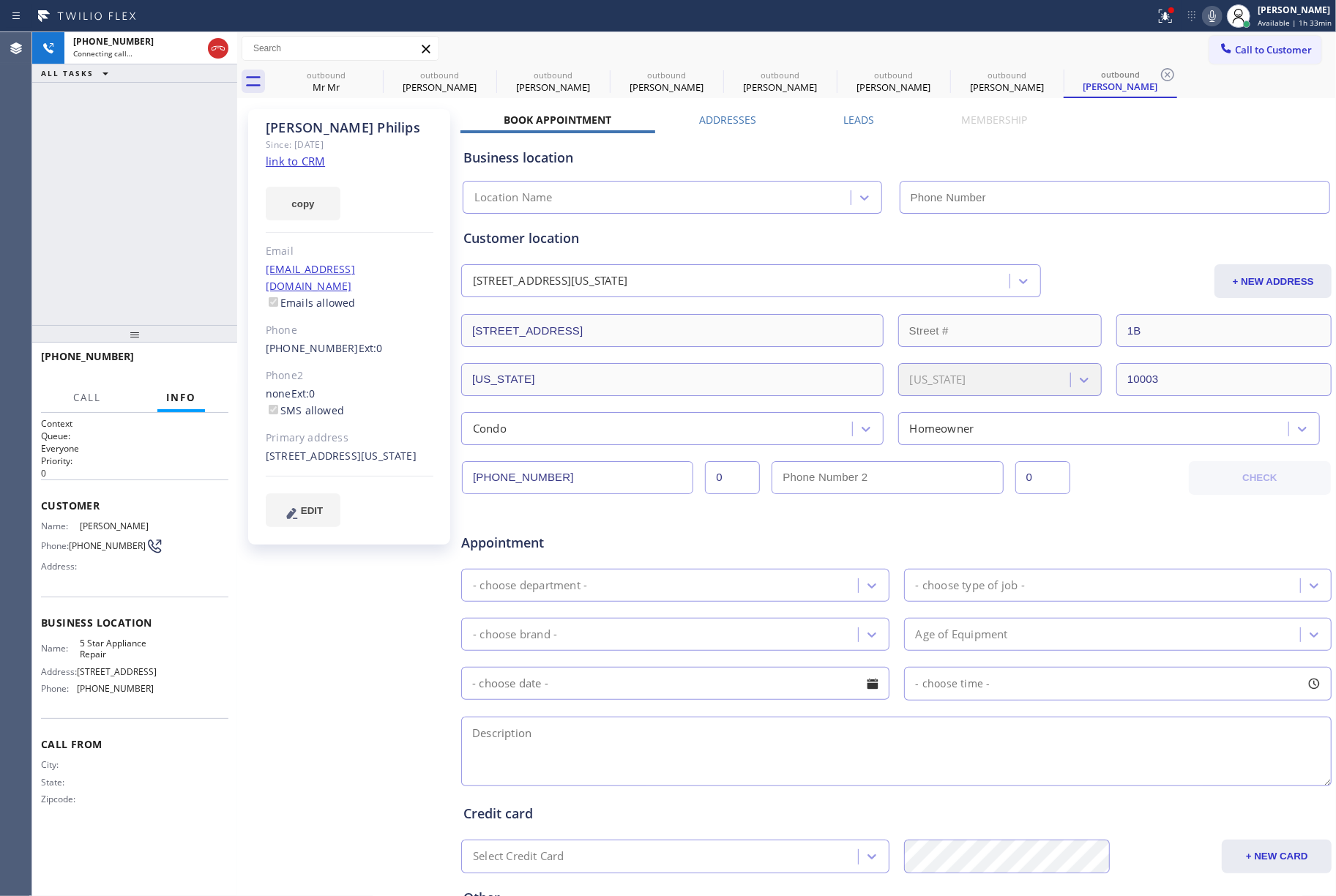
type input "[PHONE_NUMBER]"
click at [77, 220] on div "[PHONE_NUMBER] Live | 00:02 ALL TASKS ALL TASKS ACTIVE TASKS TASKS IN WRAP UP" at bounding box center [134, 178] width 205 height 292
click at [226, 372] on div "[PHONE_NUMBER] Live | 00:03 HANG UP" at bounding box center [134, 363] width 187 height 38
click at [192, 370] on button "HANG UP" at bounding box center [194, 363] width 68 height 20
drag, startPoint x: 187, startPoint y: 307, endPoint x: 202, endPoint y: 377, distance: 71.6
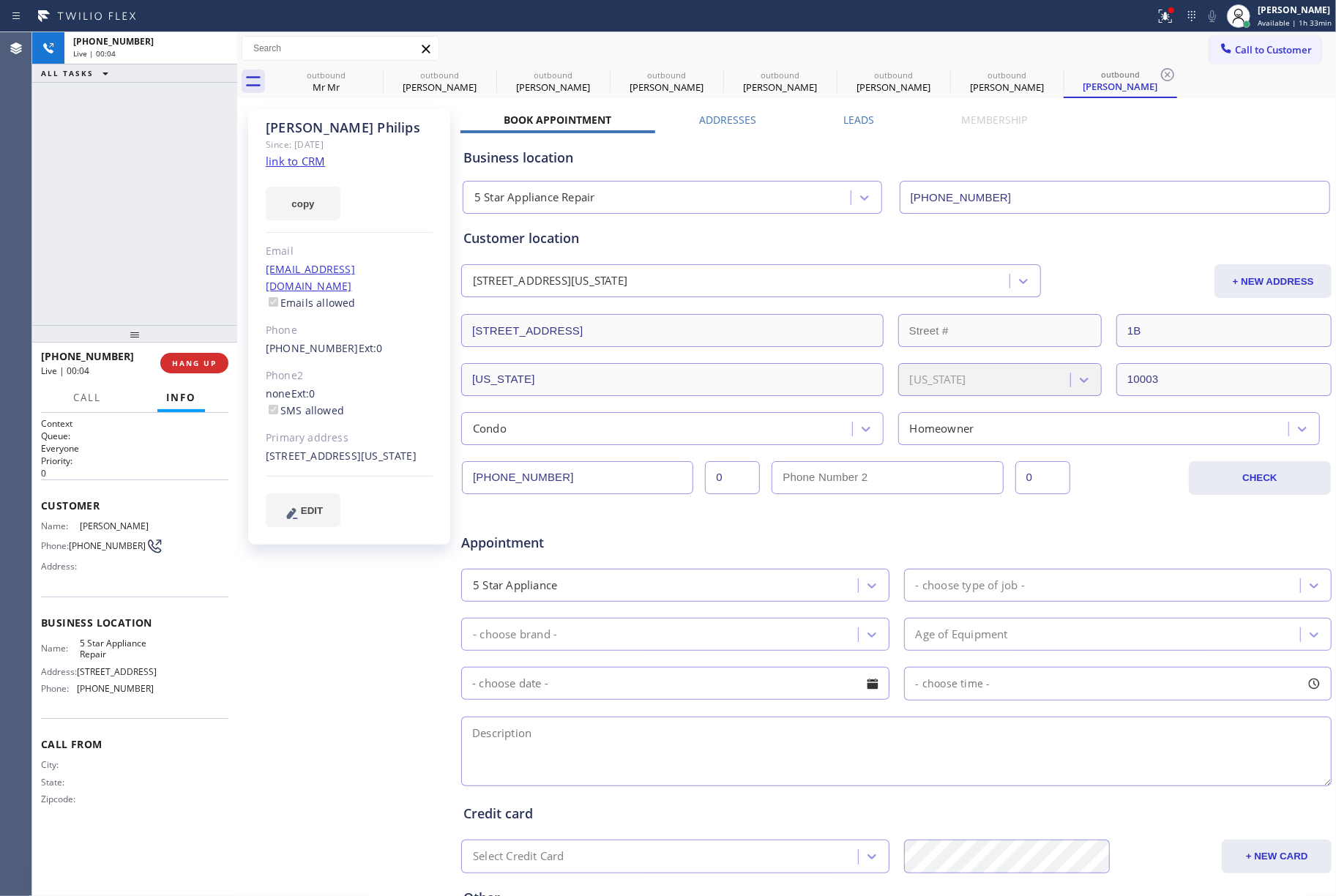
click at [187, 308] on div "[PHONE_NUMBER] Live | 00:04 ALL TASKS ALL TASKS ACTIVE TASKS TASKS IN WRAP UP" at bounding box center [134, 178] width 205 height 292
click at [203, 377] on div "[PHONE_NUMBER] Live | 00:04 HANG UP" at bounding box center [134, 363] width 187 height 38
click at [203, 367] on span "COMPLETE" at bounding box center [192, 363] width 51 height 10
click at [176, 273] on div "ALL TASKS ALL TASKS ACTIVE TASKS TASKS IN WRAP UP [PHONE_NUMBER] Wrap up | 00:00" at bounding box center [134, 178] width 205 height 292
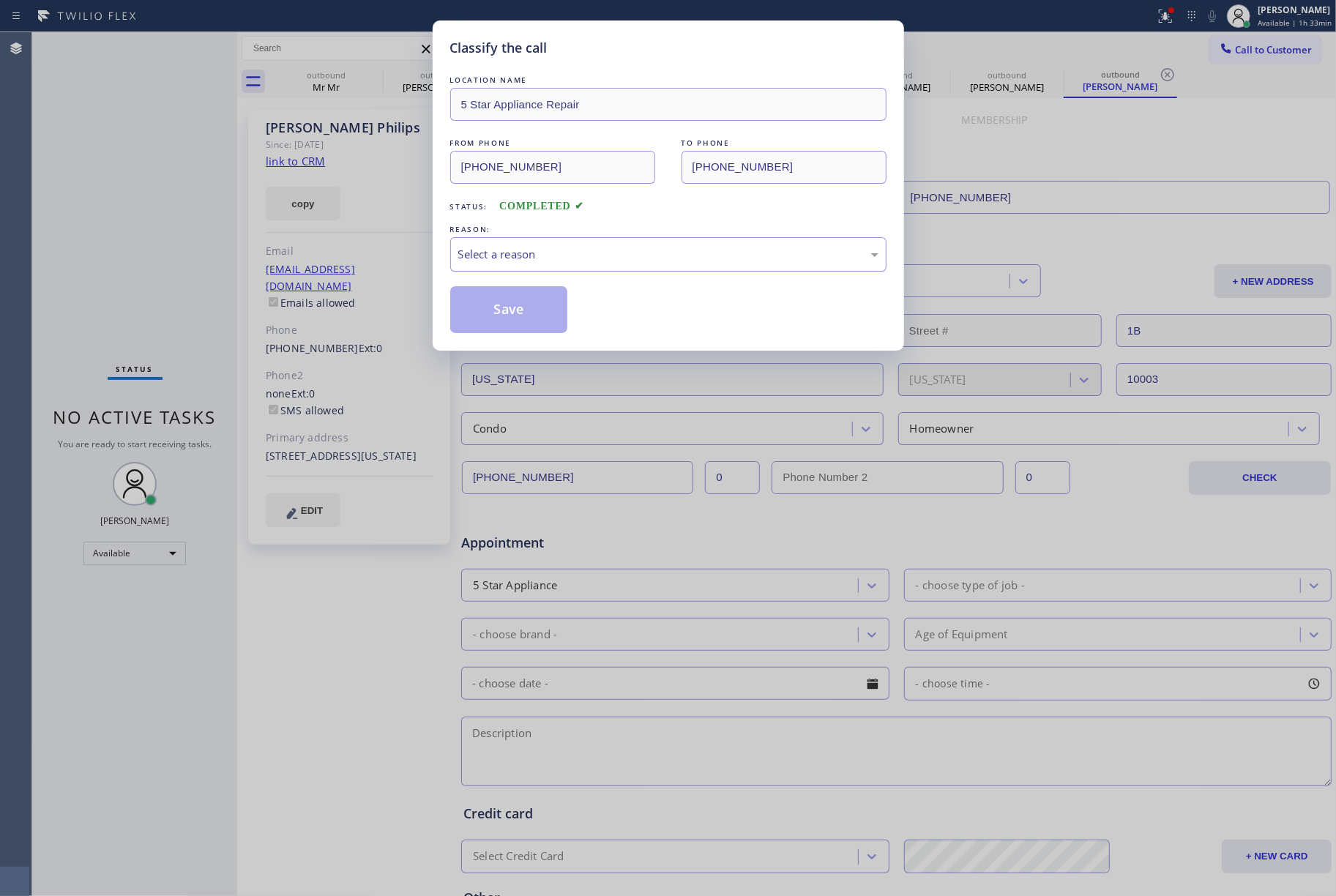
click at [631, 257] on div "Select a reason" at bounding box center [668, 254] width 420 height 17
click at [463, 307] on button "Save" at bounding box center [509, 310] width 118 height 47
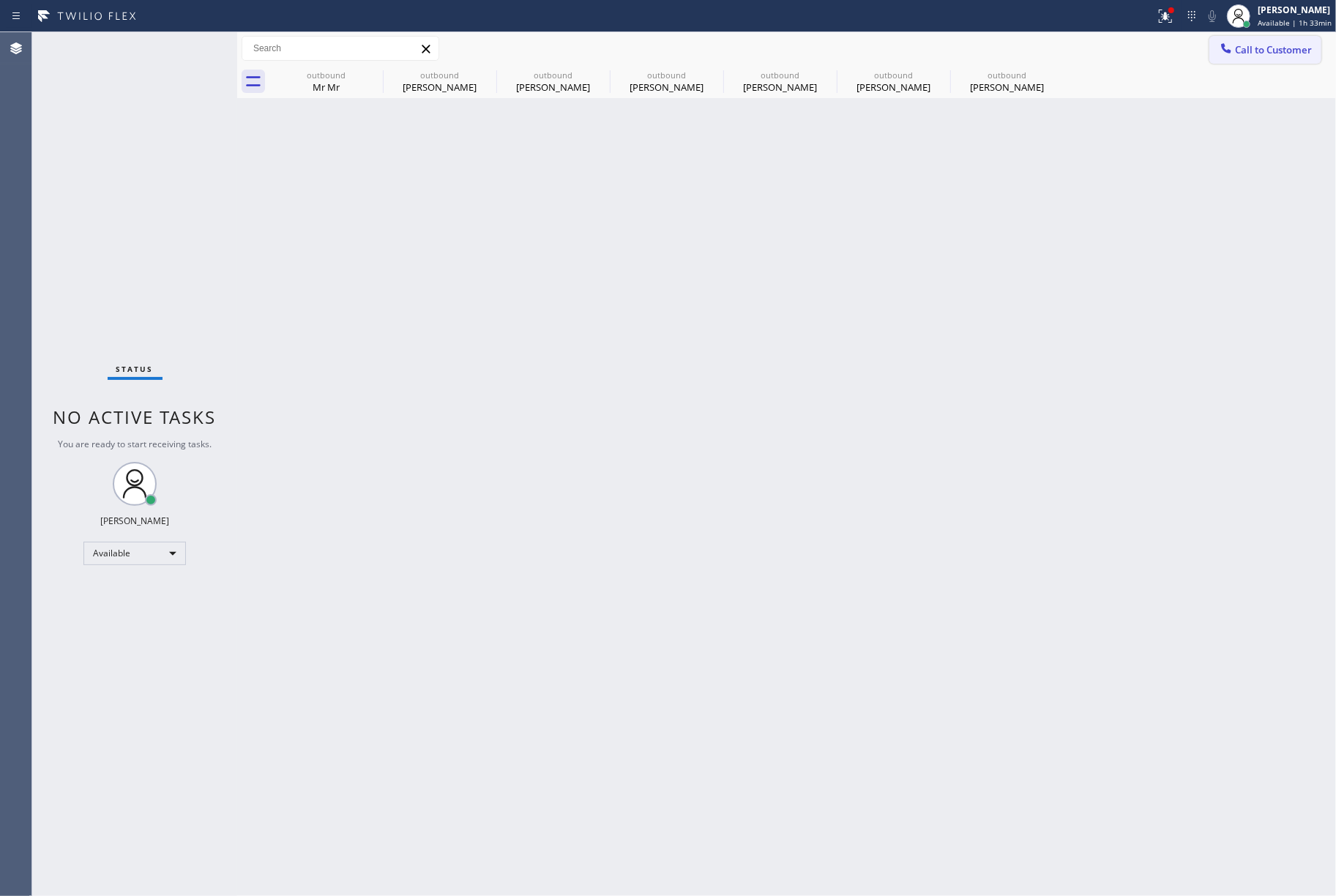
click at [1284, 47] on span "Call to Customer" at bounding box center [1273, 50] width 77 height 13
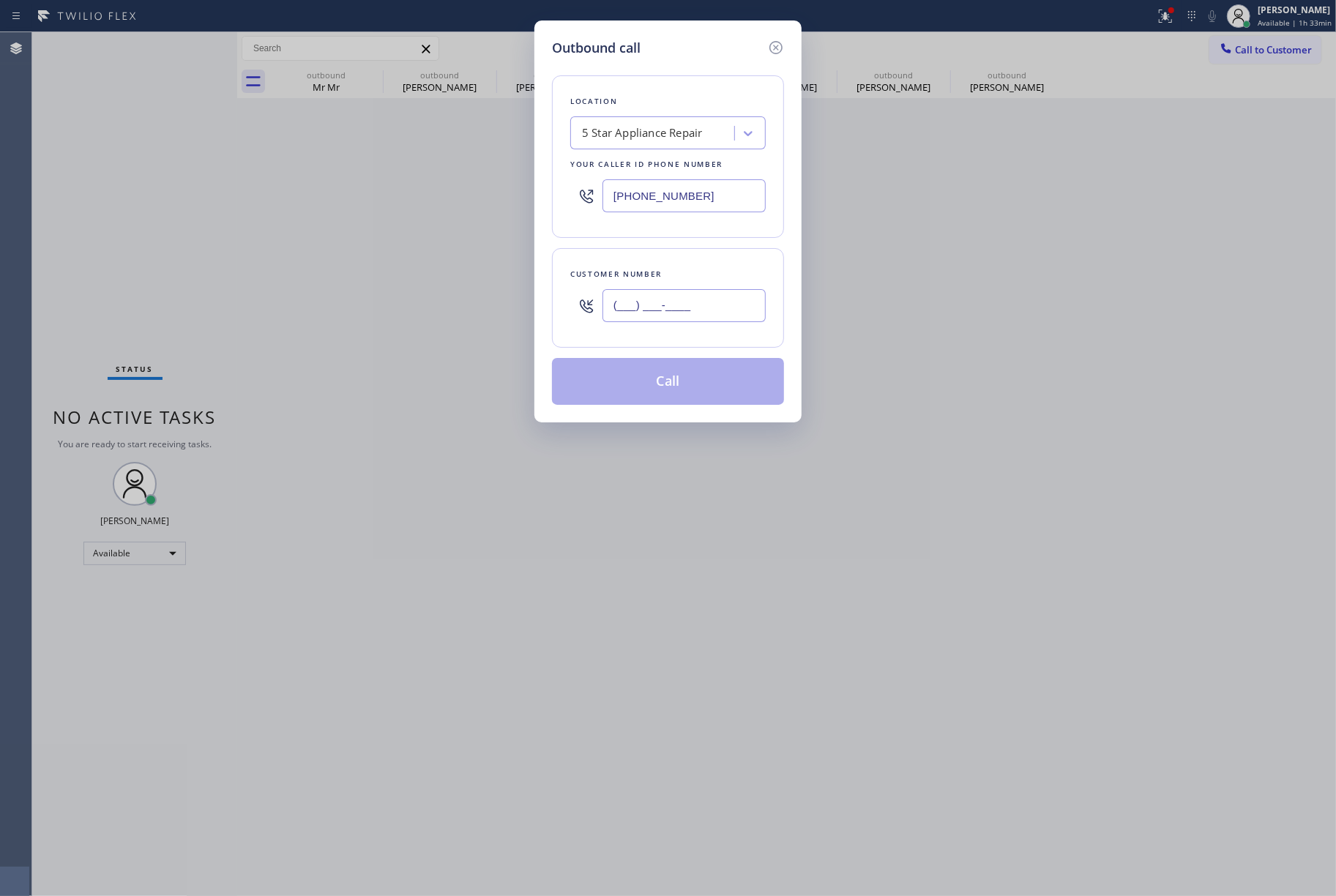
click at [669, 314] on input "(___) ___-____" at bounding box center [684, 306] width 163 height 33
paste input "805) 338-6665"
type input "[PHONE_NUMBER]"
click at [672, 254] on div "Customer number [PHONE_NUMBER]" at bounding box center [668, 298] width 232 height 99
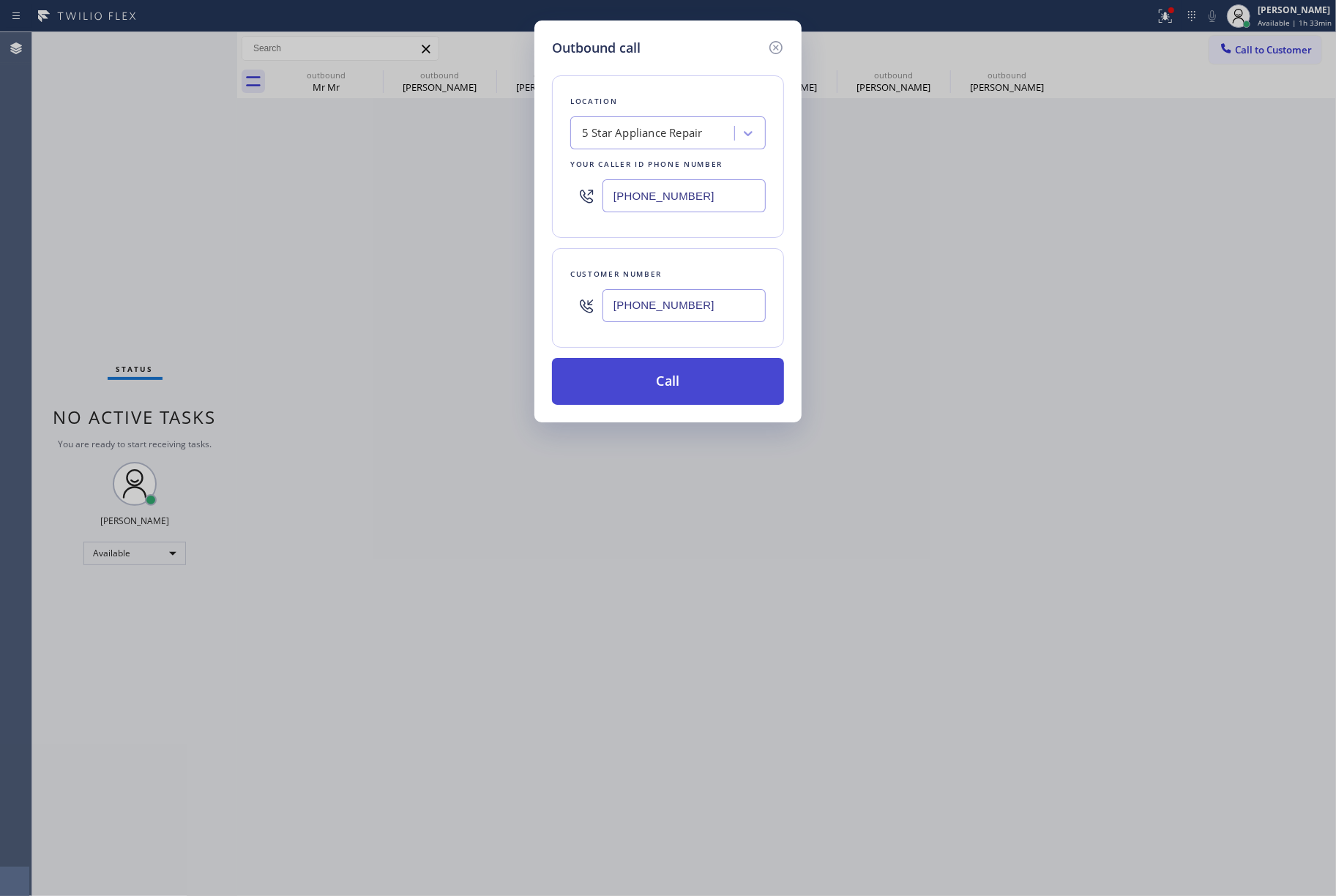
click at [681, 383] on button "Call" at bounding box center [668, 381] width 232 height 47
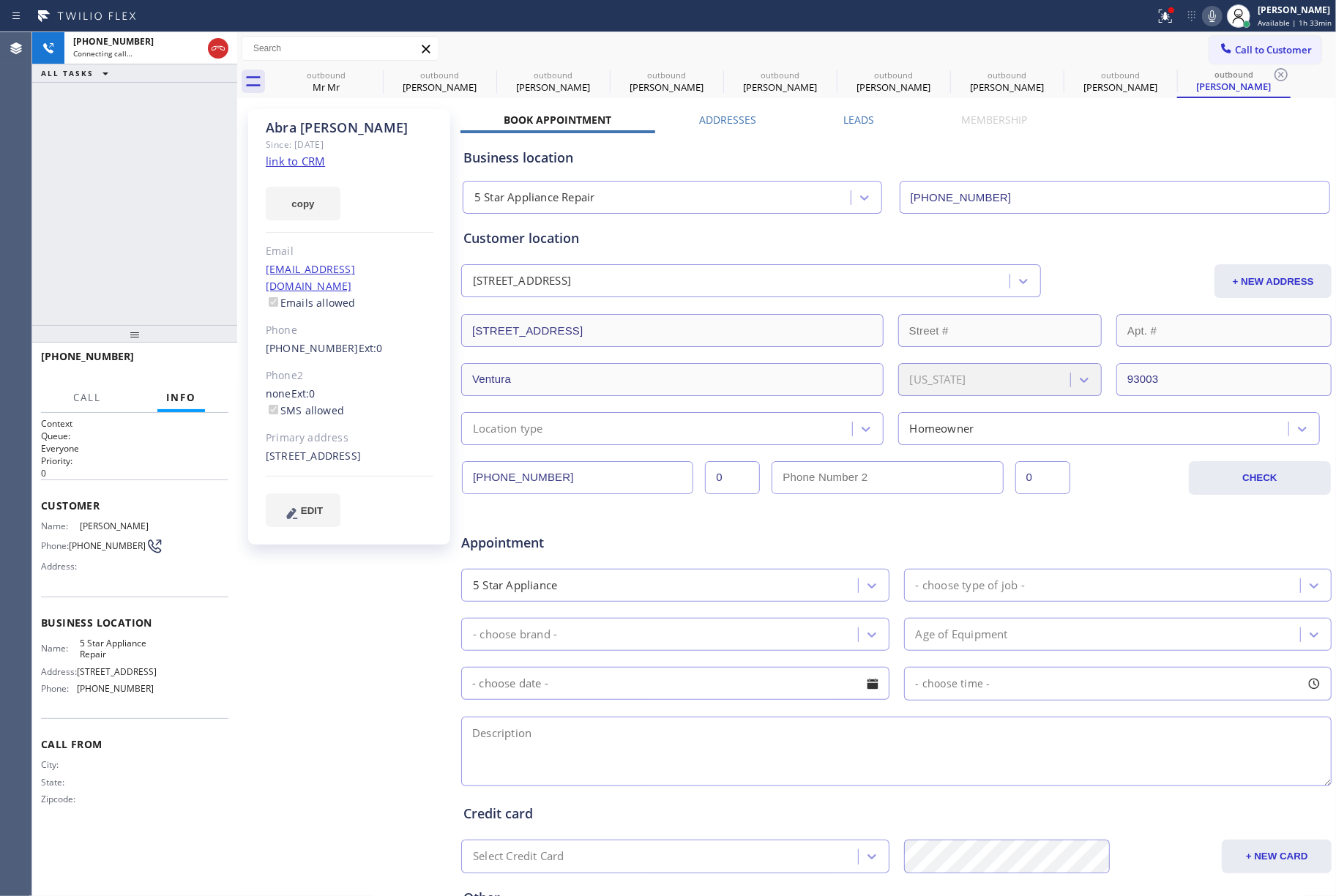
type input "[PHONE_NUMBER]"
drag, startPoint x: 178, startPoint y: 359, endPoint x: 171, endPoint y: 287, distance: 72.3
click at [178, 359] on span "HANG UP" at bounding box center [195, 363] width 45 height 10
click at [169, 280] on div "[PHONE_NUMBER] Live | 00:00 ALL TASKS ALL TASKS ACTIVE TASKS TASKS IN WRAP UP" at bounding box center [134, 178] width 205 height 292
click at [201, 360] on span "HANG UP" at bounding box center [195, 363] width 45 height 10
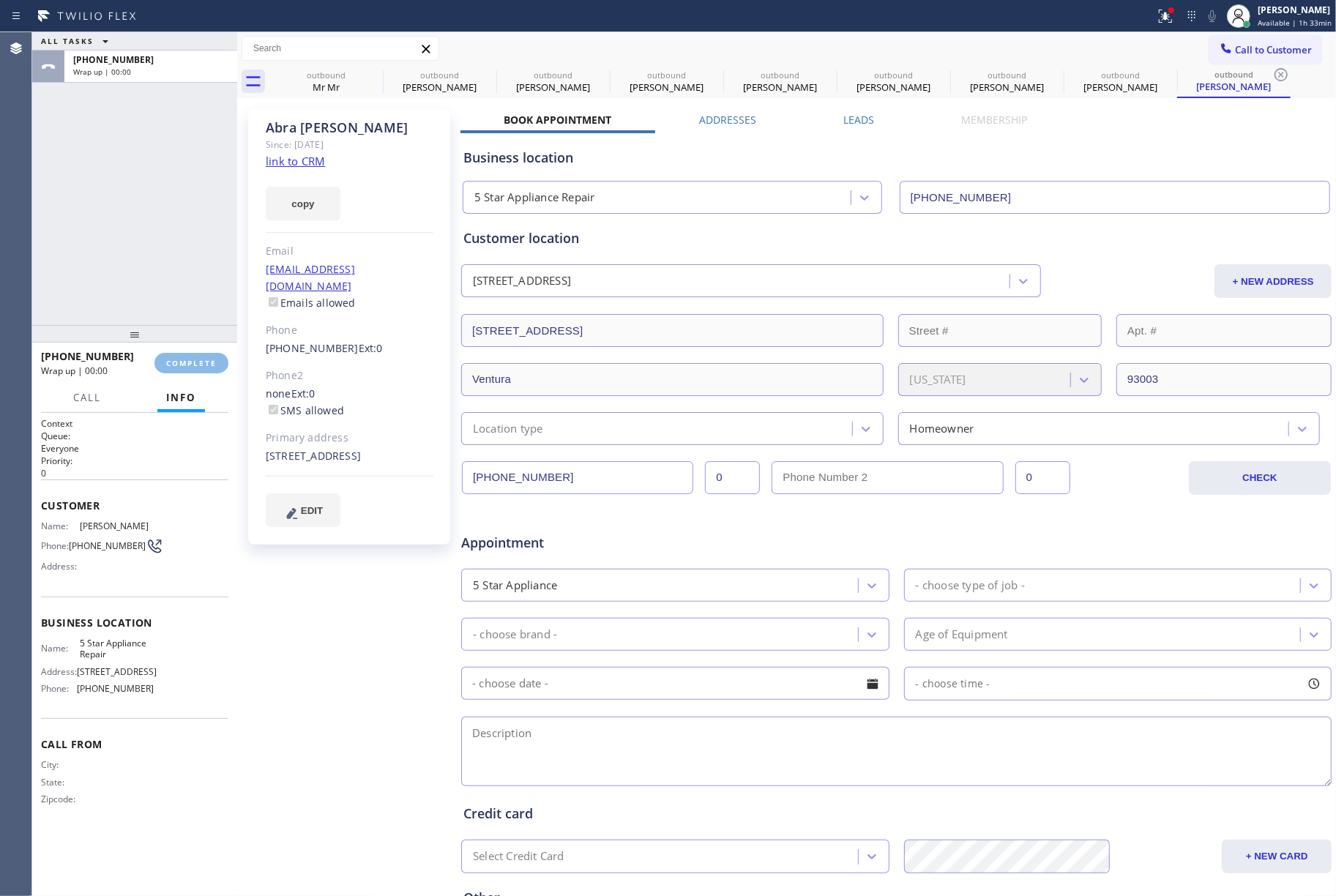
click at [200, 238] on div "ALL TASKS ALL TASKS ACTIVE TASKS TASKS IN WRAP UP [PHONE_NUMBER] Wrap up | 00:00" at bounding box center [134, 178] width 205 height 292
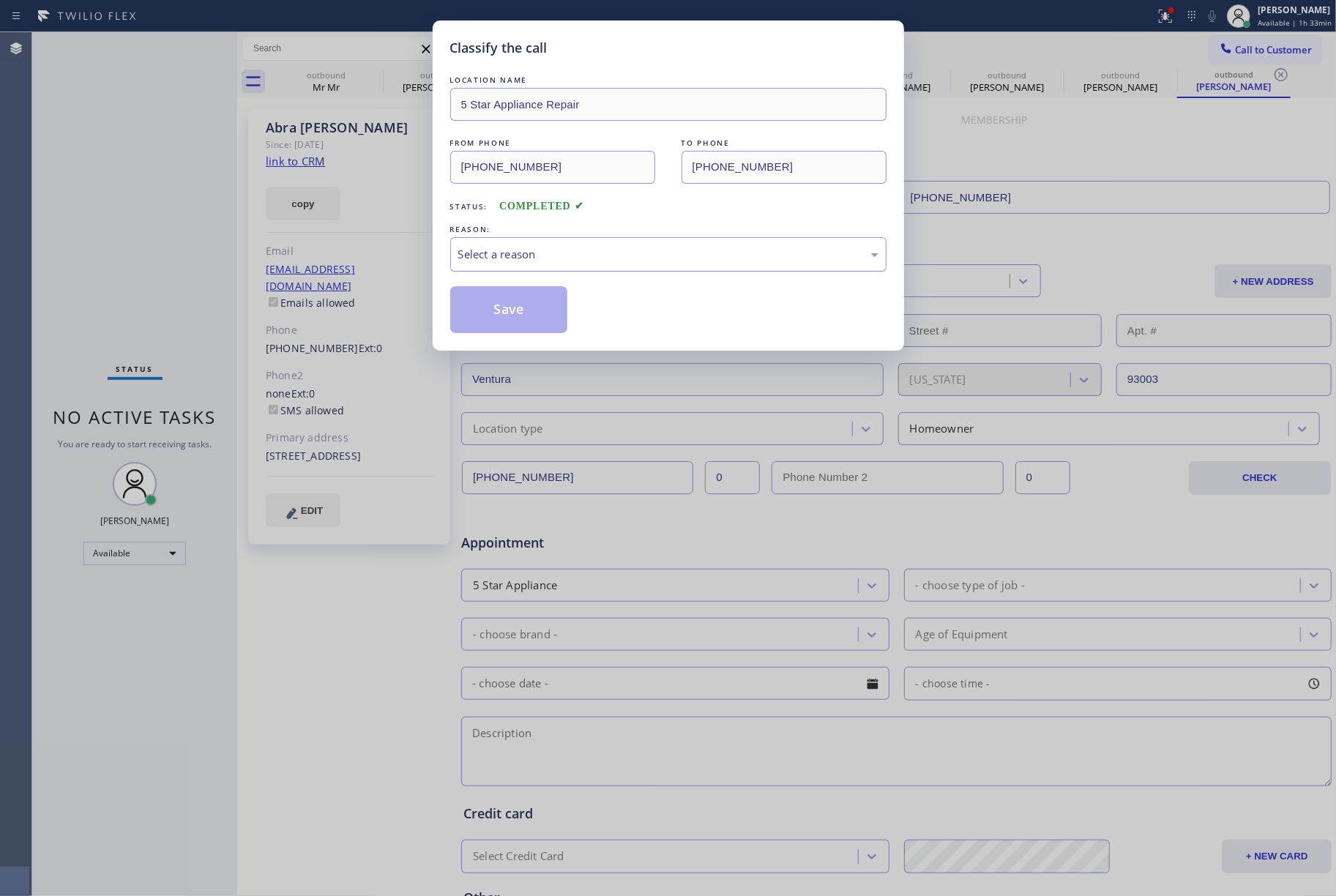
click at [572, 256] on div "Select a reason" at bounding box center [668, 254] width 420 height 17
click at [495, 312] on button "Save" at bounding box center [509, 310] width 118 height 47
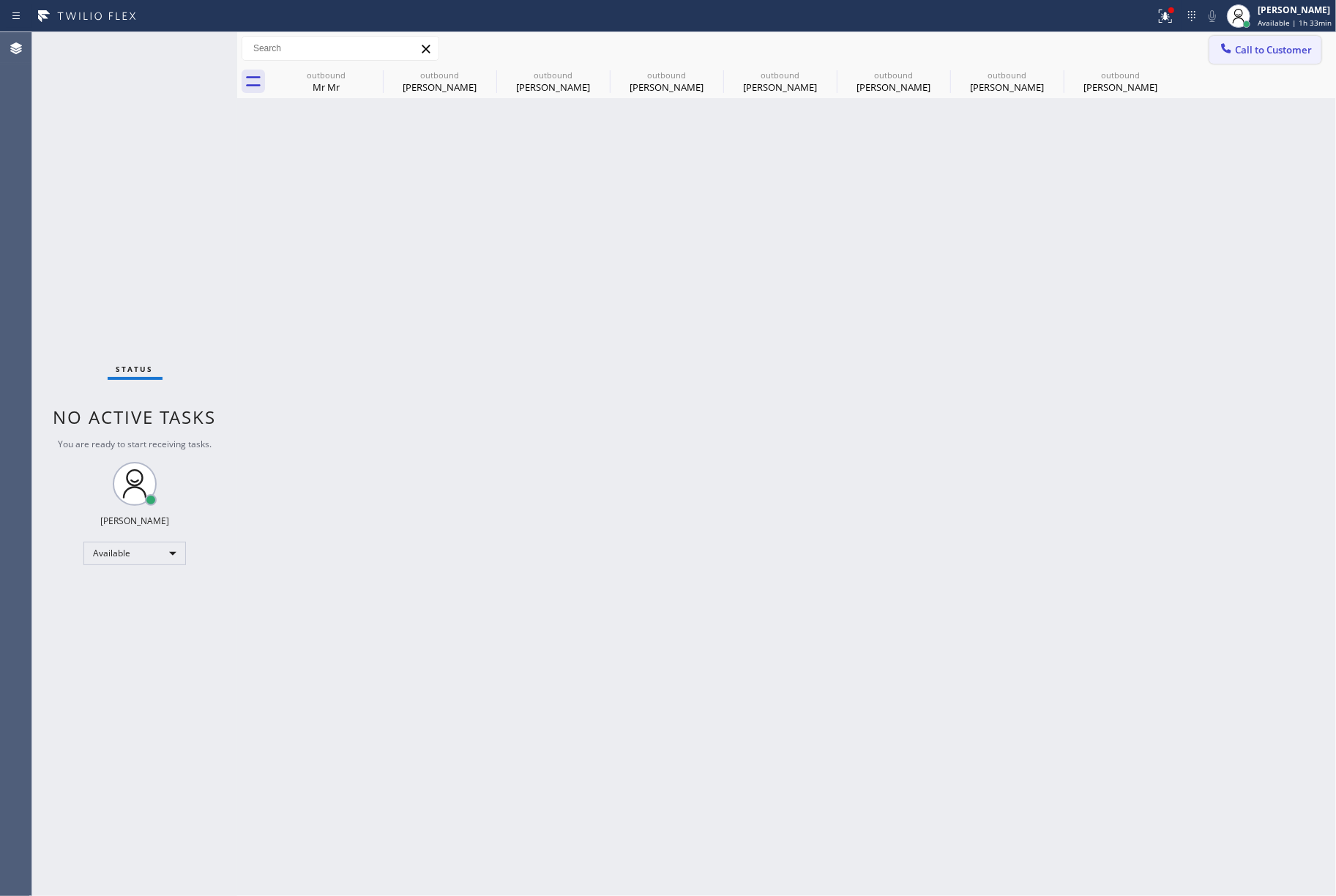
click at [1240, 44] on span "Call to Customer" at bounding box center [1273, 50] width 77 height 13
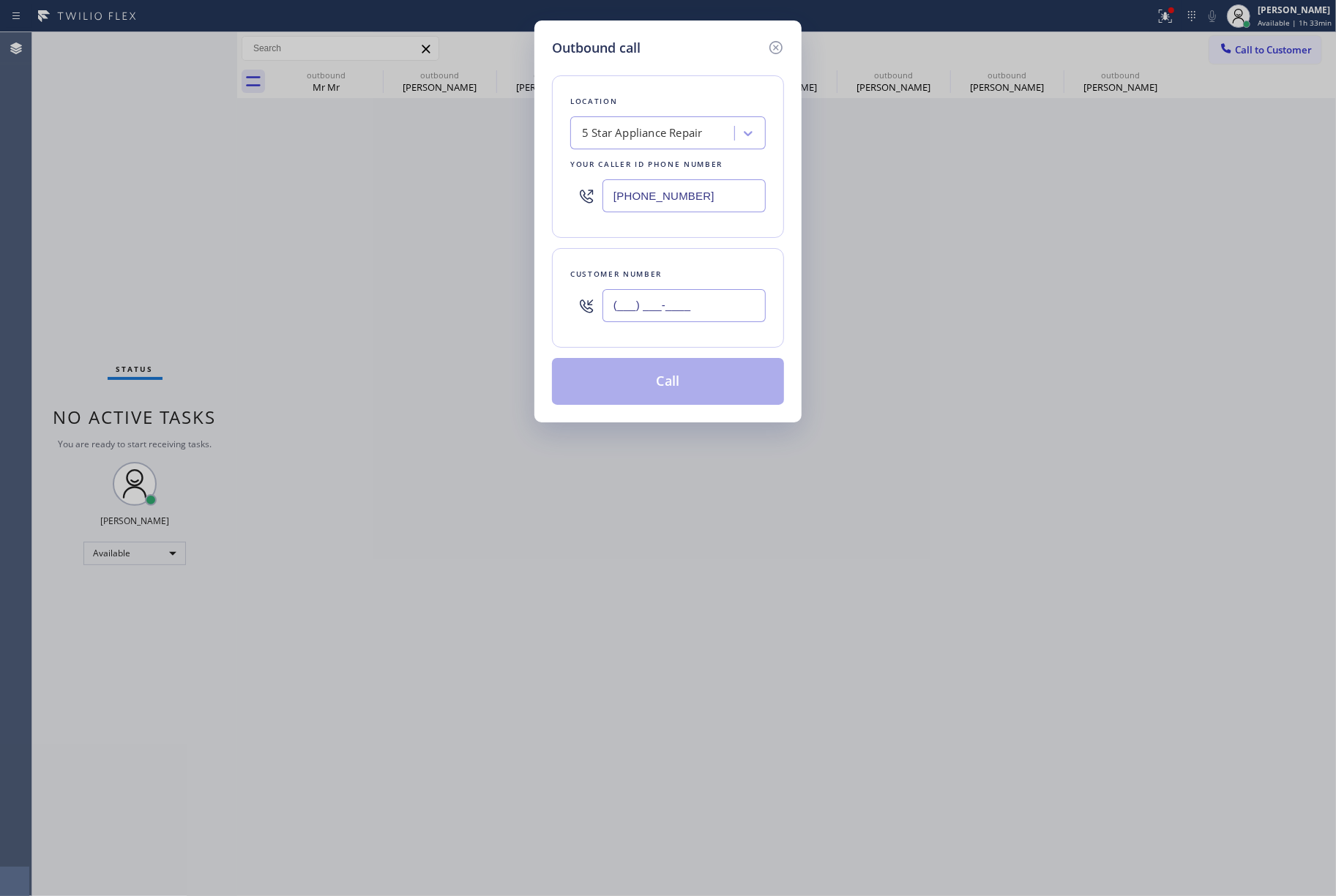
click at [646, 302] on input "(___) ___-____" at bounding box center [684, 306] width 163 height 33
paste input "415) 699-6109"
type input "[PHONE_NUMBER]"
click at [659, 271] on div "Customer number" at bounding box center [668, 274] width 196 height 16
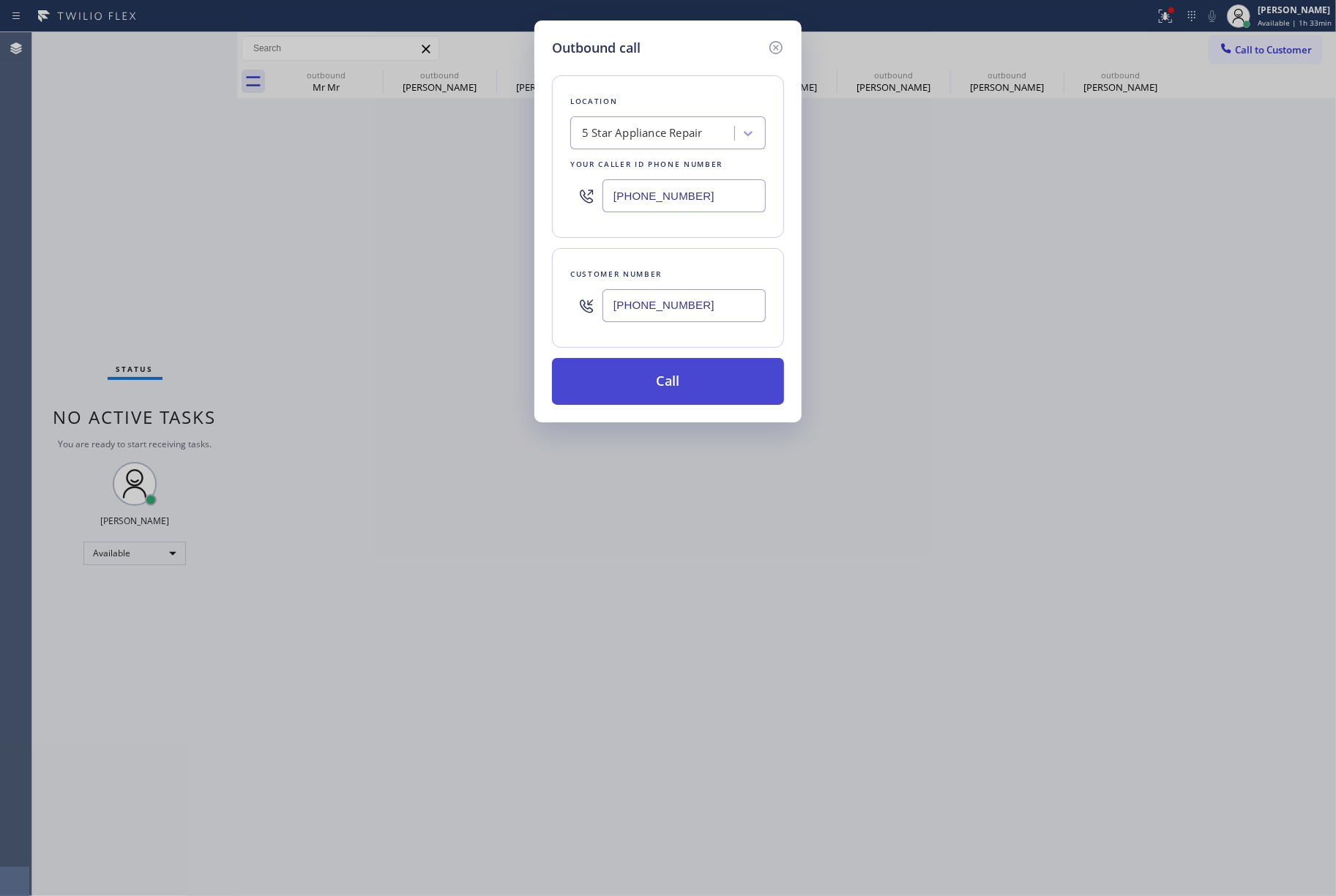
click at [672, 394] on button "Call" at bounding box center [668, 381] width 232 height 47
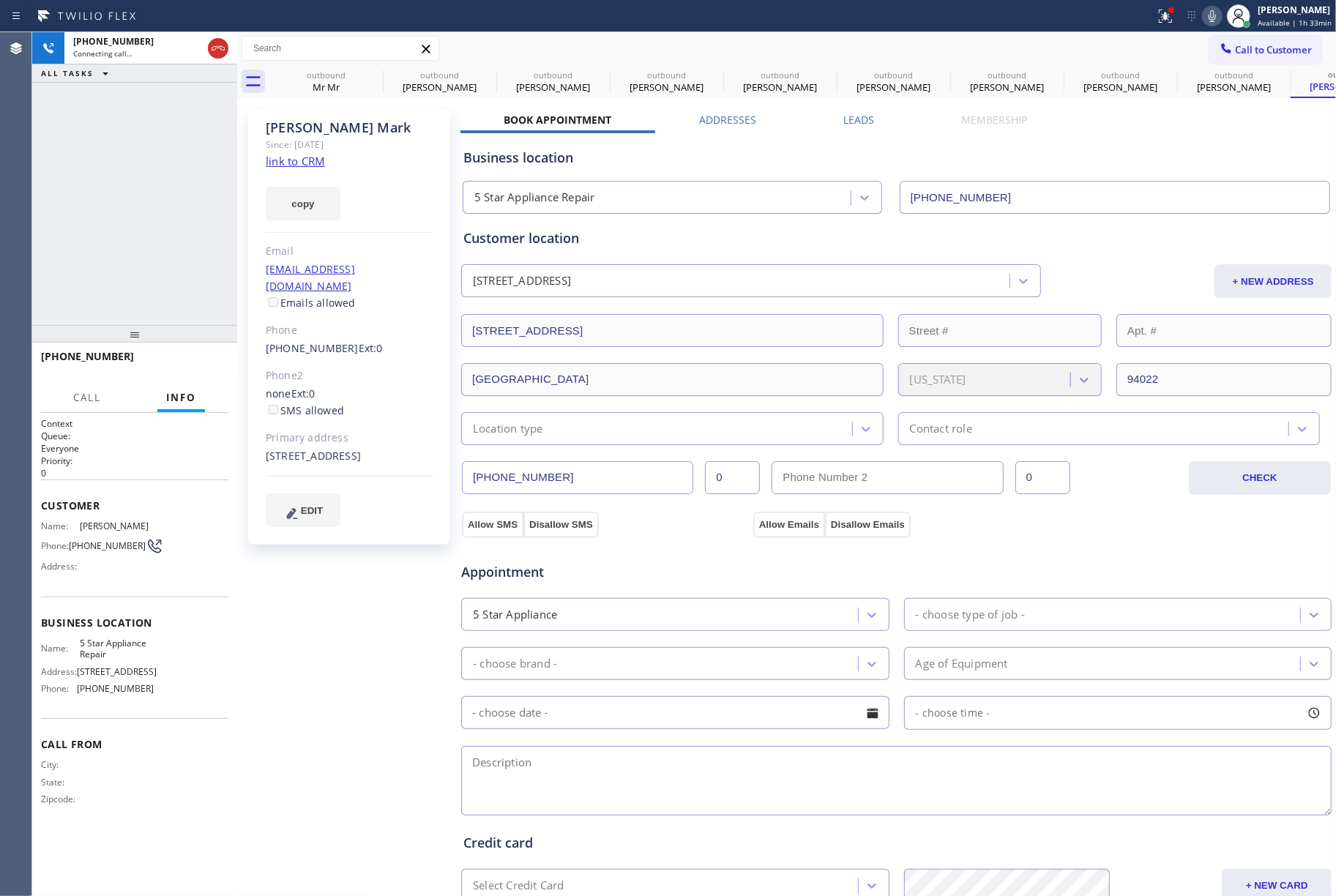
type input "[PHONE_NUMBER]"
click at [66, 229] on div "[PHONE_NUMBER] Live | 00:08 ALL TASKS ALL TASKS ACTIVE TASKS TASKS IN WRAP UP" at bounding box center [134, 178] width 205 height 292
click at [191, 358] on span "HANG UP" at bounding box center [195, 363] width 45 height 10
click at [193, 290] on div "[PHONE_NUMBER] Live | 00:09 ALL TASKS ALL TASKS ACTIVE TASKS TASKS IN WRAP UP" at bounding box center [134, 178] width 205 height 292
click at [219, 356] on button "COMPLETE" at bounding box center [191, 363] width 74 height 20
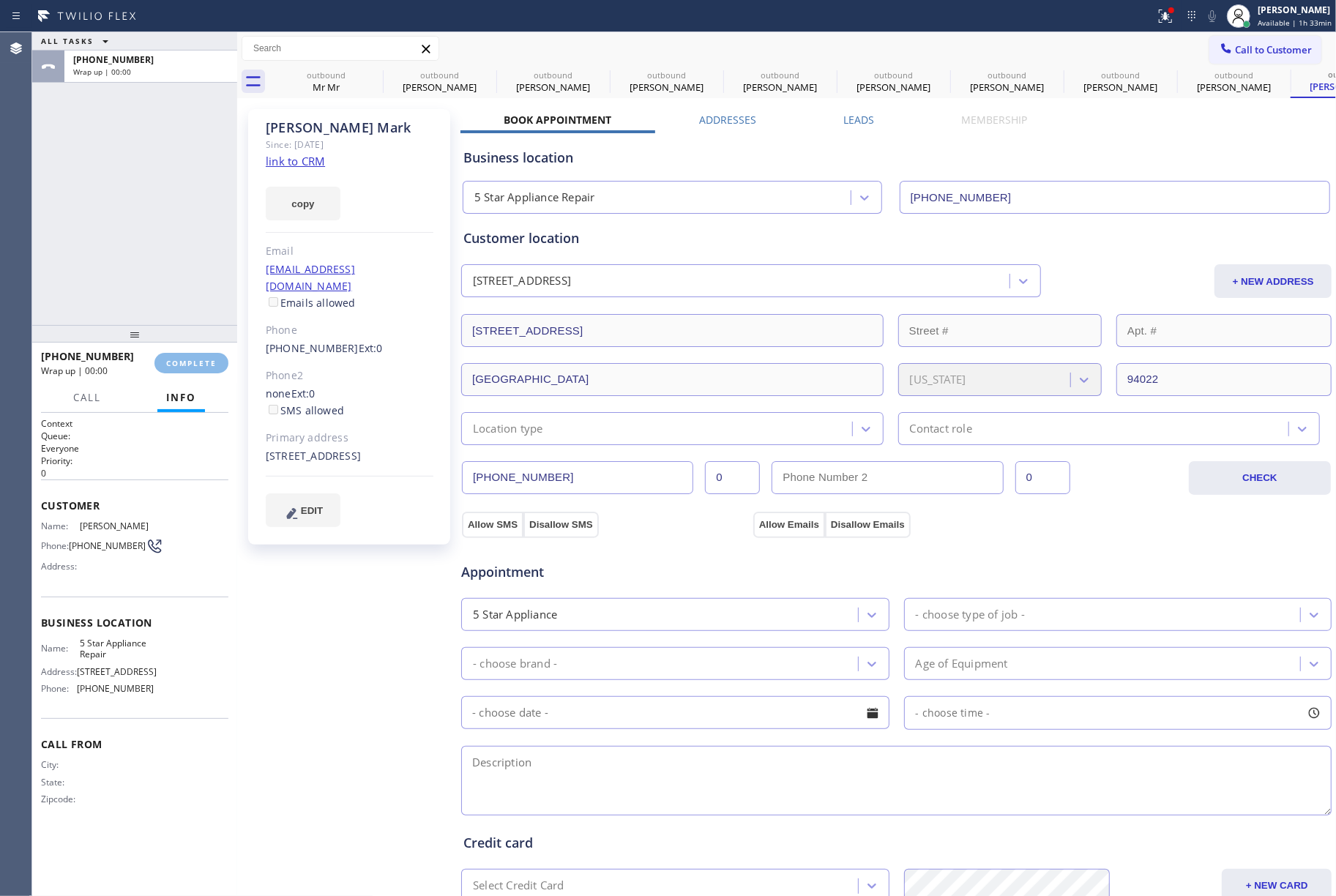
click at [190, 270] on div "ALL TASKS ALL TASKS ACTIVE TASKS TASKS IN WRAP UP [PHONE_NUMBER] Wrap up | 00:00" at bounding box center [134, 178] width 205 height 292
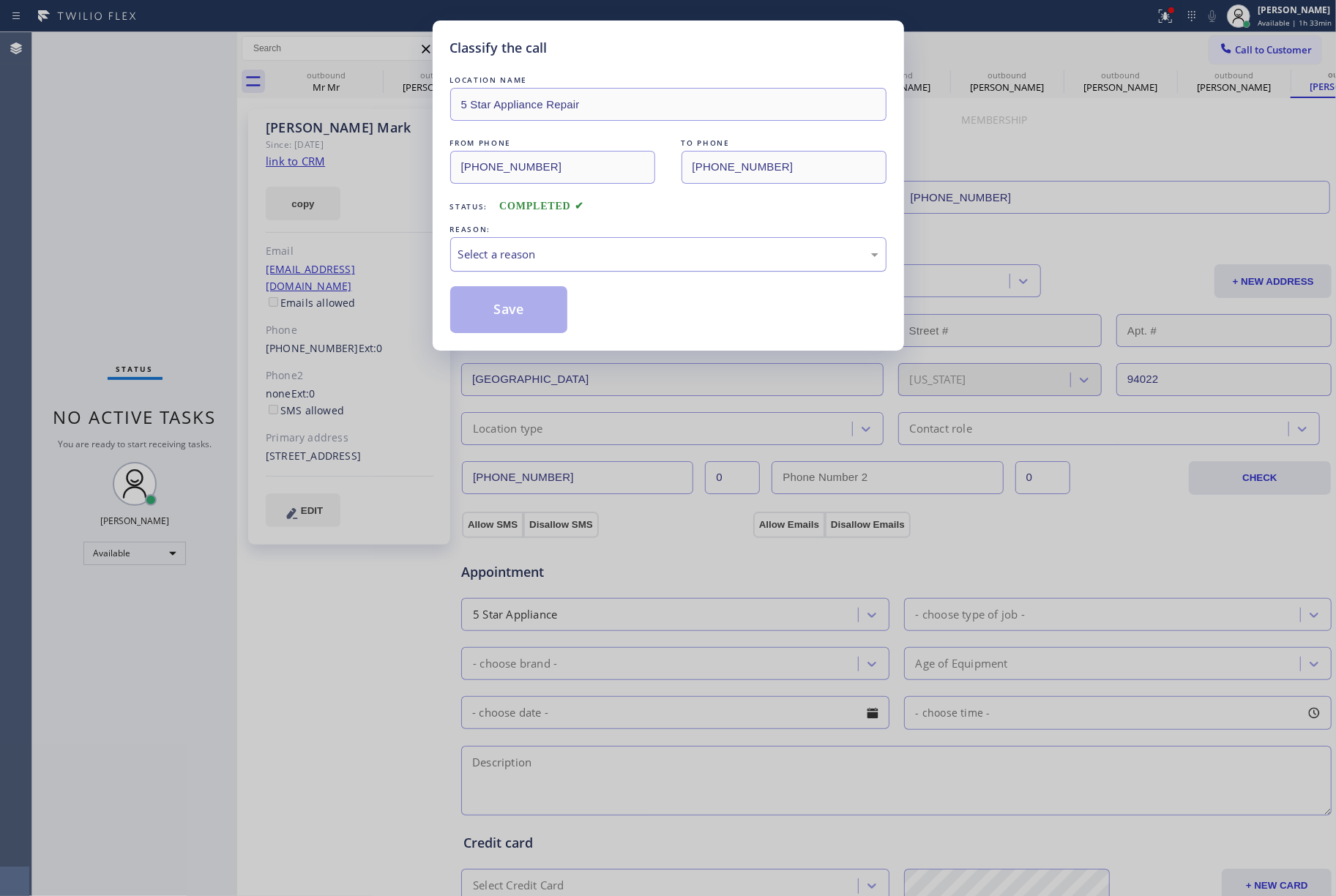
click at [522, 263] on div "Select a reason" at bounding box center [668, 254] width 420 height 17
click at [530, 332] on button "Save" at bounding box center [509, 310] width 118 height 47
click at [522, 311] on button "Save" at bounding box center [509, 310] width 118 height 47
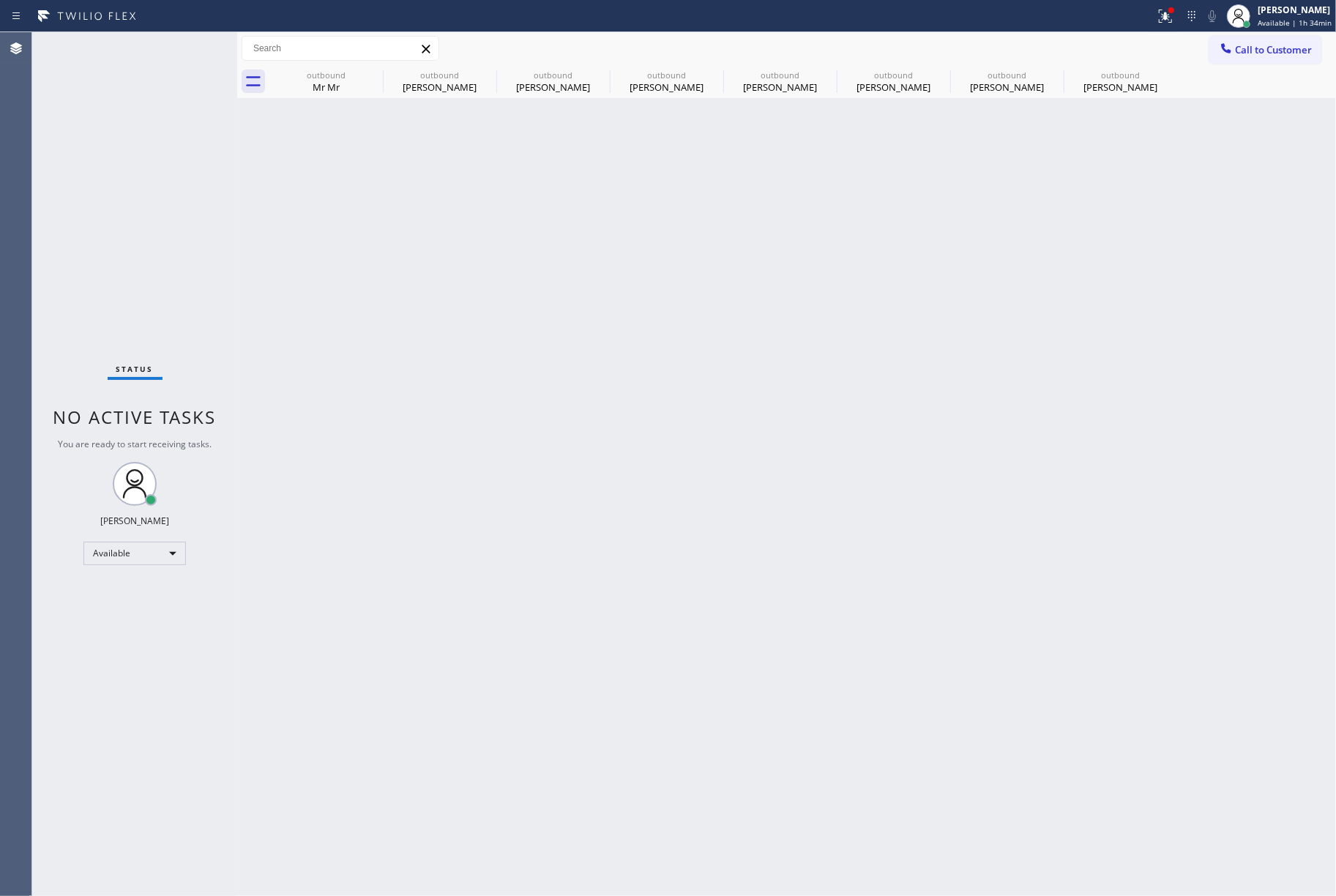
click at [1294, 53] on span "Call to Customer" at bounding box center [1273, 50] width 77 height 13
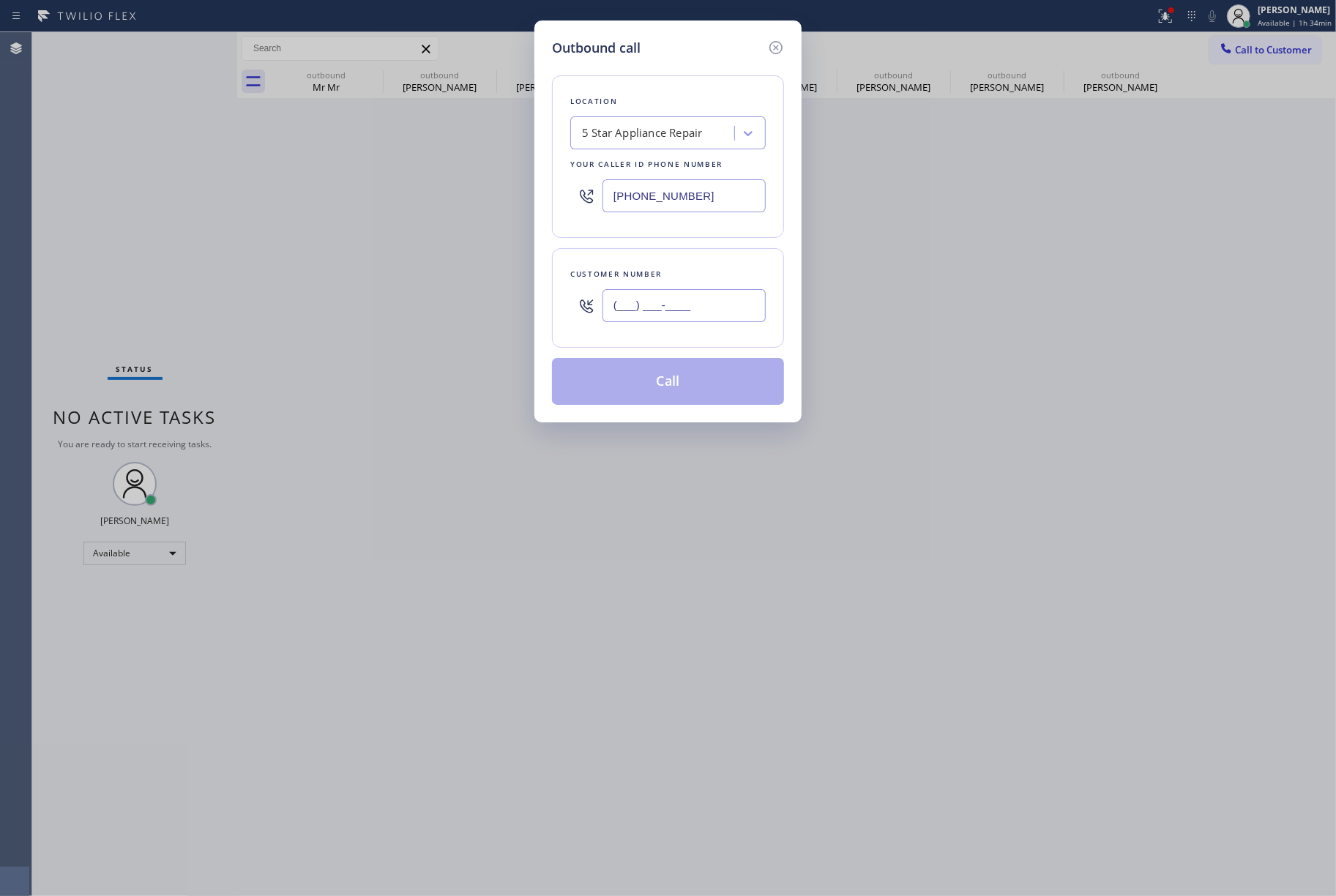
click at [693, 310] on input "(___) ___-____" at bounding box center [684, 306] width 163 height 33
paste input "602) 332-7821"
type input "(602) 332-7821"
click at [698, 274] on div "Customer number" at bounding box center [668, 274] width 196 height 16
click at [686, 383] on button "Call" at bounding box center [668, 381] width 232 height 47
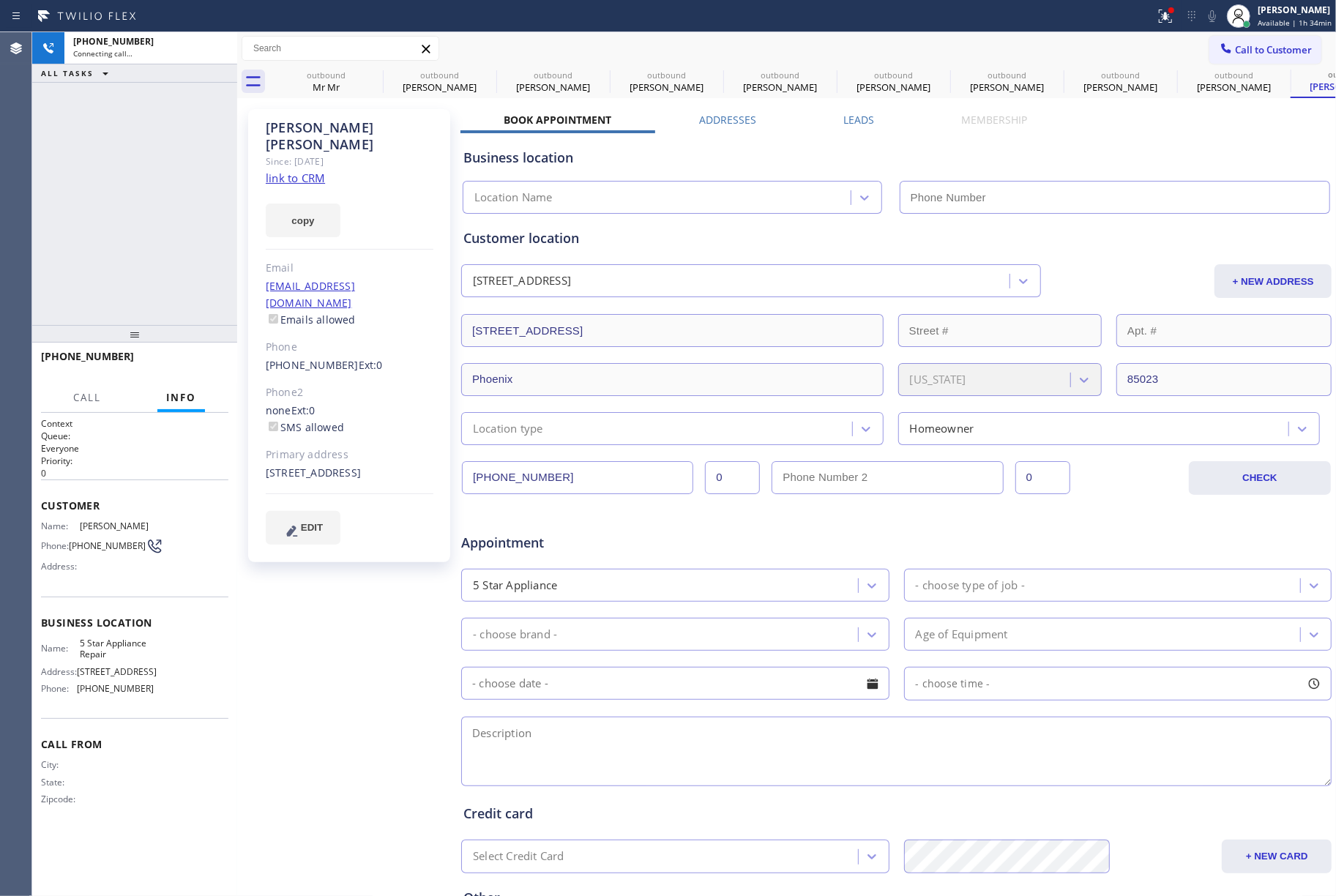
click at [126, 240] on div "+16023327821 Connecting call… ALL TASKS ALL TASKS ACTIVE TASKS TASKS IN WRAP UP" at bounding box center [134, 178] width 205 height 292
type input "[PHONE_NUMBER]"
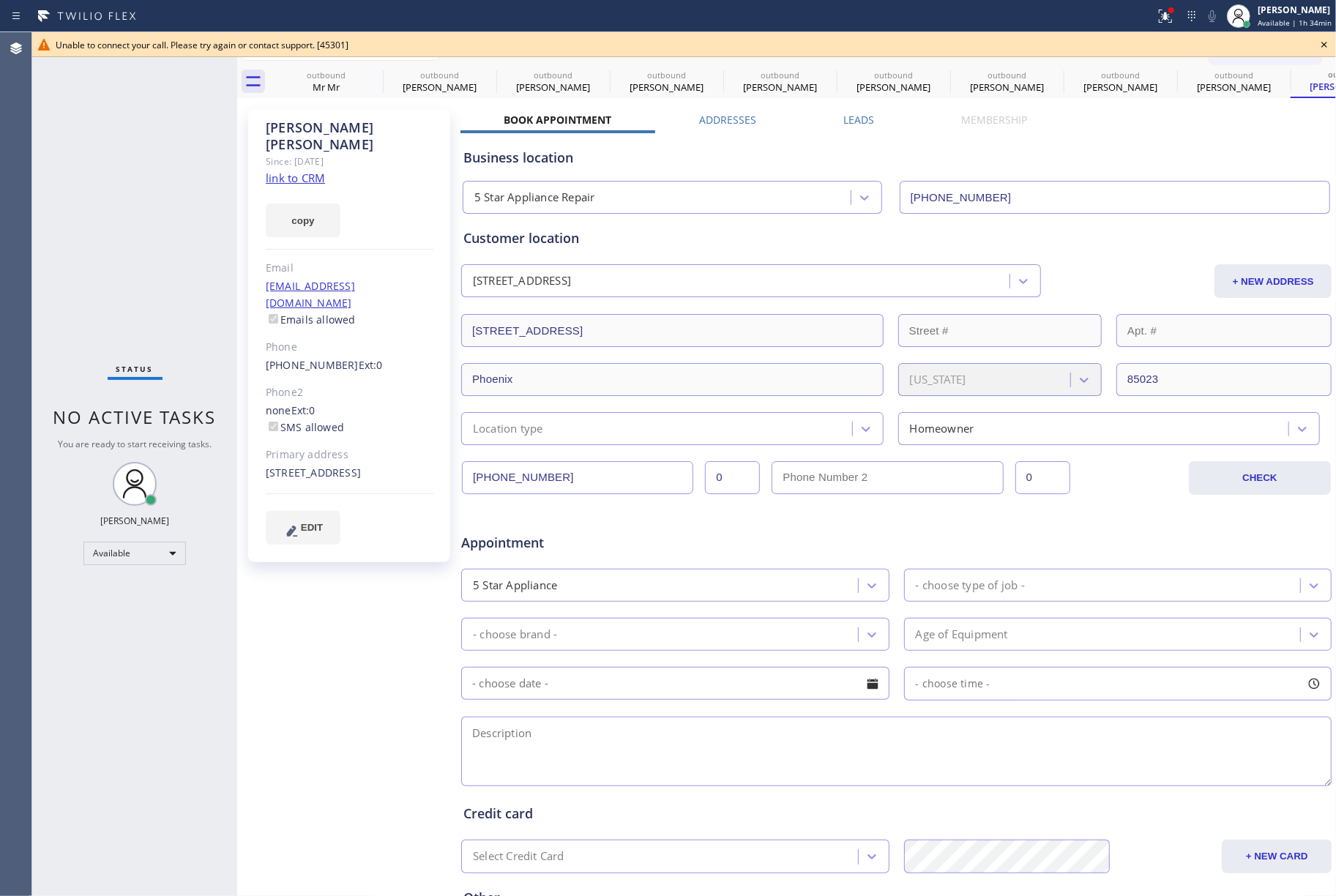
click at [1323, 38] on icon at bounding box center [1325, 45] width 18 height 18
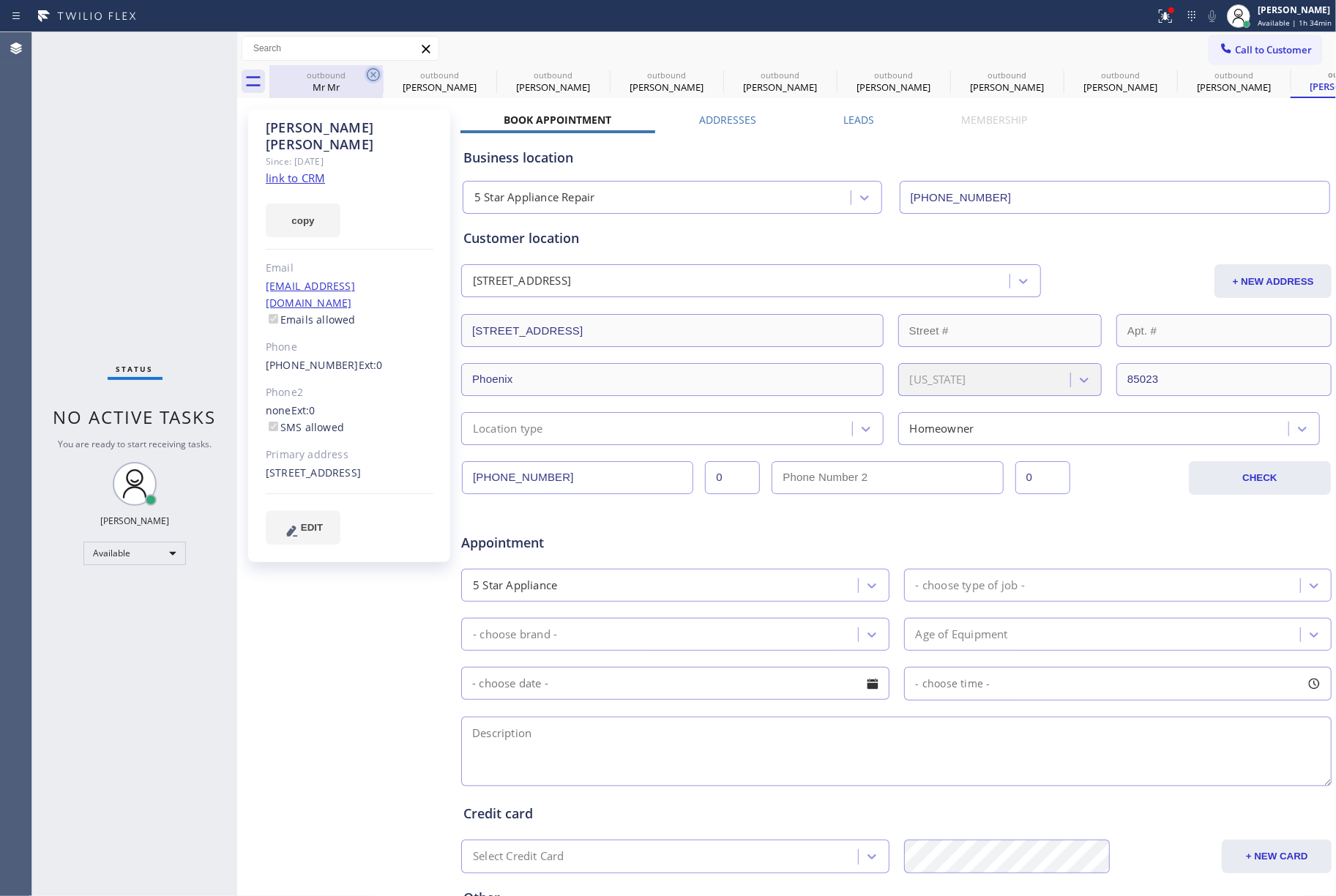
click at [369, 75] on icon at bounding box center [374, 75] width 18 height 18
click at [0, 0] on icon at bounding box center [0, 0] width 0 height 0
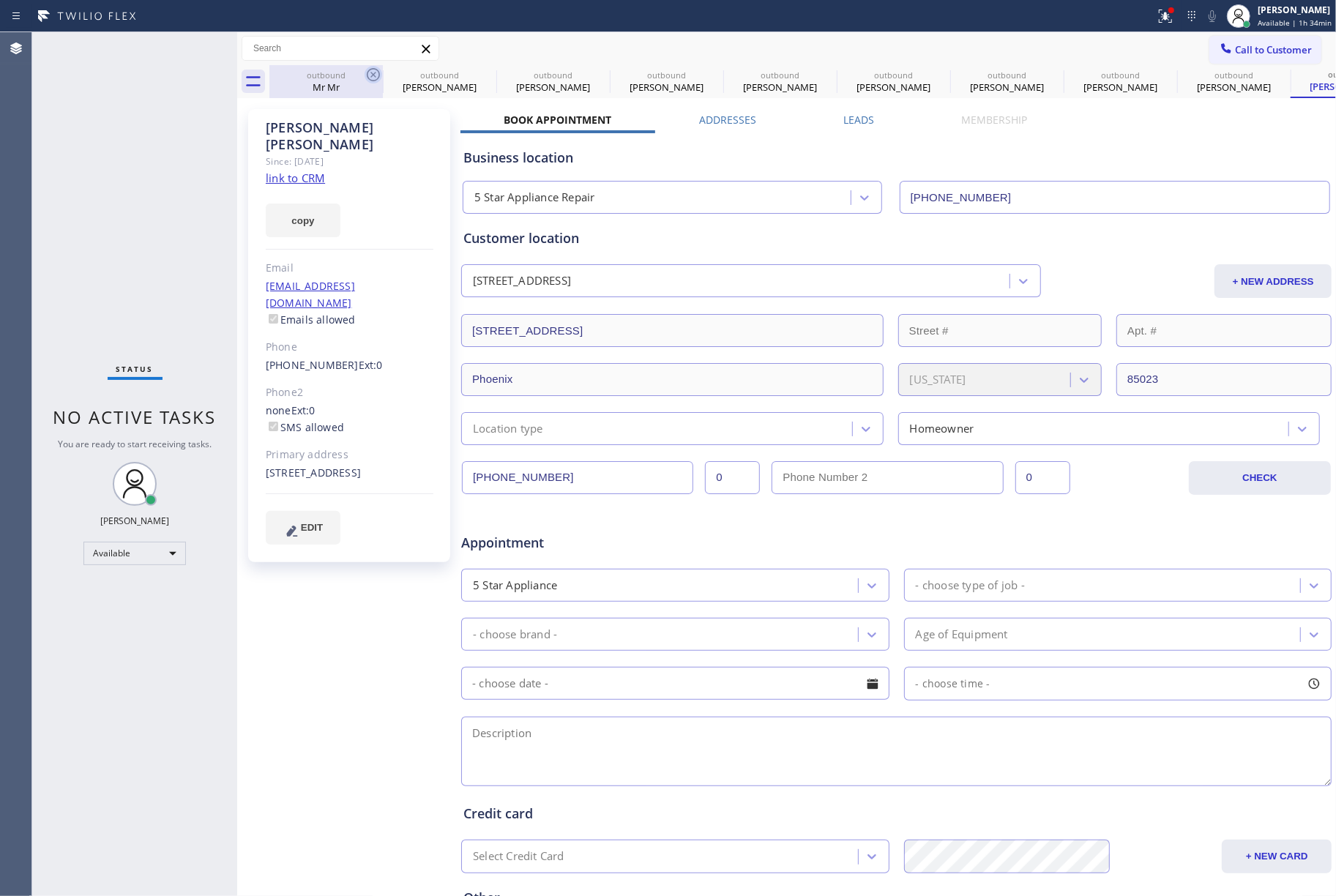
click at [0, 0] on icon at bounding box center [0, 0] width 0 height 0
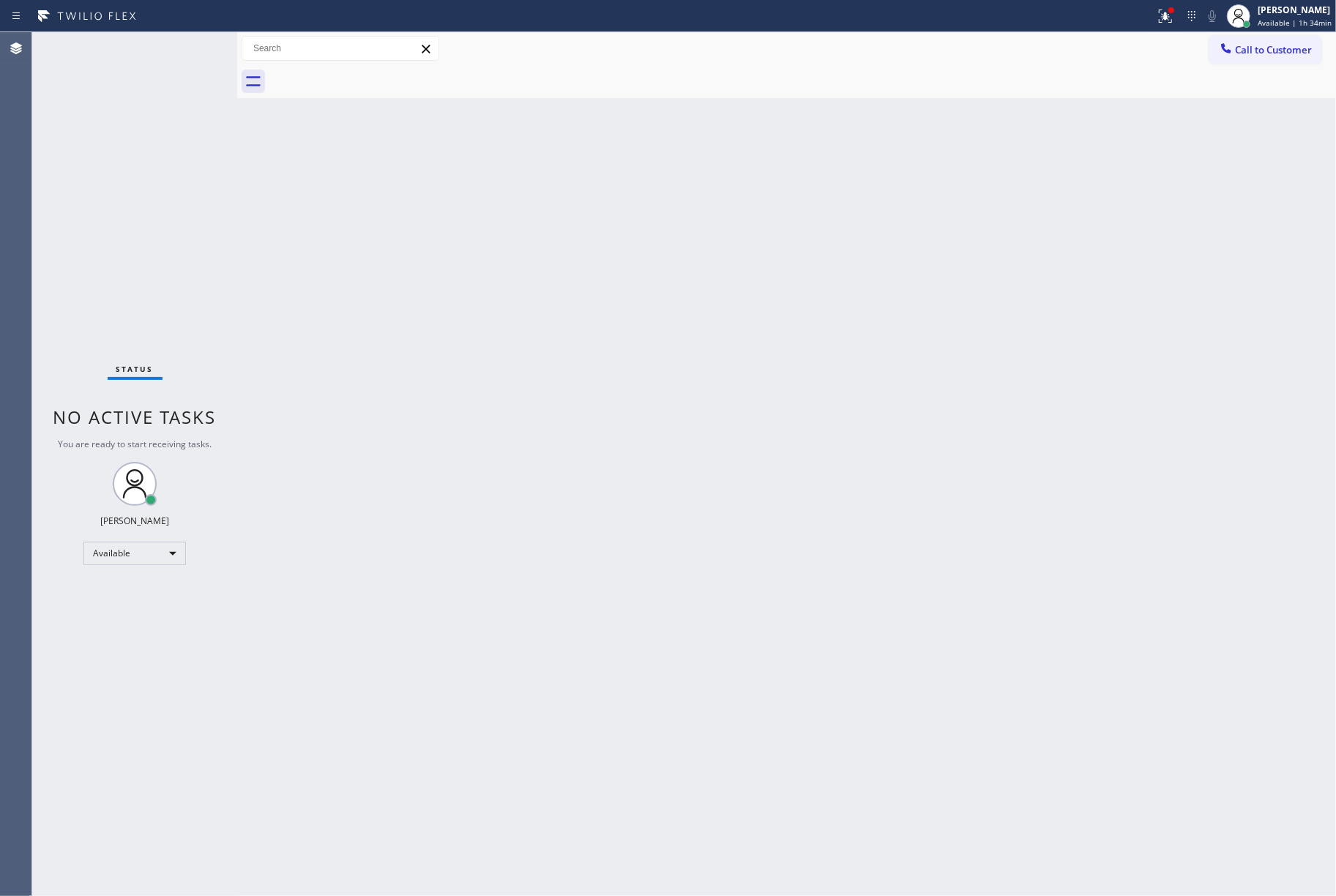
click at [369, 75] on div at bounding box center [802, 81] width 1067 height 33
click at [1270, 53] on span "Call to Customer" at bounding box center [1273, 50] width 77 height 13
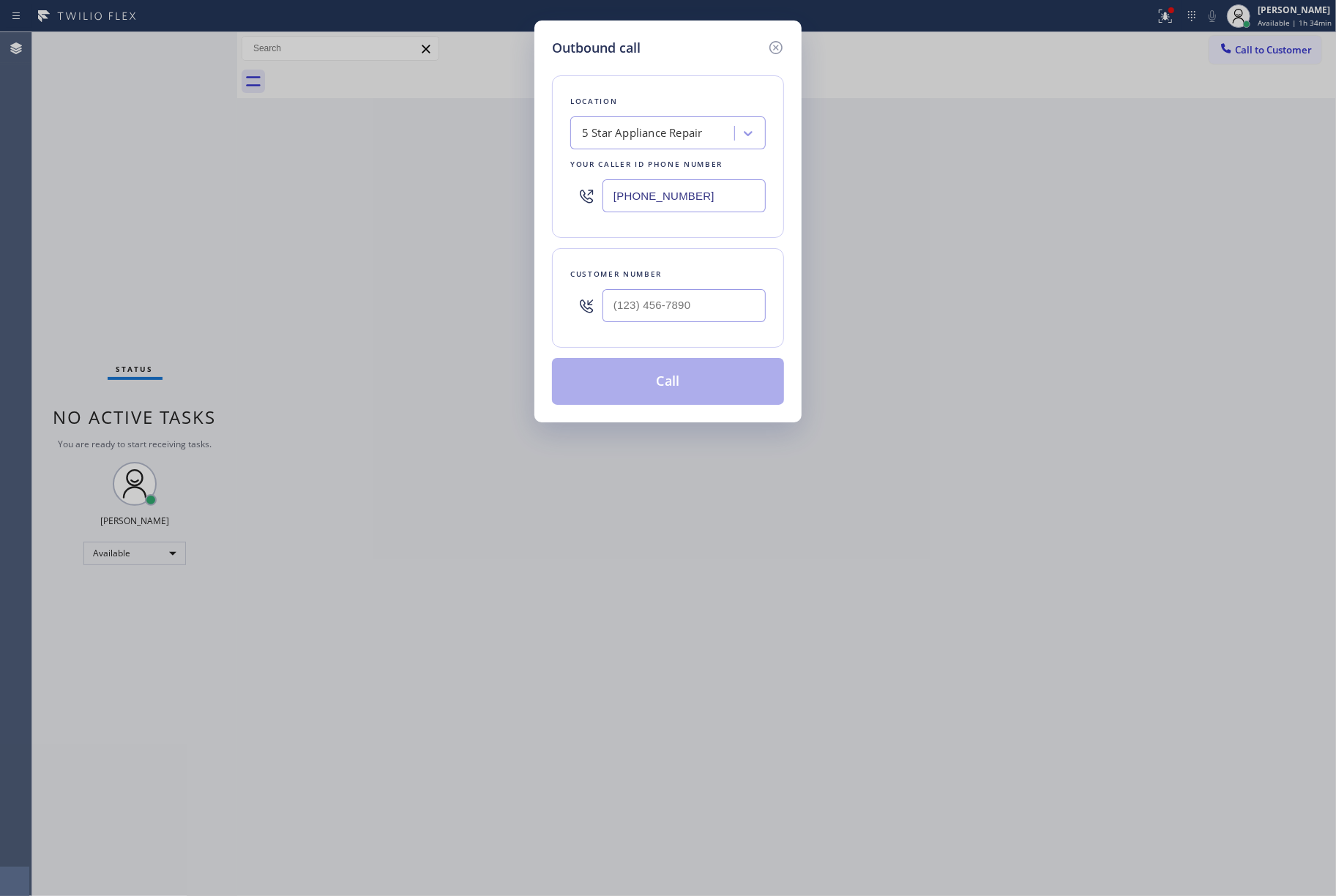
click at [686, 306] on input "text" at bounding box center [684, 306] width 163 height 33
paste input "7"
click at [705, 258] on div "Customer number (___) ___-___7" at bounding box center [668, 298] width 232 height 99
click at [614, 305] on input "(___) ___-___7" at bounding box center [684, 306] width 163 height 33
paste input "714) 323-735"
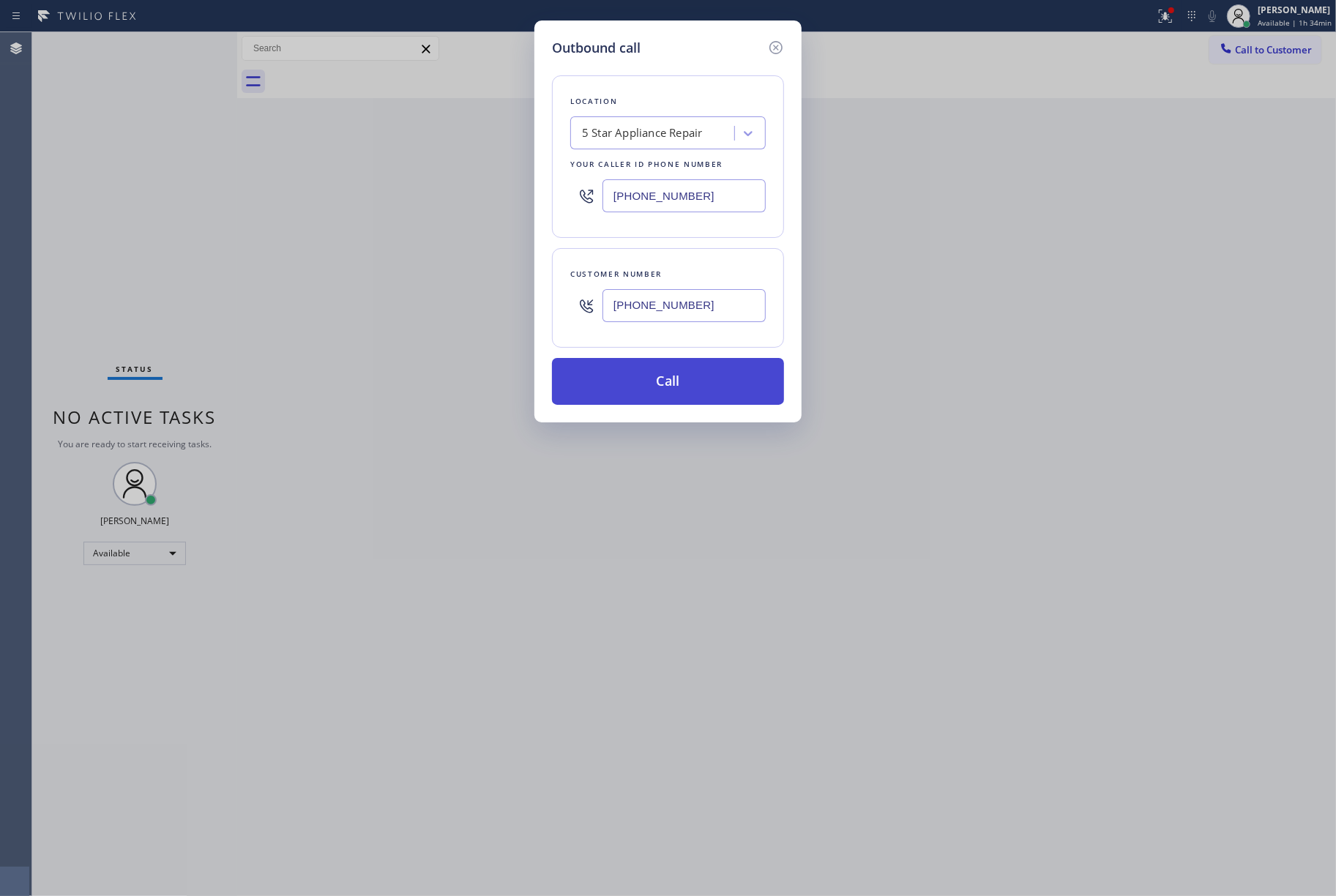
type input "(714) 323-7357"
click at [662, 399] on button "Call" at bounding box center [668, 381] width 232 height 47
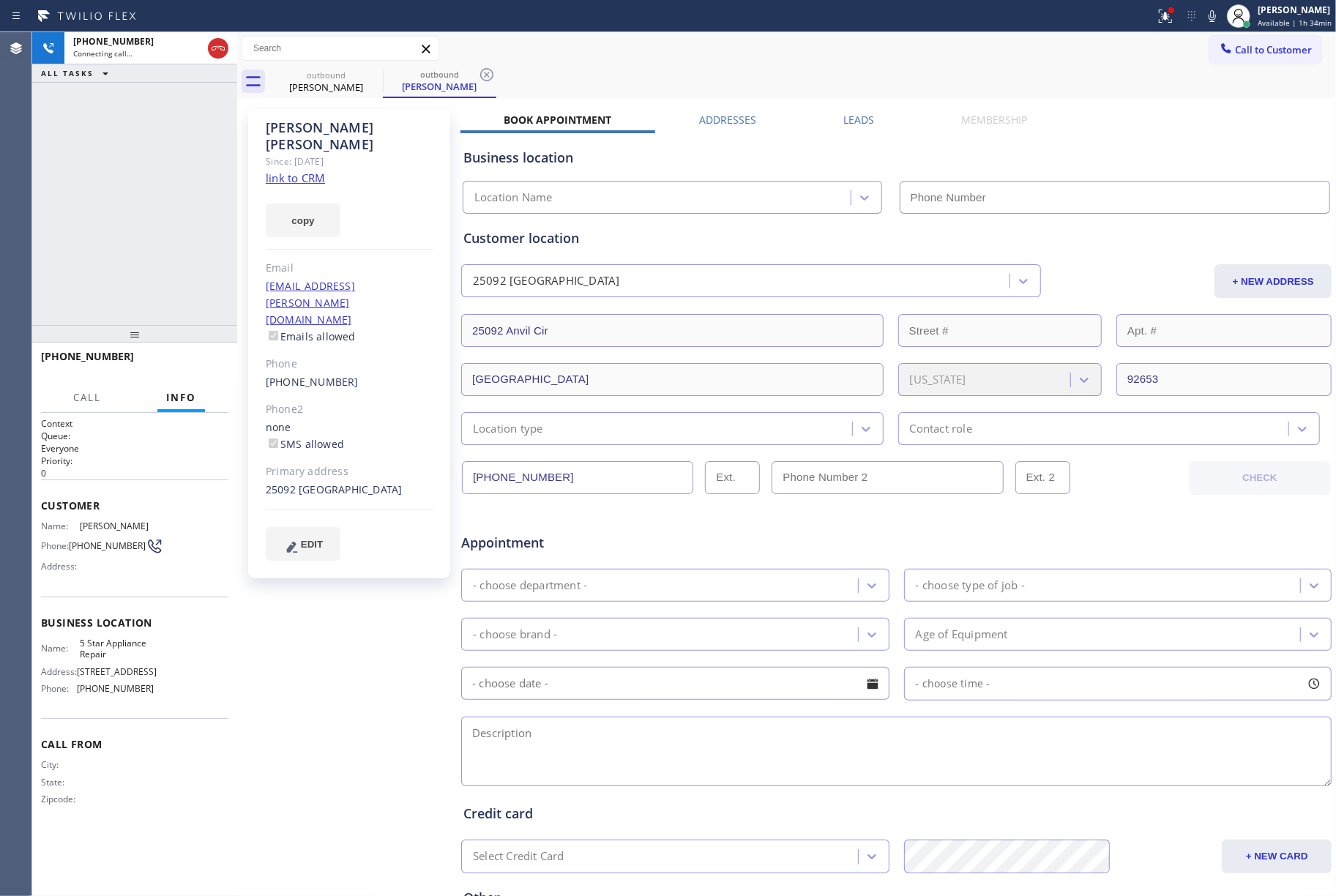
type input "[PHONE_NUMBER]"
click at [859, 118] on label "Leads" at bounding box center [858, 119] width 31 height 14
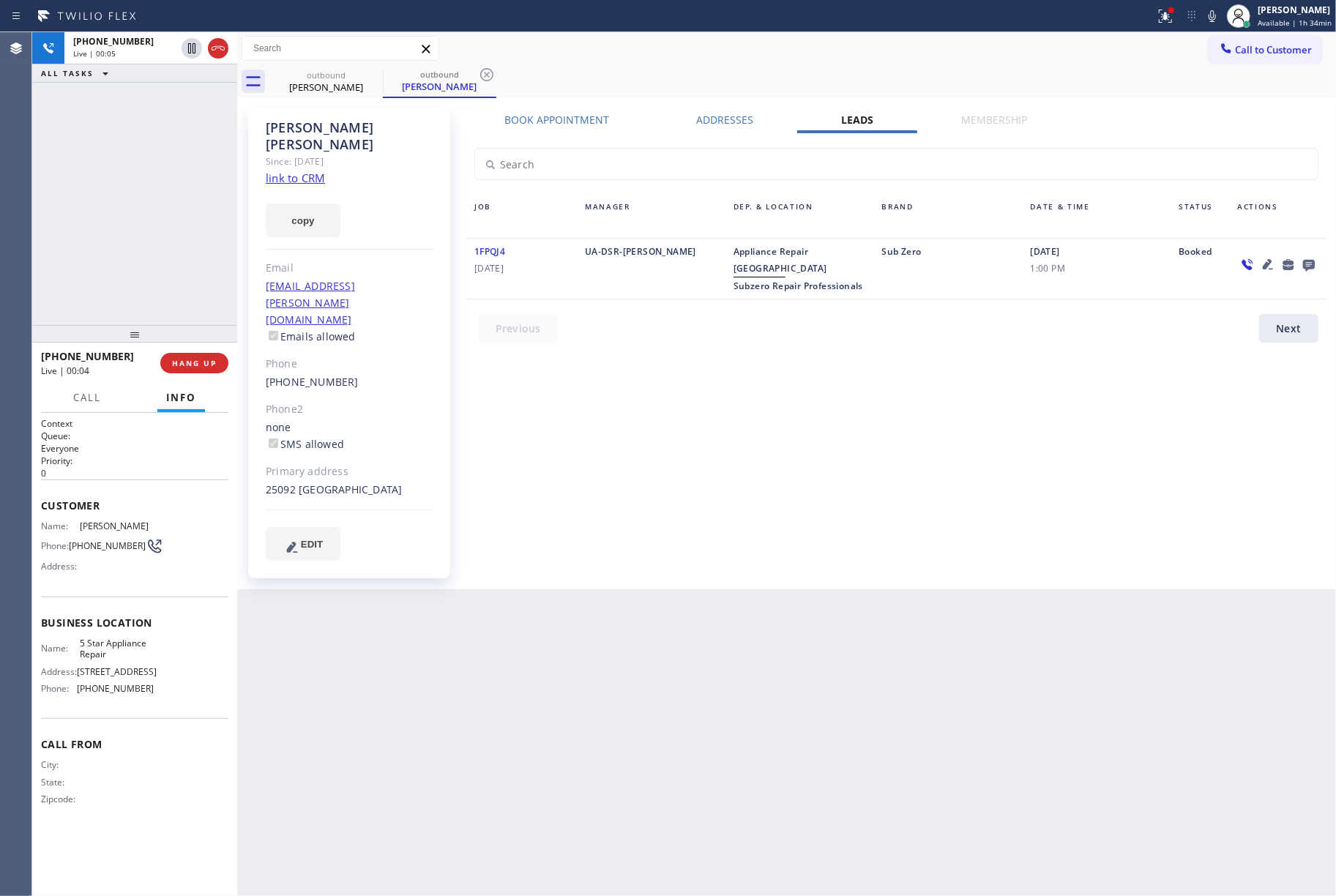
click at [1272, 255] on icon at bounding box center [1268, 264] width 18 height 18
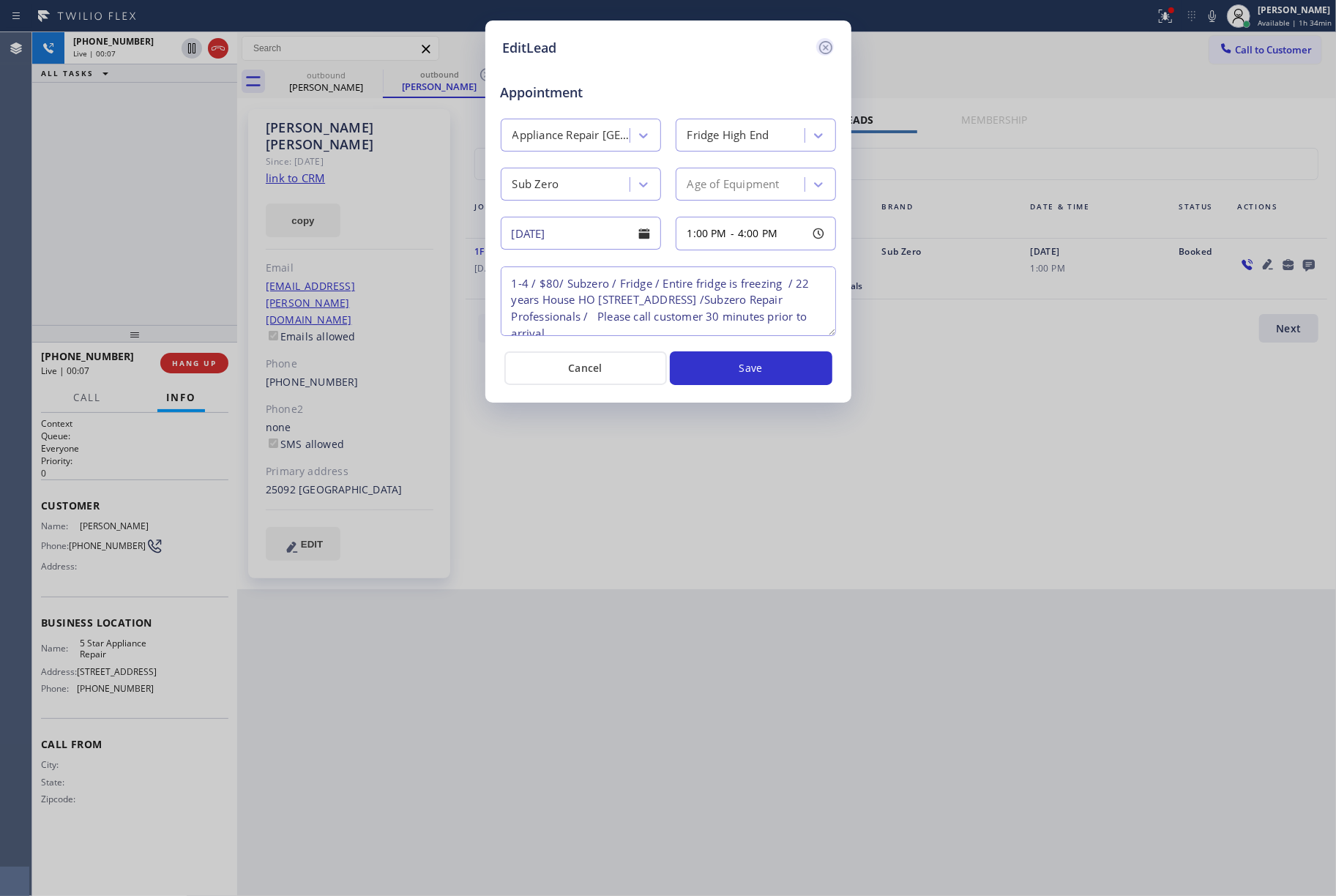
drag, startPoint x: 830, startPoint y: 46, endPoint x: 1145, endPoint y: 451, distance: 513.1
click at [830, 47] on icon at bounding box center [826, 48] width 18 height 18
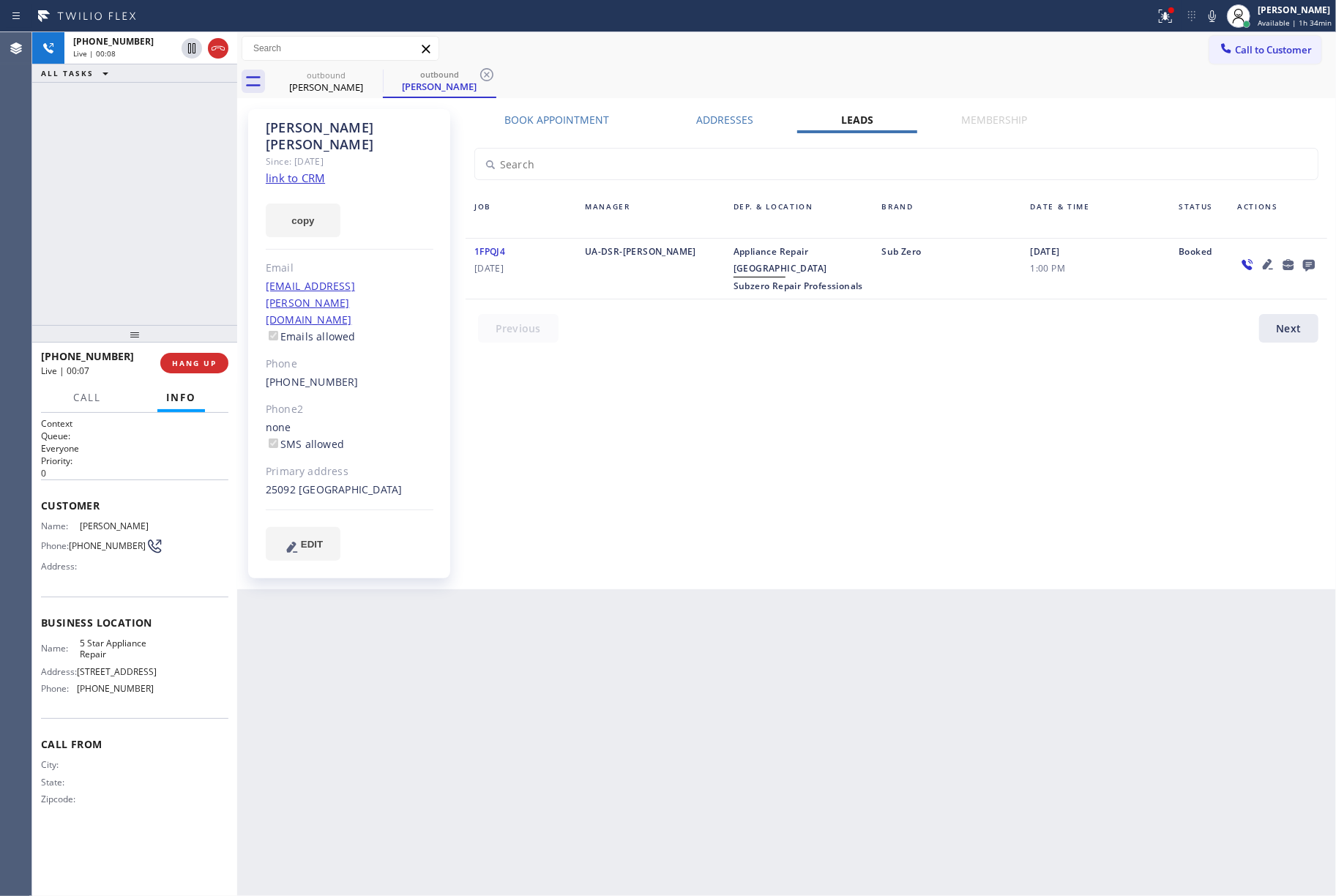
click at [1161, 489] on div "Book Appointment Addresses Leads Membership Business location 5 Star Appliance …" at bounding box center [896, 349] width 872 height 473
click at [299, 171] on link "link to CRM" at bounding box center [295, 178] width 59 height 15
click at [115, 238] on div "+17143237357 Live | 00:31 ALL TASKS ALL TASKS ACTIVE TASKS TASKS IN WRAP UP" at bounding box center [134, 178] width 205 height 292
click at [201, 366] on span "HANG UP" at bounding box center [195, 363] width 45 height 10
click at [181, 364] on span "COMPLETE" at bounding box center [192, 363] width 51 height 10
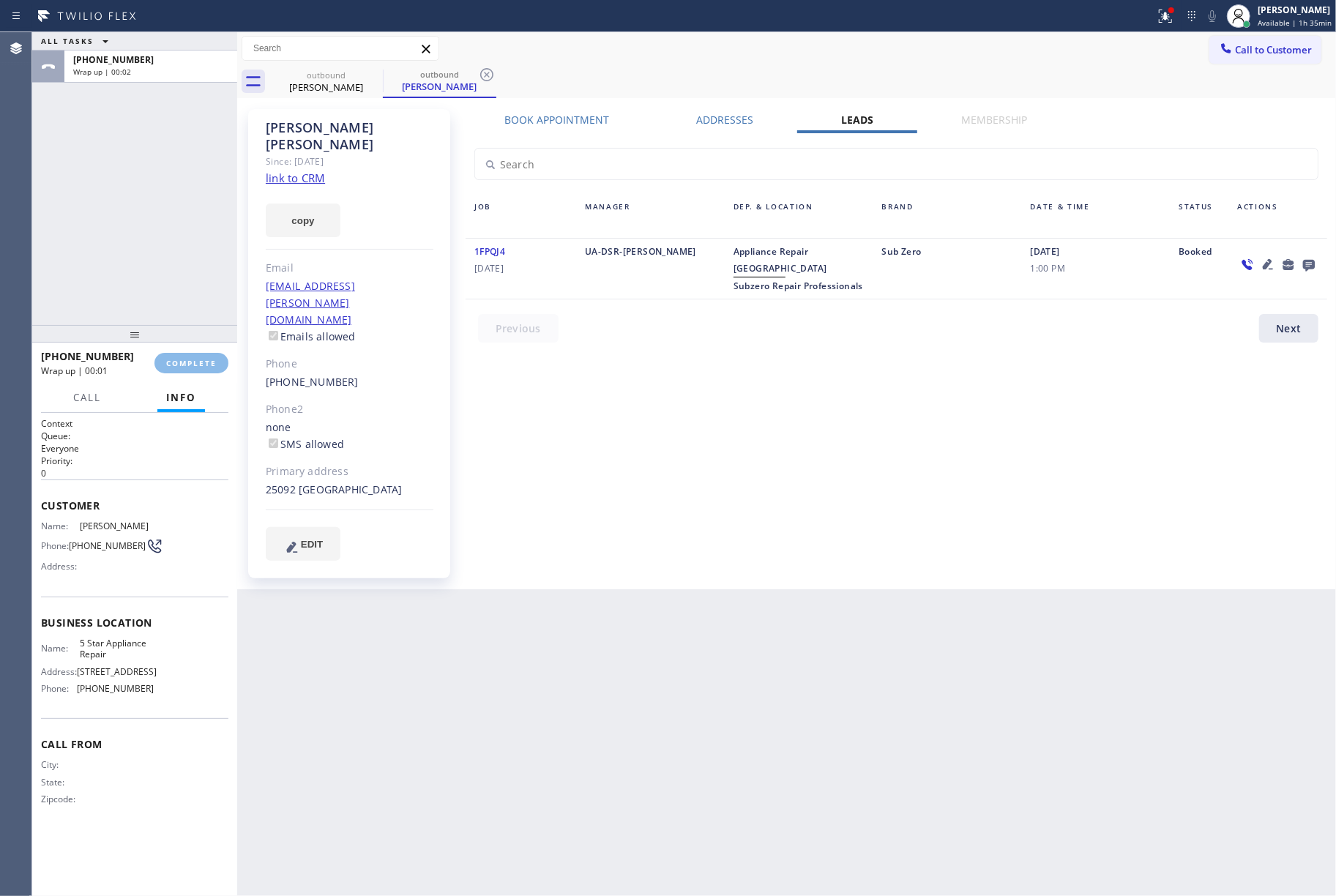
click at [167, 279] on div "ALL TASKS ALL TASKS ACTIVE TASKS TASKS IN WRAP UP +17143237357 Wrap up | 00:02" at bounding box center [134, 178] width 205 height 292
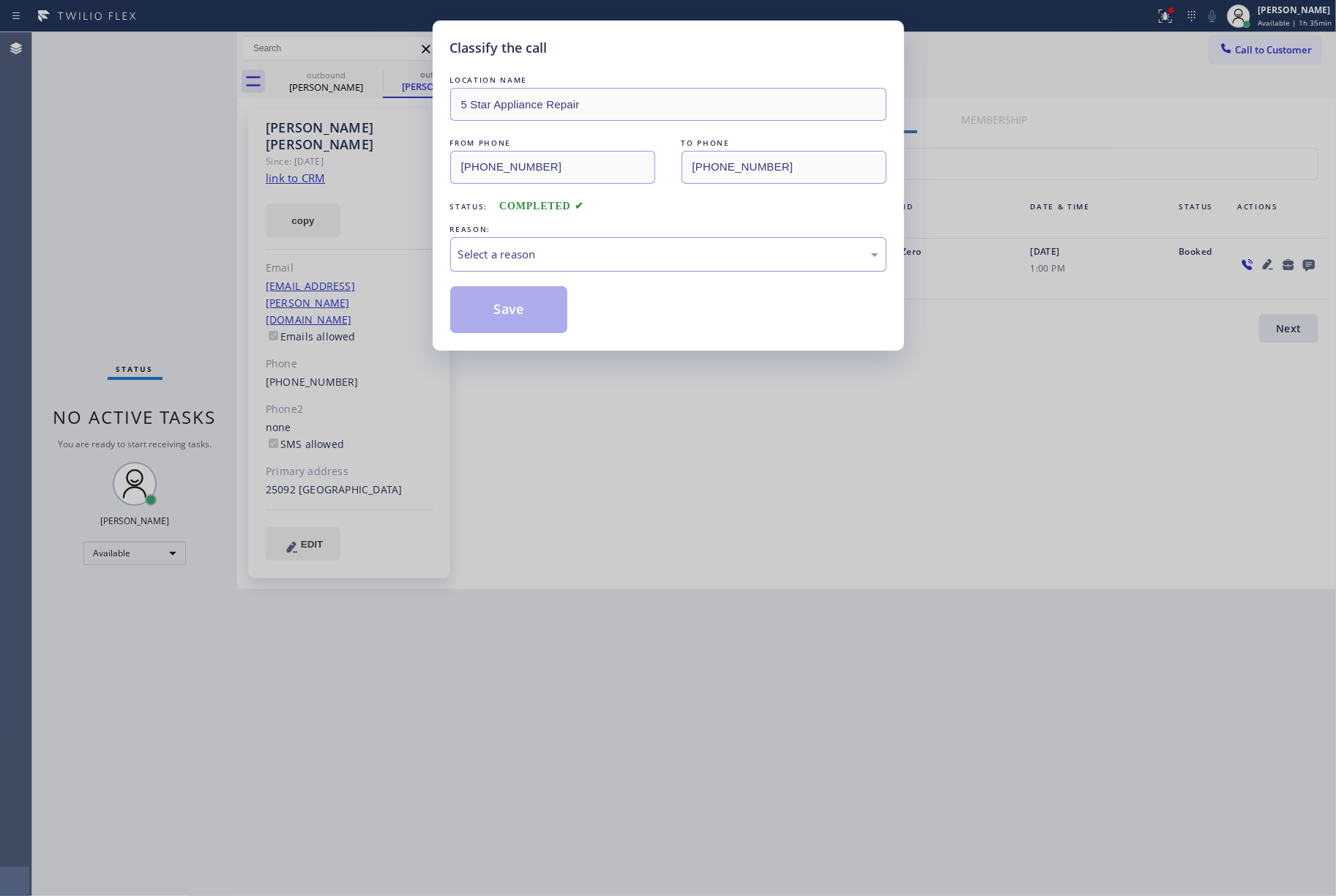
click at [546, 258] on div "Select a reason" at bounding box center [668, 254] width 420 height 17
click at [487, 311] on button "Save" at bounding box center [509, 310] width 118 height 47
click at [580, 255] on div "#3 Not Booked - All other reasons" at bounding box center [668, 254] width 420 height 17
click at [507, 293] on button "Save" at bounding box center [509, 310] width 118 height 47
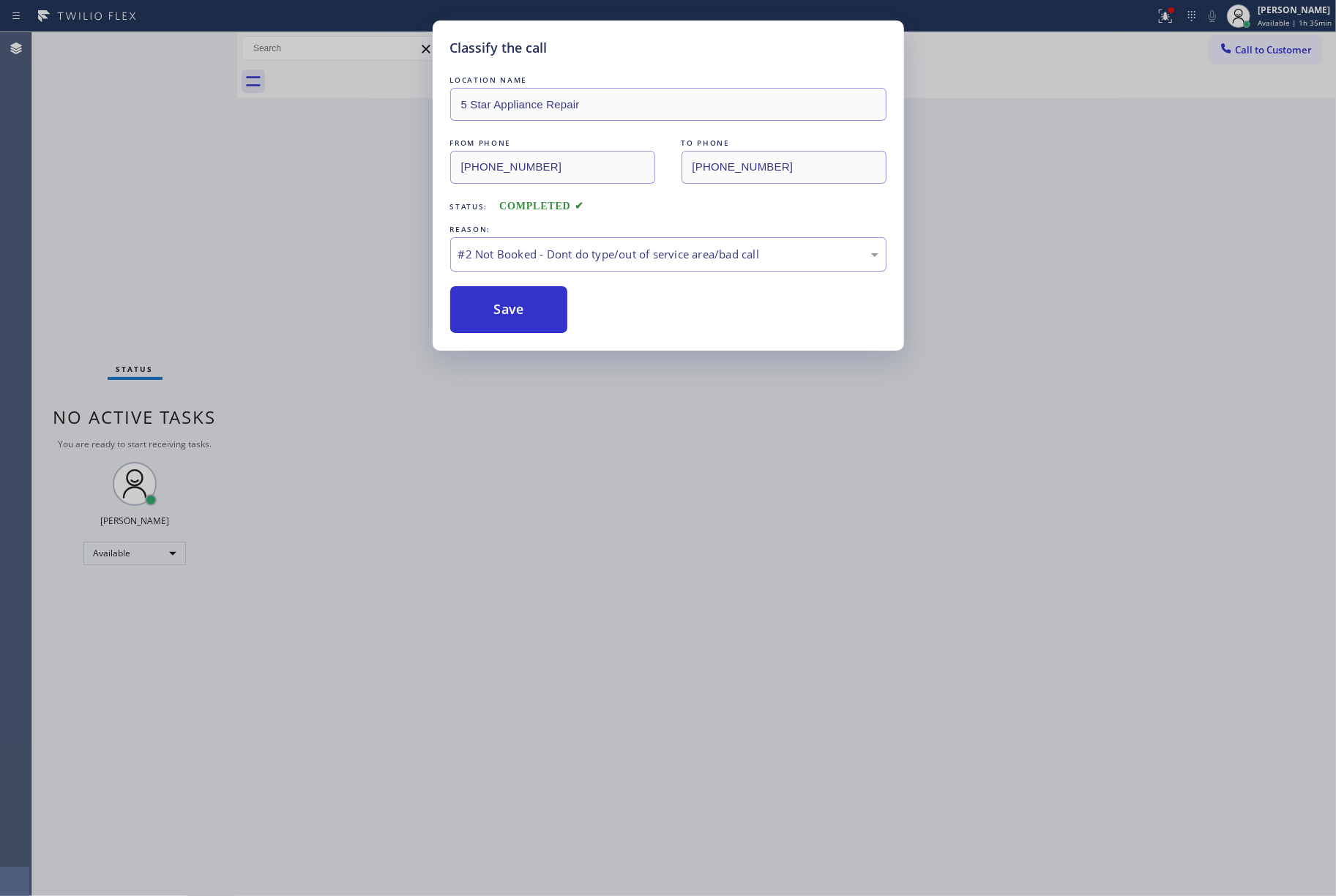
click at [1221, 507] on div "Classify the call LOCATION NAME 5 Star Appliance Repair FROM PHONE (855) 731-49…" at bounding box center [668, 448] width 1336 height 896
click at [1281, 47] on div "Classify the call LOCATION NAME 5 Star Appliance Repair FROM PHONE (855) 731-49…" at bounding box center [668, 448] width 1336 height 896
click at [524, 306] on button "Save" at bounding box center [509, 310] width 118 height 47
click at [513, 293] on button "Save" at bounding box center [509, 310] width 118 height 47
click at [508, 309] on button "Save" at bounding box center [509, 310] width 118 height 47
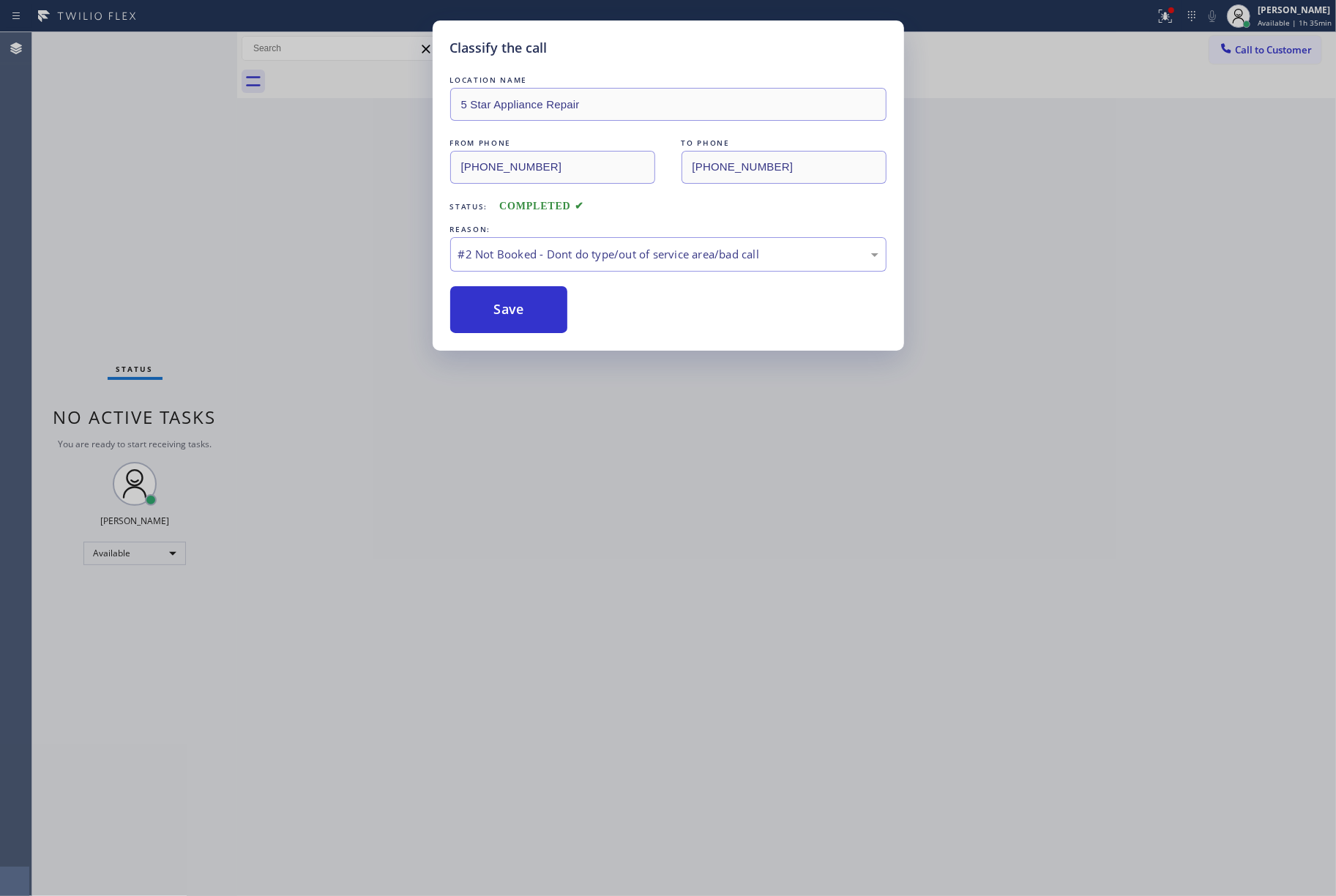
drag, startPoint x: 142, startPoint y: 192, endPoint x: 444, endPoint y: 250, distance: 307.5
click at [142, 192] on div "Classify the call LOCATION NAME 5 Star Appliance Repair FROM PHONE (855) 731-49…" at bounding box center [668, 448] width 1336 height 896
click at [505, 303] on button "Save" at bounding box center [509, 310] width 118 height 47
click at [219, 143] on div "Classify the call LOCATION NAME 5 Star Appliance Repair FROM PHONE (855) 731-49…" at bounding box center [668, 448] width 1336 height 896
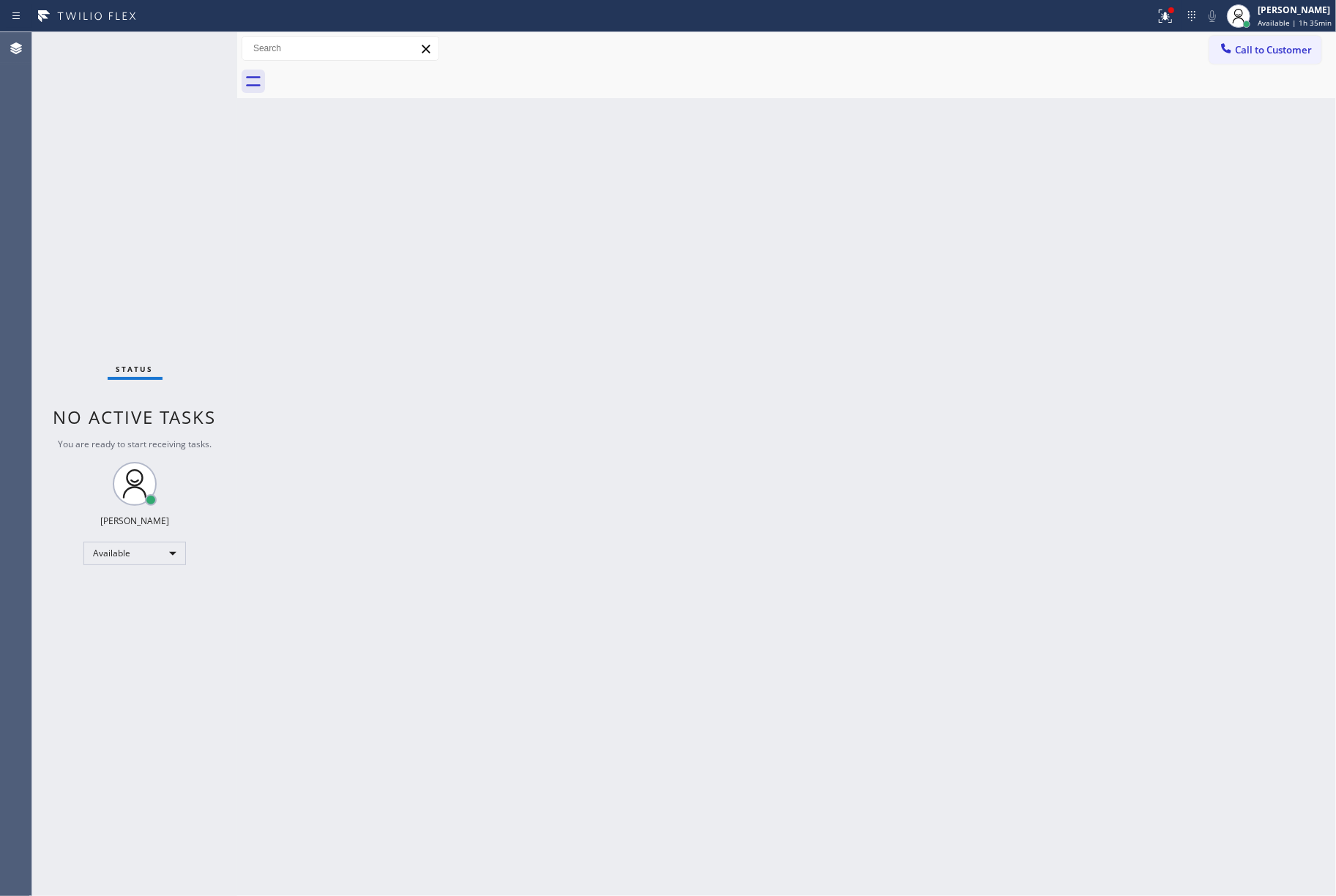
click at [502, 311] on div "Back to Dashboard Change Sender ID Customers Technicians Select a contact Outbo…" at bounding box center [787, 464] width 1099 height 864
click at [1280, 40] on button "Call to Customer" at bounding box center [1266, 49] width 112 height 28
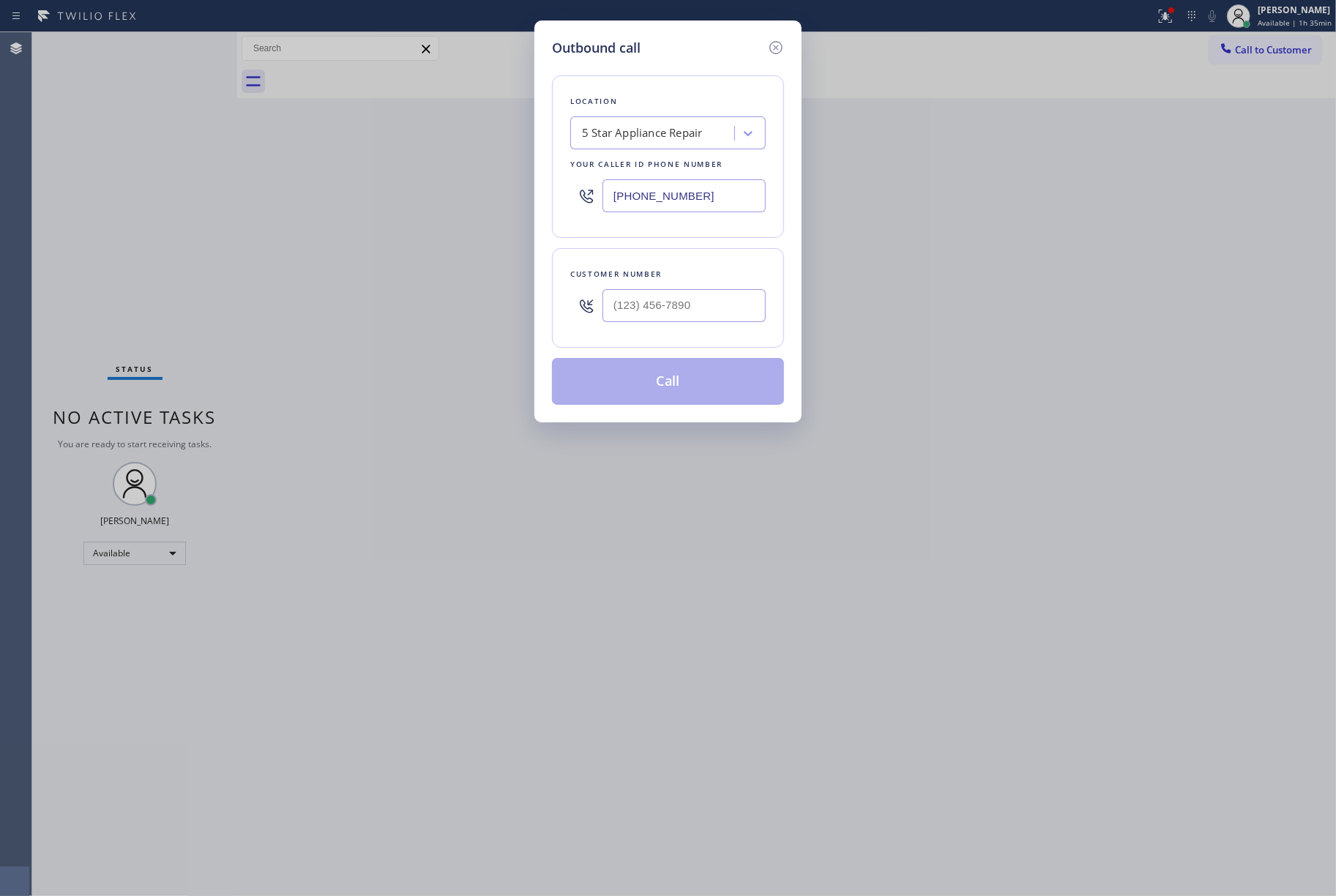
click at [696, 347] on div "Customer number" at bounding box center [668, 298] width 232 height 99
click at [696, 314] on input "(___) ___-____" at bounding box center [684, 306] width 163 height 33
paste input "951) 232-4604"
type input "(951) 232-4604"
click at [699, 263] on div "Customer number (951) 232-4604" at bounding box center [668, 298] width 232 height 99
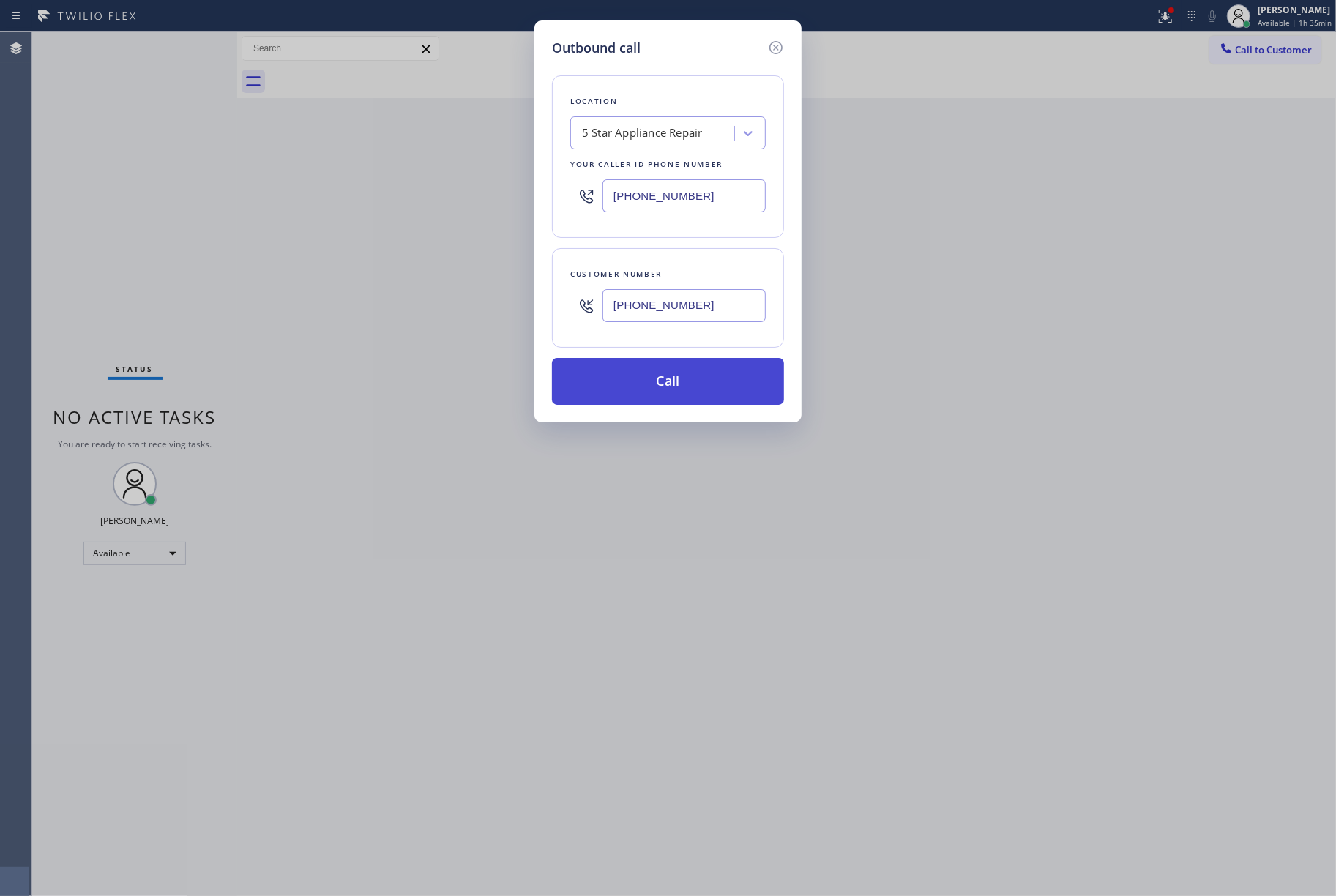
click at [676, 384] on button "Call" at bounding box center [668, 381] width 232 height 47
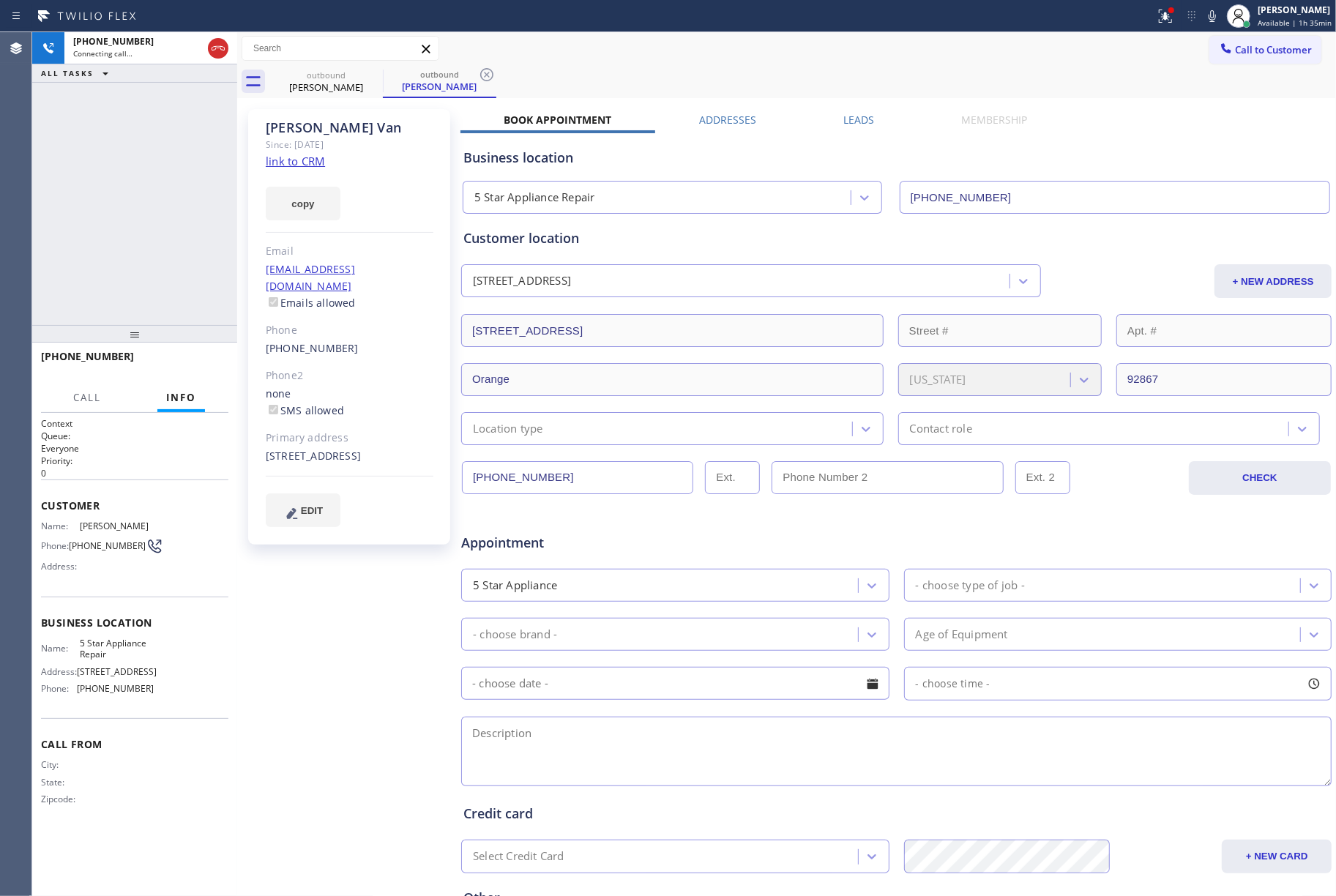
type input "[PHONE_NUMBER]"
click at [60, 167] on div "+19512324604 Connecting call… ALL TASKS ALL TASKS ACTIVE TASKS TASKS IN WRAP UP" at bounding box center [134, 178] width 205 height 292
click at [76, 157] on div "+19512324604 Live | 00:00 ALL TASKS ALL TASKS ACTIVE TASKS TASKS IN WRAP UP" at bounding box center [134, 178] width 205 height 292
click at [214, 354] on button "HANG UP" at bounding box center [194, 363] width 68 height 20
drag, startPoint x: 169, startPoint y: 267, endPoint x: 173, endPoint y: 364, distance: 97.1
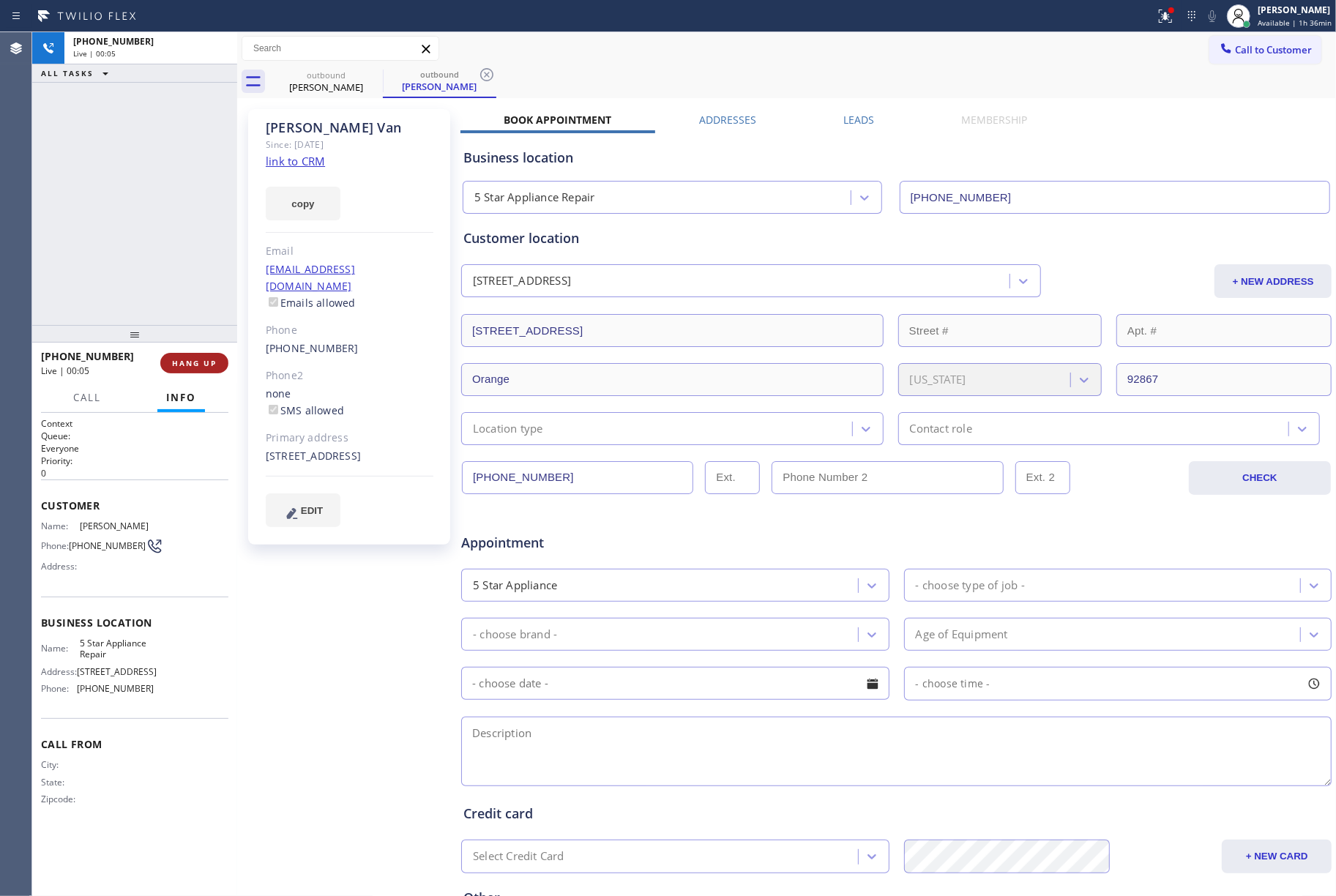
click at [169, 271] on div "+19512324604 Live | 00:05 ALL TASKS ALL TASKS ACTIVE TASKS TASKS IN WRAP UP" at bounding box center [134, 178] width 205 height 292
click at [178, 373] on div "+19512324604 Live | 00:05 HANG UP" at bounding box center [134, 363] width 187 height 38
click at [176, 242] on div "ALL TASKS ALL TASKS ACTIVE TASKS TASKS IN WRAP UP +19512324604 Wrap up | 00:00" at bounding box center [134, 178] width 205 height 292
click at [222, 367] on button "COMPLETE" at bounding box center [191, 363] width 74 height 20
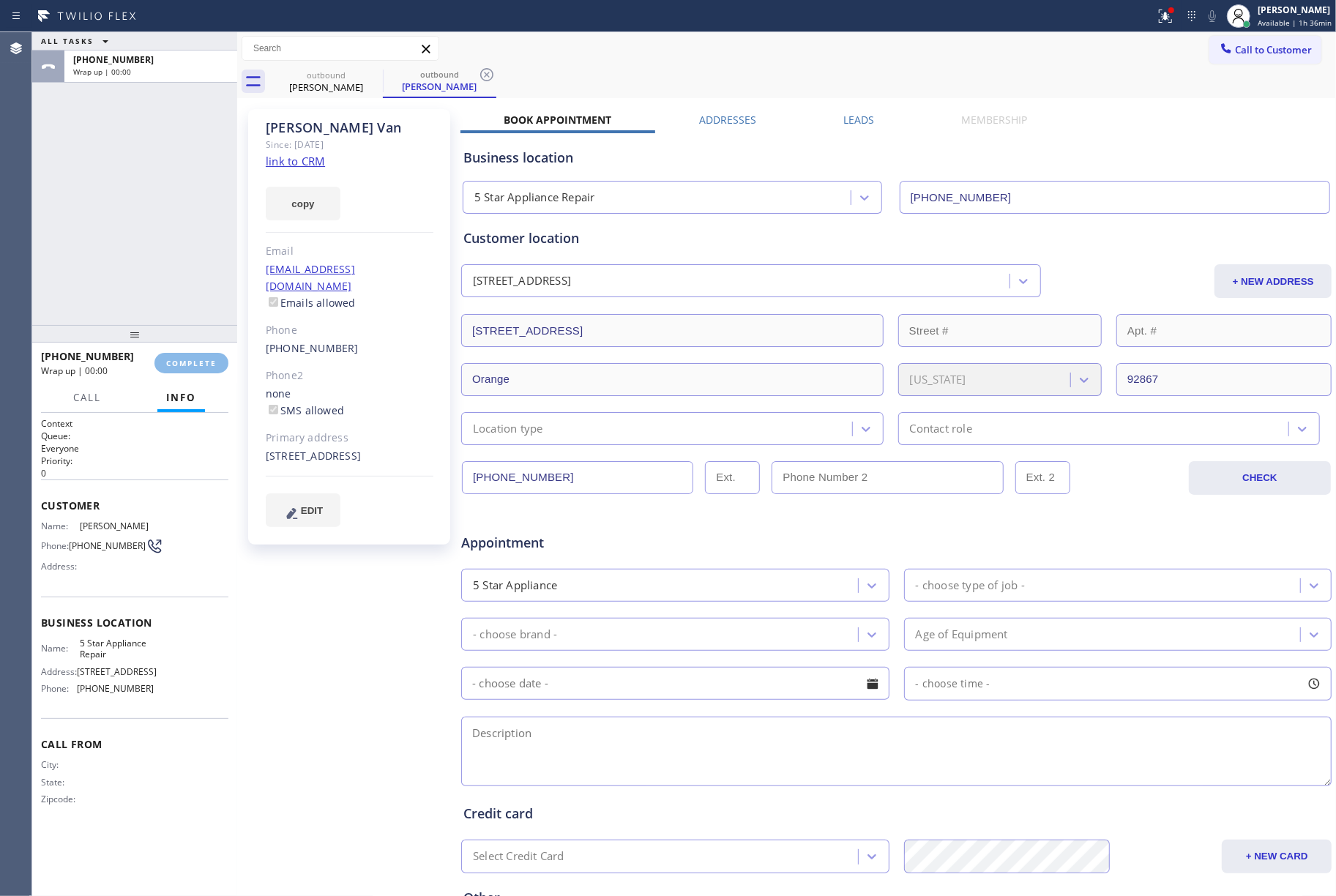
click at [175, 272] on div "ALL TASKS ALL TASKS ACTIVE TASKS TASKS IN WRAP UP +19512324604 Wrap up | 00:00" at bounding box center [134, 178] width 205 height 292
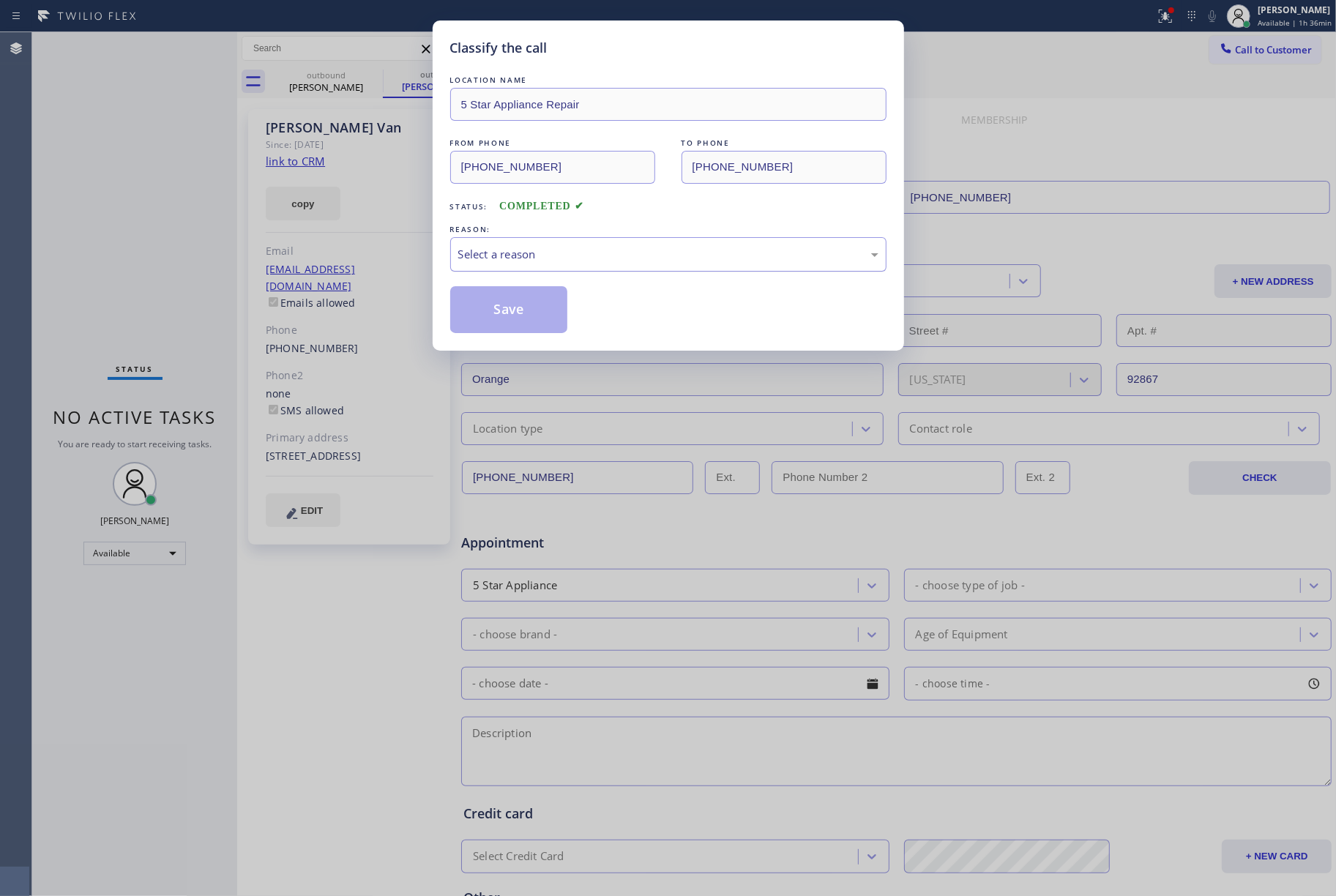
drag, startPoint x: 498, startPoint y: 249, endPoint x: 502, endPoint y: 260, distance: 11.7
click at [498, 250] on div "Select a reason" at bounding box center [668, 254] width 420 height 17
click at [513, 311] on button "Save" at bounding box center [509, 310] width 118 height 47
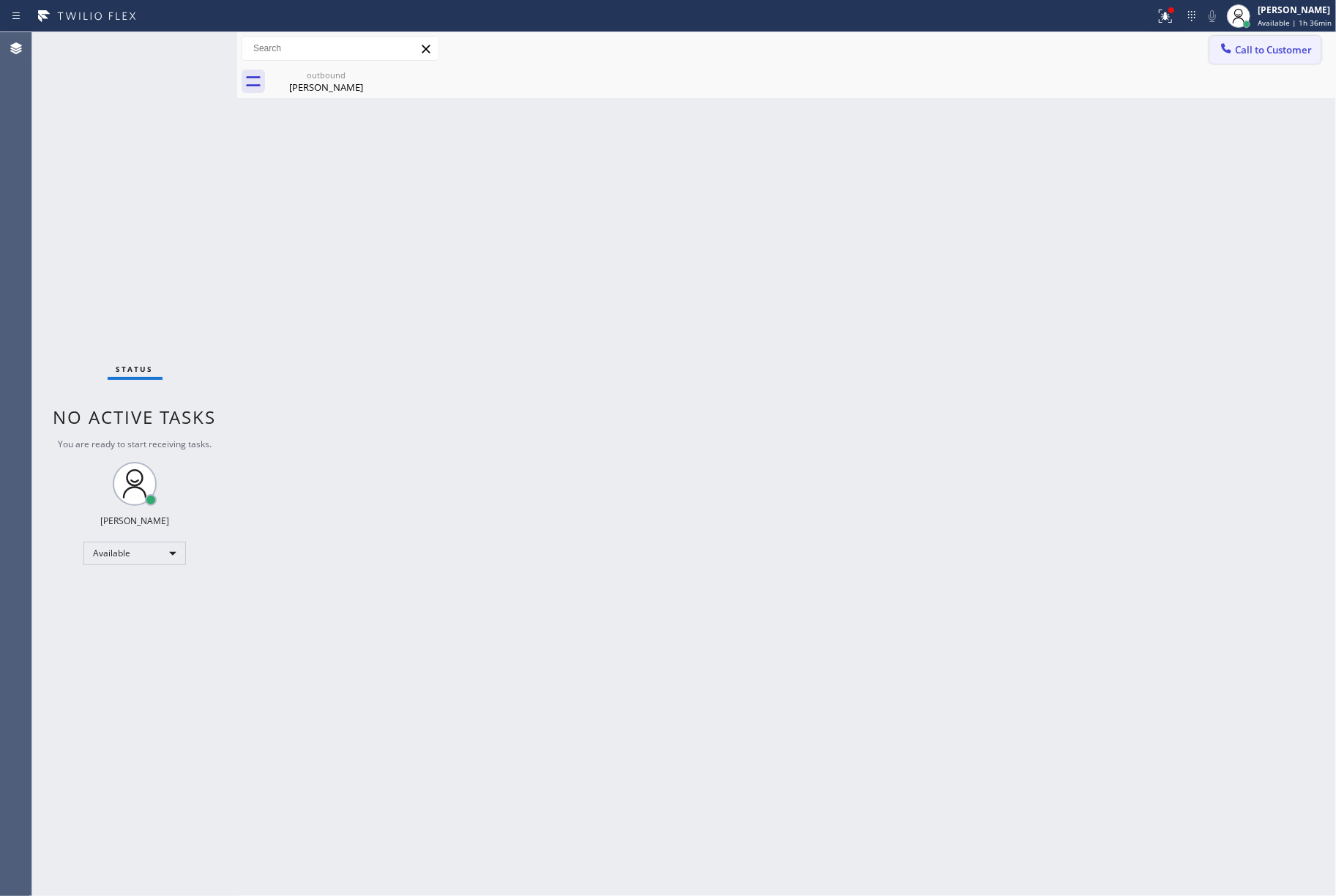
click at [1273, 48] on span "Call to Customer" at bounding box center [1273, 50] width 77 height 13
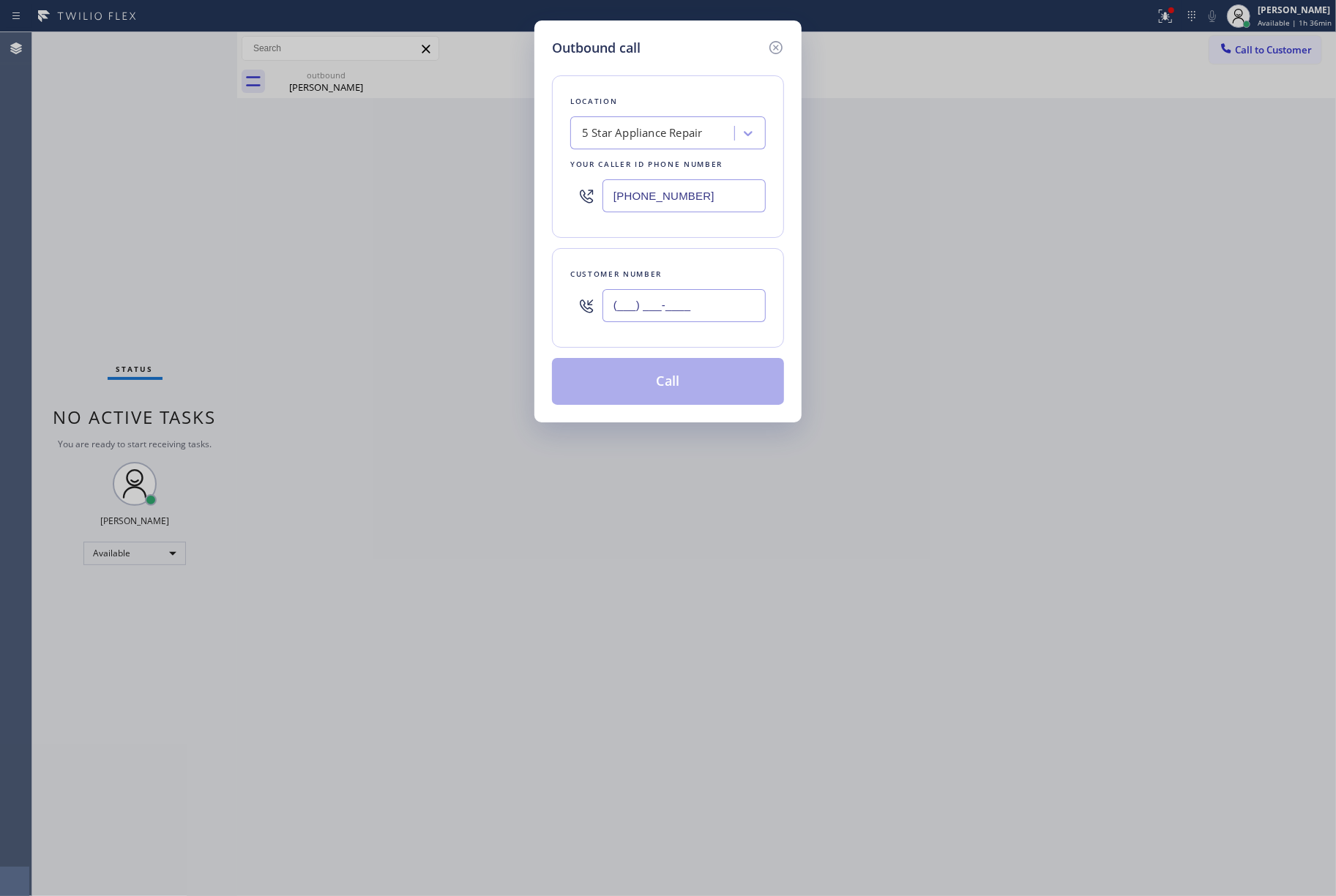
click at [658, 306] on input "(___) ___-____" at bounding box center [684, 306] width 163 height 33
paste input "415) 601-8908"
type input "(415) 601-8908"
click at [692, 235] on div "Location 5 Star Appliance Repair Your caller id phone number [PHONE_NUMBER]" at bounding box center [668, 157] width 232 height 163
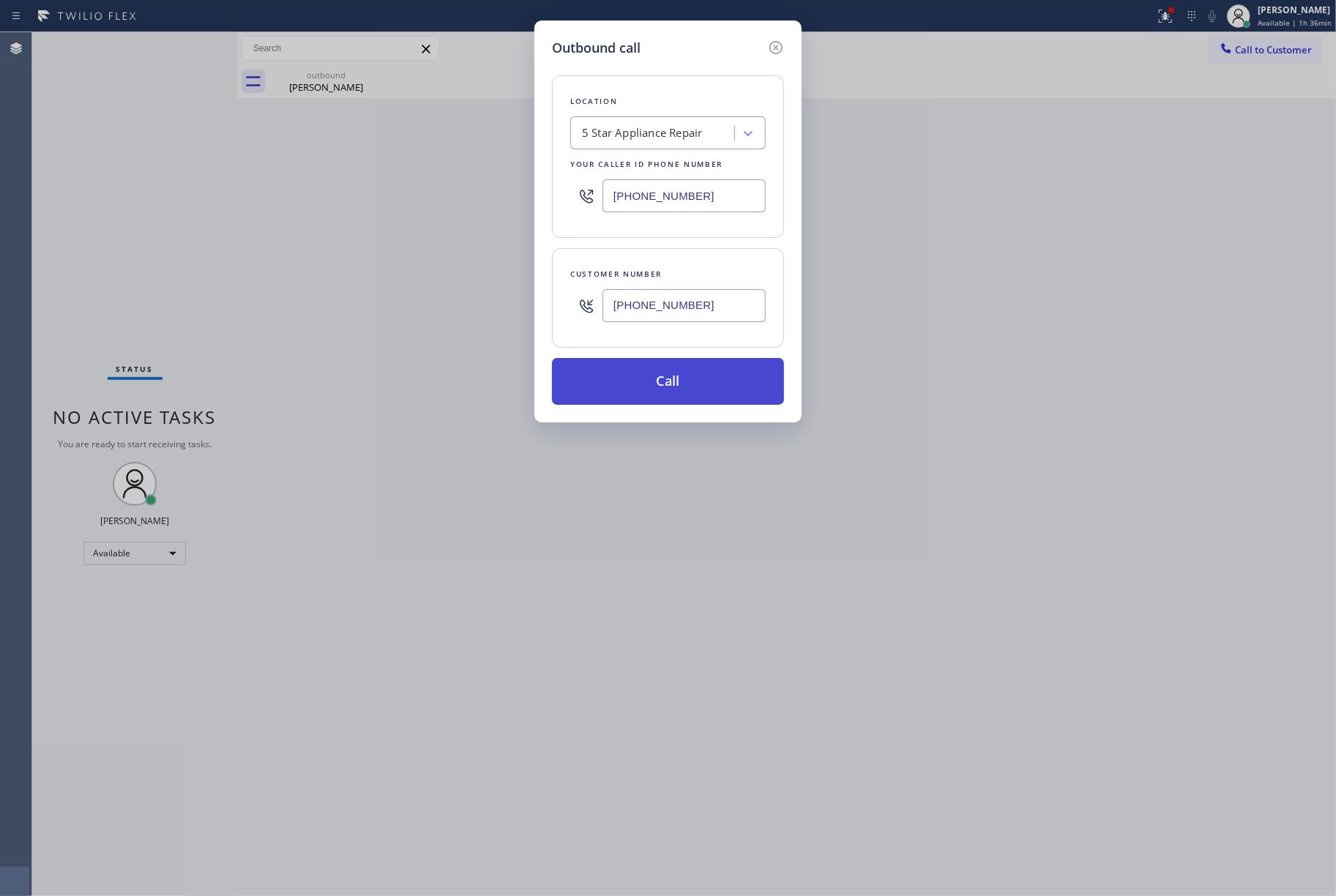
click at [675, 378] on button "Call" at bounding box center [668, 381] width 232 height 47
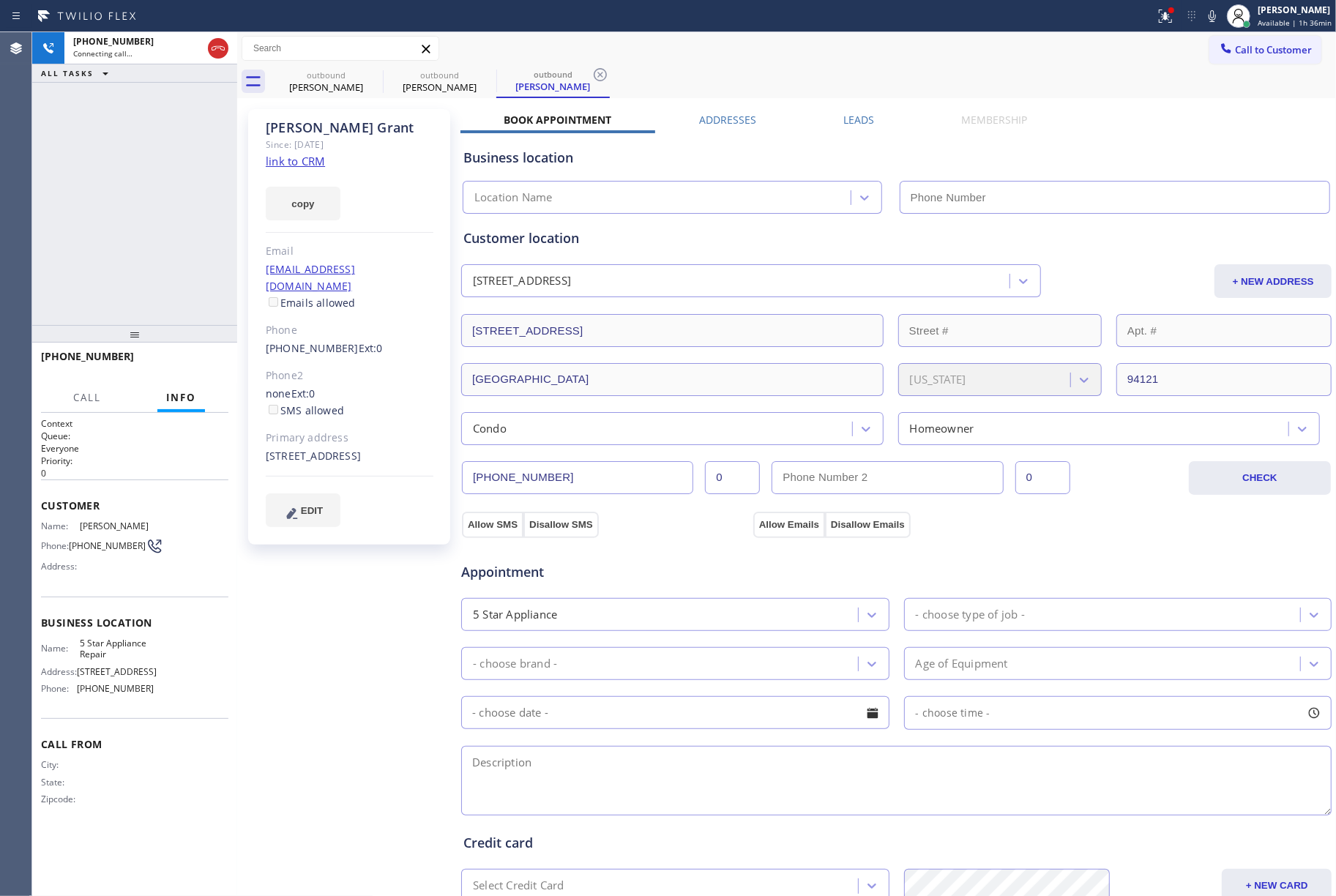
type input "[PHONE_NUMBER]"
click at [88, 216] on div "+14156018908 Live | 00:10 ALL TASKS ALL TASKS ACTIVE TASKS TASKS IN WRAP UP" at bounding box center [134, 178] width 205 height 292
click at [207, 360] on span "HANG UP" at bounding box center [195, 363] width 45 height 10
drag, startPoint x: 182, startPoint y: 281, endPoint x: 188, endPoint y: 337, distance: 56.3
click at [182, 288] on div "+14156018908 Live | 00:10 ALL TASKS ALL TASKS ACTIVE TASKS TASKS IN WRAP UP" at bounding box center [134, 178] width 205 height 292
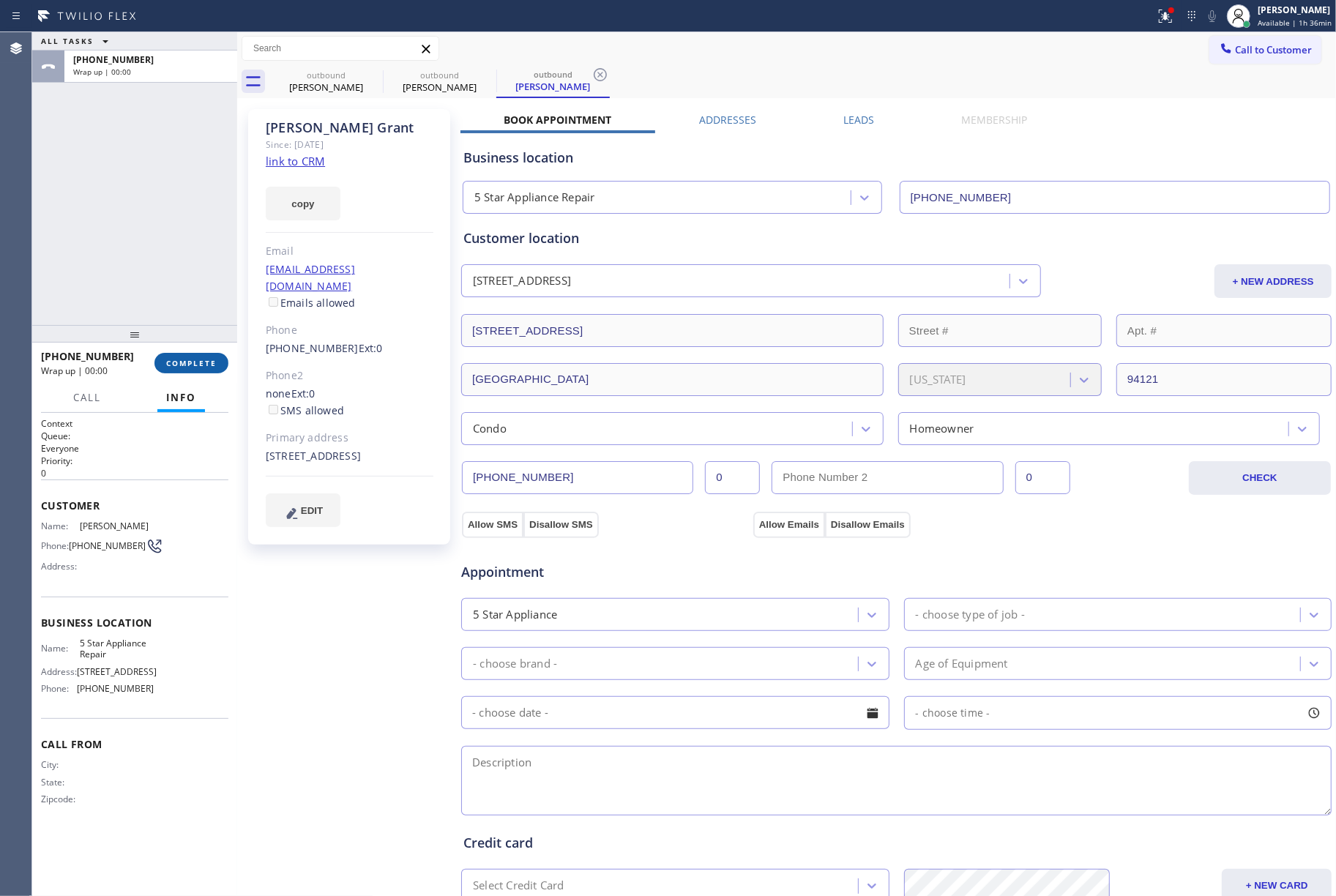
click at [189, 365] on span "COMPLETE" at bounding box center [192, 363] width 51 height 10
drag, startPoint x: 169, startPoint y: 286, endPoint x: 232, endPoint y: 332, distance: 78.0
click at [169, 286] on div "ALL TASKS ALL TASKS ACTIVE TASKS TASKS IN WRAP UP +14156018908 Wrap up | 00:00" at bounding box center [134, 178] width 205 height 292
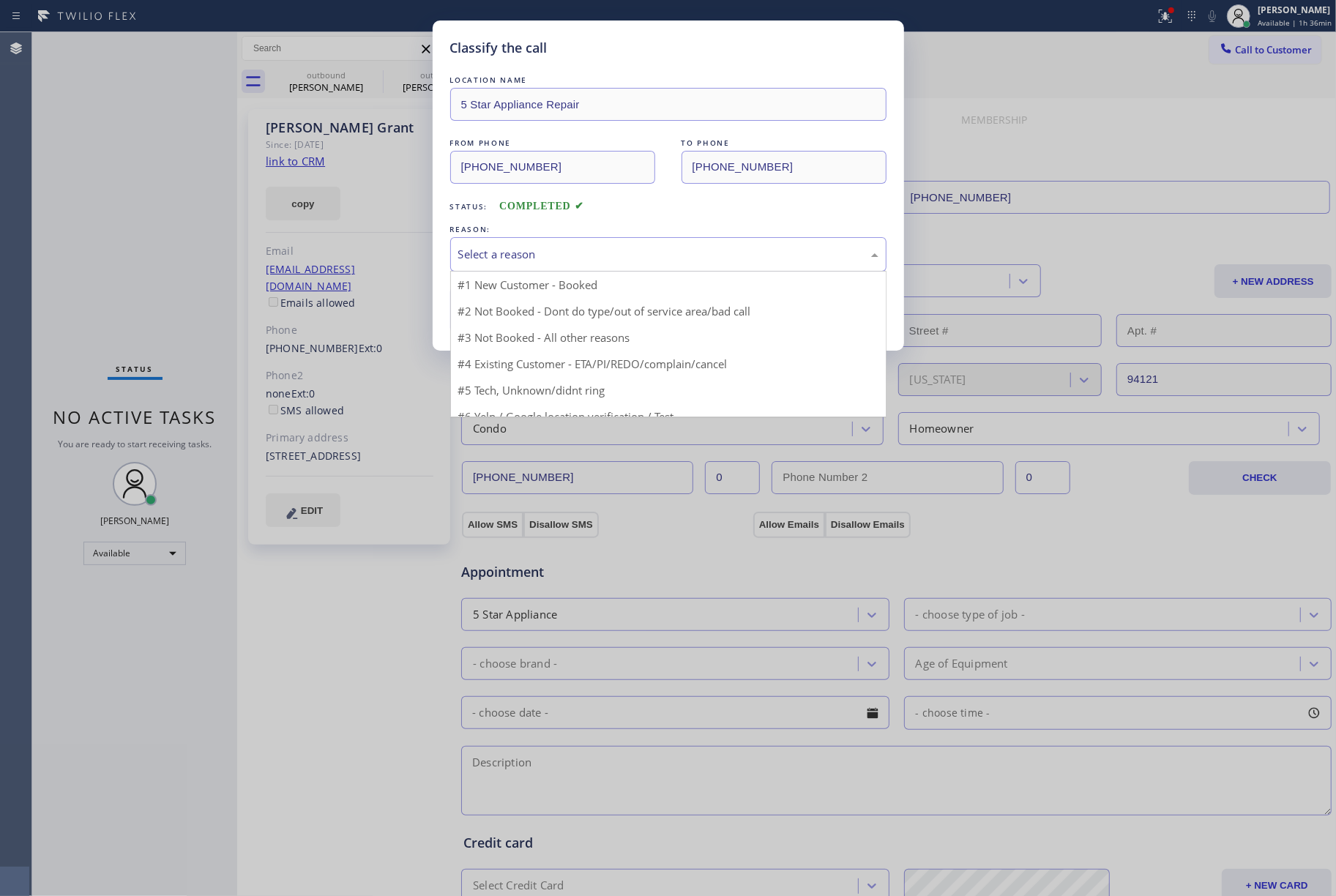
click at [510, 251] on div "Select a reason" at bounding box center [668, 254] width 420 height 17
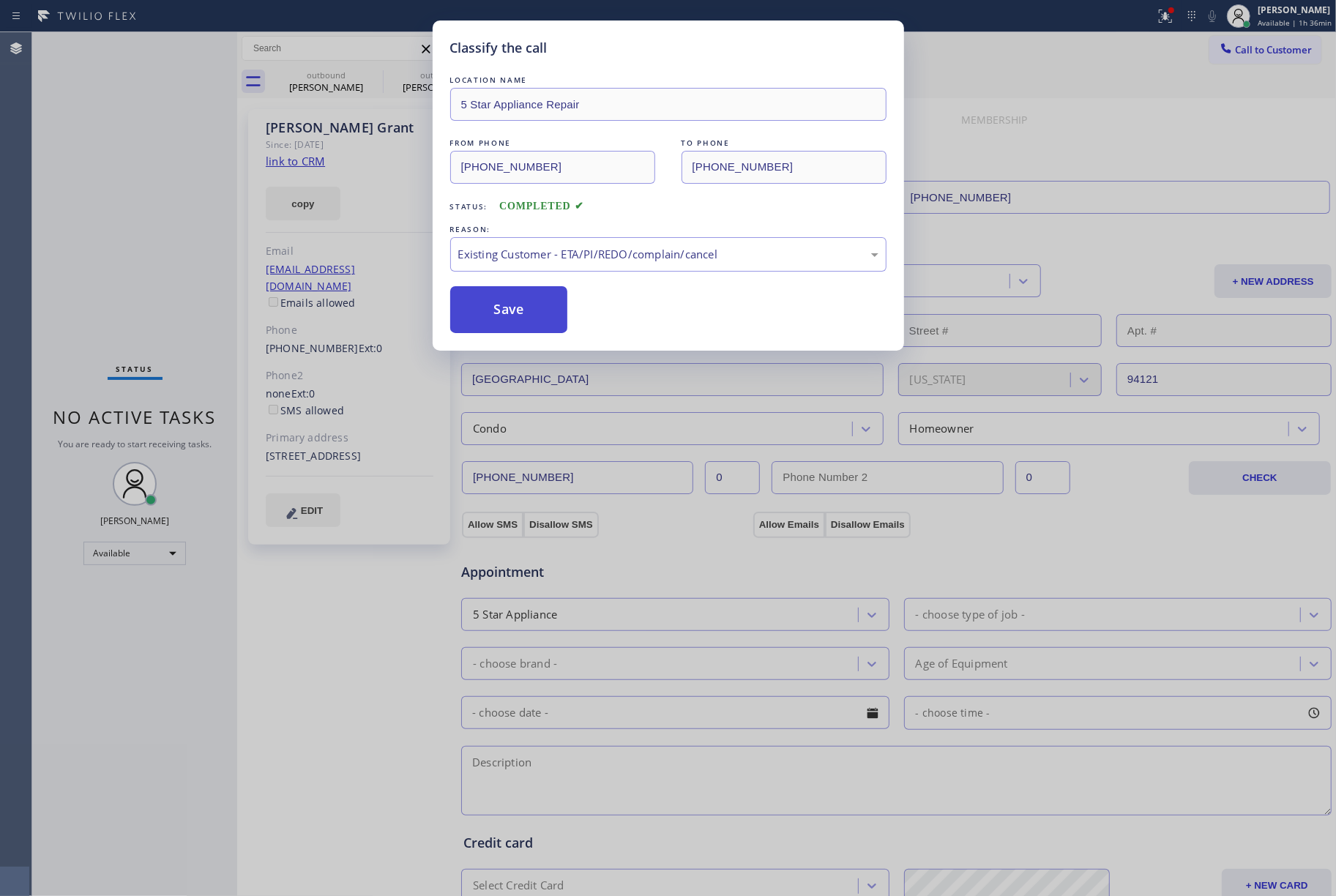
click at [493, 304] on button "Save" at bounding box center [509, 310] width 118 height 47
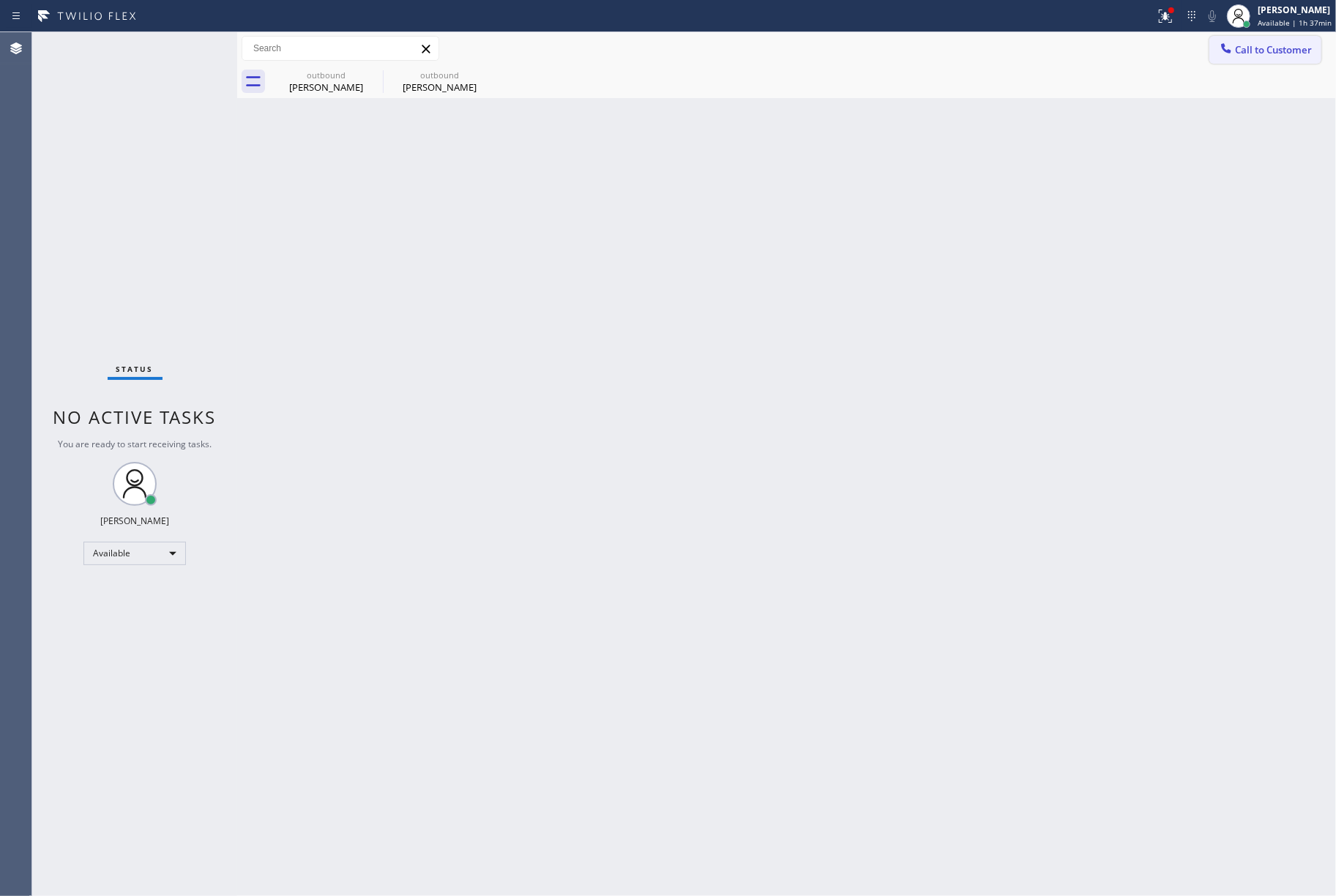
click at [1292, 48] on span "Call to Customer" at bounding box center [1273, 50] width 77 height 13
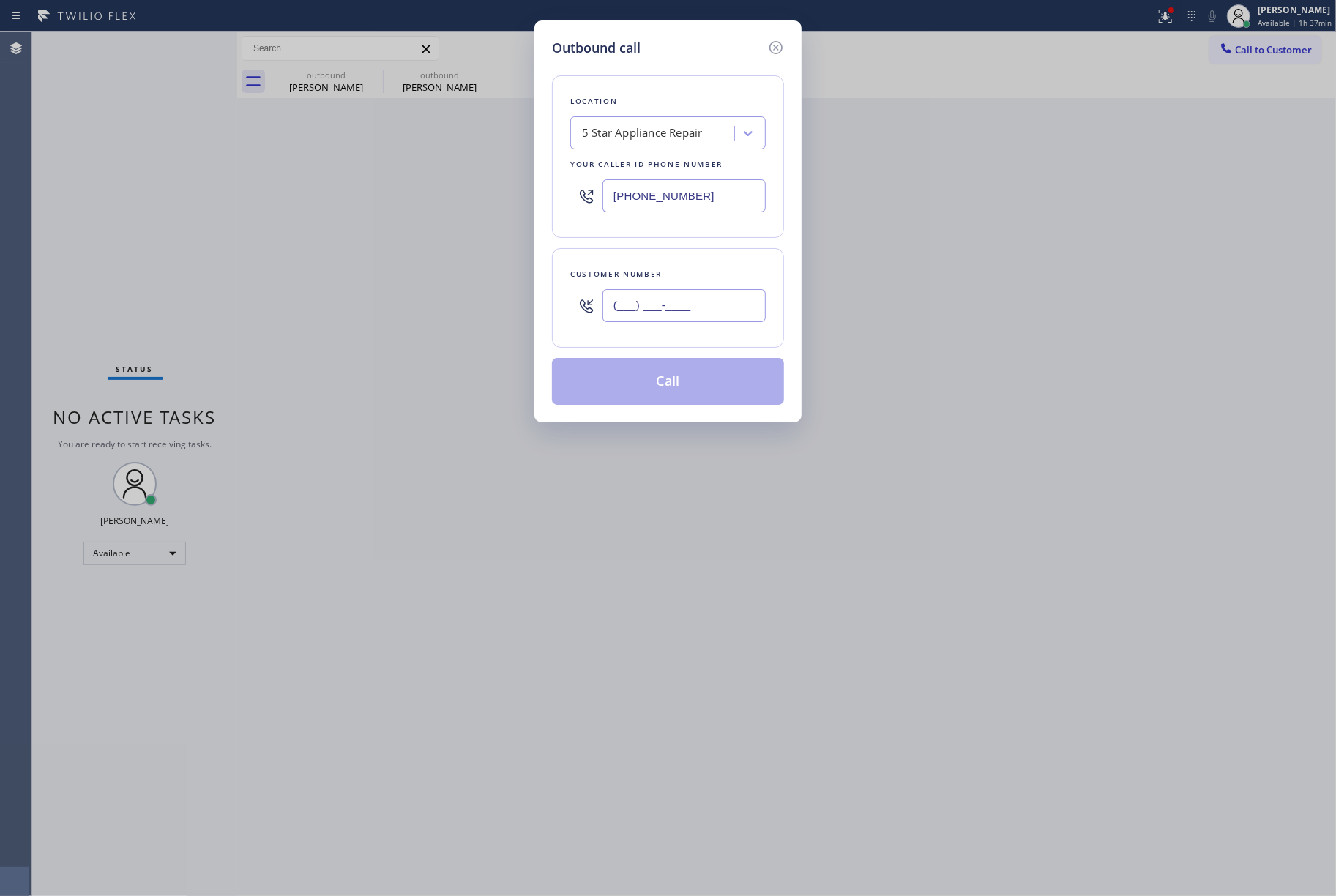
click at [665, 296] on input "(___) ___-____" at bounding box center [684, 306] width 163 height 33
paste input "714) 658-8641"
type input "(714) 658-8641"
click at [679, 257] on div "Customer number (714) 658-8641" at bounding box center [668, 298] width 232 height 99
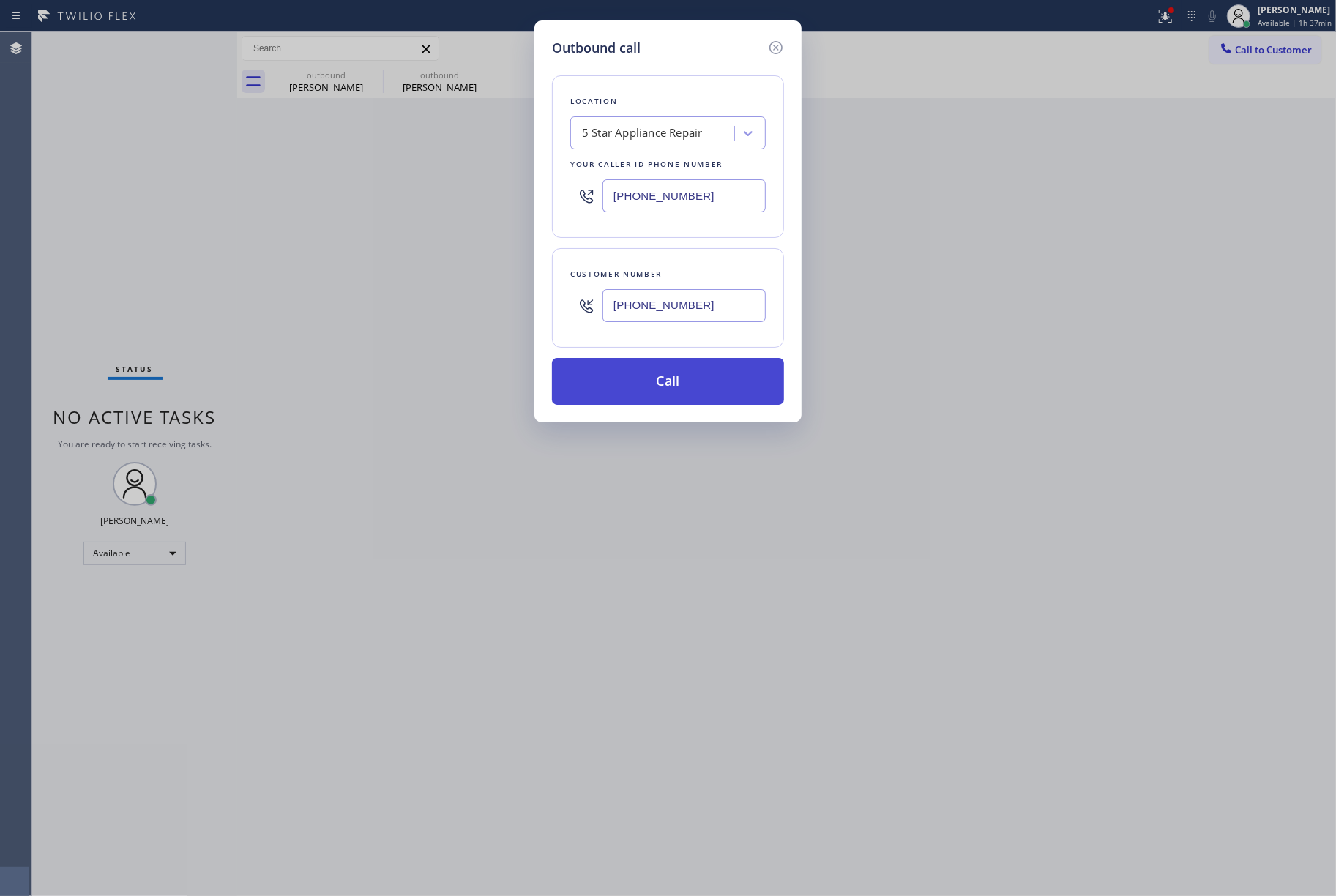
drag, startPoint x: 695, startPoint y: 375, endPoint x: 713, endPoint y: 392, distance: 24.8
click at [695, 377] on button "Call" at bounding box center [668, 381] width 232 height 47
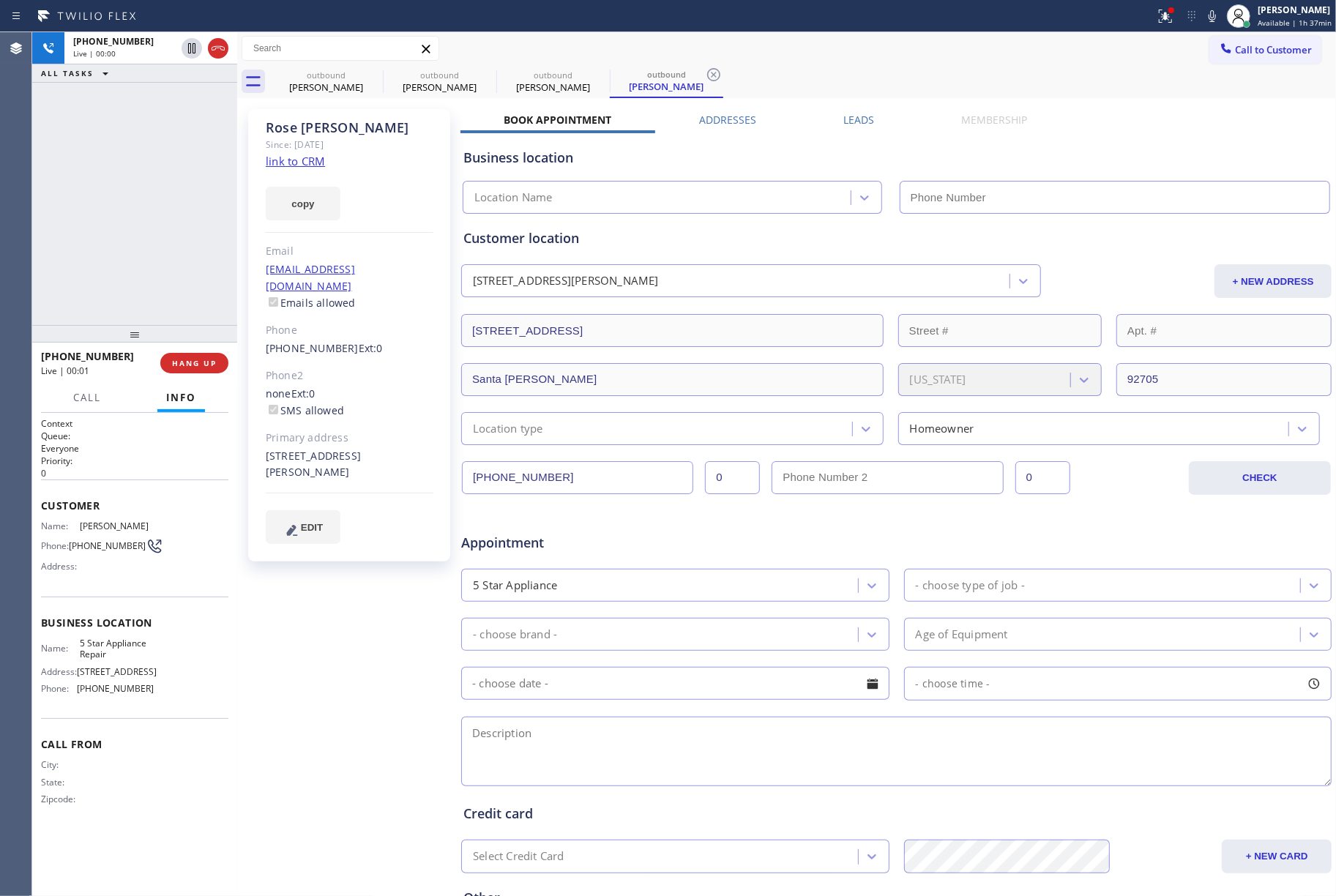
type input "[PHONE_NUMBER]"
click at [197, 363] on span "HANG UP" at bounding box center [195, 363] width 45 height 10
click at [187, 283] on div "+17146588641 Live | 00:03 ALL TASKS ALL TASKS ACTIVE TASKS TASKS IN WRAP UP" at bounding box center [134, 178] width 205 height 292
click at [212, 373] on div "+17146588641 Wrap up | 00:00 COMPLETE" at bounding box center [134, 363] width 187 height 38
click at [211, 369] on button "COMPLETE" at bounding box center [191, 363] width 74 height 20
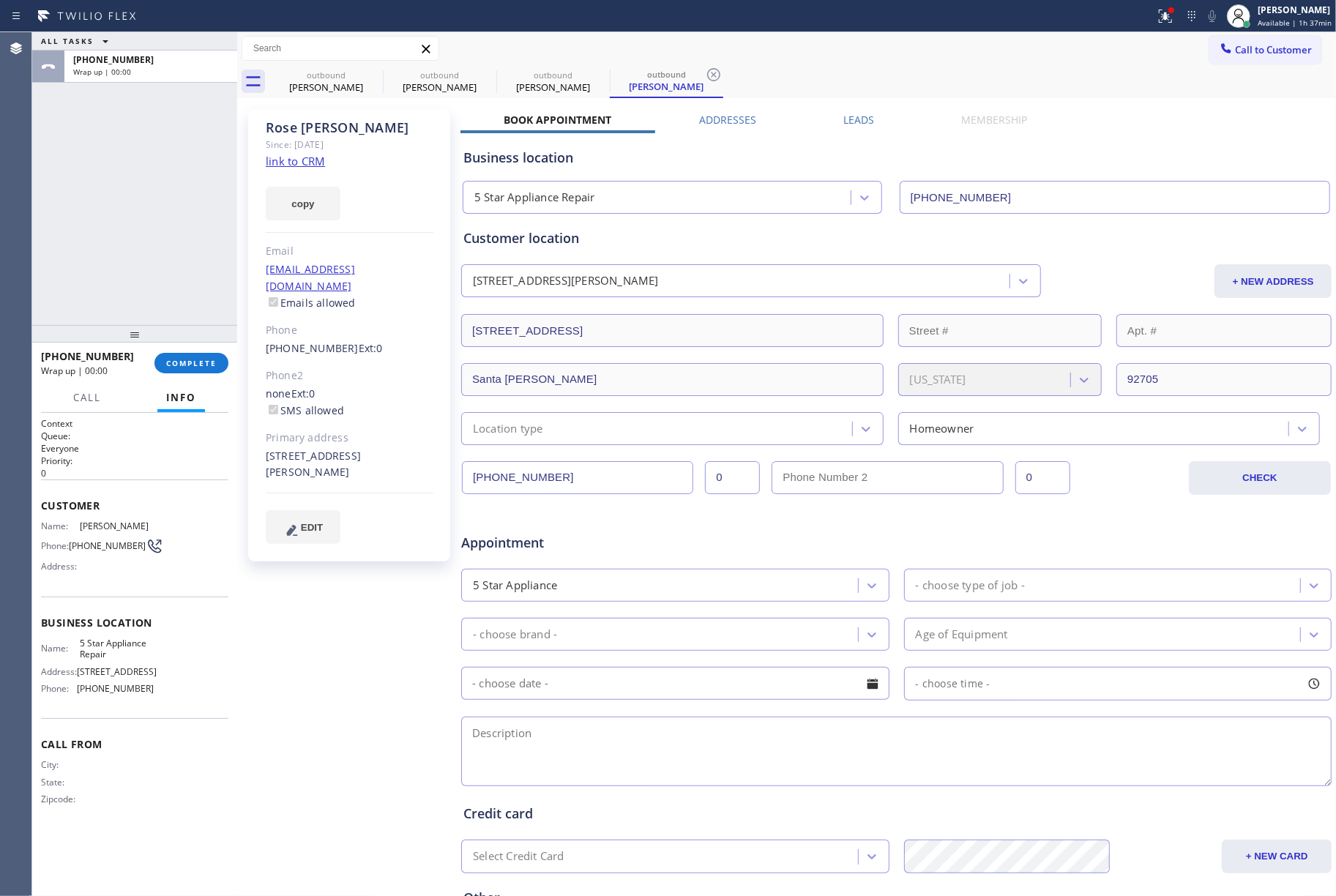
click at [172, 276] on div "ALL TASKS ALL TASKS ACTIVE TASKS TASKS IN WRAP UP +17146588641 Wrap up | 00:00" at bounding box center [134, 178] width 205 height 292
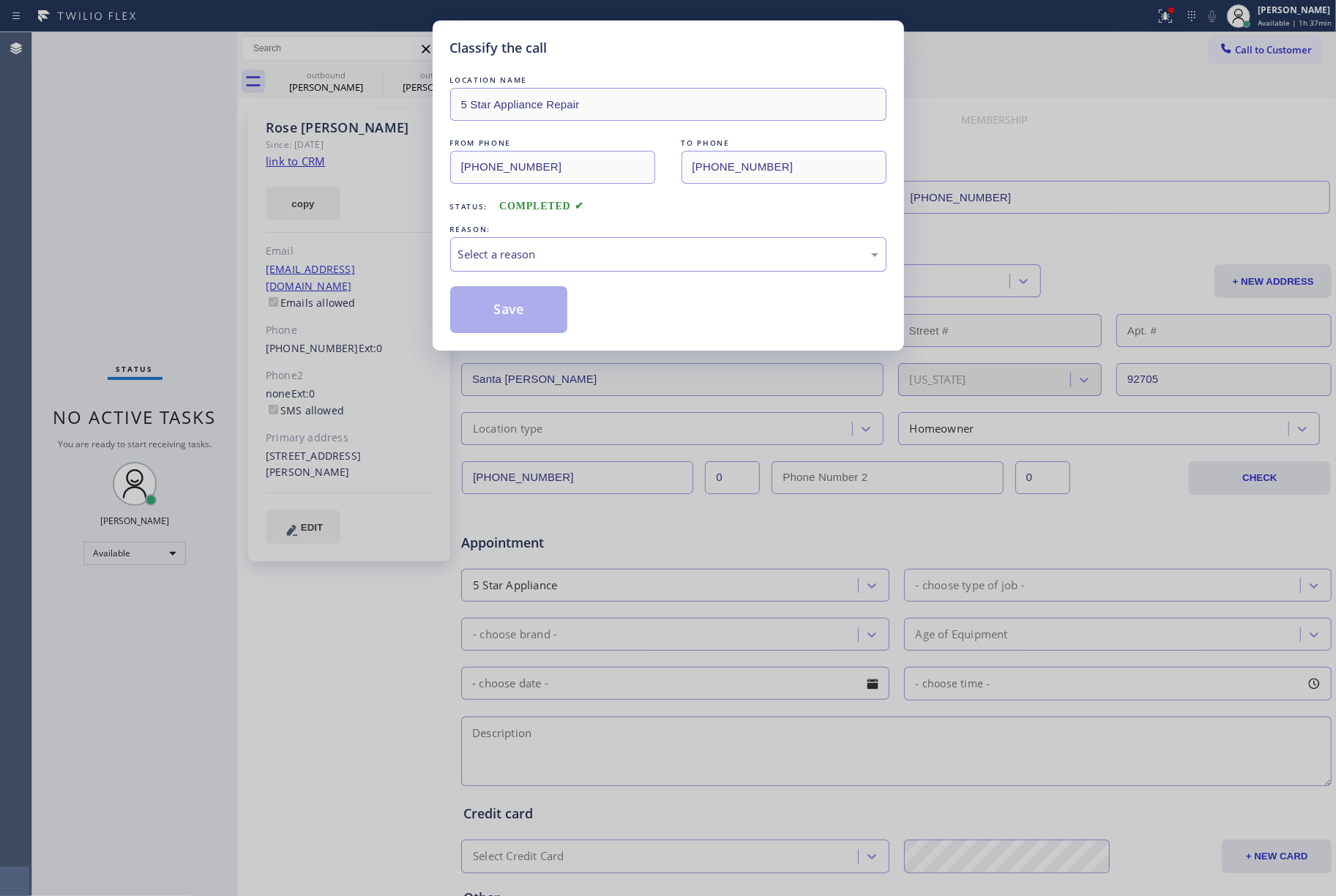
click at [516, 261] on div "Select a reason" at bounding box center [668, 254] width 420 height 17
click at [478, 296] on button "Save" at bounding box center [509, 310] width 118 height 47
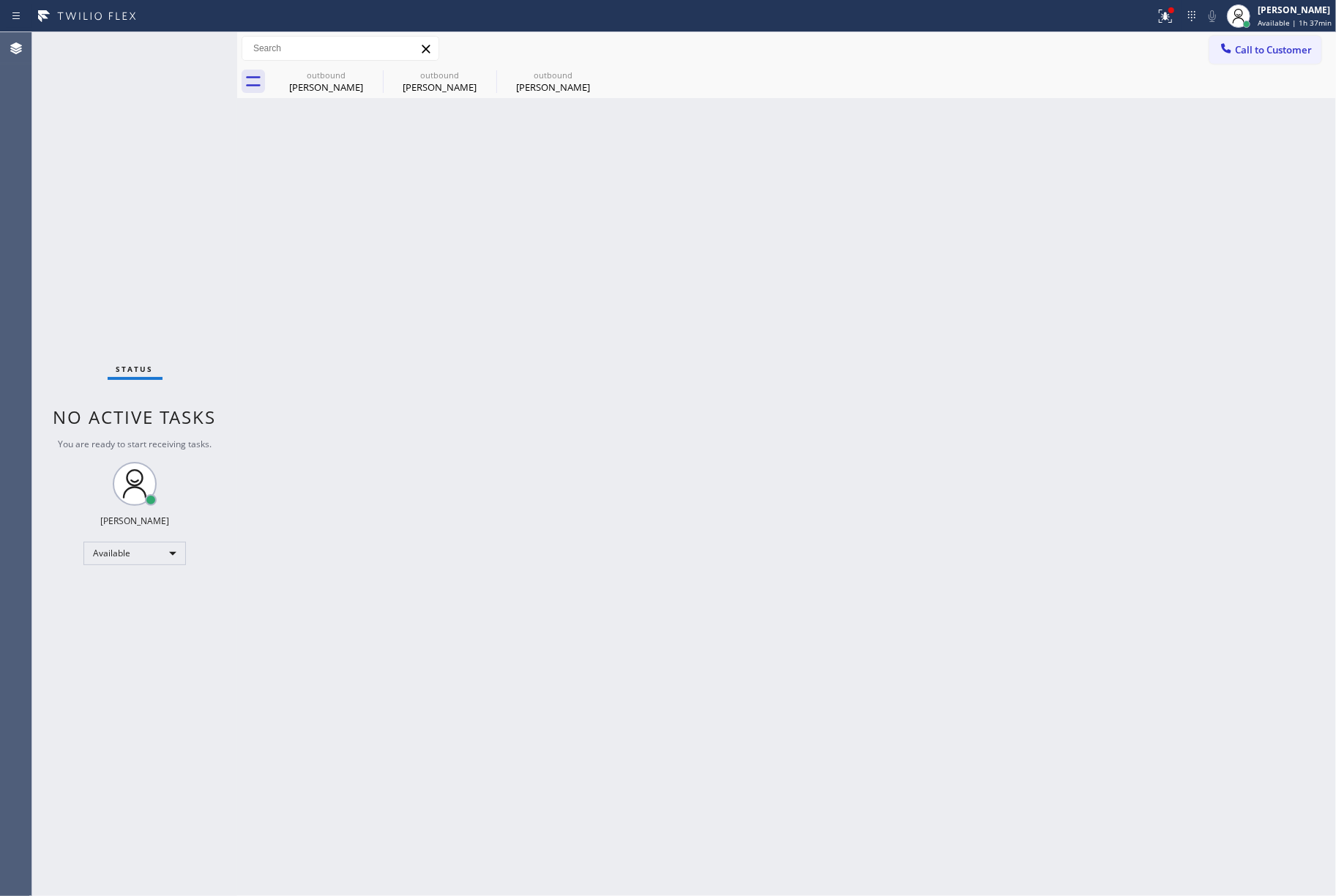
click at [1237, 53] on span "Call to Customer" at bounding box center [1273, 50] width 77 height 13
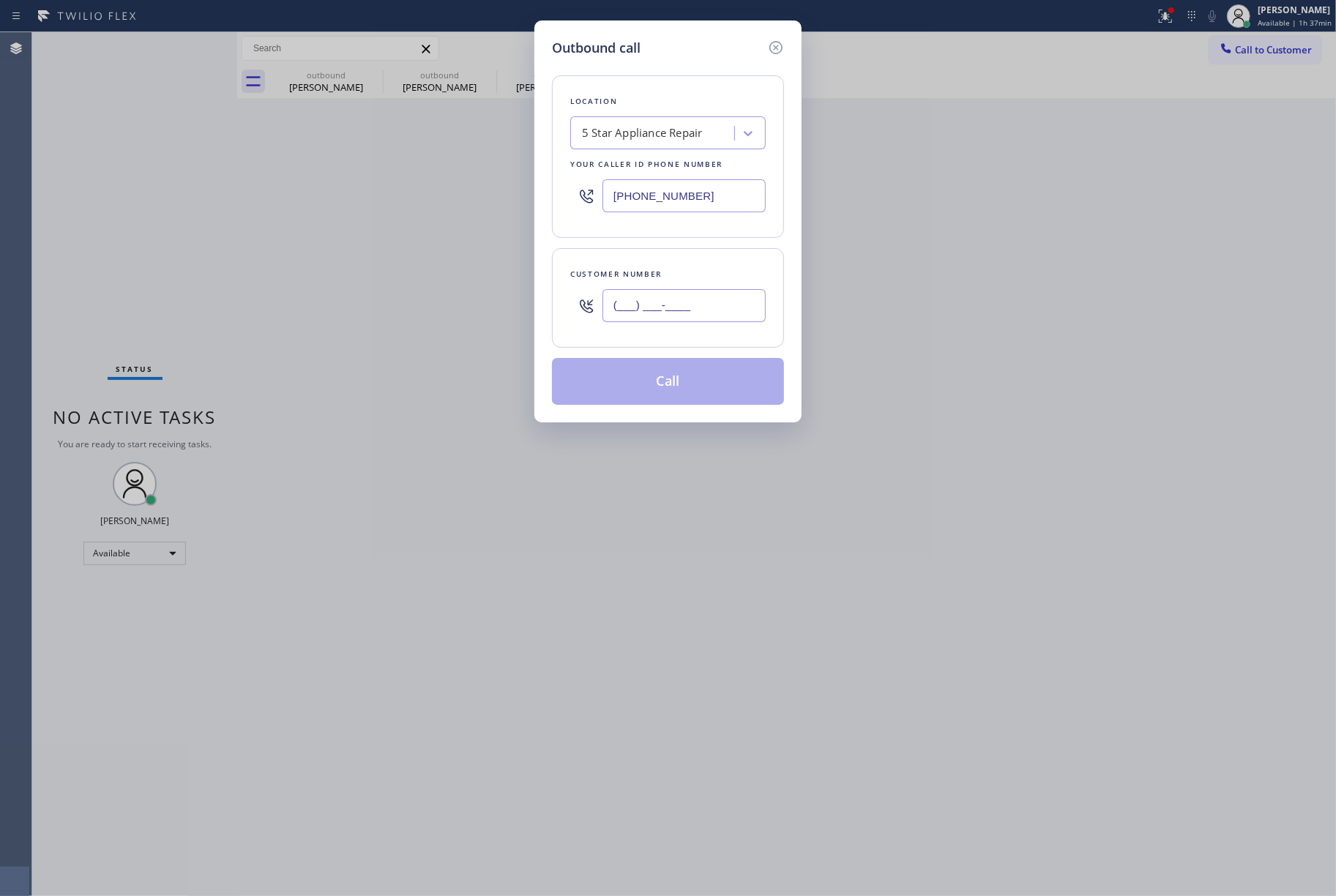
click at [683, 293] on input "(___) ___-____" at bounding box center [684, 306] width 163 height 33
paste input "617) 429-5650"
type input "(617) 429-5650"
click at [711, 251] on div "Customer number (617) 429-5650" at bounding box center [668, 298] width 232 height 99
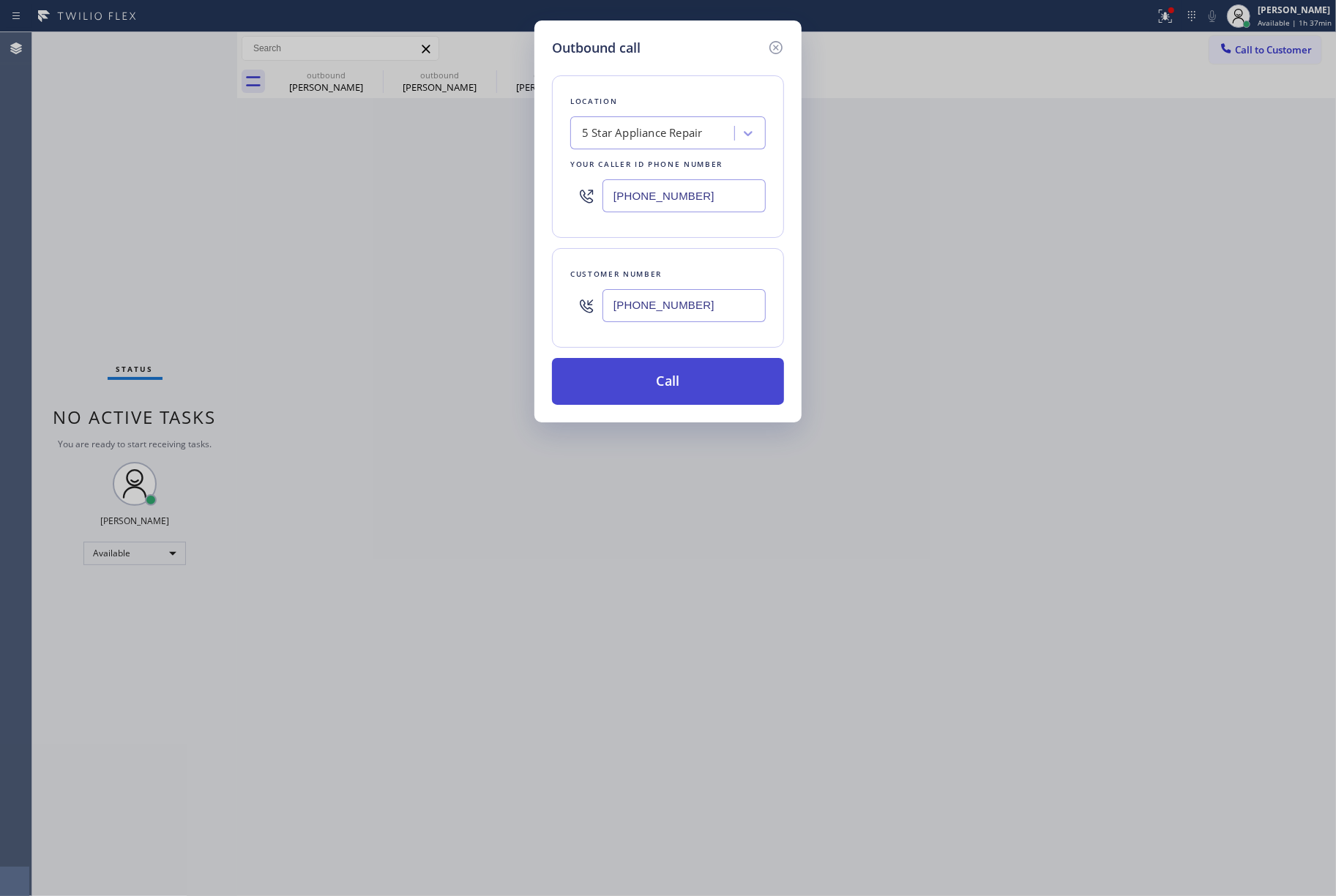
click at [709, 389] on button "Call" at bounding box center [668, 381] width 232 height 47
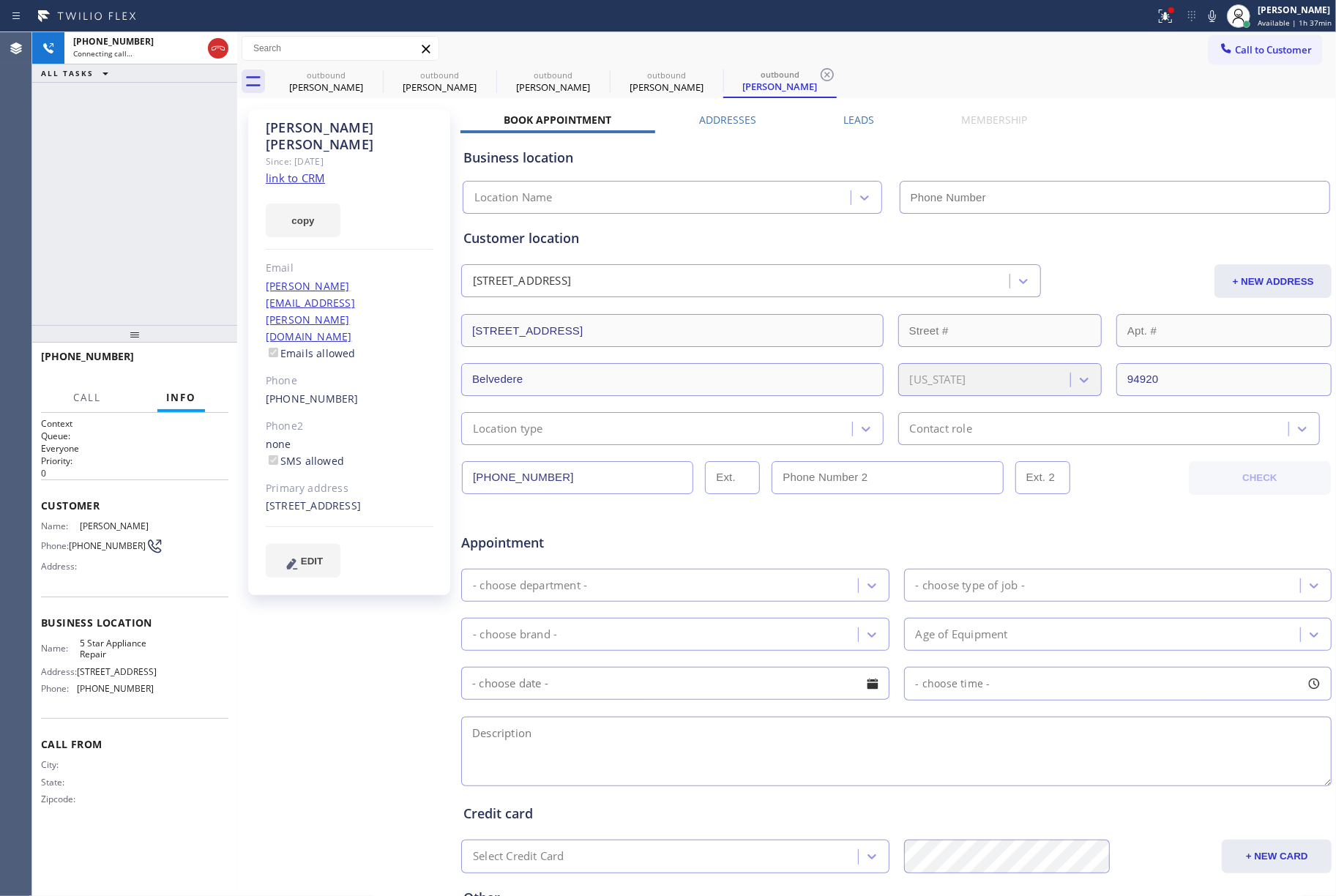
click at [144, 198] on div "+16174295650 Connecting call… ALL TASKS ALL TASKS ACTIVE TASKS TASKS IN WRAP UP" at bounding box center [134, 178] width 205 height 292
type input "[PHONE_NUMBER]"
click at [49, 185] on div "+16174295650 Live | 00:00 ALL TASKS ALL TASKS ACTIVE TASKS TASKS IN WRAP UP" at bounding box center [134, 178] width 205 height 292
click at [137, 186] on div "+16174295650 Live | 00:00 ALL TASKS ALL TASKS ACTIVE TASKS TASKS IN WRAP UP" at bounding box center [134, 178] width 205 height 292
click at [137, 186] on div "+16174295650 Live | 00:01 ALL TASKS ALL TASKS ACTIVE TASKS TASKS IN WRAP UP" at bounding box center [134, 178] width 205 height 292
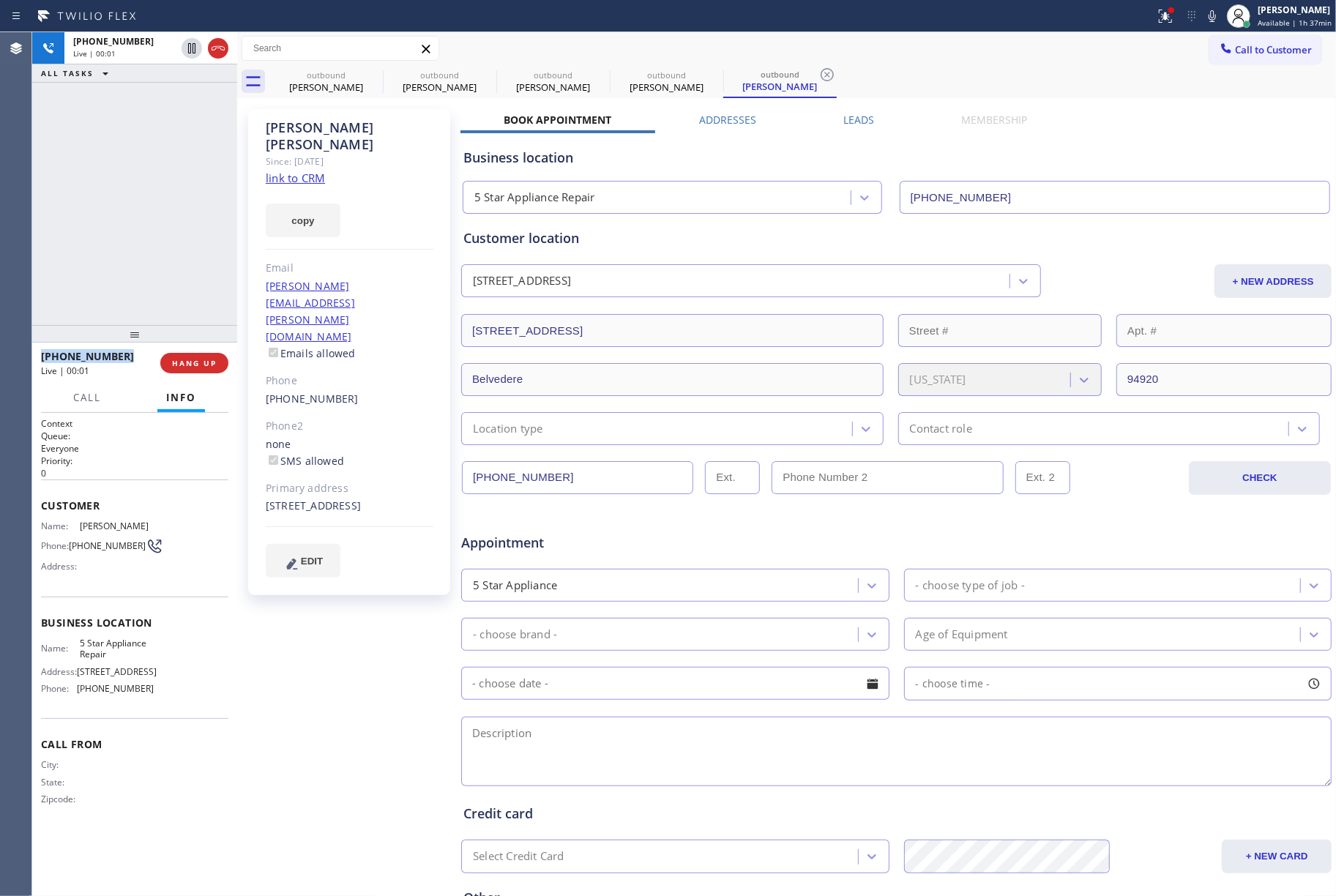
click at [137, 186] on div "+16174295650 Live | 00:01 ALL TASKS ALL TASKS ACTIVE TASKS TASKS IN WRAP UP" at bounding box center [134, 178] width 205 height 292
drag, startPoint x: 855, startPoint y: 120, endPoint x: 1058, endPoint y: 212, distance: 222.9
click at [856, 120] on label "Leads" at bounding box center [858, 119] width 31 height 14
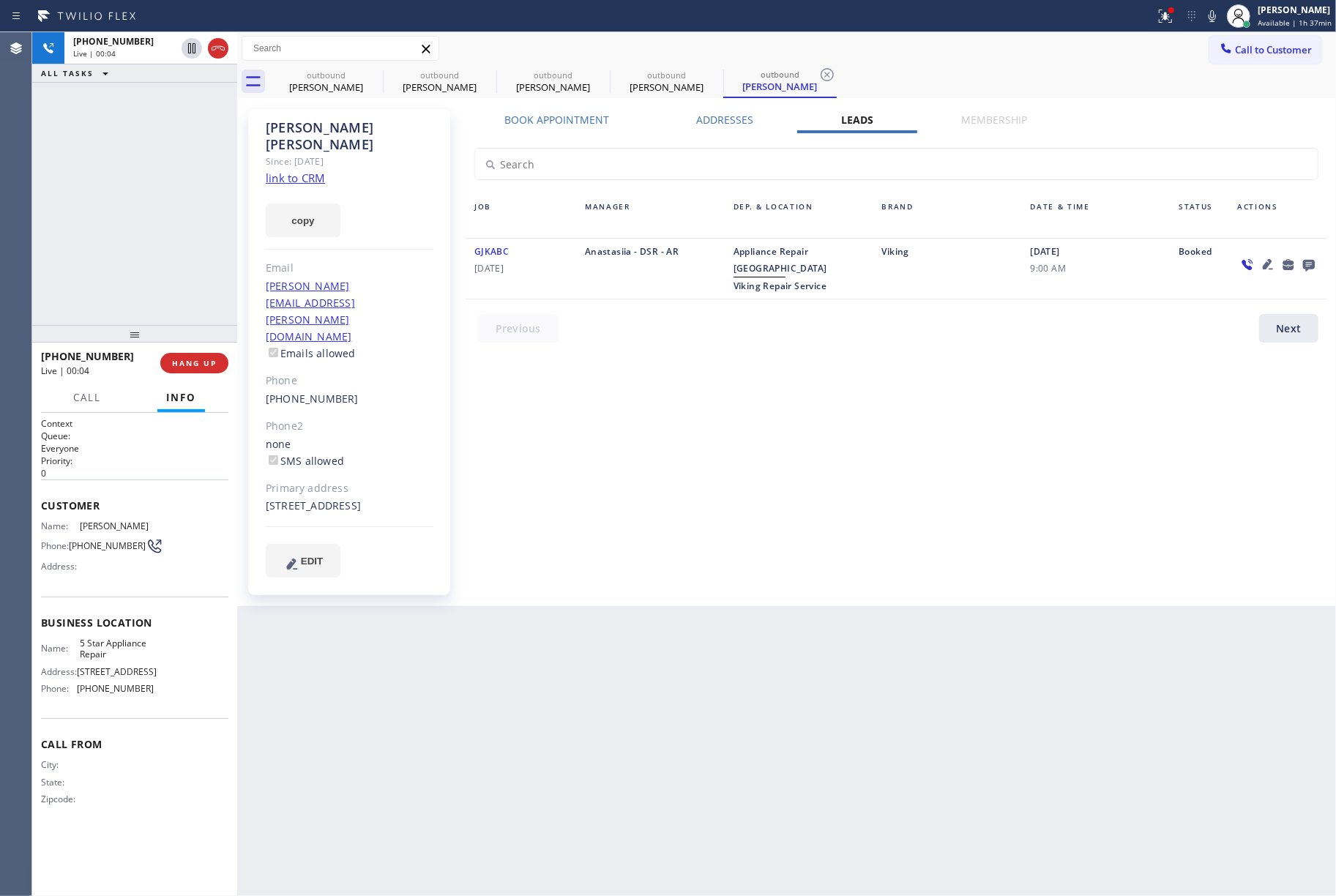
click at [1073, 434] on div "Book Appointment Addresses Leads Membership Business location 5 Star Appliance …" at bounding box center [896, 357] width 872 height 489
click at [1269, 265] on icon at bounding box center [1268, 264] width 10 height 10
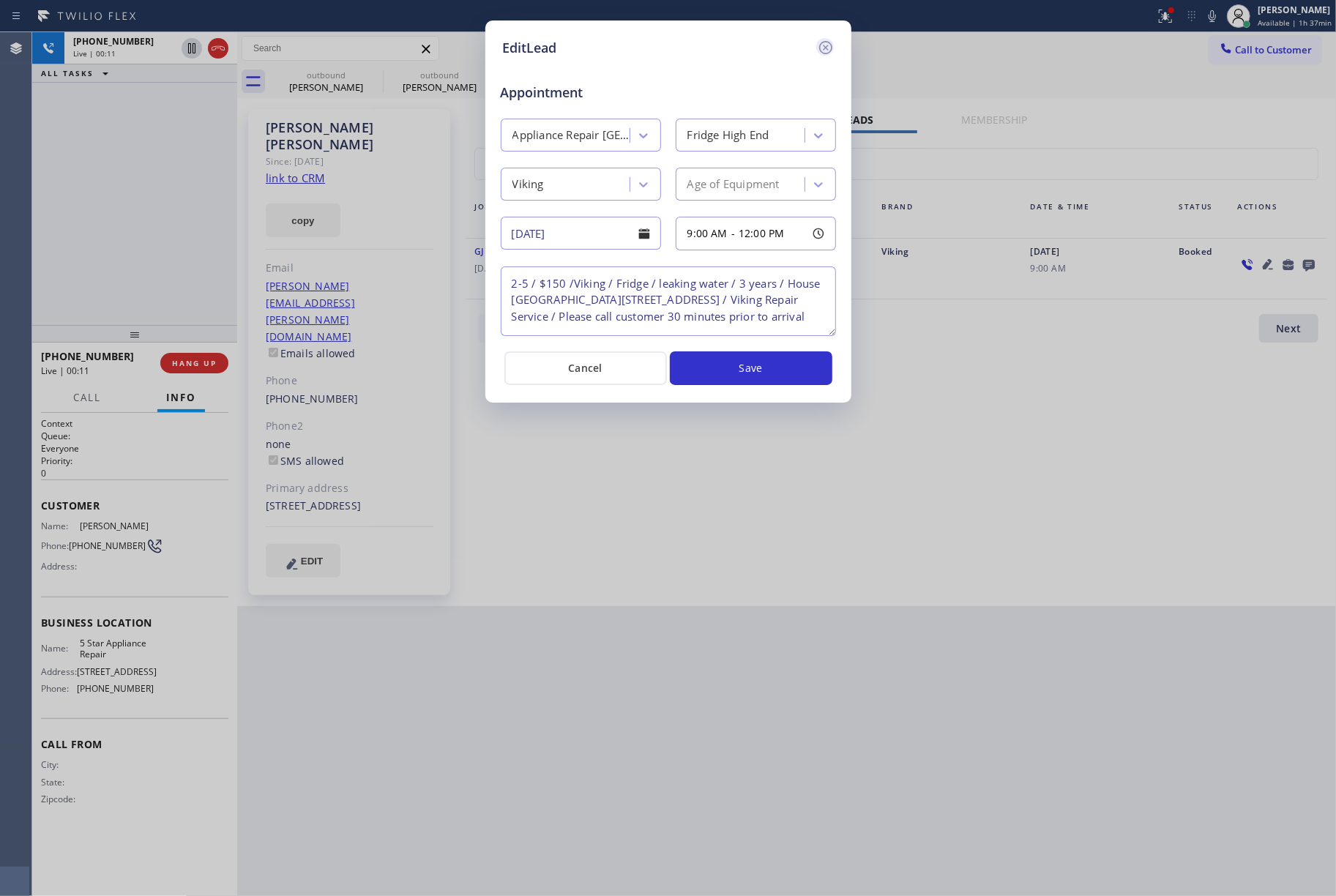
click at [829, 48] on icon at bounding box center [826, 48] width 18 height 18
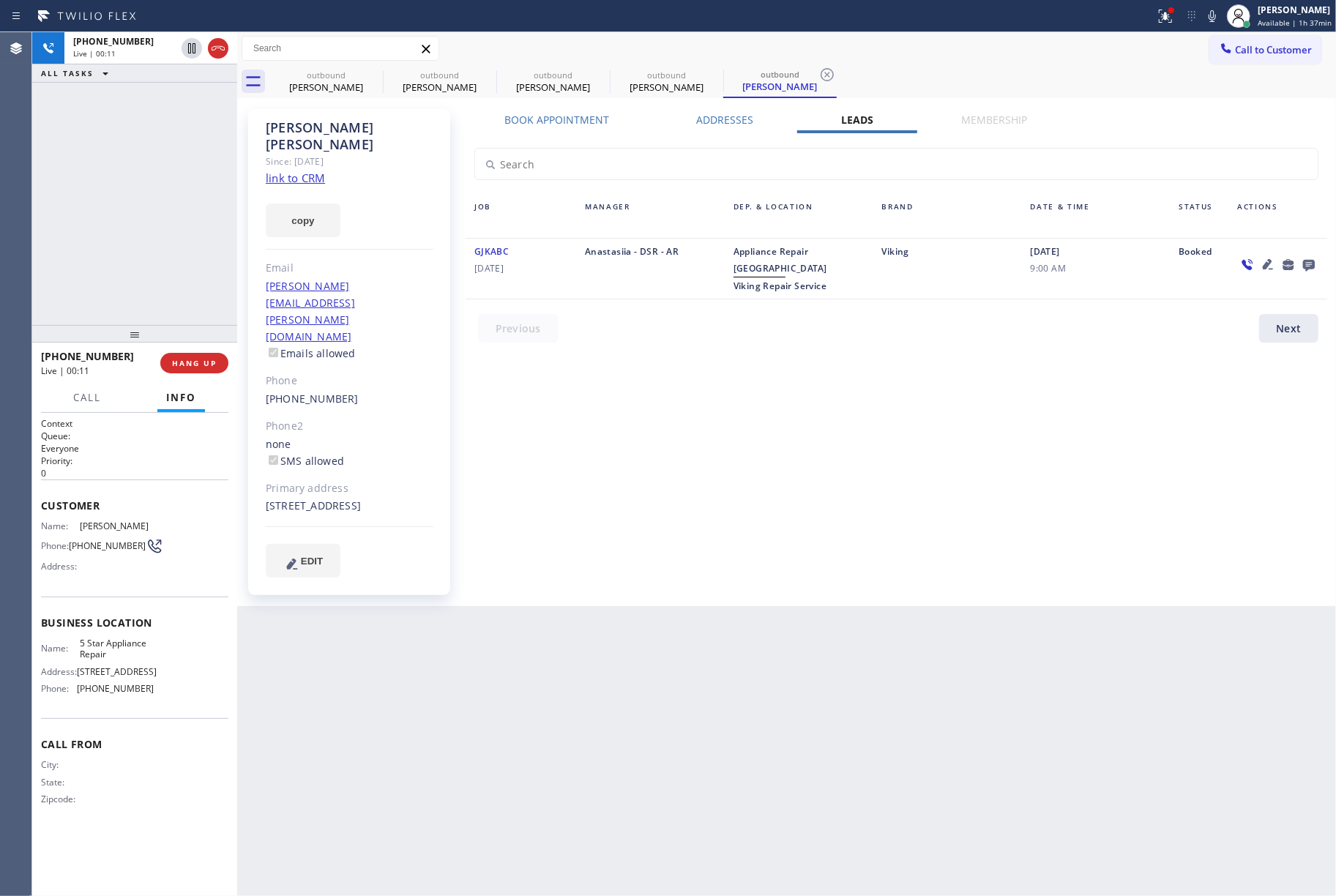
drag, startPoint x: 978, startPoint y: 42, endPoint x: 1037, endPoint y: 42, distance: 59.0
click at [983, 42] on div "Call to Customer Outbound call Location 5 Star Appliance Repair Your caller id …" at bounding box center [787, 48] width 1099 height 25
click at [1306, 265] on icon at bounding box center [1309, 266] width 12 height 12
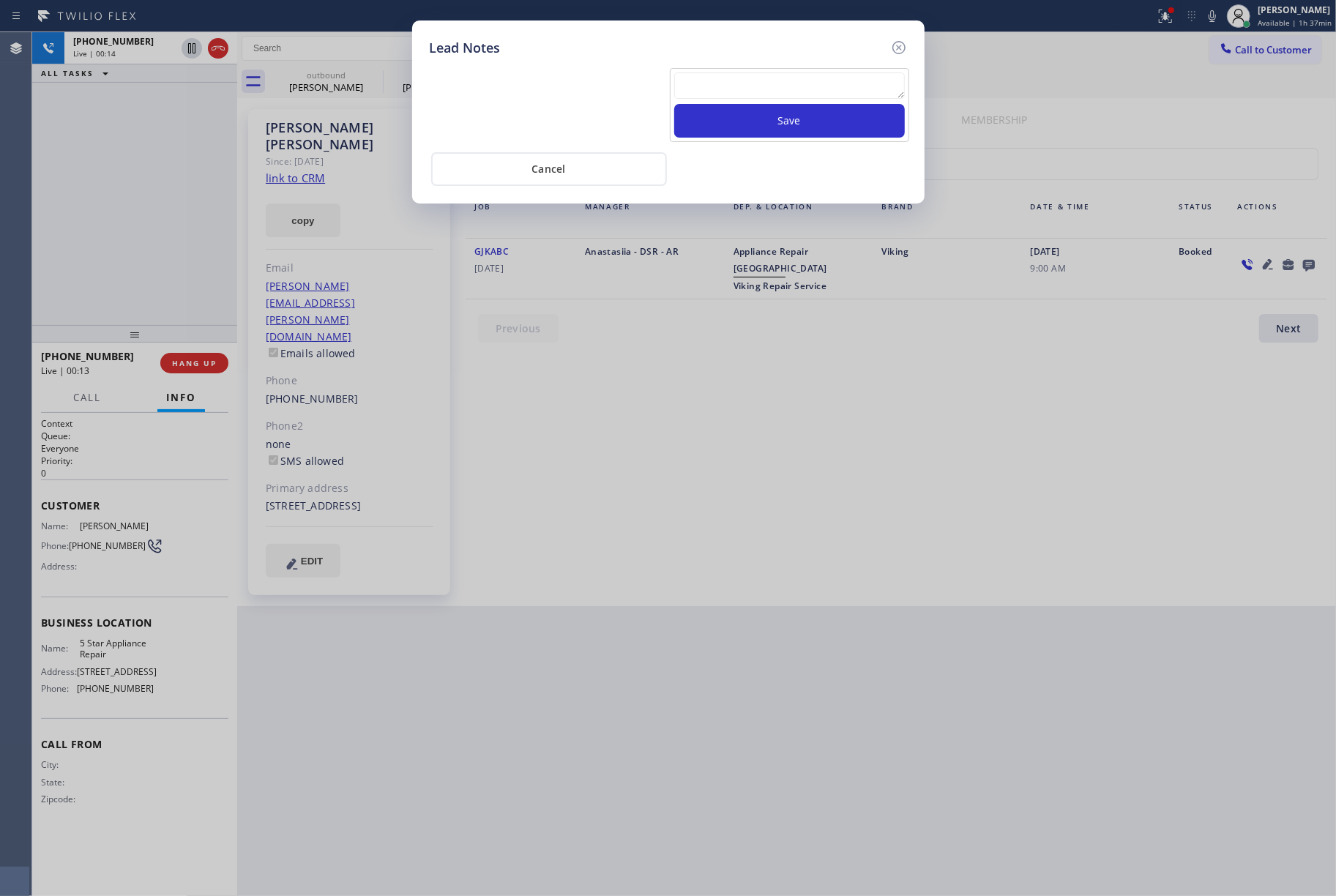
click at [711, 92] on textarea at bounding box center [790, 85] width 231 height 26
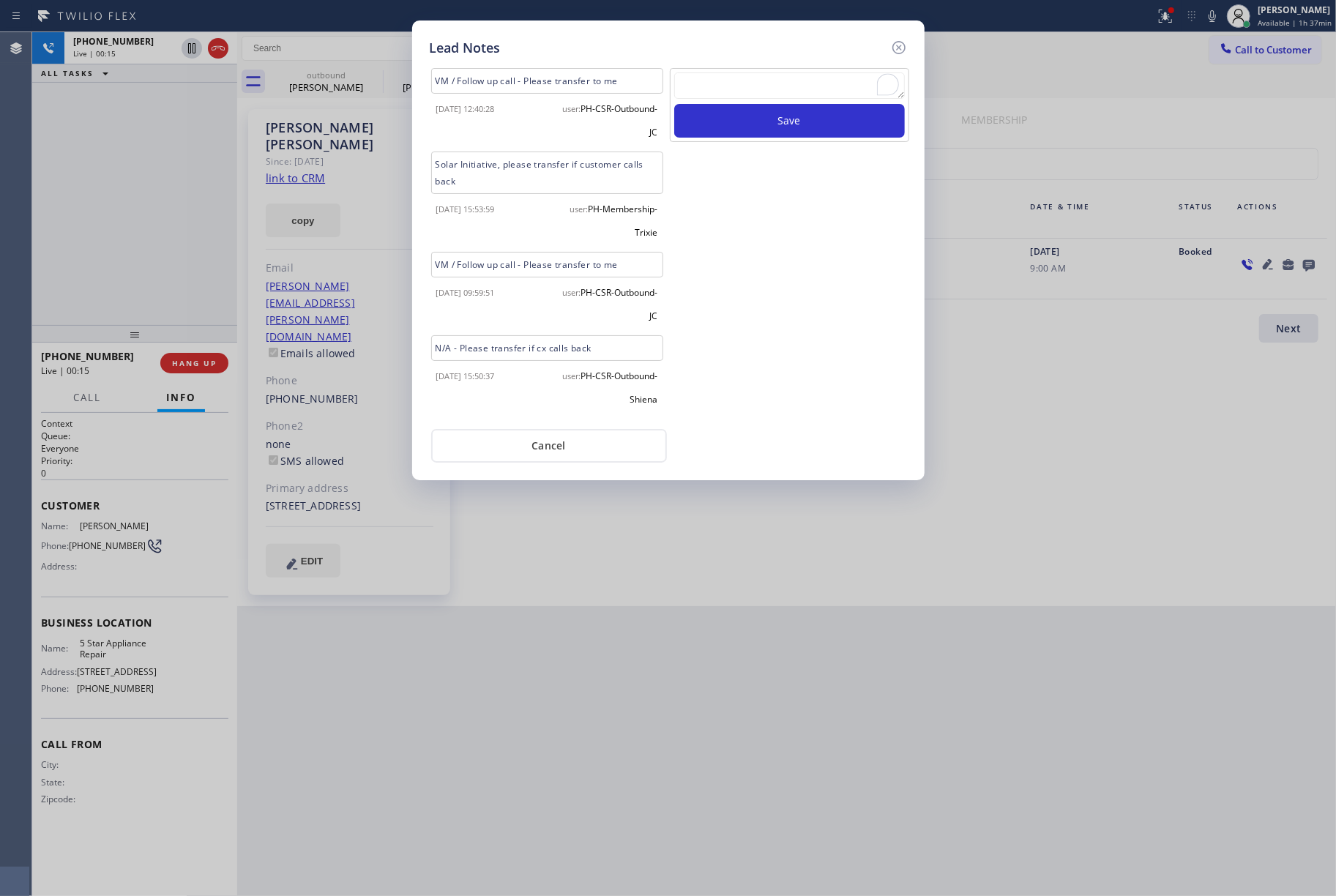
click at [782, 76] on textarea "To enrich screen reader interactions, please activate Accessibility in Grammarl…" at bounding box center [790, 85] width 231 height 26
type textarea "all good"
click at [800, 118] on button "Save" at bounding box center [790, 120] width 231 height 34
click at [897, 53] on icon at bounding box center [899, 48] width 13 height 13
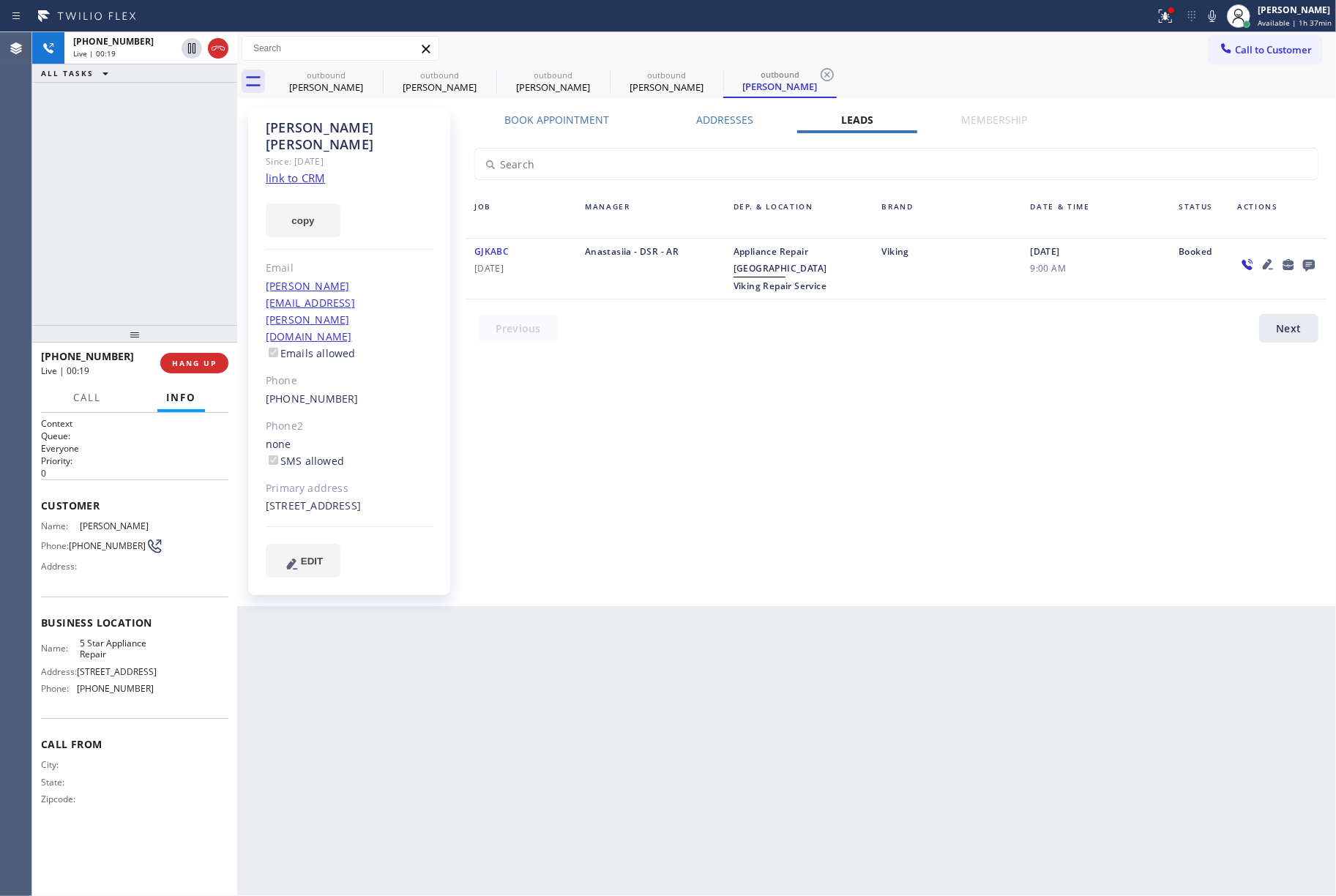
click at [981, 65] on div "outbound Glenn Van outbound Rebecca Grant outbound Rose Coughran outbound Helen…" at bounding box center [802, 81] width 1067 height 33
click at [558, 114] on label "Book Appointment" at bounding box center [557, 119] width 104 height 14
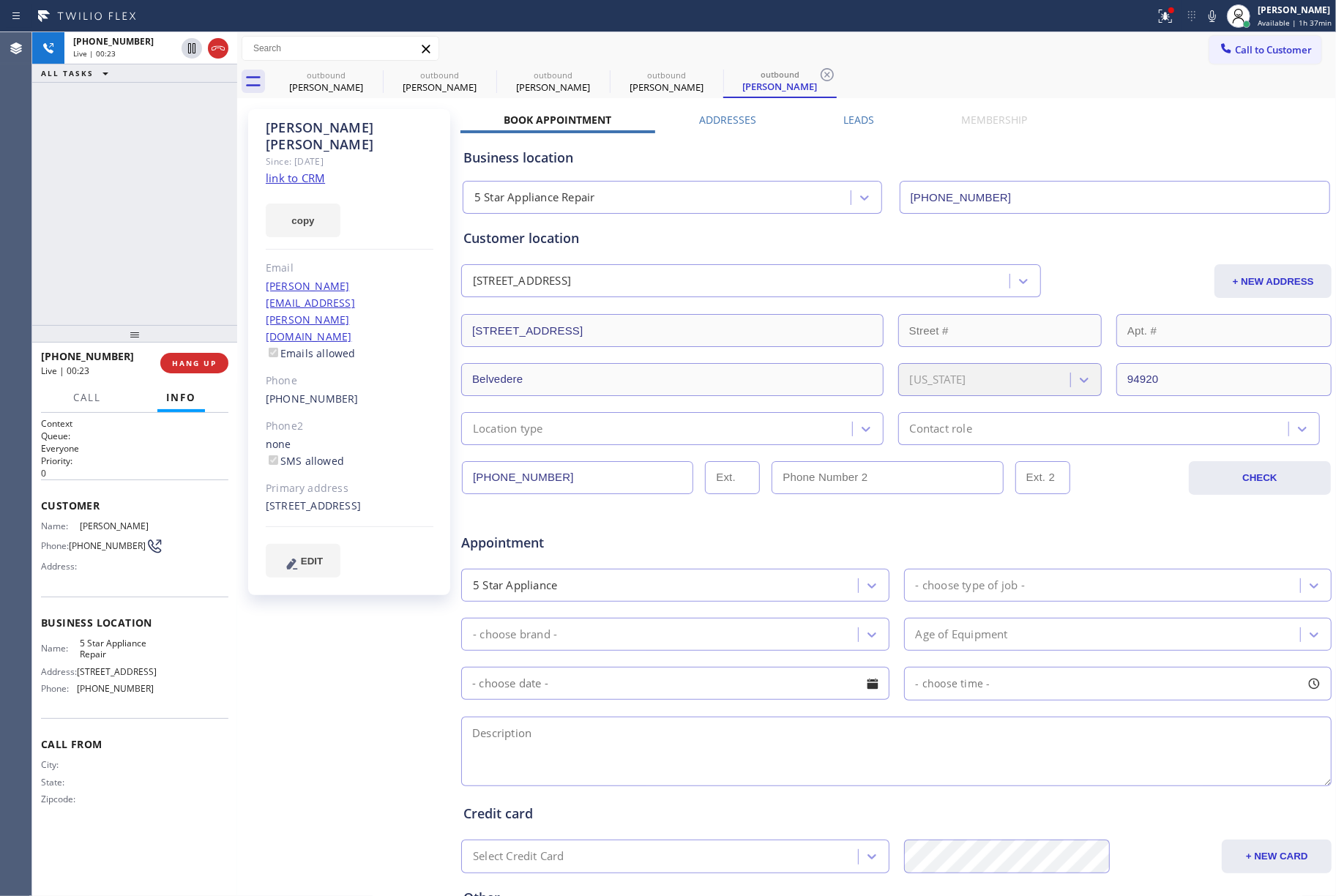
click at [137, 213] on div "+16174295650 Live | 00:23 ALL TASKS ALL TASKS ACTIVE TASKS TASKS IN WRAP UP" at bounding box center [134, 178] width 205 height 292
click at [204, 369] on button "HANG UP" at bounding box center [194, 363] width 68 height 20
click at [183, 302] on div "+16174295650 Live | 00:26 ALL TASKS ALL TASKS ACTIVE TASKS TASKS IN WRAP UP" at bounding box center [134, 178] width 205 height 292
click at [187, 373] on div "+16174295650 Live | 00:26 HANG UP" at bounding box center [134, 363] width 187 height 38
click at [190, 351] on div "+16174295650 Wrap up | 00:00 COMPLETE" at bounding box center [134, 363] width 187 height 38
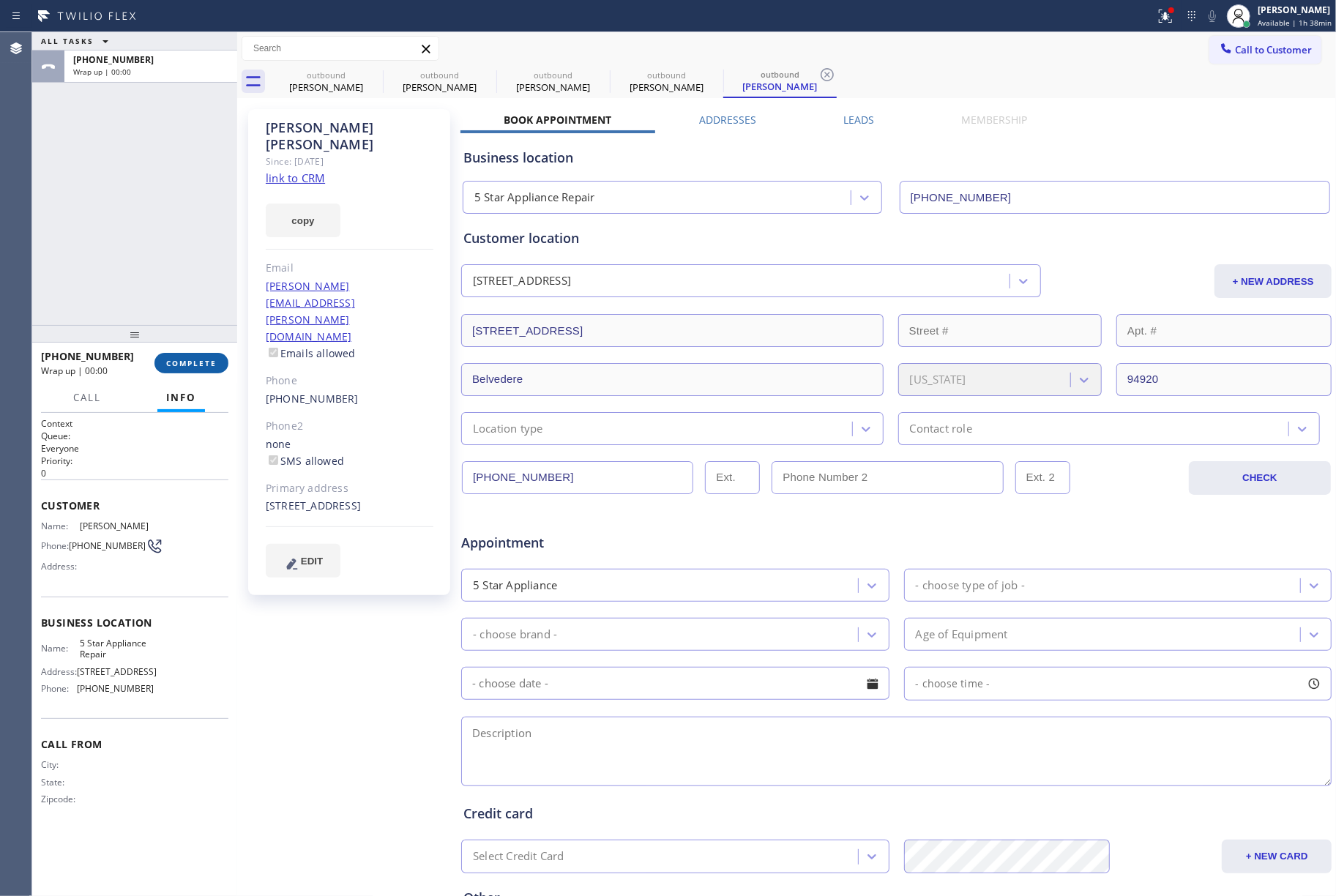
click at [197, 363] on span "COMPLETE" at bounding box center [192, 363] width 51 height 10
click at [164, 244] on div "ALL TASKS ALL TASKS ACTIVE TASKS TASKS IN WRAP UP +16174295650 Wrap up | 00:00" at bounding box center [134, 178] width 205 height 292
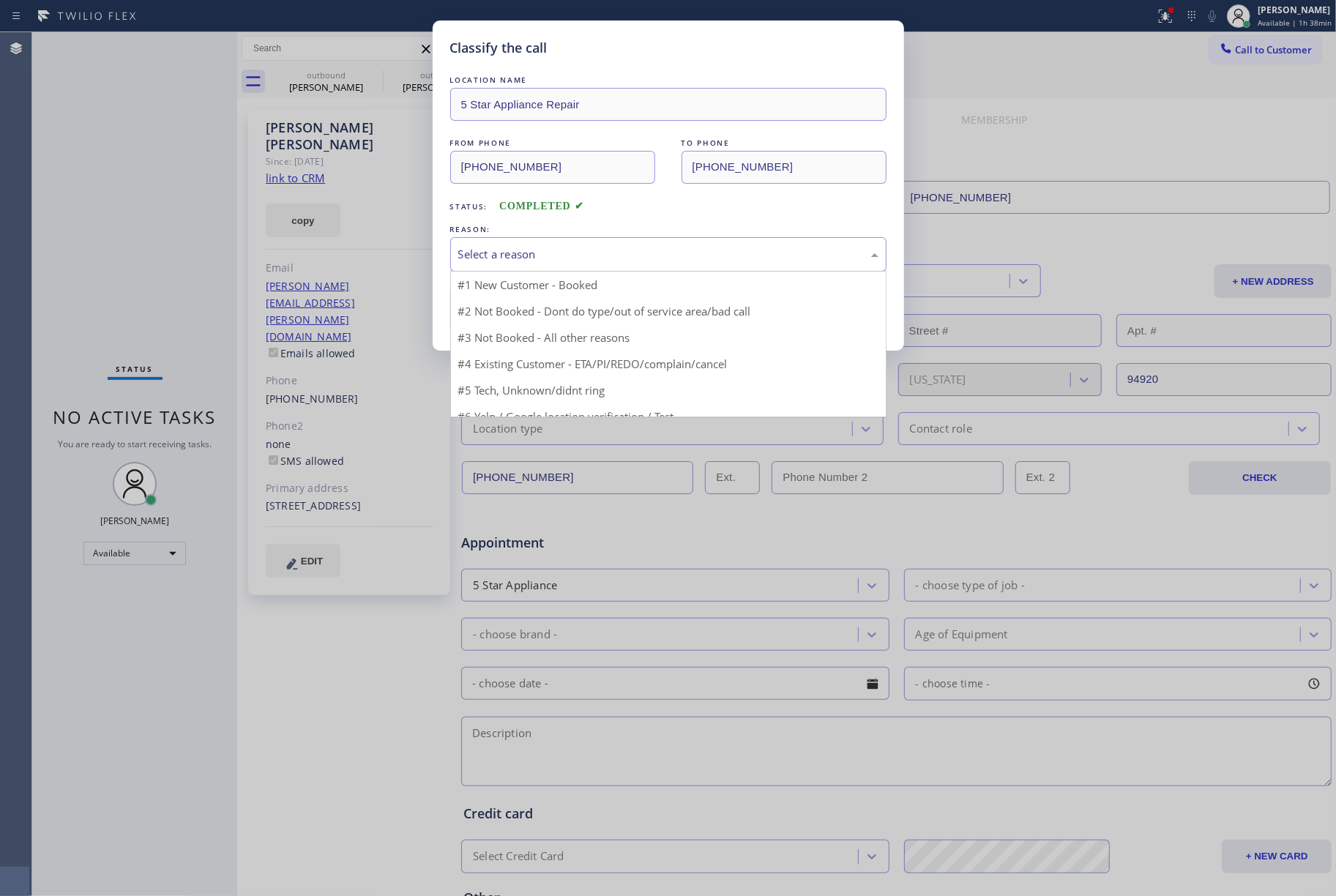
click at [578, 250] on div "Select a reason" at bounding box center [668, 254] width 420 height 17
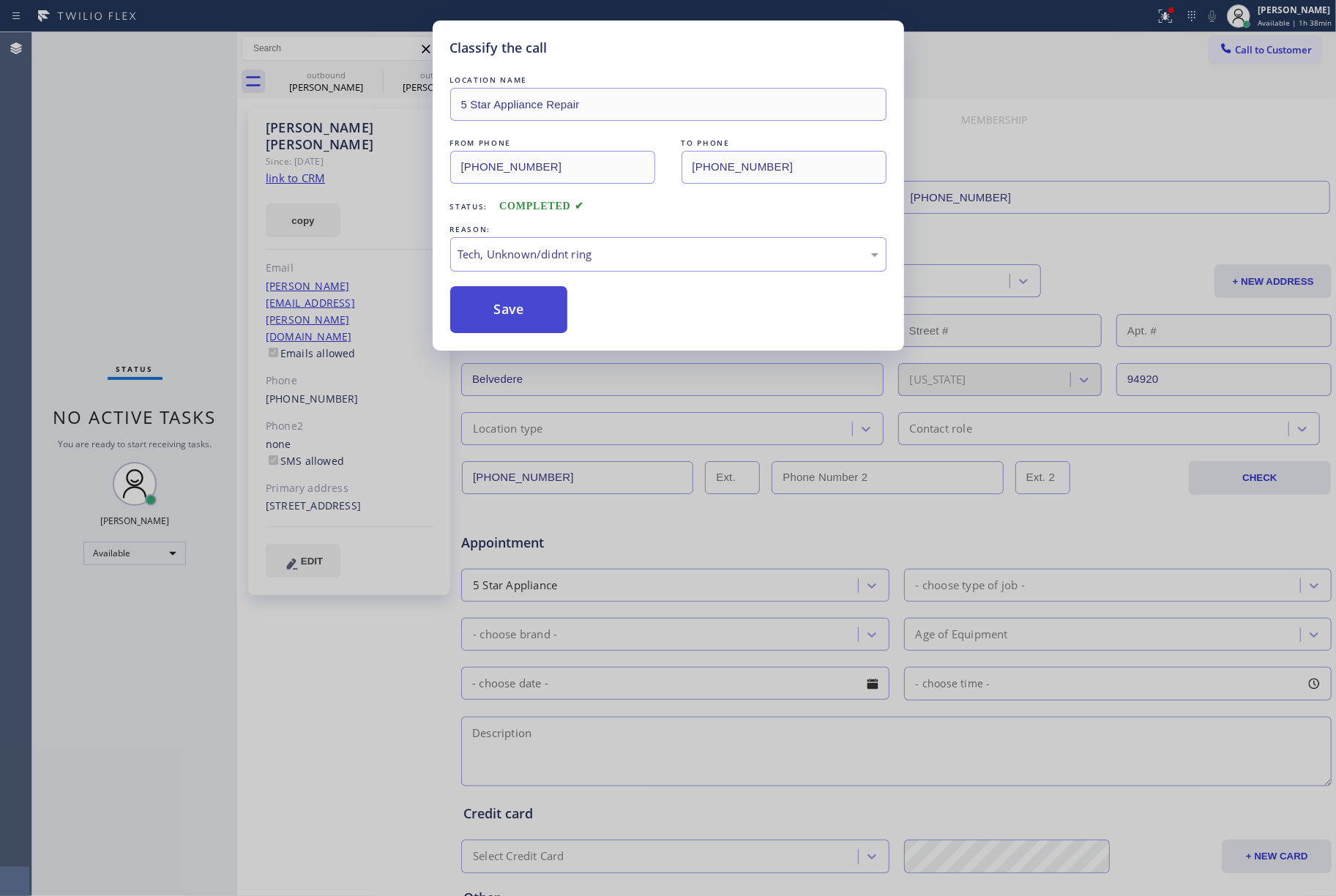
click at [489, 330] on button "Save" at bounding box center [509, 310] width 118 height 47
click at [496, 304] on div "Back to Dashboard Change Sender ID Customers Technicians Select a contact Outbo…" at bounding box center [787, 464] width 1099 height 864
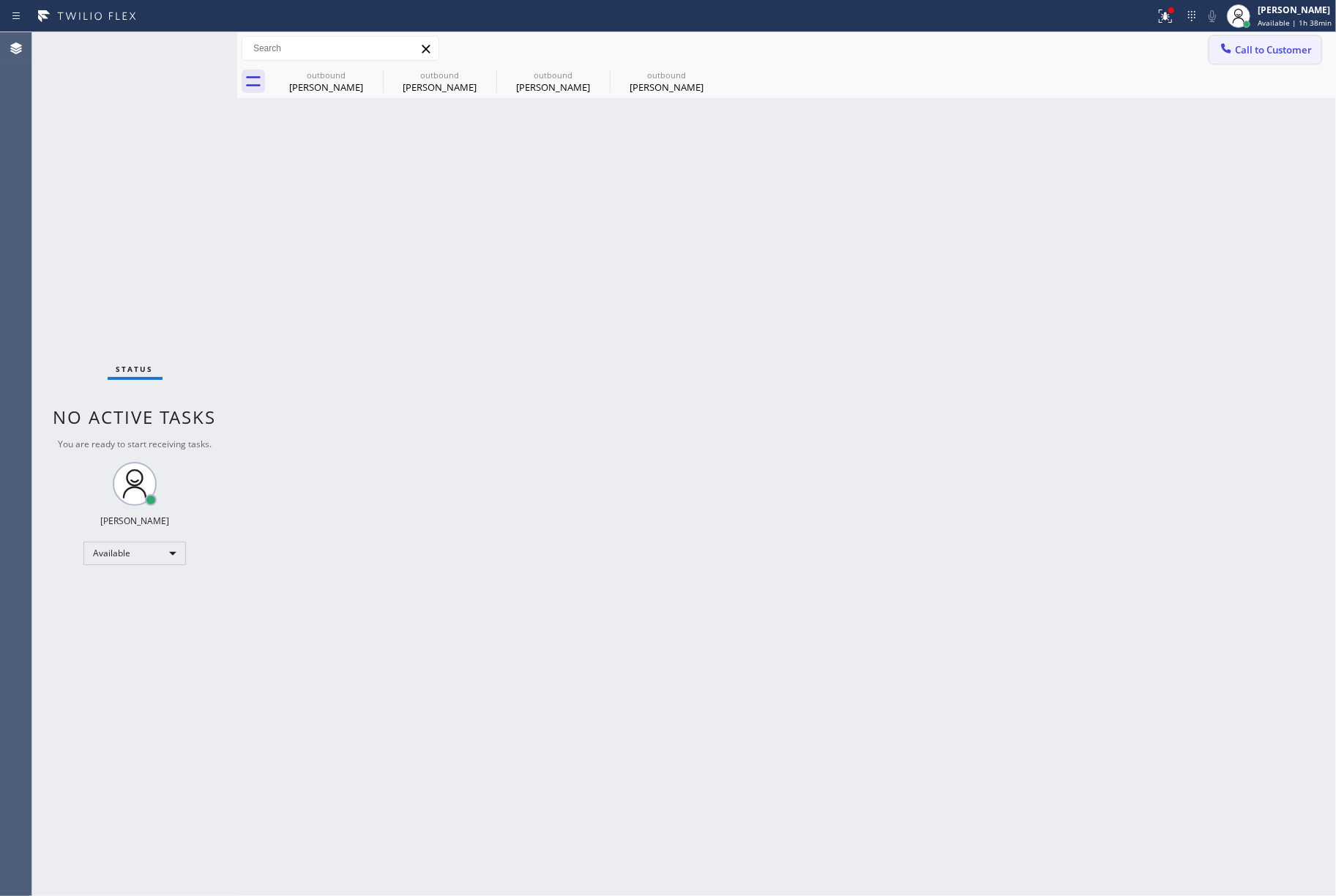
click at [1293, 48] on span "Call to Customer" at bounding box center [1273, 50] width 77 height 13
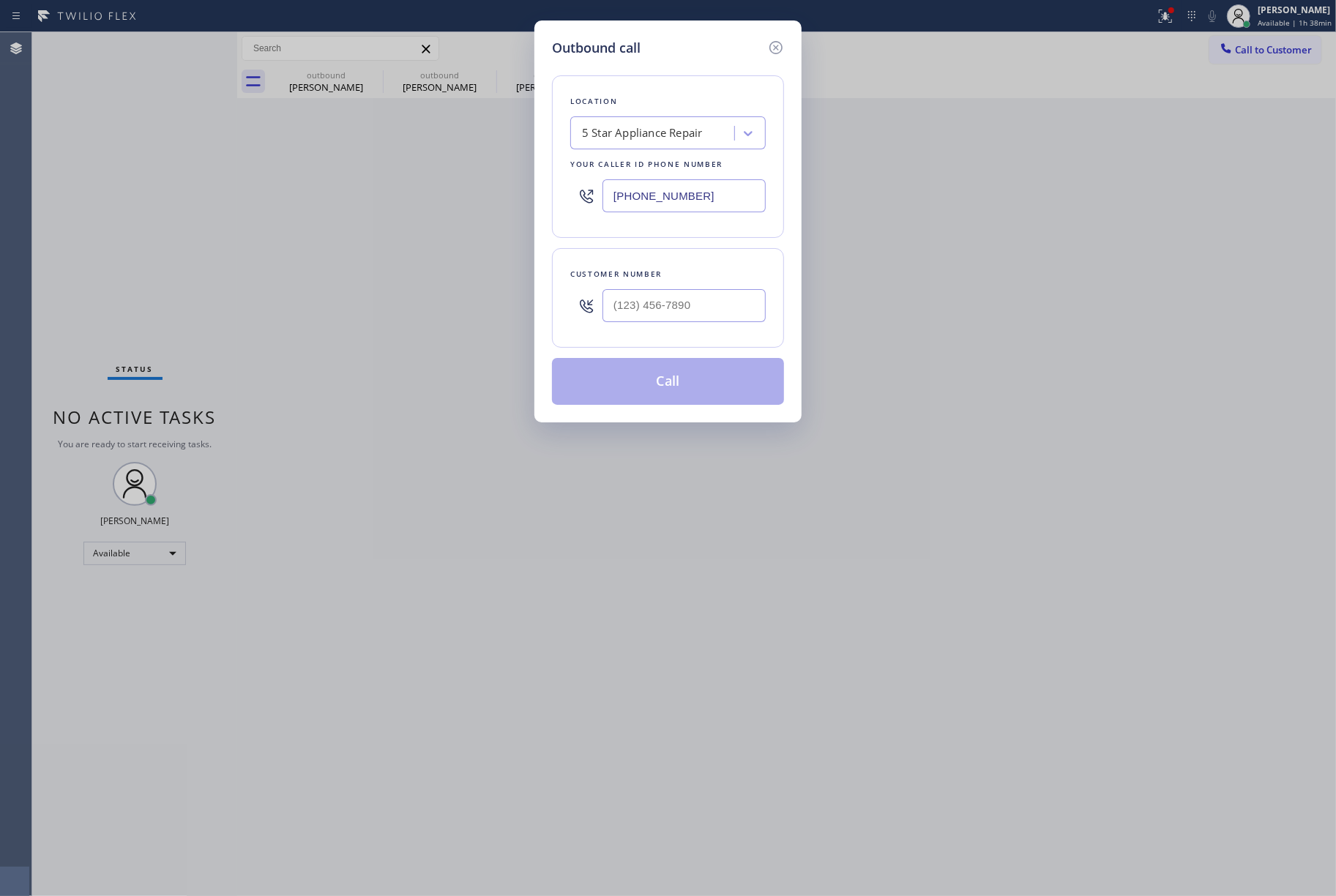
click at [667, 322] on input "text" at bounding box center [684, 306] width 163 height 33
paste input "619) 565-7468"
type input "(619) 565-7468"
click at [683, 279] on div "Customer number" at bounding box center [668, 274] width 196 height 16
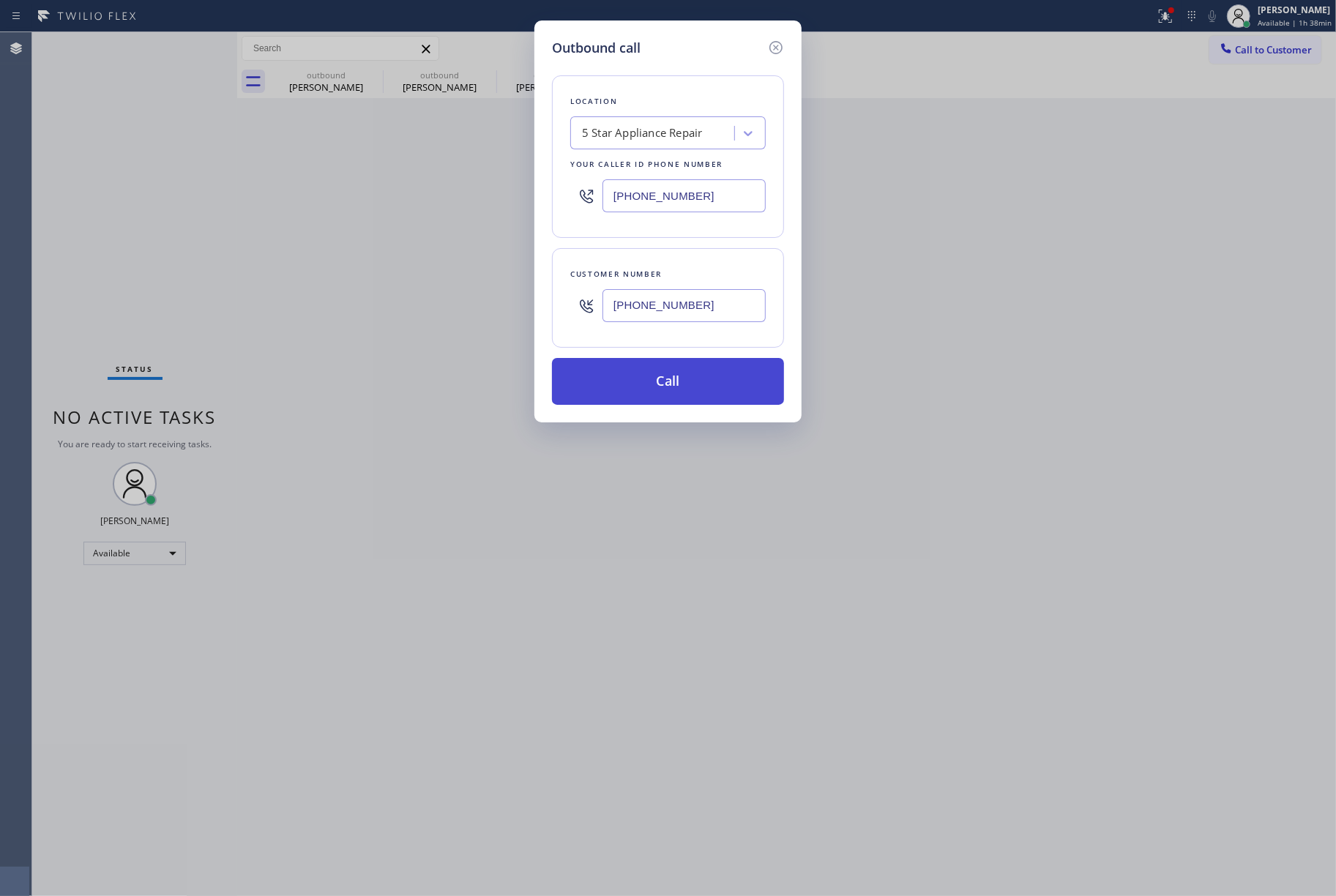
click at [691, 372] on button "Call" at bounding box center [668, 381] width 232 height 47
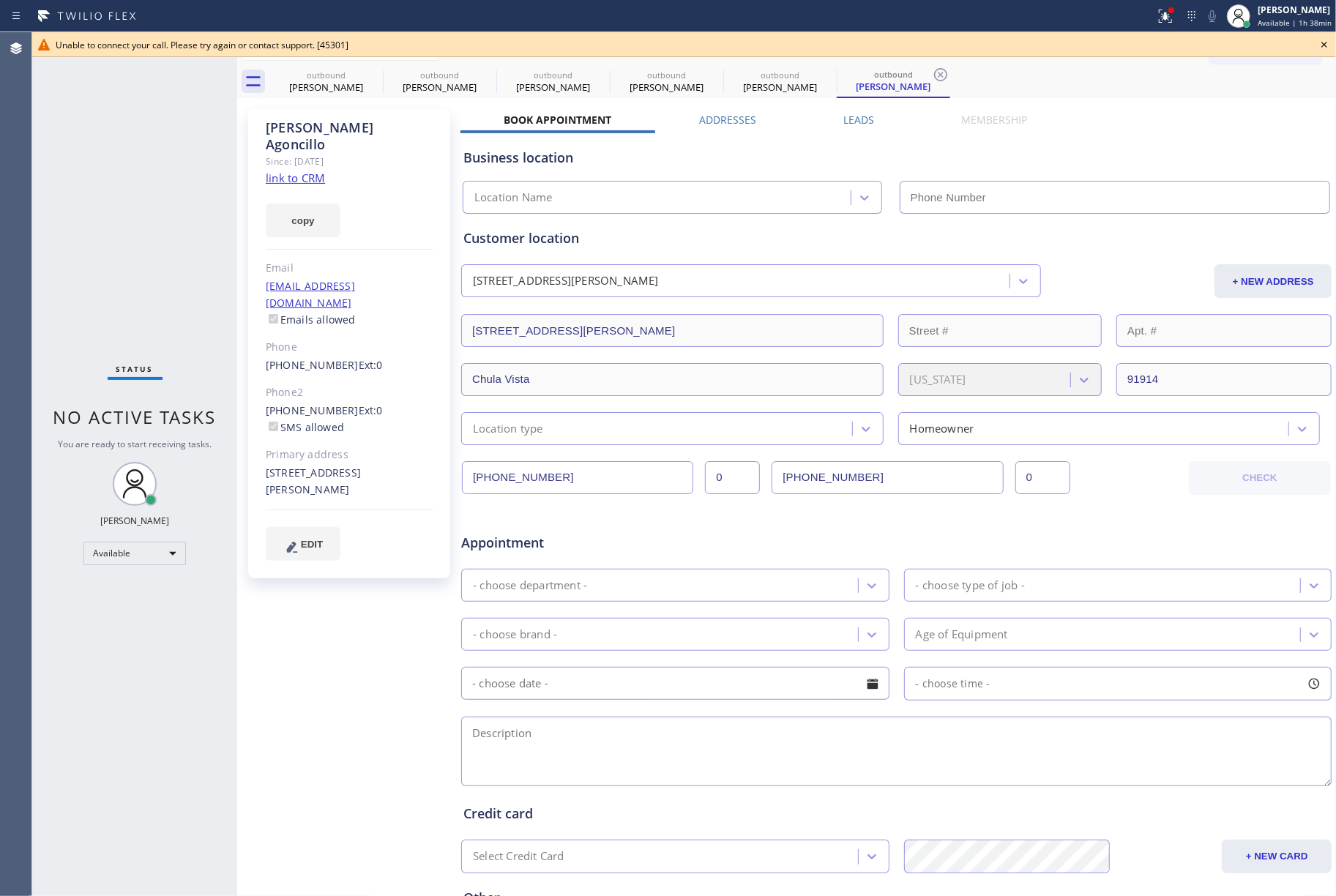
click at [91, 118] on div "Status No active tasks You are ready to start receiving tasks. [PERSON_NAME]" at bounding box center [134, 464] width 205 height 864
type input "[PHONE_NUMBER]"
click at [1316, 45] on icon at bounding box center [1325, 45] width 18 height 18
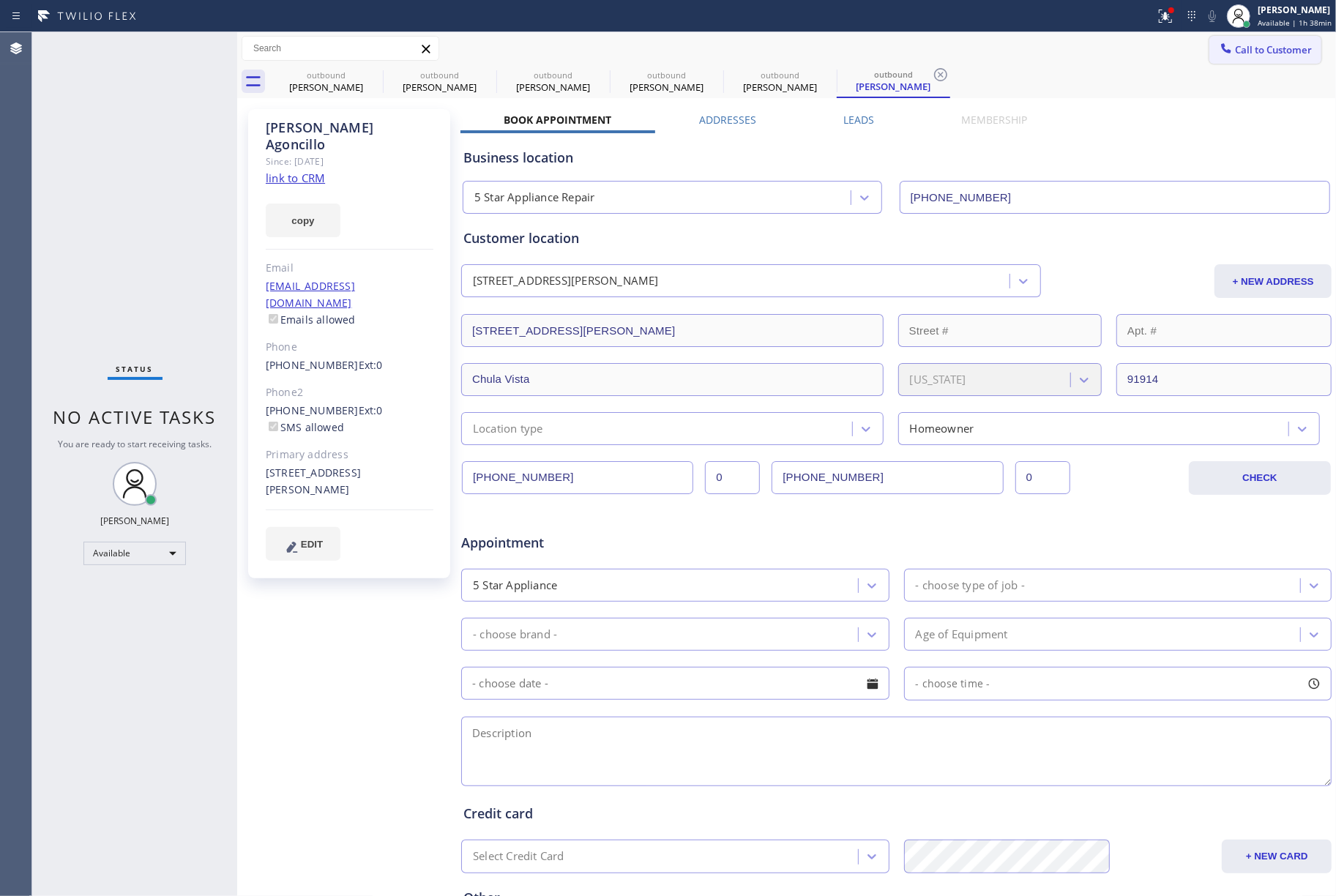
click at [1243, 50] on span "Call to Customer" at bounding box center [1273, 50] width 77 height 13
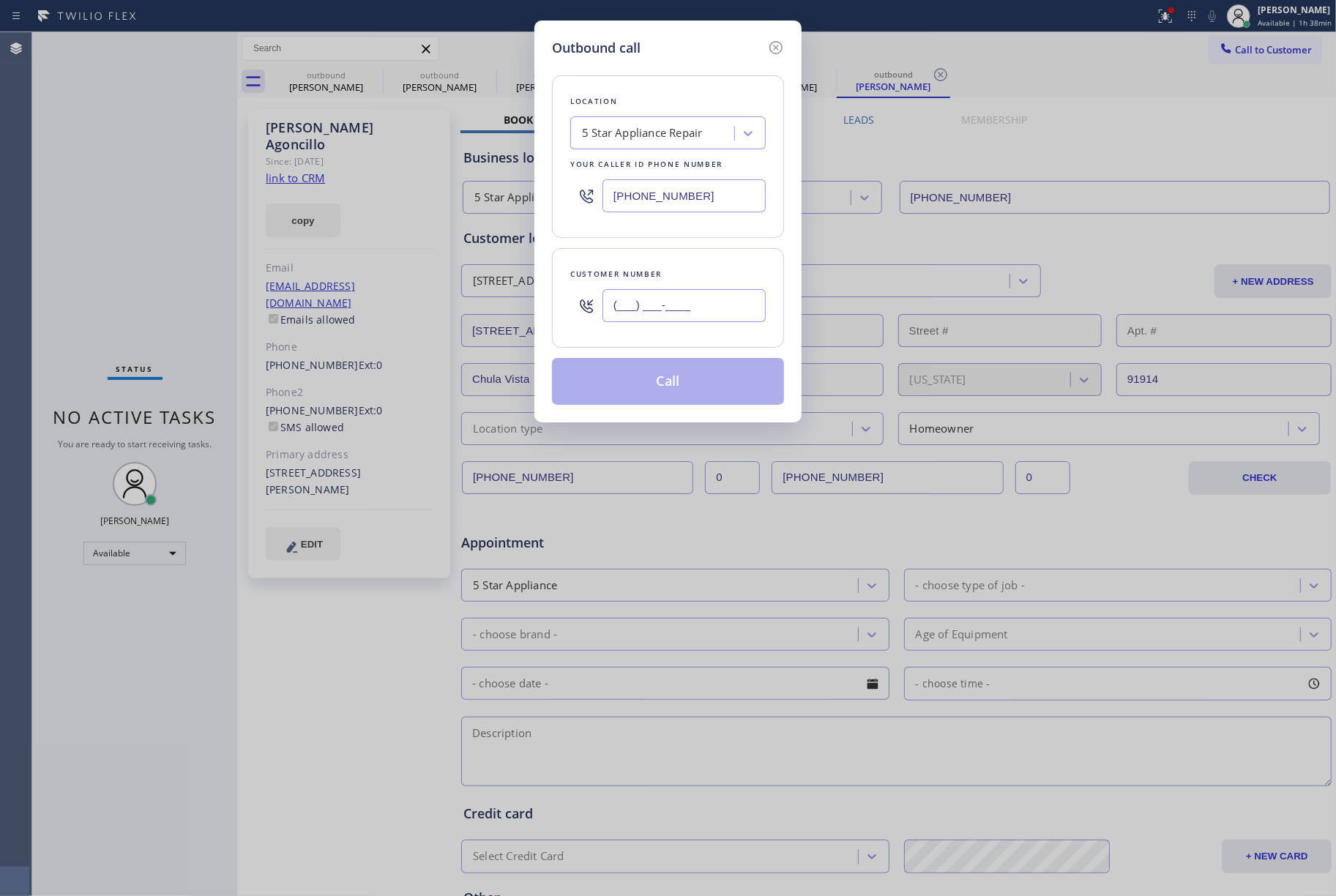
click at [637, 306] on input "(___) ___-____" at bounding box center [684, 306] width 163 height 33
paste input "719) 640-5870"
type input "(719) 640-5870"
click at [669, 268] on div "Customer number" at bounding box center [668, 274] width 196 height 16
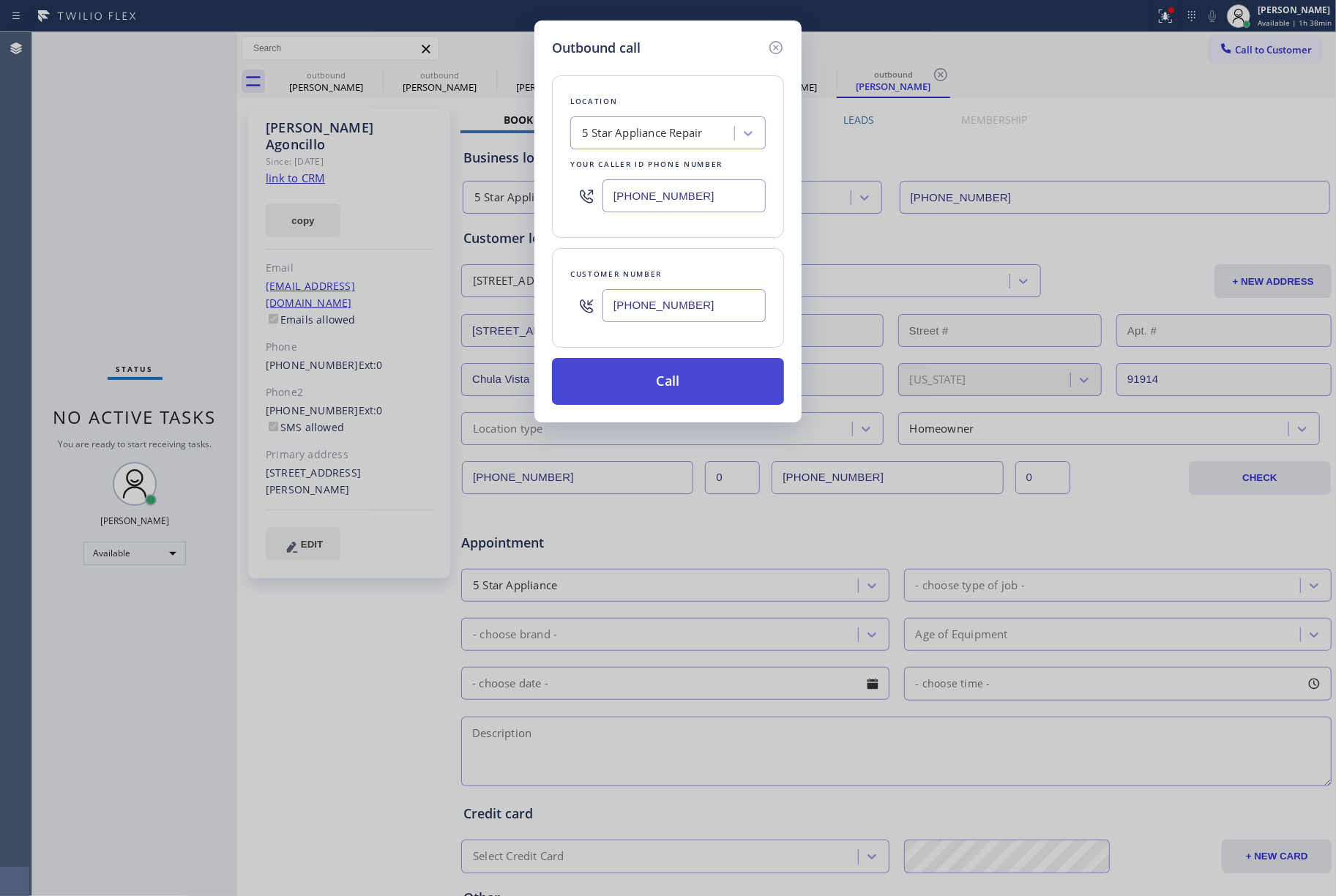
click at [669, 405] on button "Call" at bounding box center [668, 381] width 232 height 47
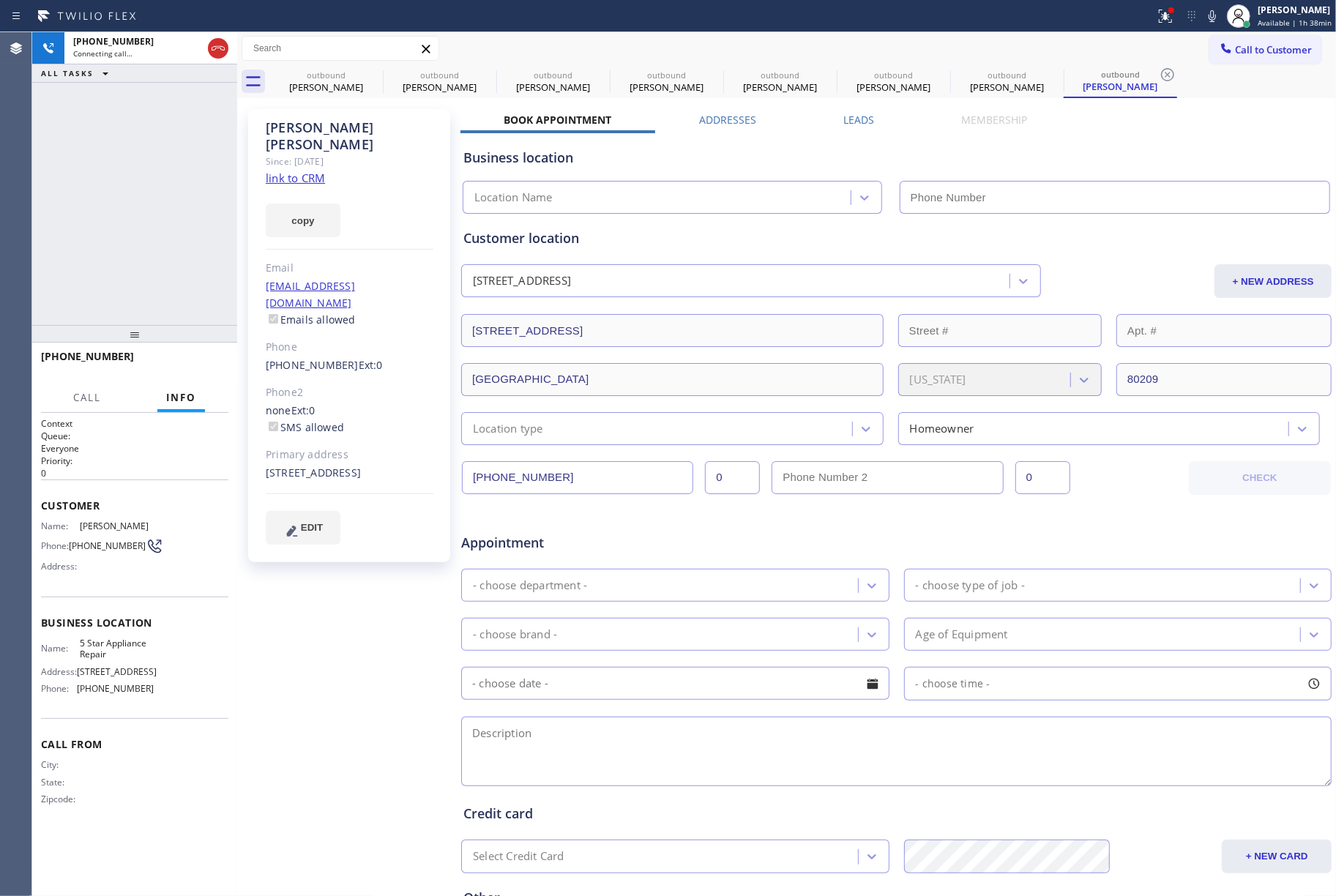
type input "[PHONE_NUMBER]"
click at [111, 210] on div "+17196405870 Live | 00:02 ALL TASKS ALL TASKS ACTIVE TASKS TASKS IN WRAP UP" at bounding box center [134, 178] width 205 height 292
click at [187, 353] on button "HANG UP" at bounding box center [194, 363] width 68 height 20
click at [187, 342] on div at bounding box center [134, 334] width 205 height 18
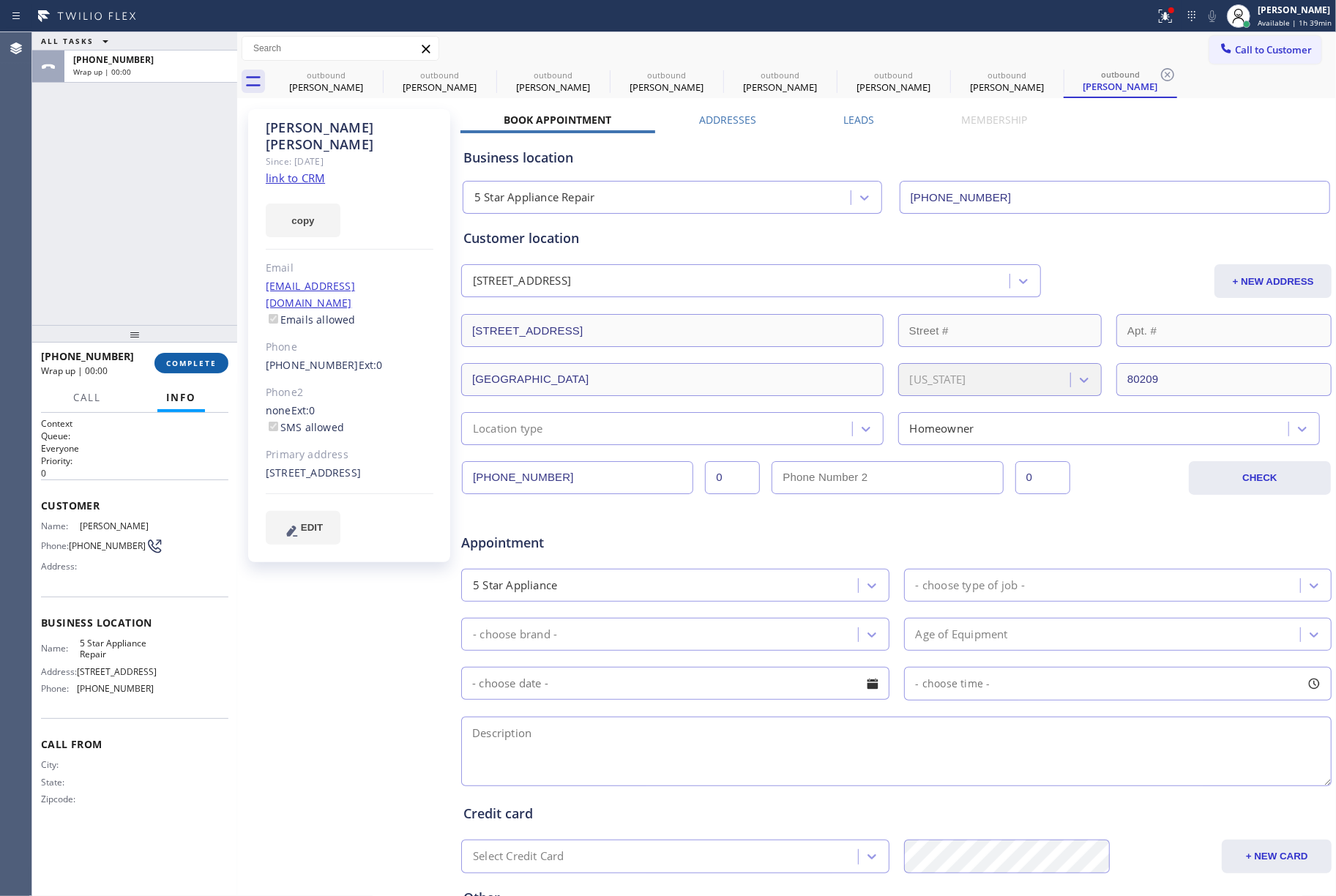
click at [190, 365] on span "COMPLETE" at bounding box center [192, 363] width 51 height 10
click at [169, 254] on div "ALL TASKS ALL TASKS ACTIVE TASKS TASKS IN WRAP UP +17196405870 Wrap up | 00:00" at bounding box center [134, 178] width 205 height 292
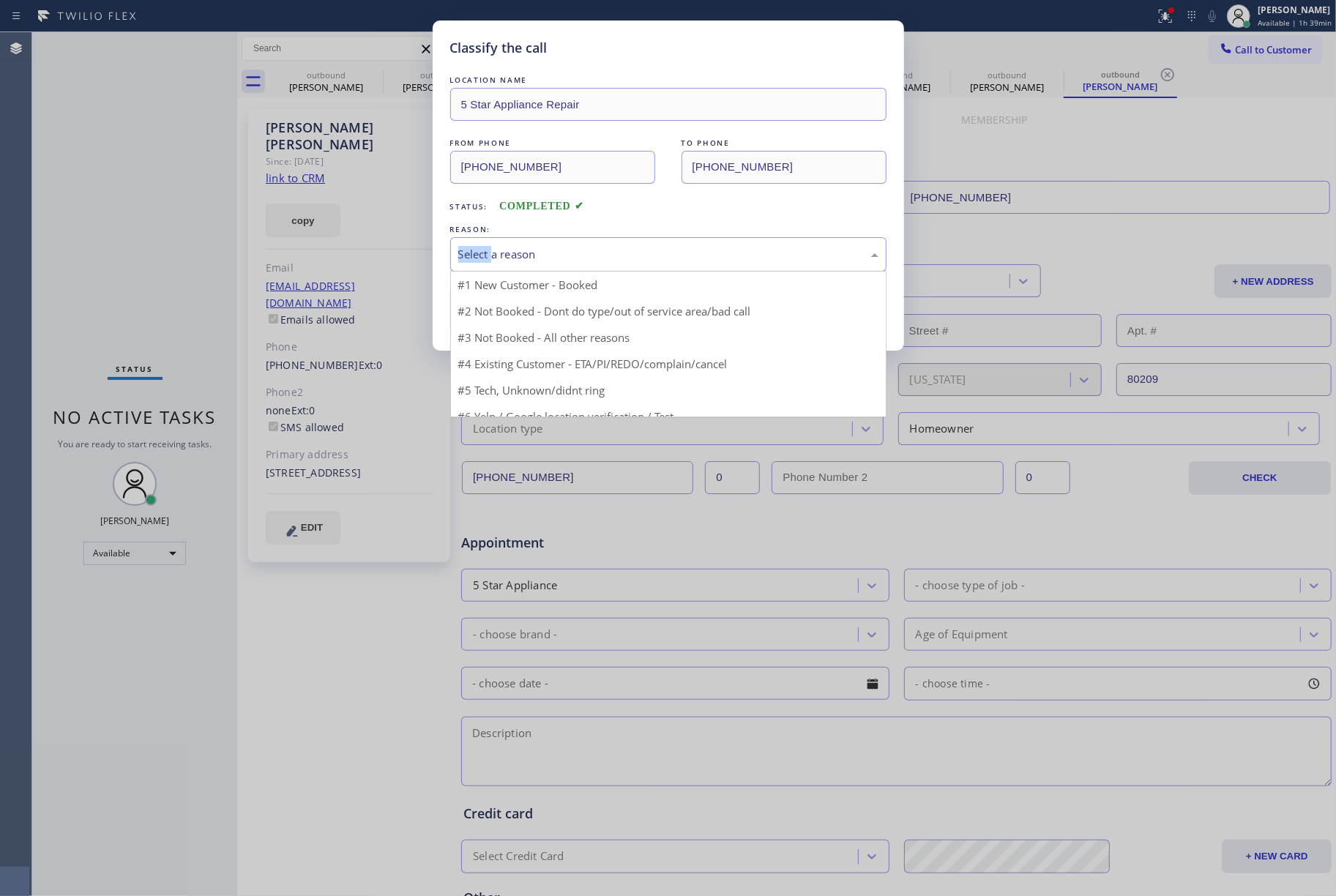
click at [505, 251] on div "Select a reason" at bounding box center [668, 254] width 420 height 17
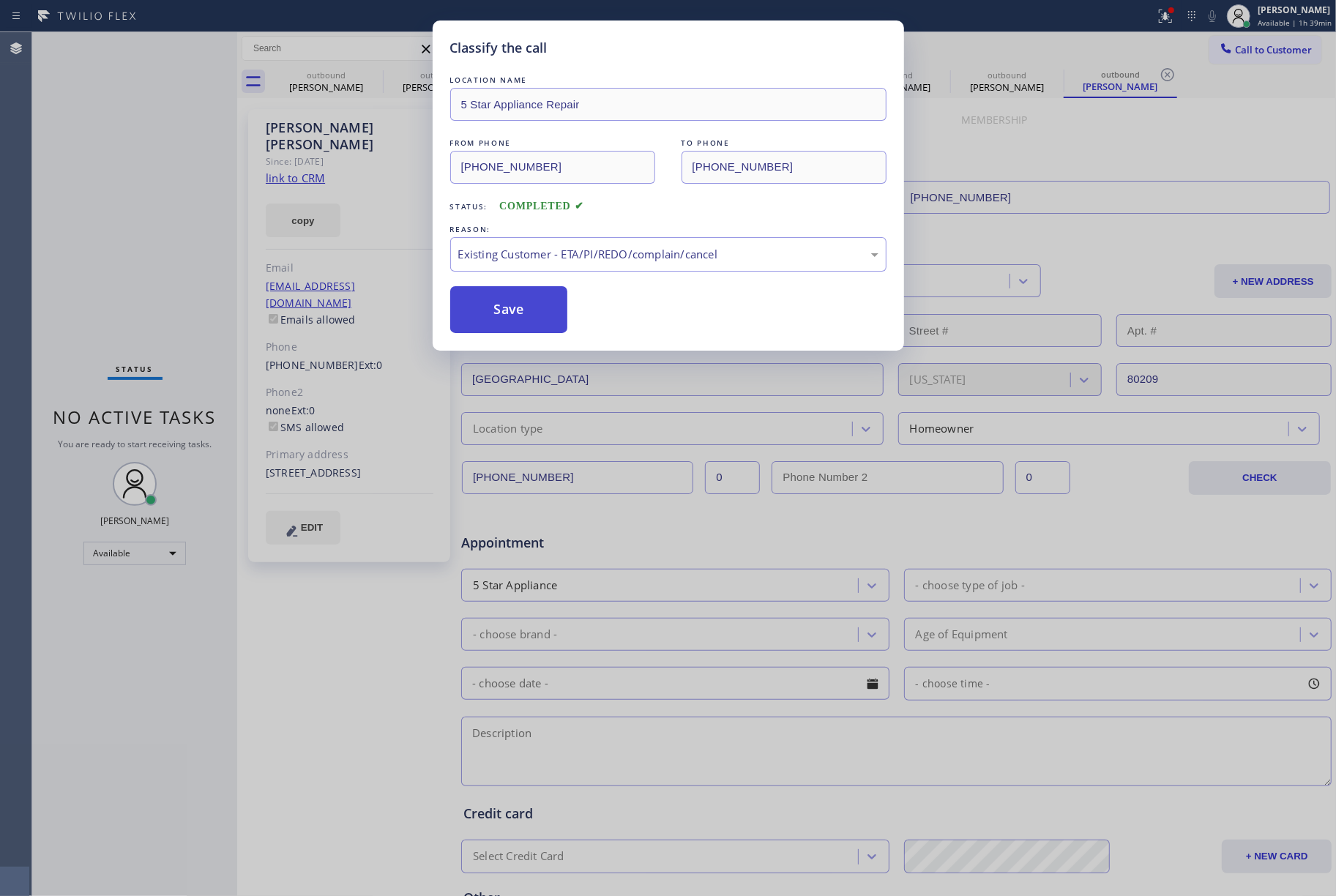
click at [505, 314] on button "Save" at bounding box center [509, 310] width 118 height 47
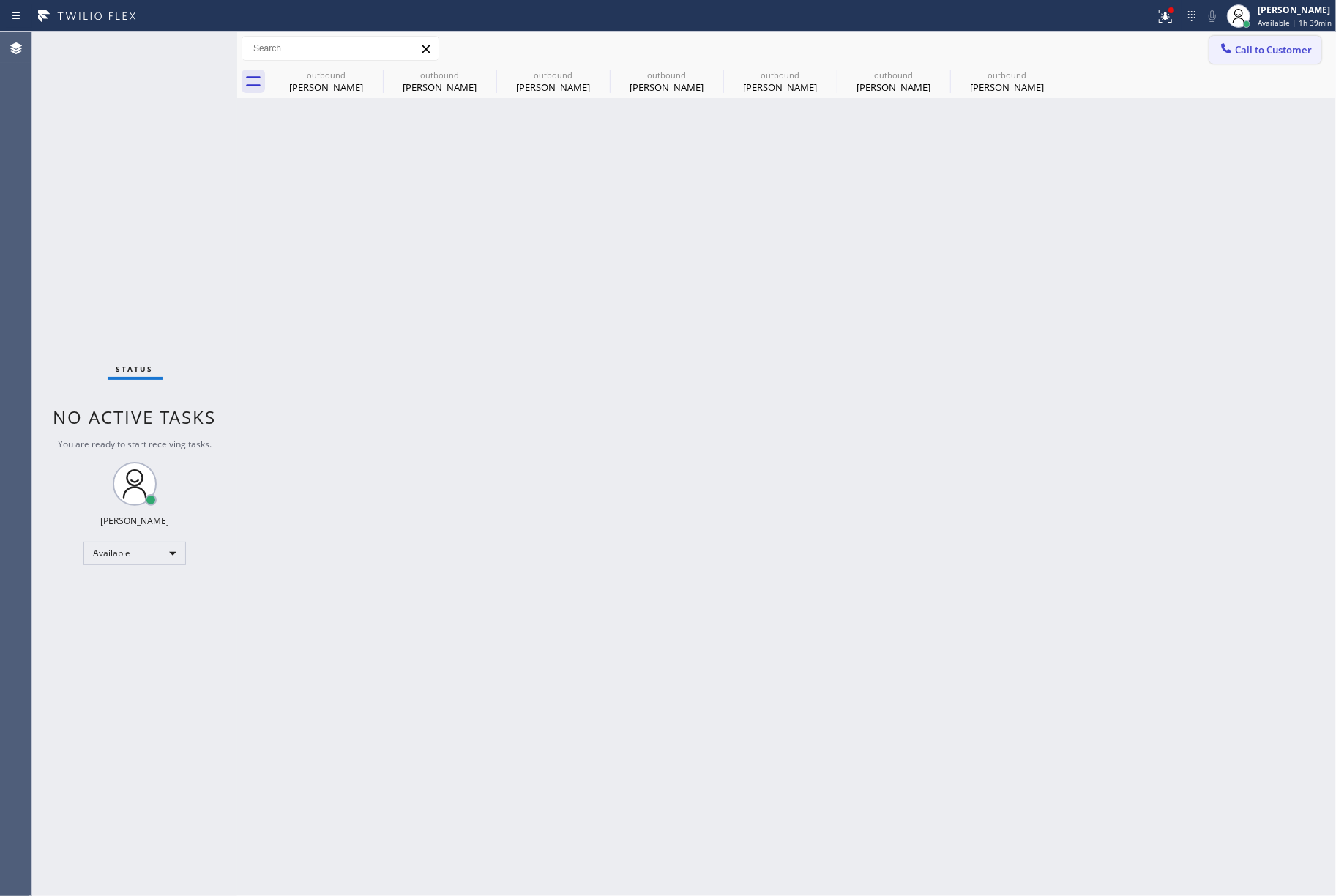
click at [1263, 53] on span "Call to Customer" at bounding box center [1273, 50] width 77 height 13
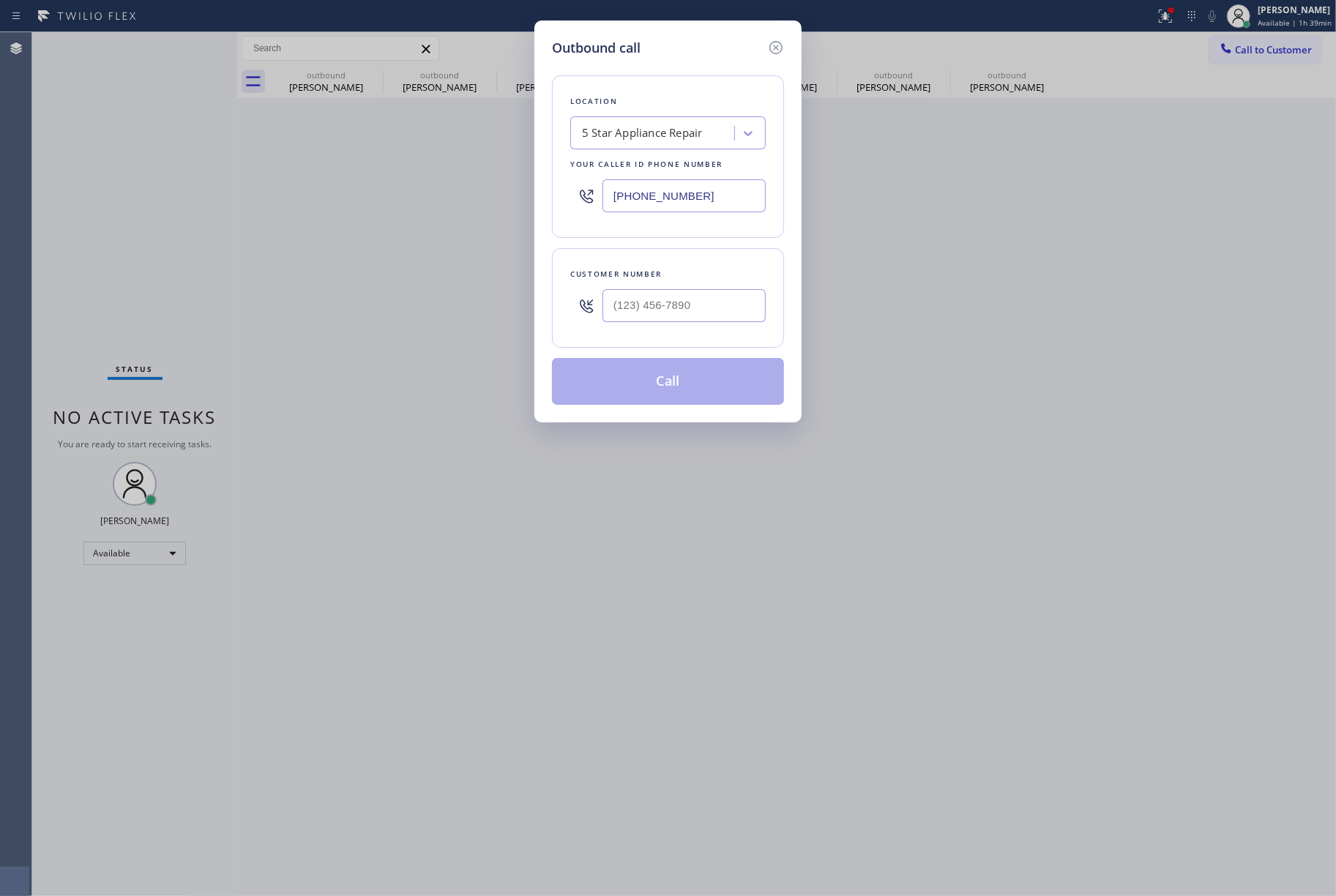
click at [718, 281] on div "Customer number" at bounding box center [668, 274] width 196 height 16
click at [708, 307] on input "(___) ___-____" at bounding box center [684, 306] width 163 height 33
paste input "858) 609-2057"
type input "(858) 609-2057"
click at [710, 262] on div "Customer number (858) 609-2057" at bounding box center [668, 298] width 232 height 99
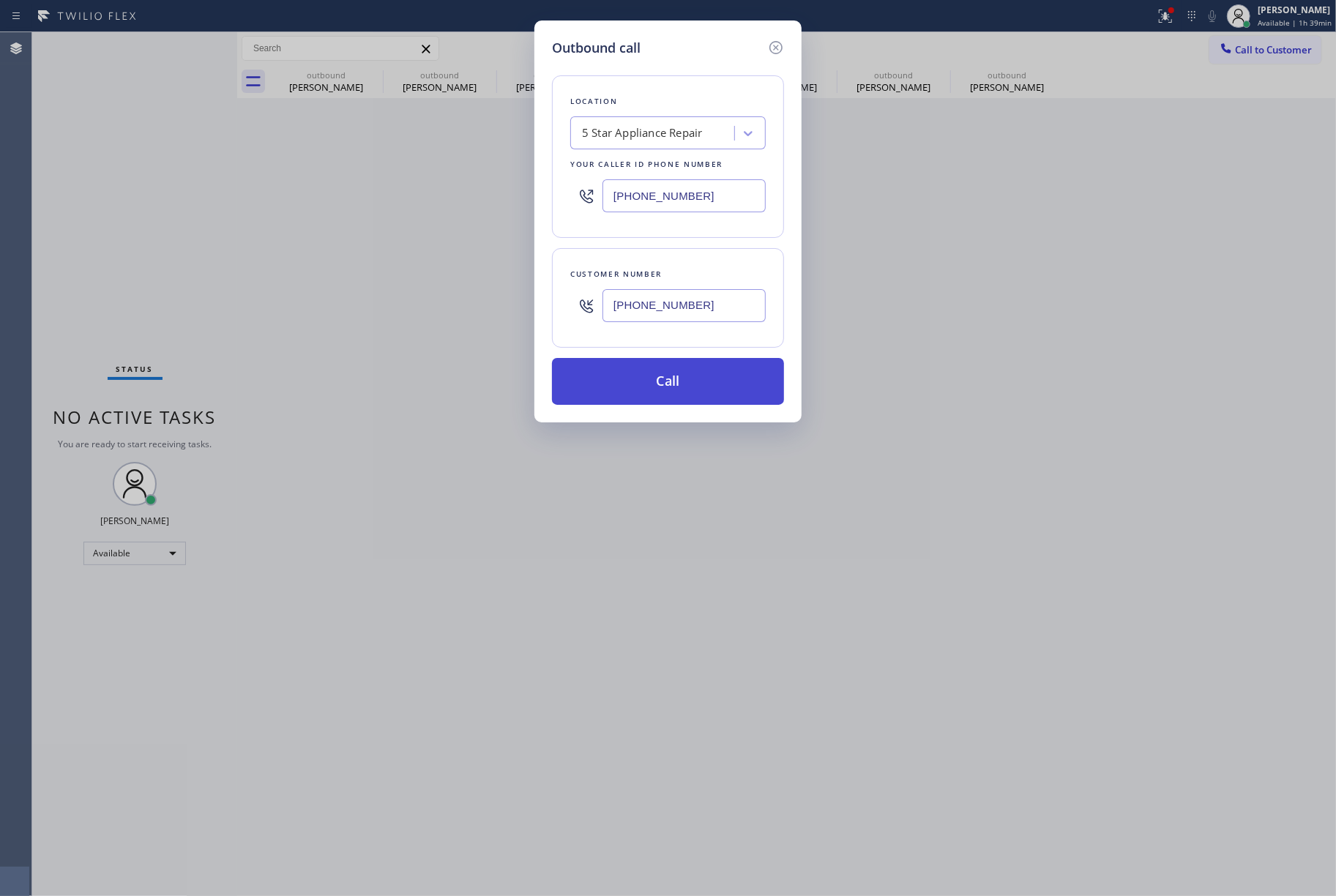
click at [684, 380] on button "Call" at bounding box center [668, 381] width 232 height 47
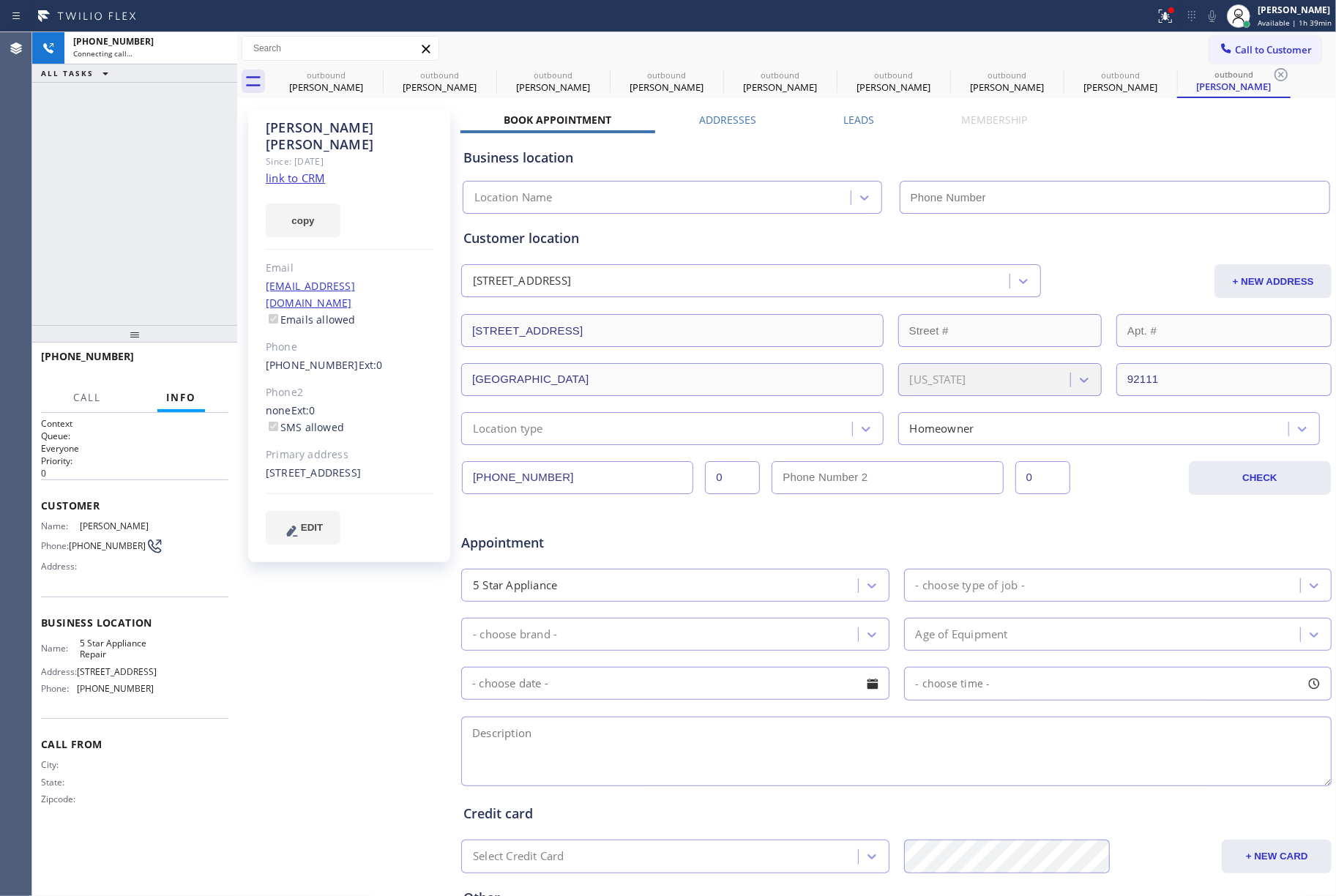
click at [113, 234] on div "+18586092057 Connecting call… ALL TASKS ALL TASKS ACTIVE TASKS TASKS IN WRAP UP" at bounding box center [134, 178] width 205 height 292
type input "[PHONE_NUMBER]"
click at [62, 197] on div "+18586092057 Connecting call… ALL TASKS ALL TASKS ACTIVE TASKS TASKS IN WRAP UP" at bounding box center [134, 178] width 205 height 292
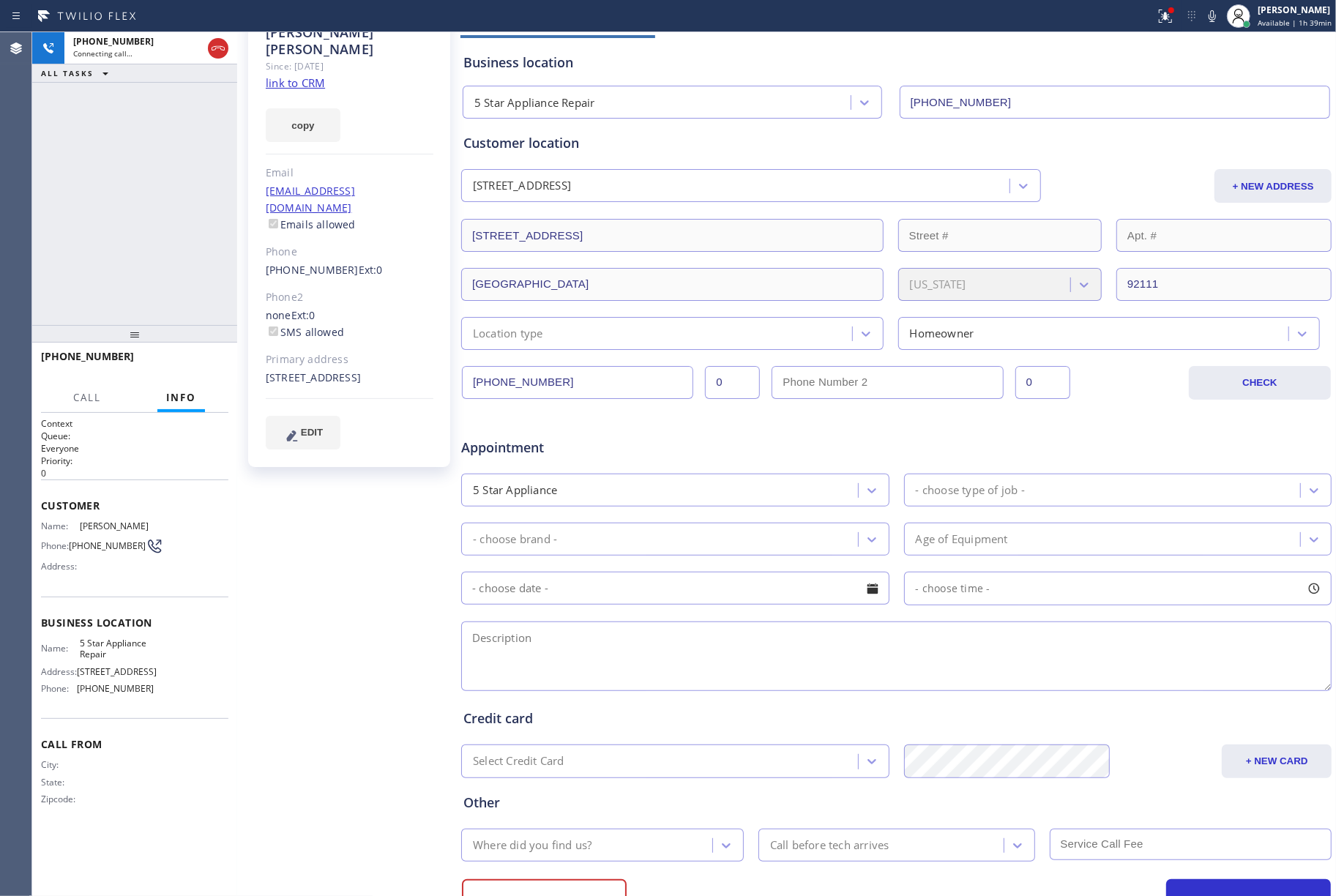
scroll to position [161, 0]
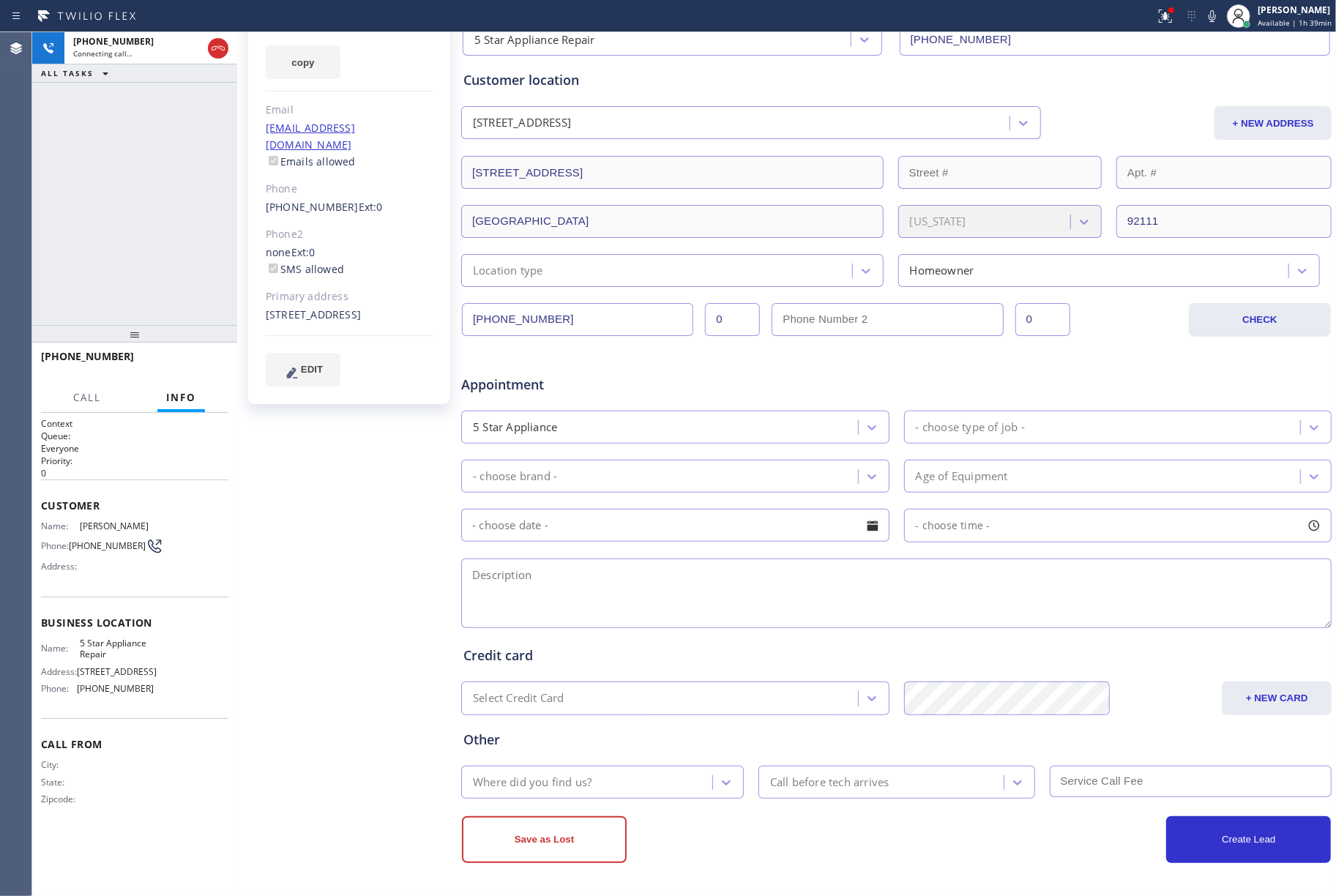
click at [82, 162] on div "+18586092057 Connecting call… ALL TASKS ALL TASKS ACTIVE TASKS TASKS IN WRAP UP" at bounding box center [134, 178] width 205 height 292
click at [117, 215] on div "+18586092057 Live | 00:00 ALL TASKS ALL TASKS ACTIVE TASKS TASKS IN WRAP UP" at bounding box center [134, 178] width 205 height 292
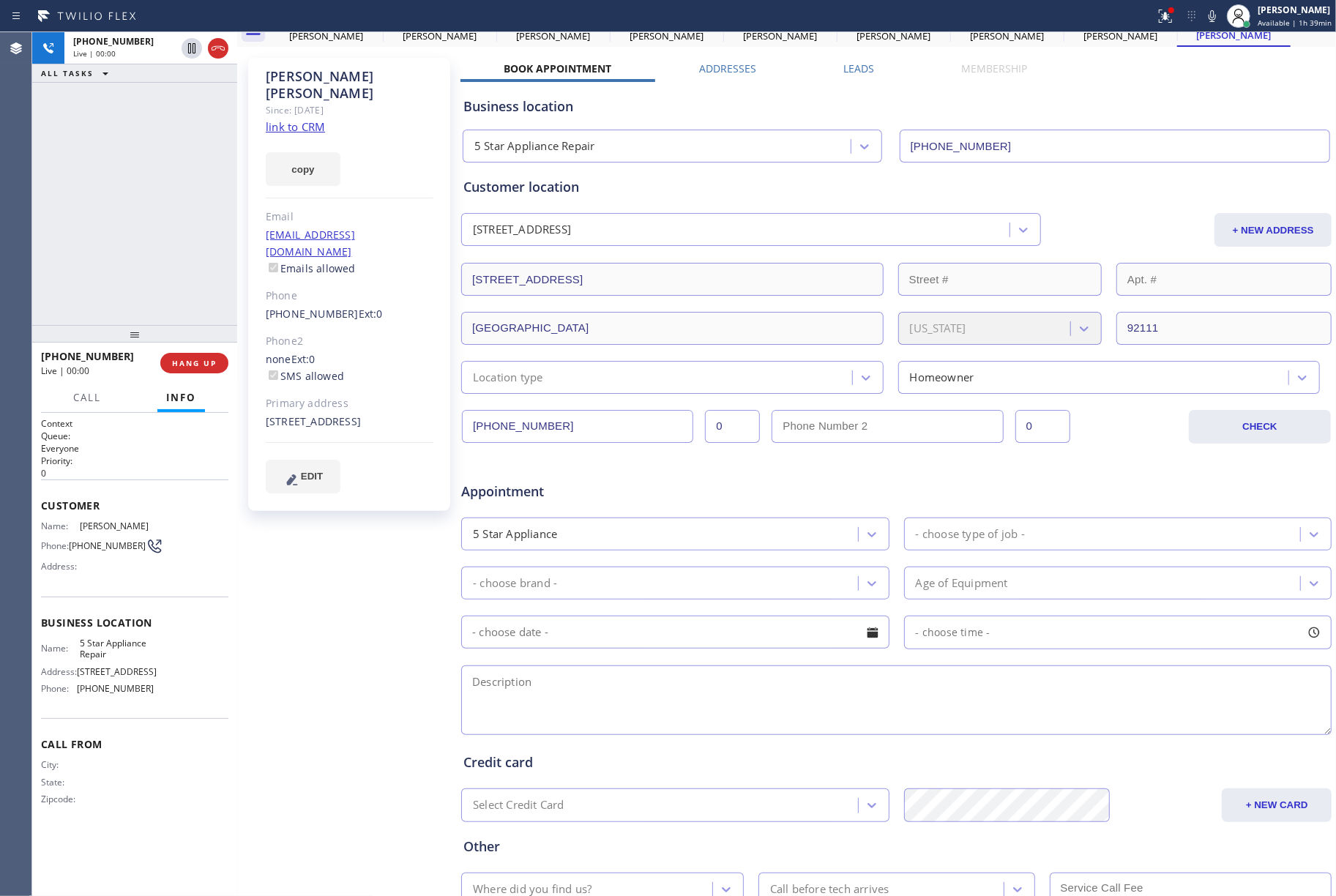
scroll to position [0, 0]
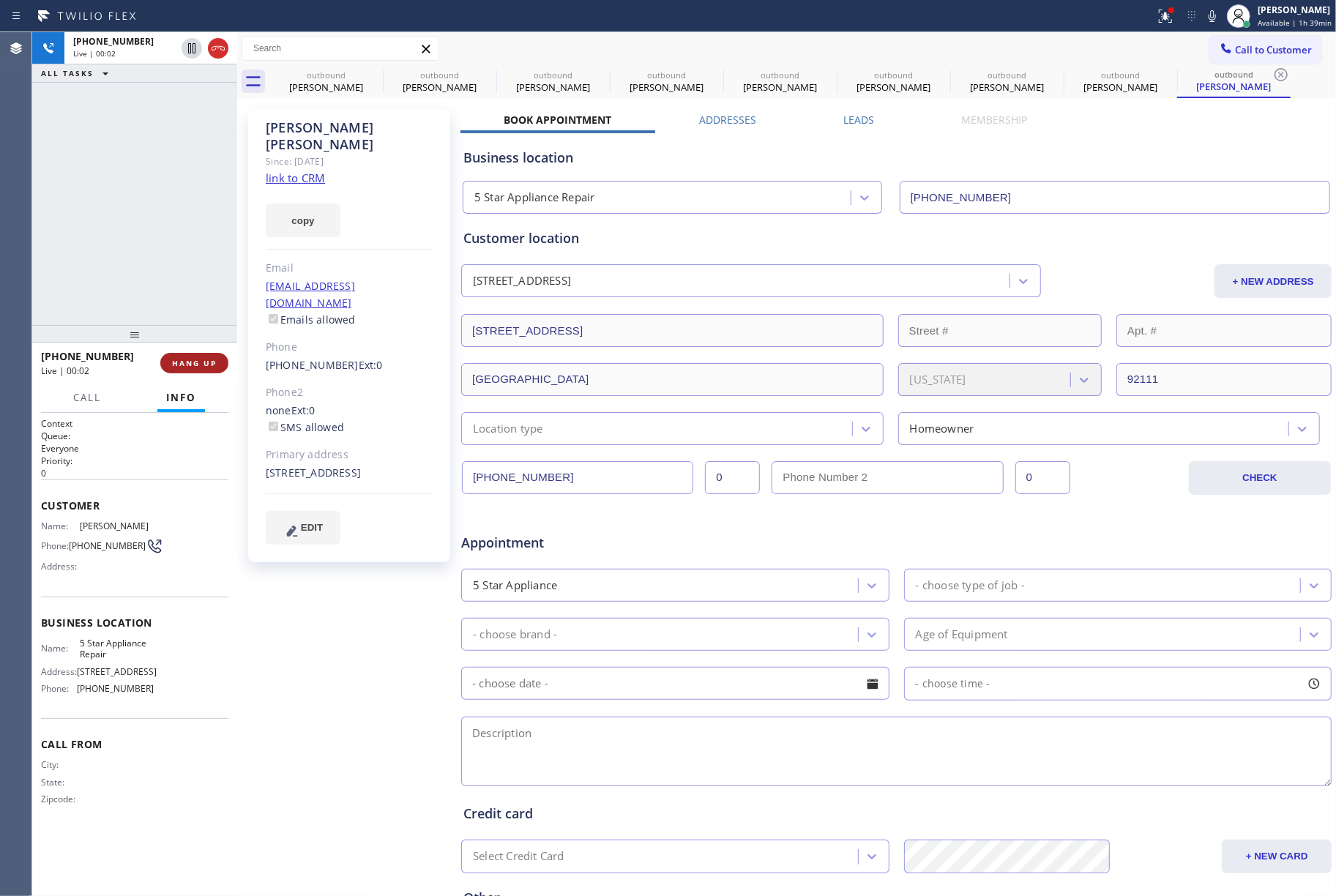
drag, startPoint x: 200, startPoint y: 358, endPoint x: 174, endPoint y: 296, distance: 67.2
click at [199, 356] on button "HANG UP" at bounding box center [194, 363] width 68 height 20
click at [160, 258] on div "+18586092057 Live | 00:03 ALL TASKS ALL TASKS ACTIVE TASKS TASKS IN WRAP UP" at bounding box center [134, 178] width 205 height 292
click at [206, 370] on button "COMPLETE" at bounding box center [191, 363] width 74 height 20
click at [173, 240] on div "ALL TASKS ALL TASKS ACTIVE TASKS TASKS IN WRAP UP +18586092057 Wrap up | 00:00" at bounding box center [134, 178] width 205 height 292
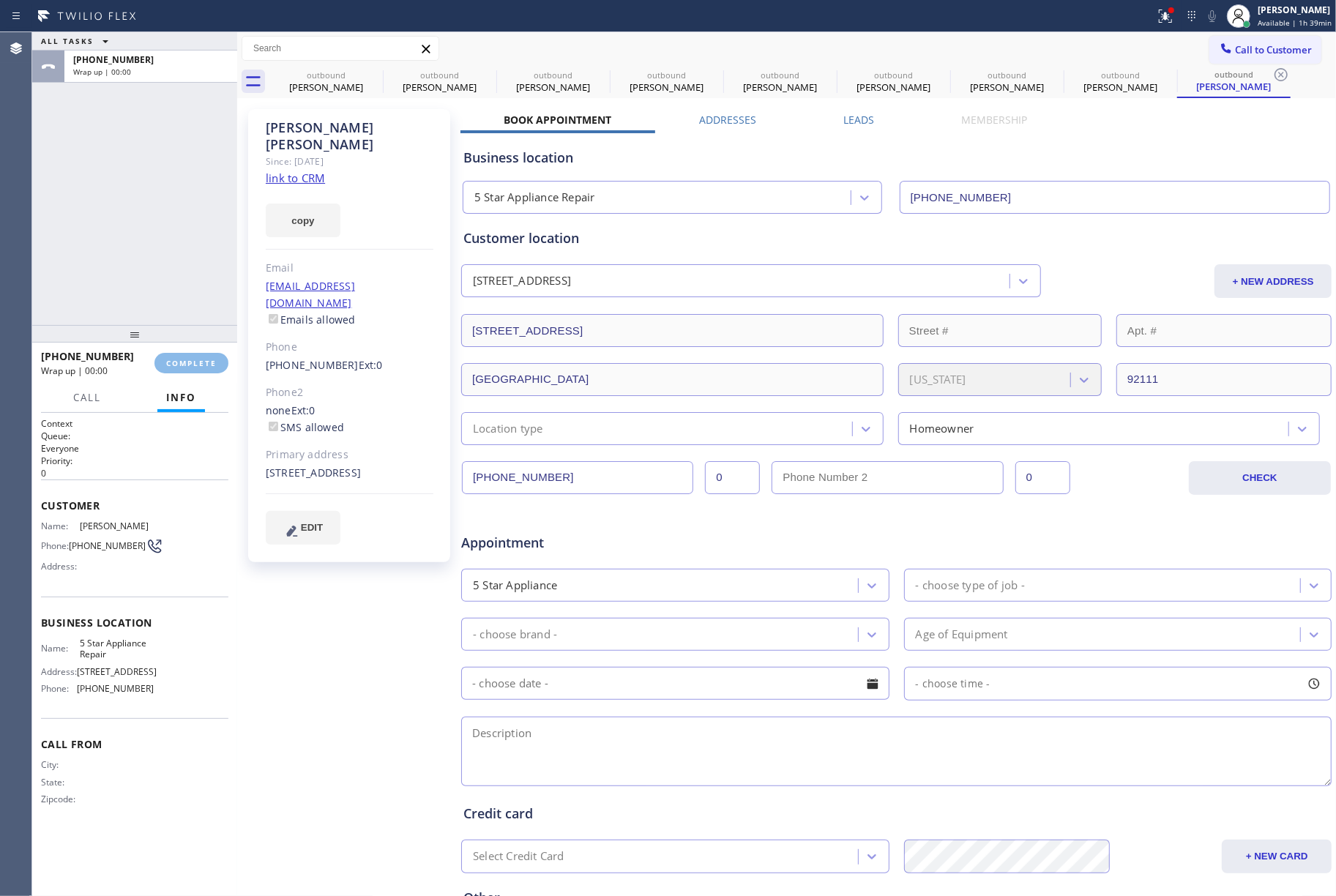
click at [173, 240] on div "ALL TASKS ALL TASKS ACTIVE TASKS TASKS IN WRAP UP +18586092057 Wrap up | 00:00" at bounding box center [134, 178] width 205 height 292
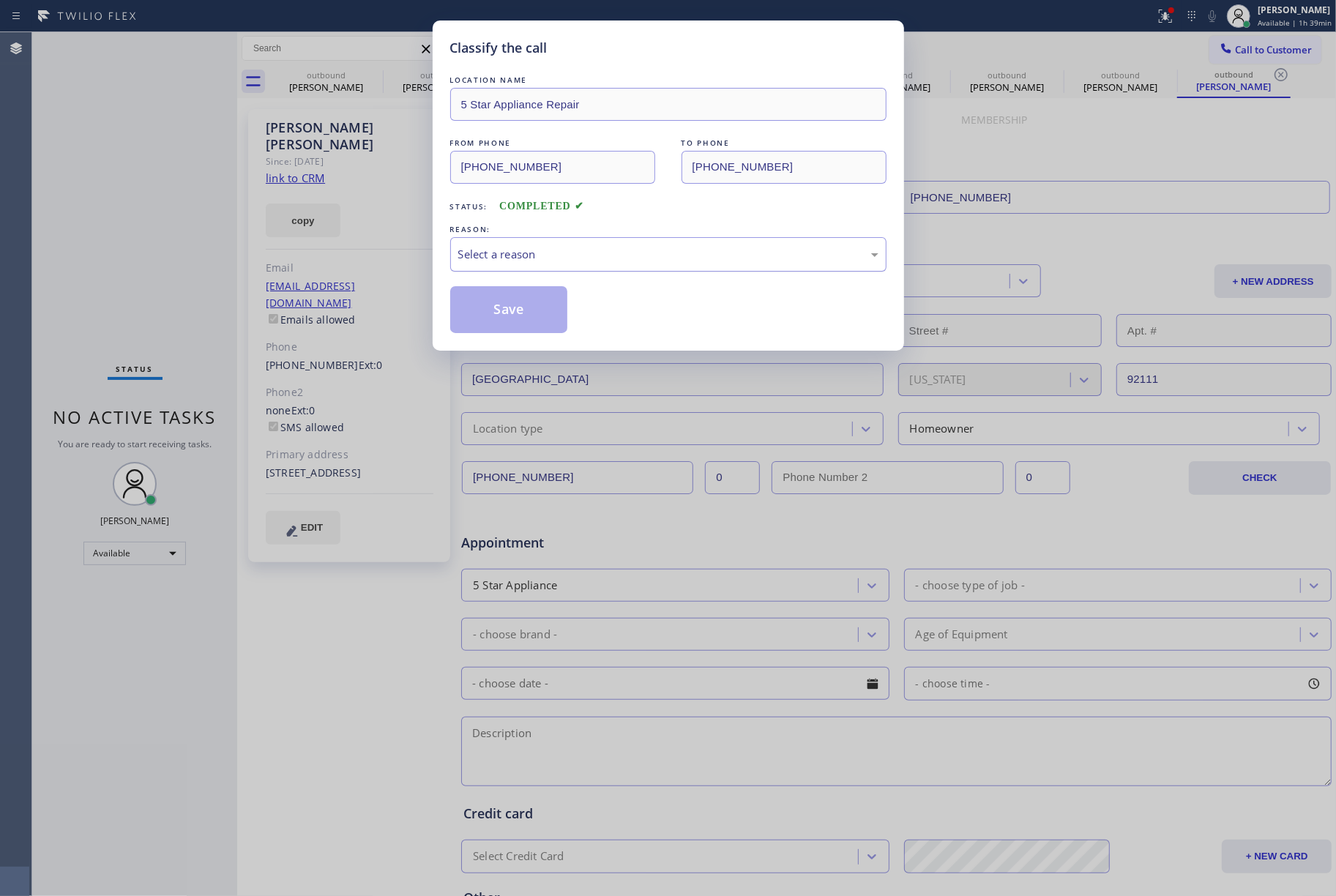
click at [604, 260] on div "Select a reason" at bounding box center [668, 254] width 420 height 17
click at [501, 295] on button "Save" at bounding box center [509, 310] width 118 height 47
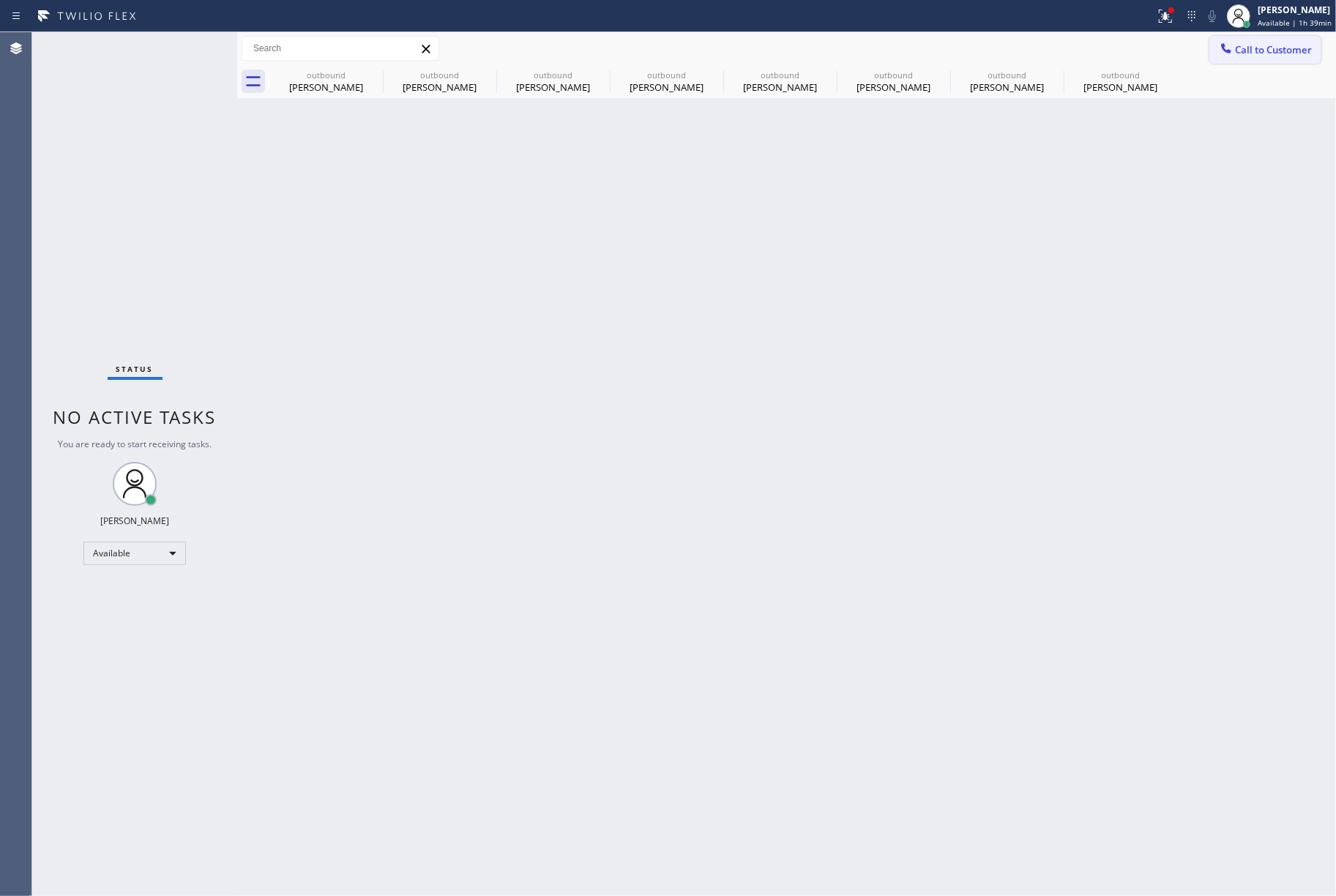
click at [1261, 48] on span "Call to Customer" at bounding box center [1273, 50] width 77 height 13
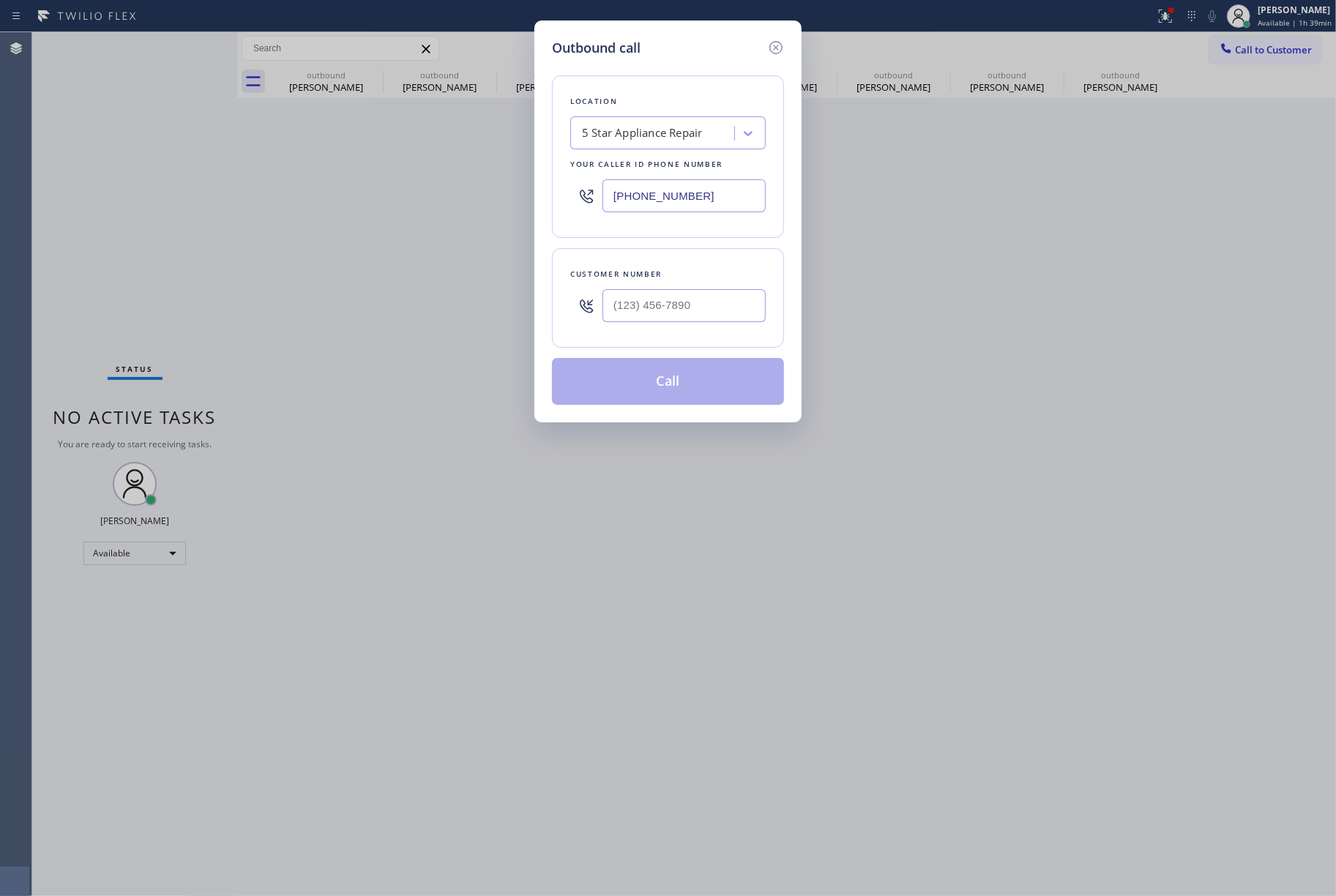
click at [695, 328] on div at bounding box center [684, 306] width 163 height 48
click at [698, 314] on input "(___) ___-____" at bounding box center [684, 306] width 163 height 33
paste input "602) 321-7747"
type input "(602) 321-7747"
click at [688, 256] on div "Customer number (602) 321-7747" at bounding box center [668, 298] width 232 height 99
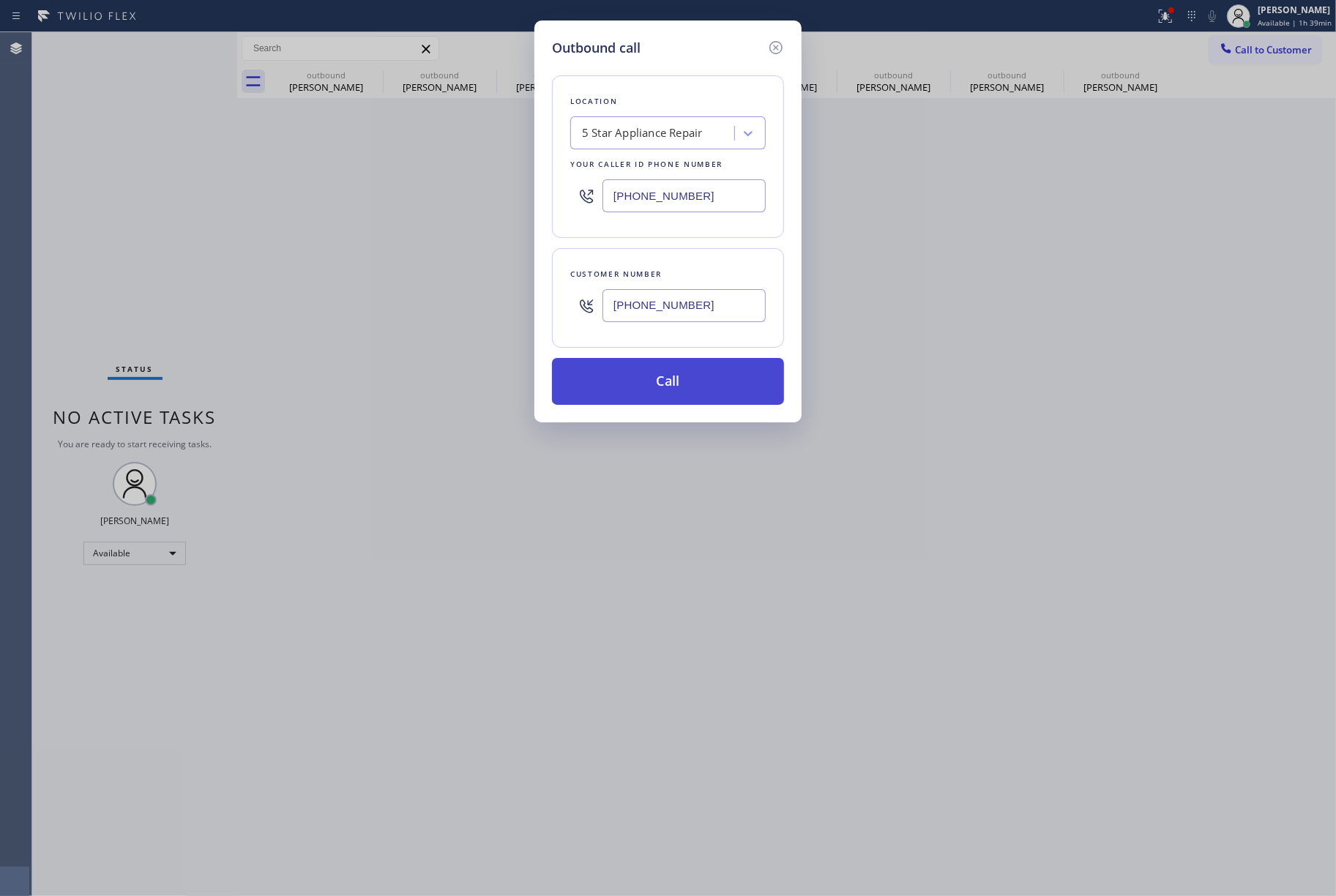
click at [685, 390] on button "Call" at bounding box center [668, 381] width 232 height 47
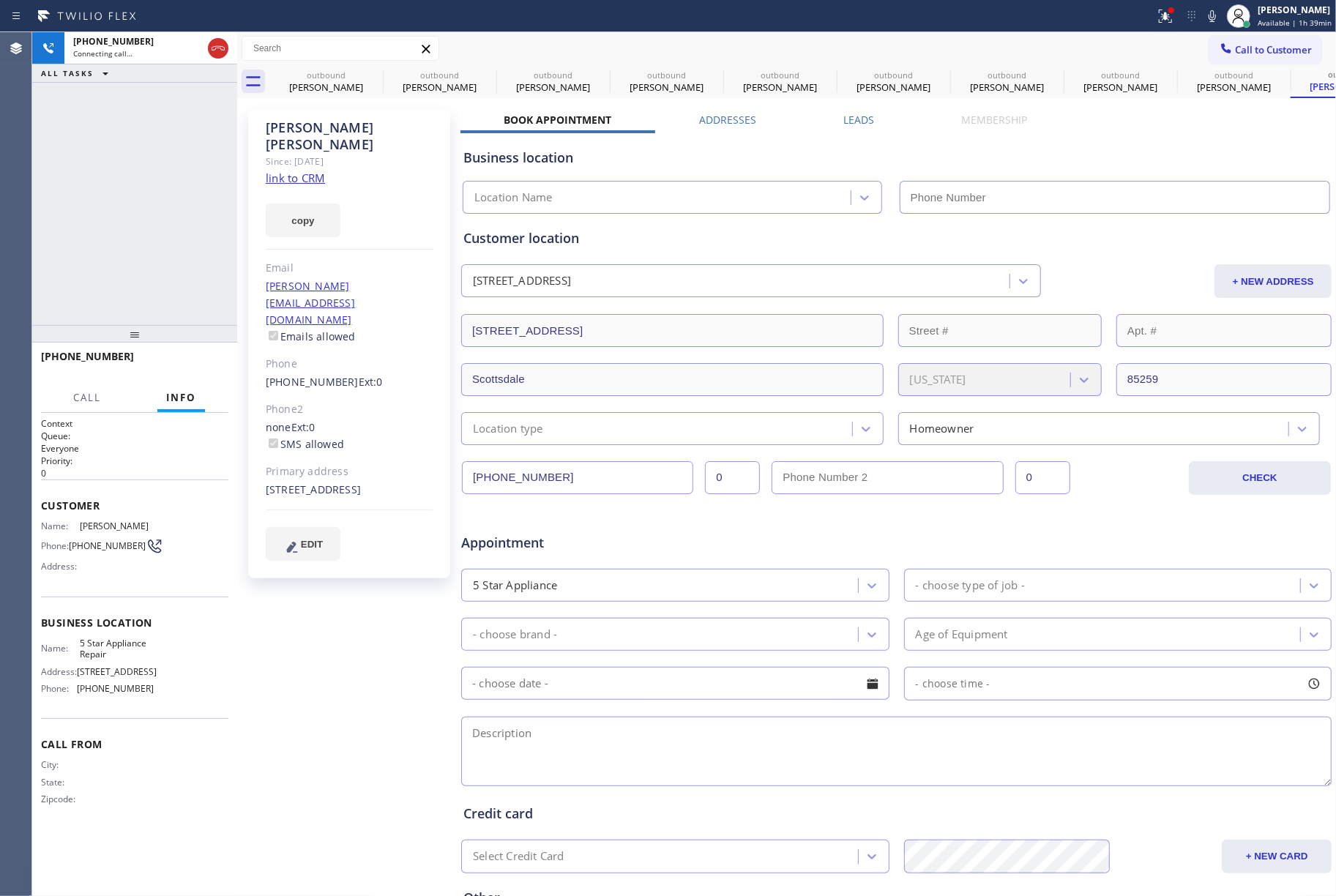
type input "[PHONE_NUMBER]"
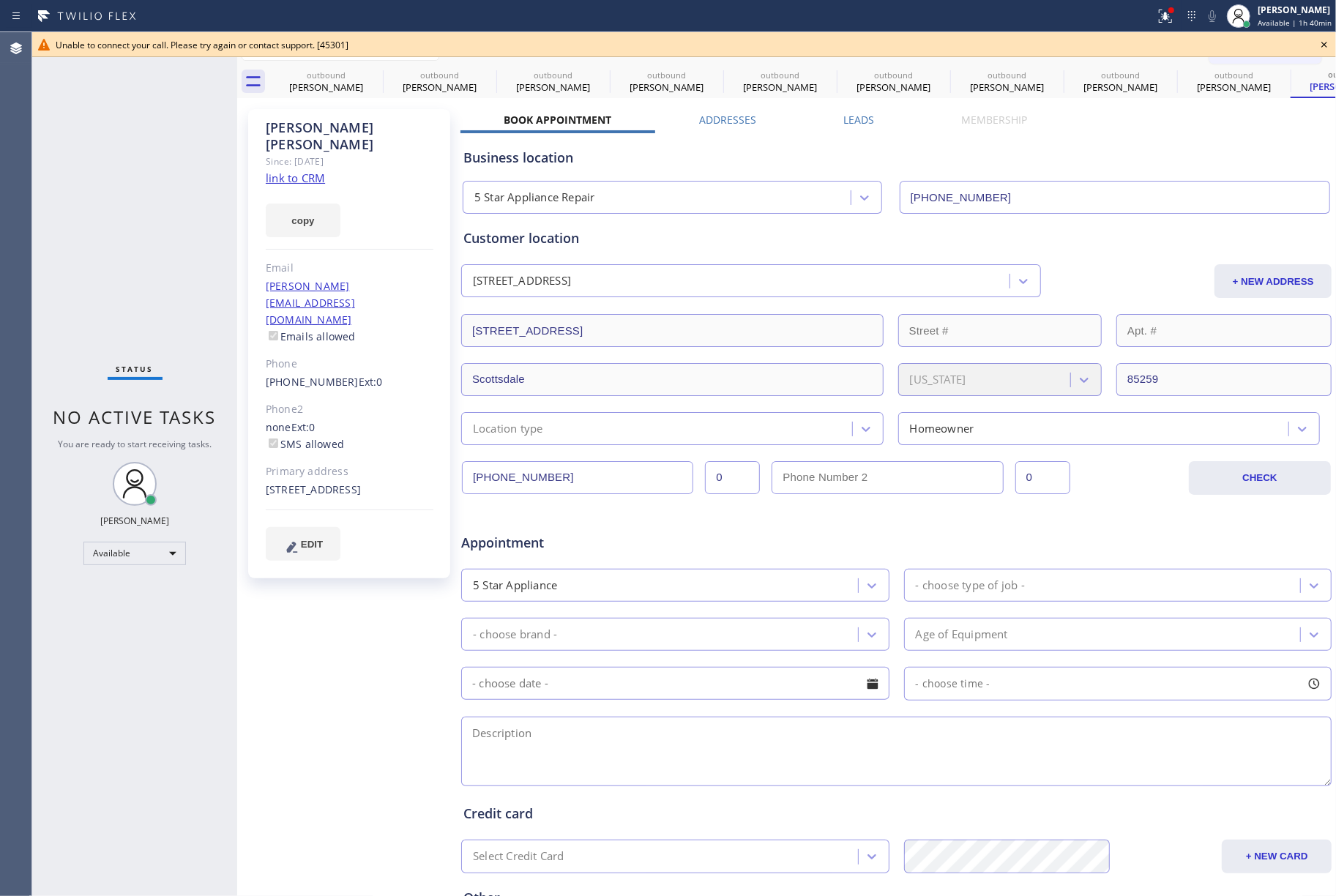
click at [1323, 42] on icon at bounding box center [1325, 45] width 18 height 18
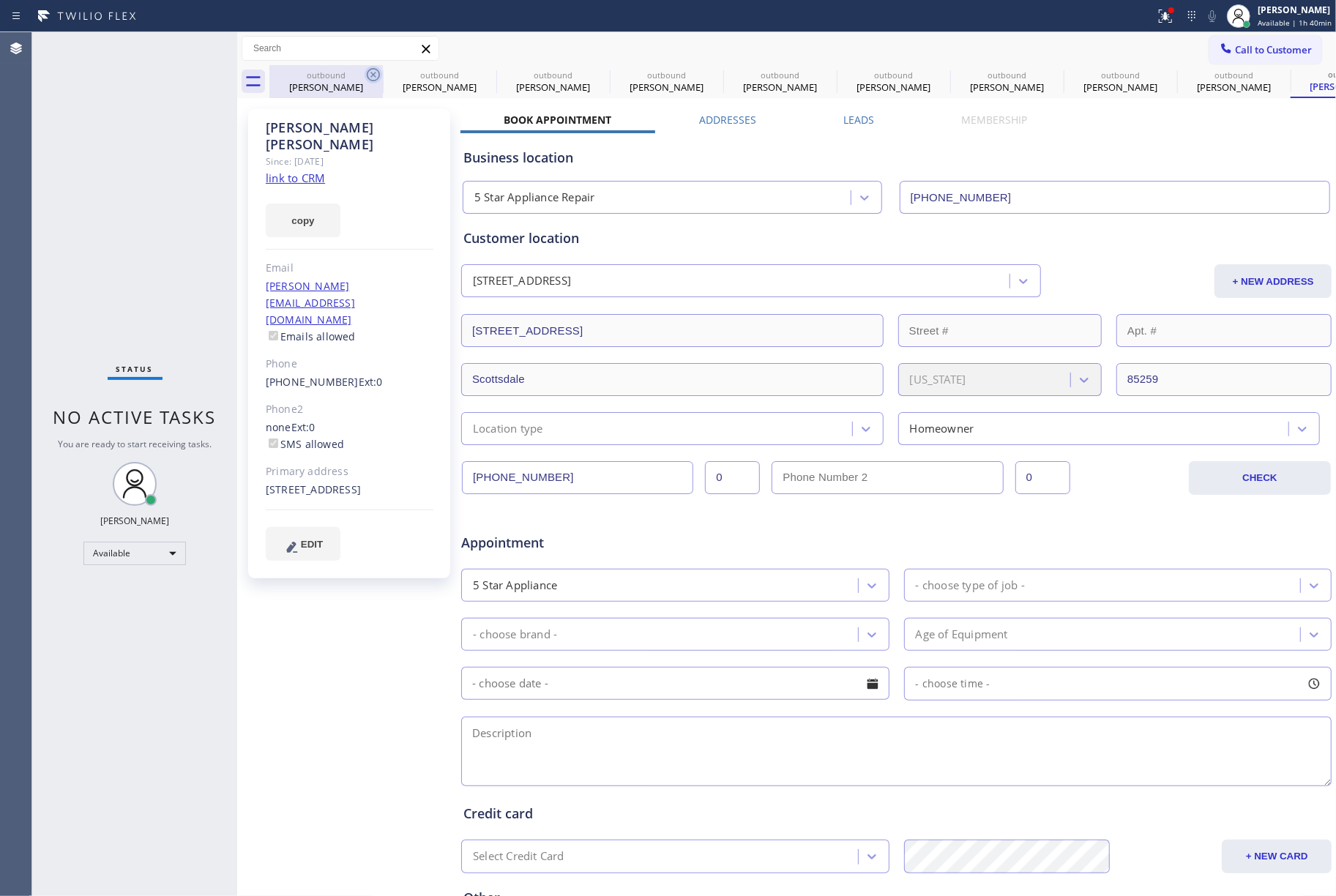
click at [381, 74] on icon at bounding box center [374, 75] width 18 height 18
click at [0, 0] on icon at bounding box center [0, 0] width 0 height 0
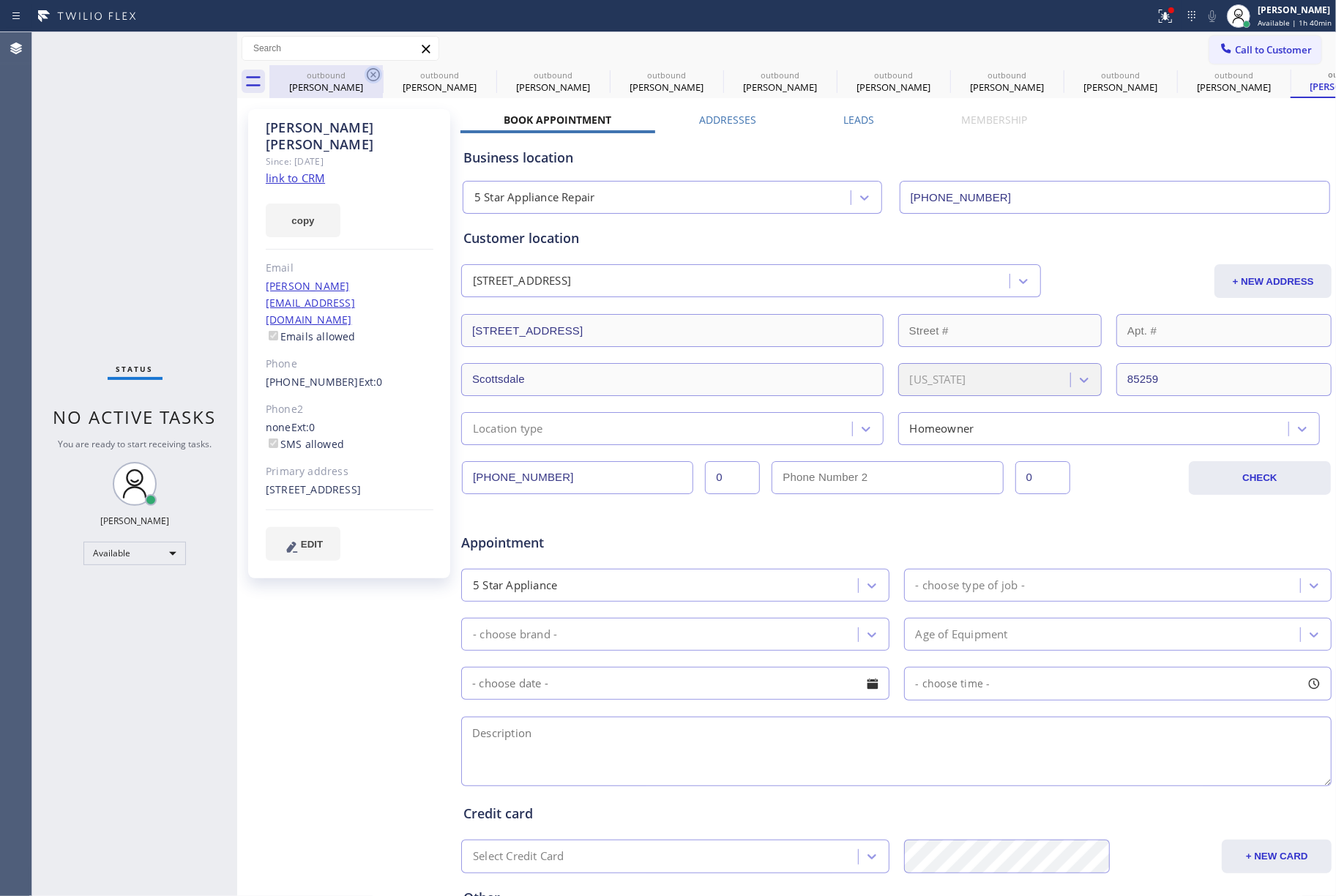
click at [0, 0] on icon at bounding box center [0, 0] width 0 height 0
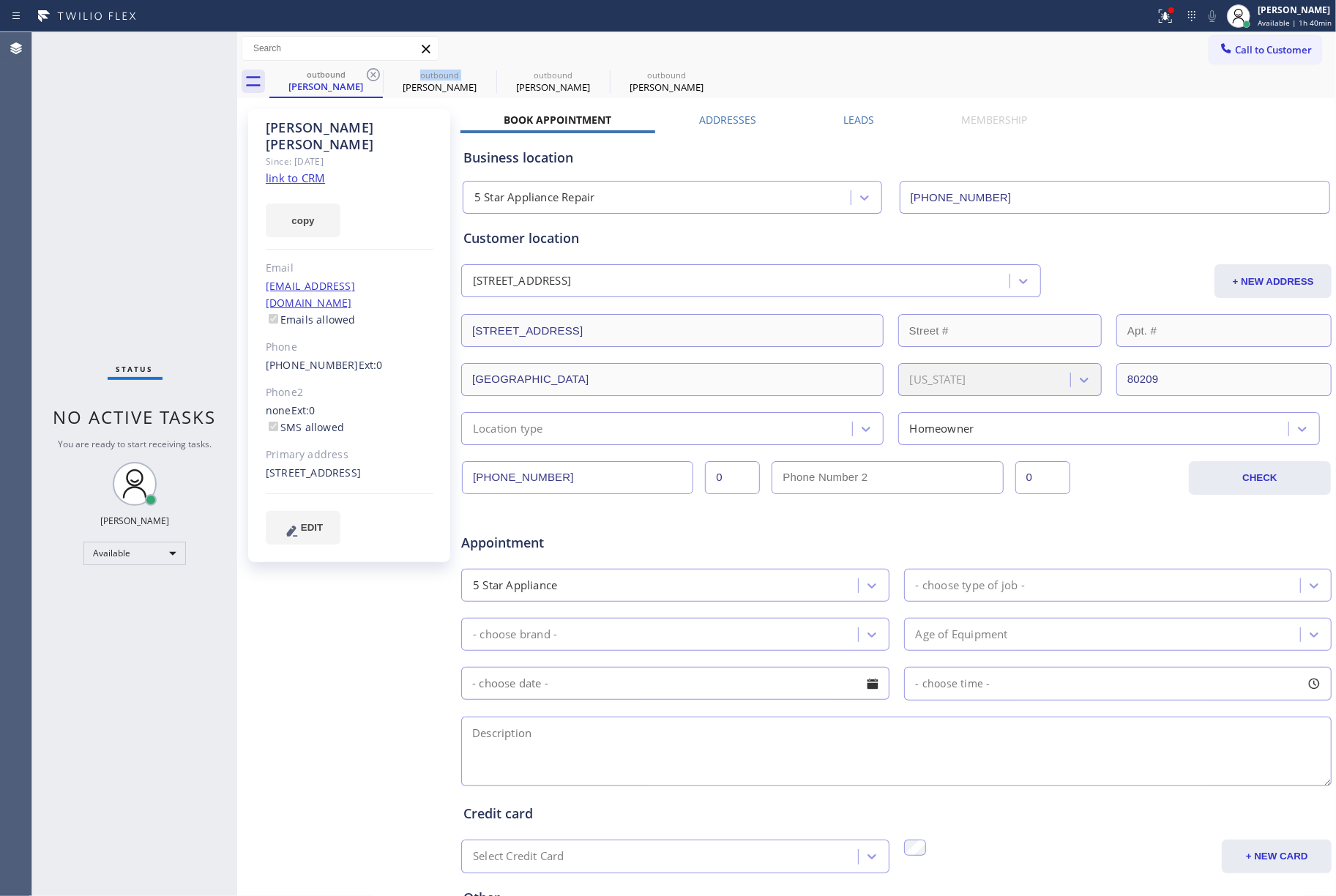
click at [381, 74] on icon at bounding box center [374, 75] width 18 height 18
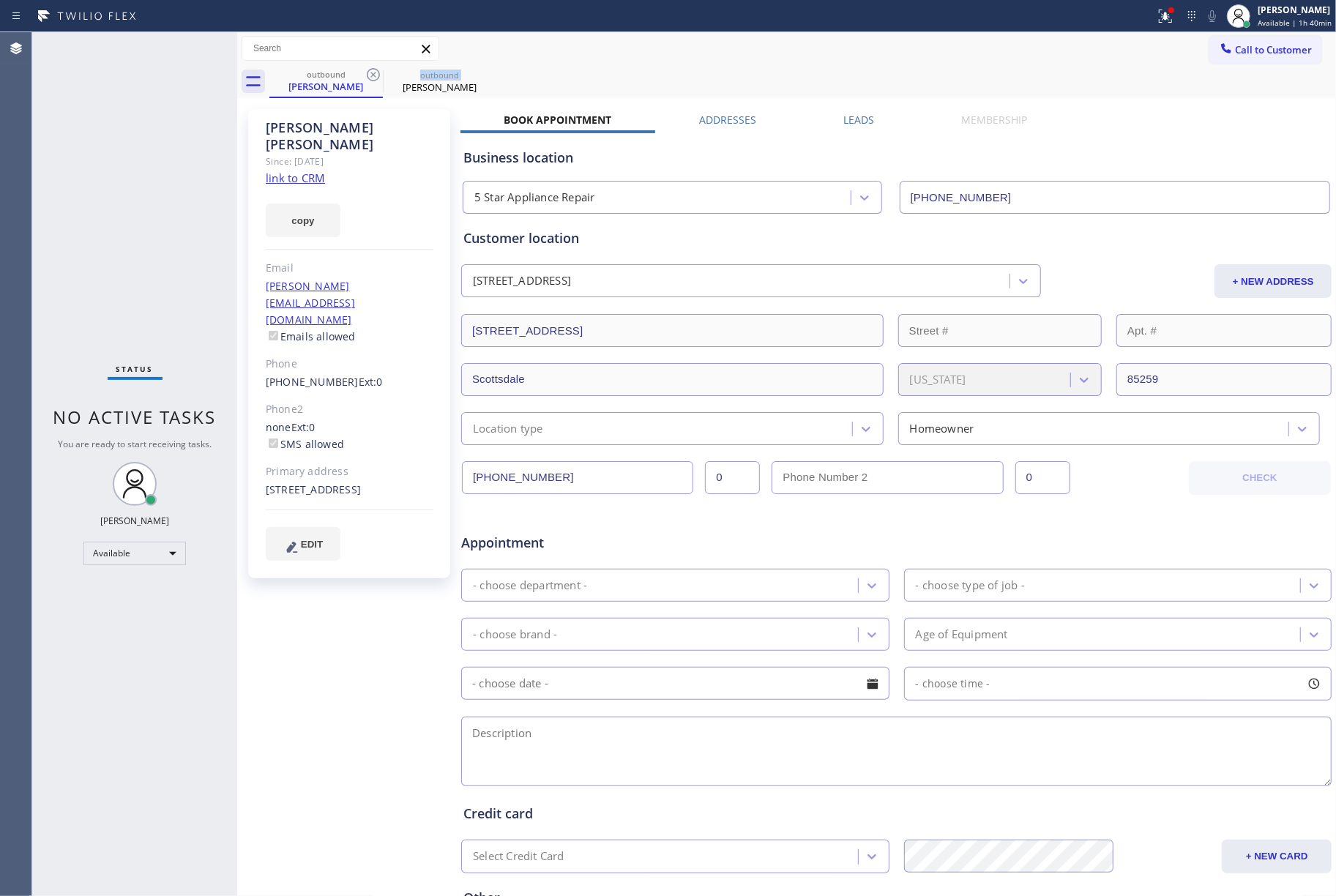
click at [381, 74] on icon at bounding box center [374, 75] width 18 height 18
click at [1272, 51] on span "Call to Customer" at bounding box center [1273, 50] width 77 height 13
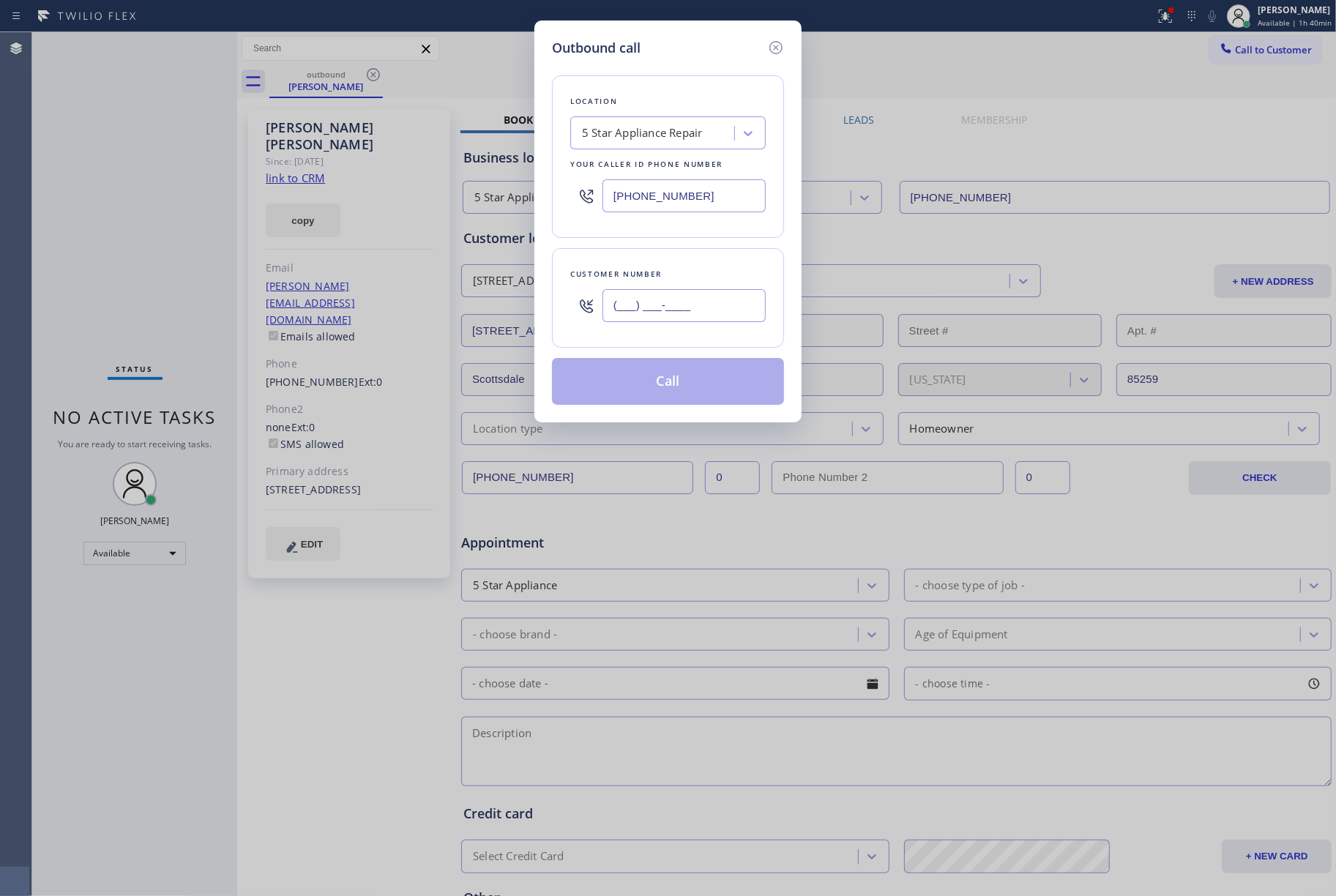
click at [653, 322] on input "(___) ___-____" at bounding box center [684, 306] width 163 height 33
paste input "949) 466-7052"
type input "(949) 466-7052"
click at [678, 277] on div "Customer number" at bounding box center [668, 274] width 196 height 16
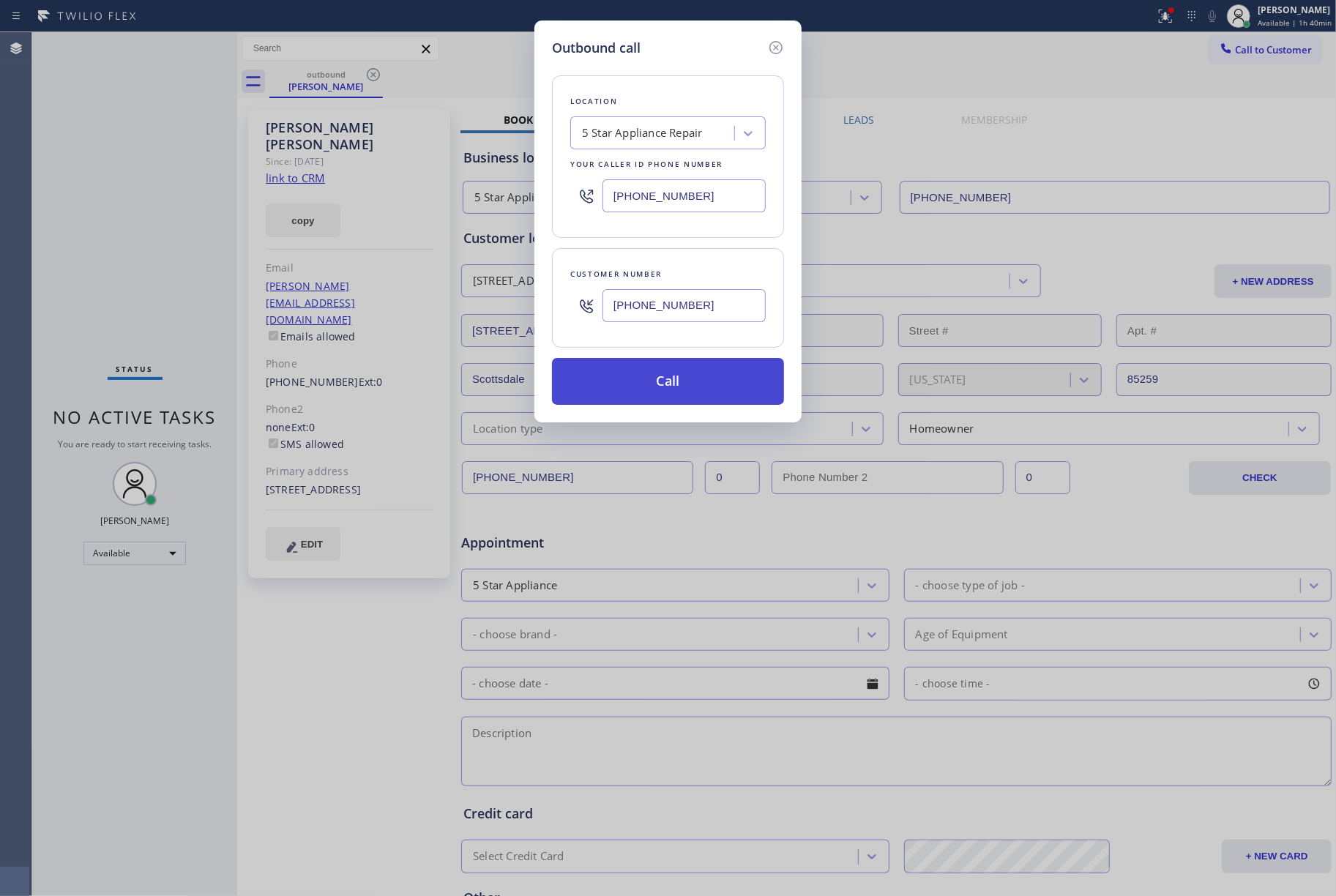
click at [667, 379] on button "Call" at bounding box center [668, 381] width 232 height 47
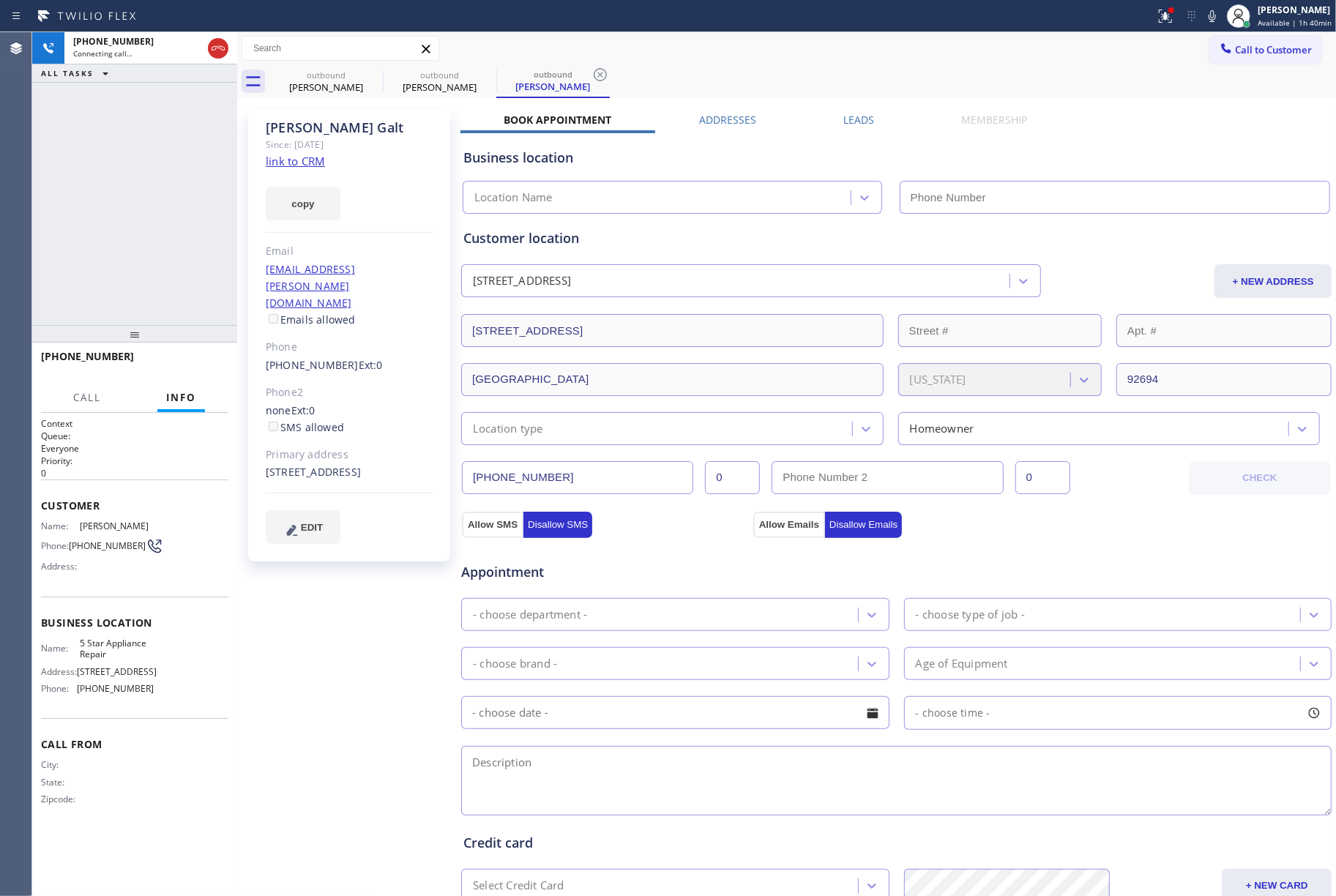
type input "[PHONE_NUMBER]"
click at [40, 246] on div "+19494667052 Connecting call… ALL TASKS ALL TASKS ACTIVE TASKS TASKS IN WRAP UP" at bounding box center [134, 178] width 205 height 292
click at [110, 159] on div "+19494667052 Connecting call… ALL TASKS ALL TASKS ACTIVE TASKS TASKS IN WRAP UP" at bounding box center [134, 178] width 205 height 292
click at [115, 190] on div "+19494667052 Connecting call… ALL TASKS ALL TASKS ACTIVE TASKS TASKS IN WRAP UP" at bounding box center [134, 178] width 205 height 292
click at [211, 366] on span "HANG UP" at bounding box center [195, 363] width 45 height 10
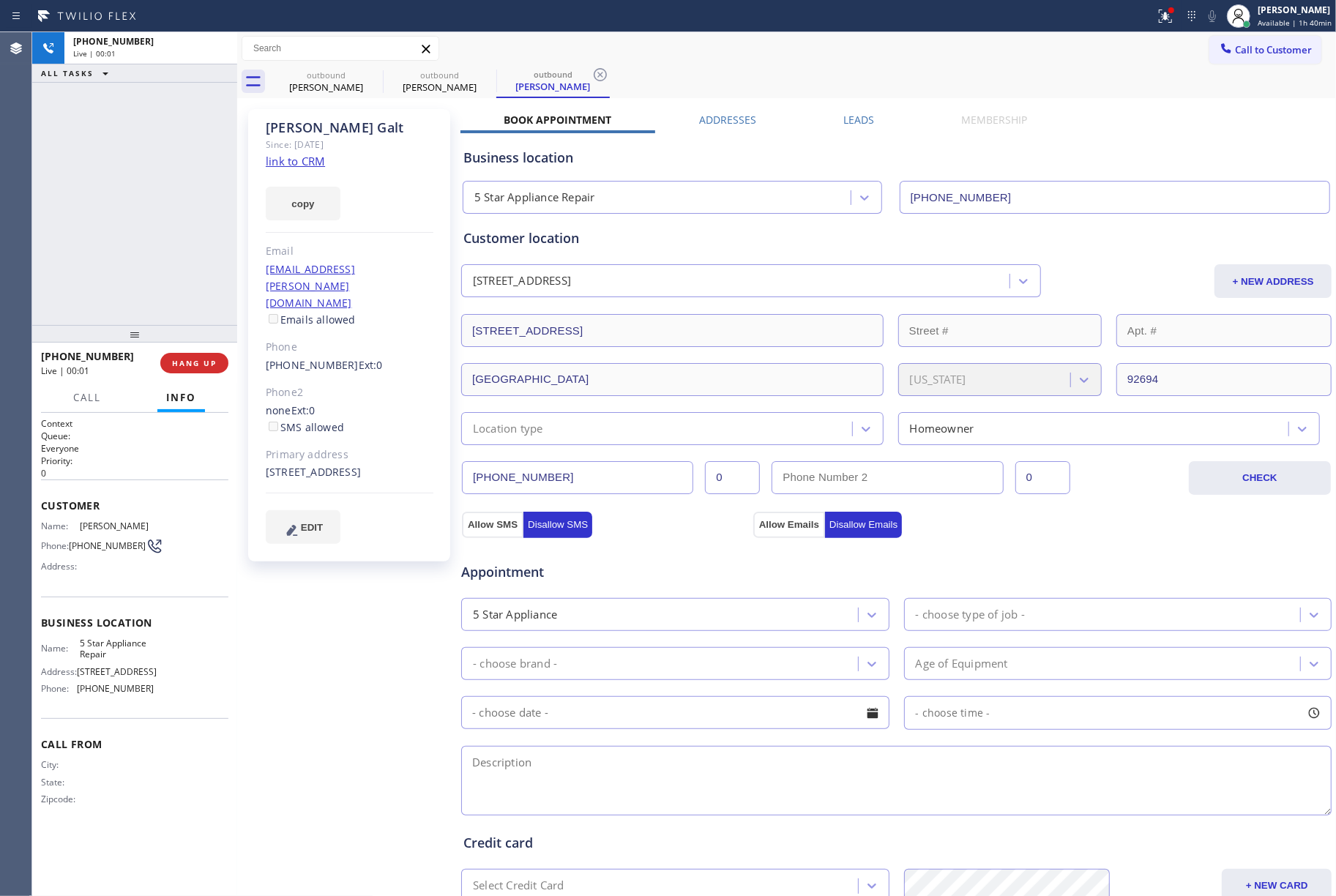
click at [168, 267] on div "+19494667052 Live | 00:01 ALL TASKS ALL TASKS ACTIVE TASKS TASKS IN WRAP UP" at bounding box center [134, 178] width 205 height 292
click at [192, 357] on button "HANG UP" at bounding box center [194, 363] width 68 height 20
click at [189, 262] on div "ALL TASKS ALL TASKS ACTIVE TASKS TASKS IN WRAP UP +19494667052 Wrap up | 00:00" at bounding box center [134, 178] width 205 height 292
click at [183, 370] on button "COMPLETE" at bounding box center [191, 363] width 74 height 20
drag, startPoint x: 184, startPoint y: 287, endPoint x: 208, endPoint y: 387, distance: 102.8
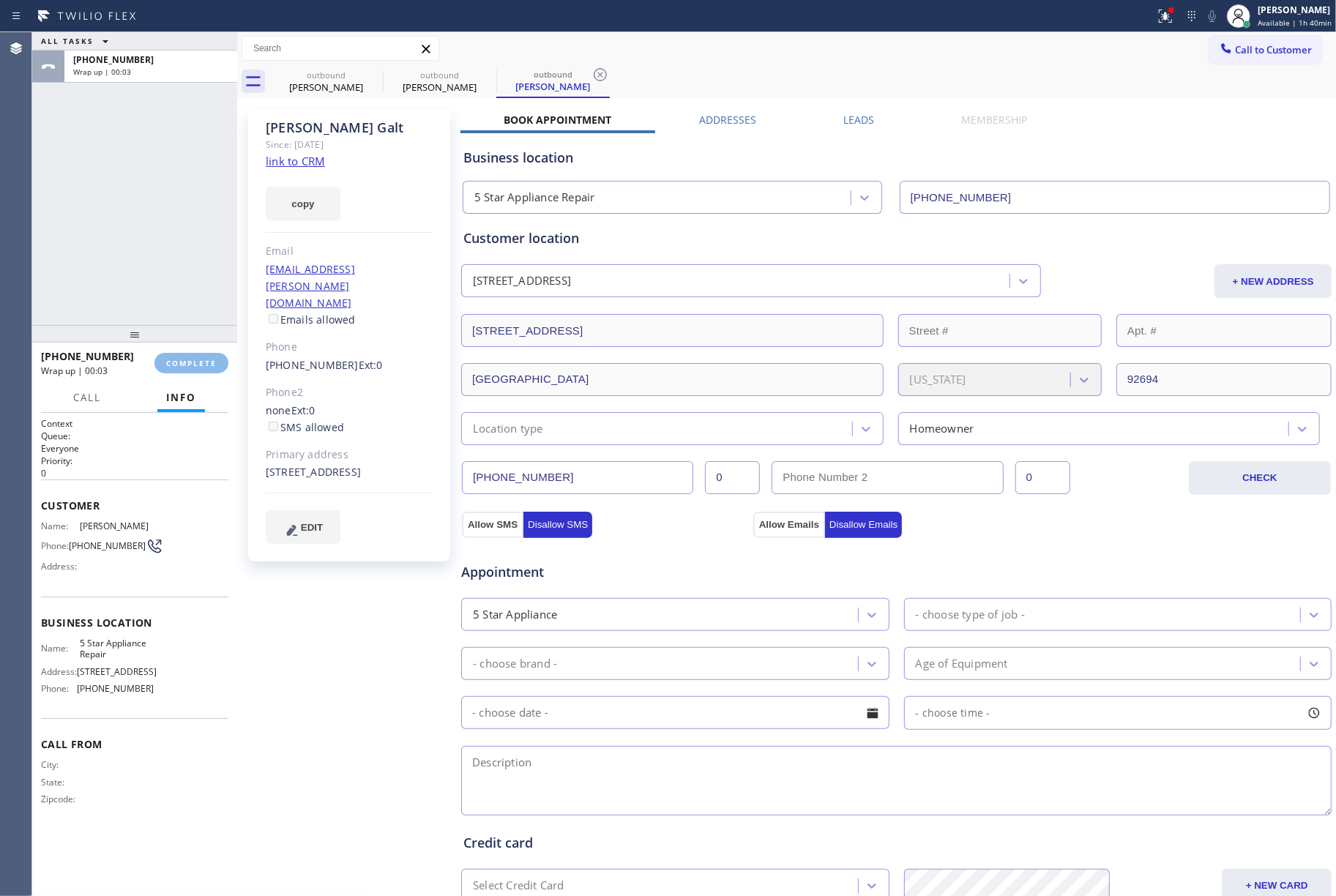
click at [184, 288] on div "ALL TASKS ALL TASKS ACTIVE TASKS TASKS IN WRAP UP +19494667052 Wrap up | 00:03" at bounding box center [134, 178] width 205 height 292
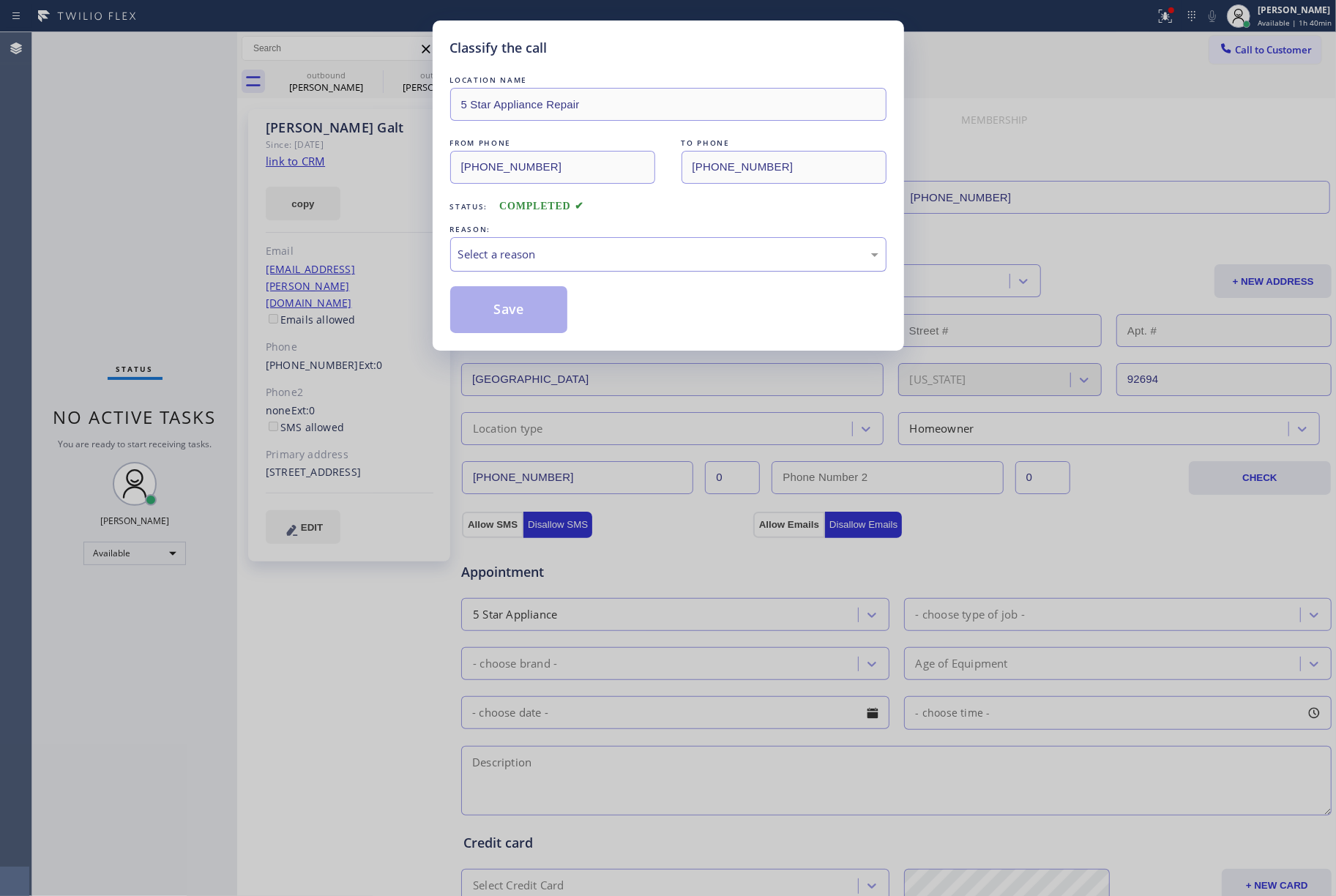
click at [596, 259] on div "Select a reason" at bounding box center [668, 254] width 420 height 17
click at [517, 318] on button "Save" at bounding box center [509, 310] width 118 height 47
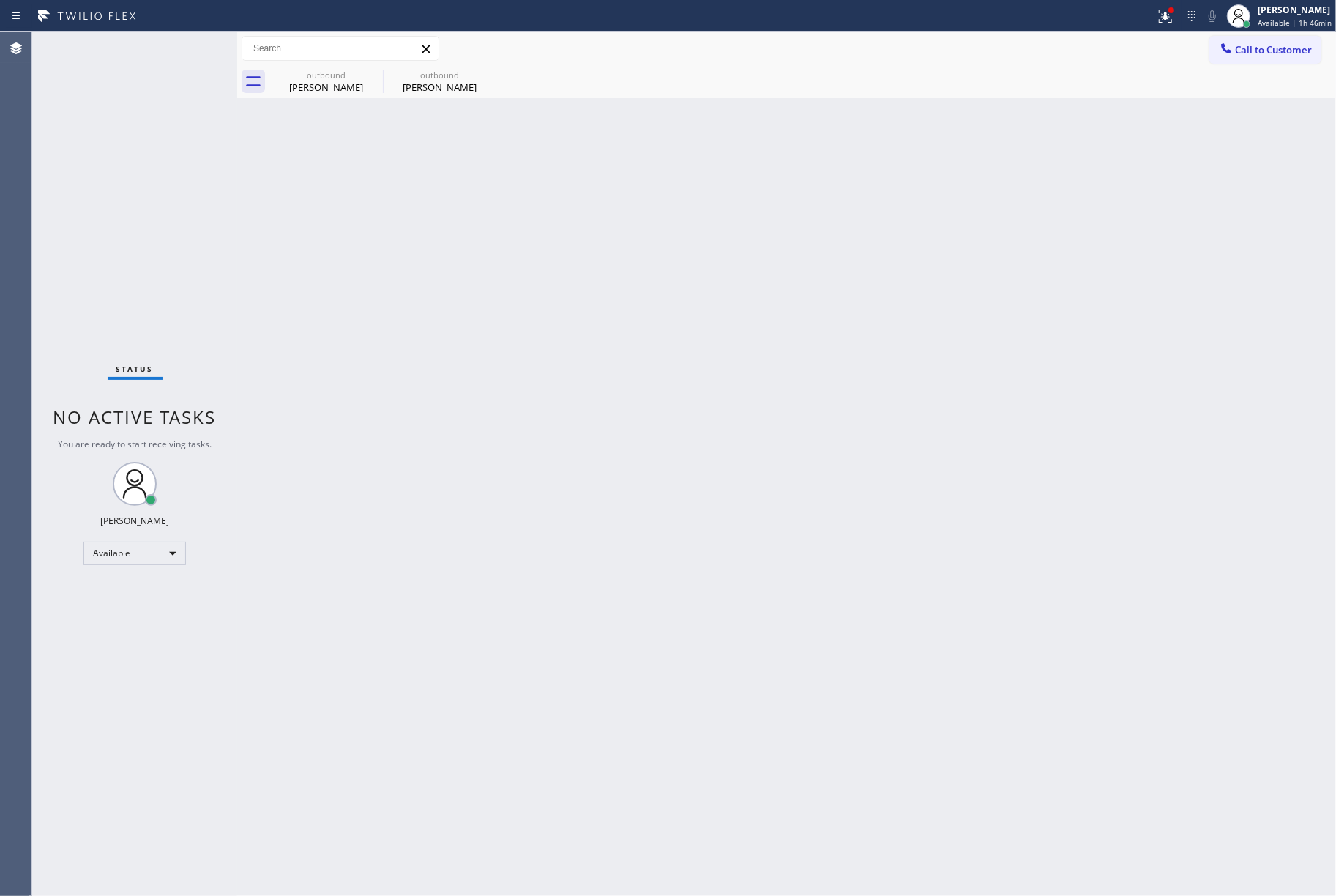
drag, startPoint x: 760, startPoint y: 366, endPoint x: 901, endPoint y: 39, distance: 356.1
click at [770, 352] on div "Back to Dashboard Change Sender ID Customers Technicians Select a contact Outbo…" at bounding box center [787, 464] width 1099 height 864
click at [1284, 15] on div "[PERSON_NAME]" at bounding box center [1294, 10] width 74 height 13
click at [1243, 119] on button "Break" at bounding box center [1263, 116] width 146 height 19
drag, startPoint x: 57, startPoint y: 152, endPoint x: 1262, endPoint y: 70, distance: 1207.8
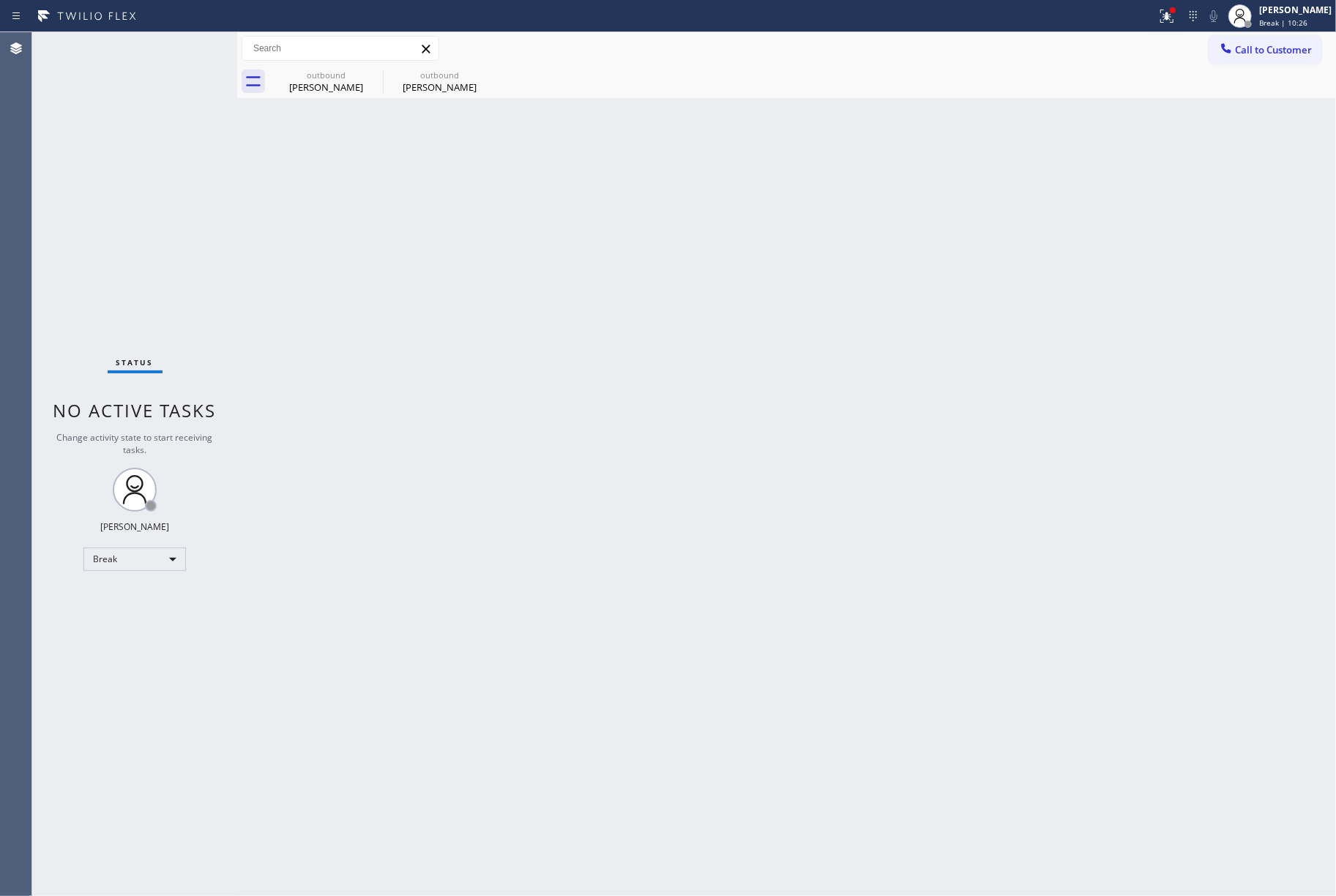
click at [57, 152] on div "Status No active tasks Change activity state to start receiving tasks. Jenelyn …" at bounding box center [134, 464] width 205 height 864
drag, startPoint x: 982, startPoint y: 272, endPoint x: 984, endPoint y: 234, distance: 38.1
click at [982, 267] on div "Back to Dashboard Change Sender ID Customers Technicians Select a contact Outbo…" at bounding box center [787, 464] width 1099 height 864
click at [1273, 18] on span "Break | 14:35" at bounding box center [1283, 23] width 49 height 10
click at [1278, 98] on button "Unavailable" at bounding box center [1263, 97] width 146 height 19
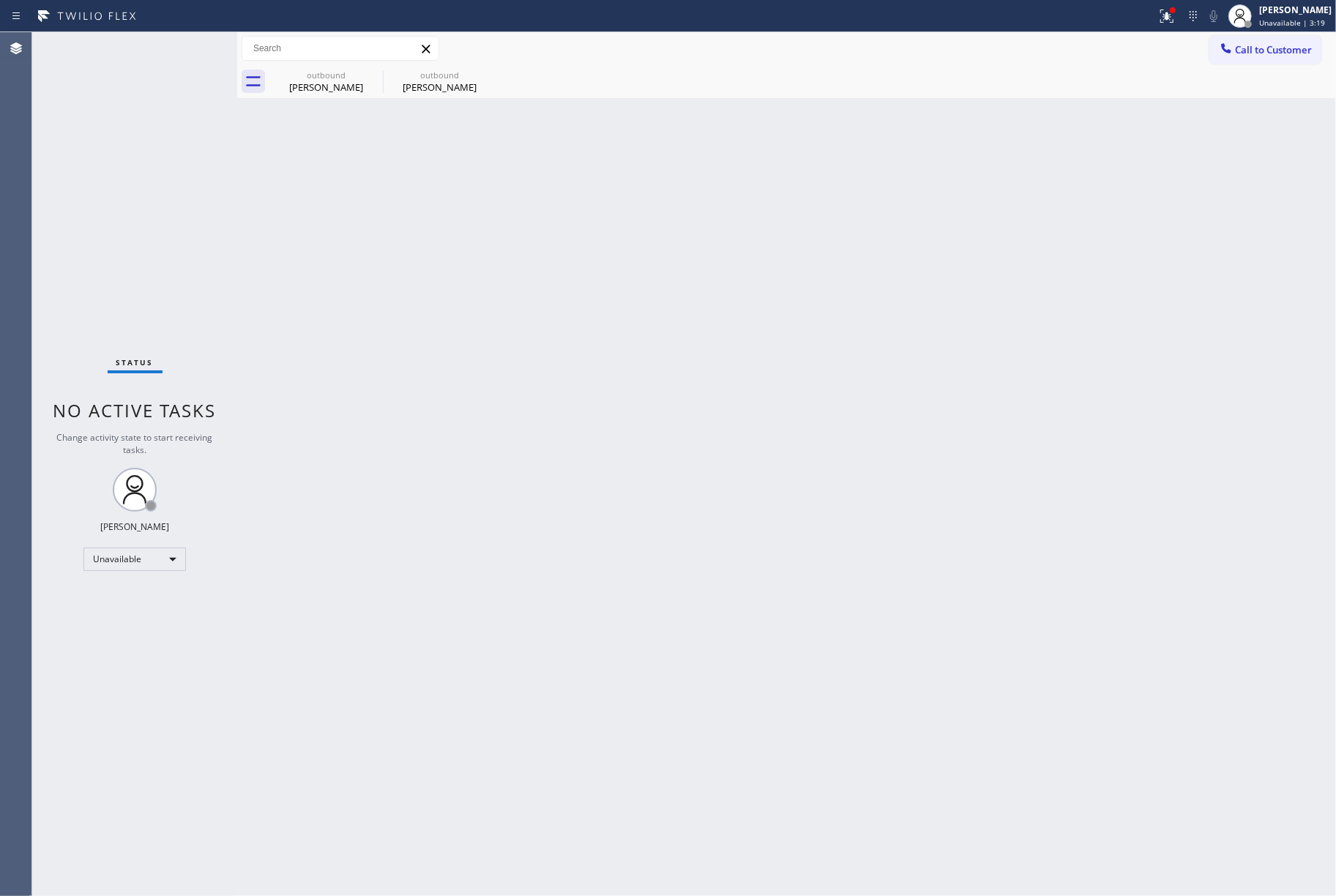
drag, startPoint x: 1279, startPoint y: 53, endPoint x: 586, endPoint y: 394, distance: 772.4
click at [608, 254] on div "Back to Dashboard Change Sender ID Customers Technicians Select a contact Outbo…" at bounding box center [787, 464] width 1099 height 864
click at [126, 203] on div "Status No active tasks Change activity state to start receiving tasks. [PERSON_…" at bounding box center [134, 464] width 205 height 864
click at [74, 178] on div "Status No active tasks Change activity state to start receiving tasks. [PERSON_…" at bounding box center [134, 464] width 205 height 864
click at [1261, 54] on span "Call to Customer" at bounding box center [1273, 50] width 77 height 13
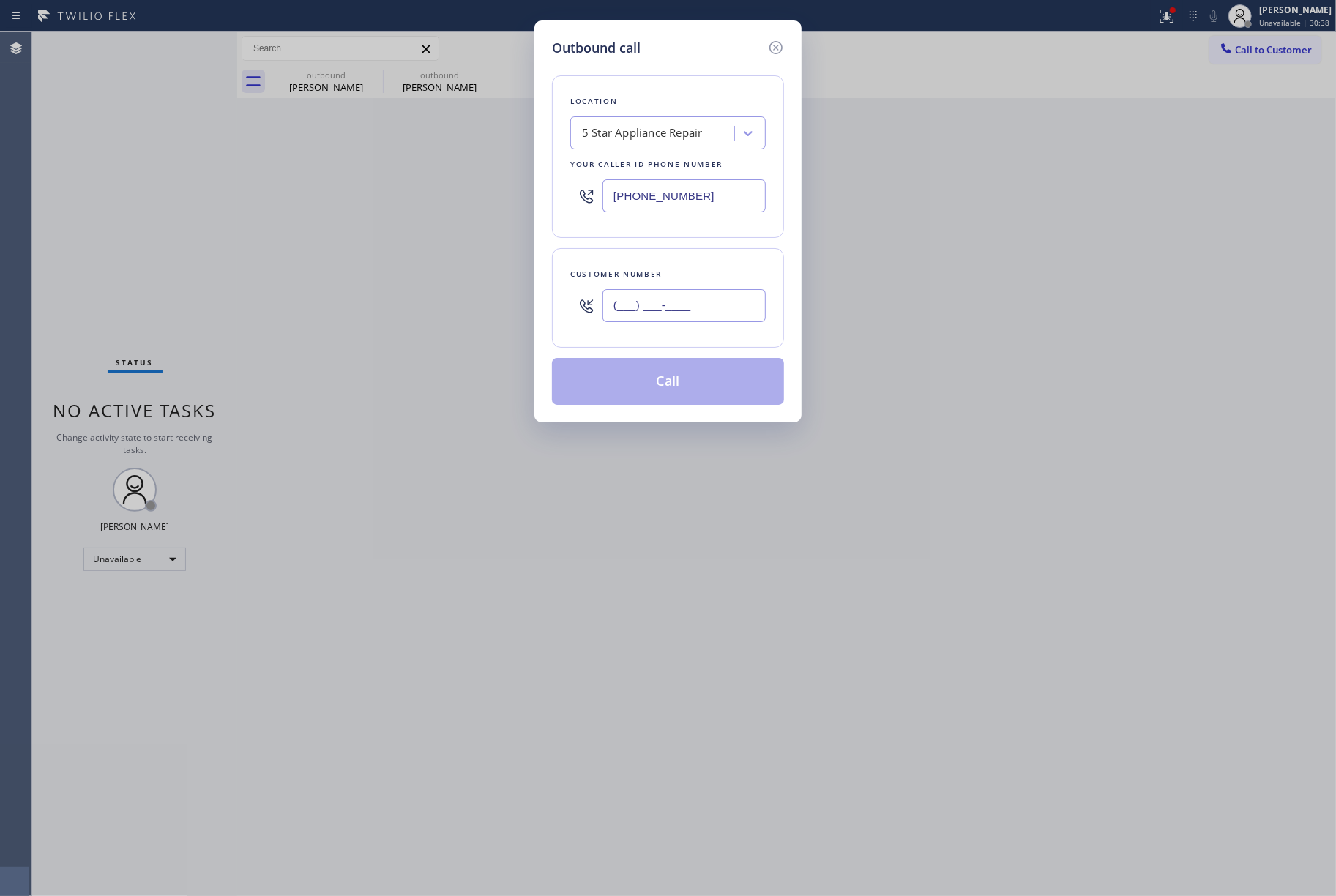
click at [682, 289] on input "(___) ___-____" at bounding box center [684, 306] width 163 height 33
paste input "631) 203-1974"
type input "(631) 203-1974"
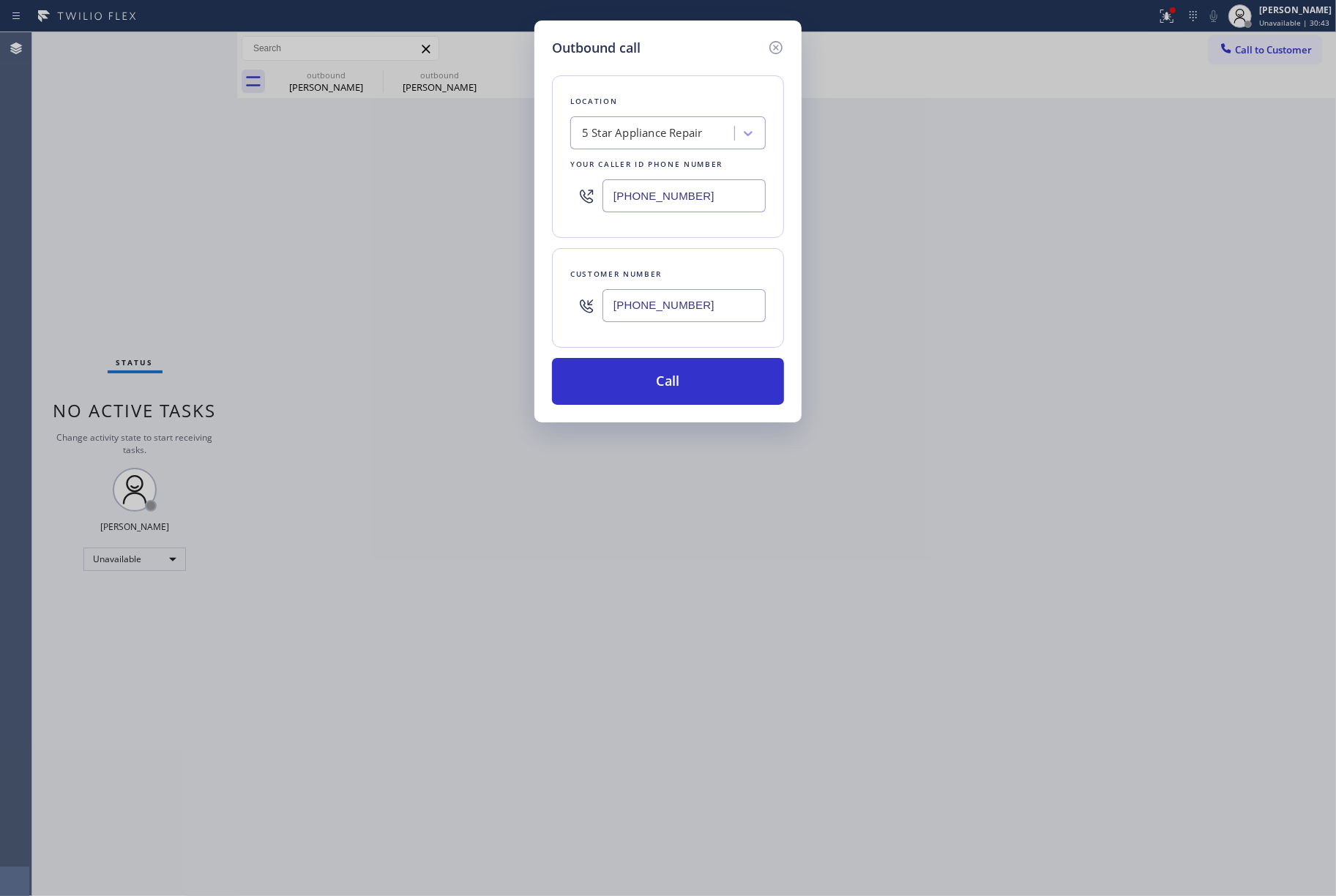
drag, startPoint x: 711, startPoint y: 190, endPoint x: 609, endPoint y: 192, distance: 102.0
click at [609, 192] on input "[PHONE_NUMBER]" at bounding box center [684, 195] width 163 height 33
paste input "631) 203-1974"
type input "(631) 203-1974"
click at [108, 169] on div "Outbound call Location Next Door Appliance Repair Long Island Your caller id ph…" at bounding box center [668, 448] width 1336 height 896
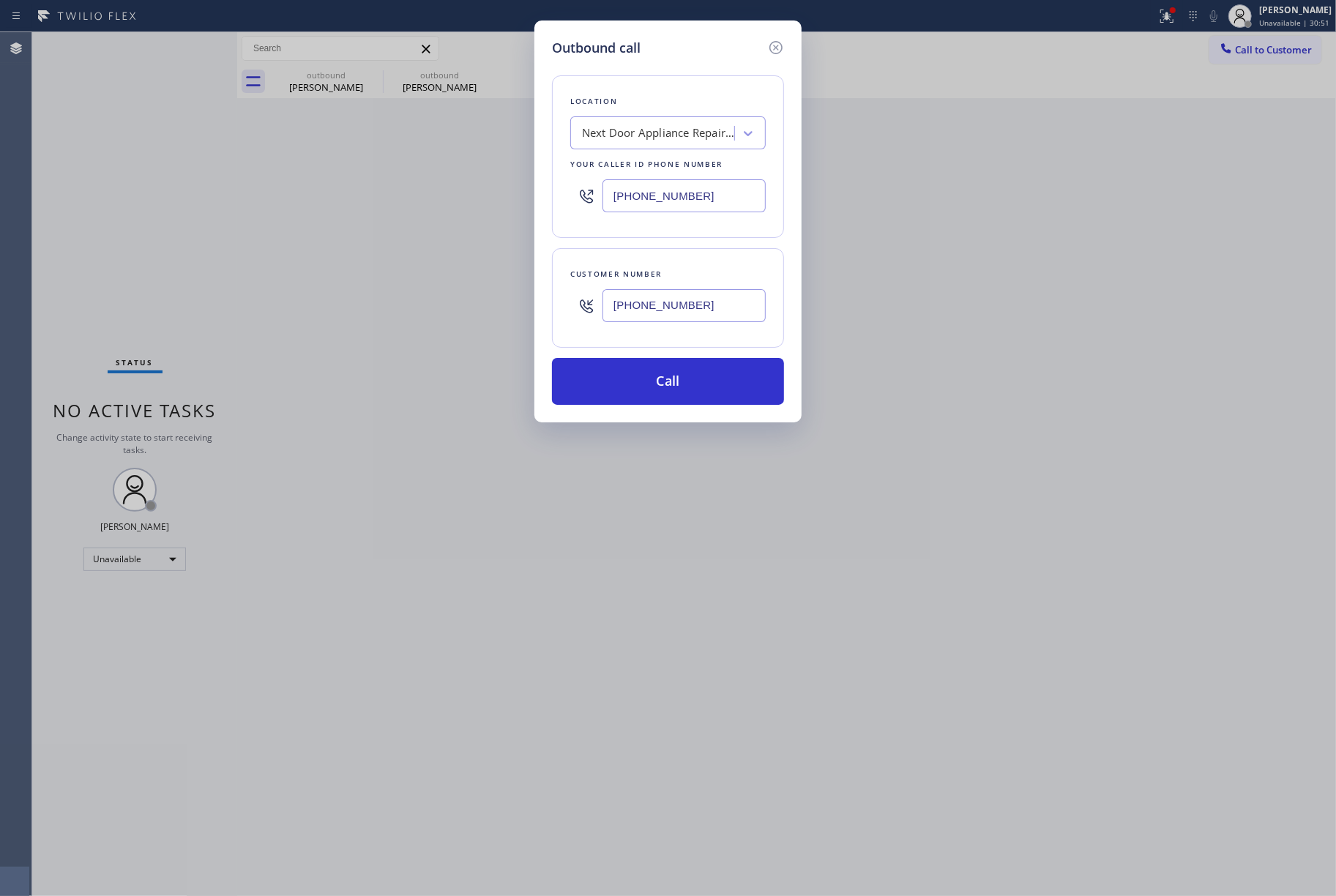
drag, startPoint x: 702, startPoint y: 301, endPoint x: 514, endPoint y: 303, distance: 188.0
click at [514, 303] on div "Outbound call Location Next Door Appliance Repair Long Island Your caller id ph…" at bounding box center [668, 448] width 1336 height 896
paste input "305-6781"
type input "(631) 305-6781"
click at [637, 251] on div "Customer number (631) 305-6781" at bounding box center [668, 298] width 232 height 99
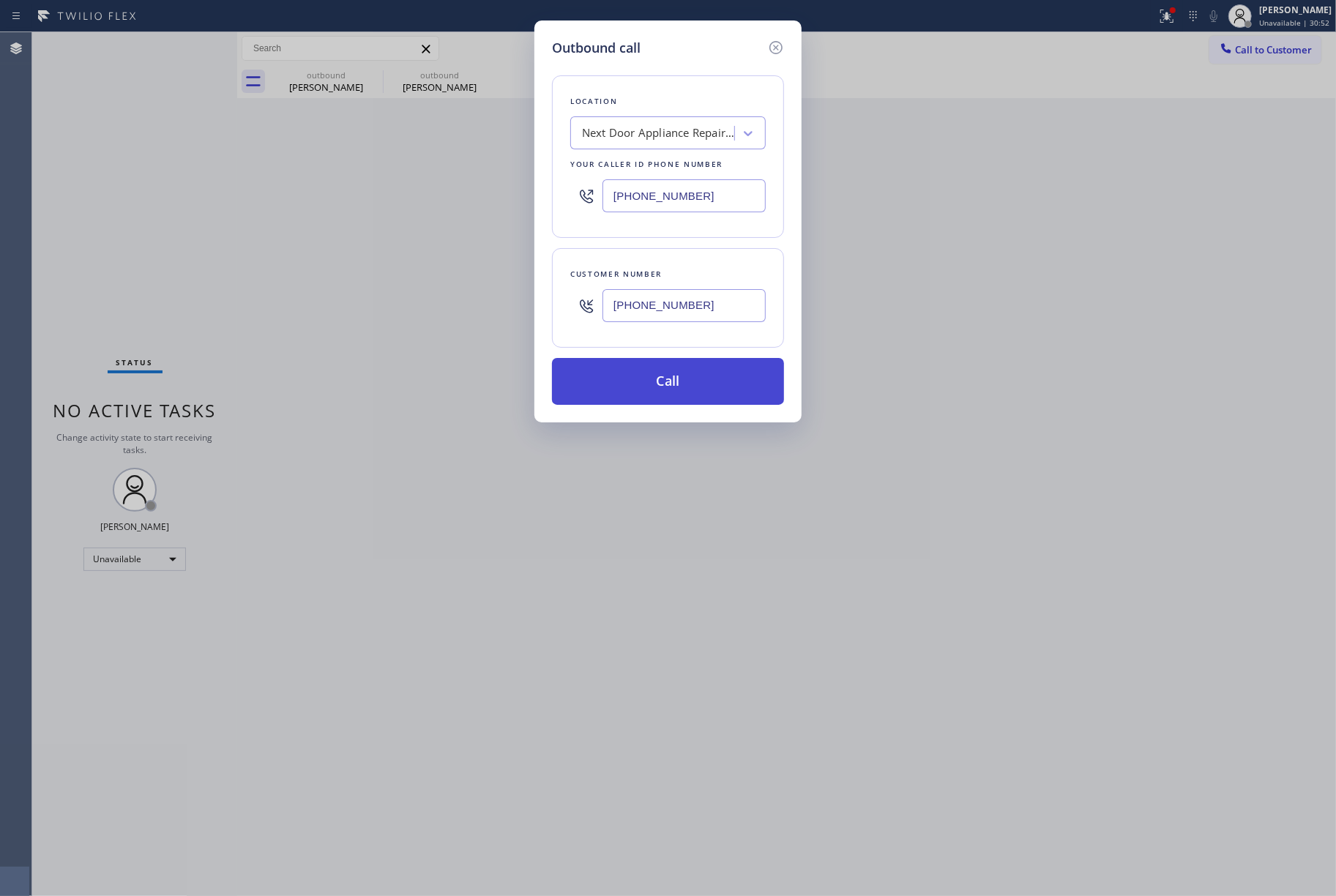
click at [694, 397] on button "Call" at bounding box center [668, 381] width 232 height 47
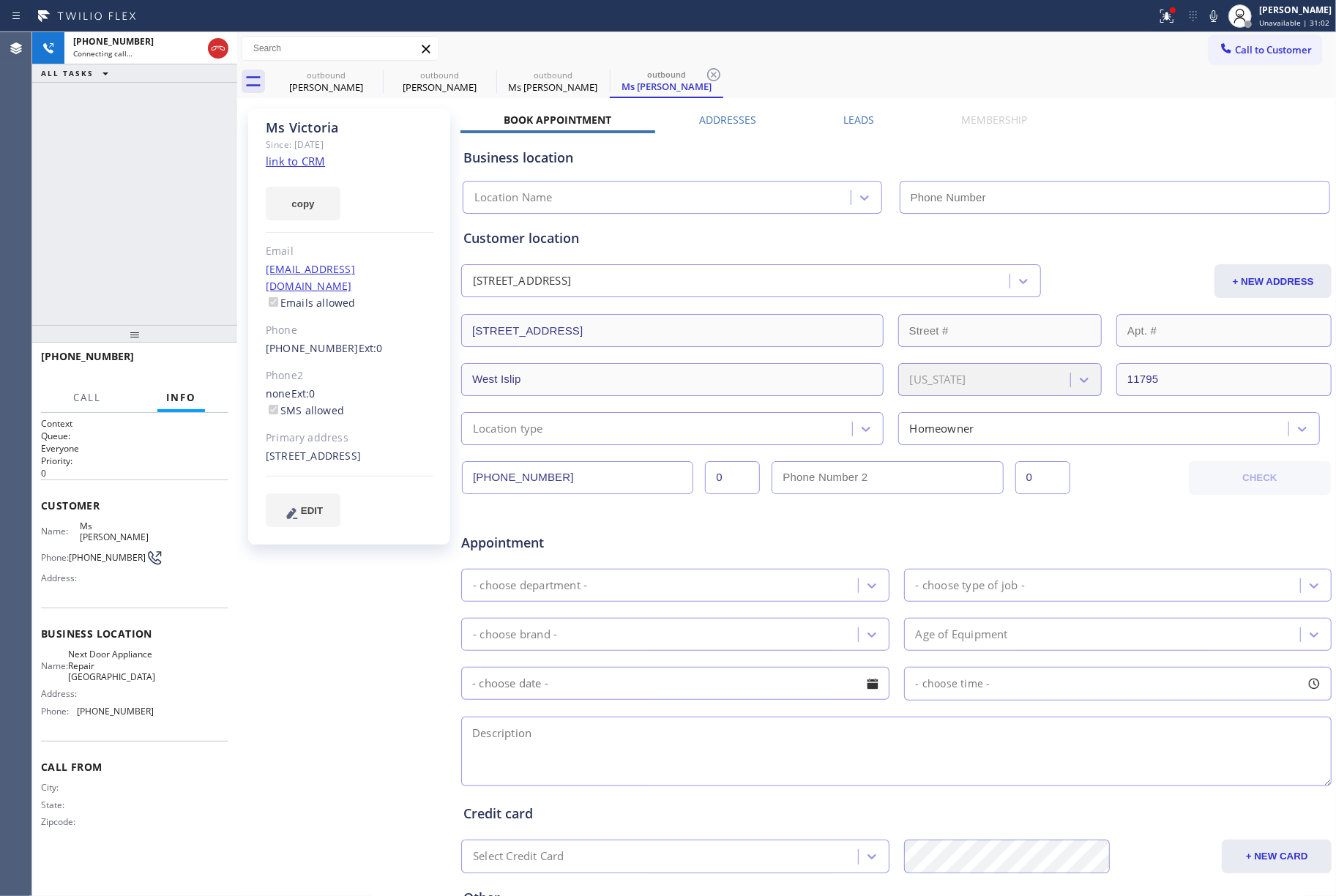
type input "(631) 203-1974"
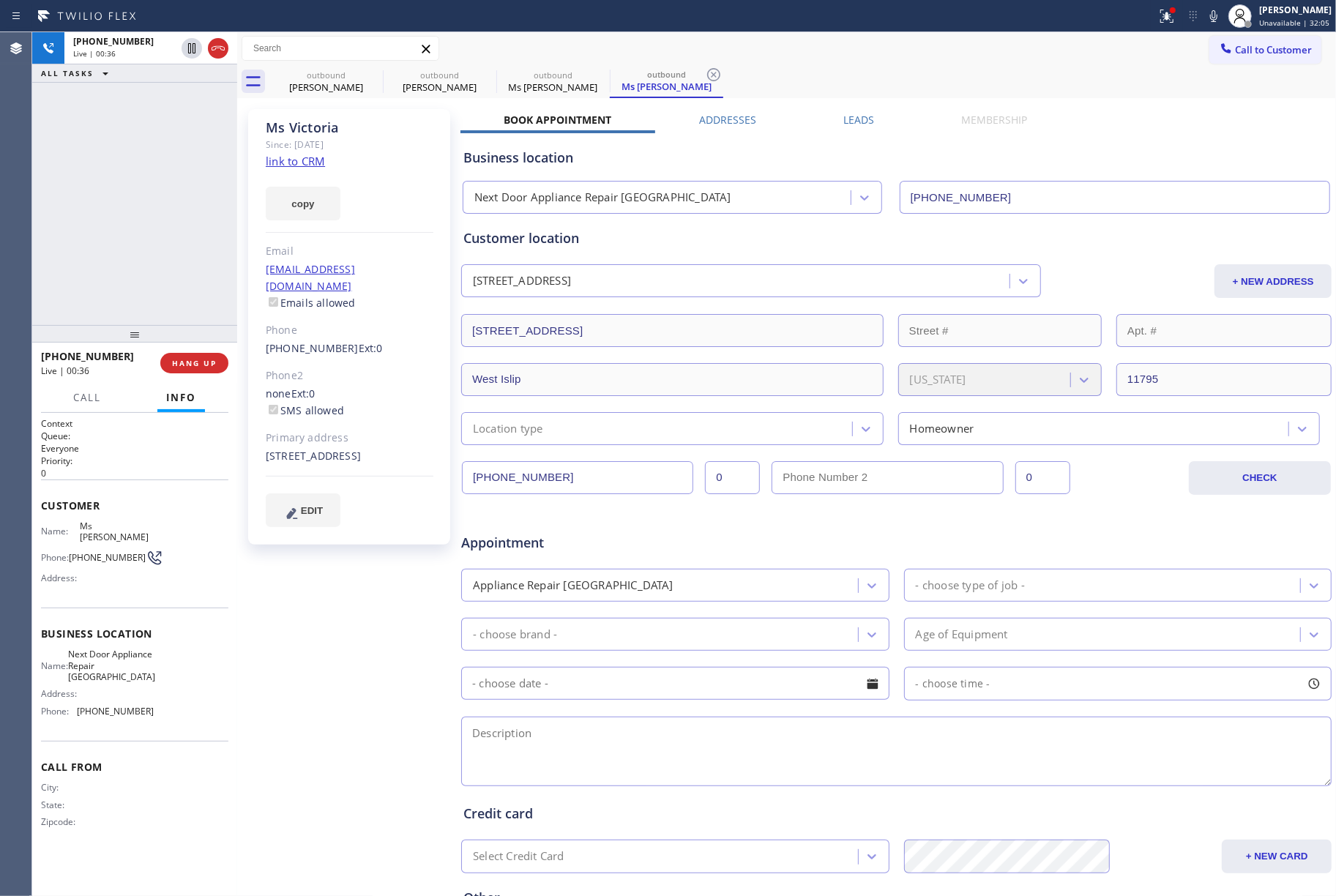
click at [364, 742] on div "Ms Victoria Since: 20 may 2020 link to CRM copy Email no@gmail.com Emails allow…" at bounding box center [351, 575] width 219 height 948
click at [125, 190] on div "+16313056781 Live | 00:42 ALL TASKS ALL TASKS ACTIVE TASKS TASKS IN WRAP UP" at bounding box center [134, 178] width 205 height 292
click at [126, 190] on div "+16313056781 Live | 00:42 ALL TASKS ALL TASKS ACTIVE TASKS TASKS IN WRAP UP" at bounding box center [134, 178] width 205 height 292
click at [146, 203] on div "+16313056781 Live | 00:43 ALL TASKS ALL TASKS ACTIVE TASKS TASKS IN WRAP UP" at bounding box center [134, 178] width 205 height 292
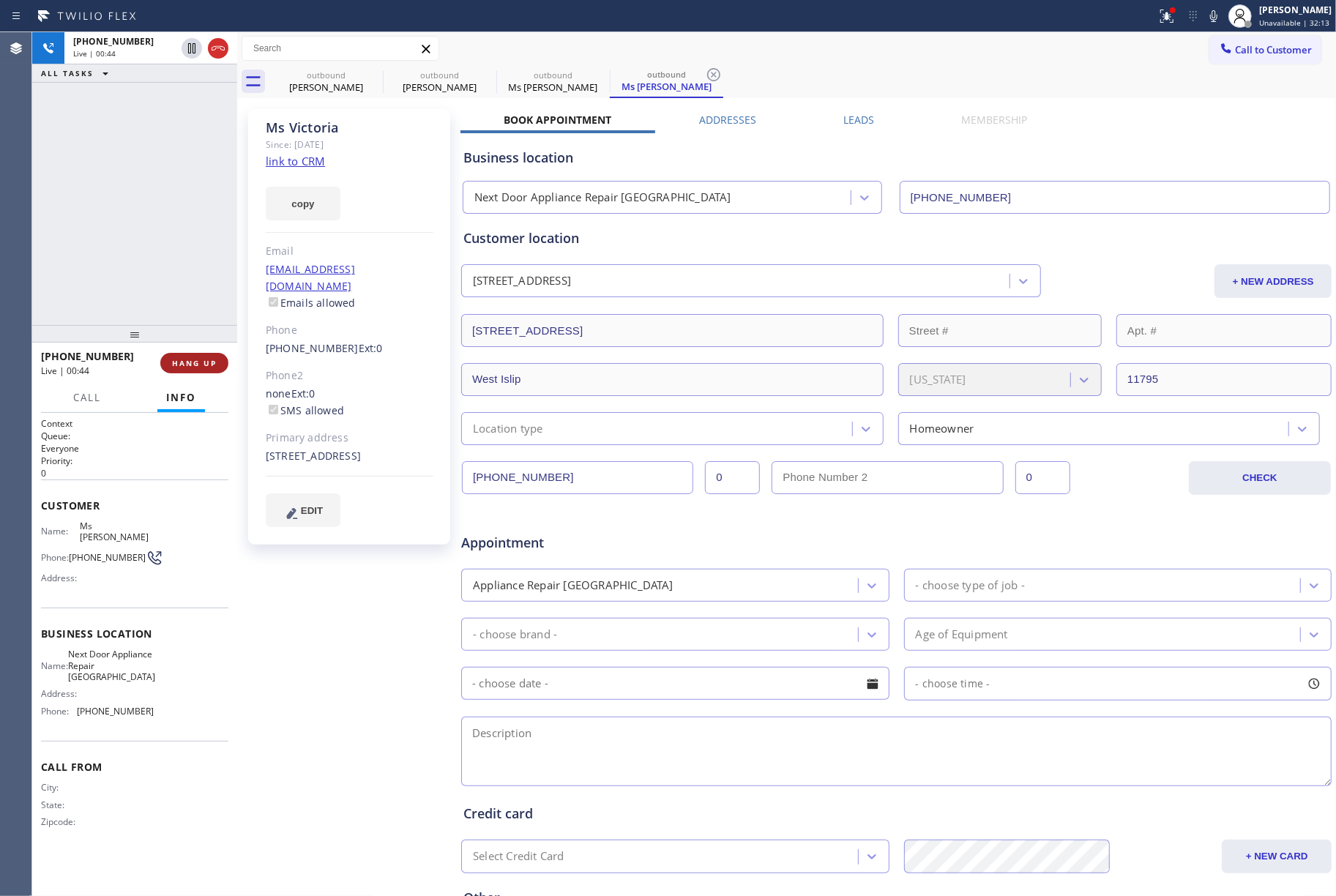
click at [193, 367] on span "HANG UP" at bounding box center [195, 363] width 45 height 10
click at [150, 225] on div "+16313056781 Live | 00:44 ALL TASKS ALL TASKS ACTIVE TASKS TASKS IN WRAP UP" at bounding box center [134, 178] width 205 height 292
click at [200, 366] on span "COMPLETE" at bounding box center [192, 363] width 51 height 10
click at [160, 232] on div "ALL TASKS ALL TASKS ACTIVE TASKS TASKS IN WRAP UP +16313056781 Wrap up | 00:00" at bounding box center [134, 178] width 205 height 292
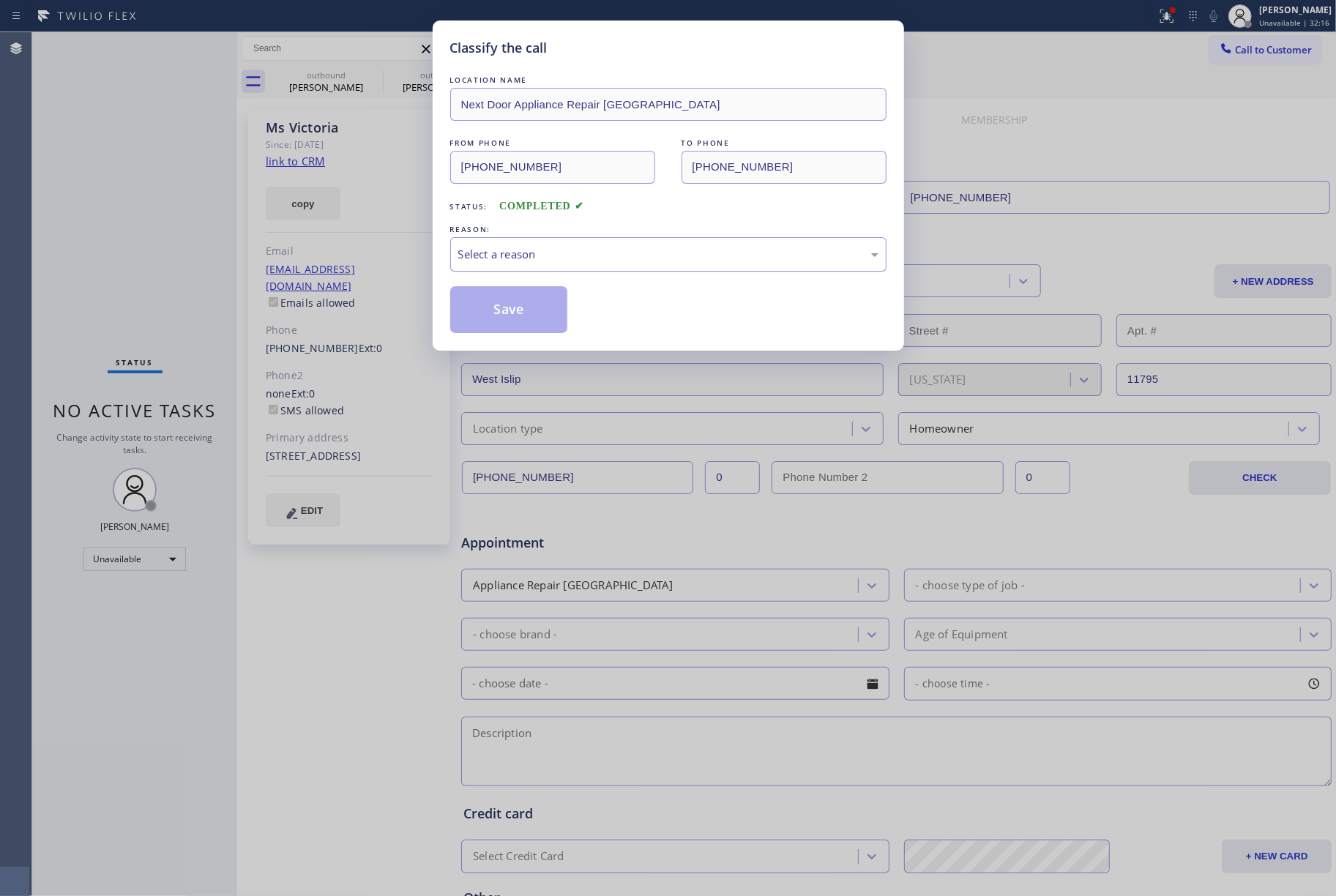
click at [555, 263] on div "Select a reason" at bounding box center [668, 254] width 420 height 17
click at [508, 311] on button "Save" at bounding box center [509, 310] width 118 height 47
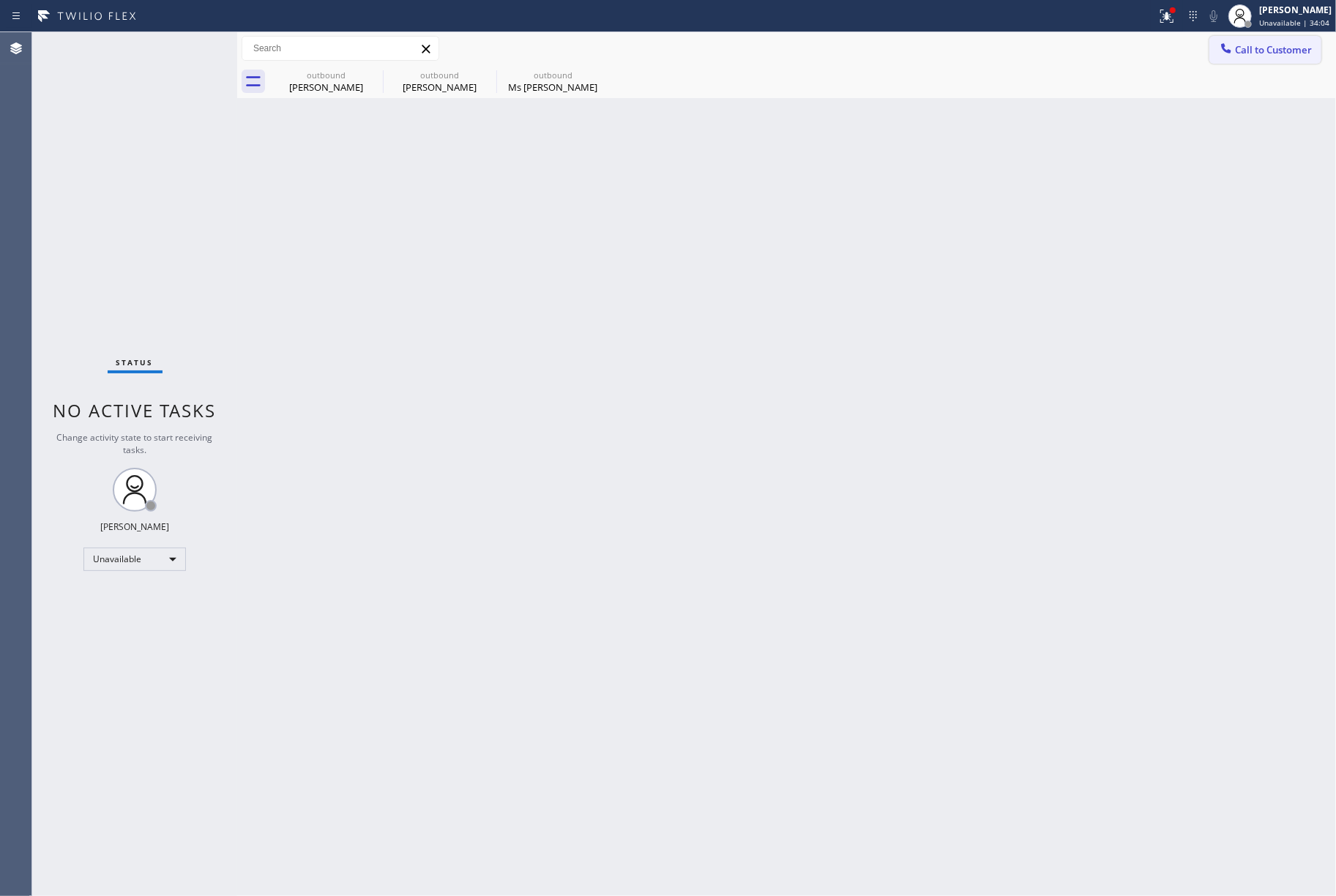
click at [1280, 51] on span "Call to Customer" at bounding box center [1273, 50] width 77 height 13
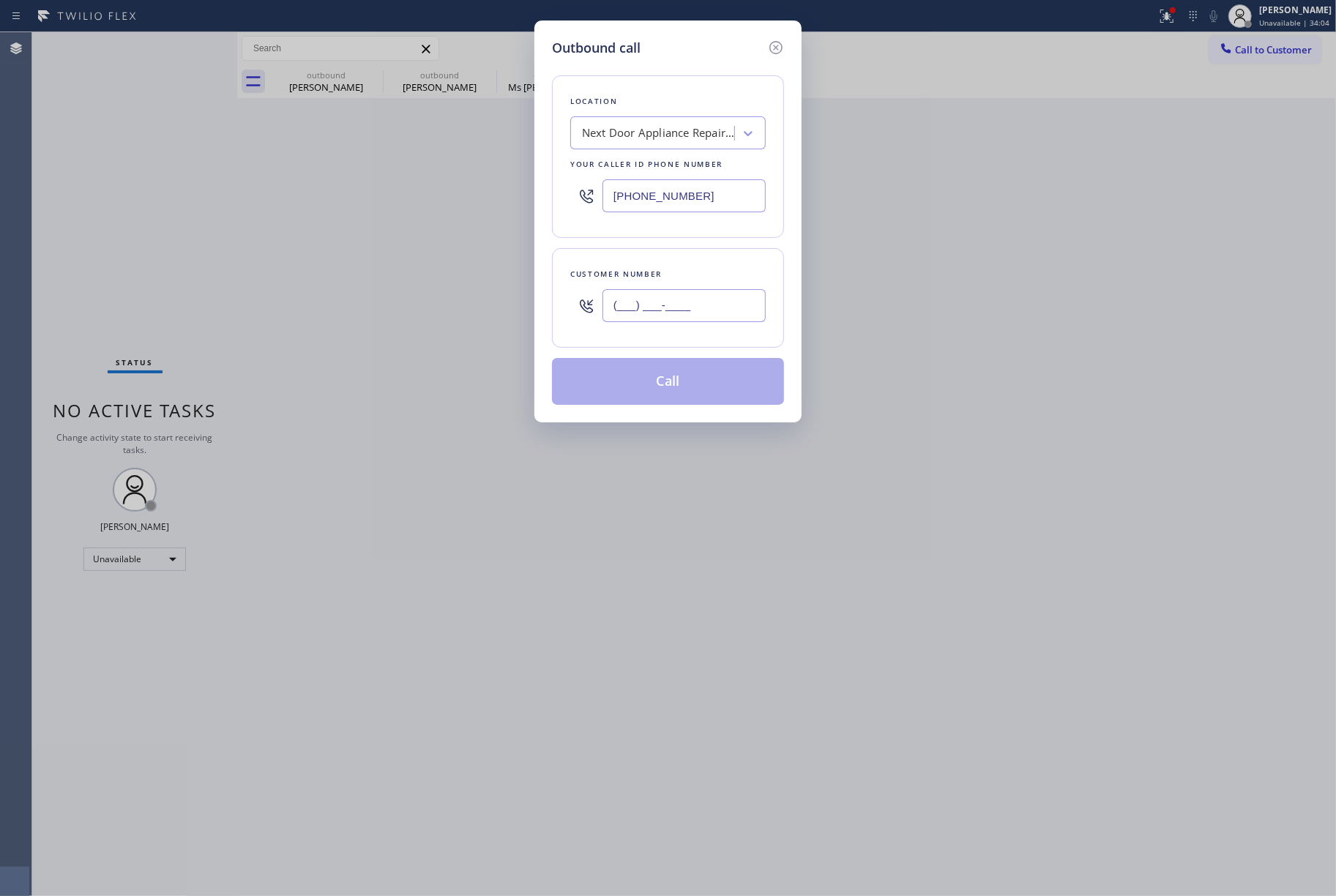
click at [695, 300] on input "(___) ___-____" at bounding box center [684, 306] width 163 height 33
paste input "631) 305-6781"
type input "(631) 305-6781"
click at [686, 267] on div "Customer number" at bounding box center [668, 274] width 196 height 16
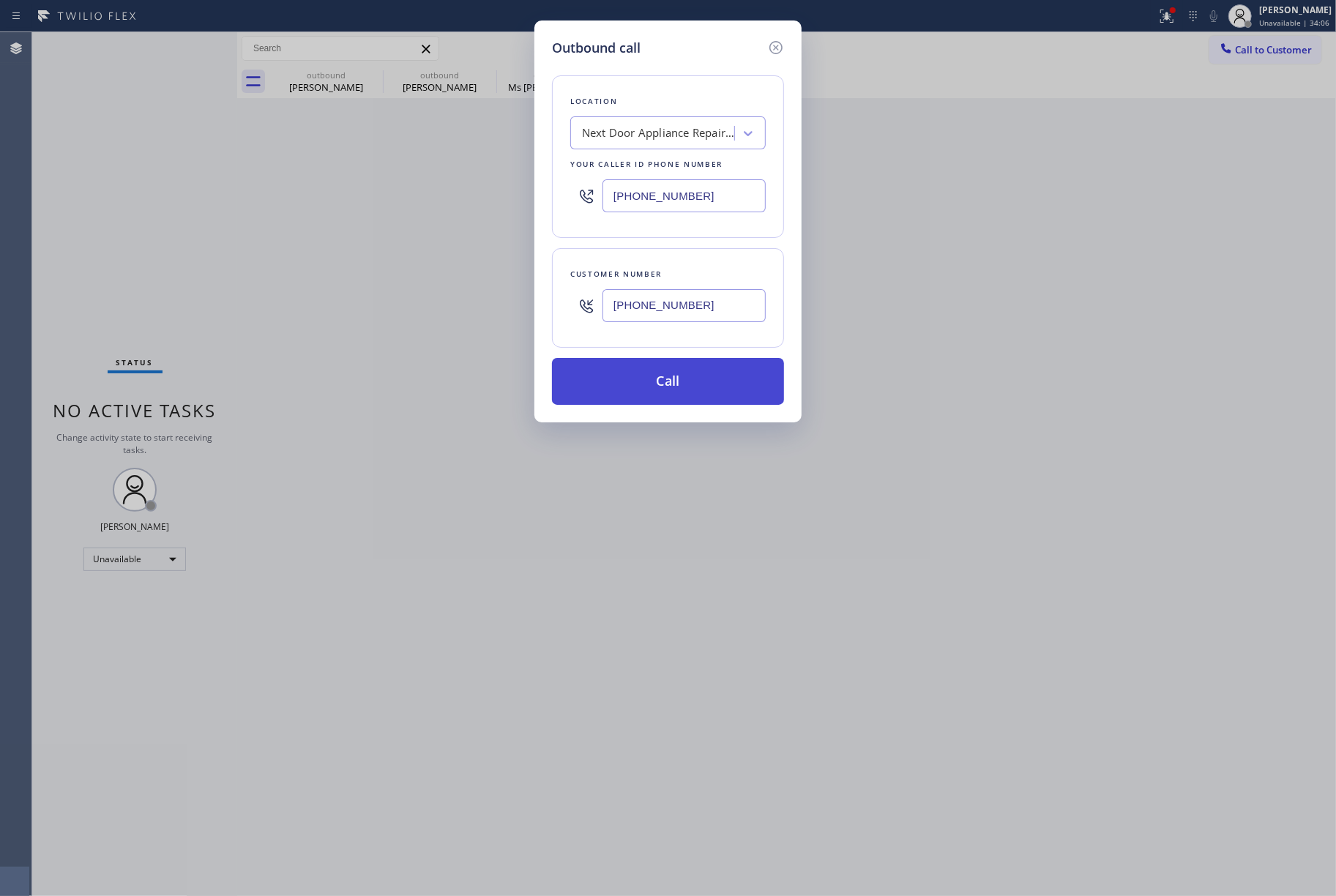
click at [681, 391] on button "Call" at bounding box center [668, 381] width 232 height 47
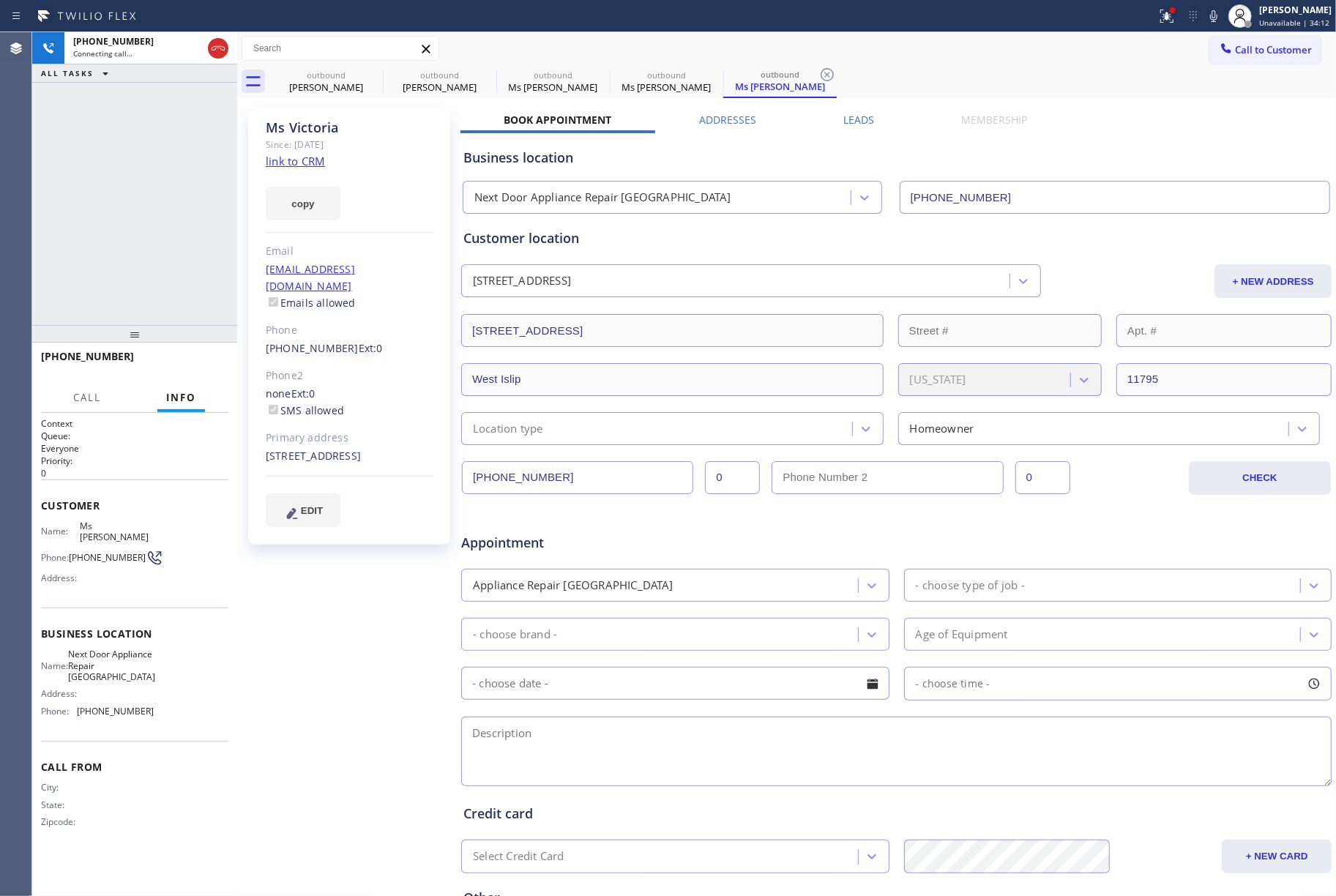
type input "(631) 203-1974"
drag, startPoint x: 93, startPoint y: 174, endPoint x: 100, endPoint y: 180, distance: 9.2
click at [93, 174] on div "+16313056781 Live | 00:10 ALL TASKS ALL TASKS ACTIVE TASKS TASKS IN WRAP UP" at bounding box center [134, 178] width 205 height 292
click at [189, 353] on button "HANG UP" at bounding box center [194, 363] width 68 height 20
click at [182, 294] on div "+16313056781 Live | 00:11 ALL TASKS ALL TASKS ACTIVE TASKS TASKS IN WRAP UP" at bounding box center [134, 178] width 205 height 292
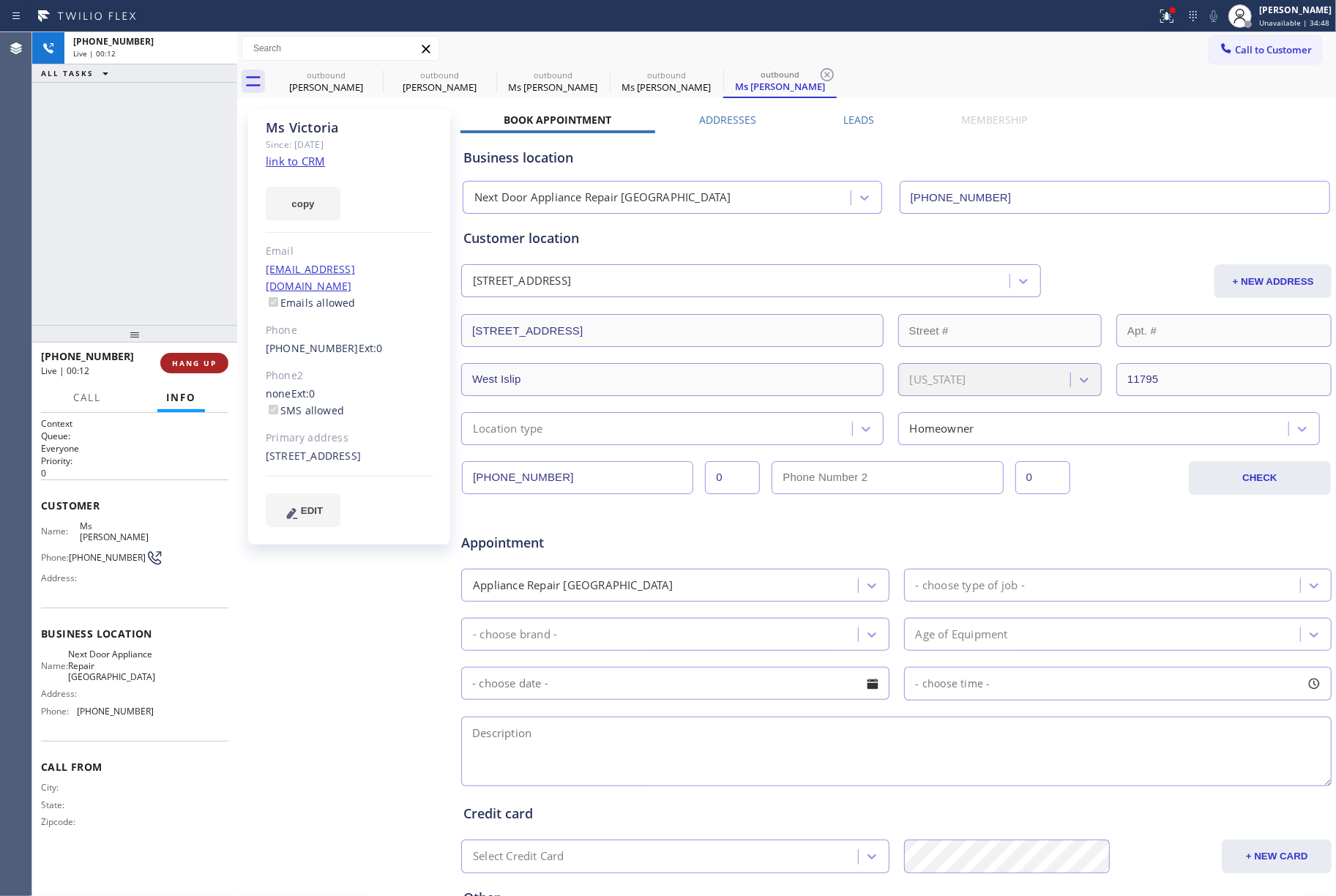
click at [182, 353] on button "HANG UP" at bounding box center [194, 363] width 68 height 20
click at [175, 252] on div "ALL TASKS ALL TASKS ACTIVE TASKS TASKS IN WRAP UP +16313056781 Wrap up | 00:00" at bounding box center [134, 178] width 205 height 292
click at [220, 355] on button "COMPLETE" at bounding box center [191, 363] width 74 height 20
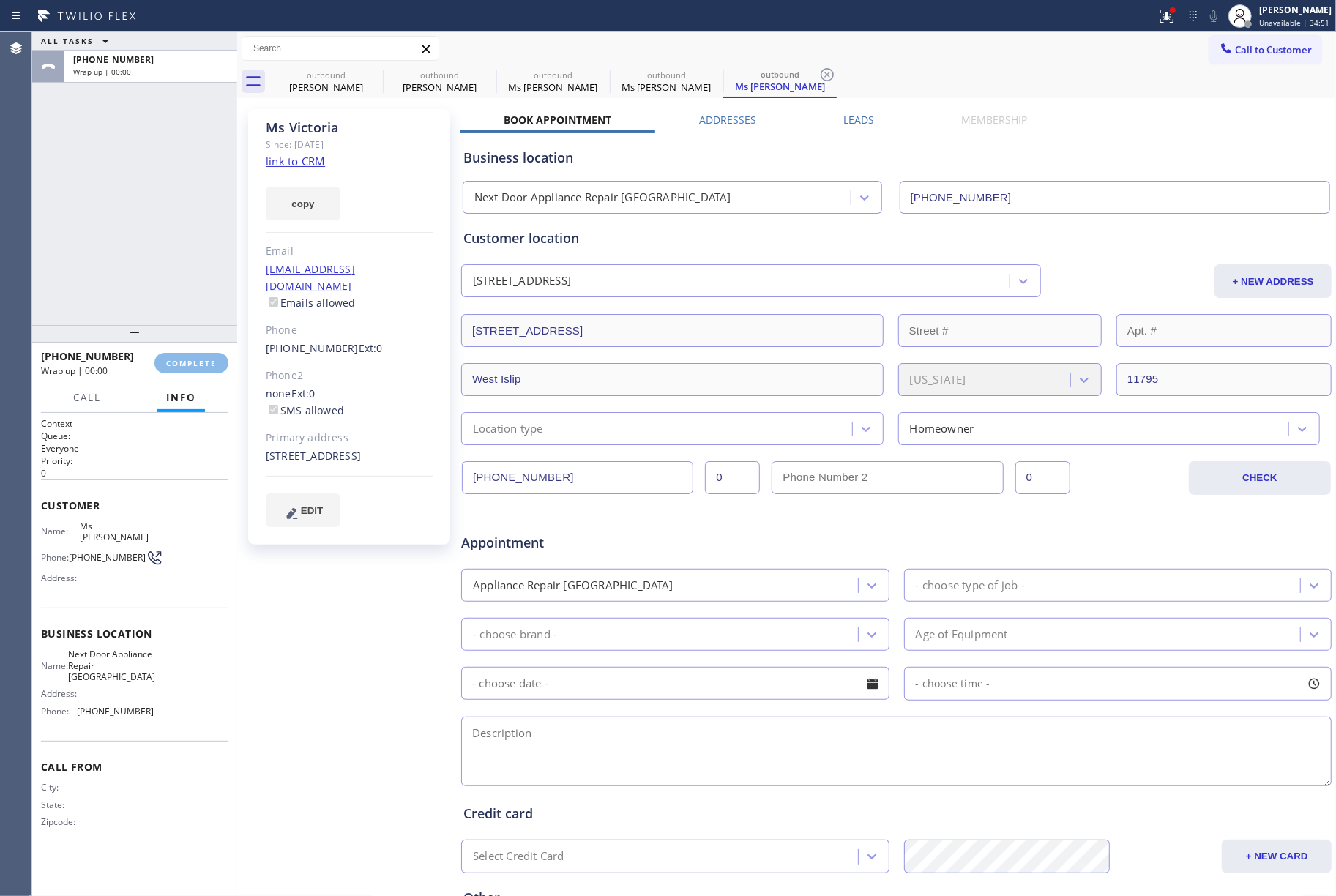
click at [153, 273] on div "ALL TASKS ALL TASKS ACTIVE TASKS TASKS IN WRAP UP +16313056781 Wrap up | 00:00" at bounding box center [134, 178] width 205 height 292
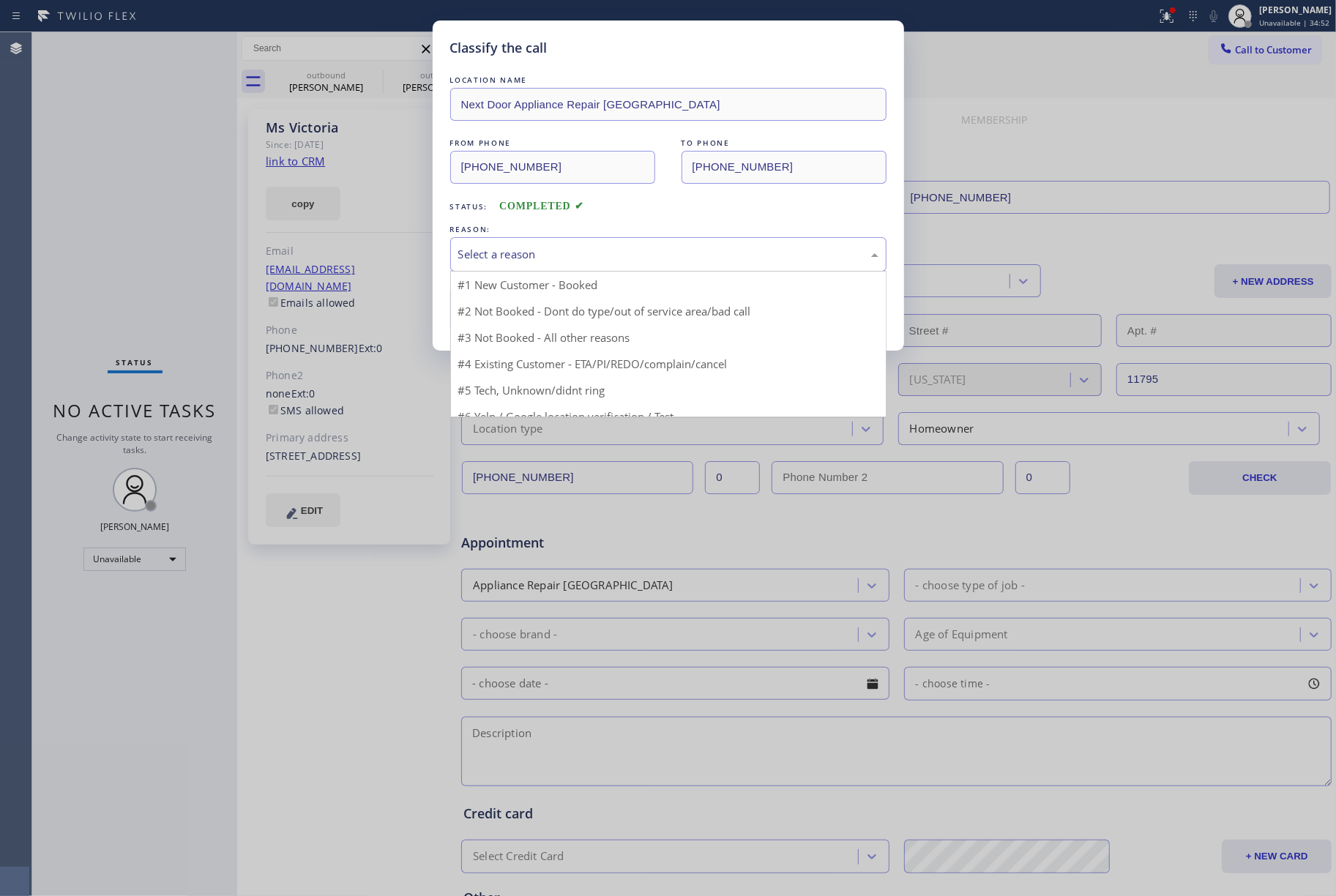
click at [533, 257] on div "Select a reason" at bounding box center [668, 254] width 420 height 17
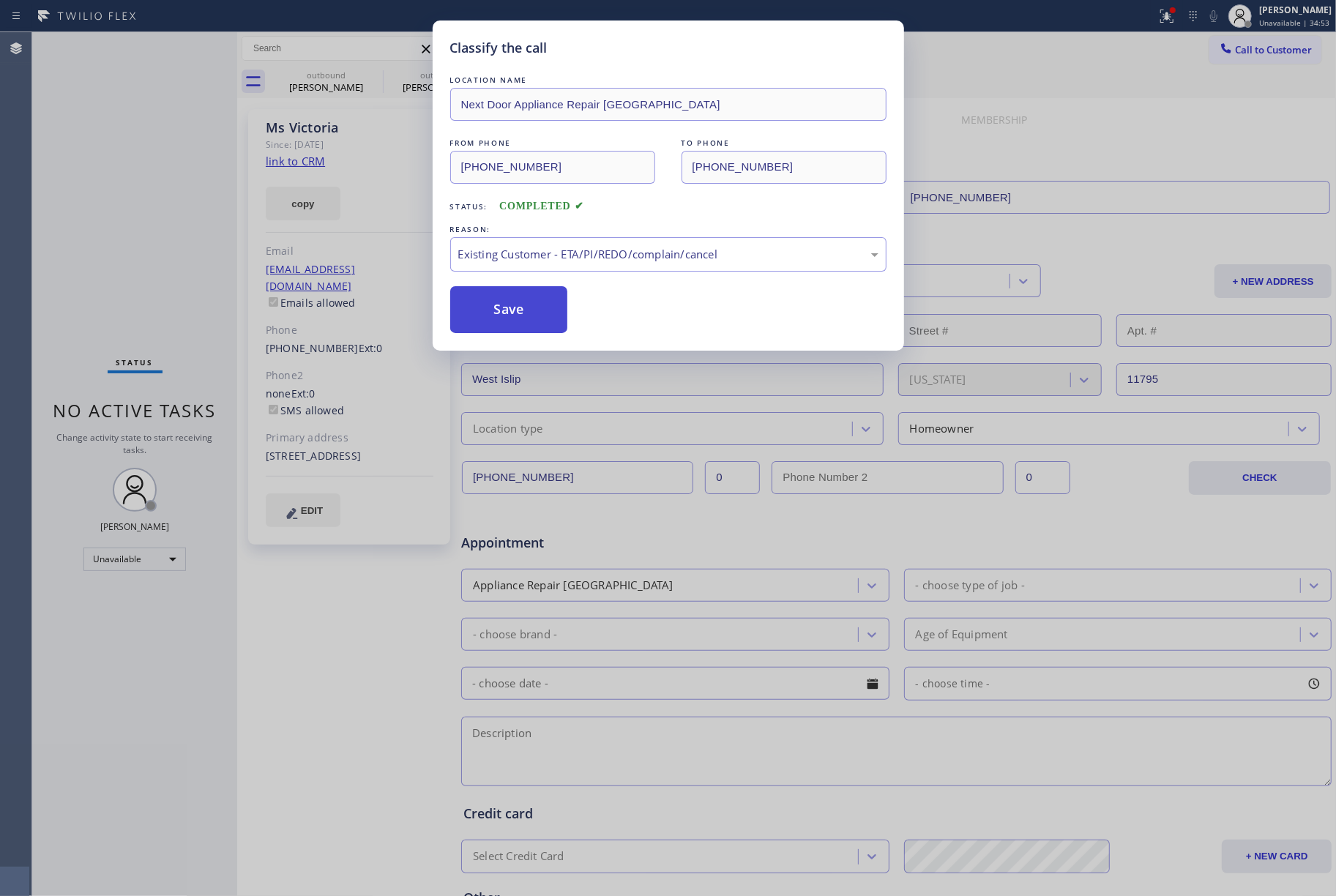
click at [514, 316] on button "Save" at bounding box center [509, 310] width 118 height 47
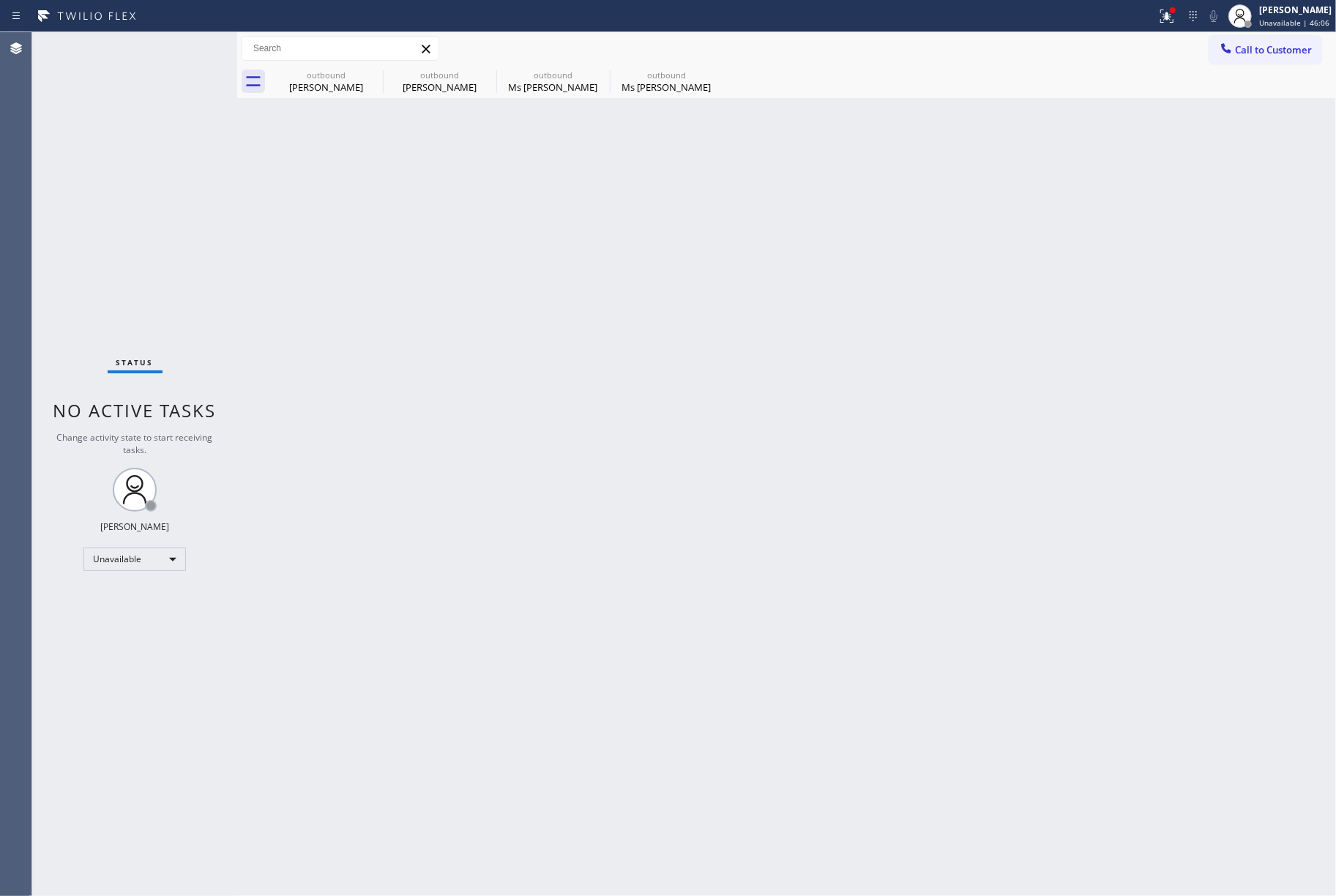
drag, startPoint x: 84, startPoint y: 187, endPoint x: 297, endPoint y: 16, distance: 273.1
click at [86, 184] on div "Status No active tasks Change activity state to start receiving tasks. [PERSON_…" at bounding box center [134, 464] width 205 height 864
click at [79, 137] on div "Status No active tasks Change activity state to start receiving tasks. [PERSON_…" at bounding box center [134, 464] width 205 height 864
click at [1263, 18] on span "Unavailable | 1h 5min" at bounding box center [1293, 23] width 79 height 10
click at [1231, 56] on button "Offline" at bounding box center [1263, 59] width 146 height 19
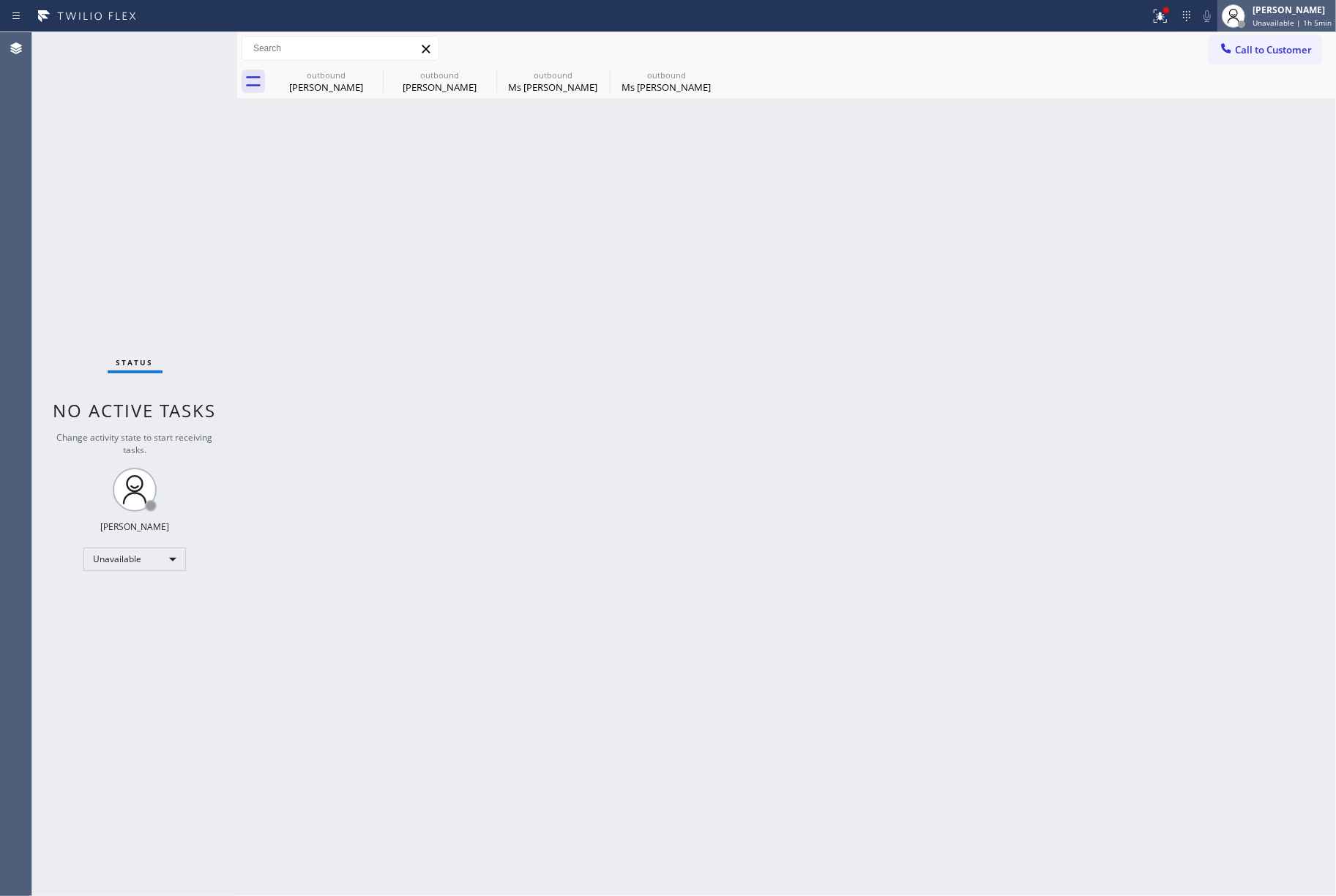
click at [1270, 16] on div "Jenelyn Chiong Unavailable | 1h 5min" at bounding box center [1293, 16] width 87 height 25
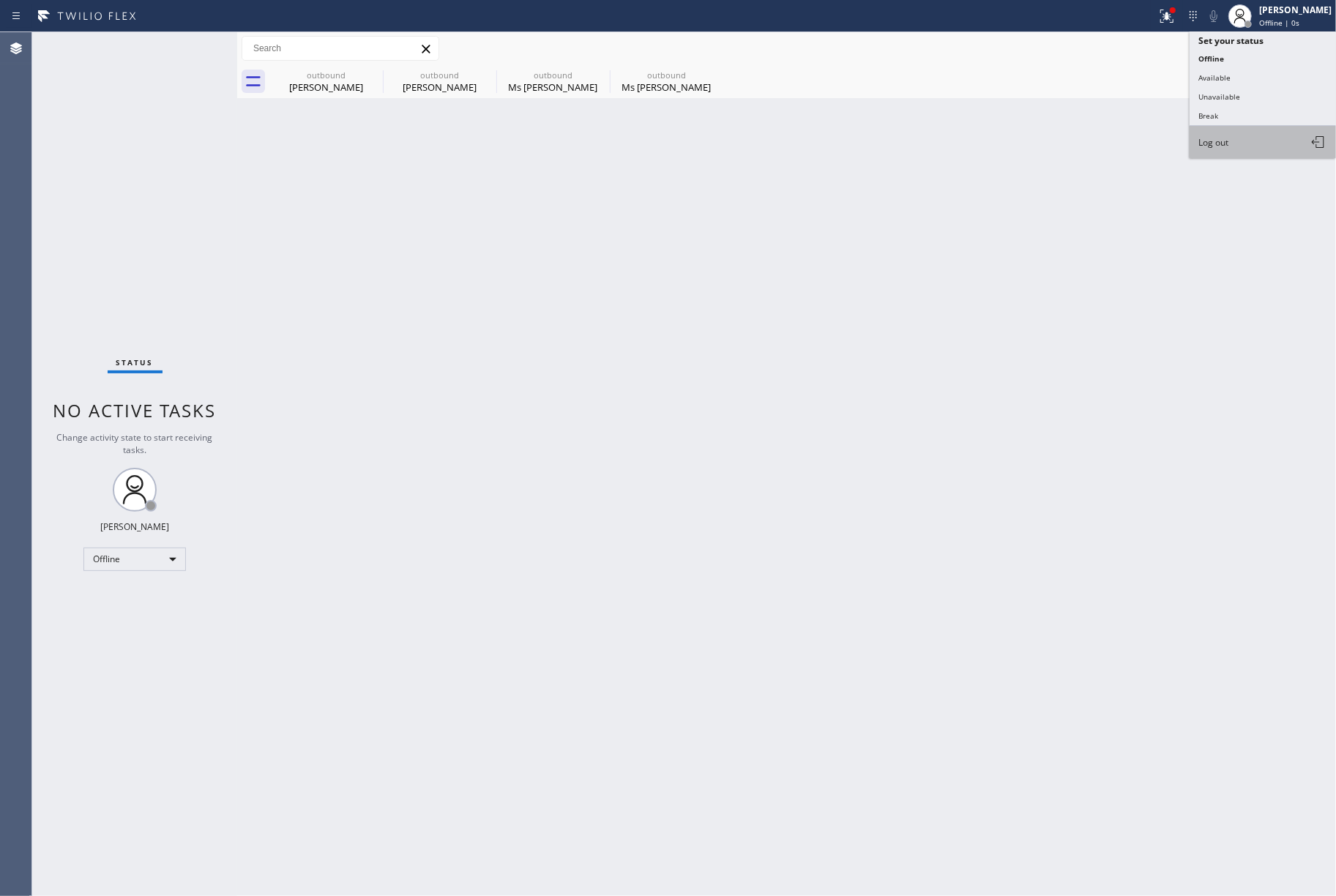
click at [1246, 148] on button "Log out" at bounding box center [1263, 142] width 146 height 32
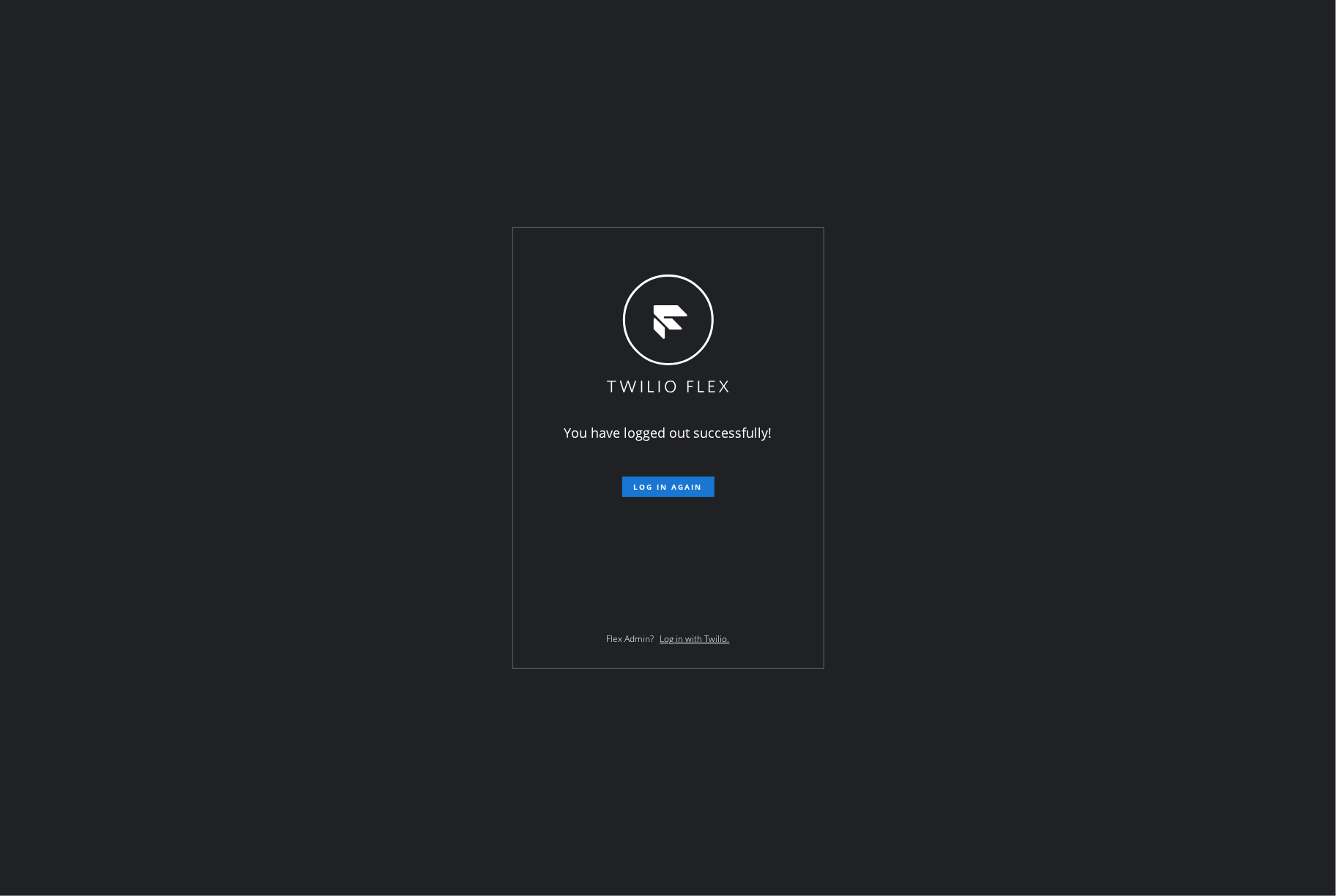
click at [50, 261] on div "You have logged out successfully! Log in again Flex Admin? Log in with Twilio." at bounding box center [668, 448] width 1336 height 896
